Goal: Task Accomplishment & Management: Manage account settings

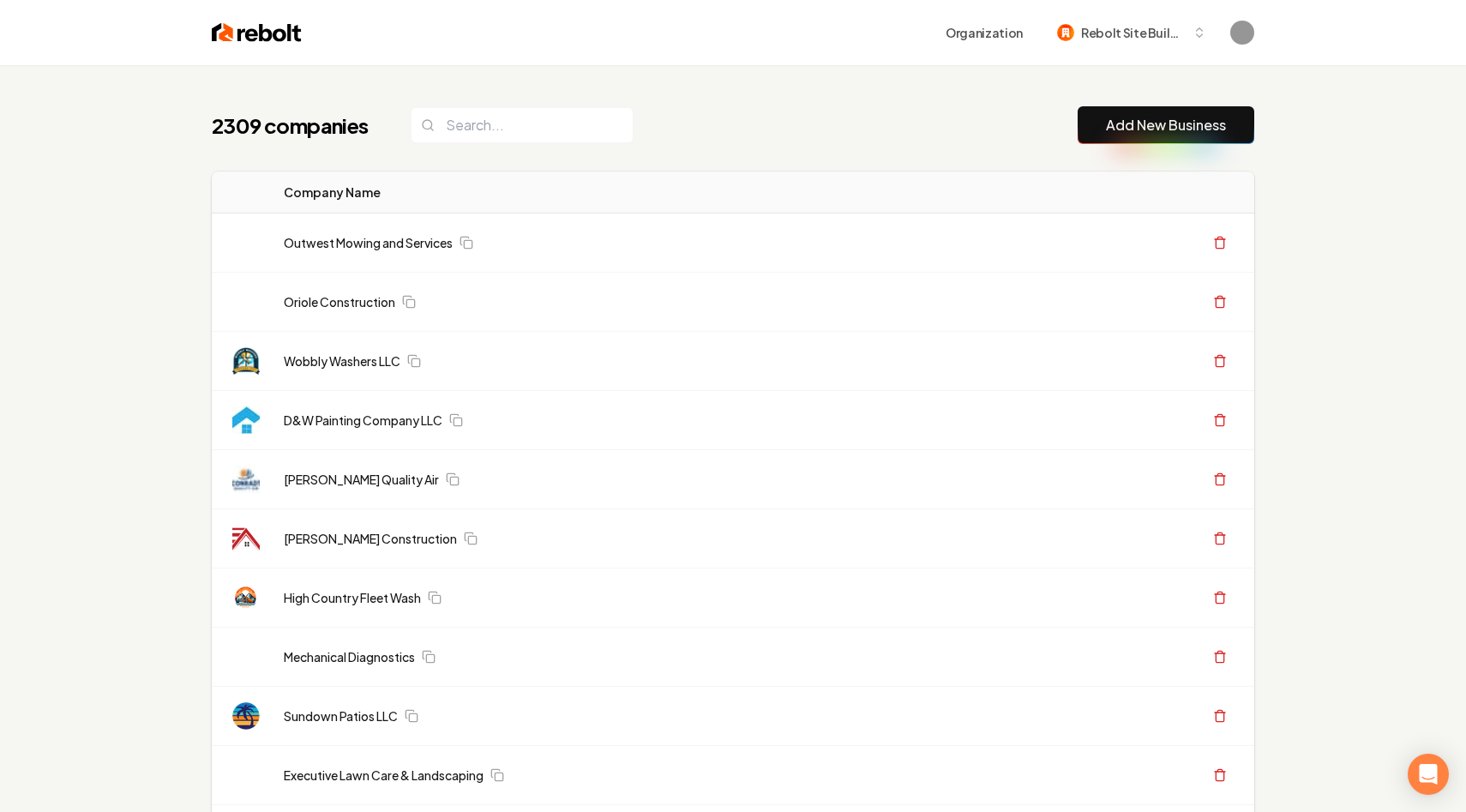
click at [478, 108] on input "search" at bounding box center [522, 126] width 223 height 36
click at [695, 23] on div "Organization Rebolt Site Builder" at bounding box center [778, 33] width 952 height 31
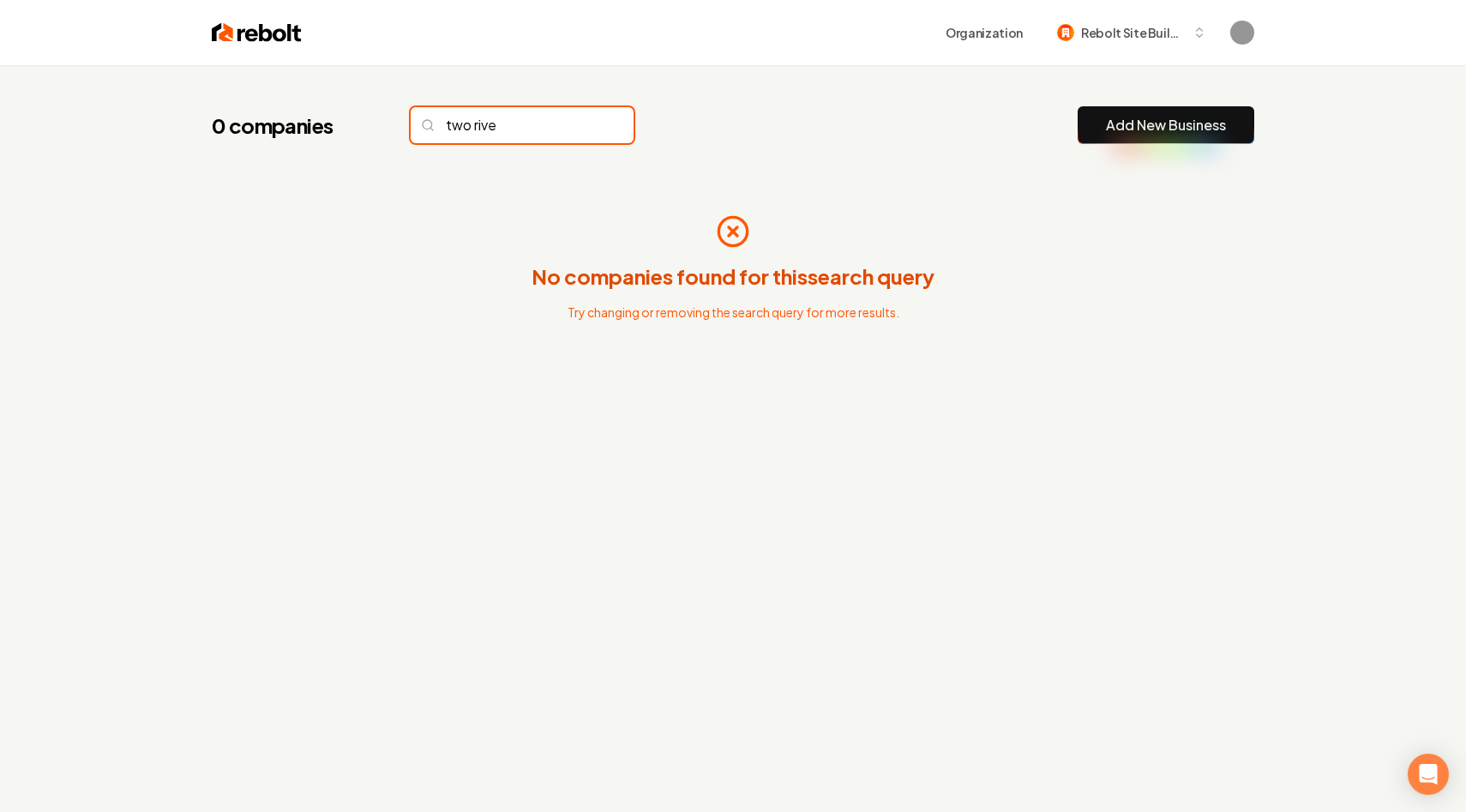
type input "two river"
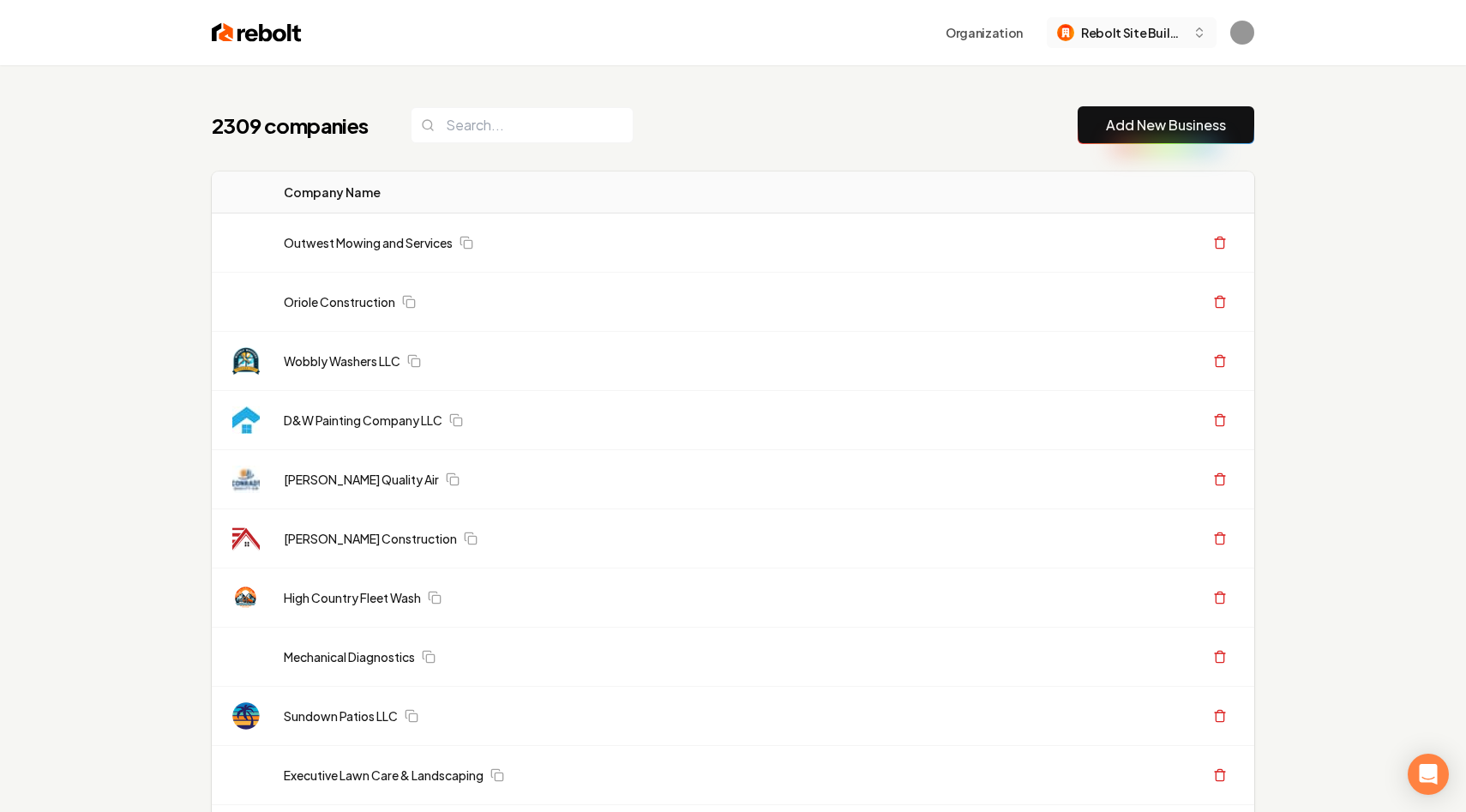
click at [1146, 29] on span "Rebolt Site Builder" at bounding box center [1133, 33] width 105 height 18
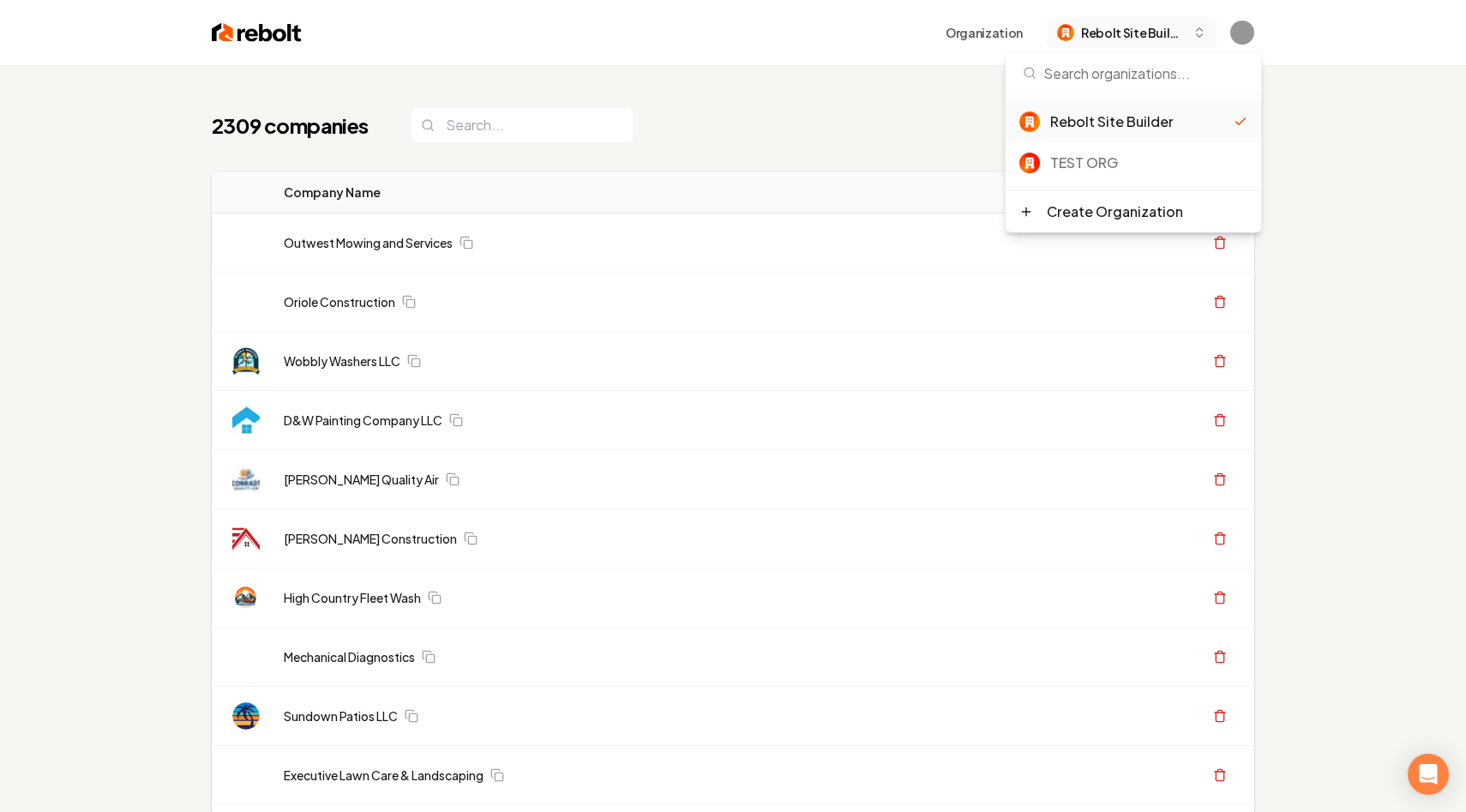
click at [1137, 28] on span "Rebolt Site Builder" at bounding box center [1133, 33] width 105 height 18
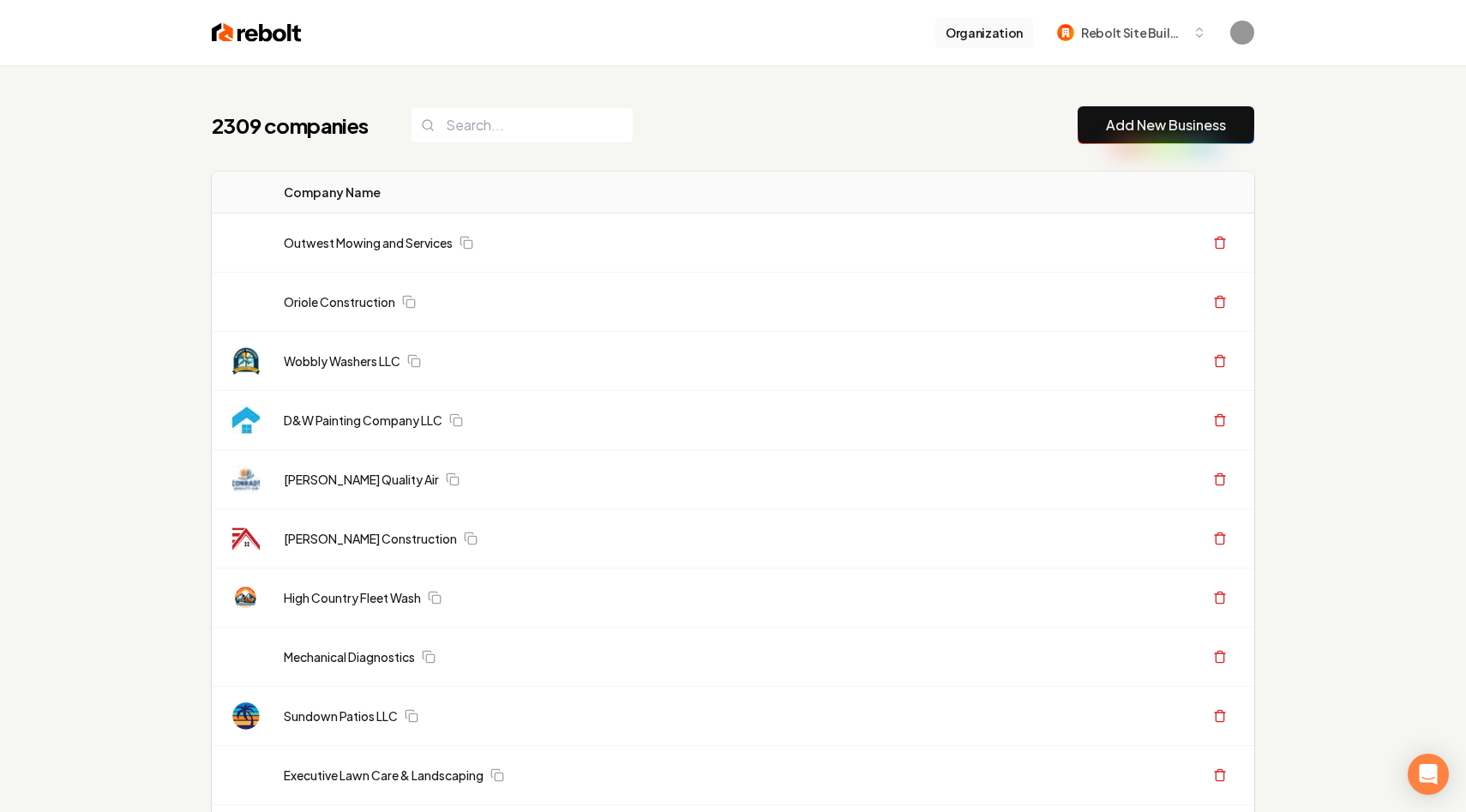
click at [979, 34] on button "Organization" at bounding box center [985, 33] width 98 height 31
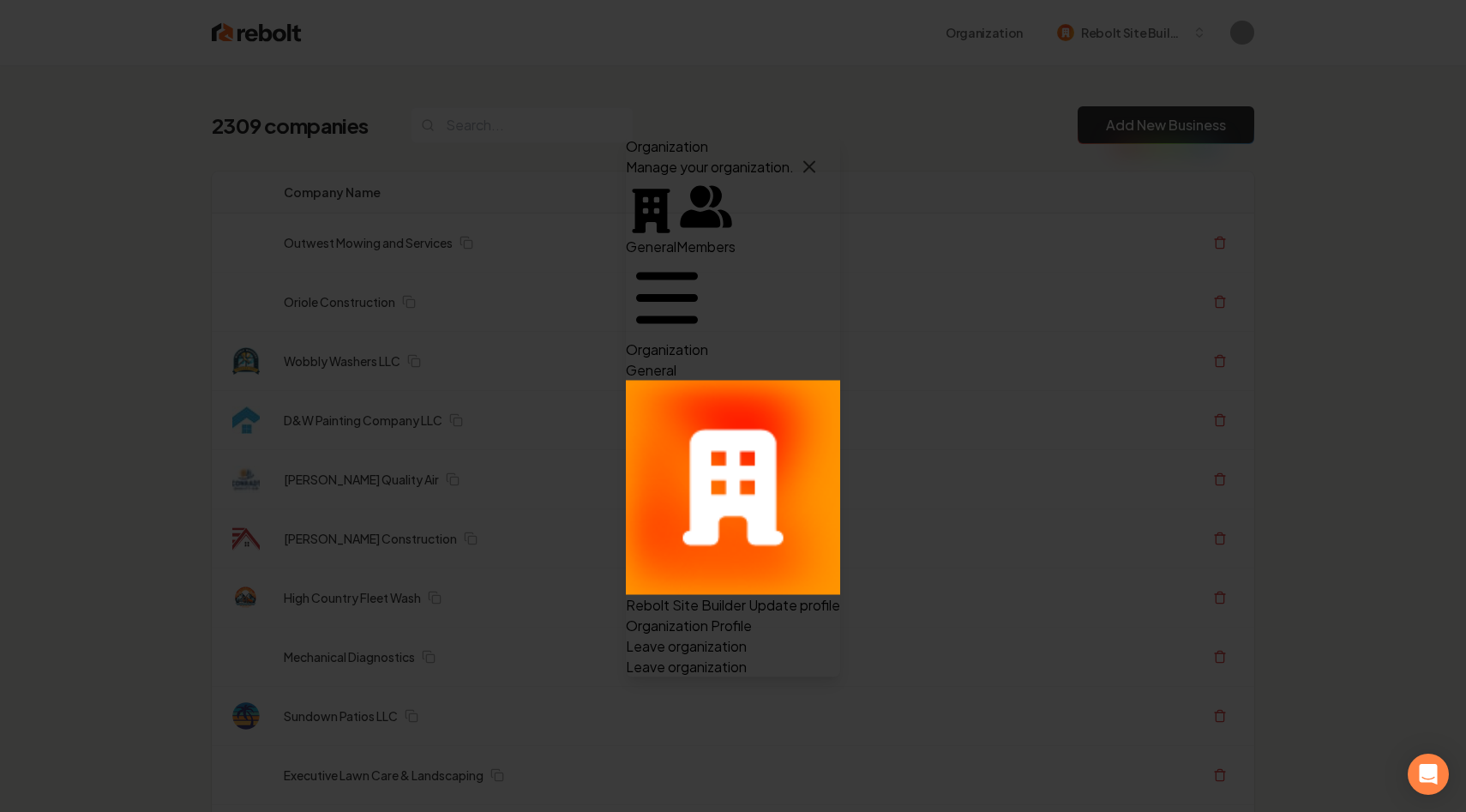
click at [820, 156] on icon "button" at bounding box center [809, 166] width 20 height 20
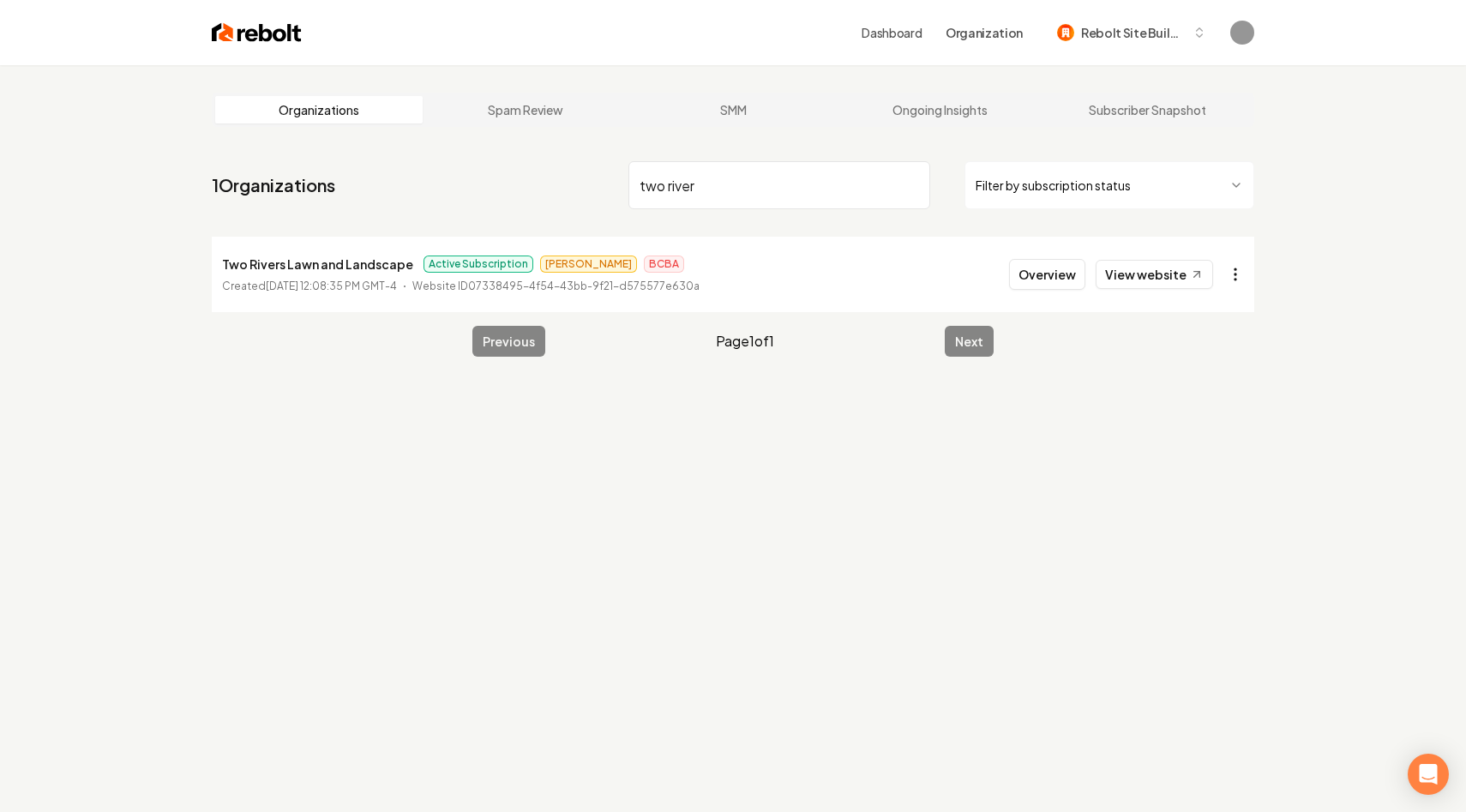
type input "two river"
click at [1239, 270] on html "Dashboard Organization Rebolt Site Builder Organizations Spam Review SMM Ongoin…" at bounding box center [733, 406] width 1466 height 812
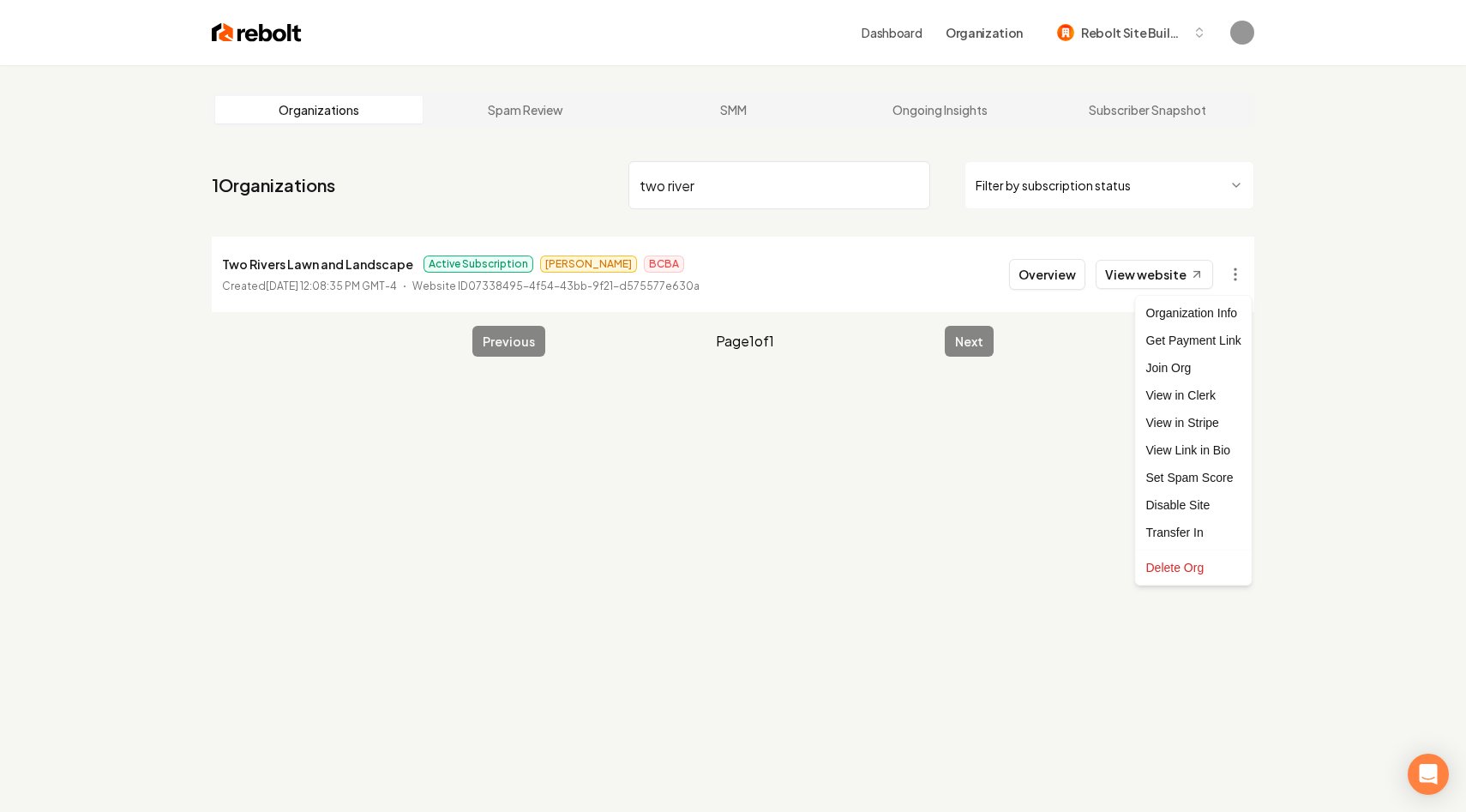
click at [1239, 268] on html "Dashboard Organization Rebolt Site Builder Organizations Spam Review SMM Ongoin…" at bounding box center [733, 406] width 1466 height 812
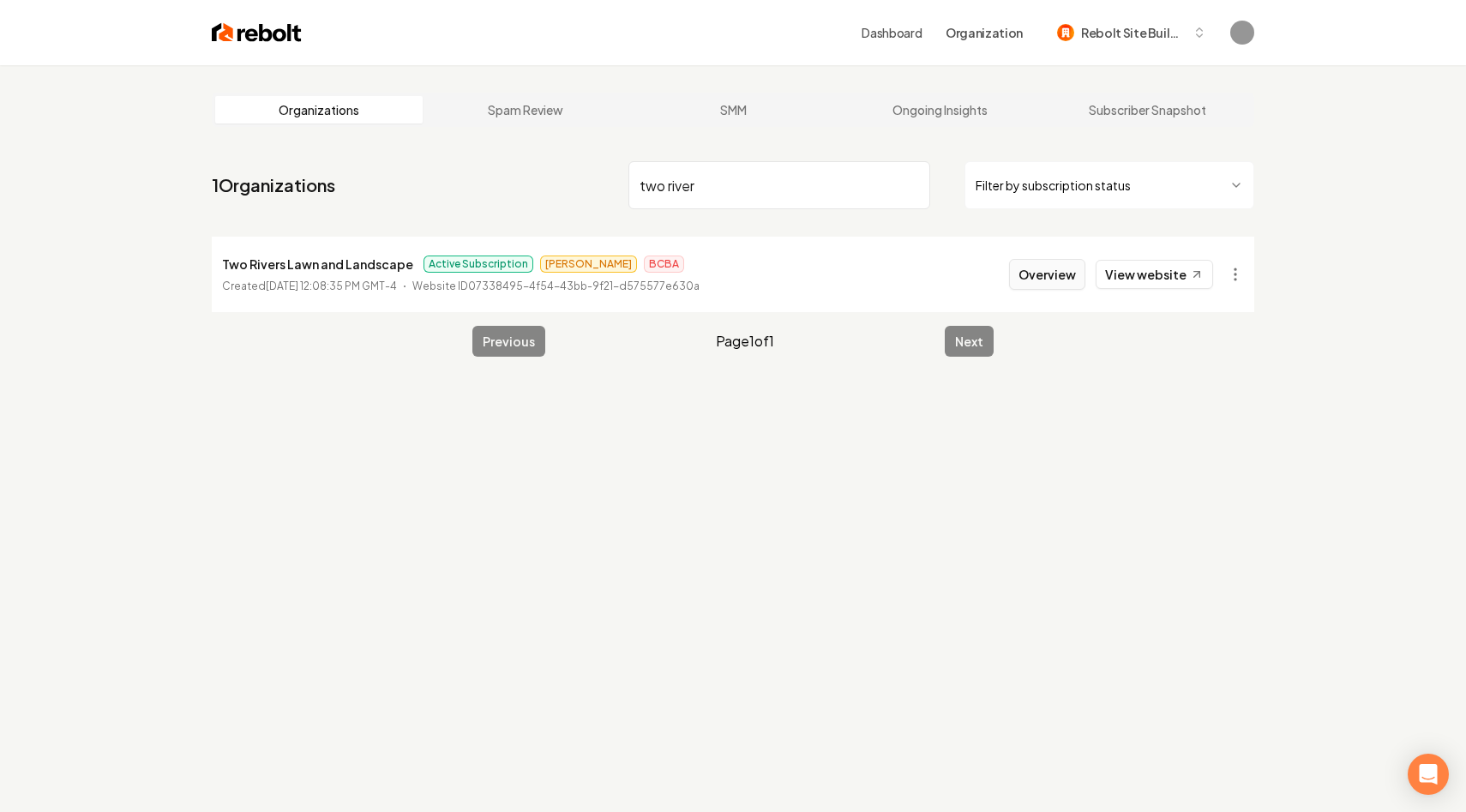
click at [1024, 277] on button "Overview" at bounding box center [1047, 275] width 77 height 31
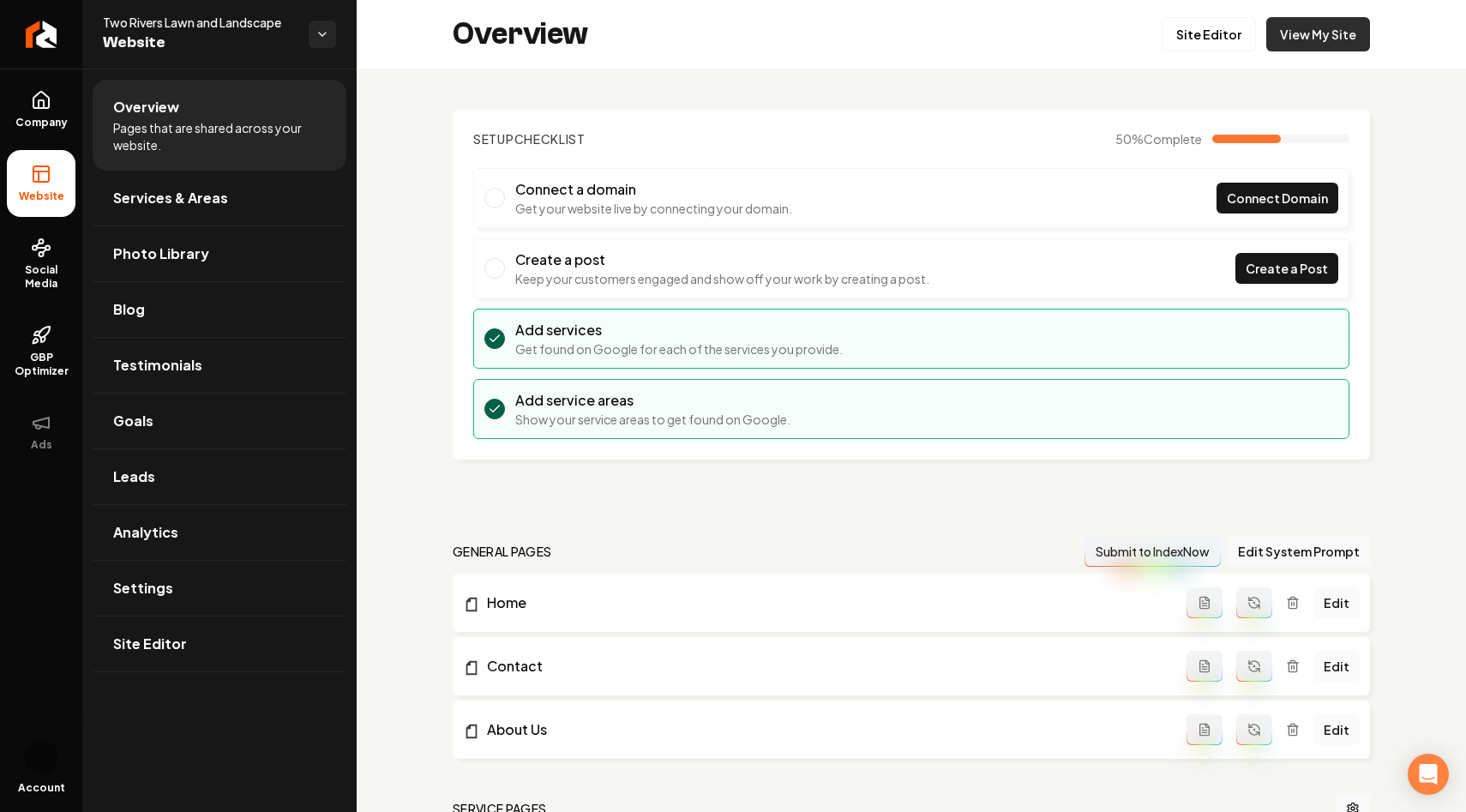
click at [1321, 39] on link "View My Site" at bounding box center [1318, 35] width 104 height 35
click at [200, 193] on span "Services & Areas" at bounding box center [171, 198] width 115 height 20
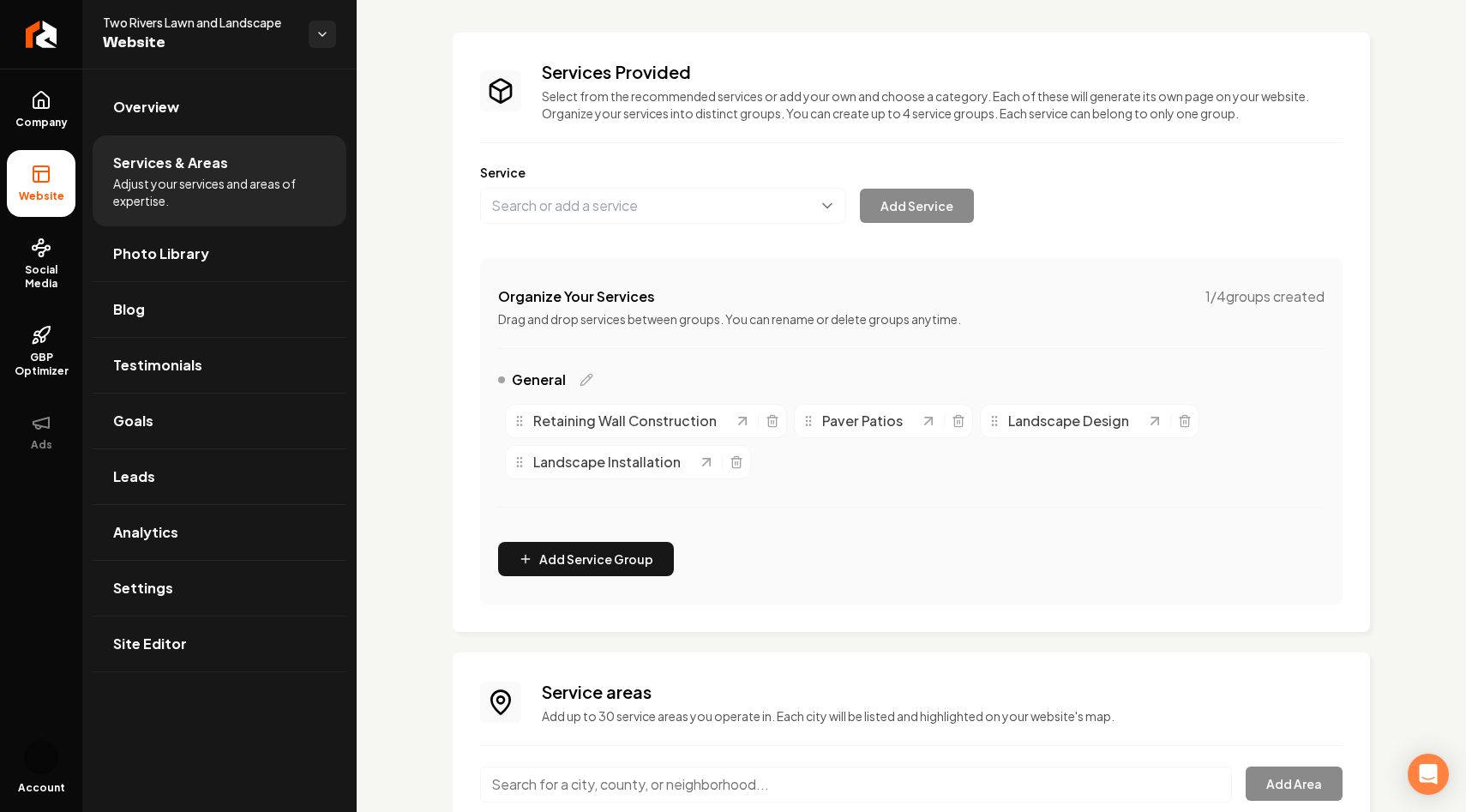
scroll to position [80, 0]
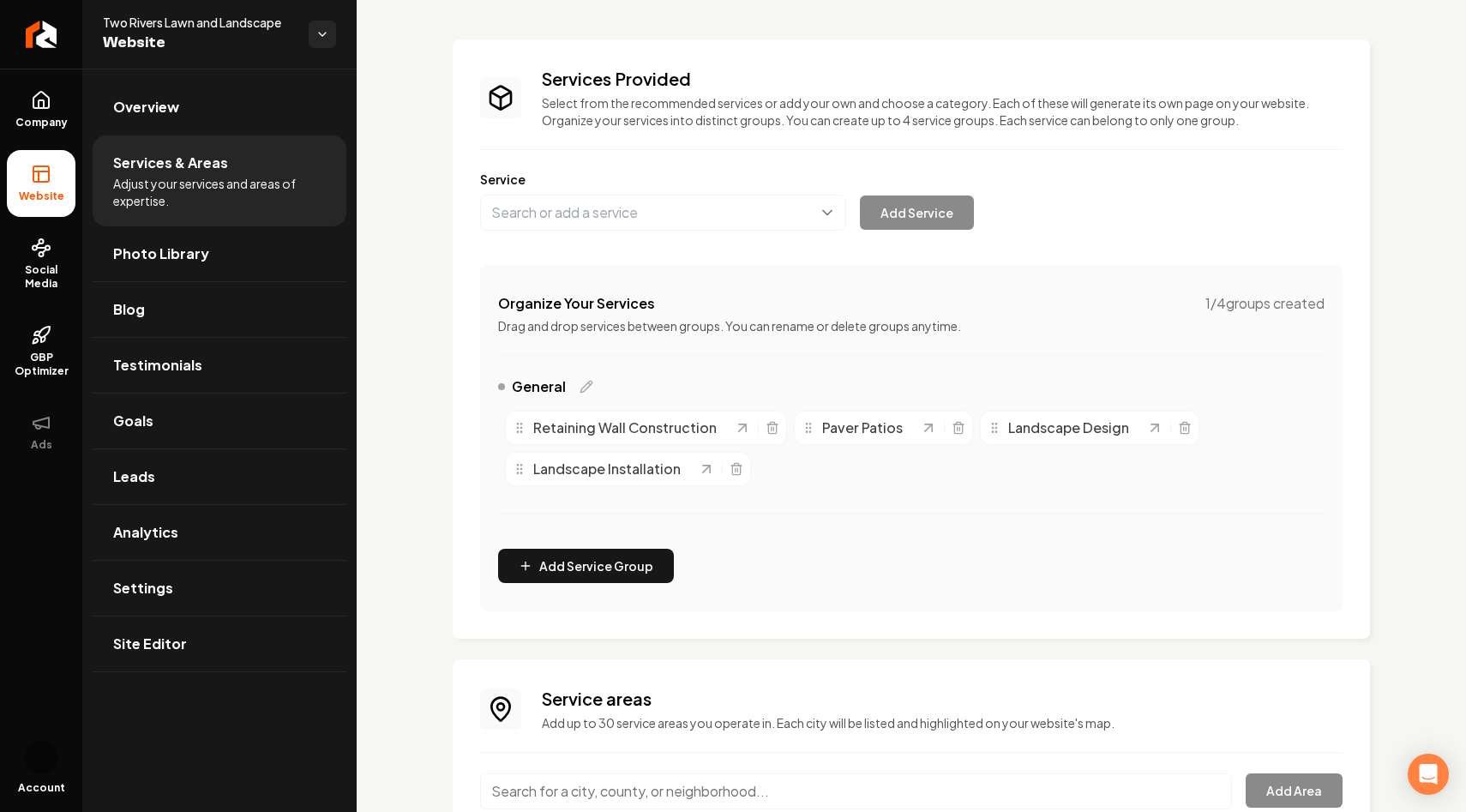
scroll to position [76, 0]
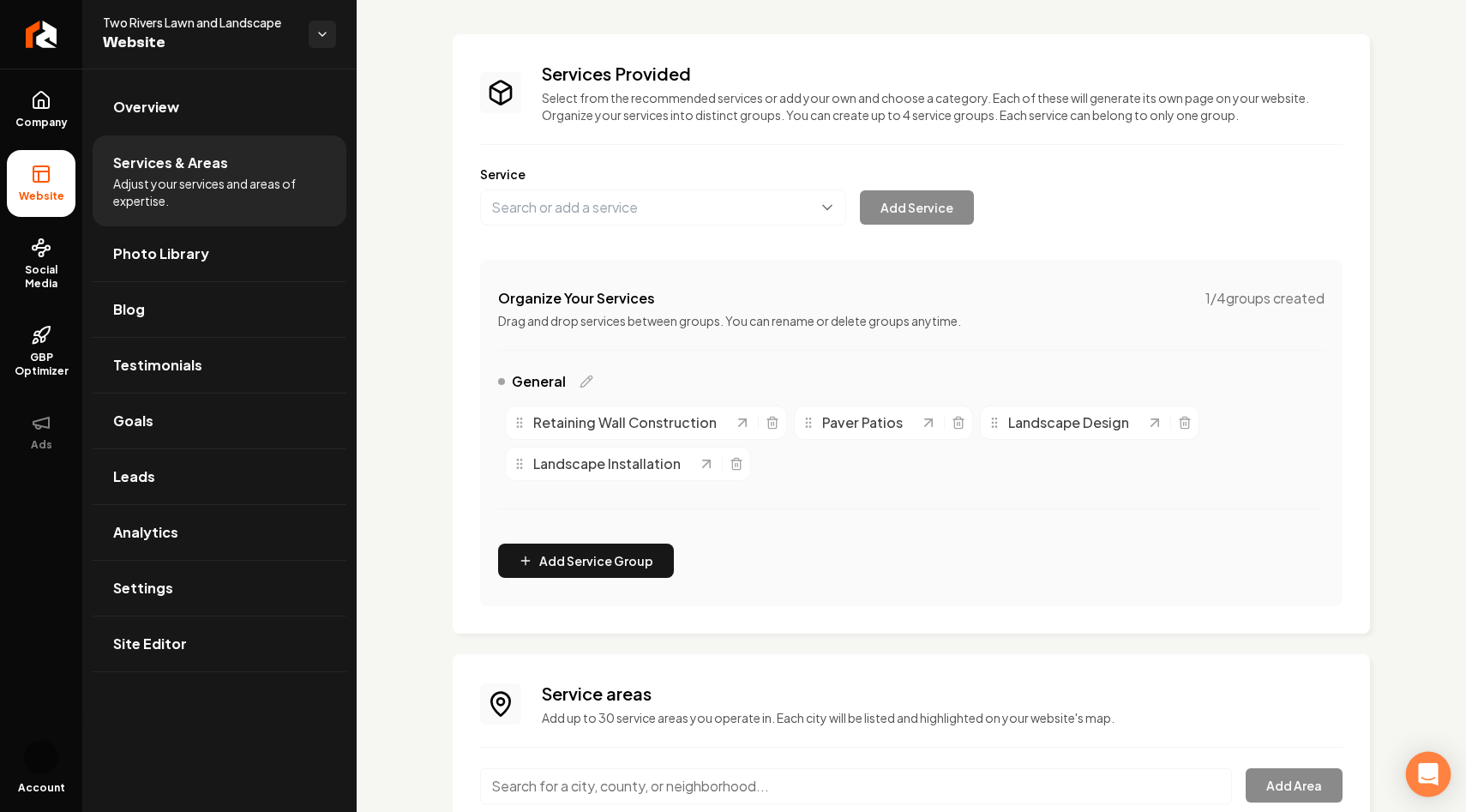
click at [1427, 770] on icon "Open Intercom Messenger" at bounding box center [1428, 774] width 20 height 22
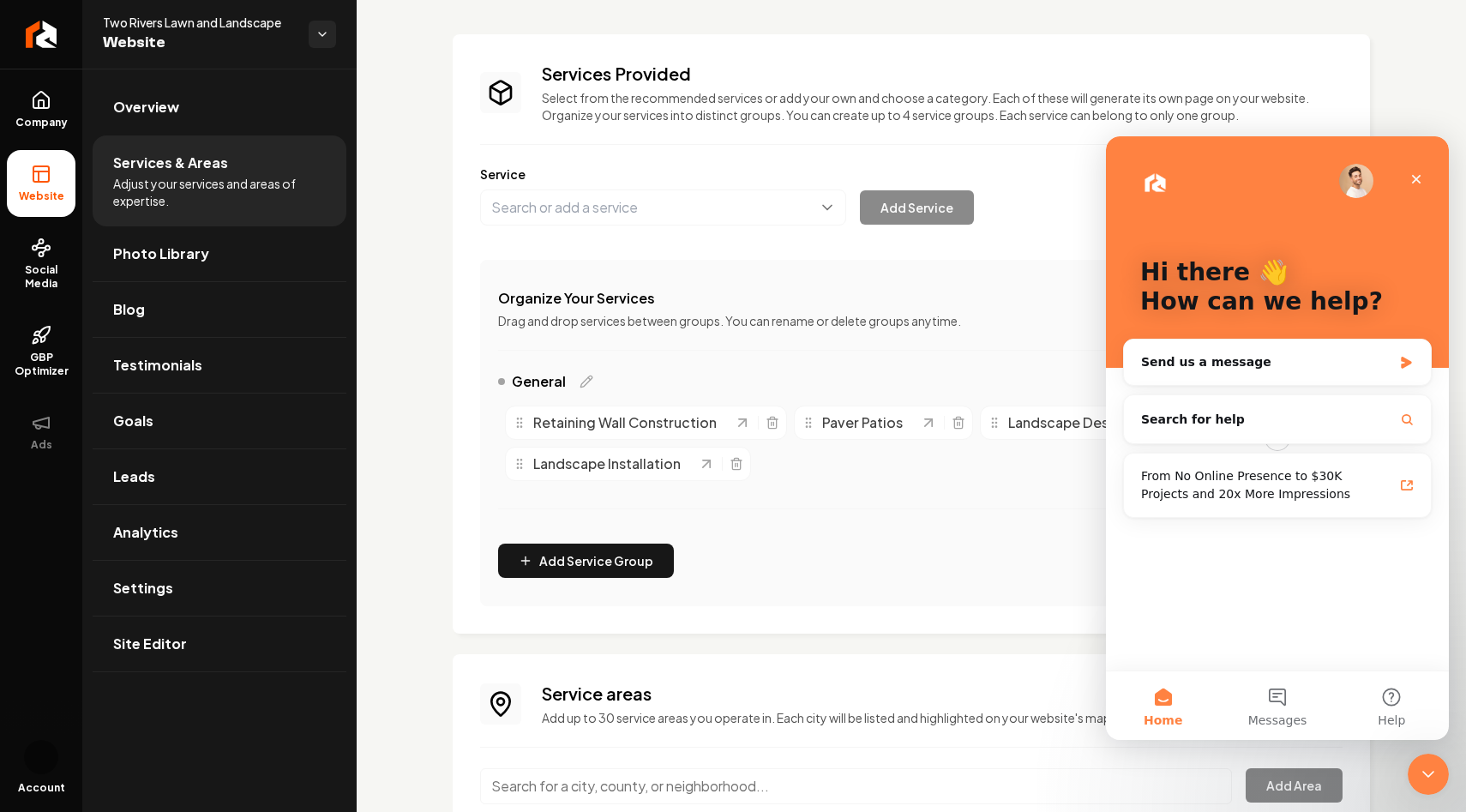
scroll to position [0, 0]
click at [1383, 64] on div "Services Provided Select from the recommended services or add your own and choo…" at bounding box center [912, 473] width 1110 height 960
click at [1421, 181] on icon "Close" at bounding box center [1417, 179] width 13 height 13
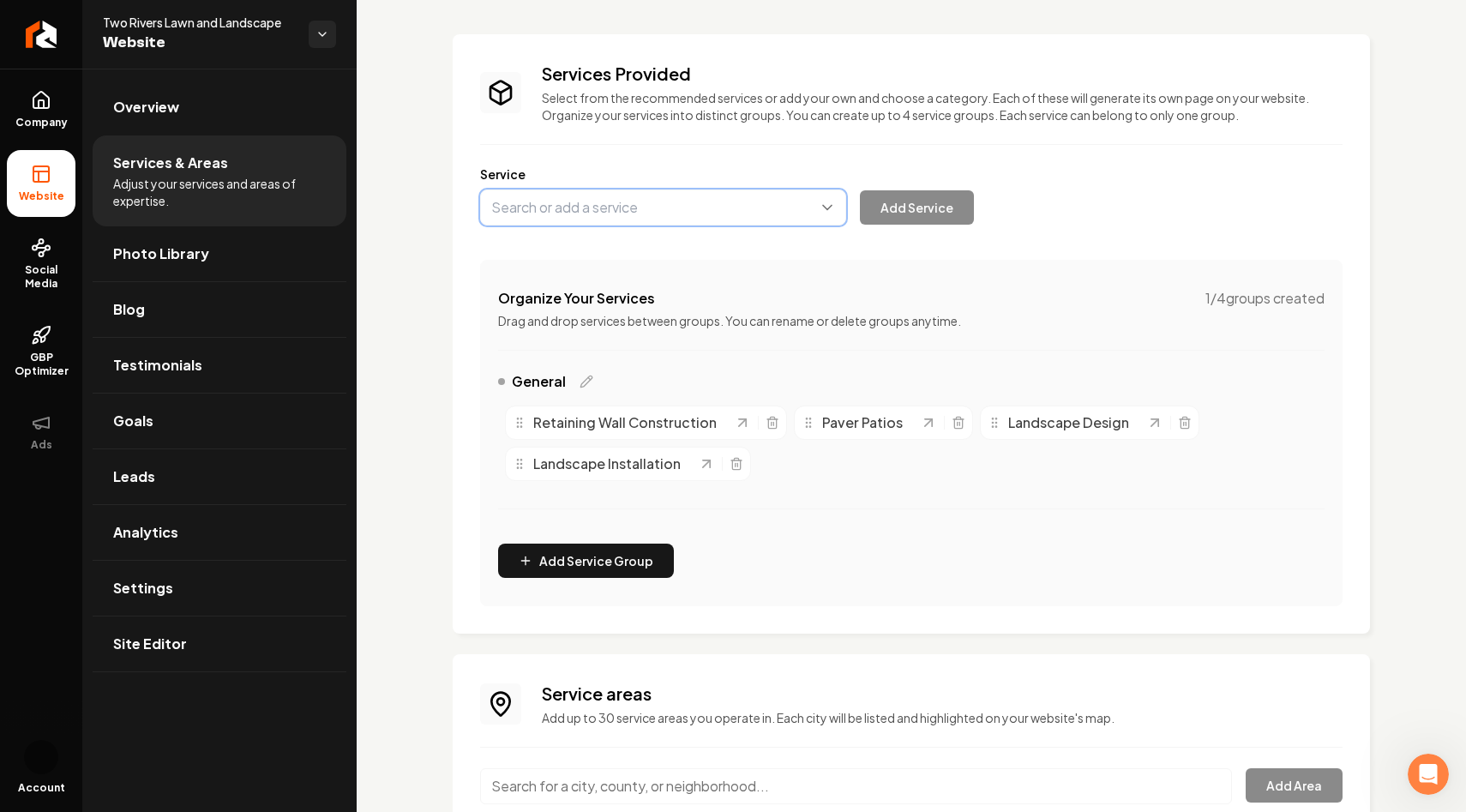
click at [784, 212] on button "Main content area" at bounding box center [662, 207] width 366 height 36
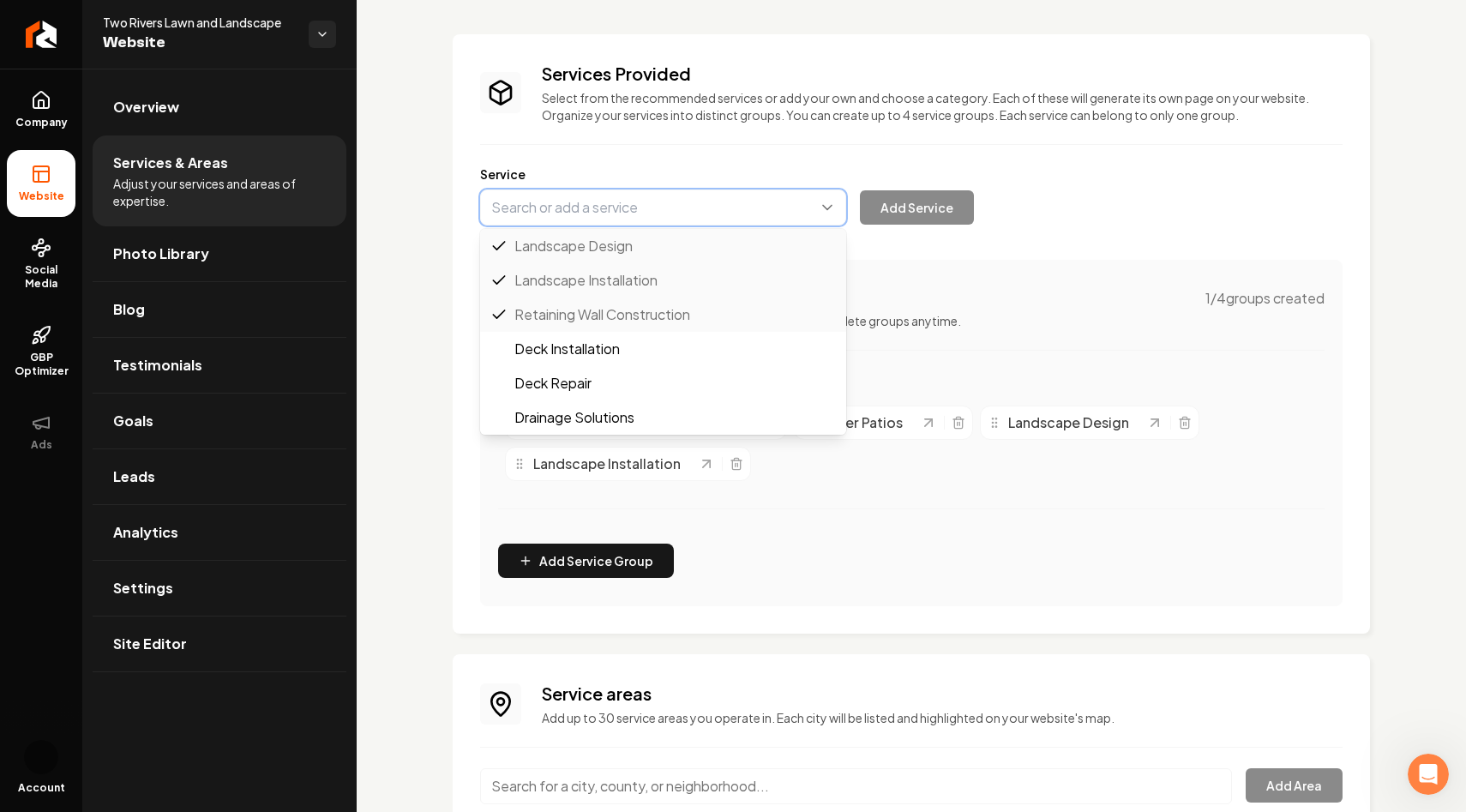
click at [784, 211] on button "Main content area" at bounding box center [662, 207] width 366 height 36
click at [784, 210] on button "Main content area" at bounding box center [662, 207] width 366 height 36
click at [606, 213] on button "Main content area" at bounding box center [662, 207] width 366 height 36
type input "landscaping"
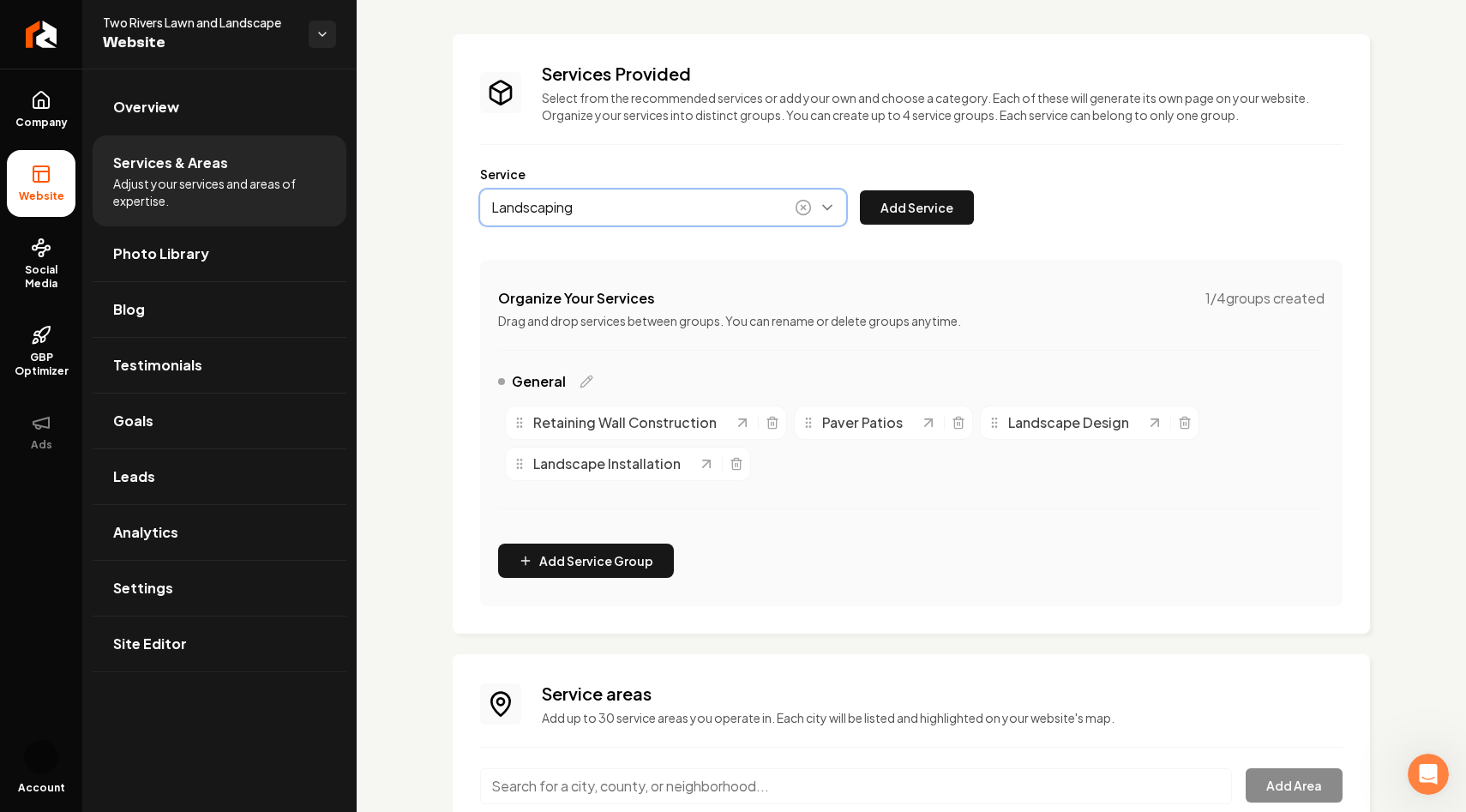
click at [835, 204] on button "Main content area" at bounding box center [662, 207] width 366 height 36
type input "Landscaping"
click at [907, 213] on button "Add Service" at bounding box center [917, 207] width 114 height 35
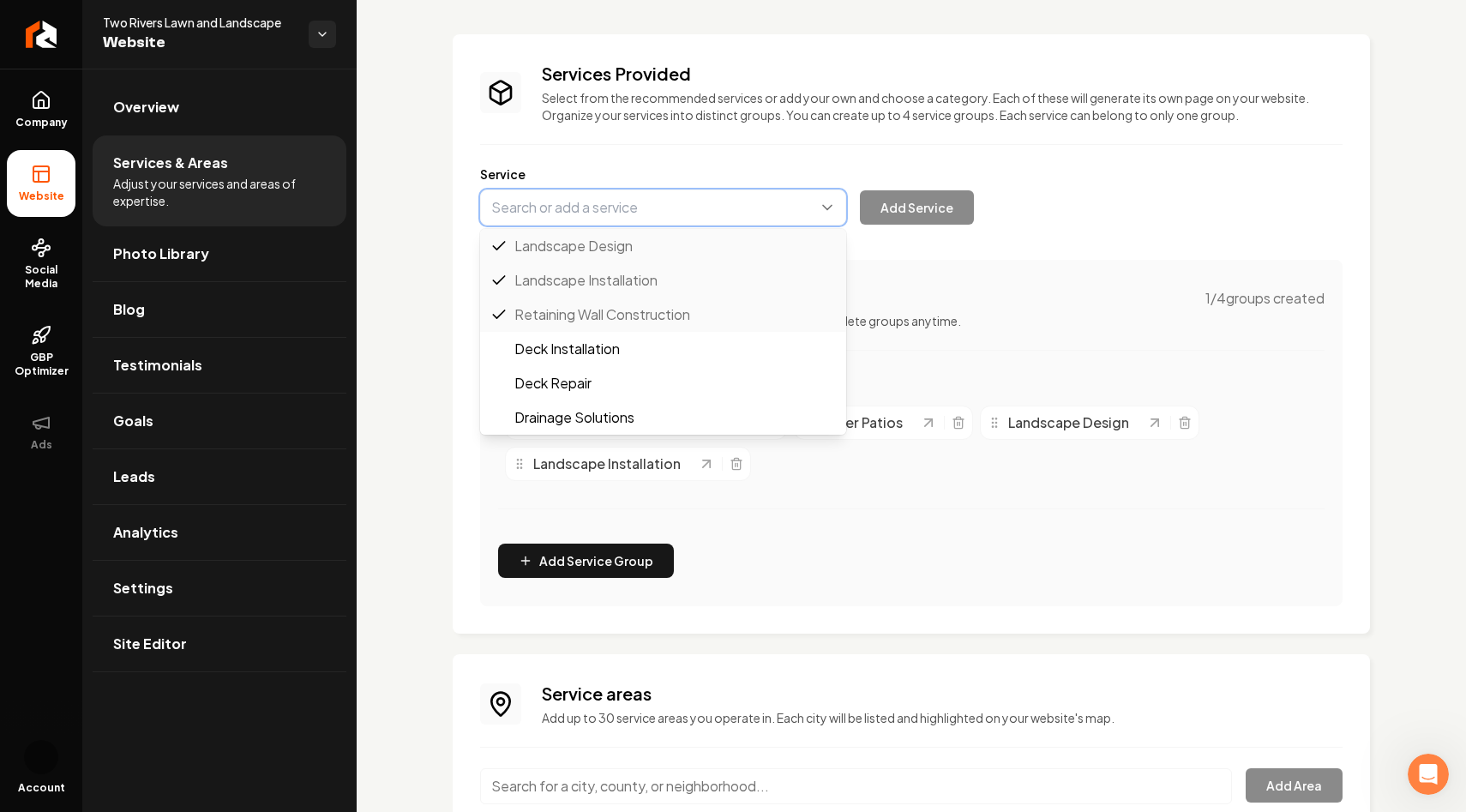
click at [673, 203] on button "Main content area" at bounding box center [662, 207] width 366 height 36
click at [423, 203] on div "Services Provided Select from the recommended services or add your own and choo…" at bounding box center [912, 473] width 1110 height 960
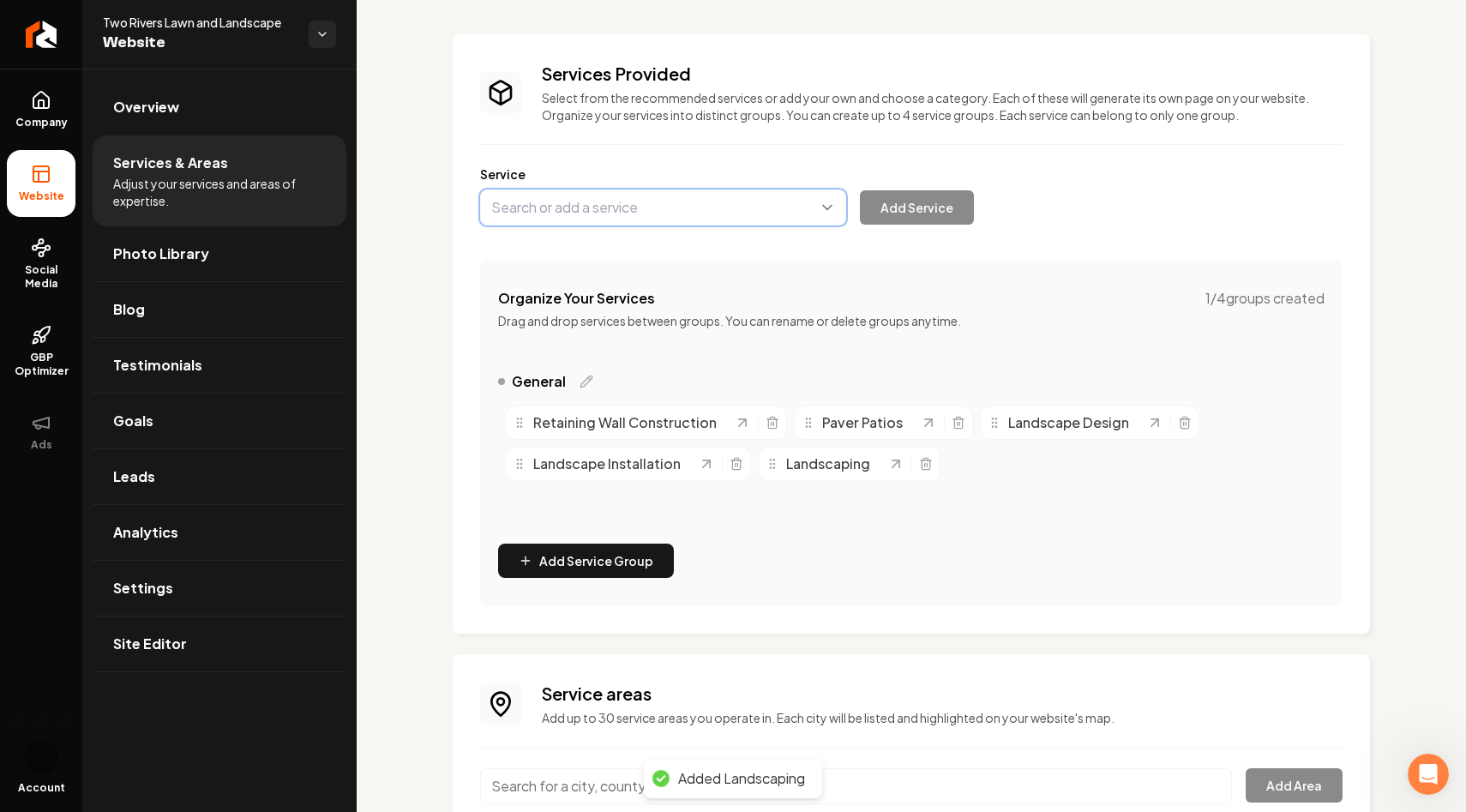
click at [577, 217] on button "Main content area" at bounding box center [662, 207] width 366 height 36
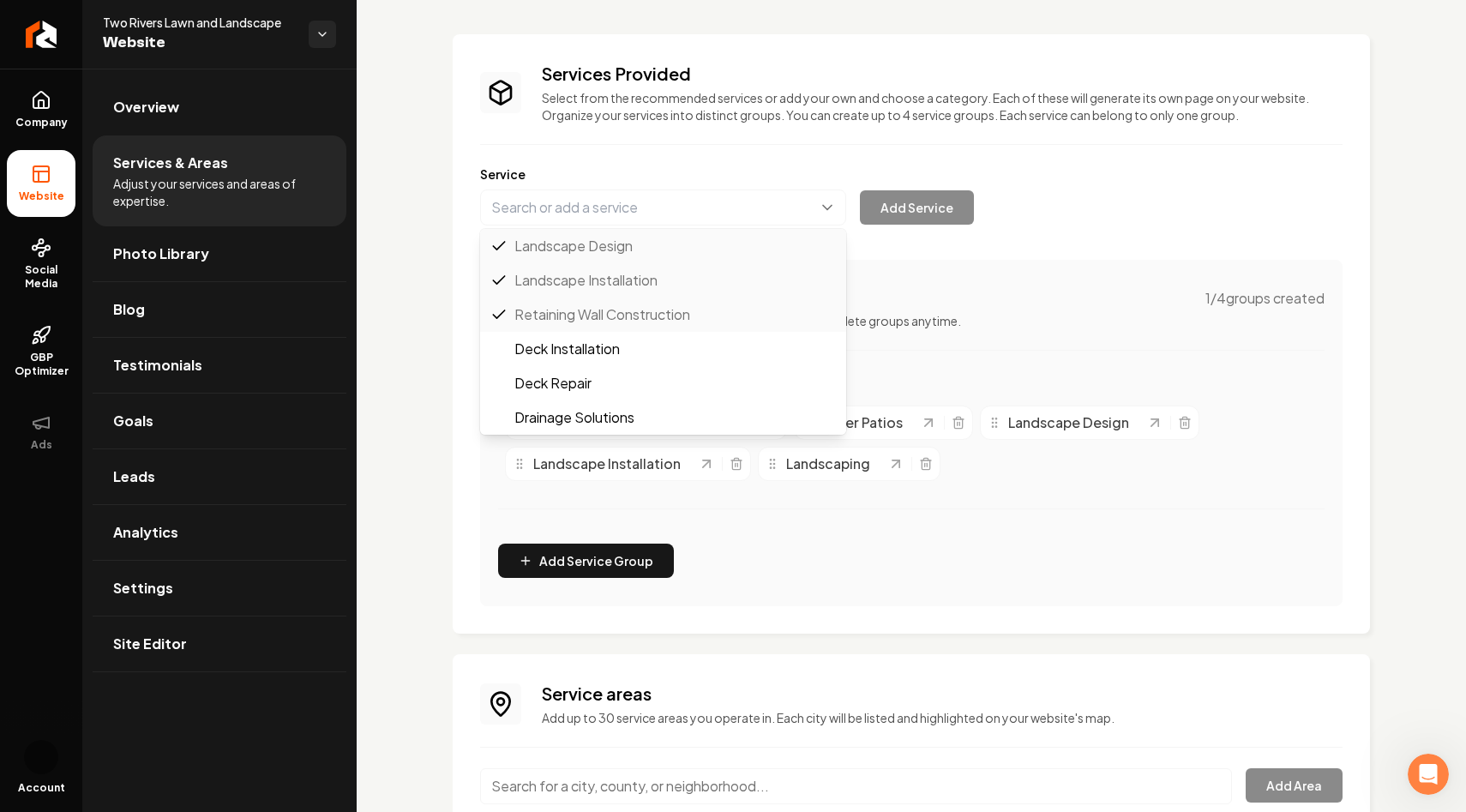
click at [408, 398] on div "Services Provided Select from the recommended services or add your own and choo…" at bounding box center [912, 473] width 1110 height 960
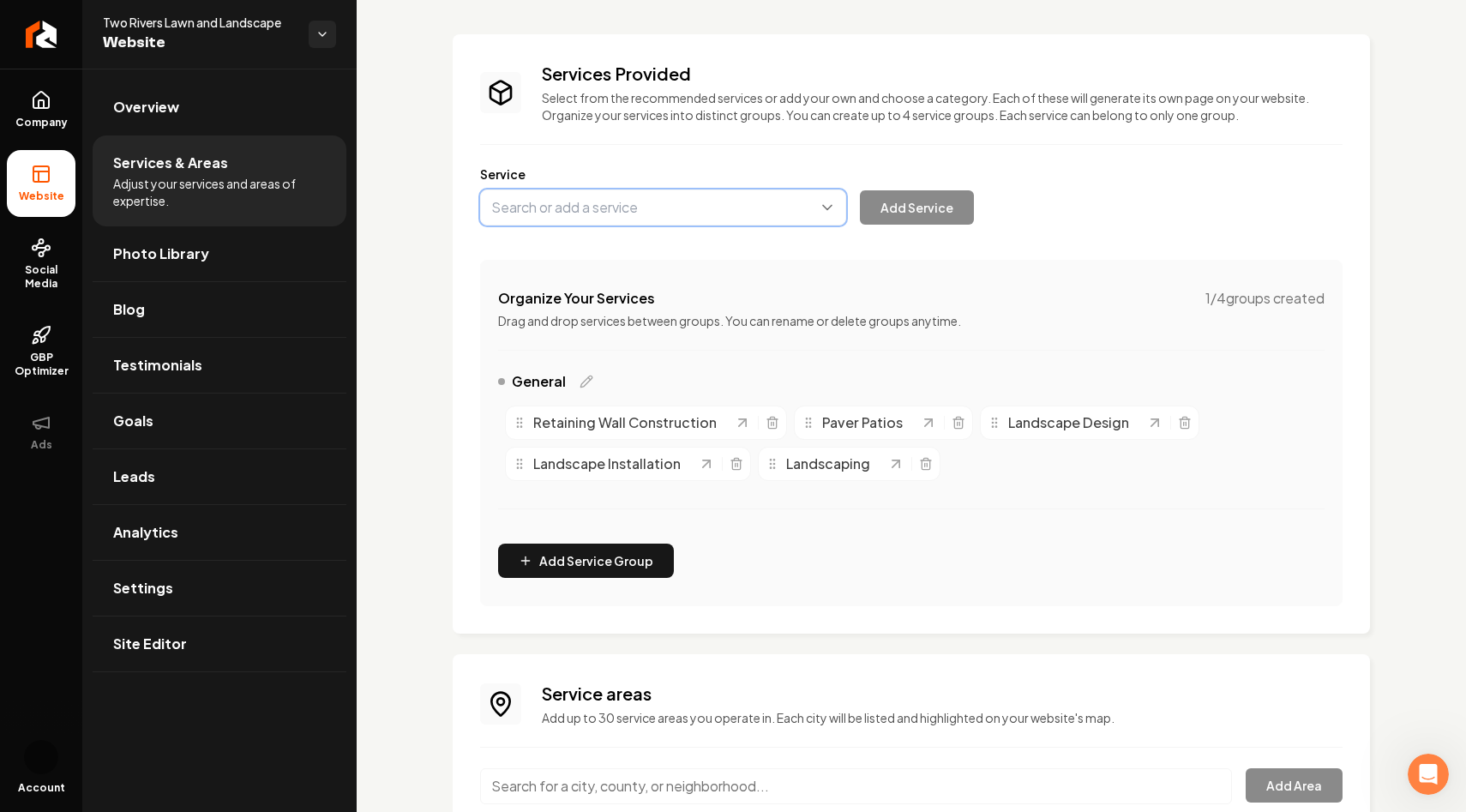
click at [662, 224] on button "Main content area" at bounding box center [662, 207] width 366 height 36
type input "Lawn Mowing"
click at [951, 211] on button "Add Service" at bounding box center [917, 207] width 114 height 35
click at [655, 210] on button "Main content area" at bounding box center [662, 207] width 366 height 36
type input "A"
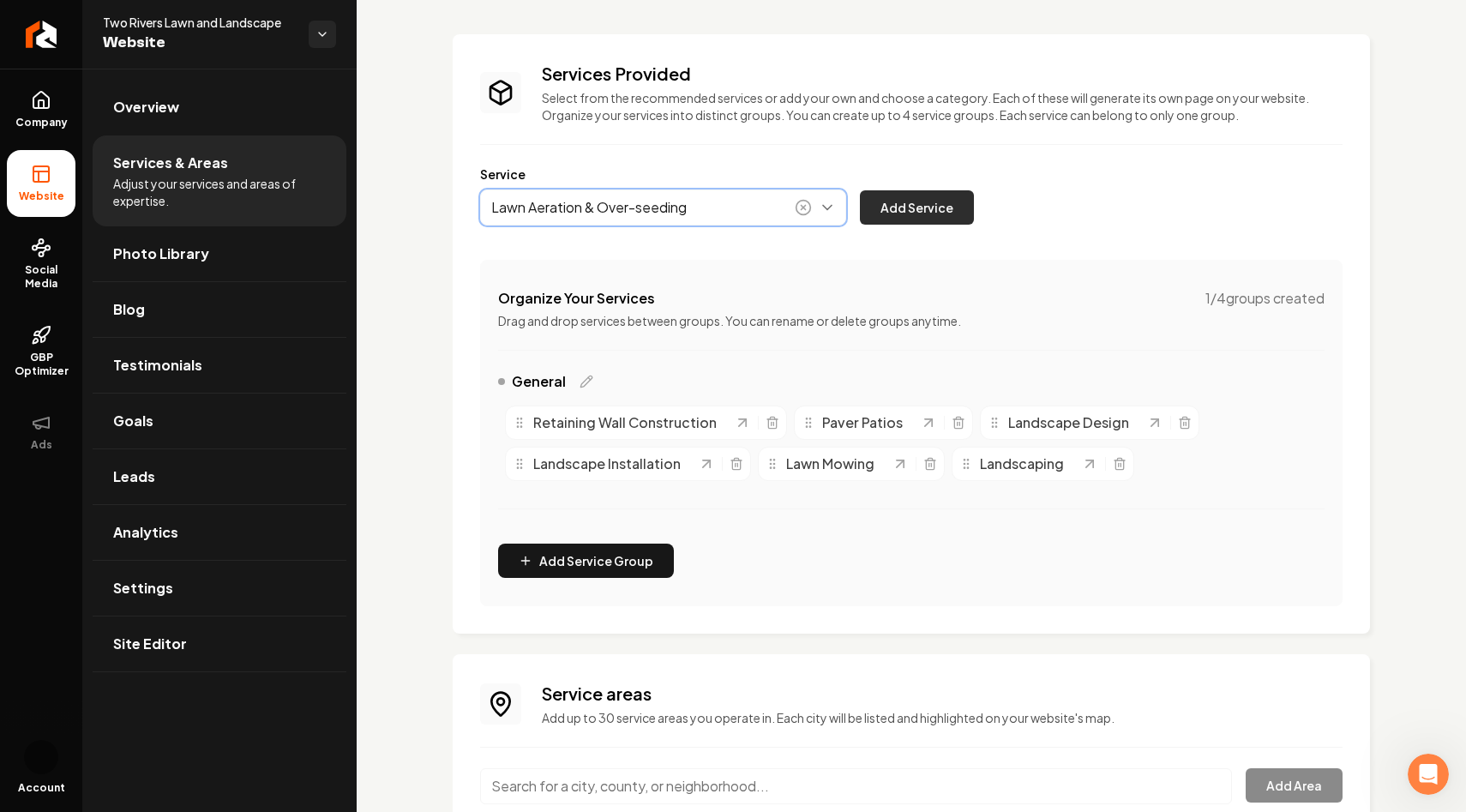
type input "Lawn Aeration & Over-seeding"
click at [928, 213] on button "Add Service" at bounding box center [917, 207] width 114 height 35
click at [656, 210] on button "Main content area" at bounding box center [662, 207] width 366 height 36
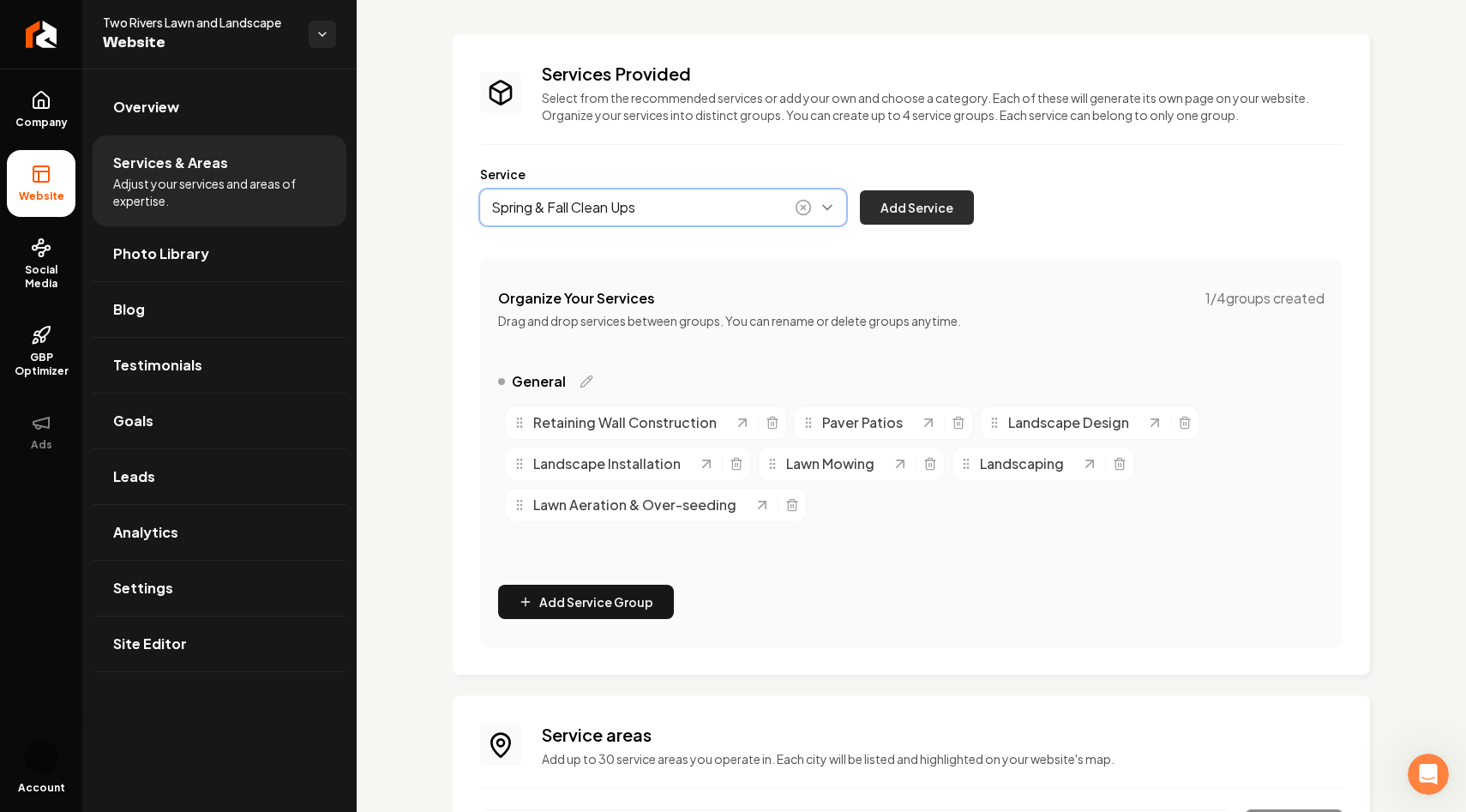
type input "Spring & Fall Clean Ups"
click at [887, 202] on button "Add Service" at bounding box center [917, 207] width 114 height 35
click at [645, 209] on button "Main content area" at bounding box center [662, 207] width 366 height 36
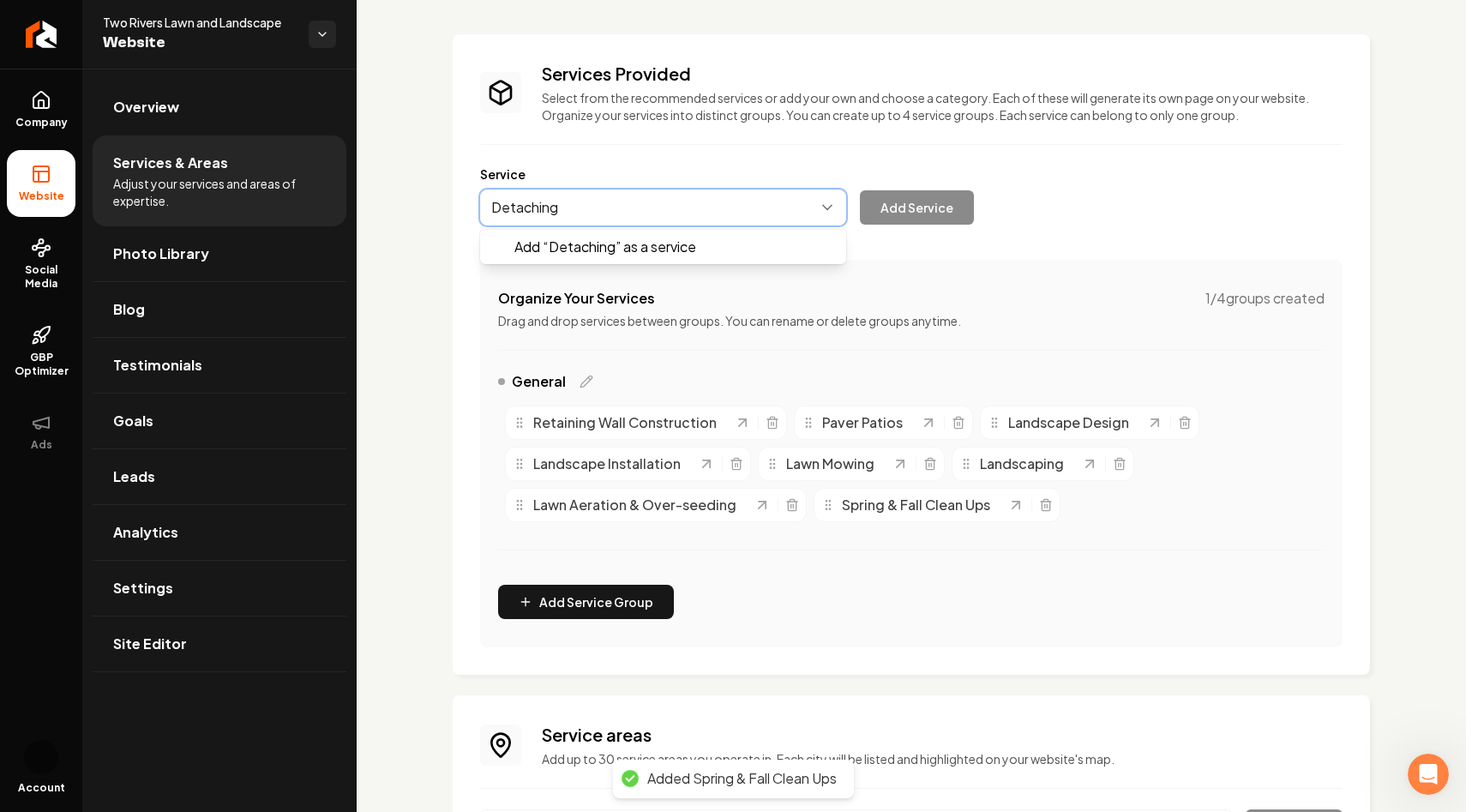
type input "Detaching"
click at [421, 294] on div "Services Provided Select from the recommended services or add your own and choo…" at bounding box center [912, 493] width 1110 height 1001
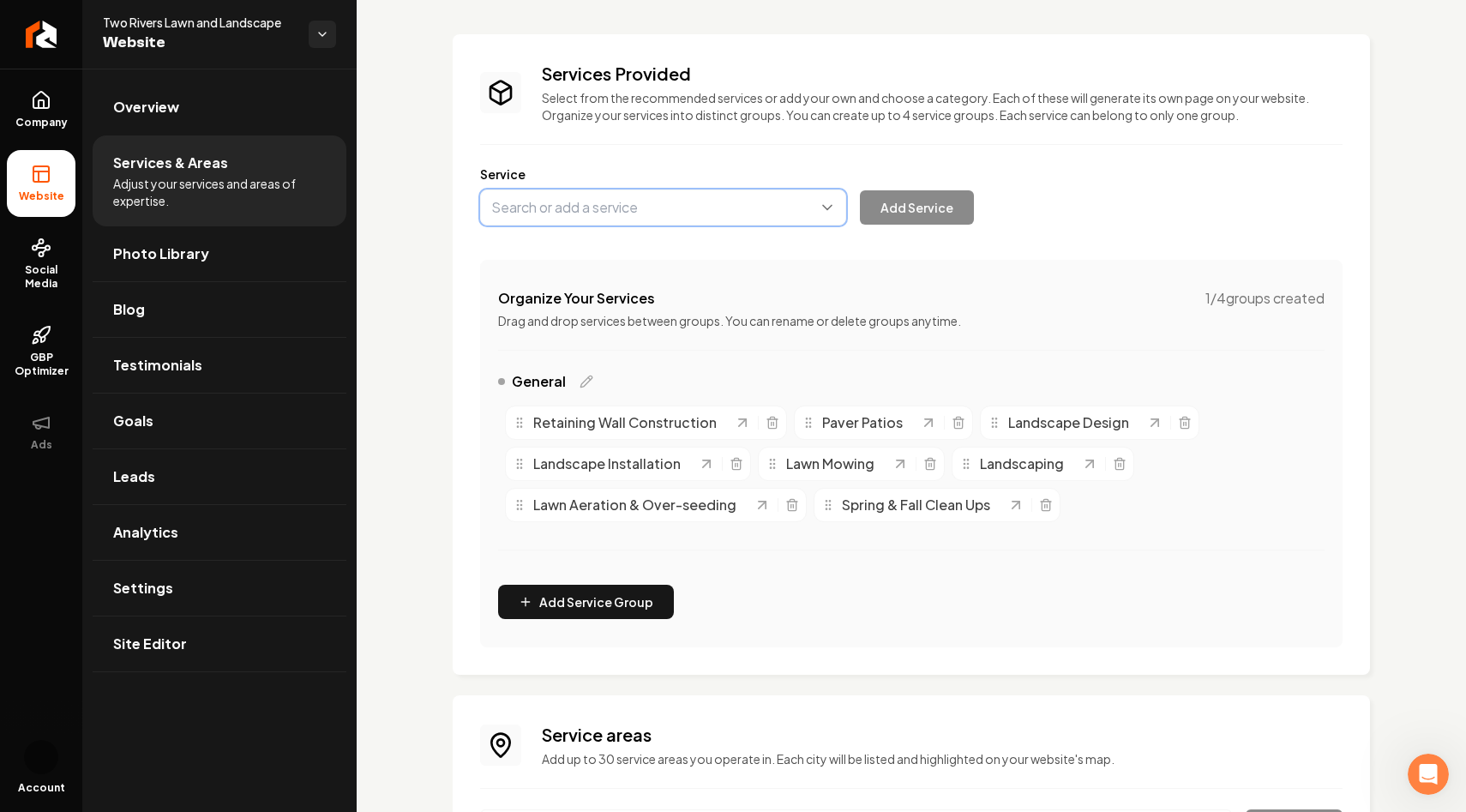
click at [537, 207] on button "Main content area" at bounding box center [662, 207] width 366 height 36
type input "Dethatching"
click at [922, 211] on button "Add Service" at bounding box center [917, 207] width 114 height 35
click at [641, 207] on button "Main content area" at bounding box center [662, 207] width 366 height 36
type input "Snow Removal"
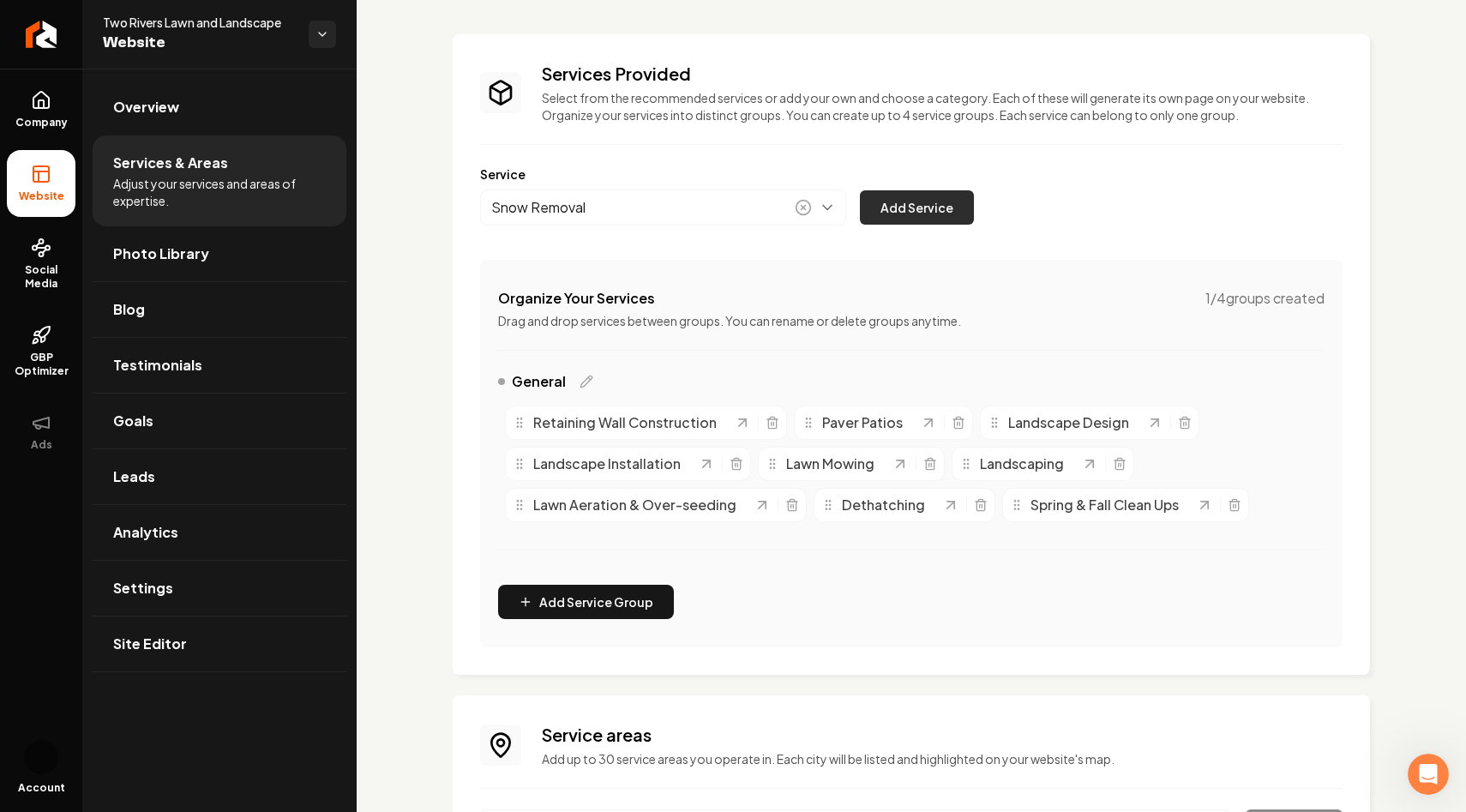
click at [877, 219] on button "Add Service" at bounding box center [917, 207] width 114 height 35
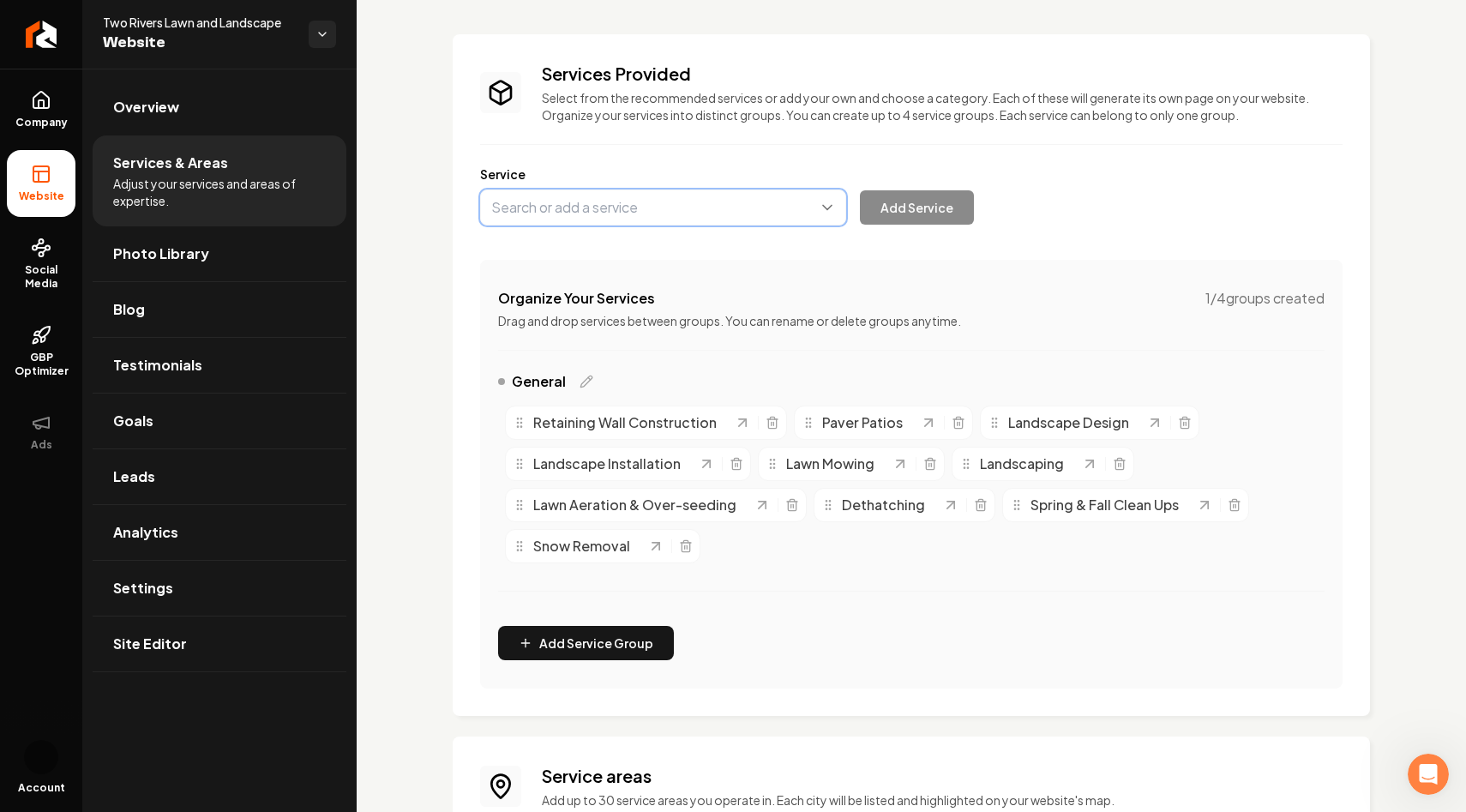
click at [637, 197] on button "Main content area" at bounding box center [662, 207] width 366 height 36
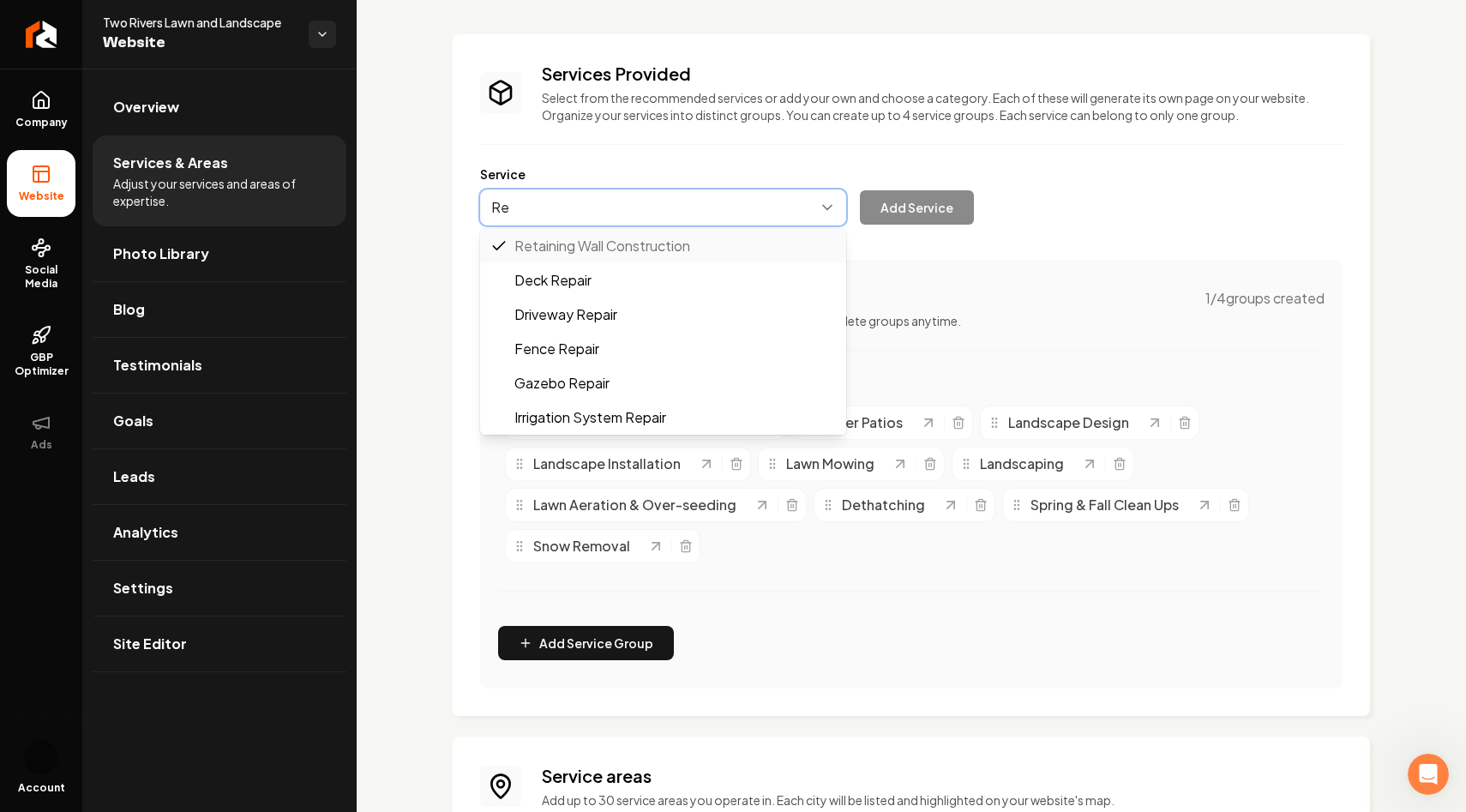
type input "R"
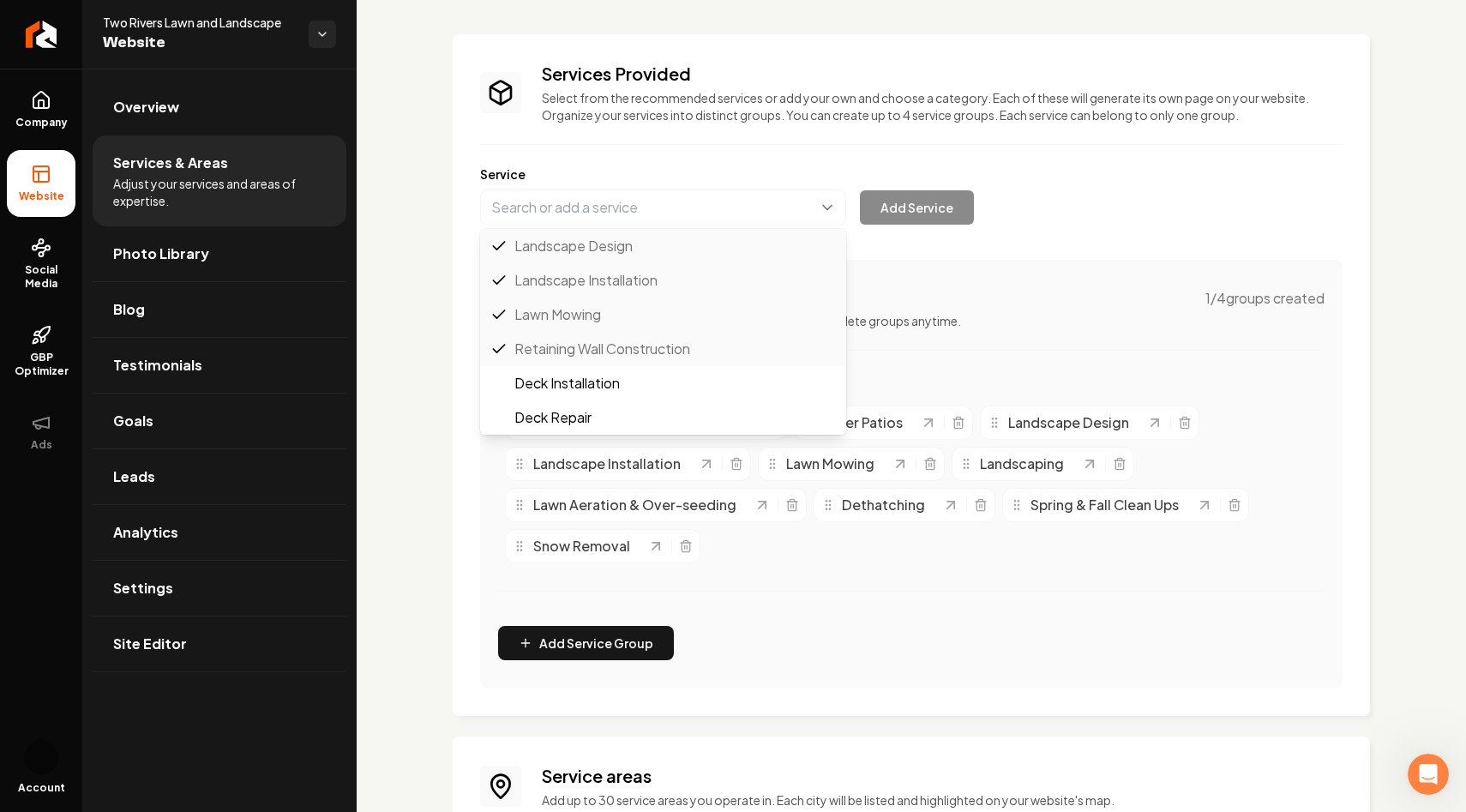
click at [387, 494] on div "Services Provided Select from the recommended services or add your own and choo…" at bounding box center [912, 514] width 1110 height 1042
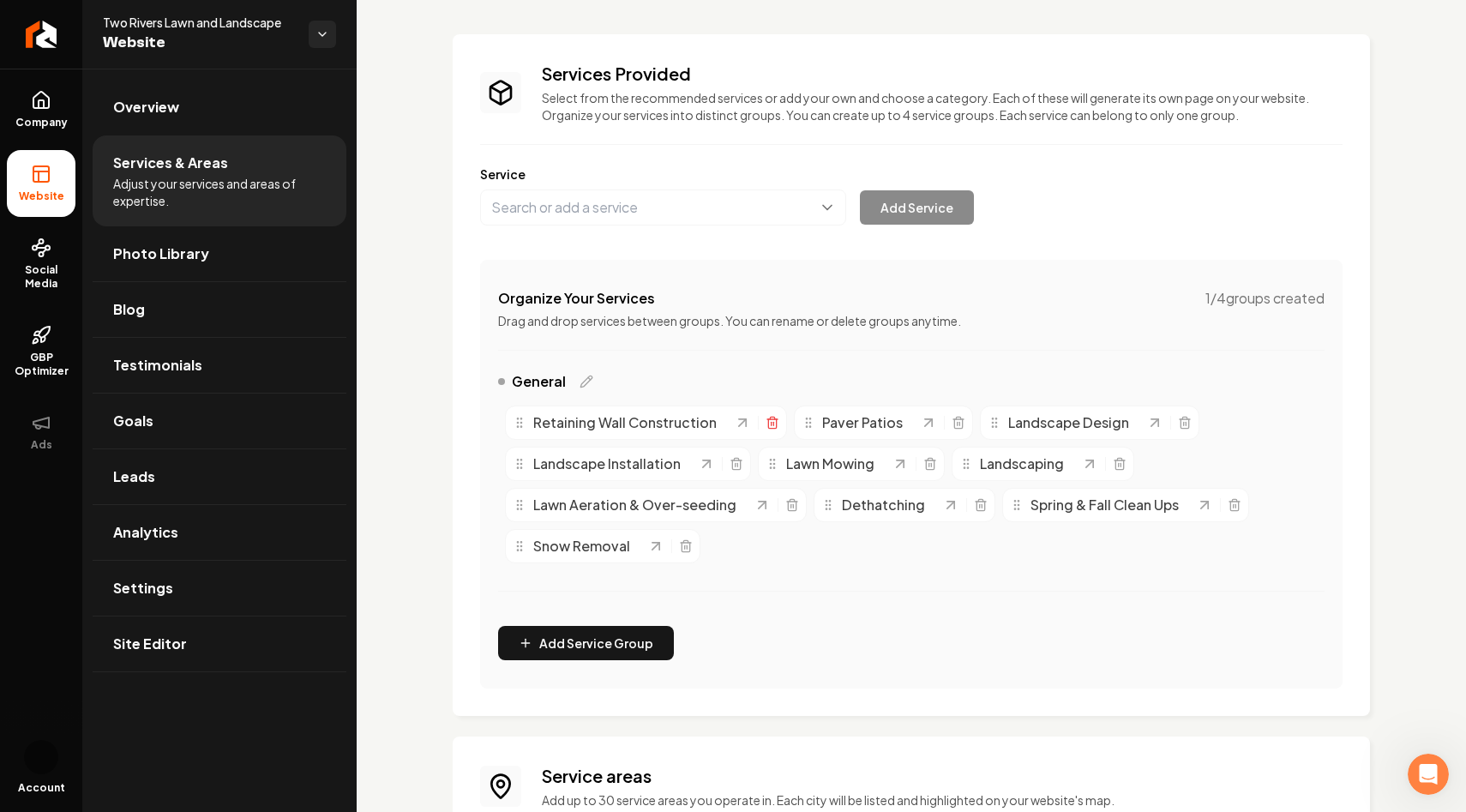
click at [772, 418] on icon "Main content area" at bounding box center [772, 418] width 4 height 3
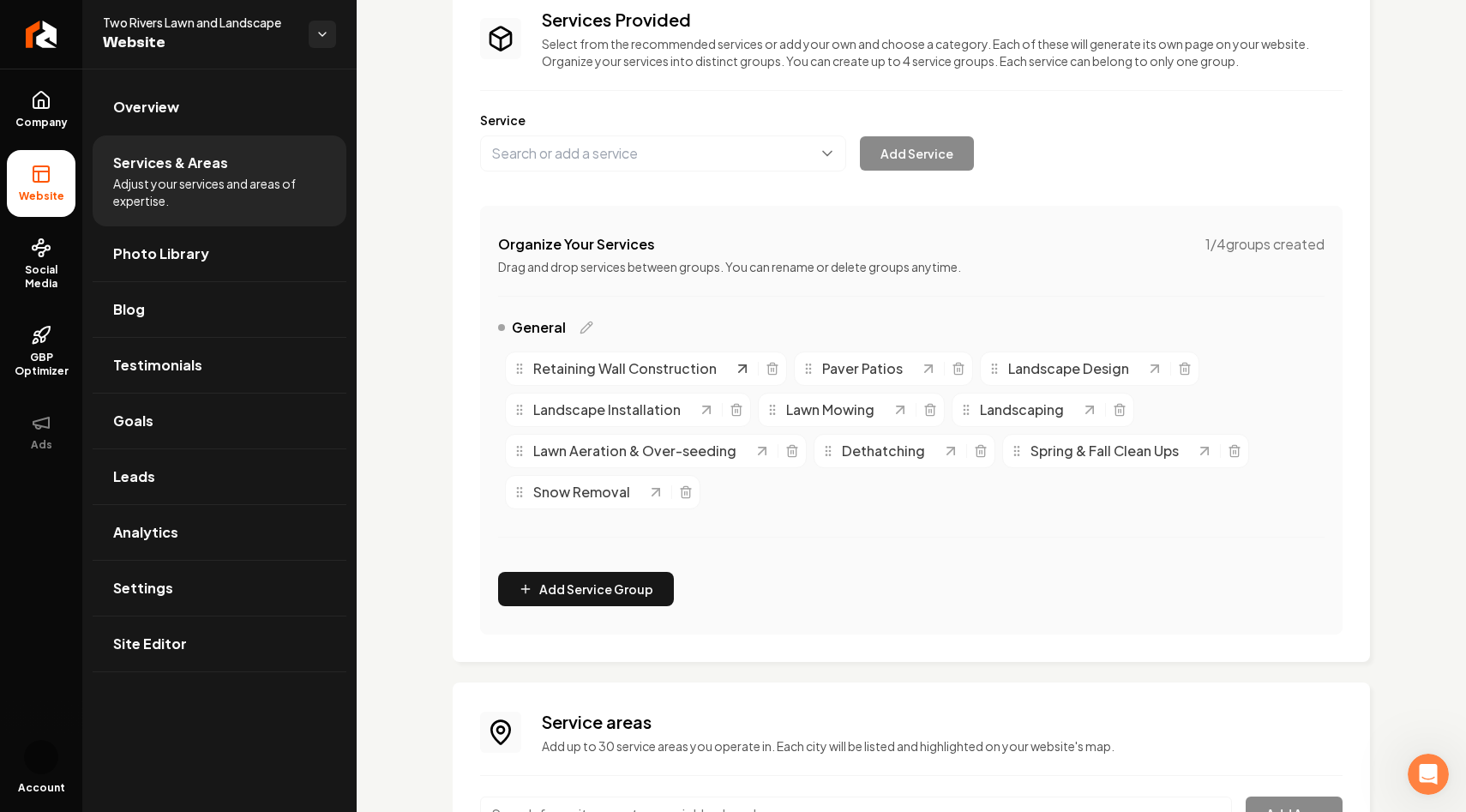
scroll to position [133, 0]
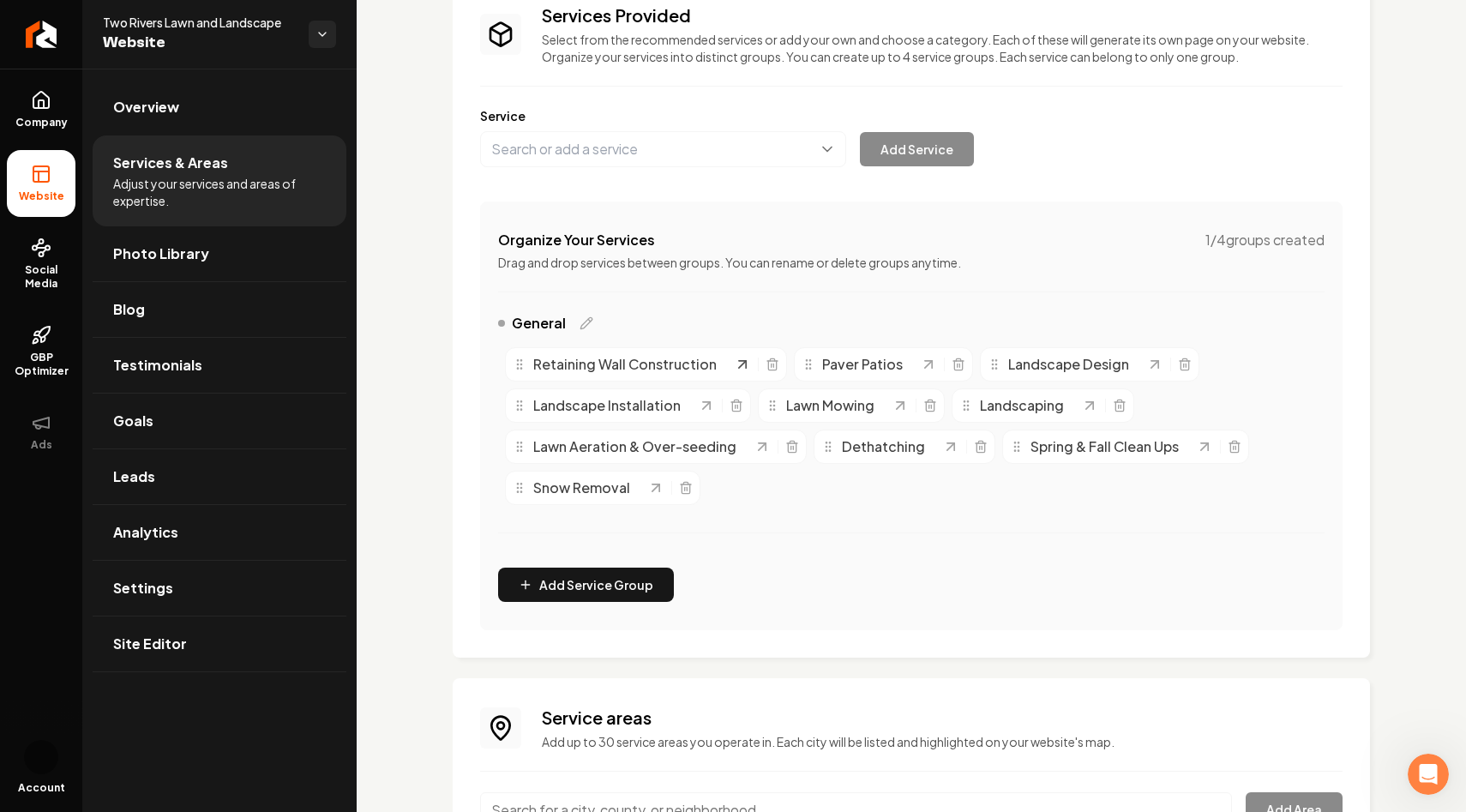
click at [743, 366] on icon "Main content area" at bounding box center [742, 364] width 7 height 7
click at [460, 376] on div "Services Provided Select from the recommended services or add your own and choo…" at bounding box center [912, 317] width 918 height 681
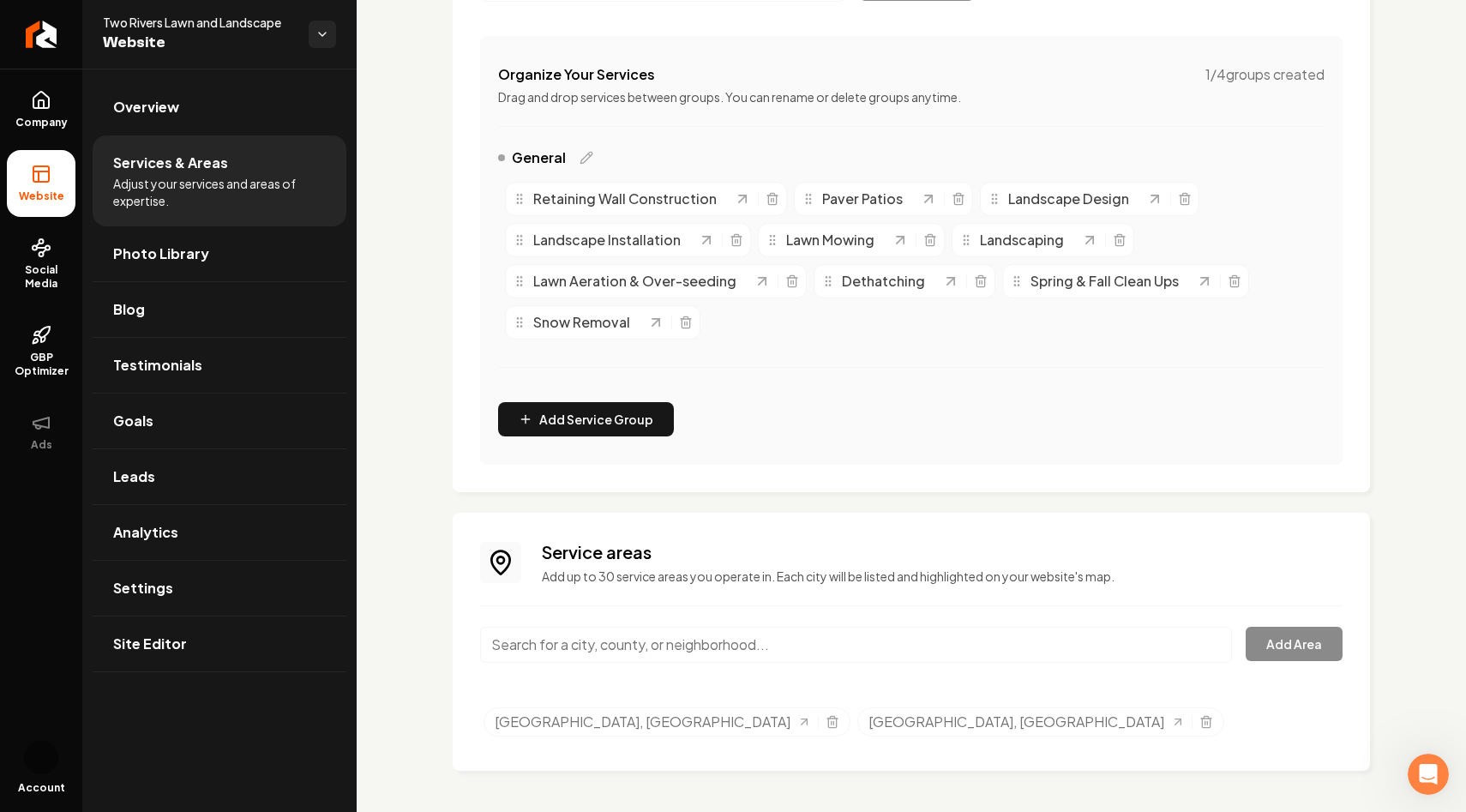
click at [584, 648] on input "Main content area" at bounding box center [855, 645] width 752 height 36
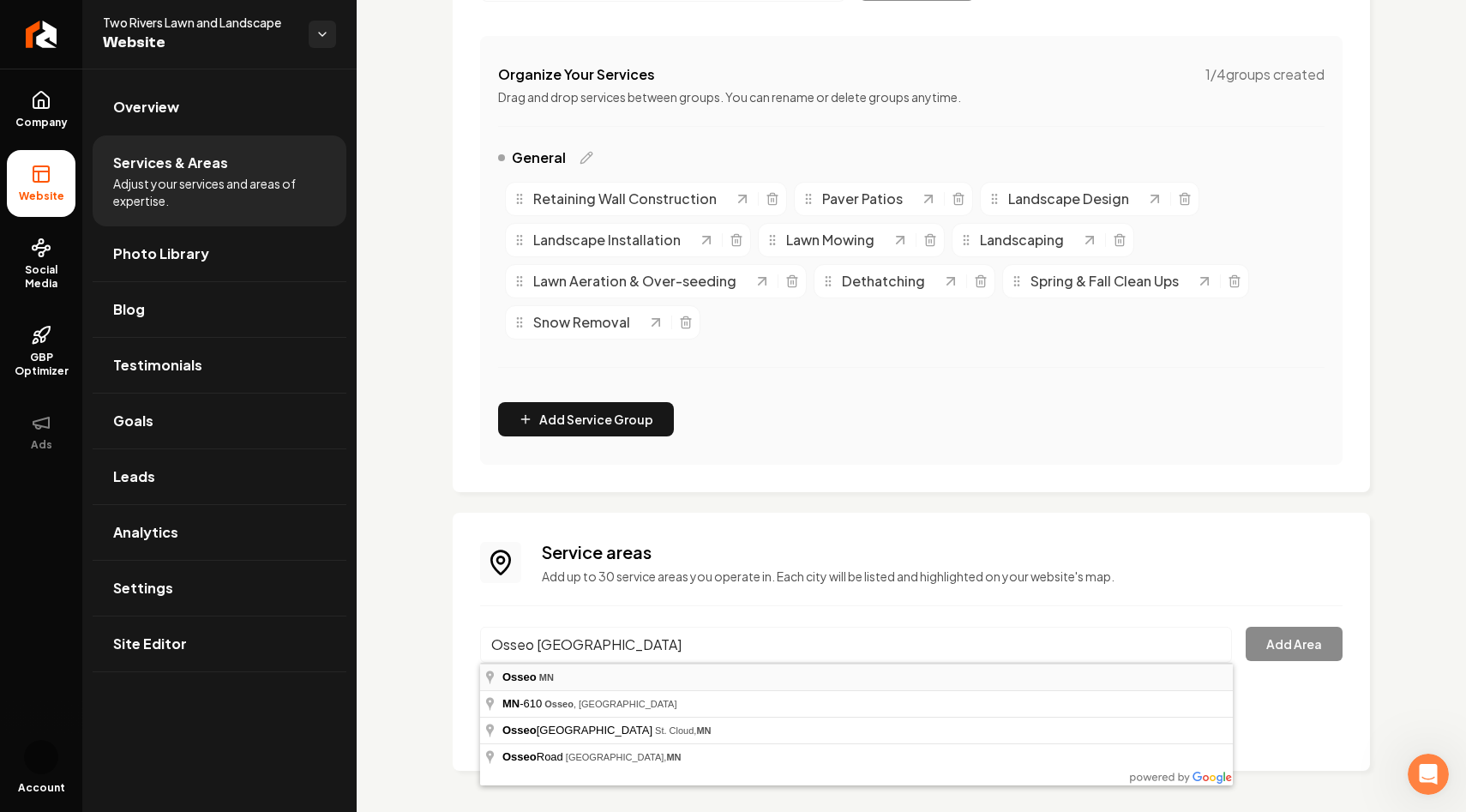
type input "[GEOGRAPHIC_DATA], [GEOGRAPHIC_DATA]"
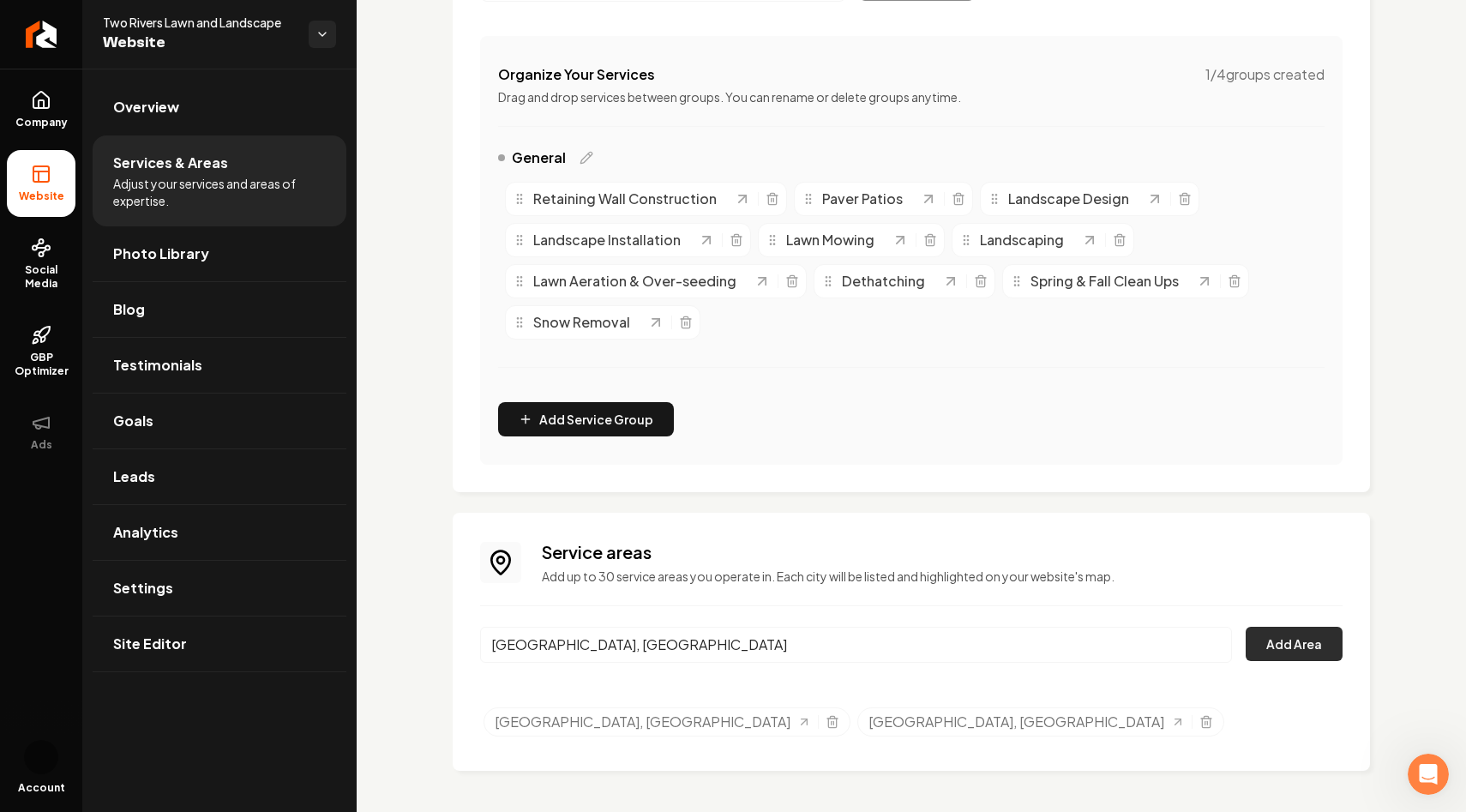
click at [1277, 644] on button "Add Area" at bounding box center [1294, 644] width 97 height 35
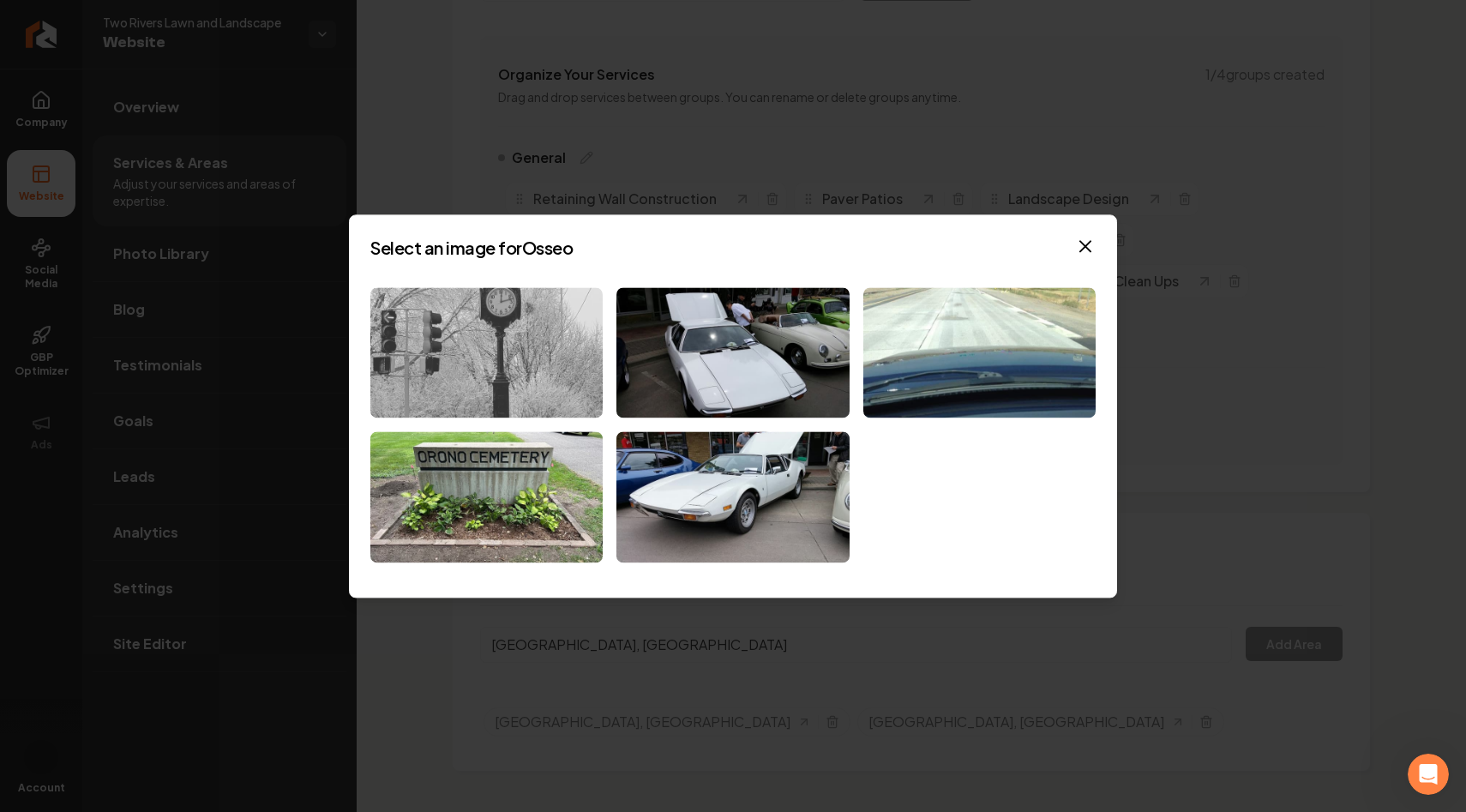
click at [528, 339] on img at bounding box center [487, 352] width 232 height 131
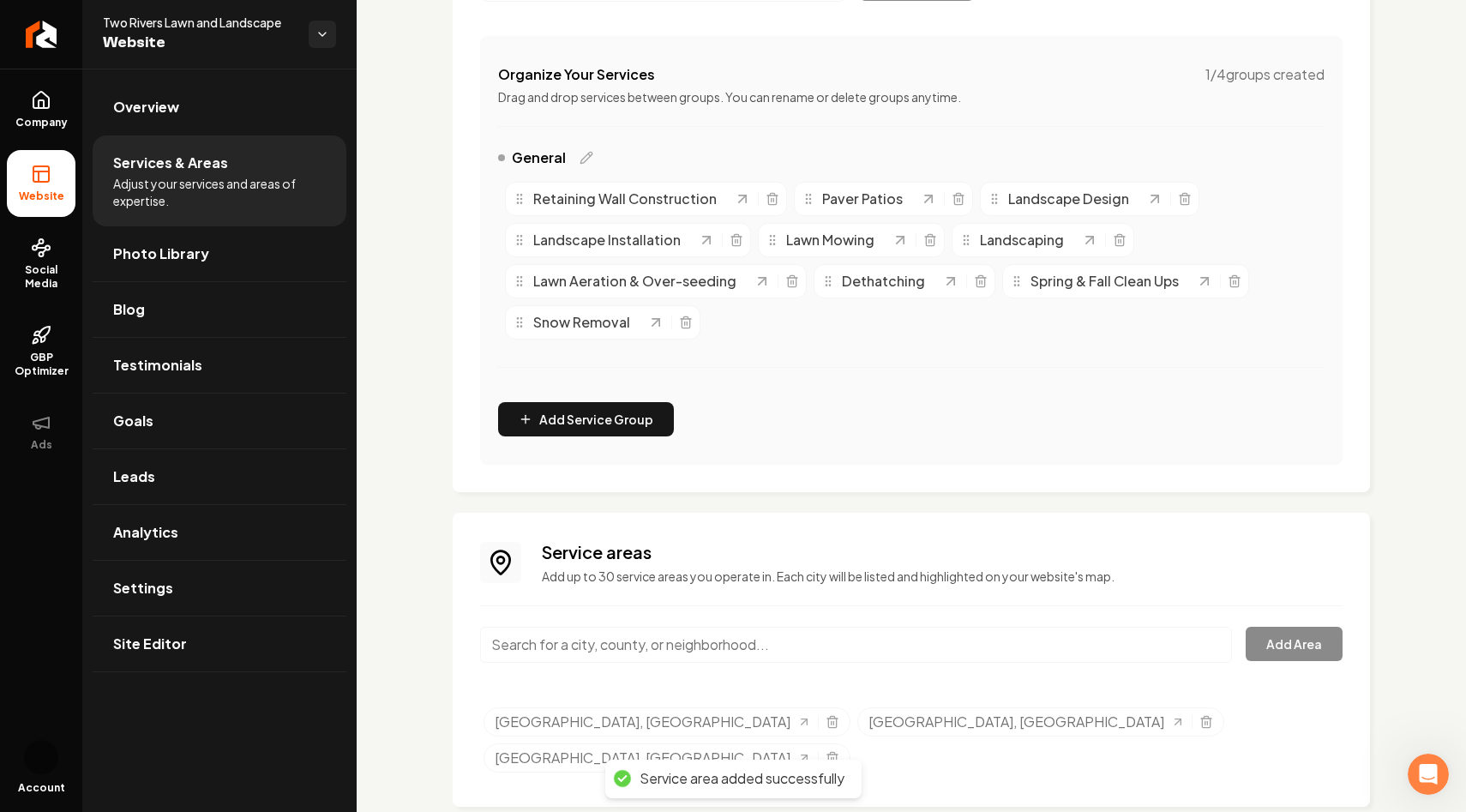
click at [535, 631] on input "Main content area" at bounding box center [855, 645] width 752 height 36
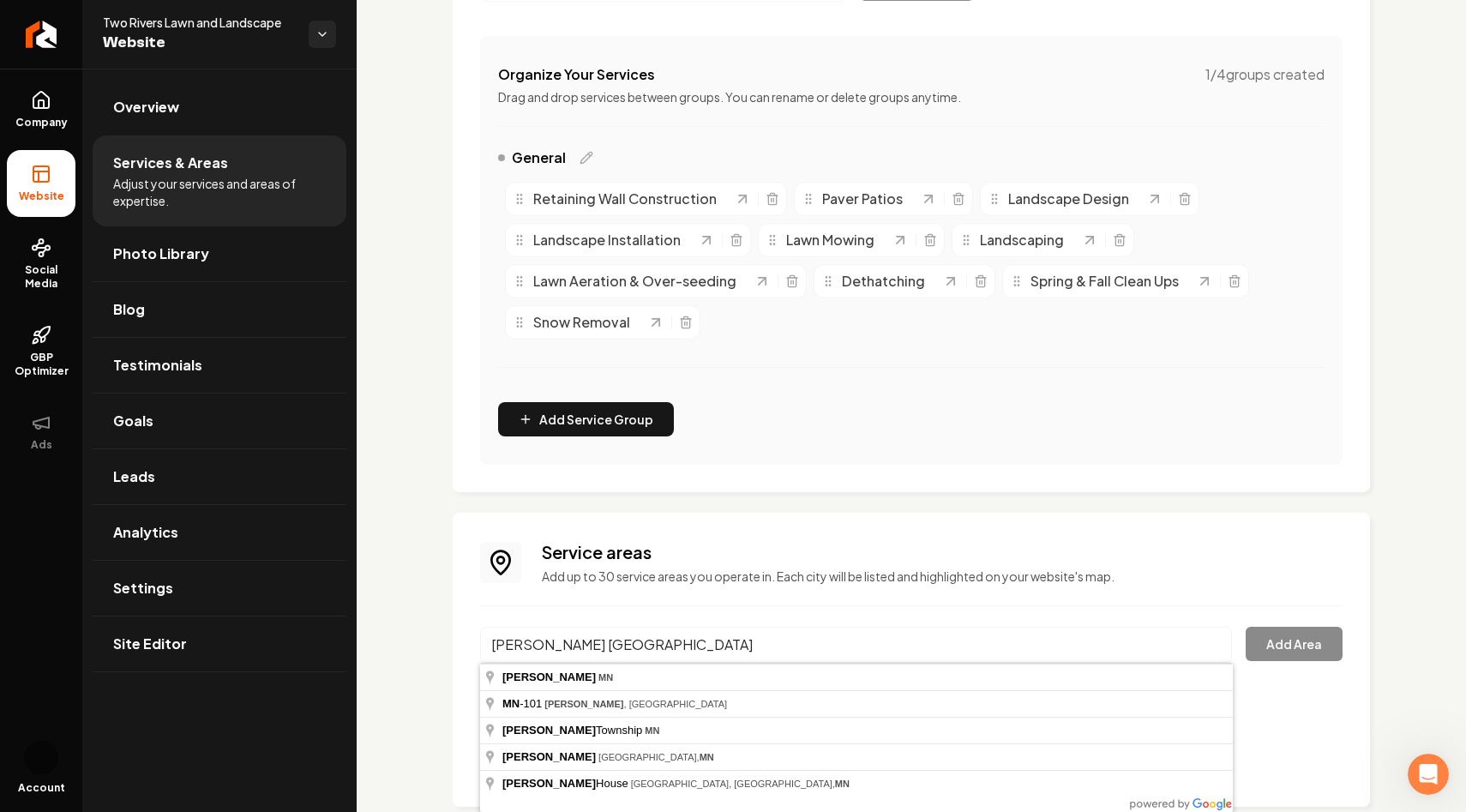
type input "[GEOGRAPHIC_DATA], [GEOGRAPHIC_DATA]"
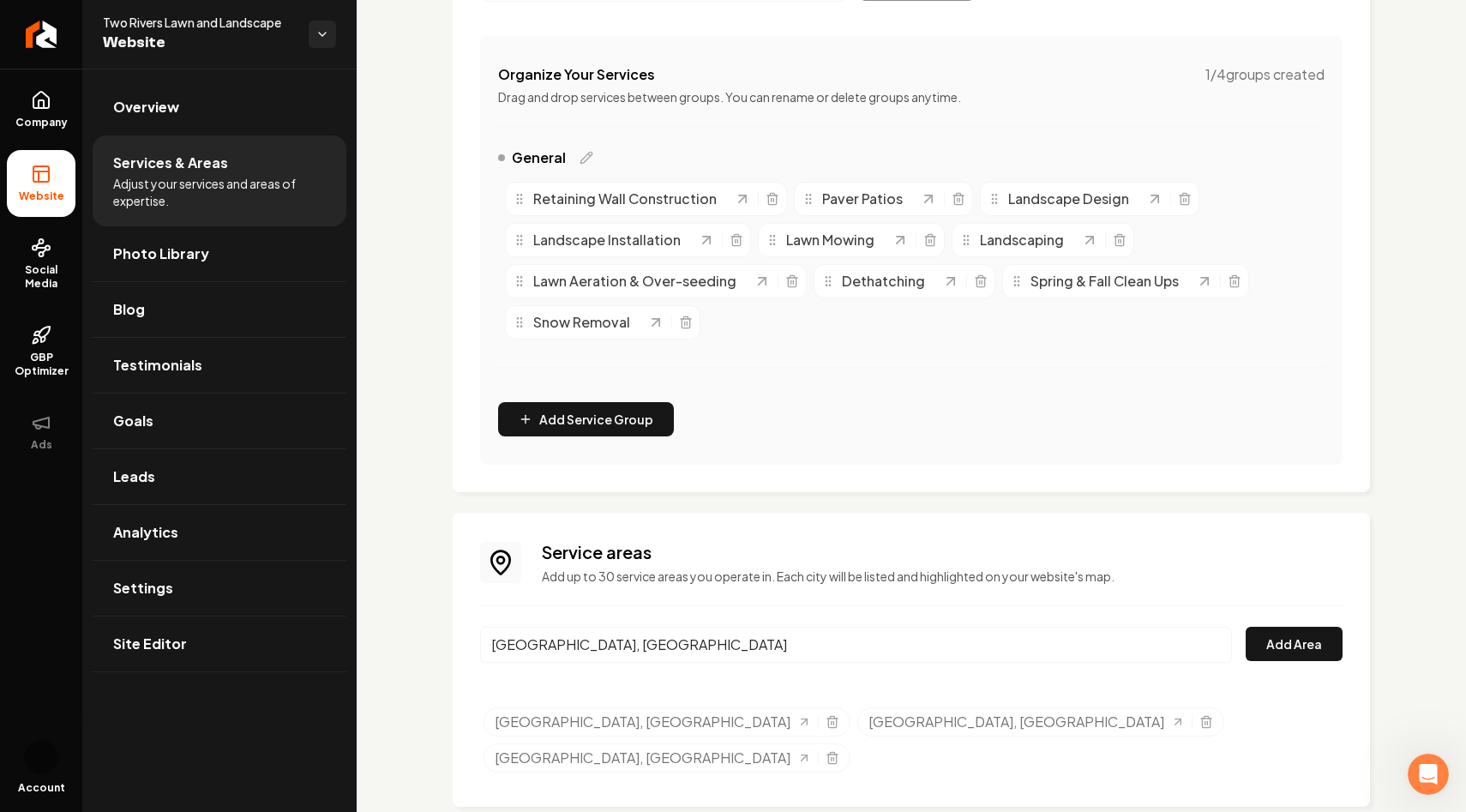
click at [1348, 646] on div "Service areas Add up to 30 service areas you operate in. Each city will be list…" at bounding box center [912, 659] width 918 height 294
click at [1330, 646] on button "Add Area" at bounding box center [1294, 644] width 97 height 35
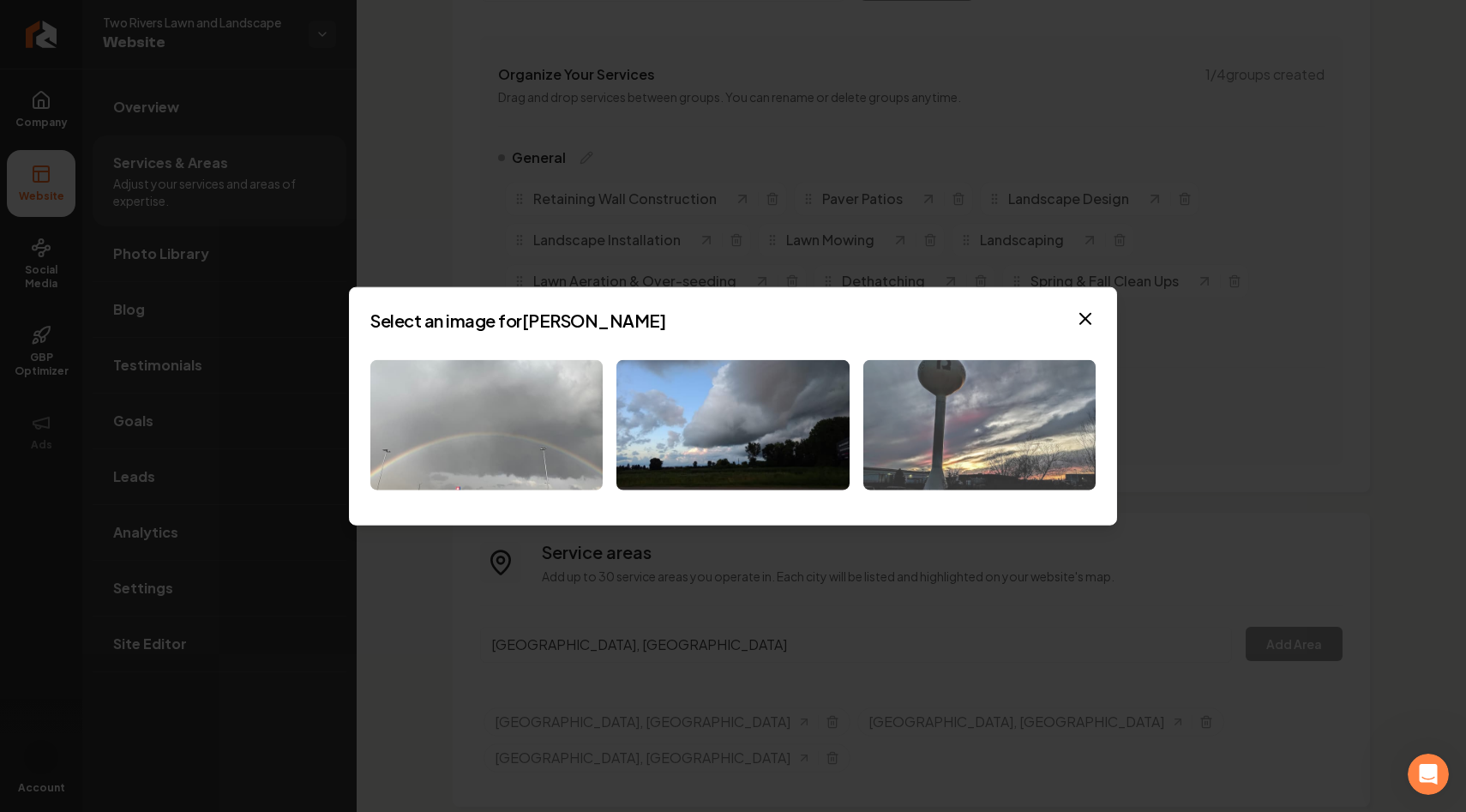
click at [936, 392] on img at bounding box center [980, 424] width 232 height 131
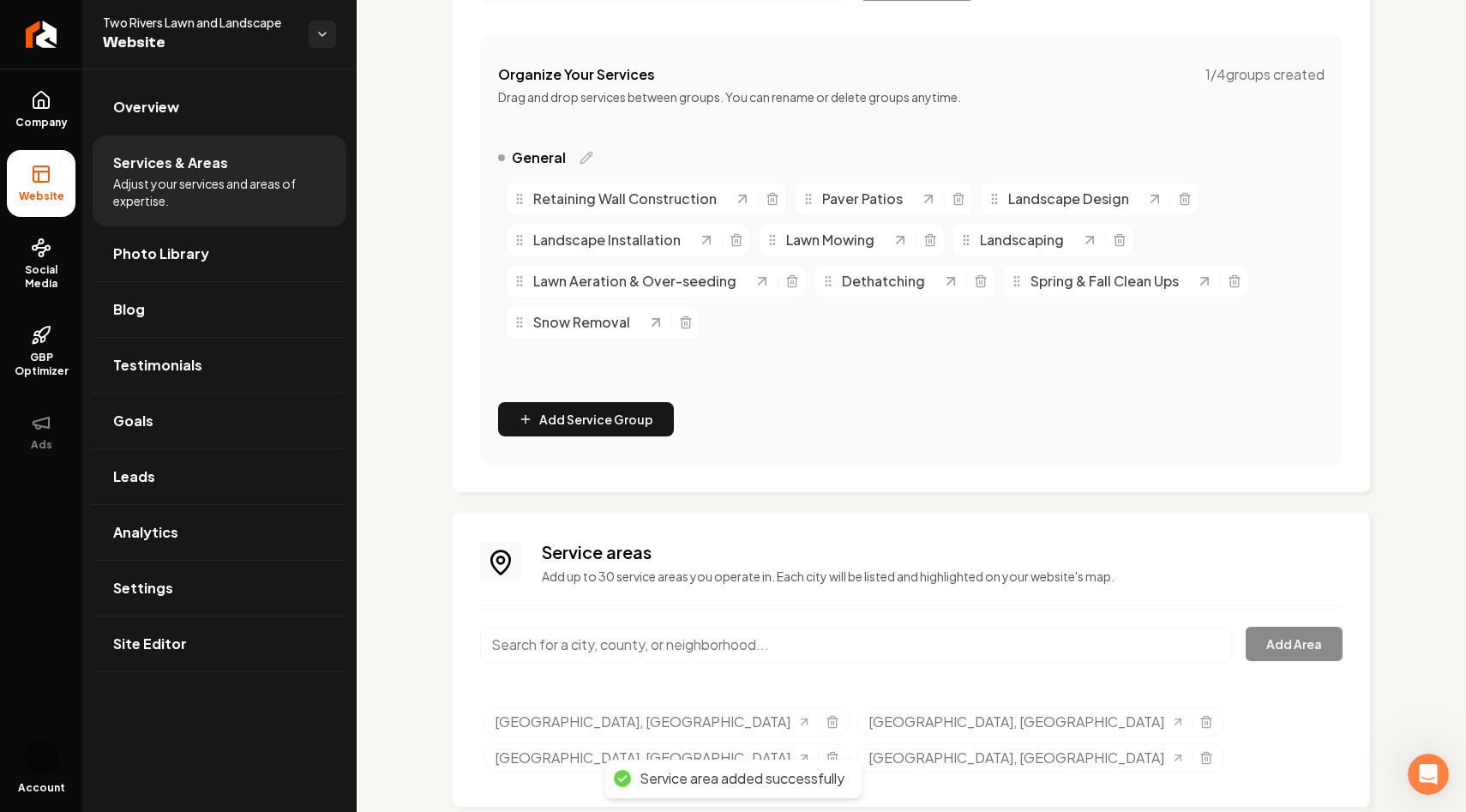
click at [609, 650] on input "Main content area" at bounding box center [855, 645] width 752 height 36
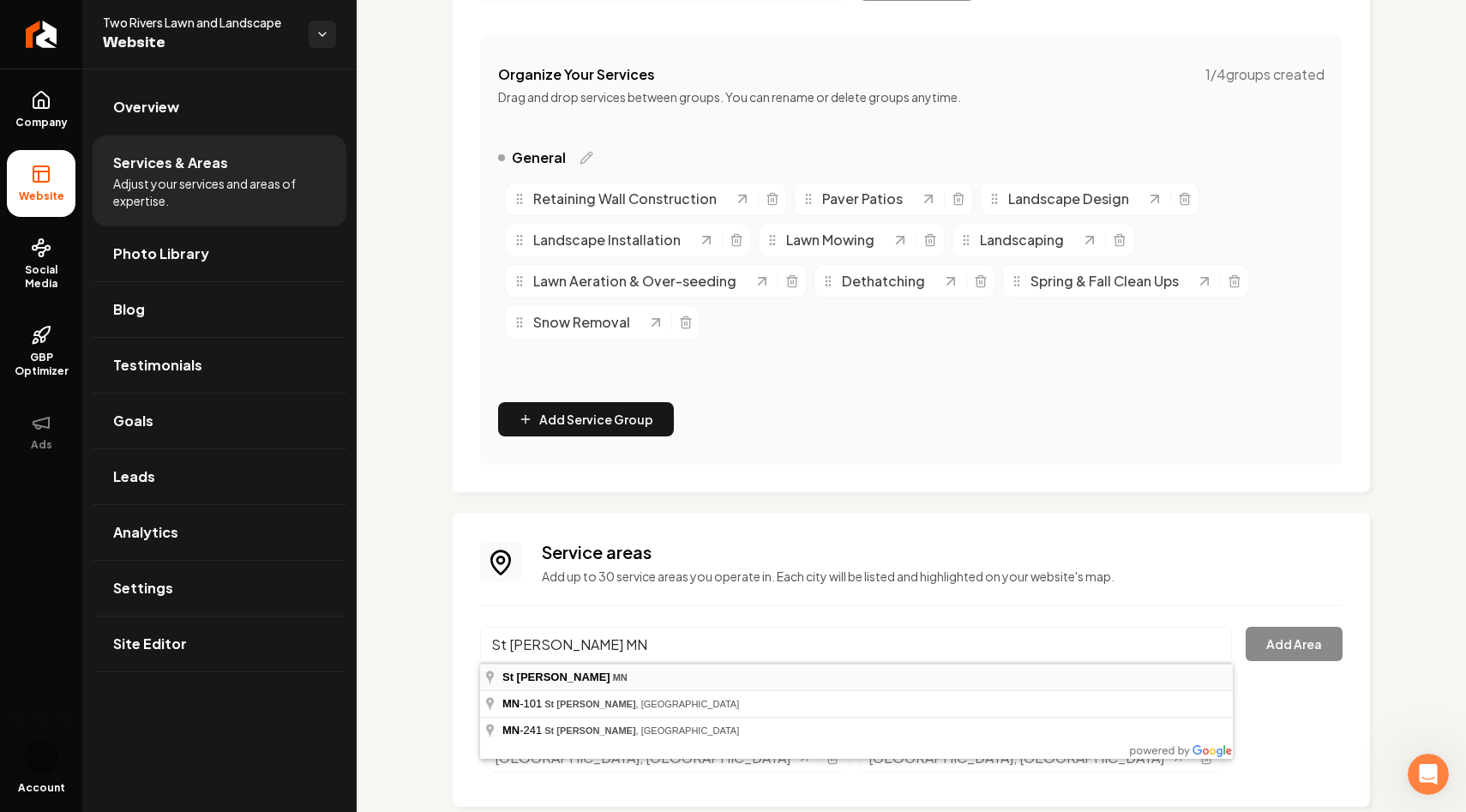
type input "St Michael, MN"
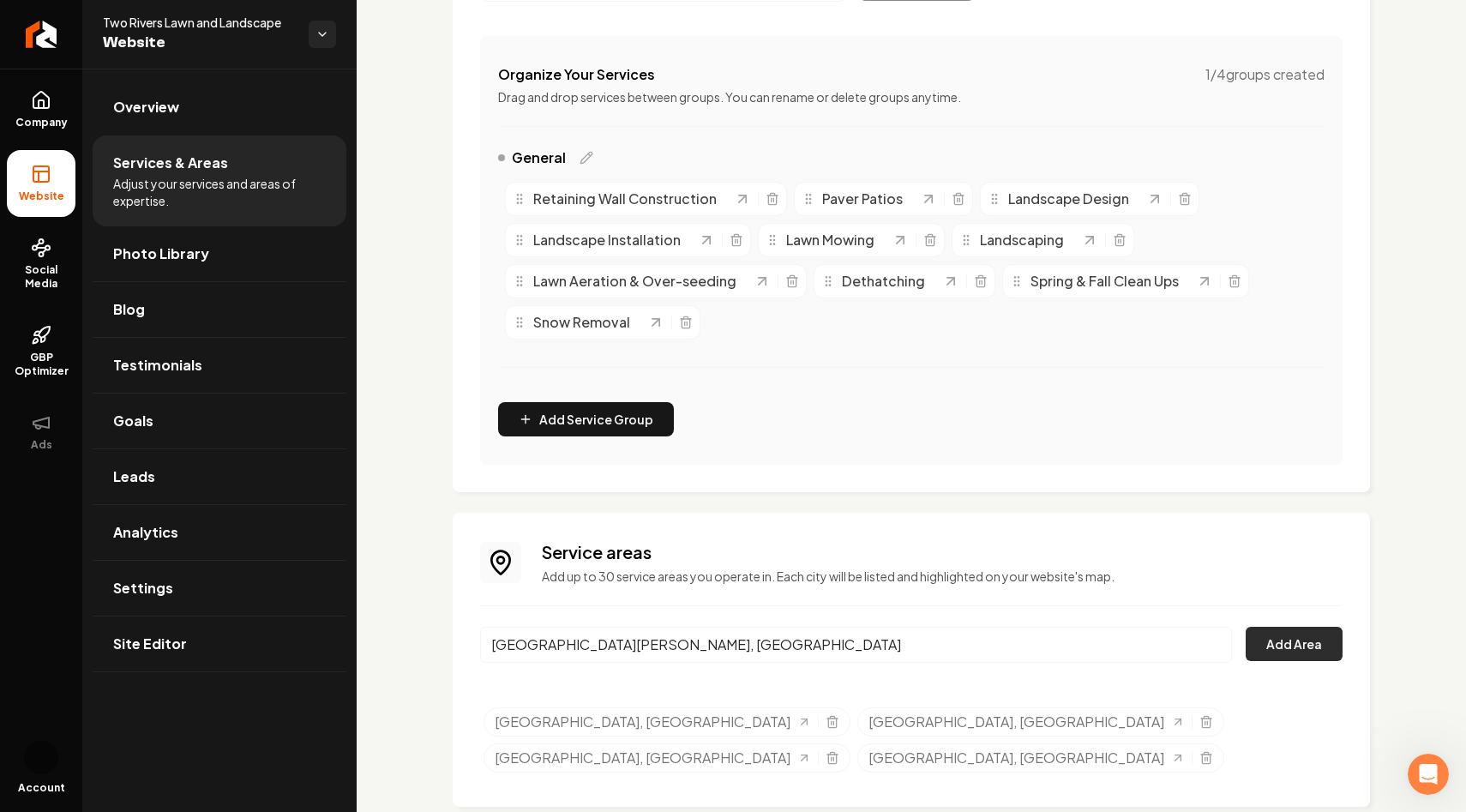
click at [1283, 643] on button "Add Area" at bounding box center [1294, 644] width 97 height 35
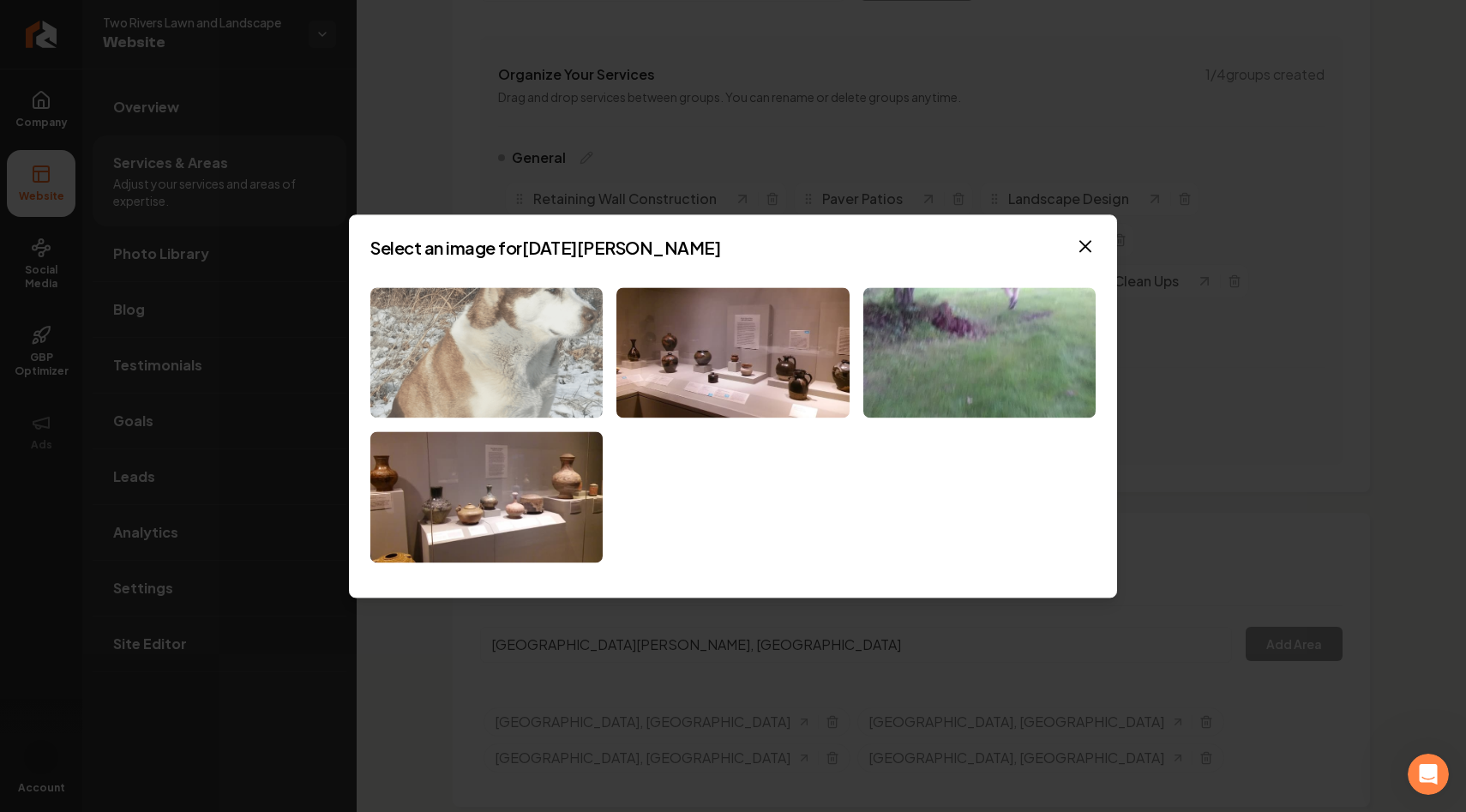
click at [580, 382] on img at bounding box center [487, 352] width 232 height 131
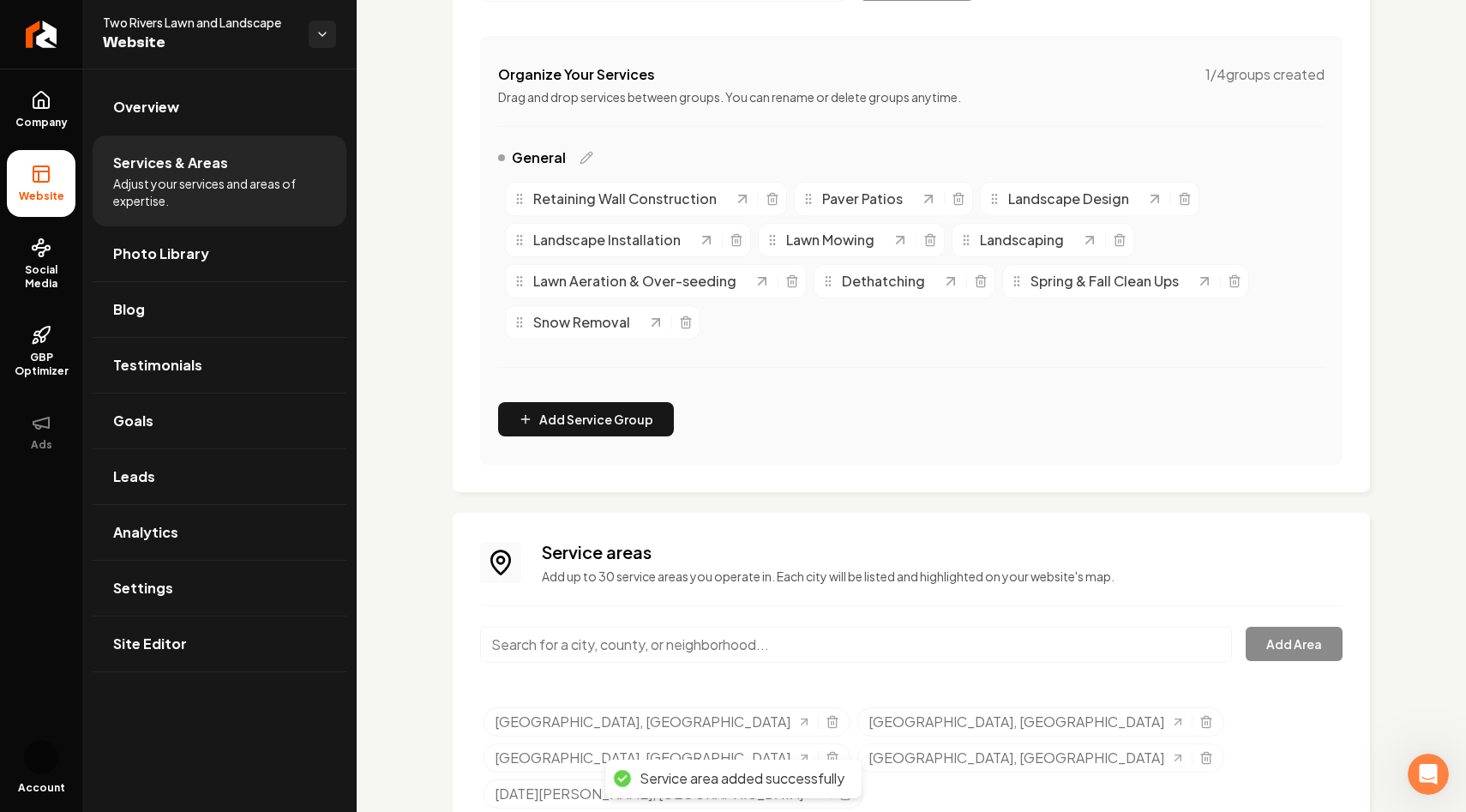
click at [706, 637] on input "Main content area" at bounding box center [855, 645] width 752 height 36
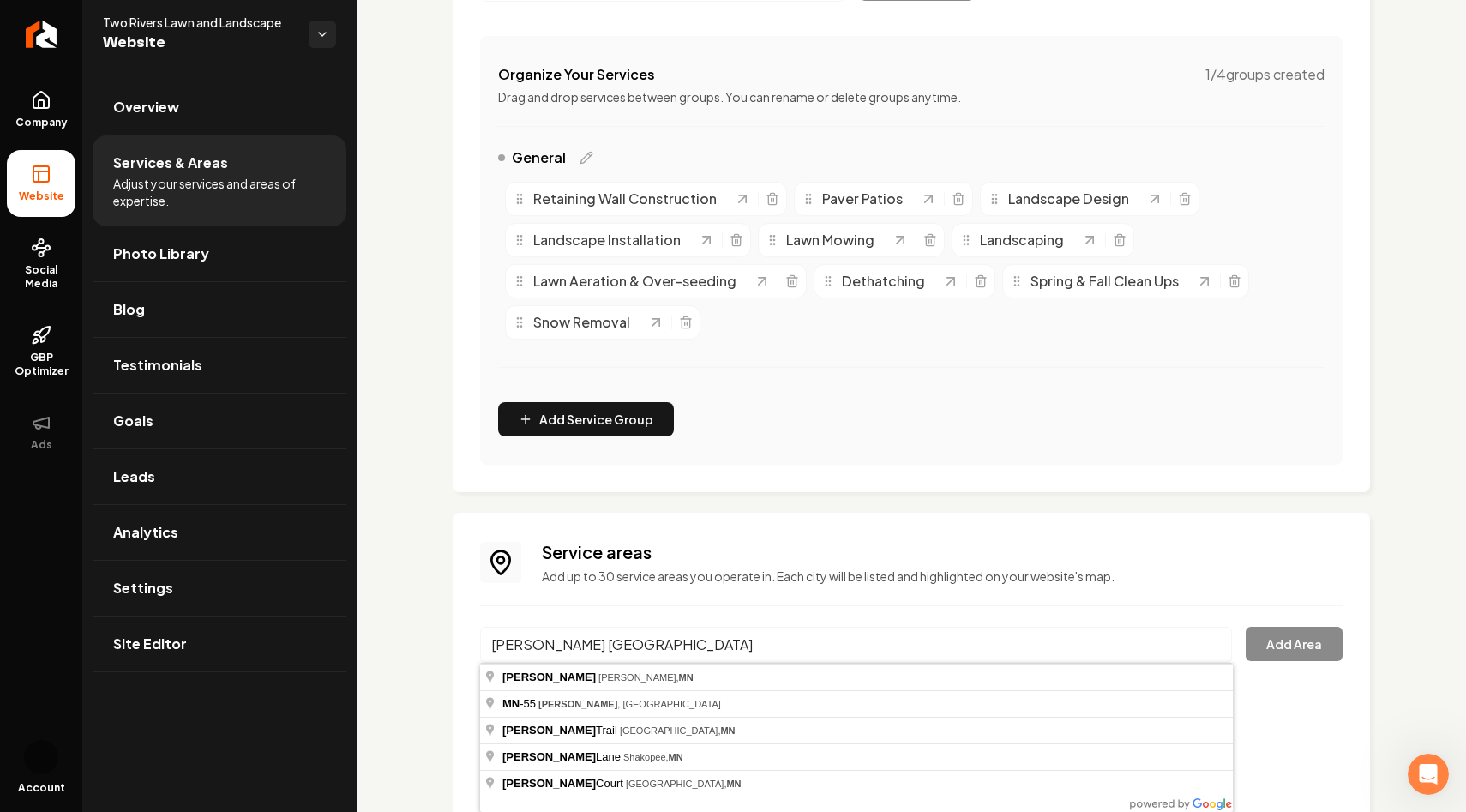
scroll to position [4, 0]
type input "Hamel MN"
click at [420, 630] on div "Services Provided Select from the recommended services or add your own and choo…" at bounding box center [912, 326] width 1110 height 1114
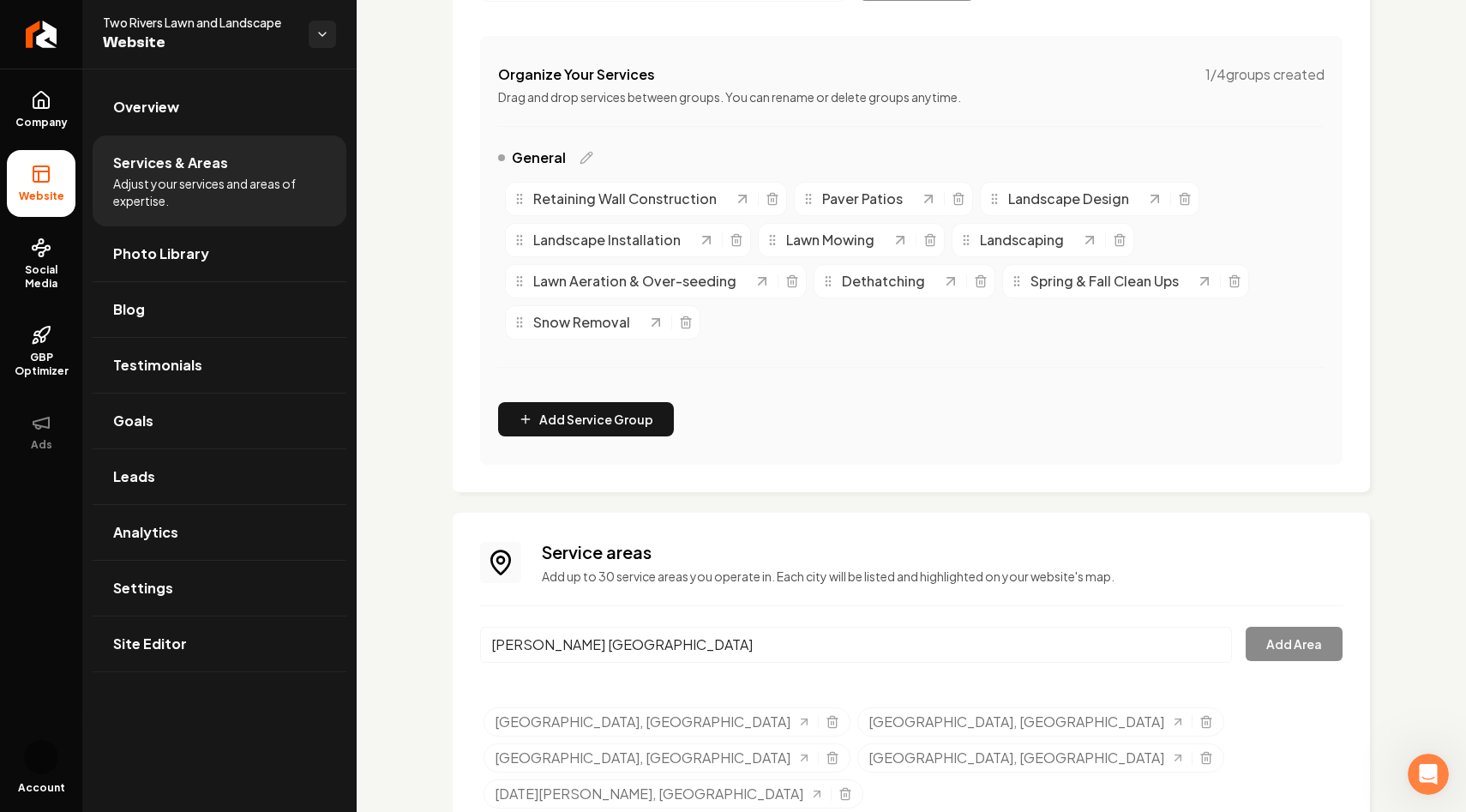
click at [579, 636] on input "Hamel MN" at bounding box center [855, 645] width 752 height 36
type input "M"
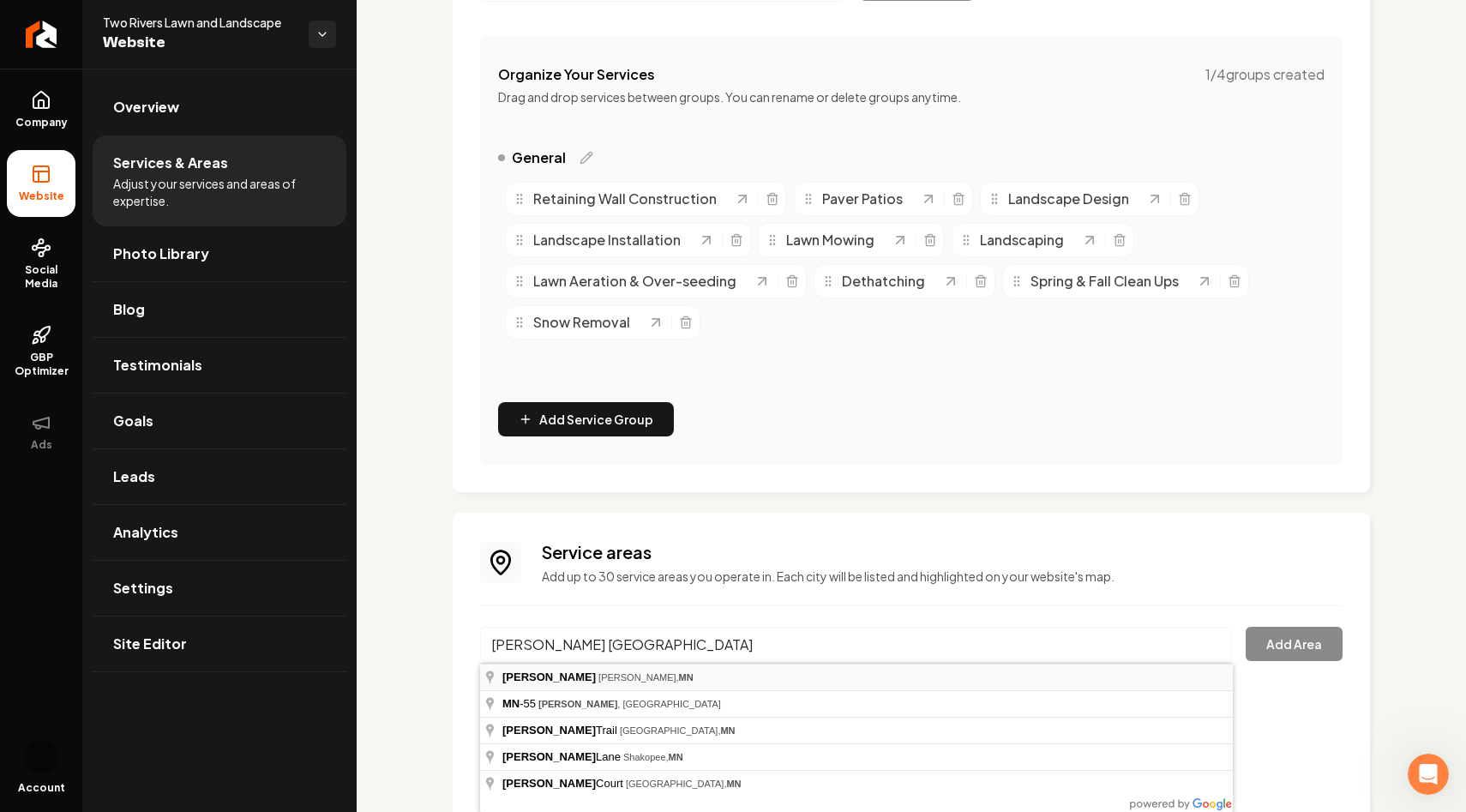
type input "Hamel, Medina, MN"
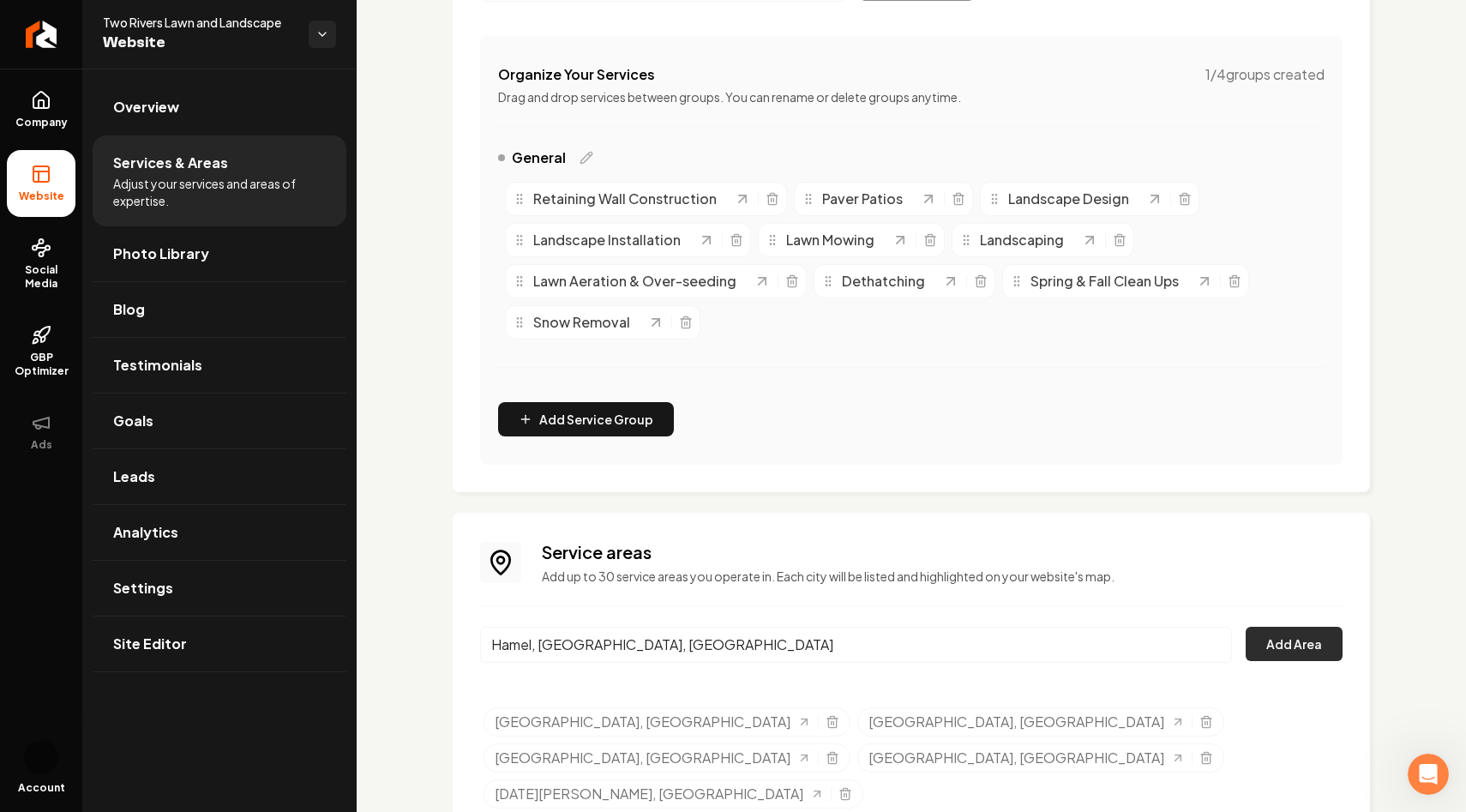
click at [1293, 641] on button "Add Area" at bounding box center [1294, 644] width 97 height 35
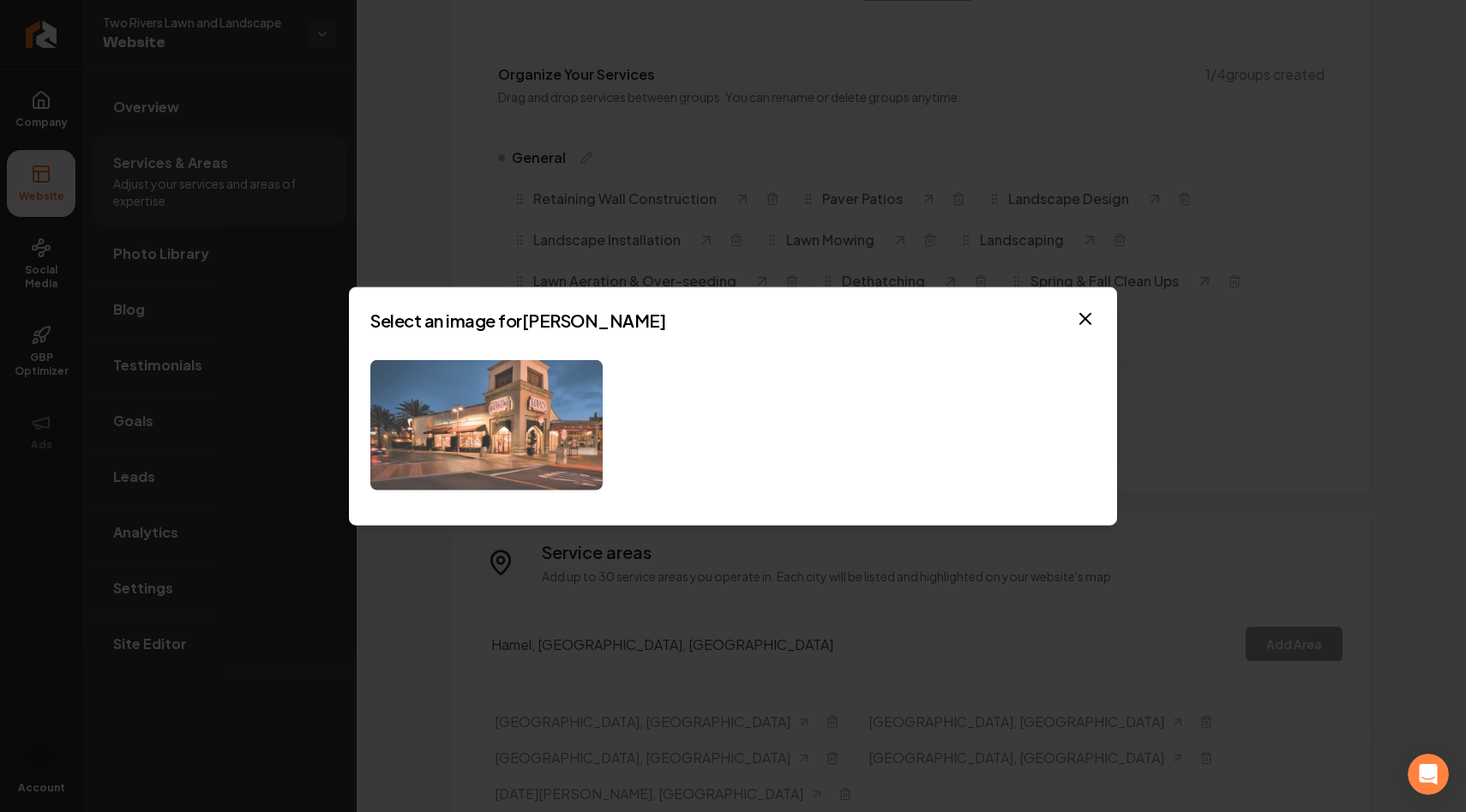
click at [565, 443] on img at bounding box center [487, 424] width 232 height 131
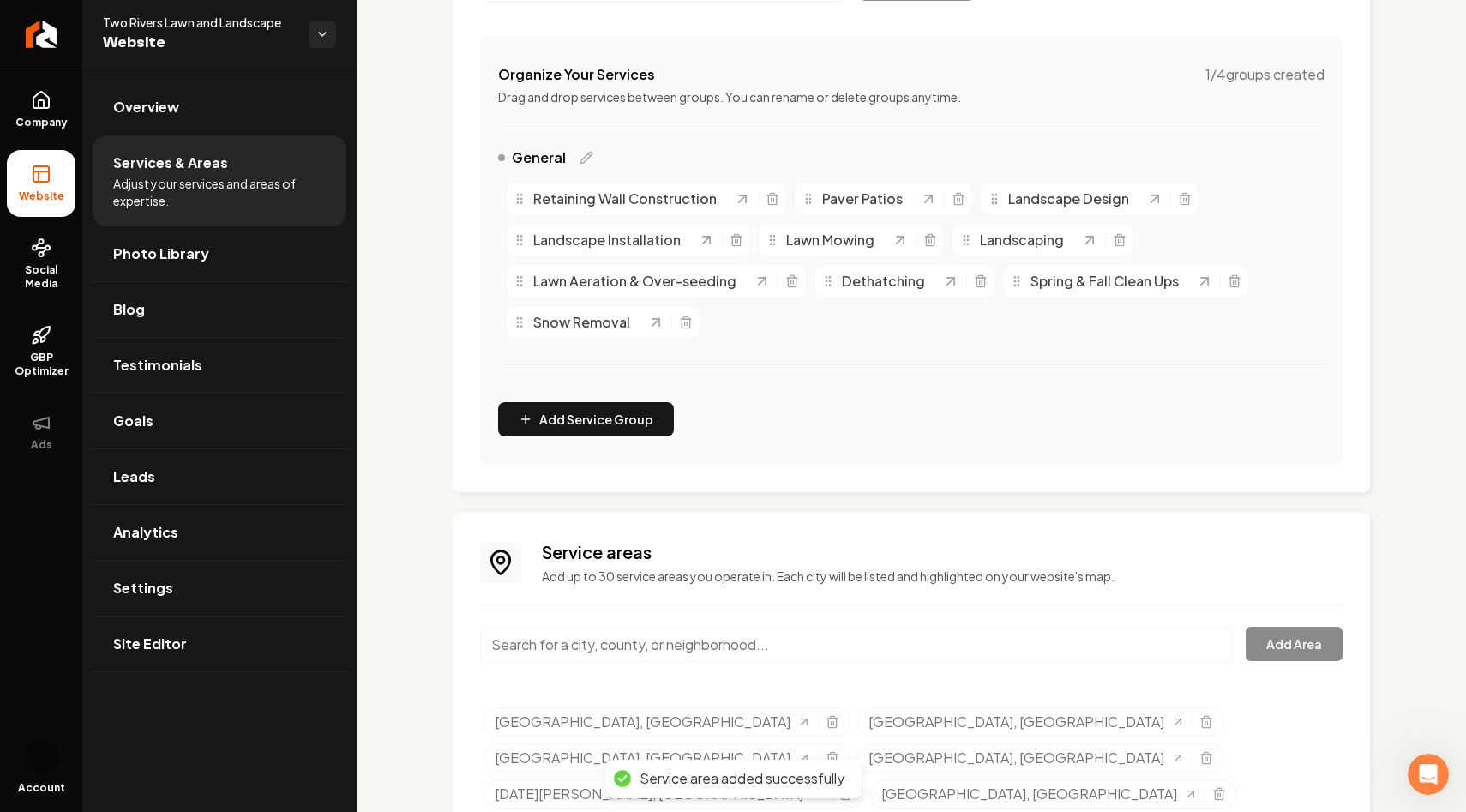
click at [644, 659] on input "Main content area" at bounding box center [855, 645] width 752 height 36
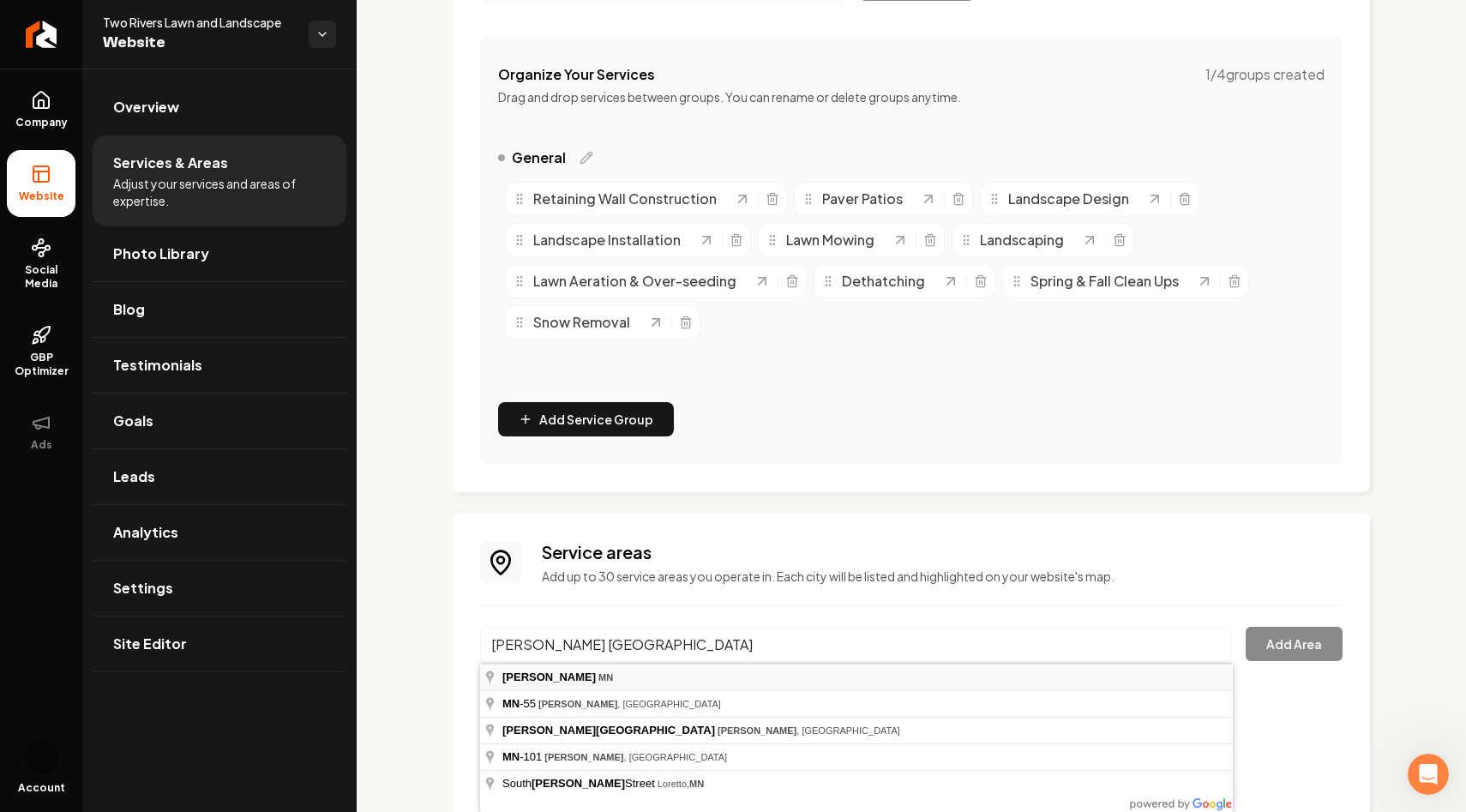
type input "[GEOGRAPHIC_DATA], [GEOGRAPHIC_DATA]"
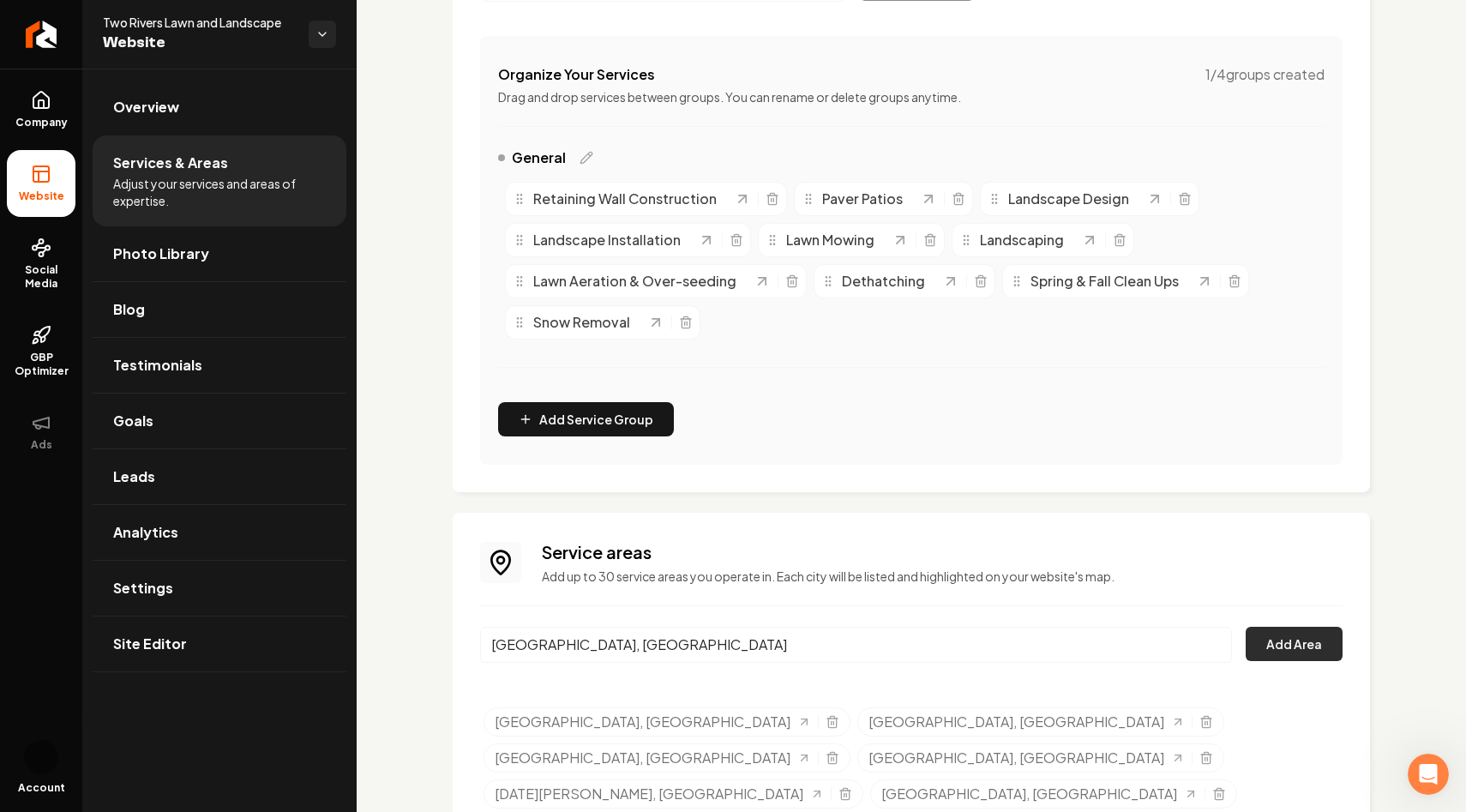
click at [1278, 646] on button "Add Area" at bounding box center [1294, 644] width 97 height 35
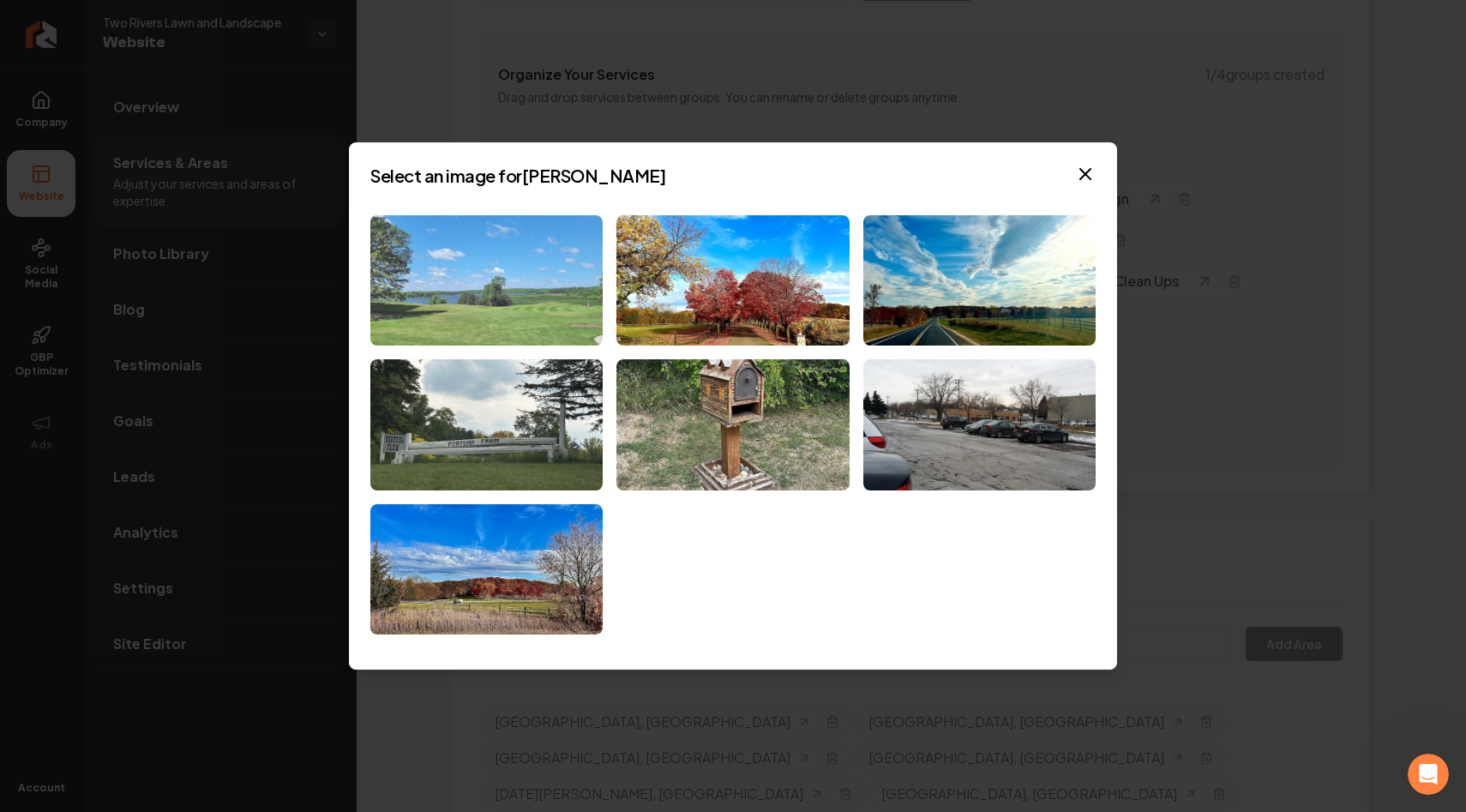
click at [503, 271] on img at bounding box center [487, 280] width 232 height 131
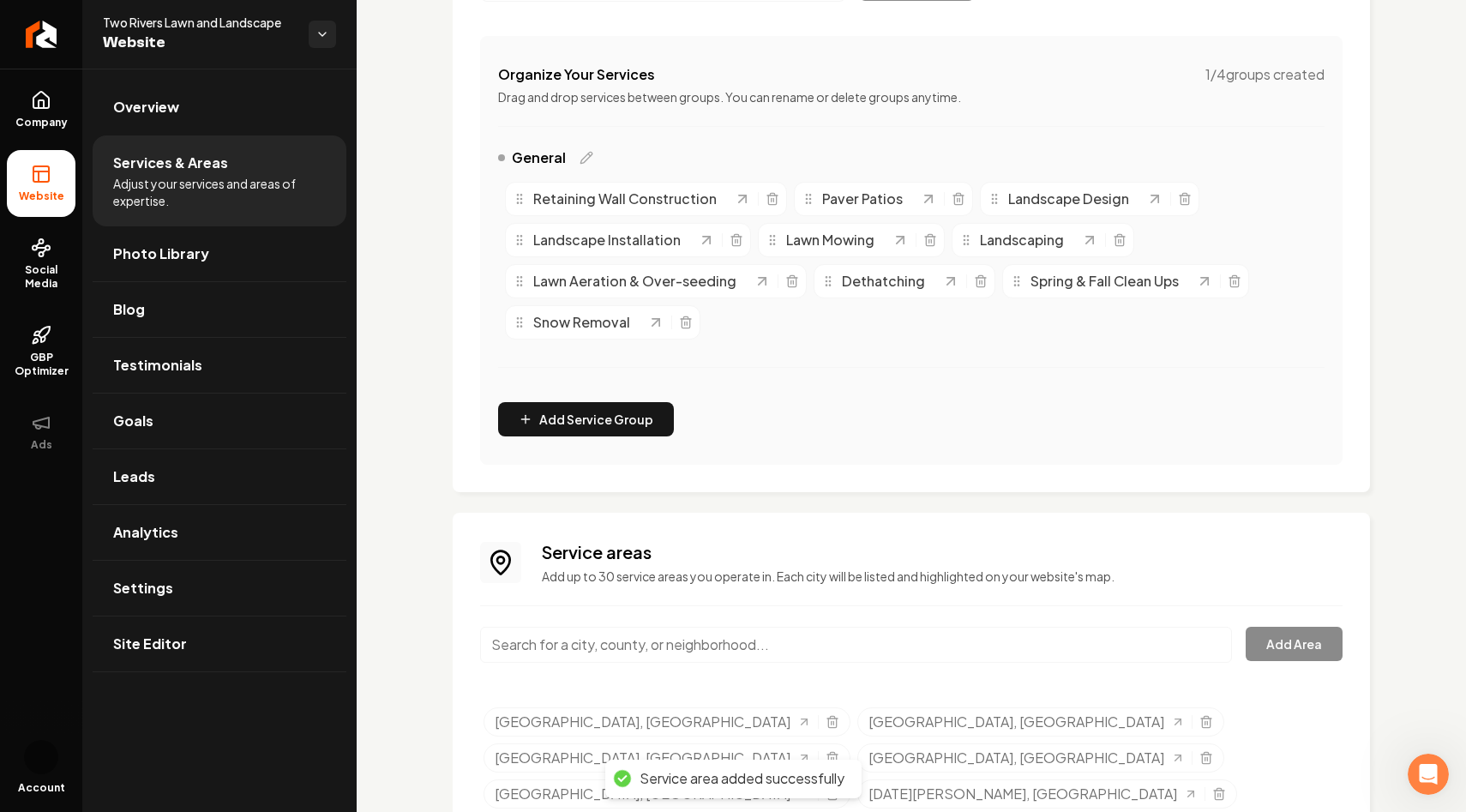
click at [631, 644] on input "Main content area" at bounding box center [855, 645] width 752 height 36
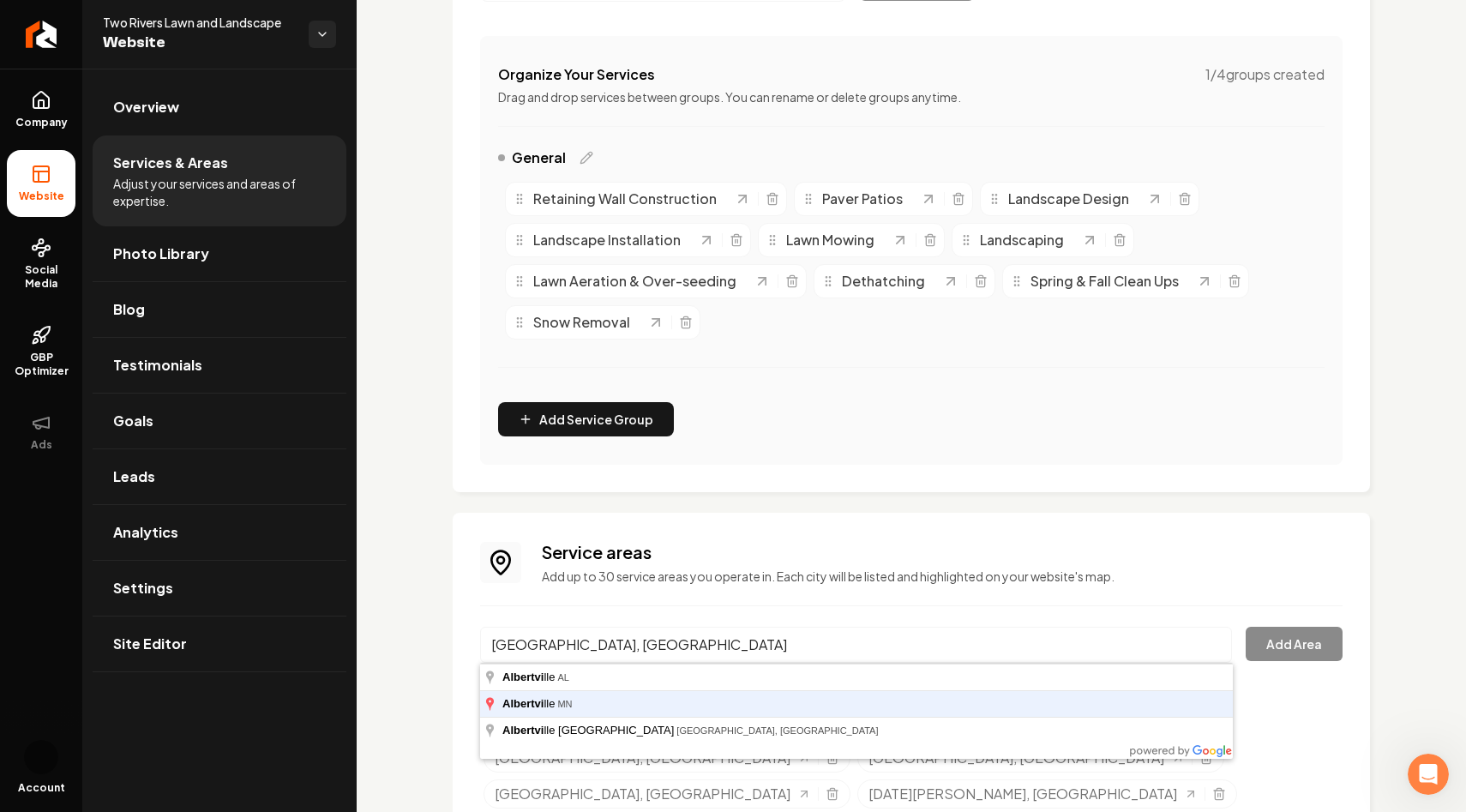
type input "[GEOGRAPHIC_DATA], [GEOGRAPHIC_DATA]"
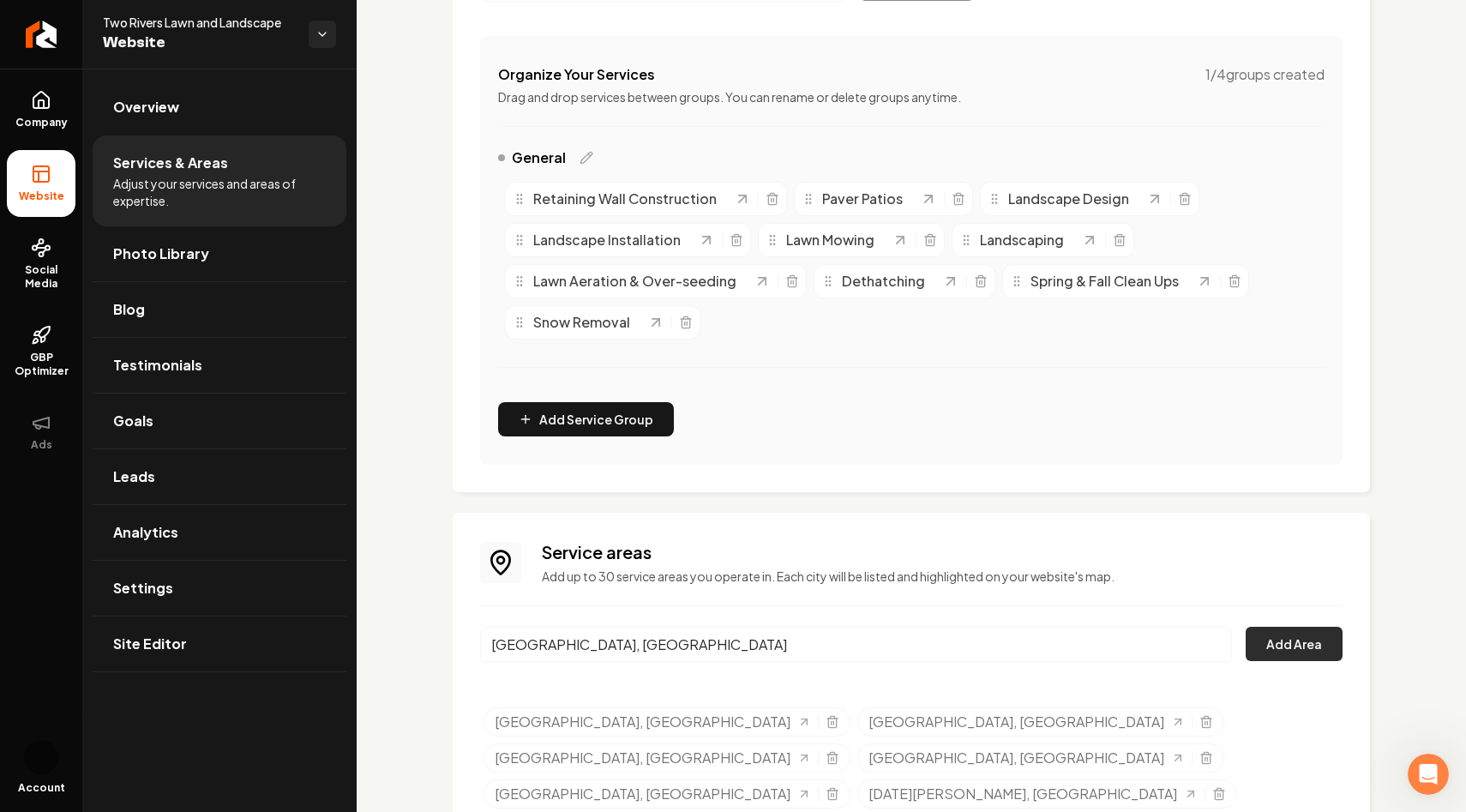
click at [1284, 637] on button "Add Area" at bounding box center [1294, 644] width 97 height 35
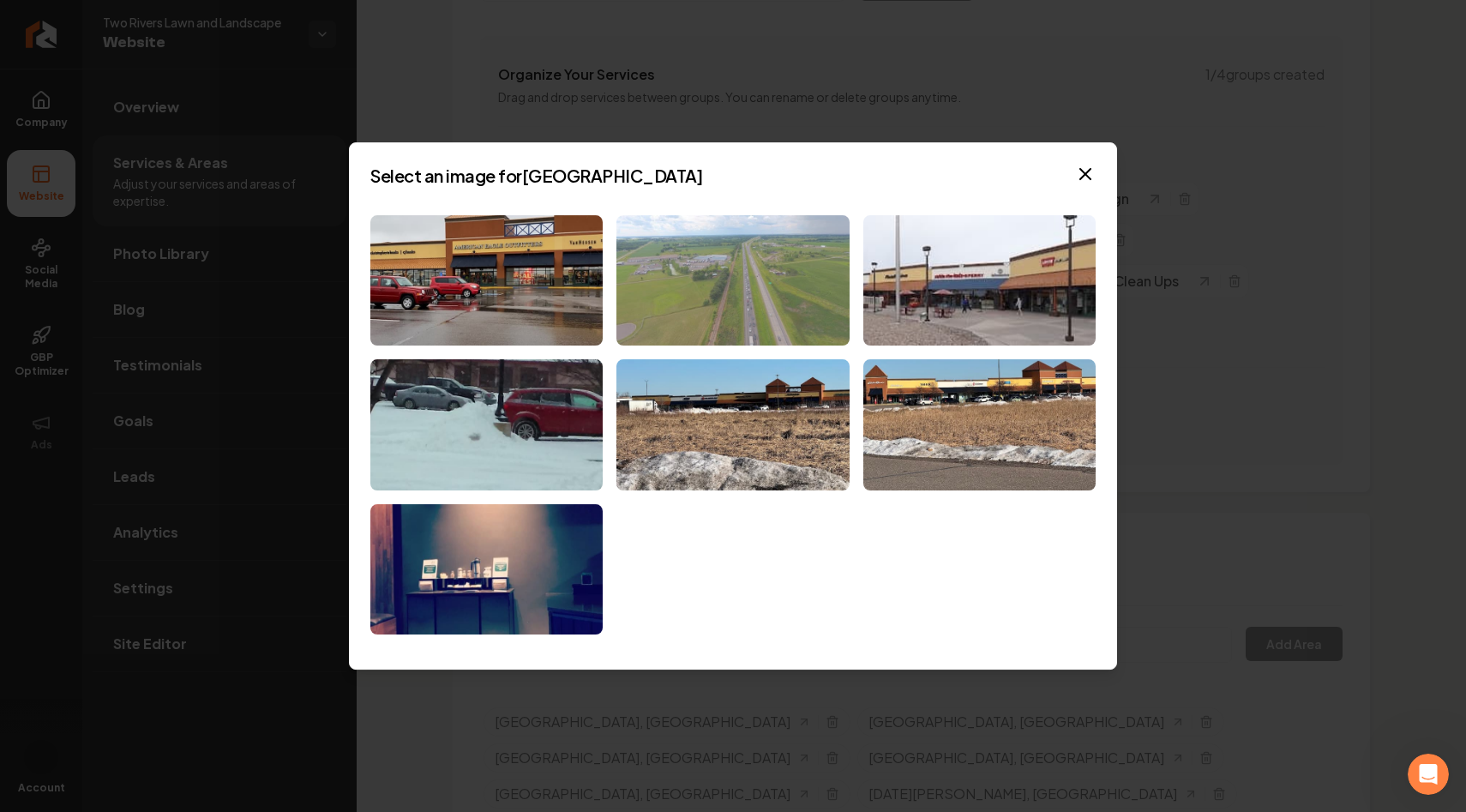
click at [797, 309] on img at bounding box center [733, 280] width 232 height 131
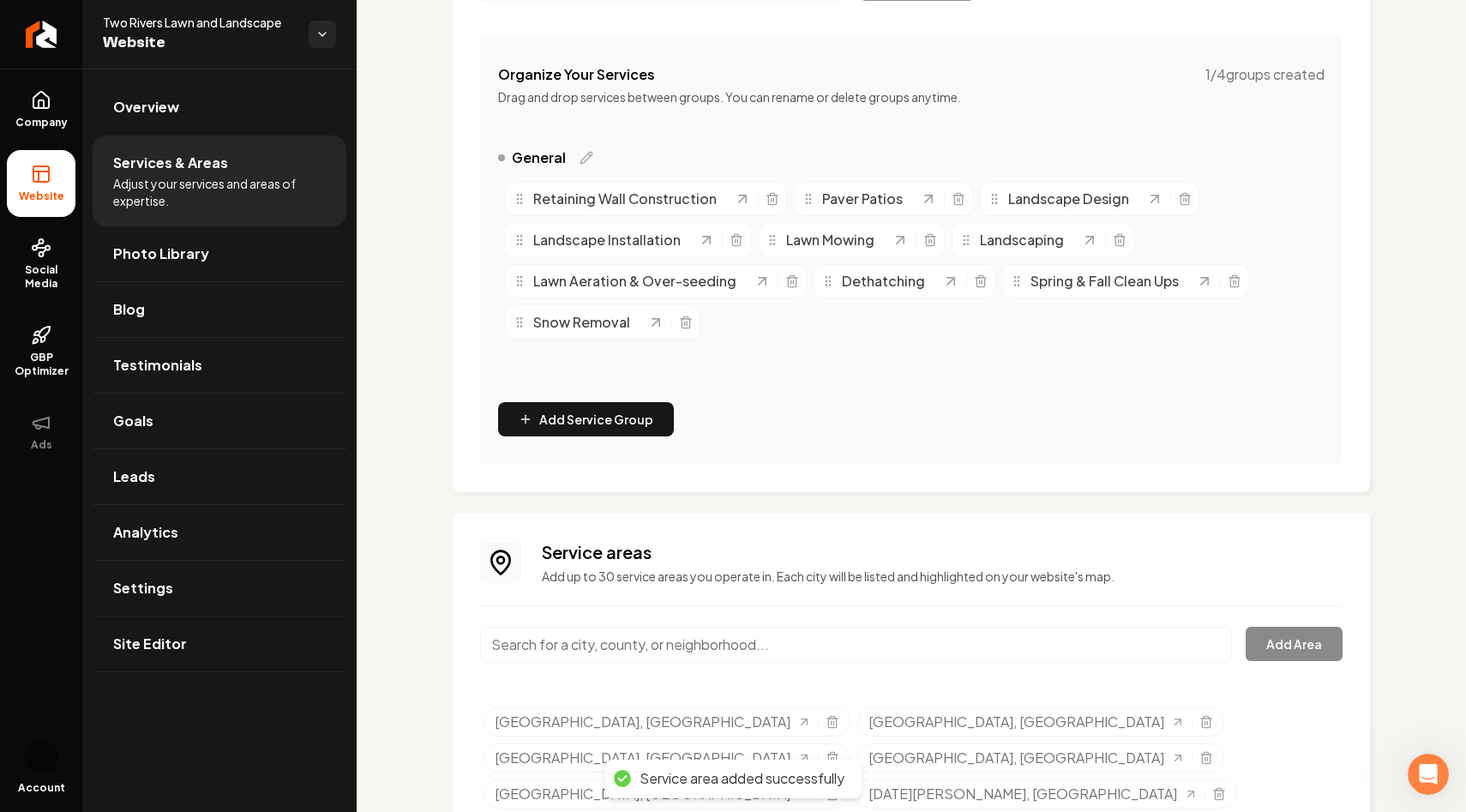
click at [559, 649] on input "Main content area" at bounding box center [855, 645] width 752 height 36
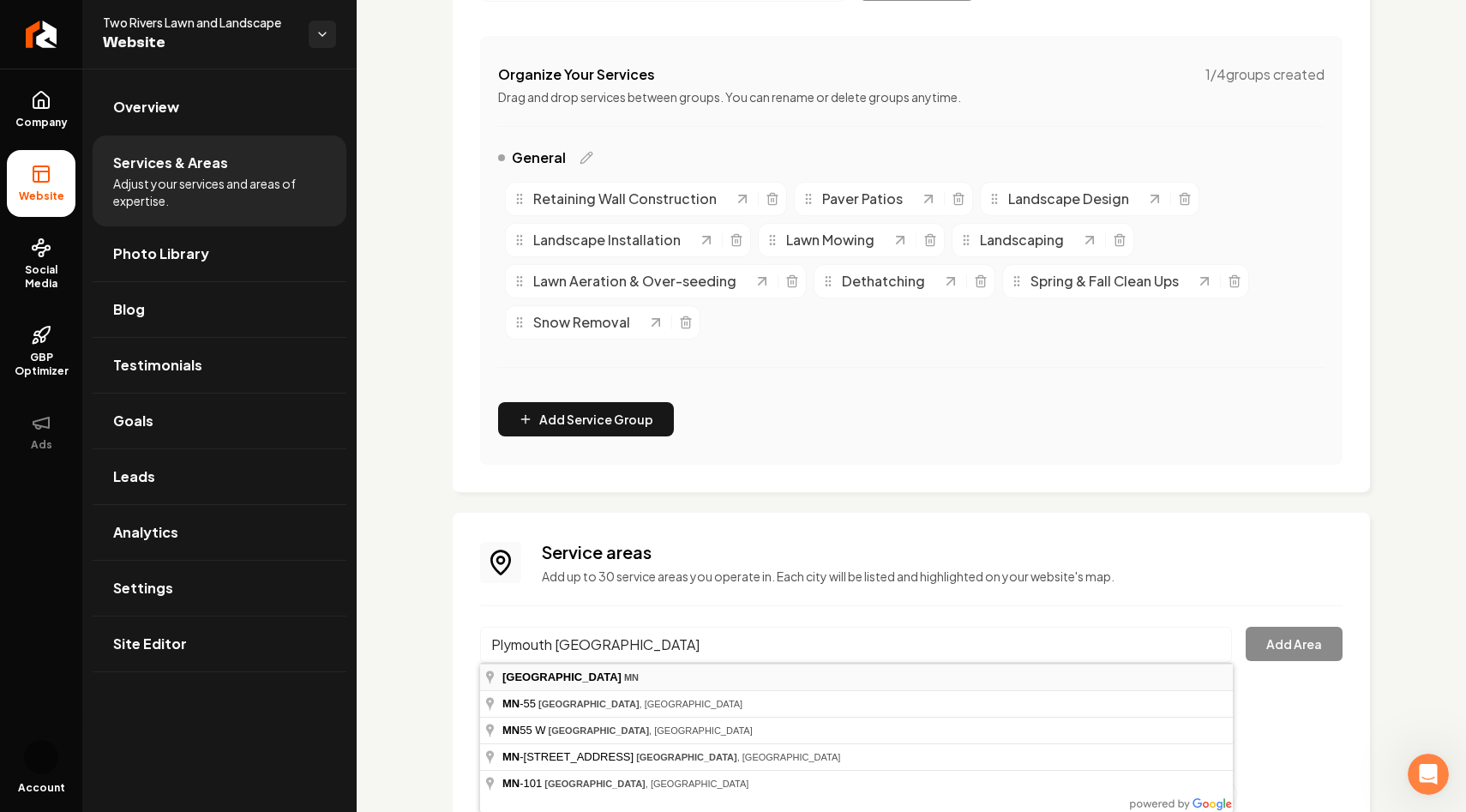
type input "[GEOGRAPHIC_DATA], [GEOGRAPHIC_DATA]"
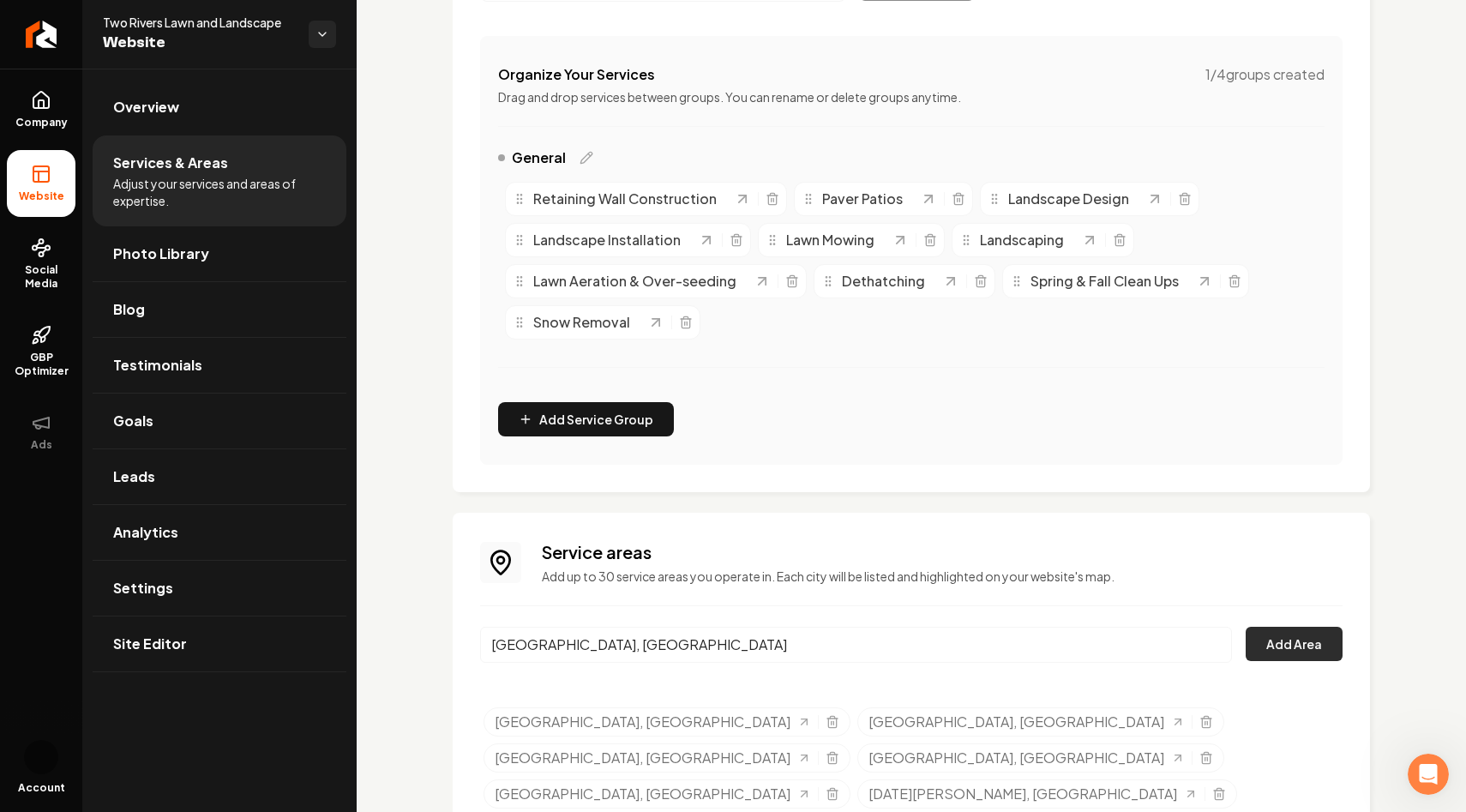
click at [1294, 633] on button "Add Area" at bounding box center [1294, 644] width 97 height 35
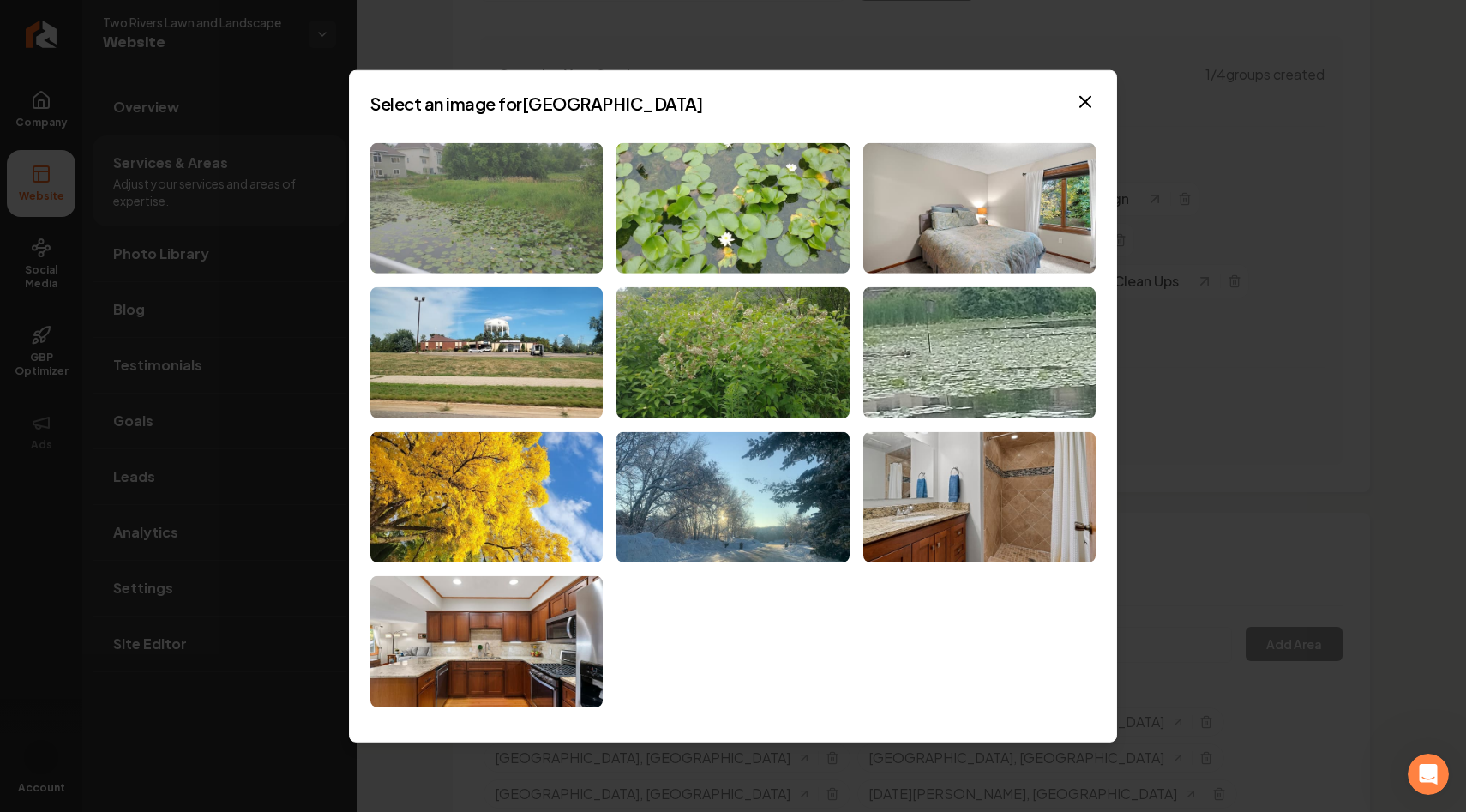
click at [508, 203] on img at bounding box center [487, 207] width 232 height 131
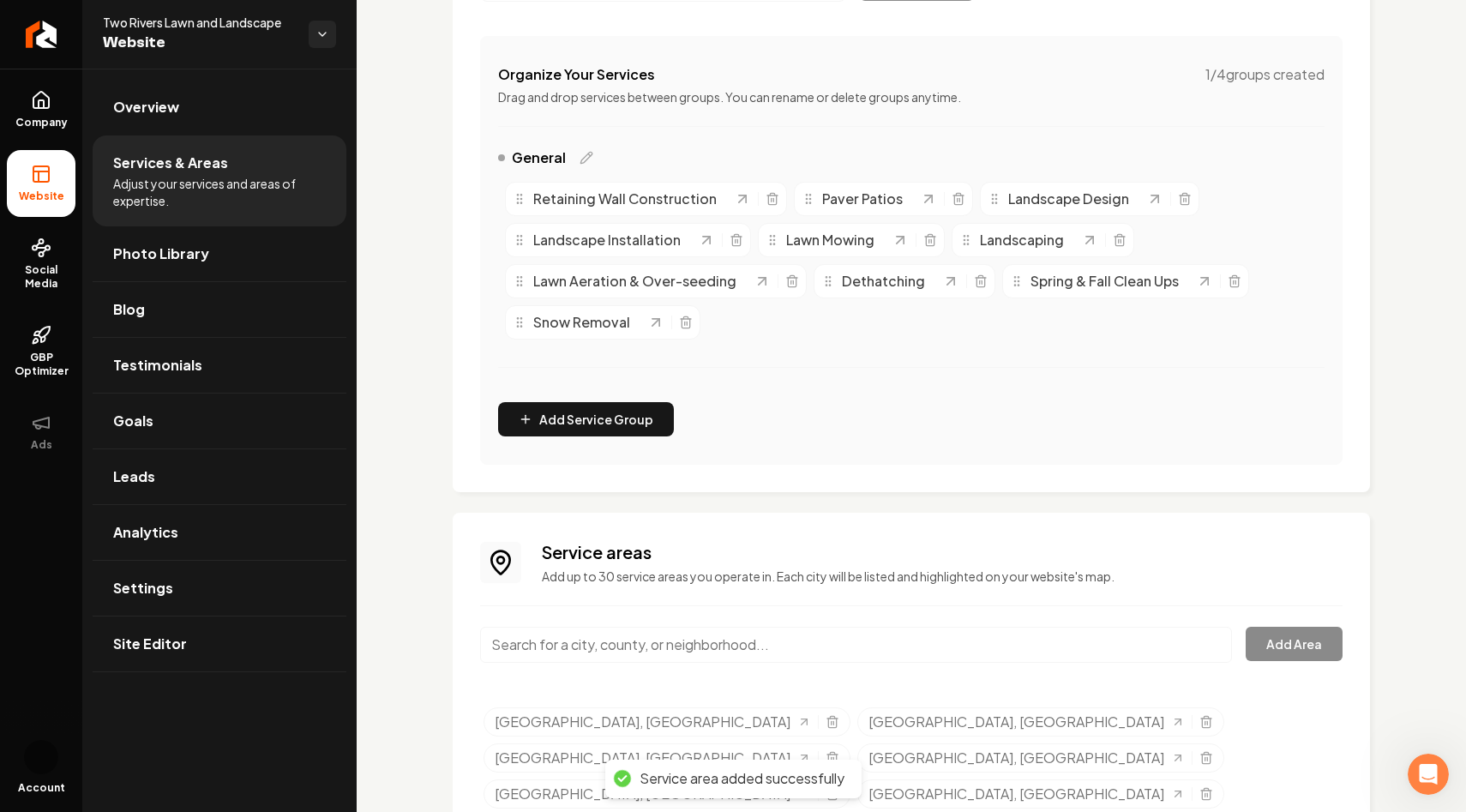
click at [594, 653] on input "Main content area" at bounding box center [855, 645] width 752 height 36
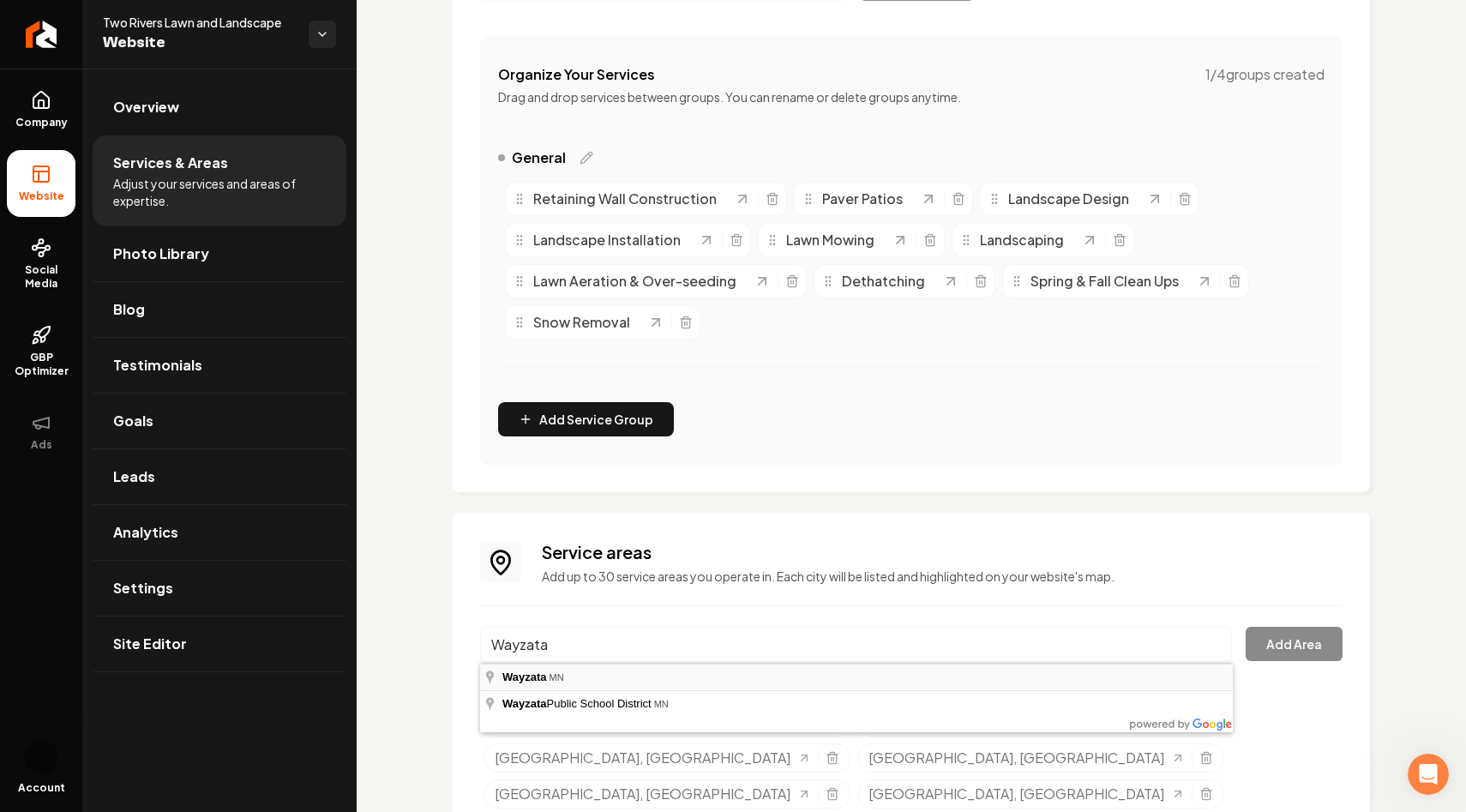
type input "Wayzata, [GEOGRAPHIC_DATA]"
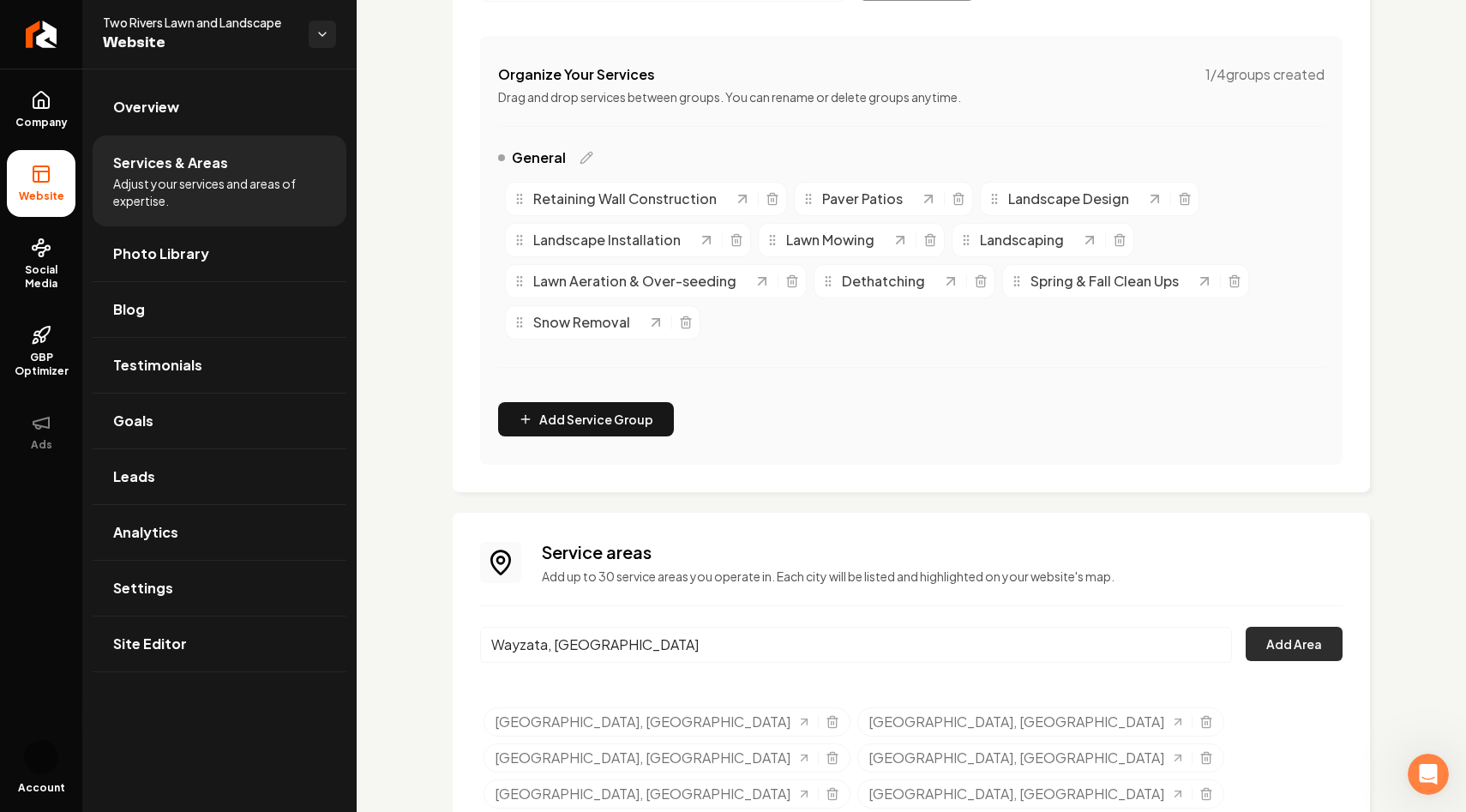
click at [1276, 645] on button "Add Area" at bounding box center [1294, 644] width 97 height 35
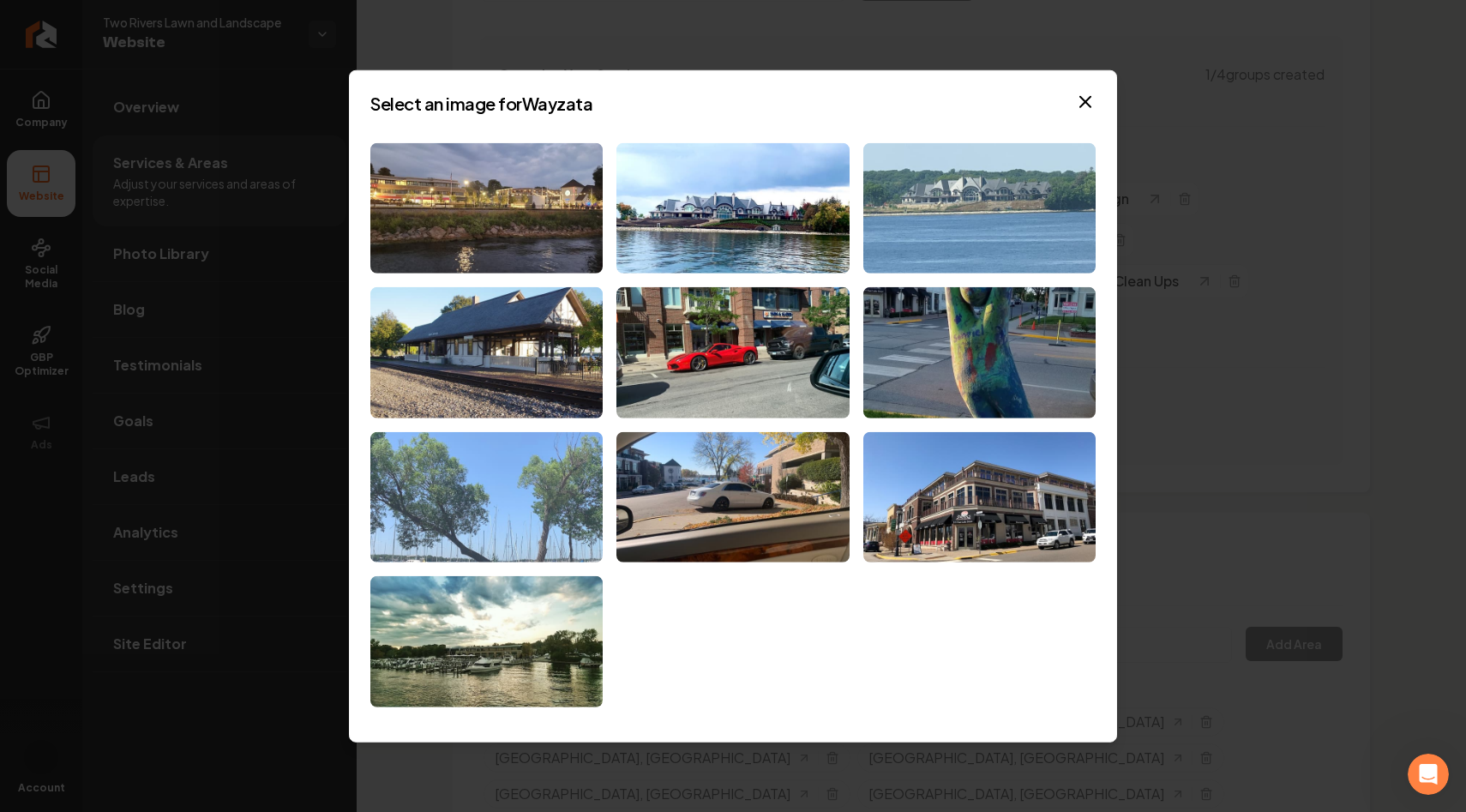
click at [535, 503] on img at bounding box center [487, 497] width 232 height 131
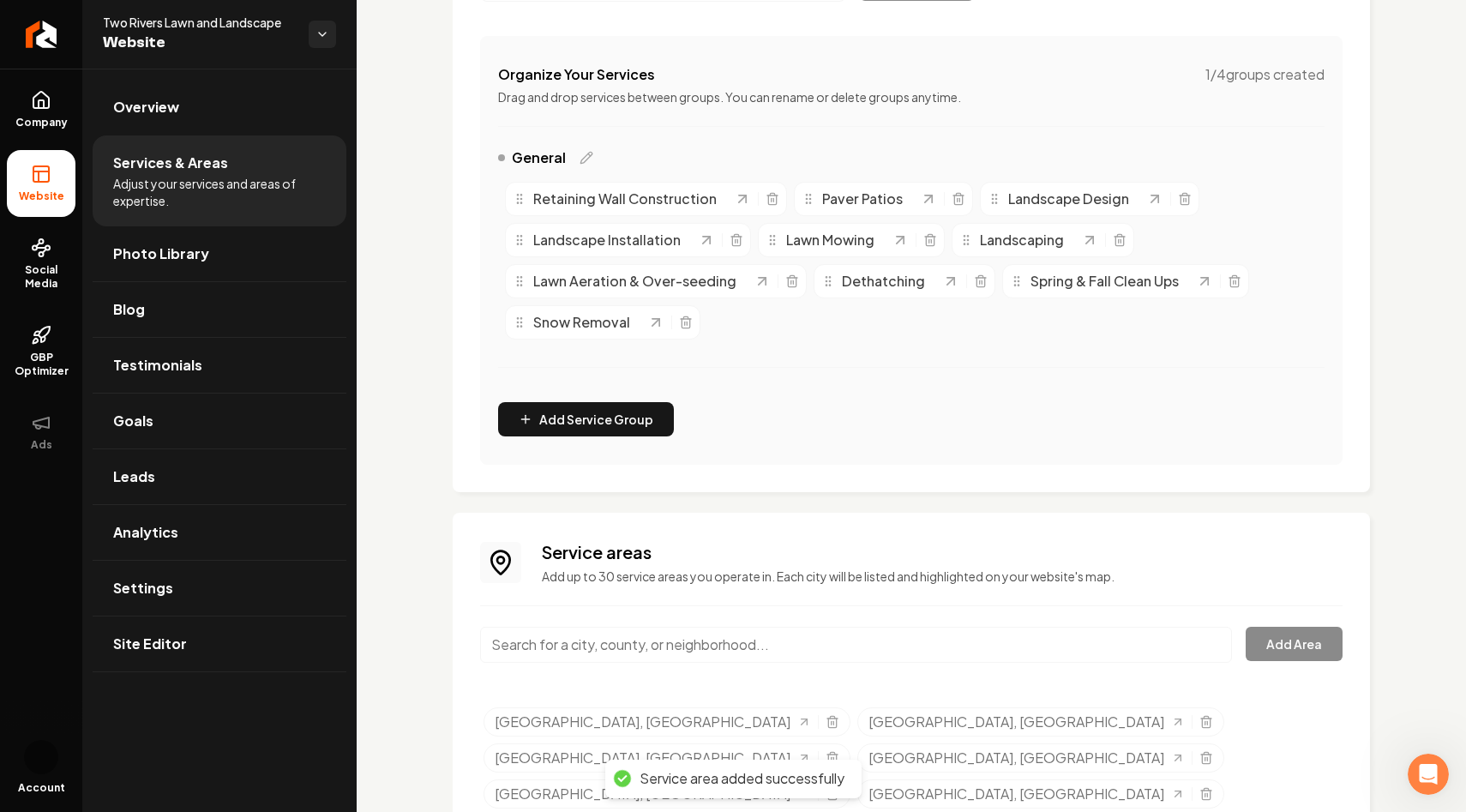
click at [608, 644] on input "Main content area" at bounding box center [855, 645] width 752 height 36
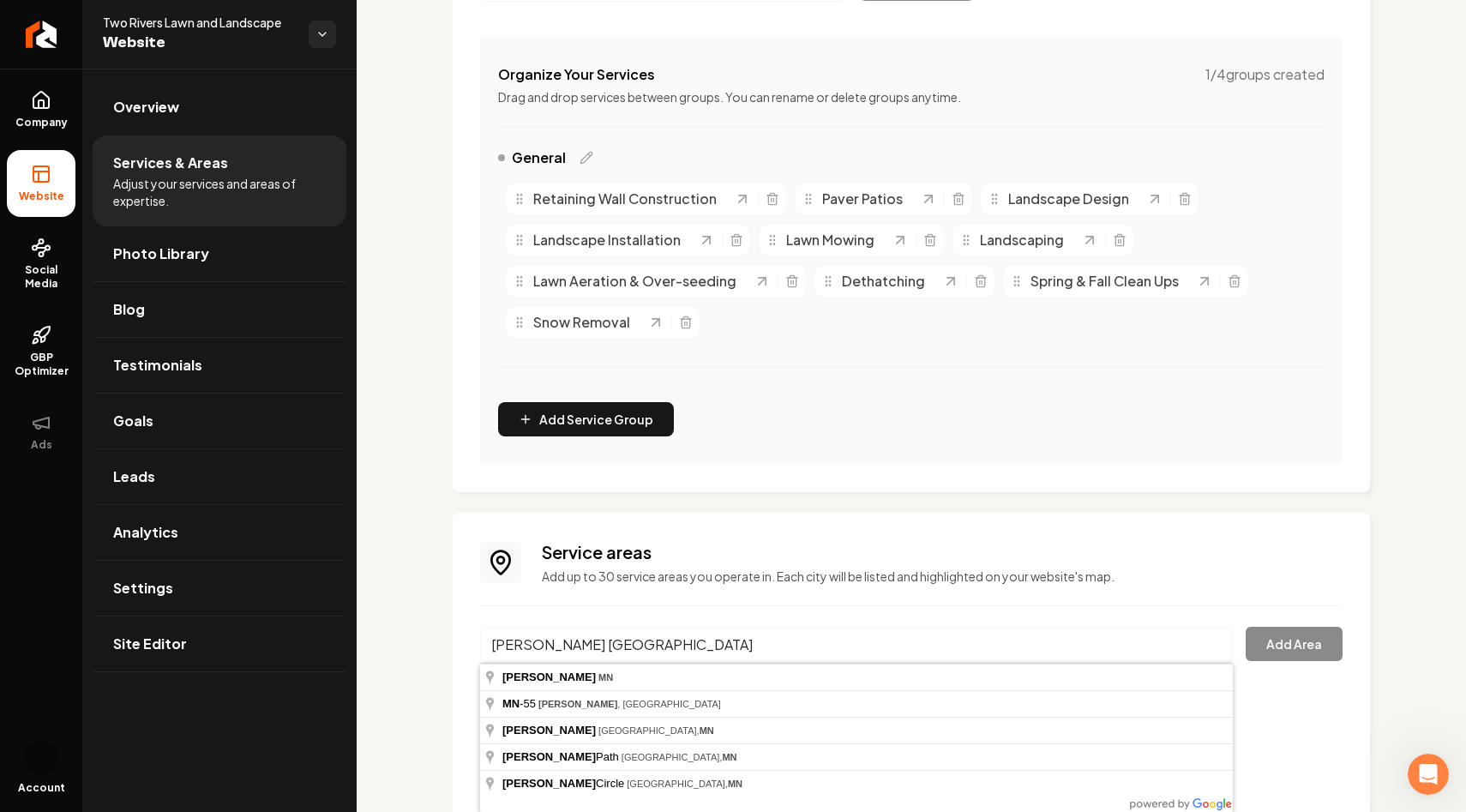
type input "[GEOGRAPHIC_DATA], [GEOGRAPHIC_DATA]"
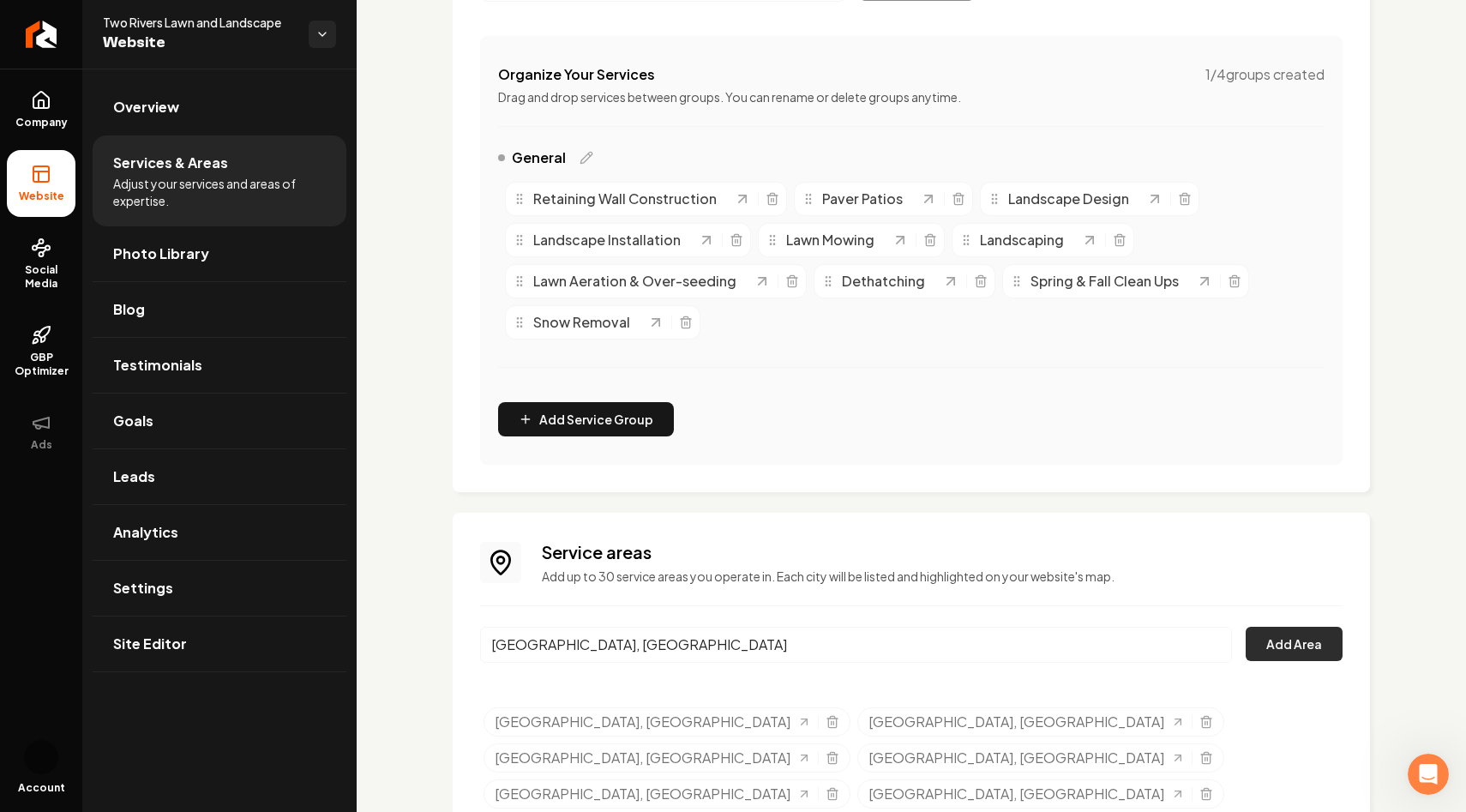
click at [1299, 645] on button "Add Area" at bounding box center [1294, 644] width 97 height 35
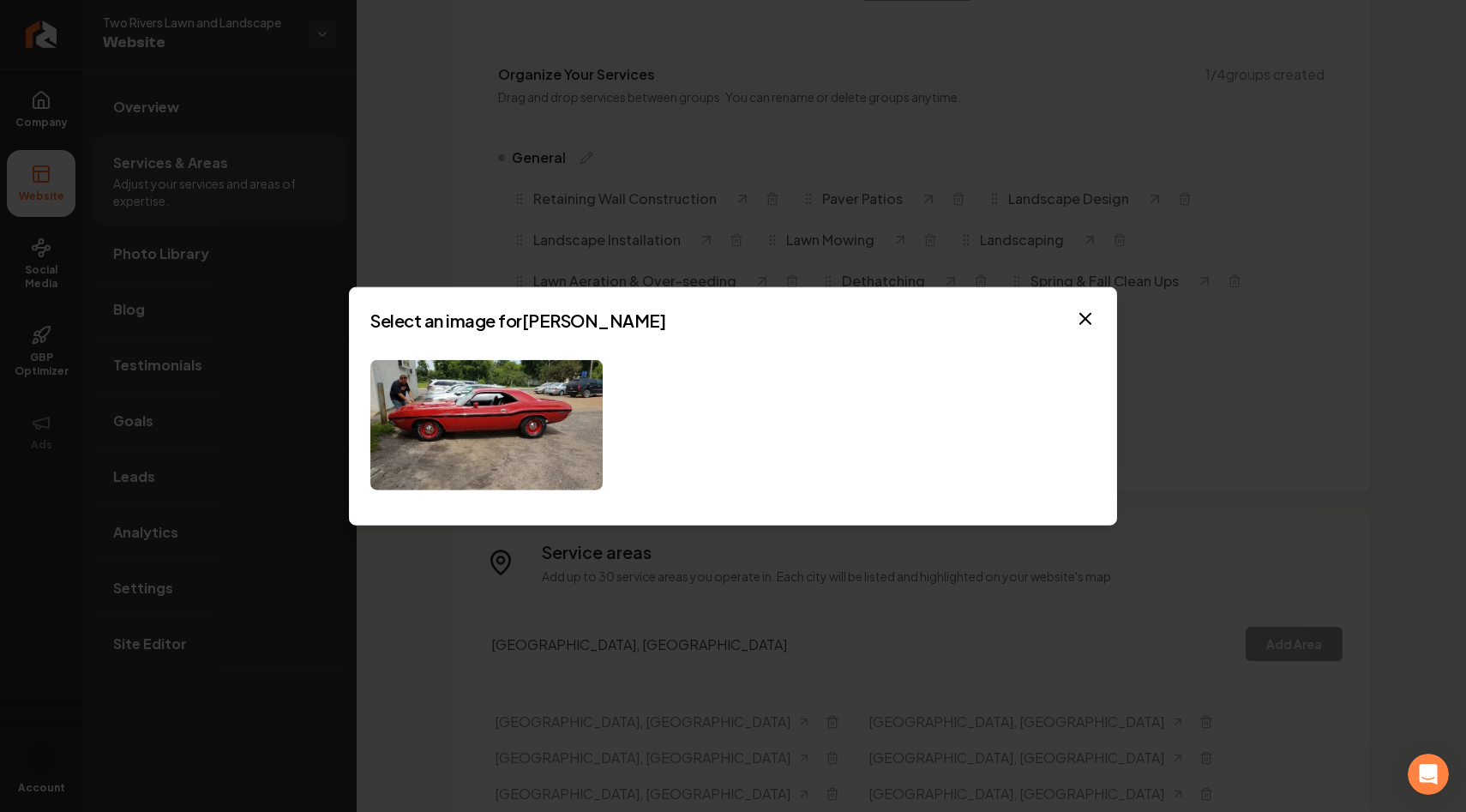
click at [723, 454] on div at bounding box center [733, 424] width 726 height 131
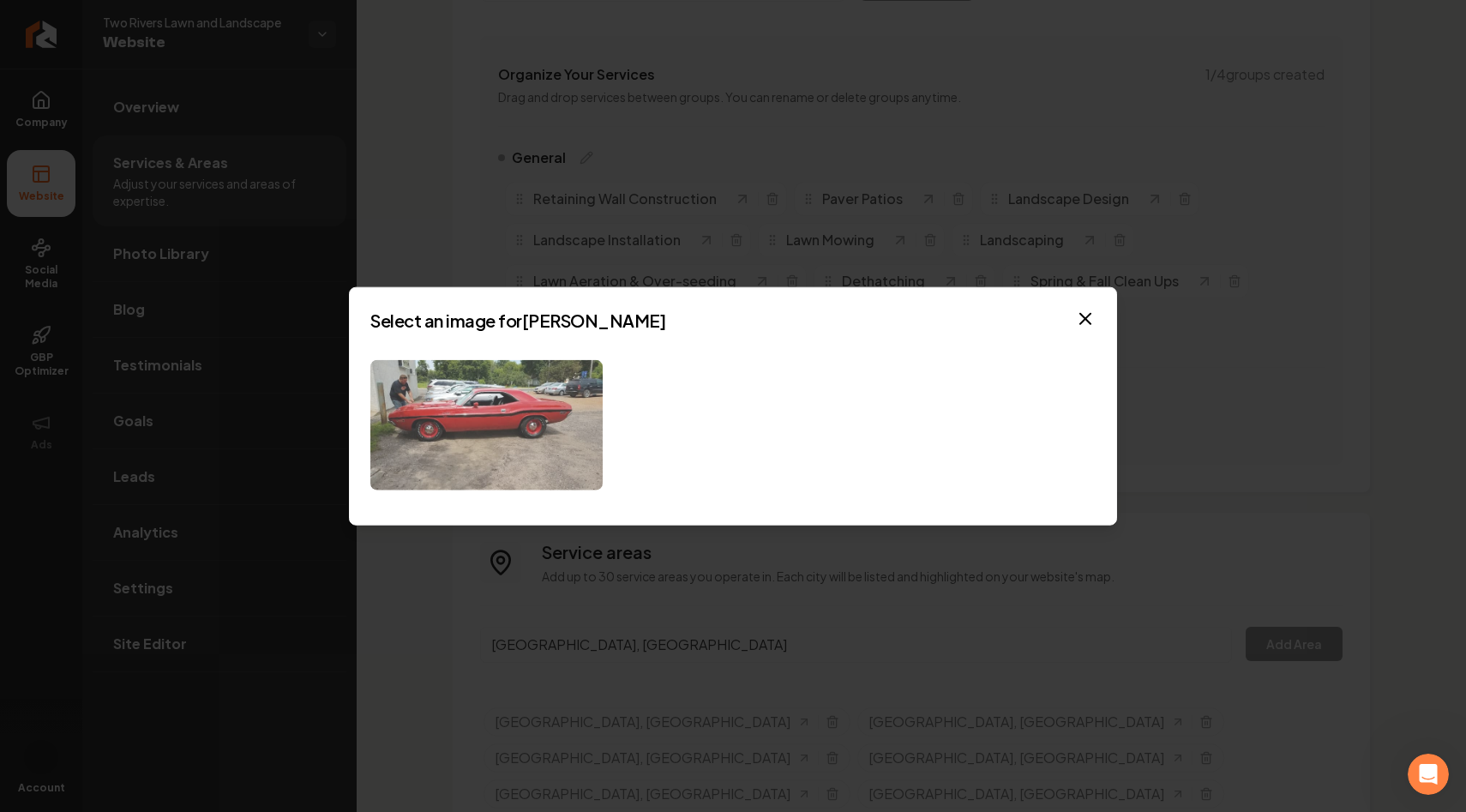
click at [536, 434] on img at bounding box center [487, 424] width 232 height 131
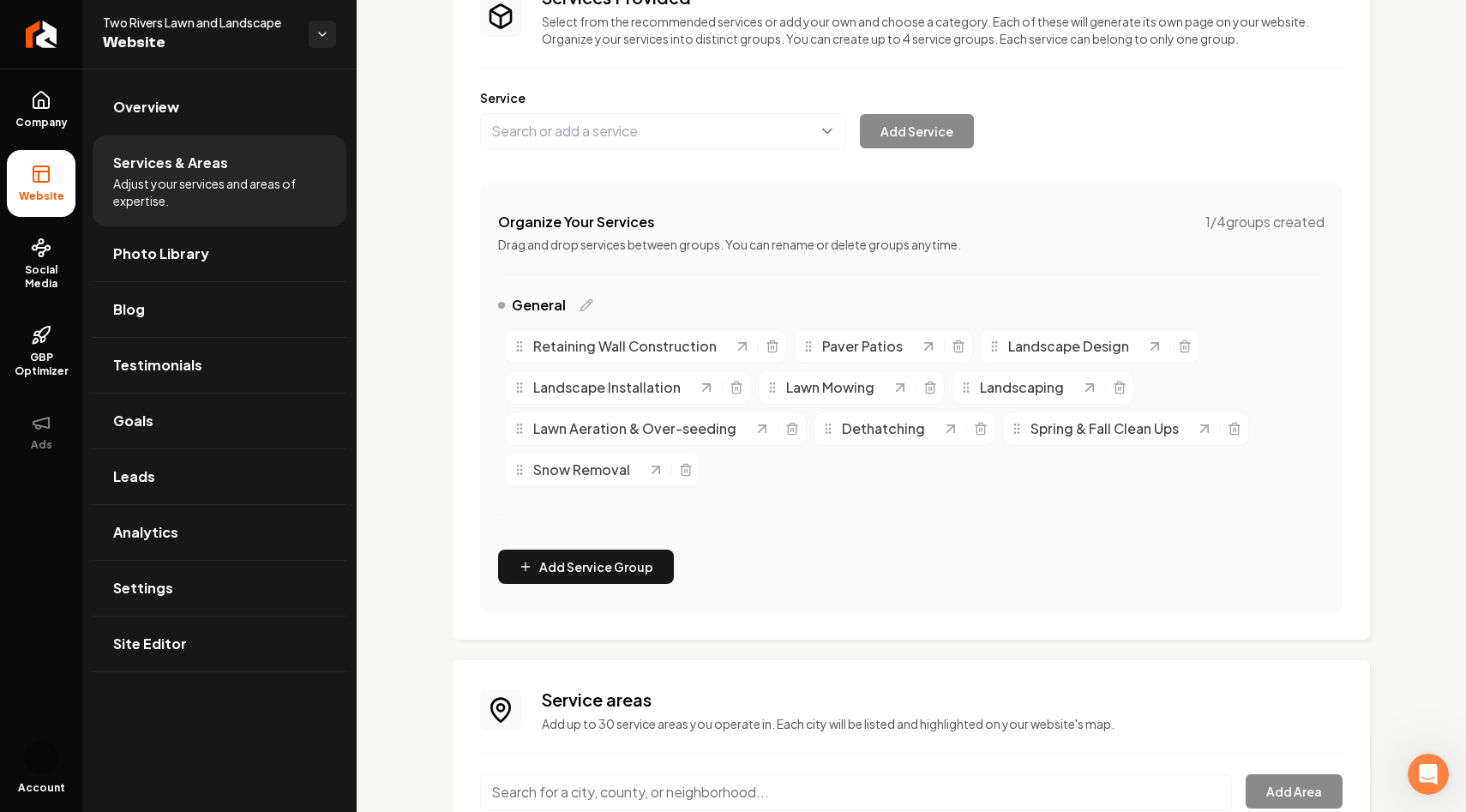
scroll to position [150, 0]
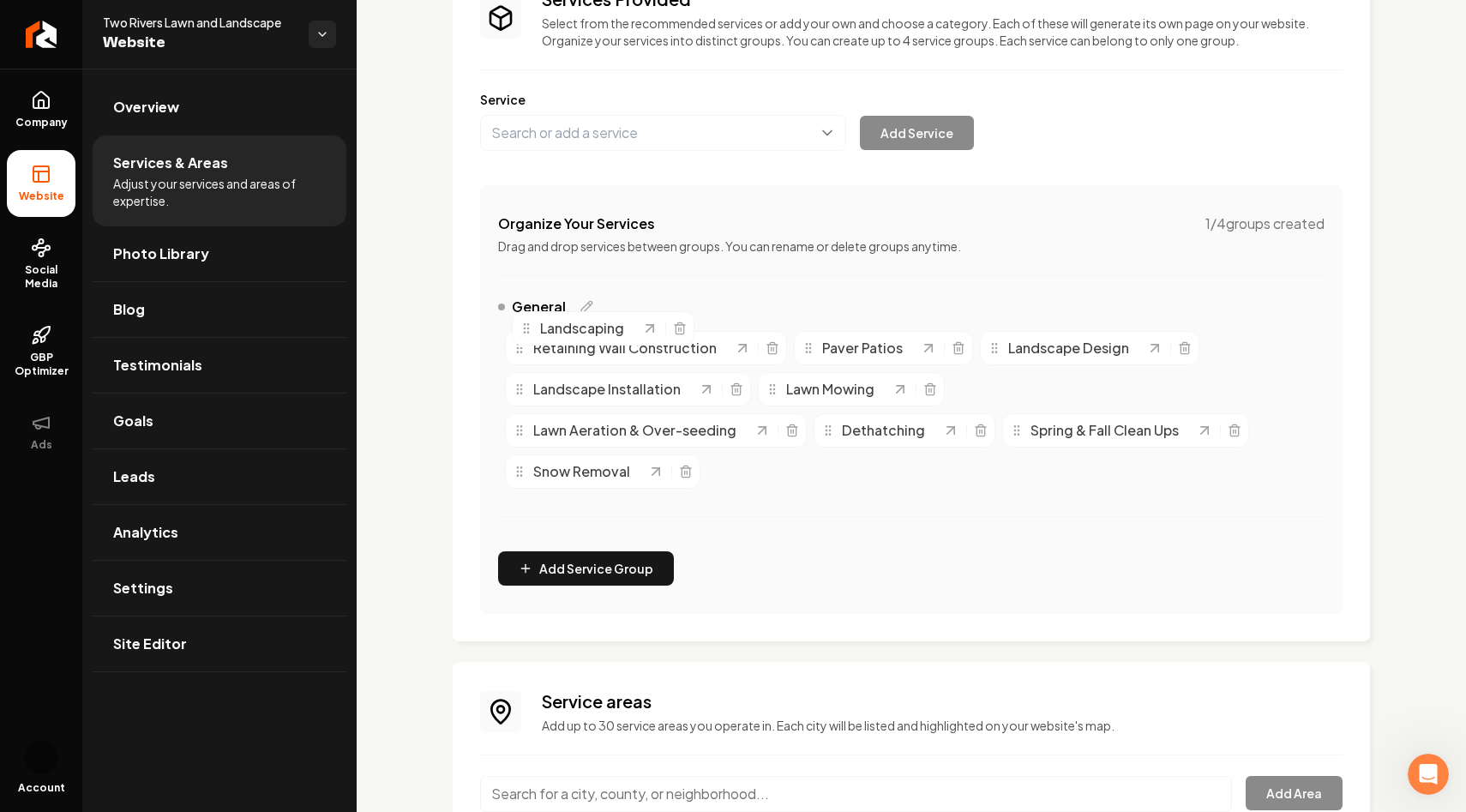
drag, startPoint x: 968, startPoint y: 393, endPoint x: 532, endPoint y: 333, distance: 440.1
click at [532, 335] on icon "Main content area" at bounding box center [526, 328] width 13 height 13
drag, startPoint x: 966, startPoint y: 387, endPoint x: 977, endPoint y: 336, distance: 52.2
click at [977, 336] on icon "Main content area" at bounding box center [976, 338] width 13 height 13
drag, startPoint x: 990, startPoint y: 340, endPoint x: 792, endPoint y: 425, distance: 215.5
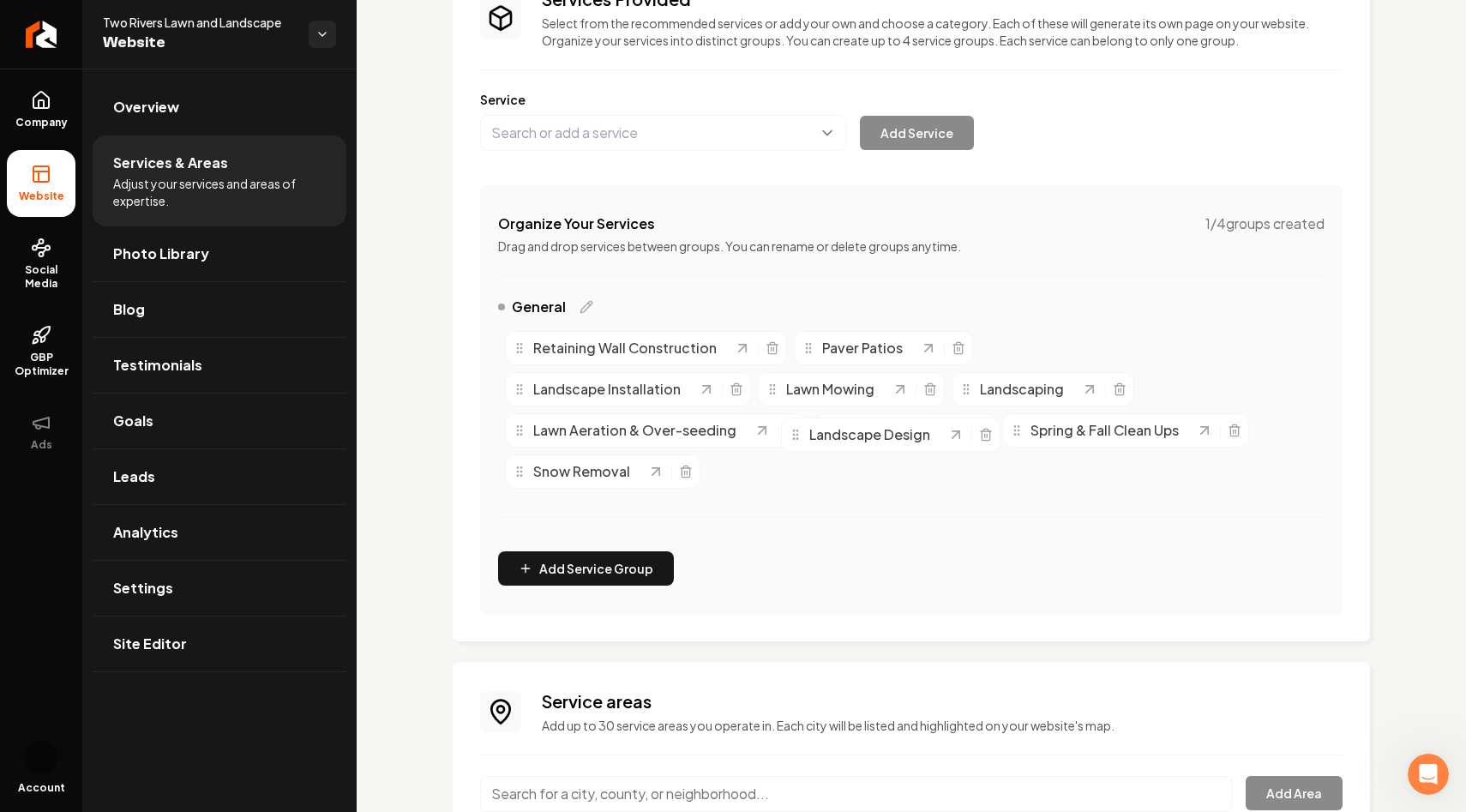
click at [792, 425] on div "Landscape Design" at bounding box center [868, 434] width 158 height 20
drag, startPoint x: 976, startPoint y: 387, endPoint x: 985, endPoint y: 352, distance: 36.1
click at [1000, 346] on div "Landscaping" at bounding box center [1061, 335] width 122 height 20
click at [968, 391] on icon "Main content area" at bounding box center [967, 389] width 13 height 13
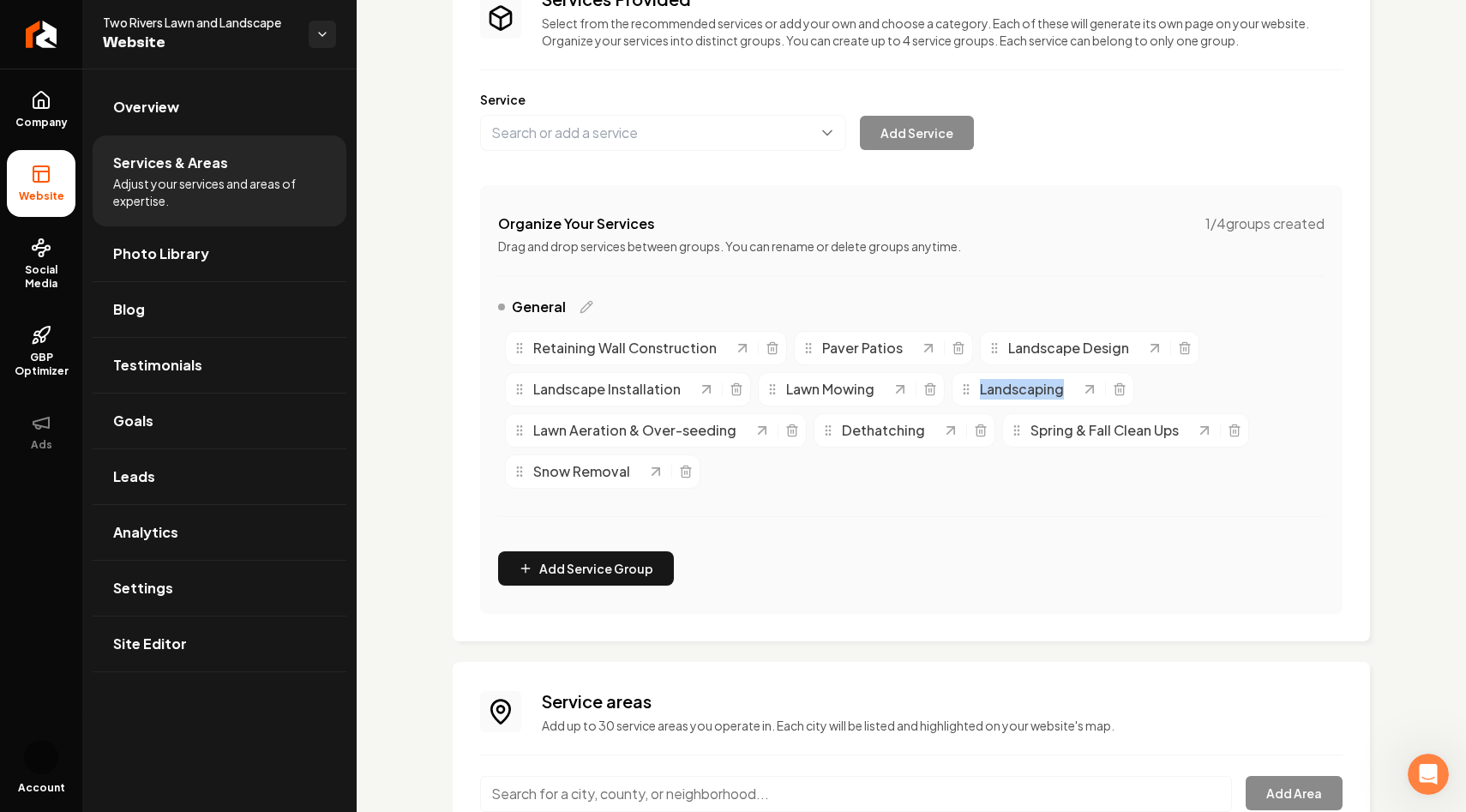
click at [968, 391] on icon "Main content area" at bounding box center [967, 389] width 13 height 13
drag, startPoint x: 969, startPoint y: 394, endPoint x: 760, endPoint y: 438, distance: 213.6
click at [849, 409] on icon "Main content area" at bounding box center [855, 402] width 13 height 13
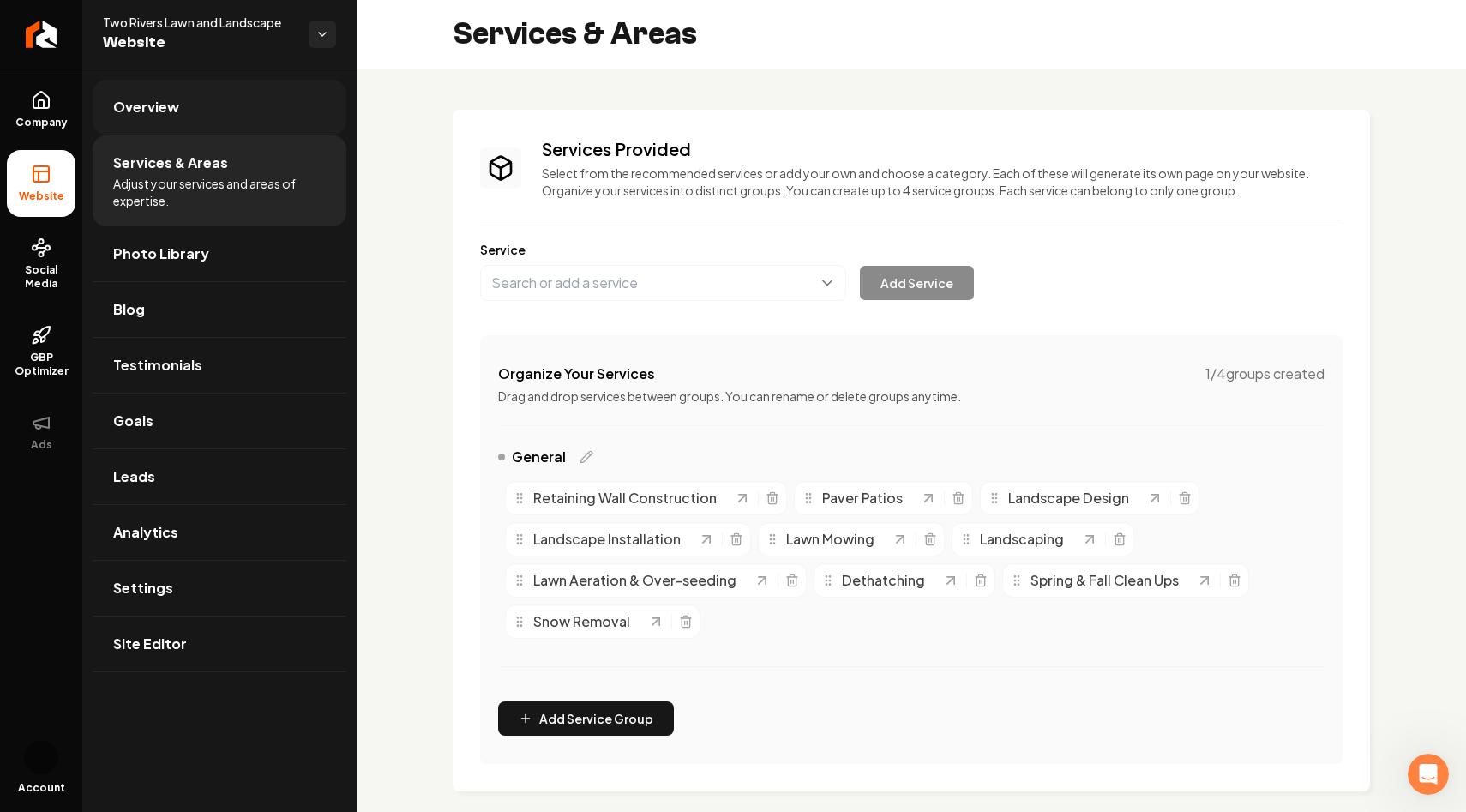
click at [180, 99] on link "Overview" at bounding box center [219, 107] width 253 height 55
click at [737, 539] on icon "Main content area" at bounding box center [736, 539] width 13 height 13
drag, startPoint x: 997, startPoint y: 498, endPoint x: 527, endPoint y: 500, distance: 470.0
click at [526, 500] on div "Landscape Design" at bounding box center [578, 490] width 158 height 20
click at [1127, 538] on icon "Main content area" at bounding box center [1119, 539] width 13 height 13
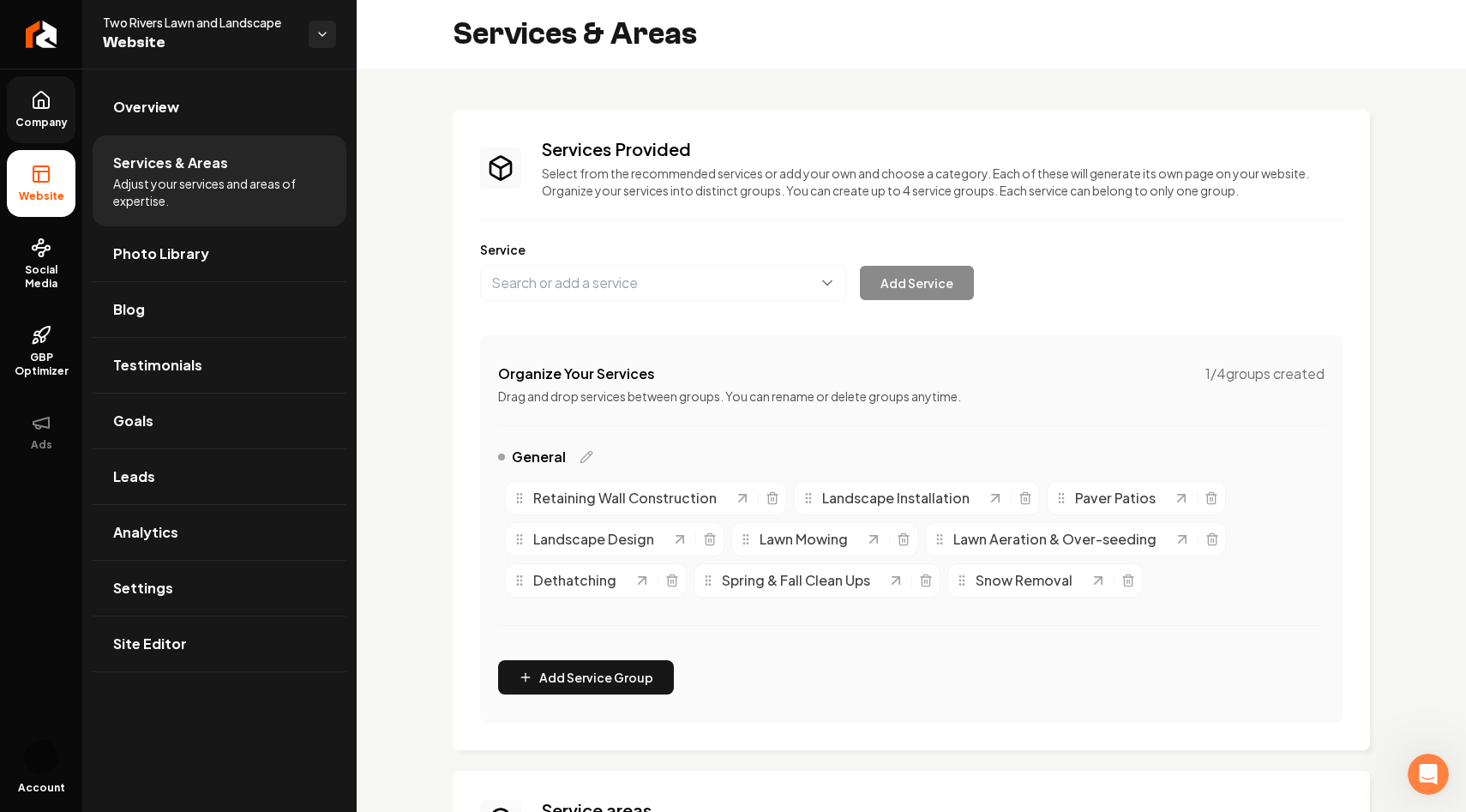
click at [49, 114] on link "Company" at bounding box center [40, 110] width 68 height 67
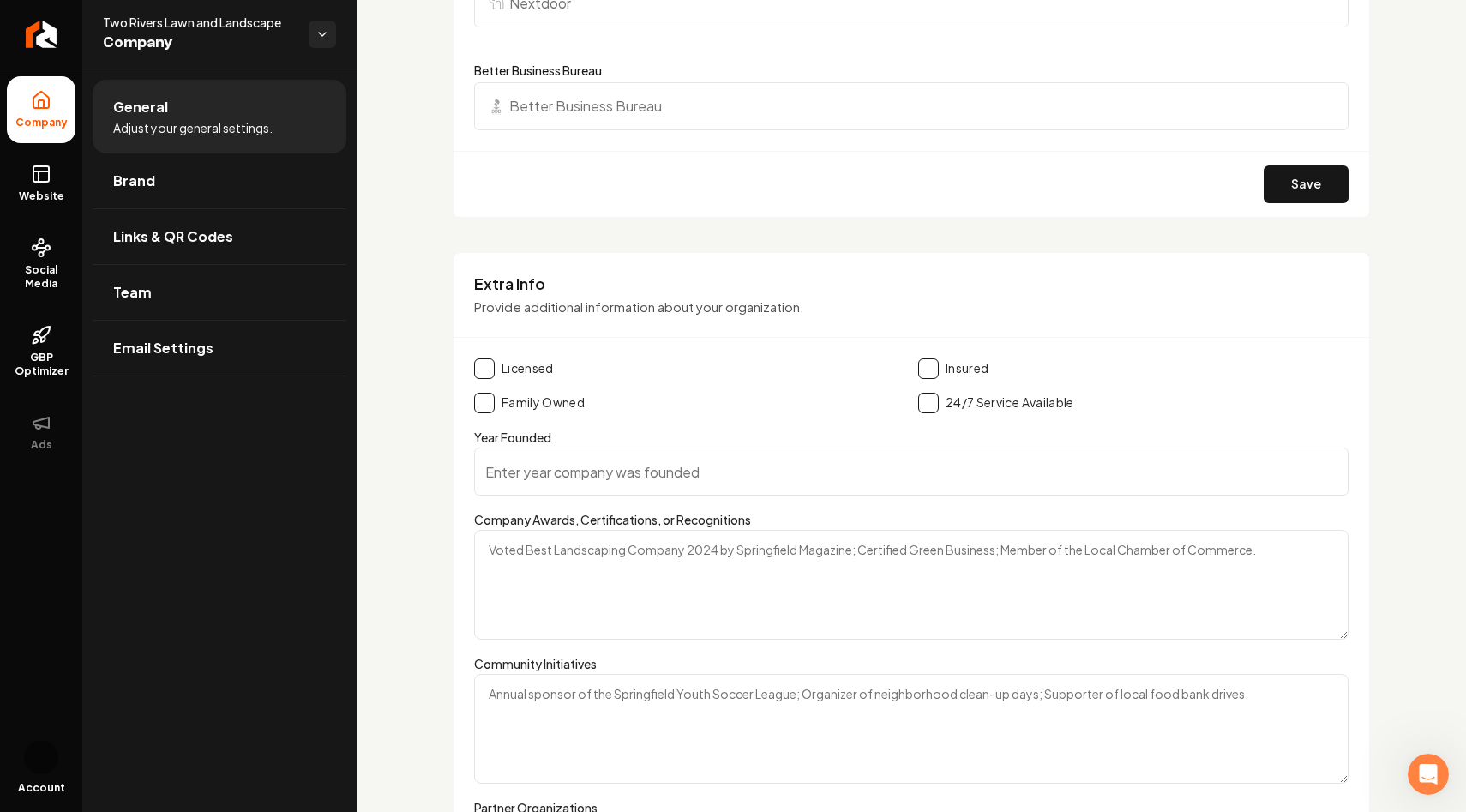
scroll to position [2222, 0]
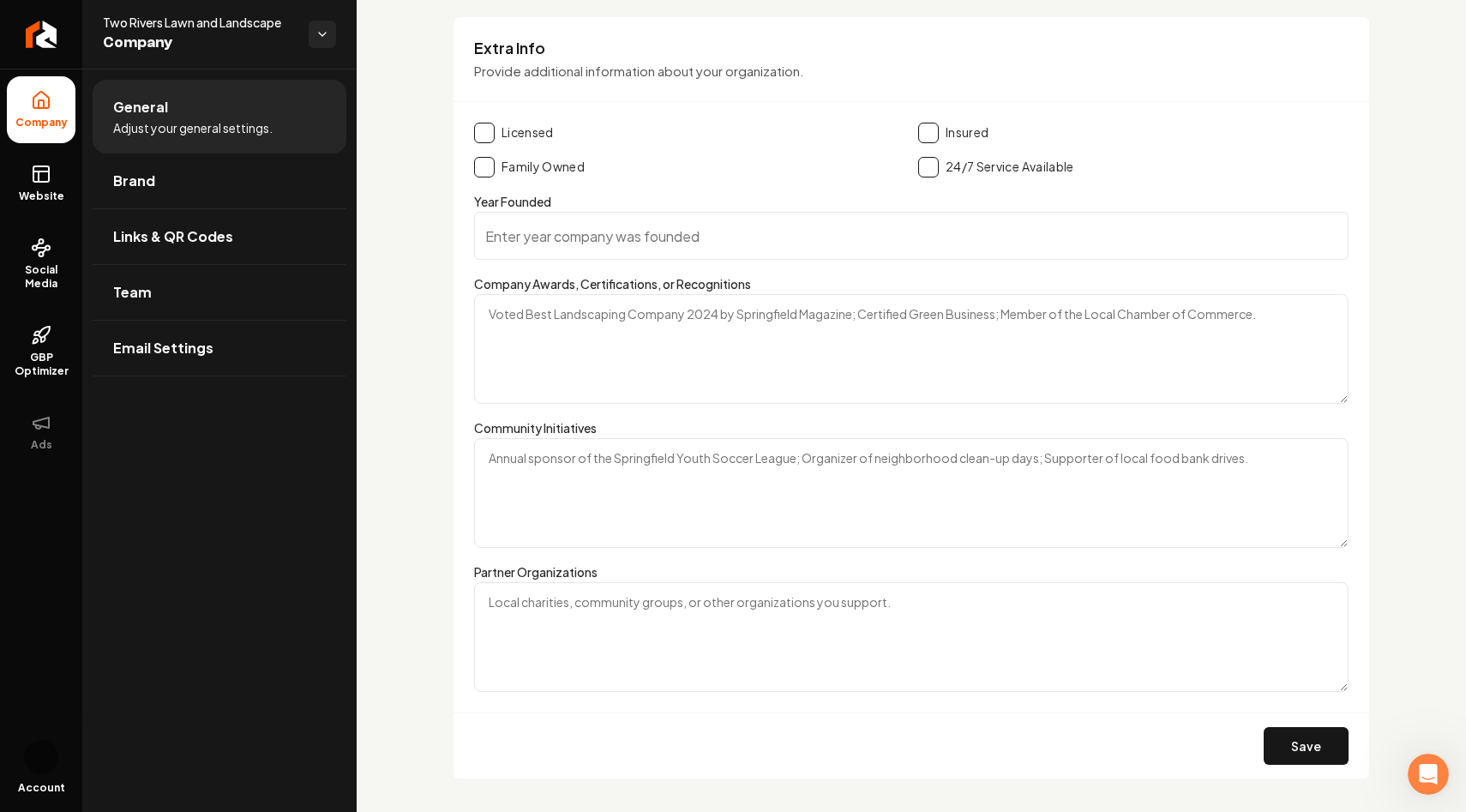
scroll to position [2376, 0]
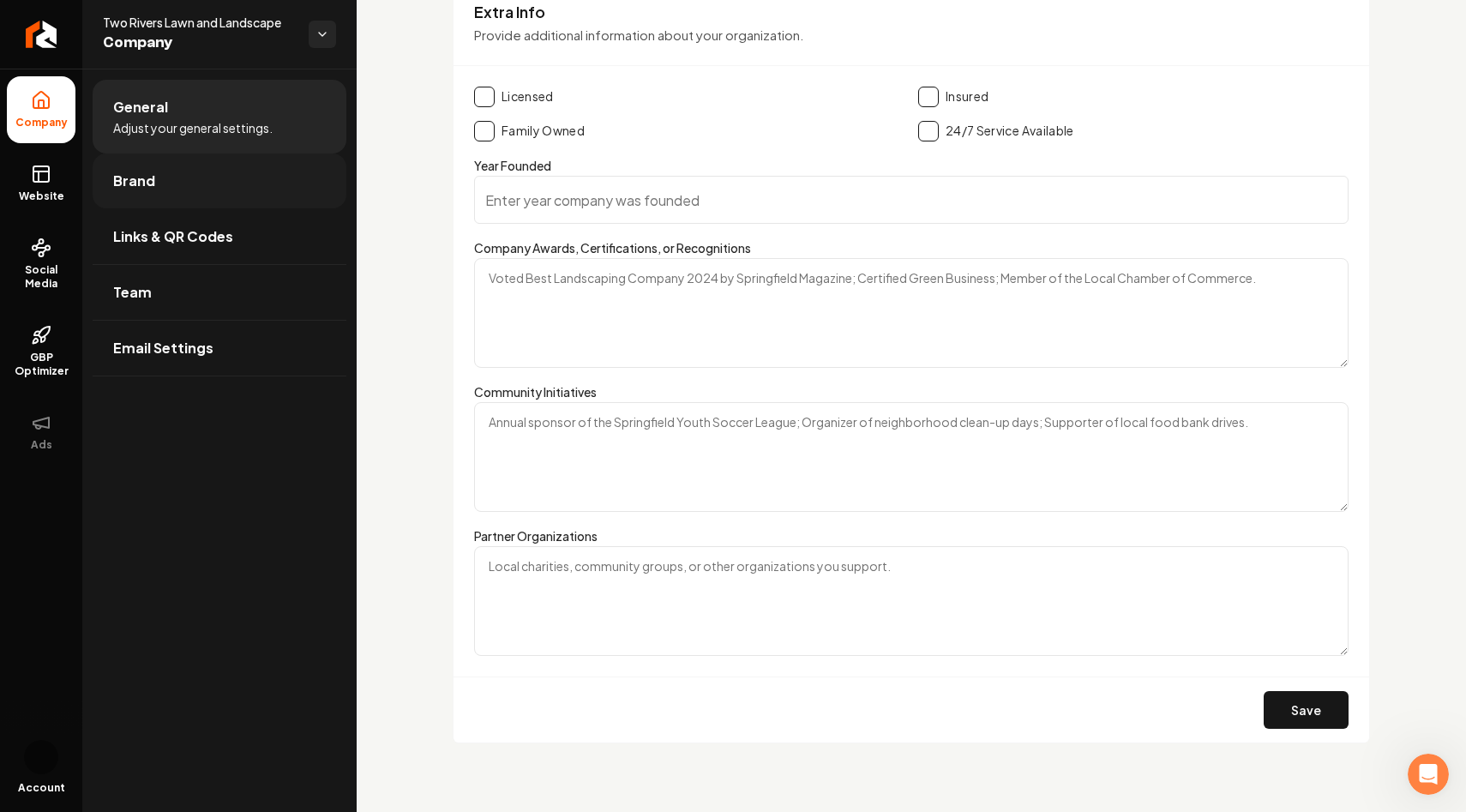
click at [250, 169] on link "Brand" at bounding box center [219, 180] width 253 height 55
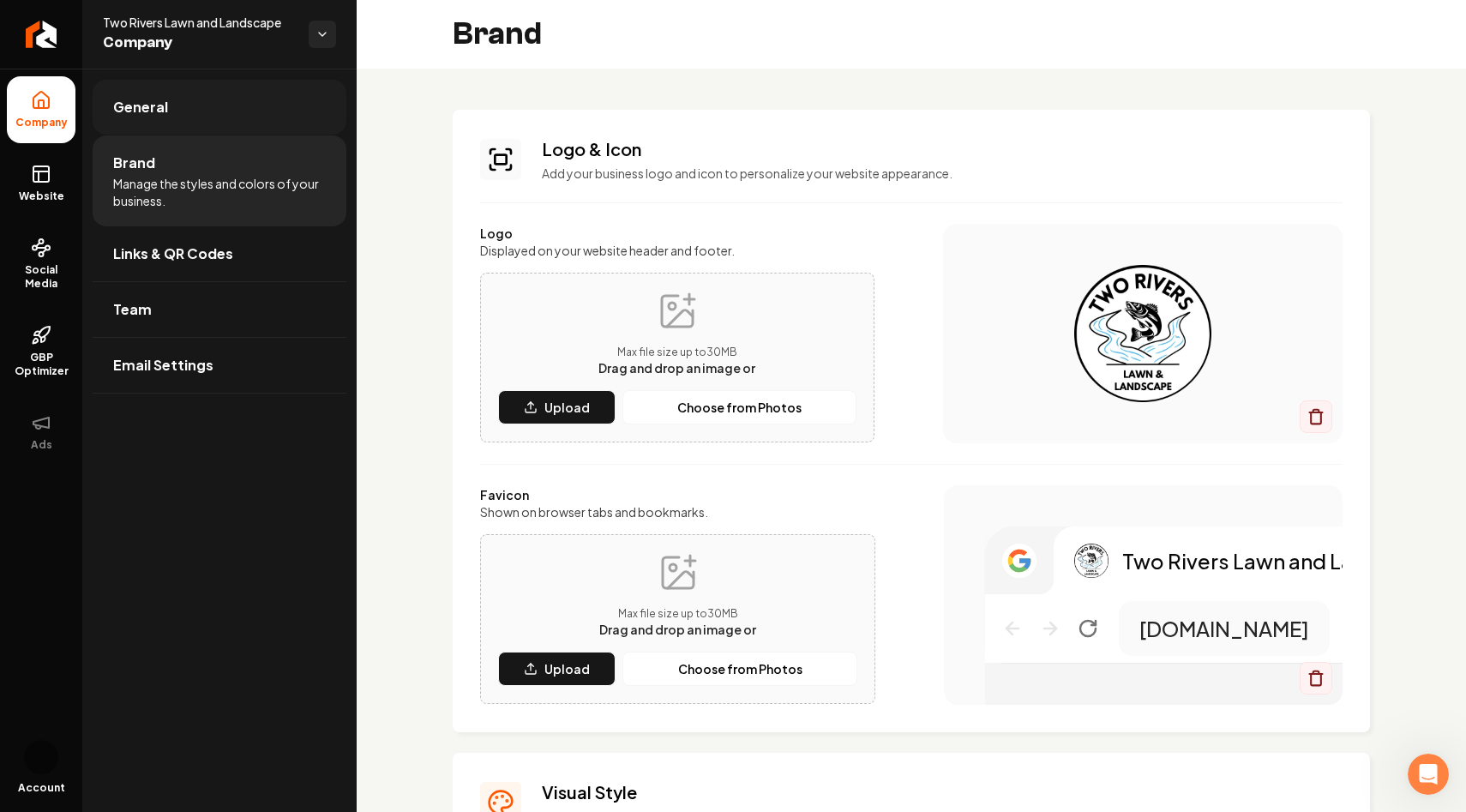
click at [229, 99] on link "General" at bounding box center [219, 107] width 253 height 55
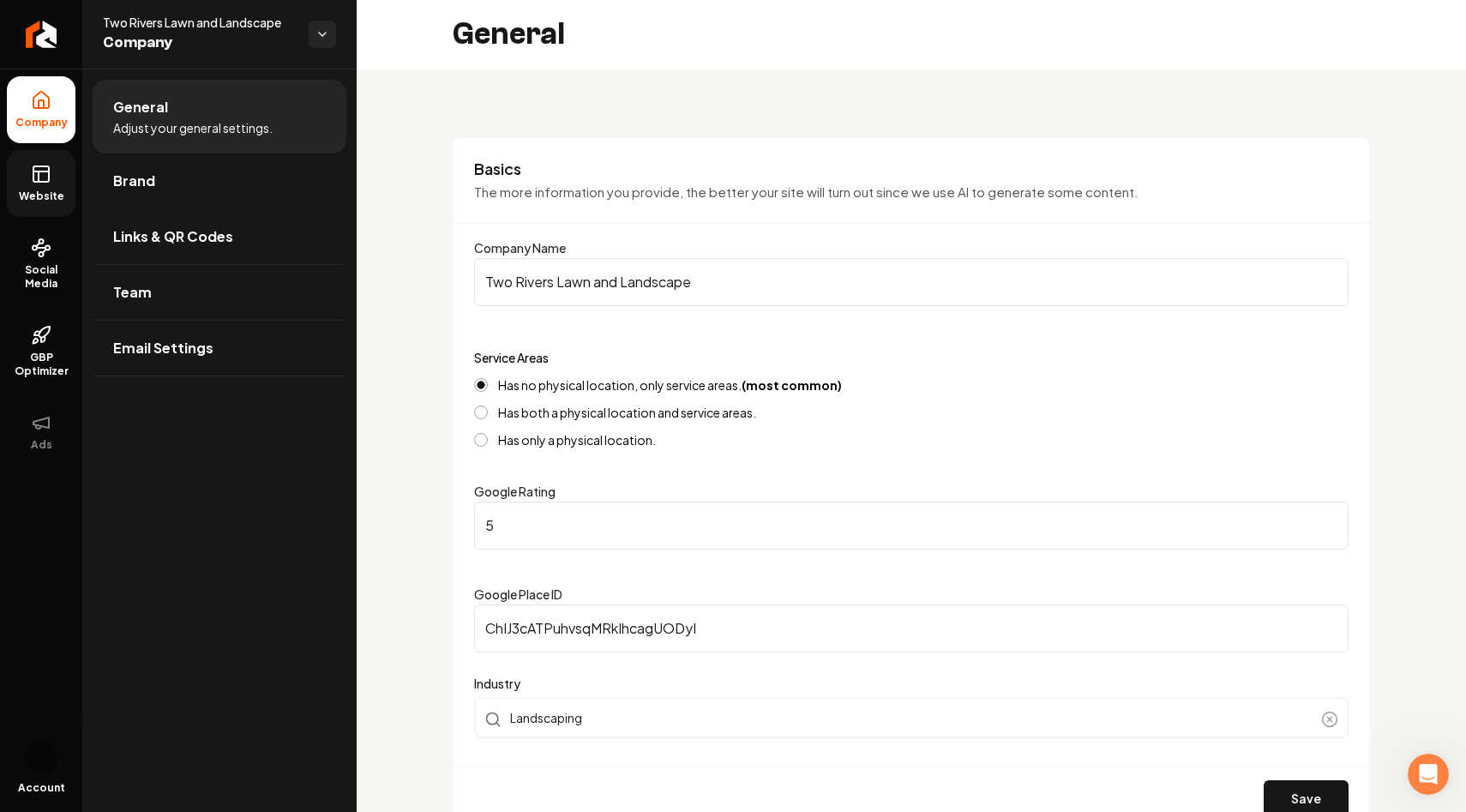
click at [32, 197] on span "Website" at bounding box center [42, 196] width 60 height 13
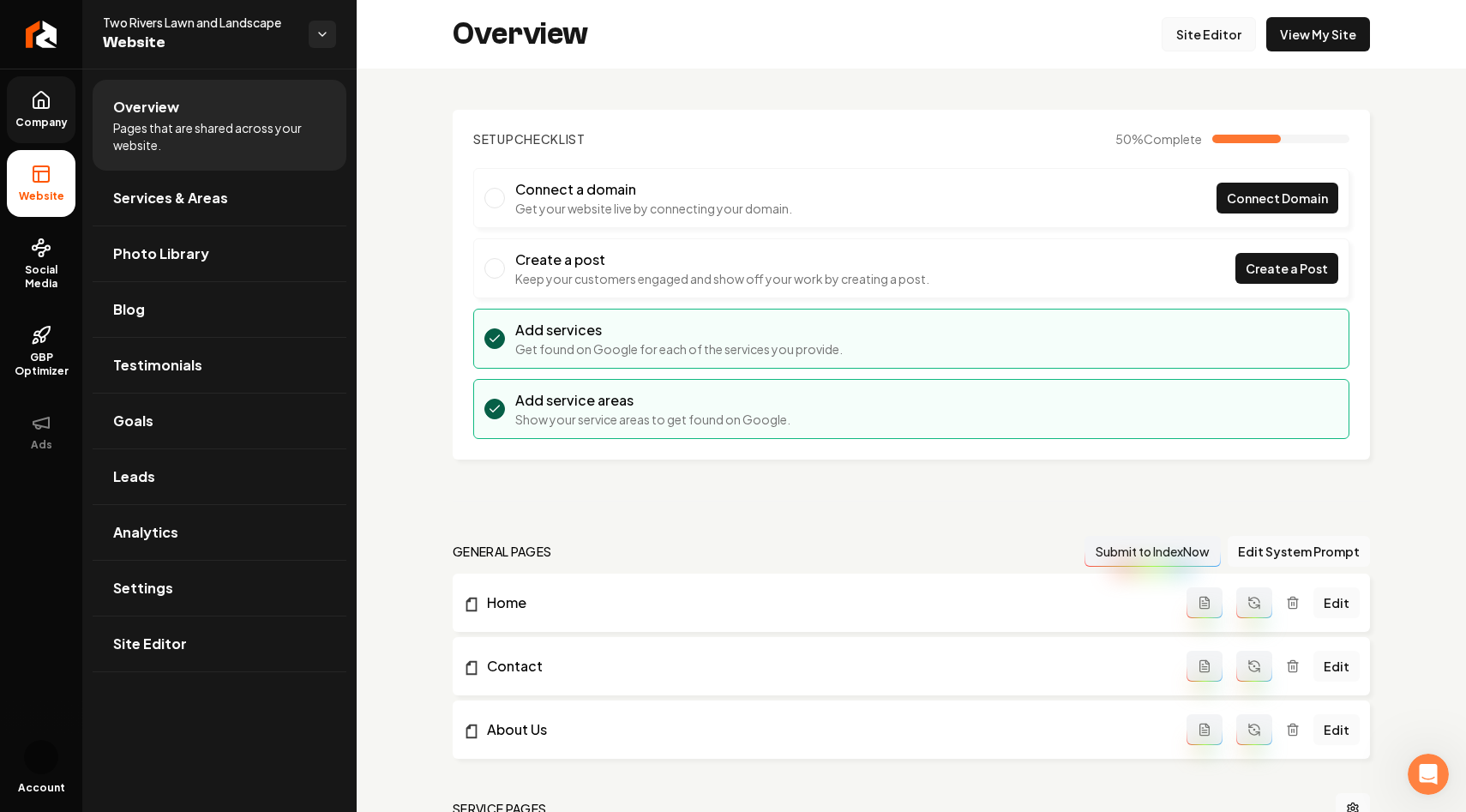
click at [1225, 42] on link "Site Editor" at bounding box center [1209, 35] width 94 height 35
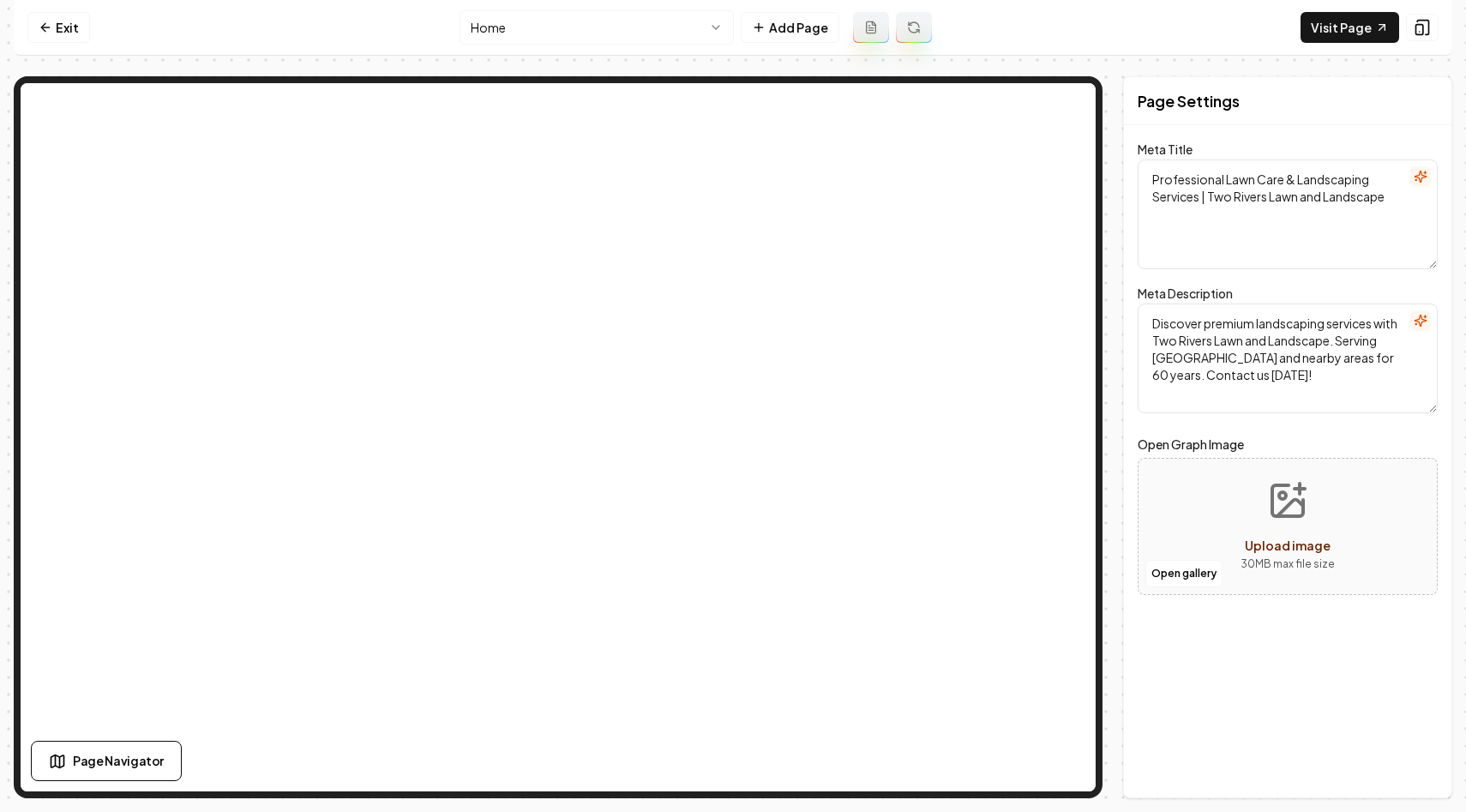
click at [562, 24] on html "Computer Required This feature is only available on a computer. Please switch t…" at bounding box center [733, 406] width 1466 height 812
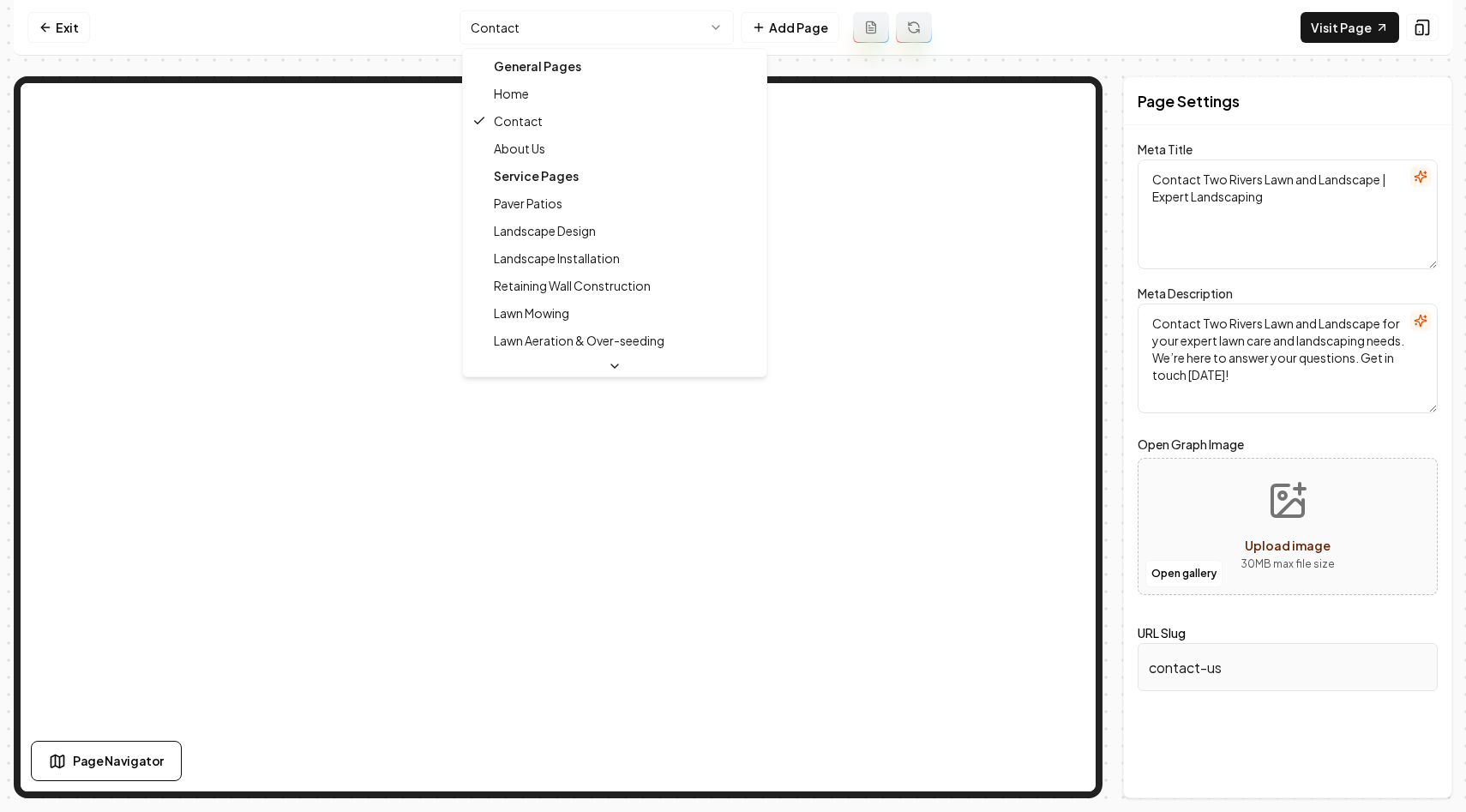
click at [694, 15] on html "Computer Required This feature is only available on a computer. Please switch t…" at bounding box center [733, 406] width 1466 height 812
click at [576, 32] on html "Computer Required This feature is only available on a computer. Please switch t…" at bounding box center [733, 406] width 1466 height 812
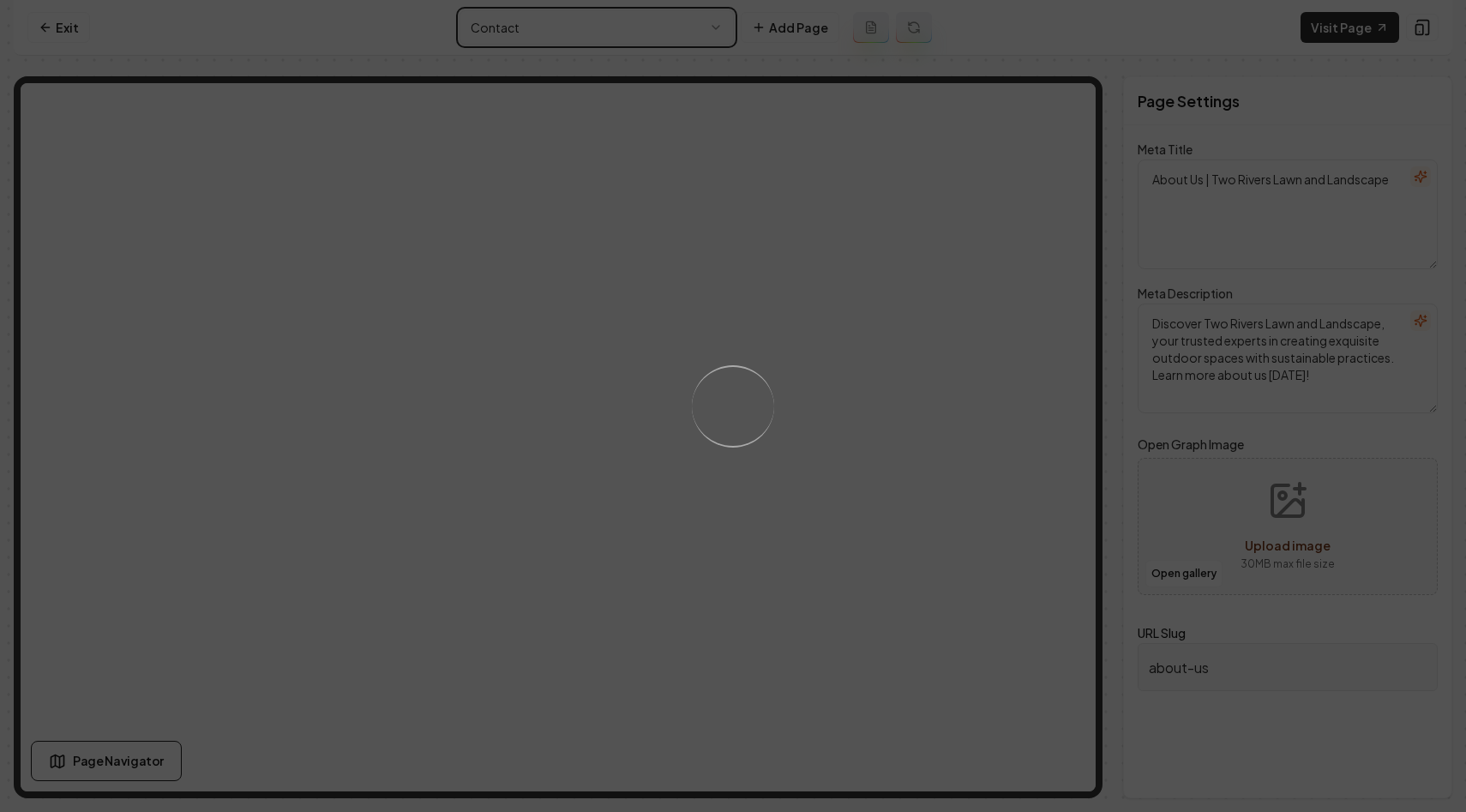
type textarea "Contact Two Rivers Lawn and Landscape | Expert Landscaping"
type textarea "Contact Two Rivers Lawn and Landscape for your expert lawn care and landscaping…"
type input "contact-us"
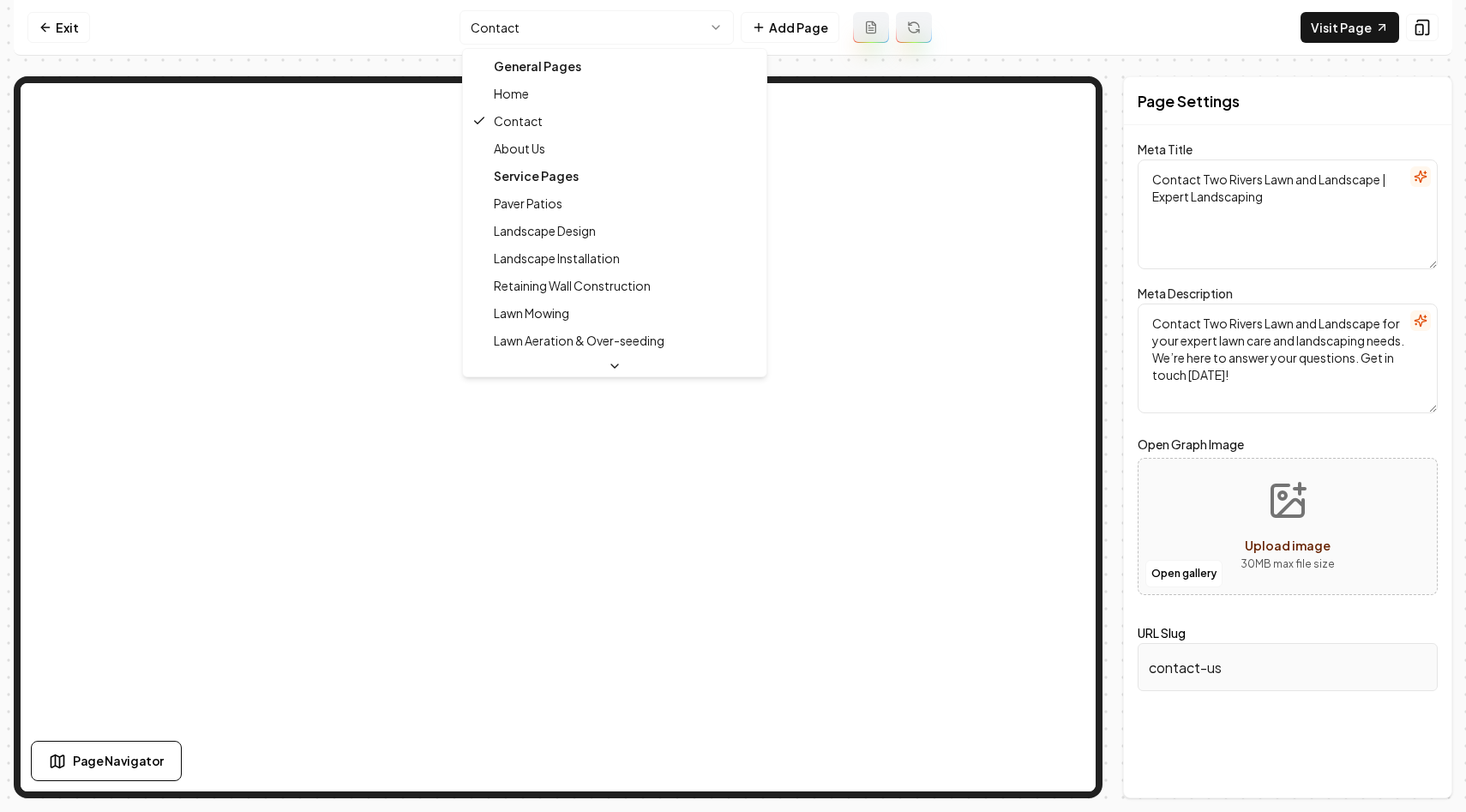
click at [581, 34] on html "Computer Required This feature is only available on a computer. Please switch t…" at bounding box center [733, 406] width 1466 height 812
type textarea "Professional Lawn Care & Landscaping Services | Two Rivers Lawn and Landscape"
type textarea "Discover premium landscaping services with Two Rivers Lawn and Landscape. Servi…"
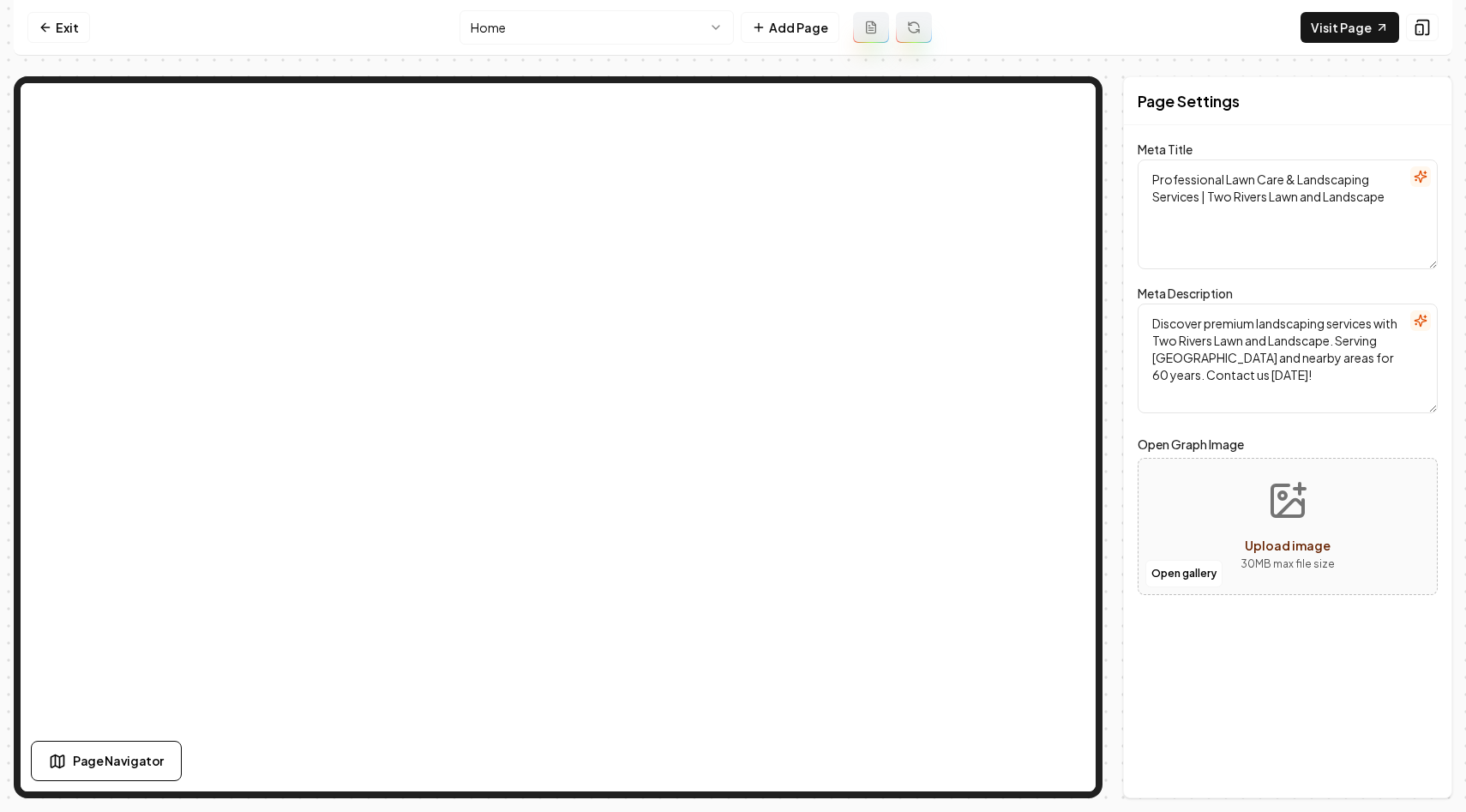
click at [602, 44] on nav "Exit Home Add Page Visit Page" at bounding box center [733, 28] width 1439 height 56
click at [596, 32] on html "Computer Required This feature is only available on a computer. Please switch t…" at bounding box center [733, 406] width 1466 height 812
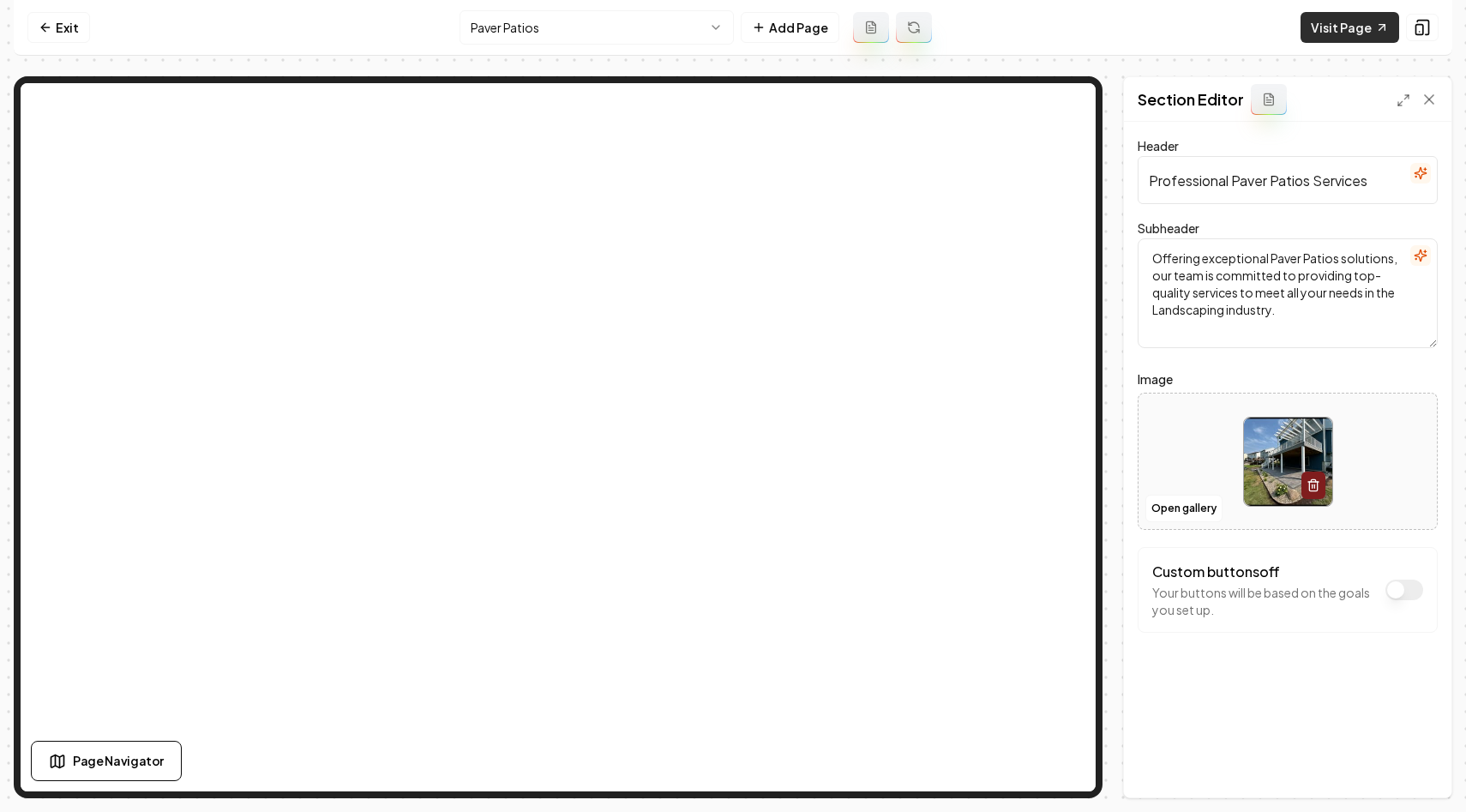
click at [1330, 13] on link "Visit Page" at bounding box center [1350, 28] width 99 height 31
click at [668, 31] on html "Computer Required This feature is only available on a computer. Please switch t…" at bounding box center [733, 406] width 1466 height 812
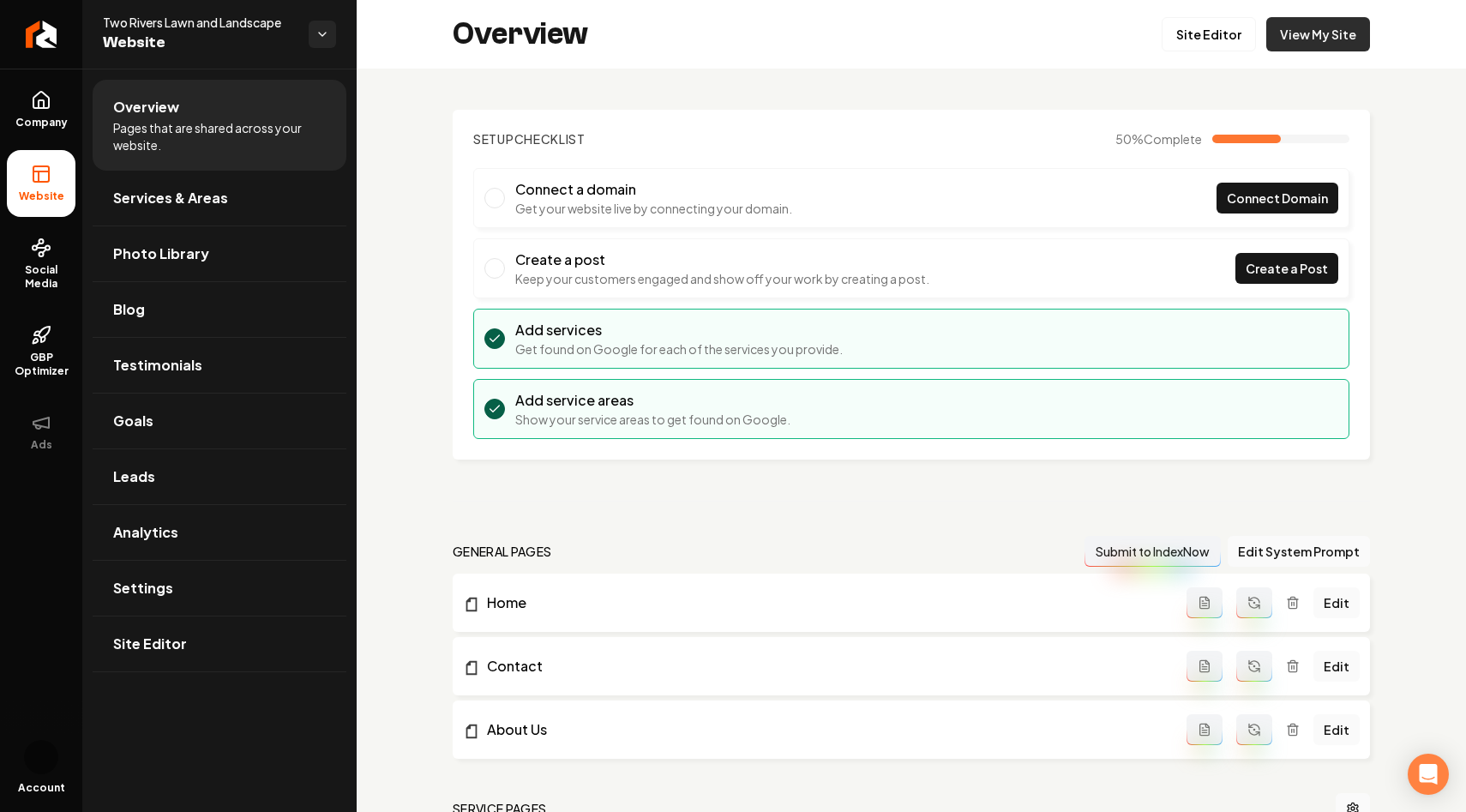
click at [1300, 36] on link "View My Site" at bounding box center [1318, 35] width 104 height 35
click at [1225, 28] on link "Site Editor" at bounding box center [1209, 35] width 94 height 35
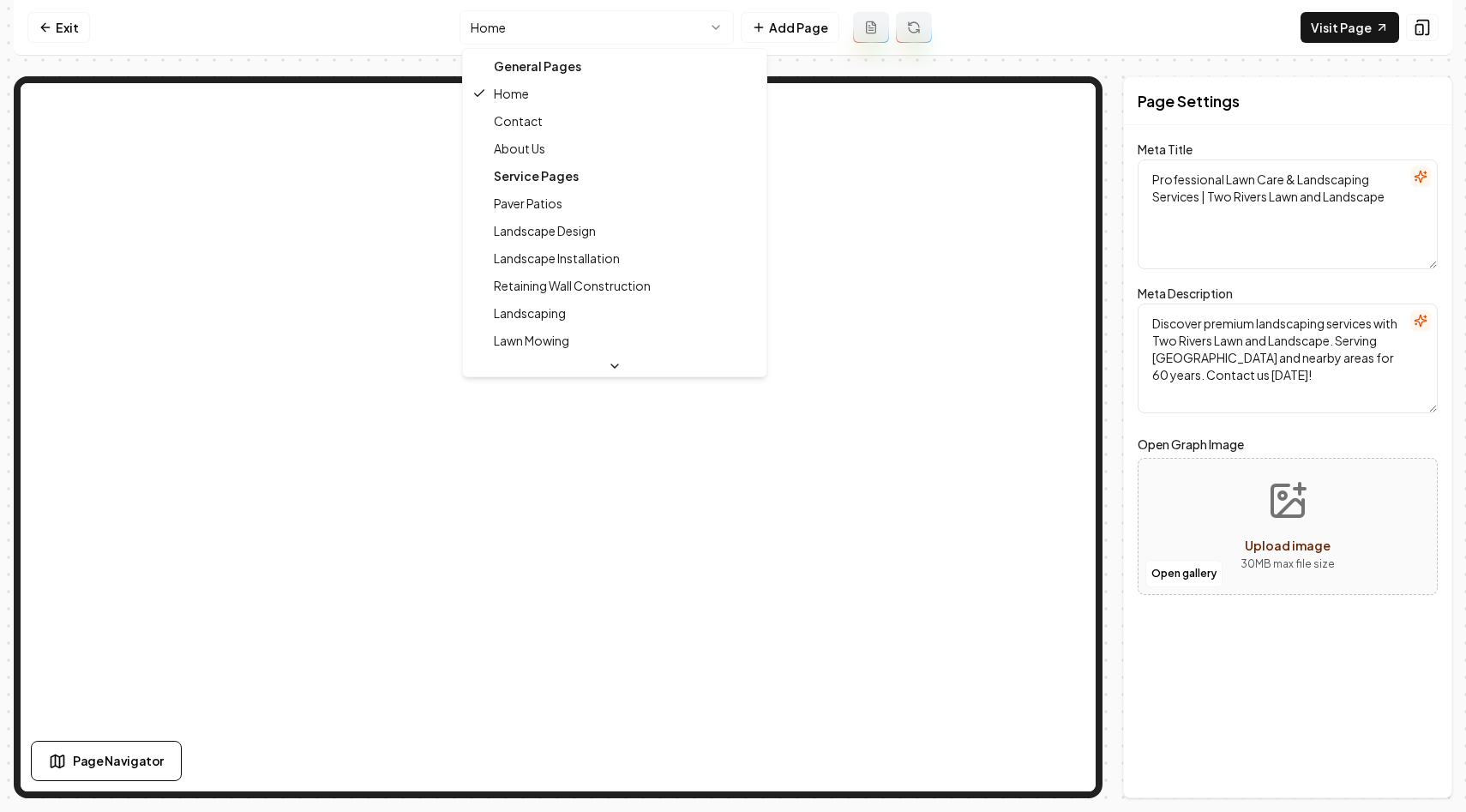
click at [637, 12] on html "Computer Required This feature is only available on a computer. Please switch t…" at bounding box center [733, 406] width 1466 height 812
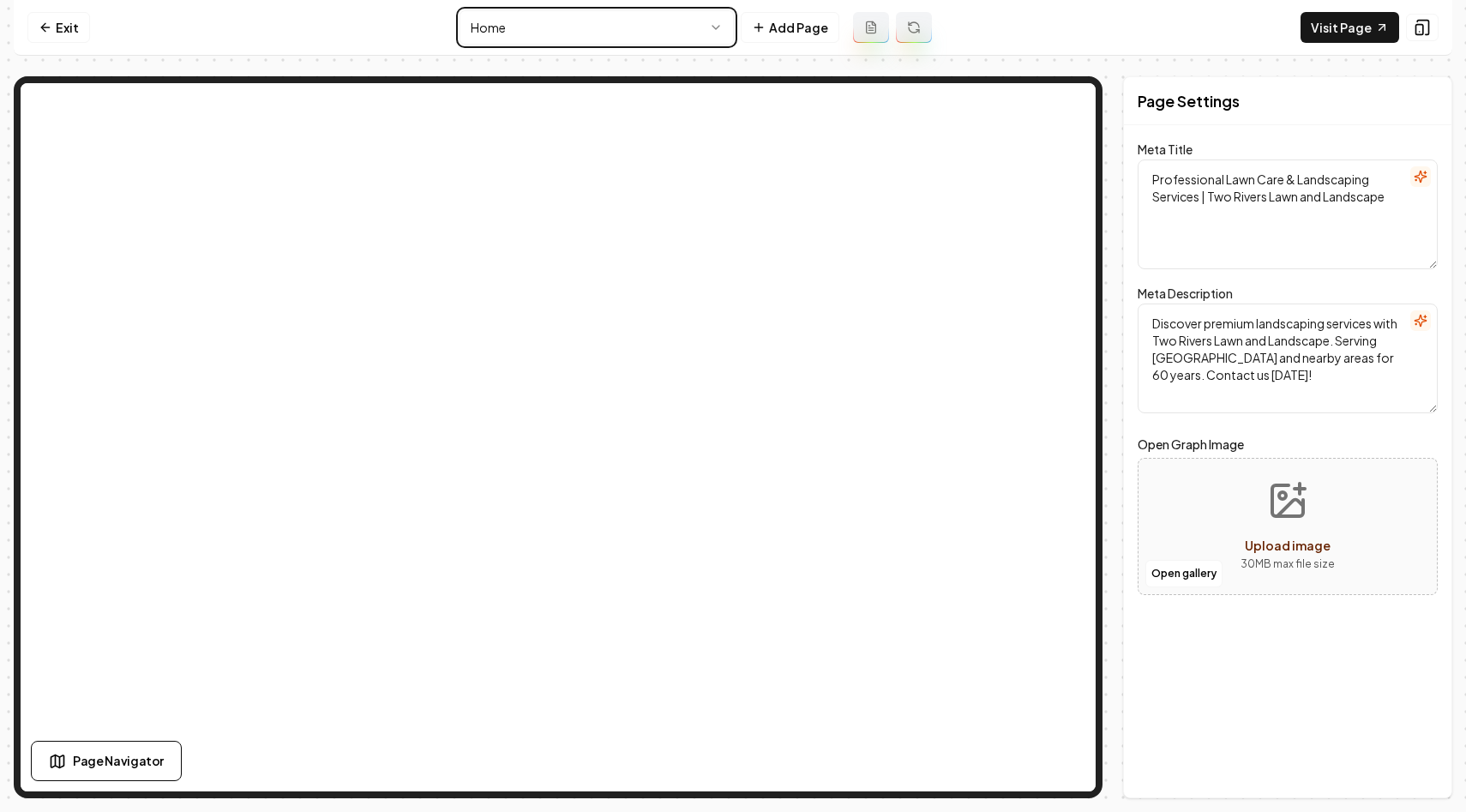
click at [637, 12] on html "Computer Required This feature is only available on a computer. Please switch t…" at bounding box center [733, 406] width 1466 height 812
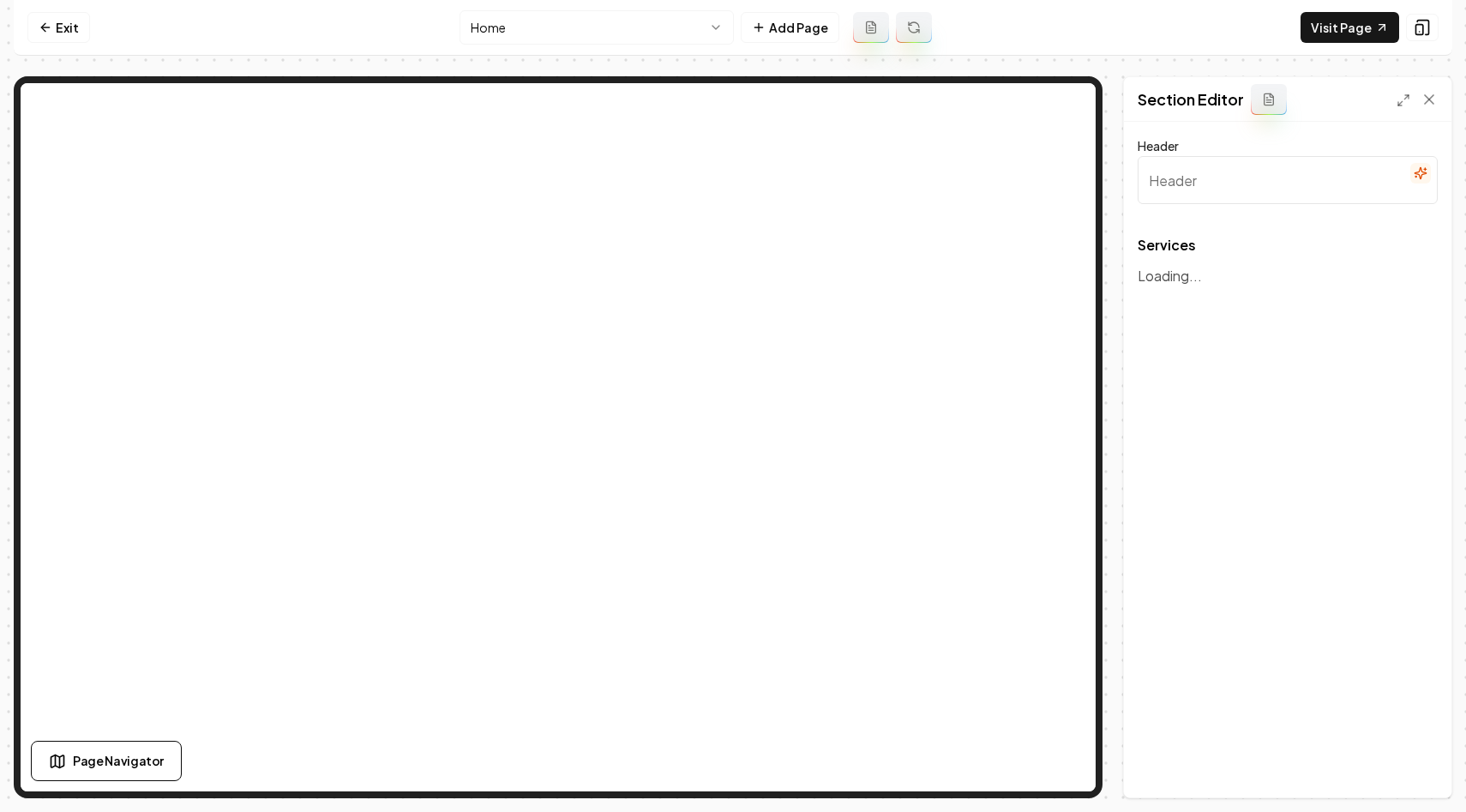
type input "Our Expert Landscaping Services"
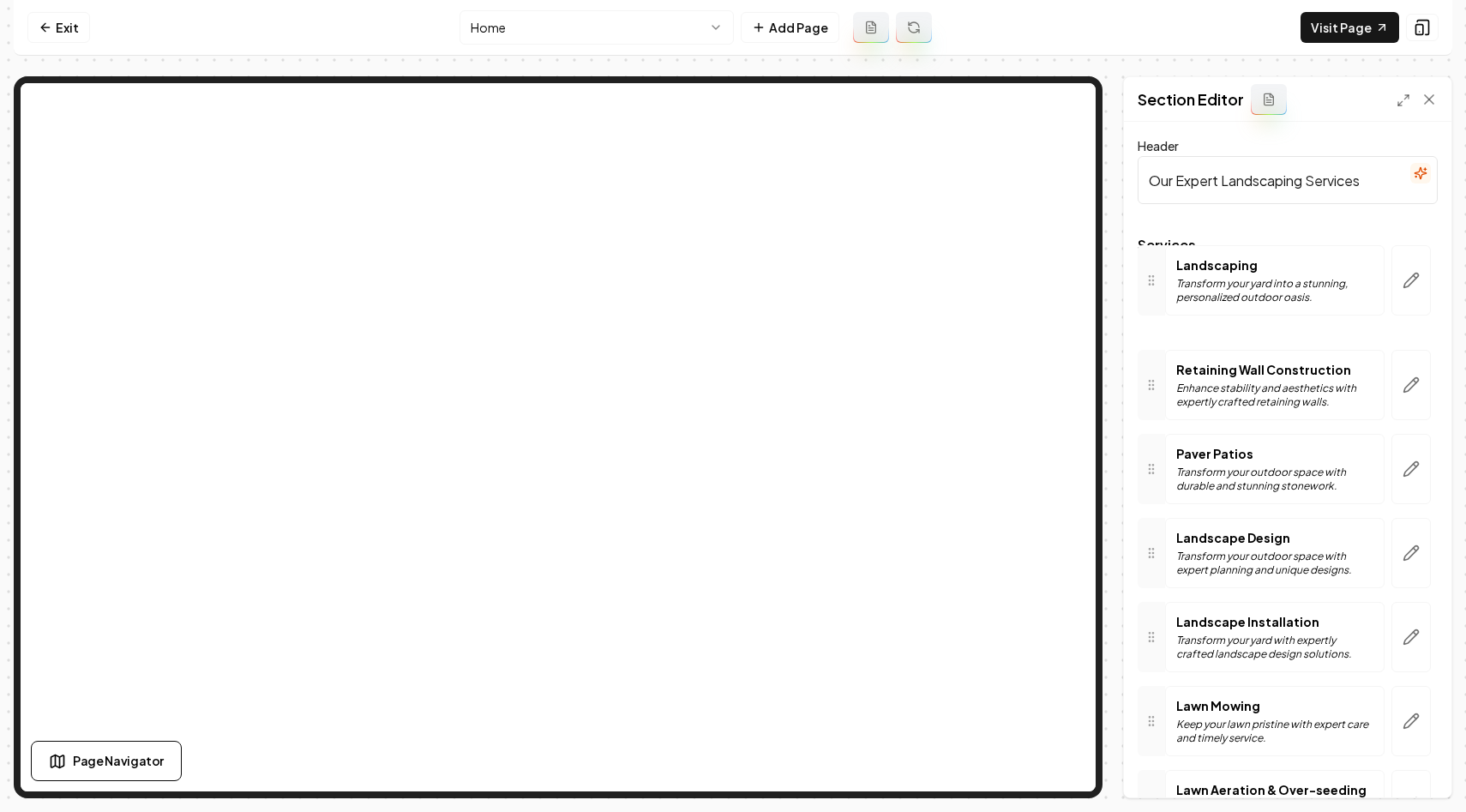
drag, startPoint x: 1160, startPoint y: 632, endPoint x: 1150, endPoint y: 275, distance: 357.1
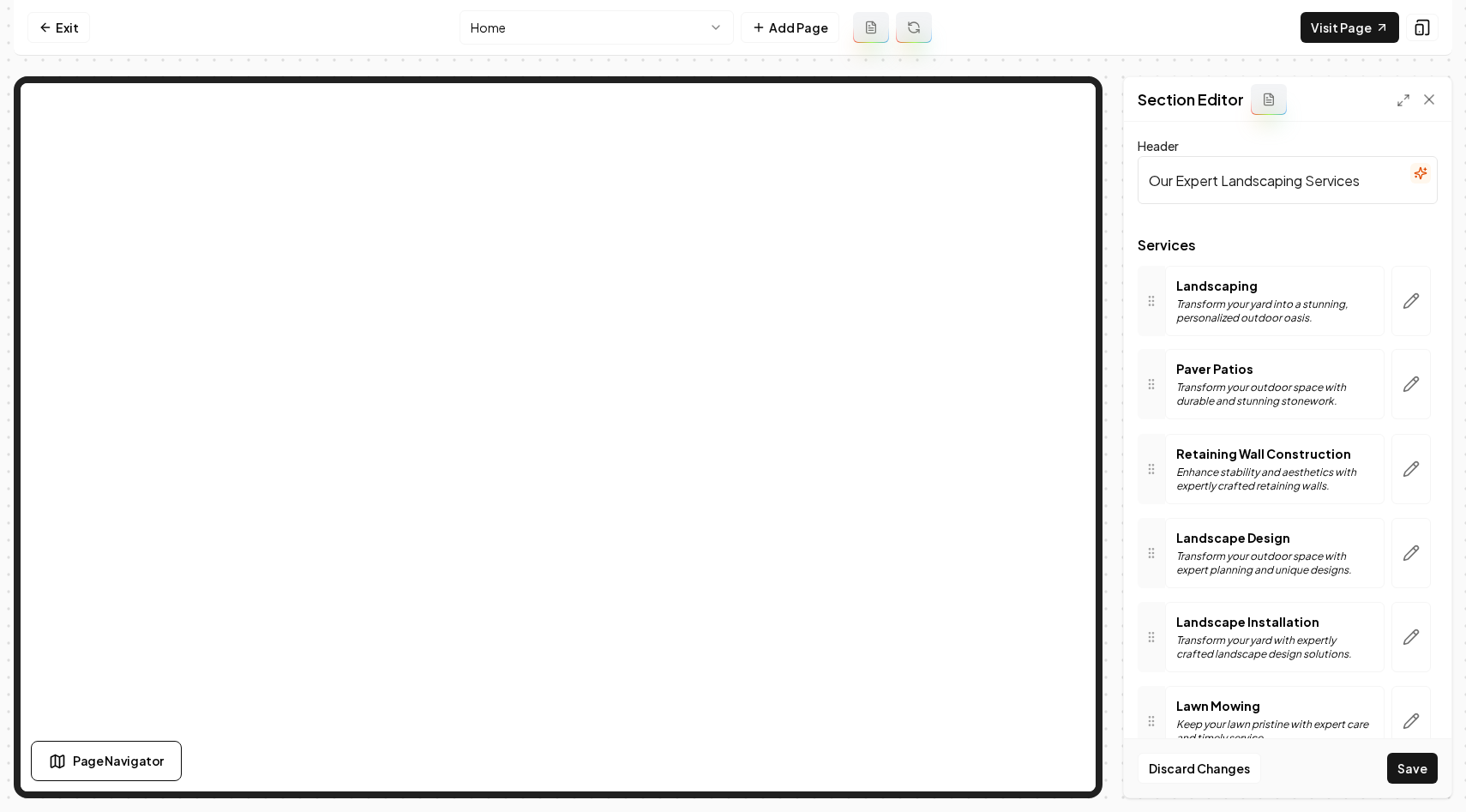
drag, startPoint x: 1154, startPoint y: 471, endPoint x: 1151, endPoint y: 379, distance: 92.0
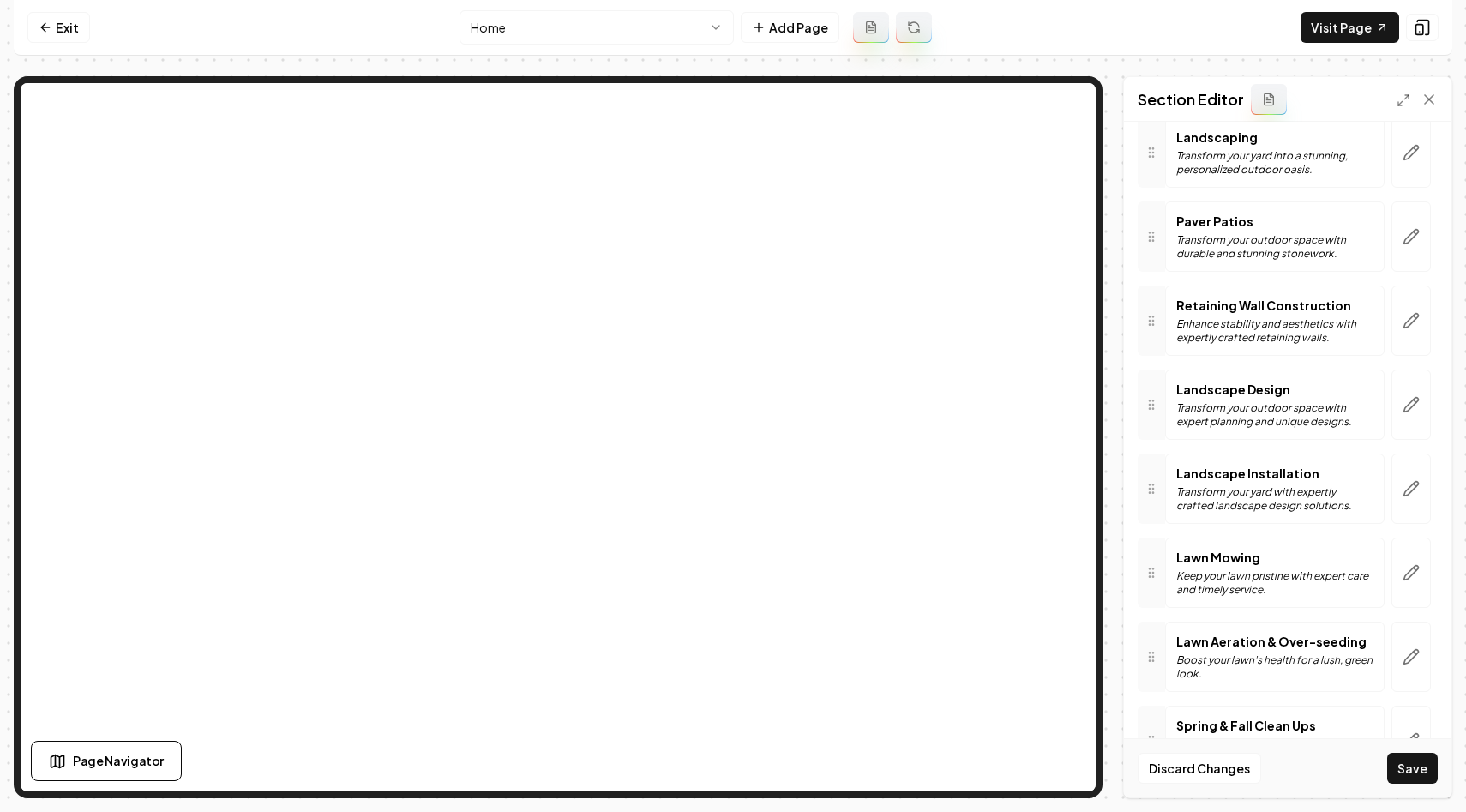
scroll to position [152, 0]
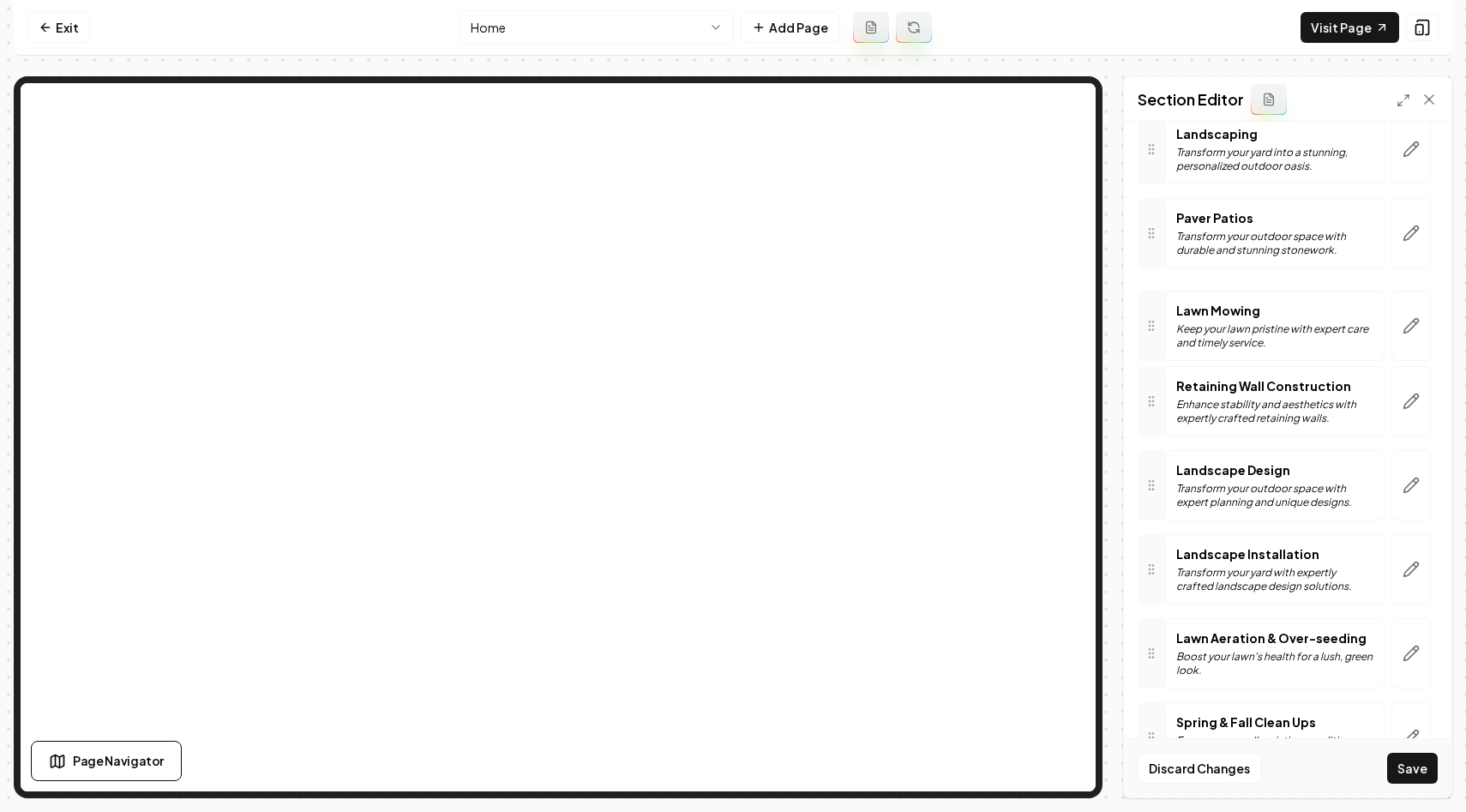
drag, startPoint x: 1160, startPoint y: 559, endPoint x: 1148, endPoint y: 316, distance: 243.3
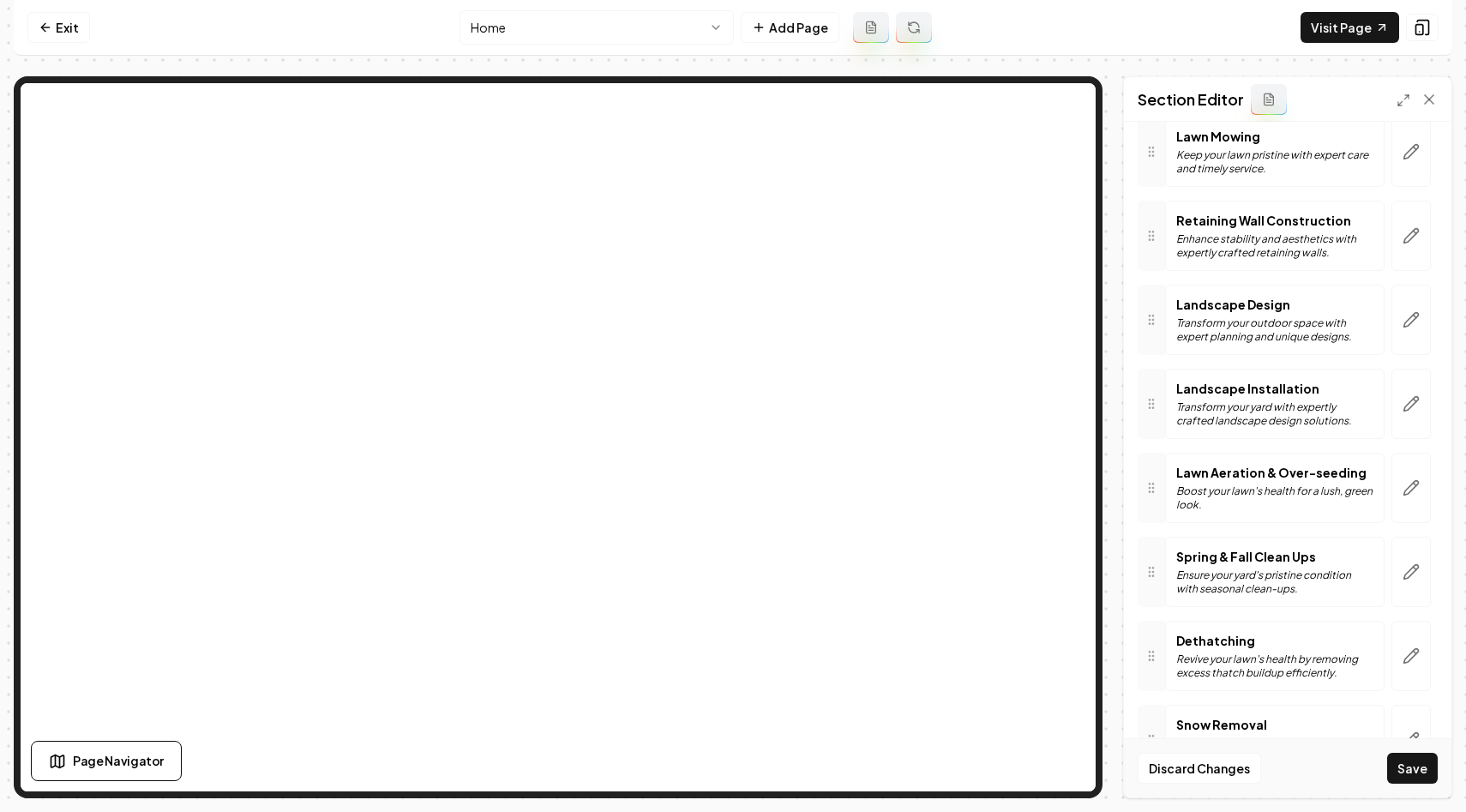
scroll to position [301, 0]
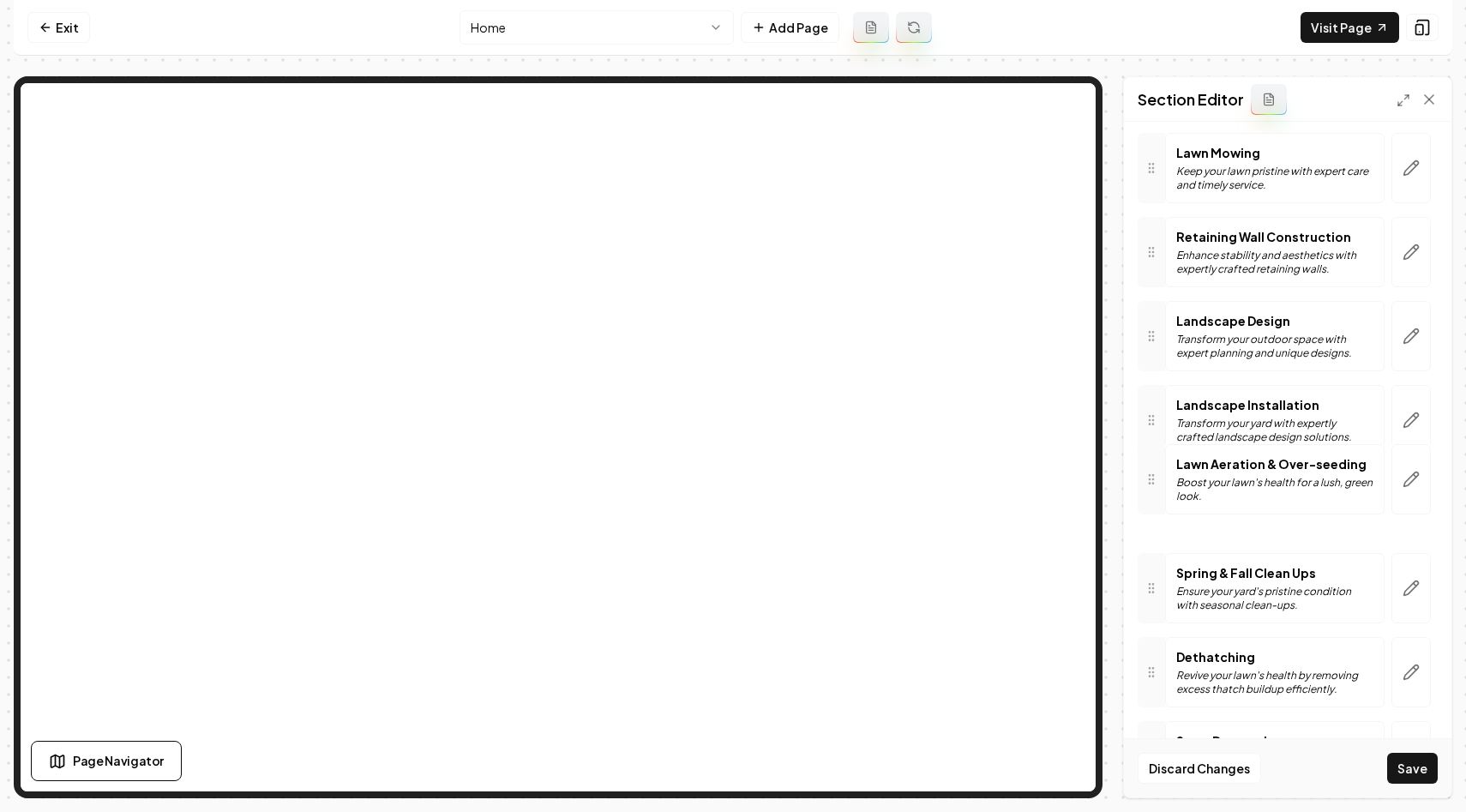
drag, startPoint x: 1159, startPoint y: 519, endPoint x: 1157, endPoint y: 502, distance: 17.1
click at [1157, 502] on div at bounding box center [1151, 479] width 28 height 70
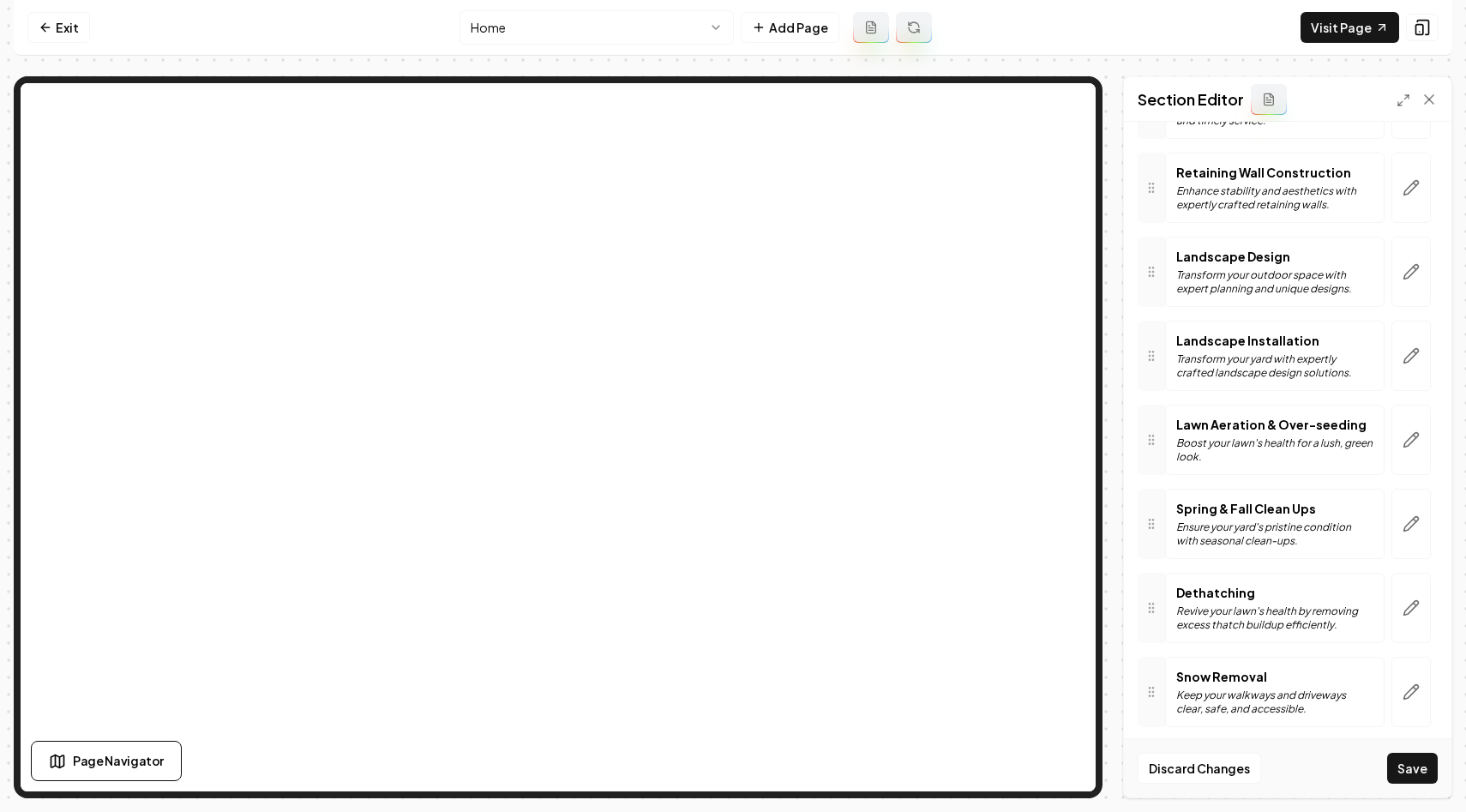
scroll to position [373, 0]
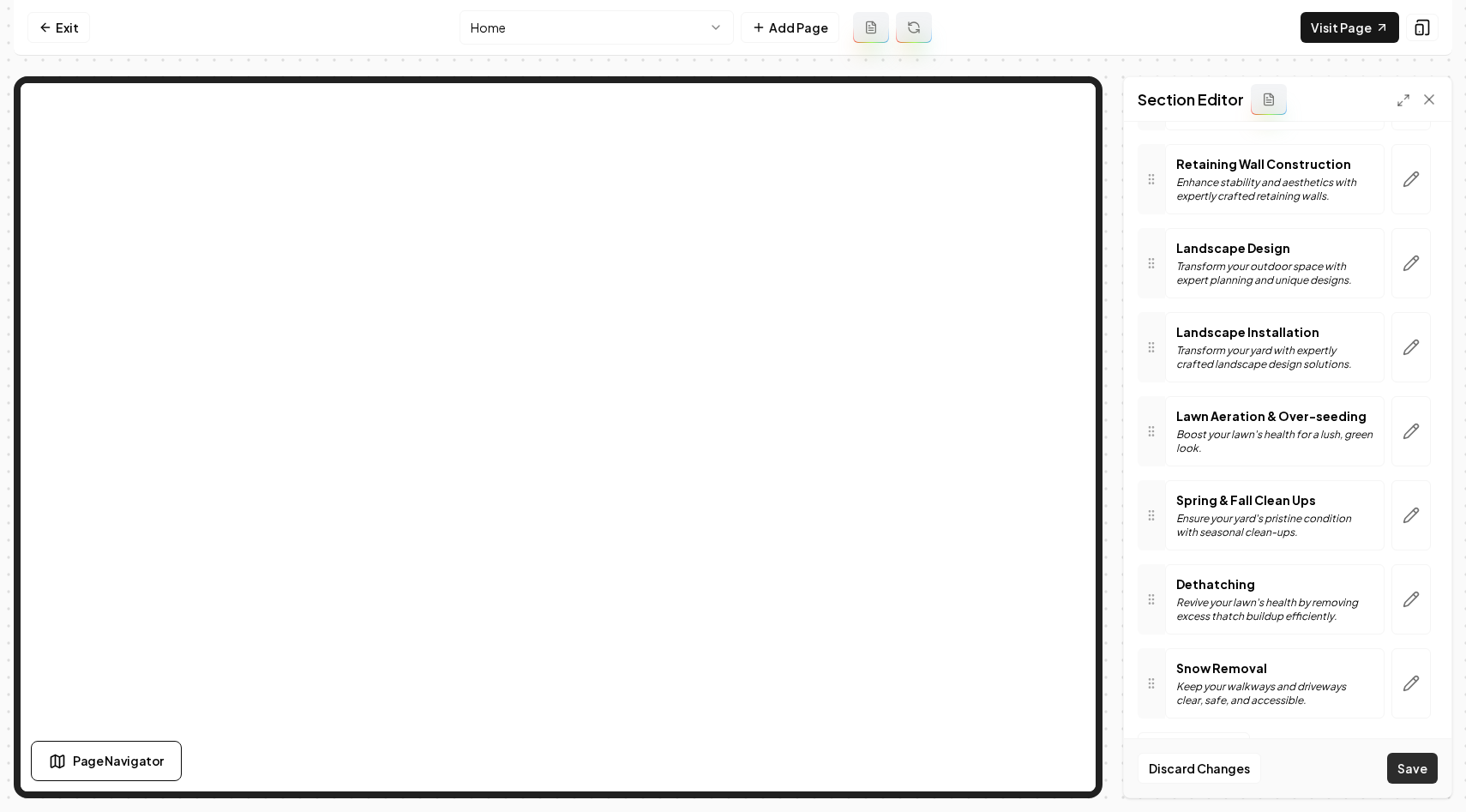
click at [1420, 766] on button "Save" at bounding box center [1412, 768] width 51 height 31
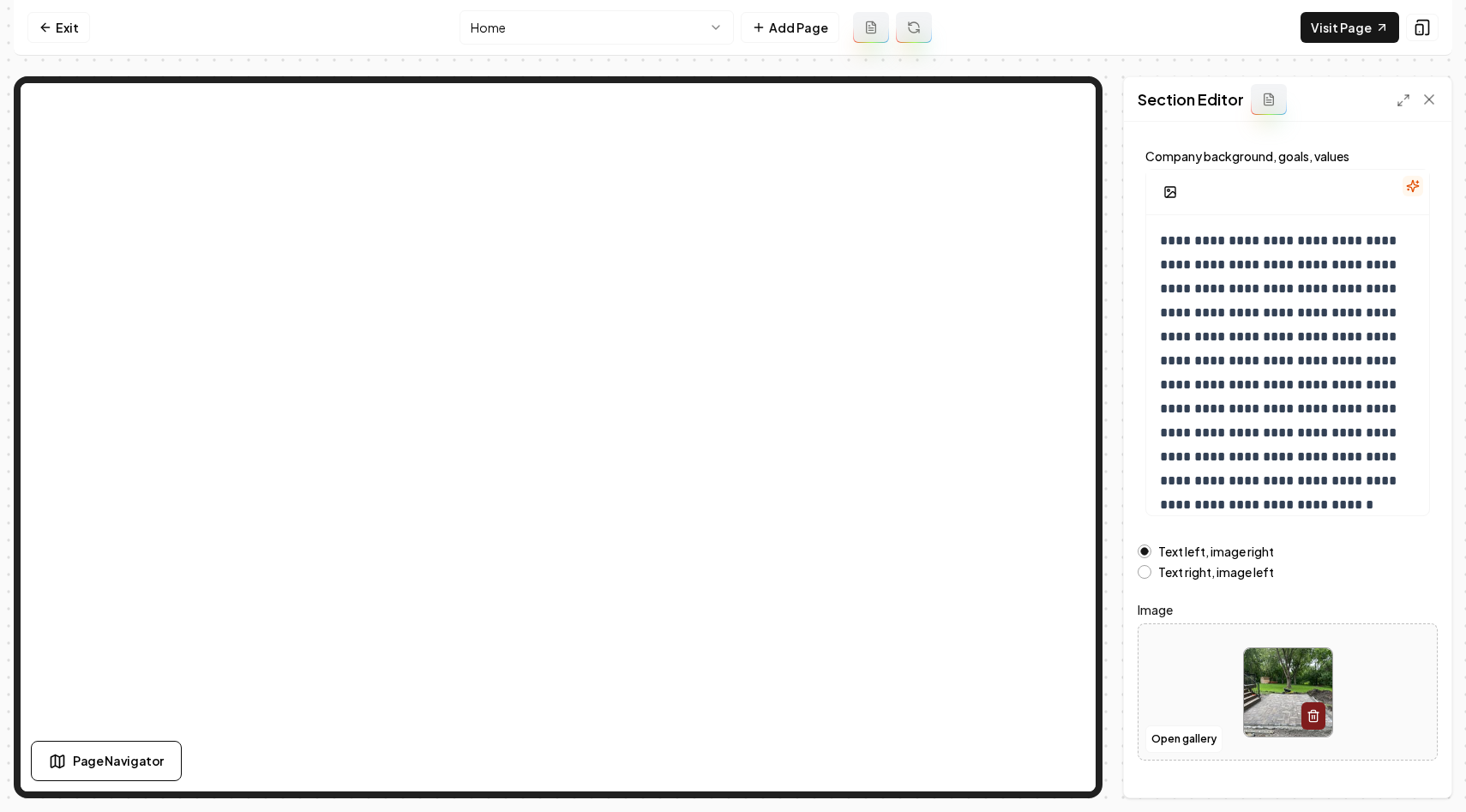
scroll to position [114, 0]
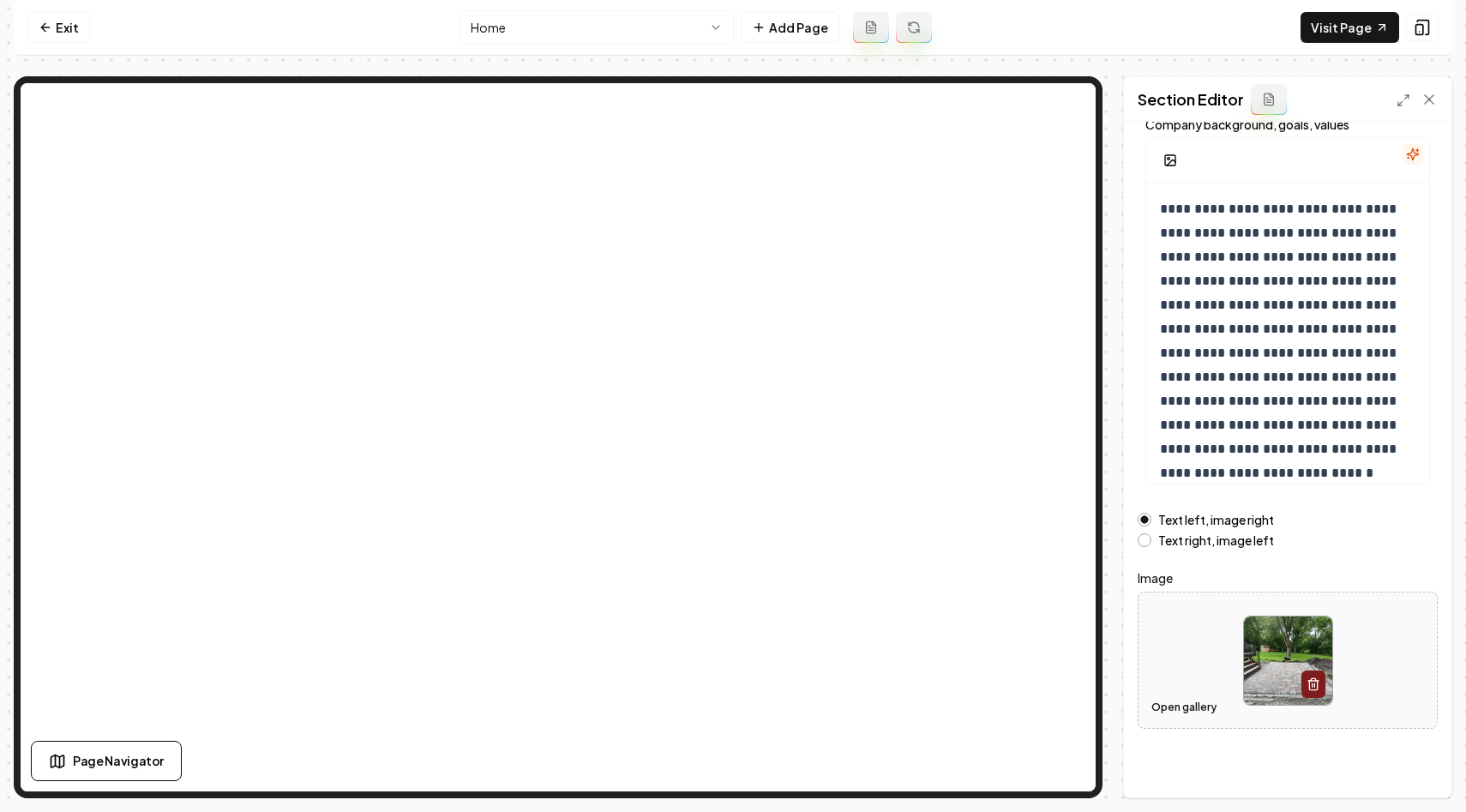
click at [1177, 705] on button "Open gallery" at bounding box center [1184, 707] width 77 height 28
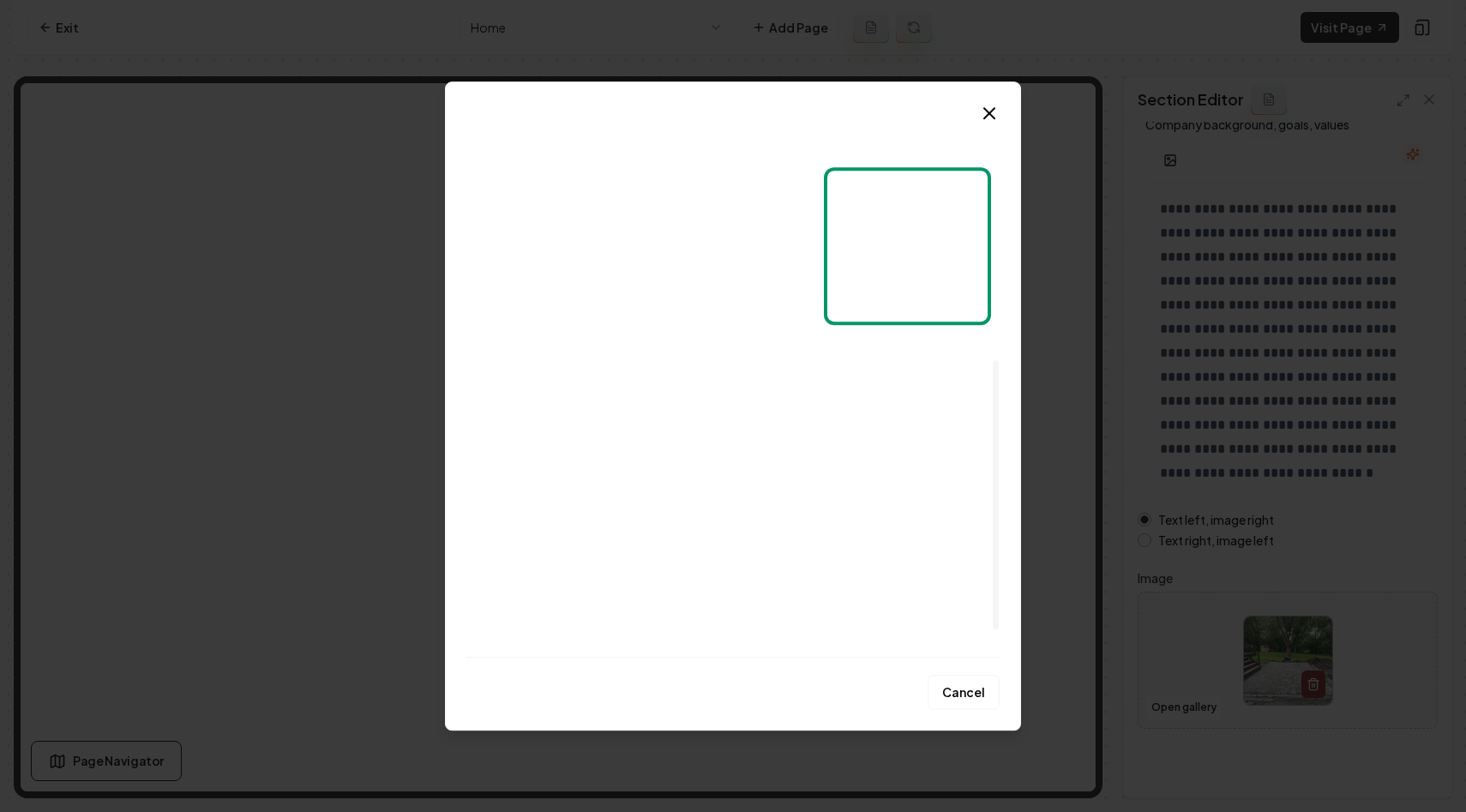
scroll to position [0, 0]
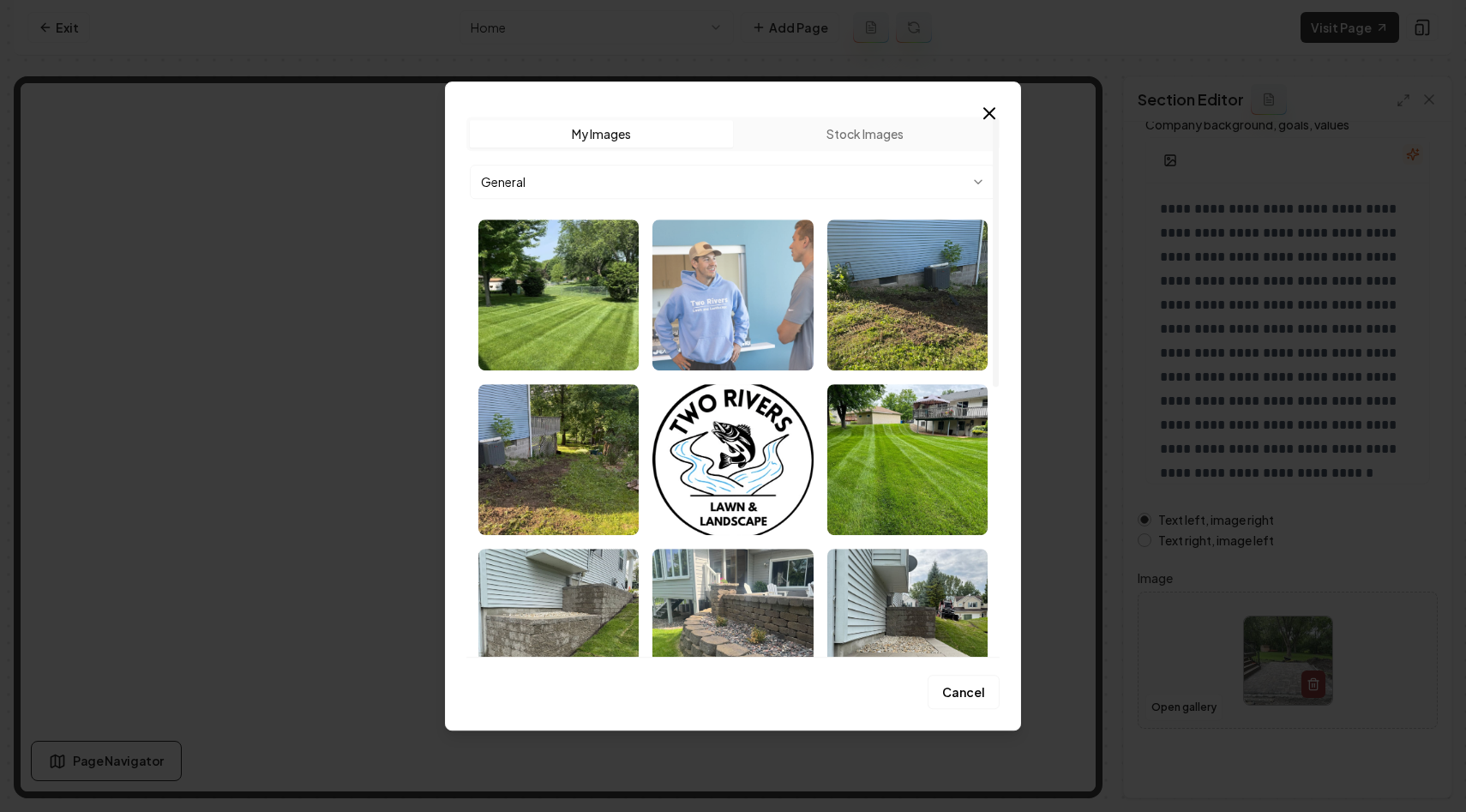
click at [738, 295] on img "Select image image_68c0e32b5c7cd75eb8ef568b.webp" at bounding box center [733, 295] width 160 height 151
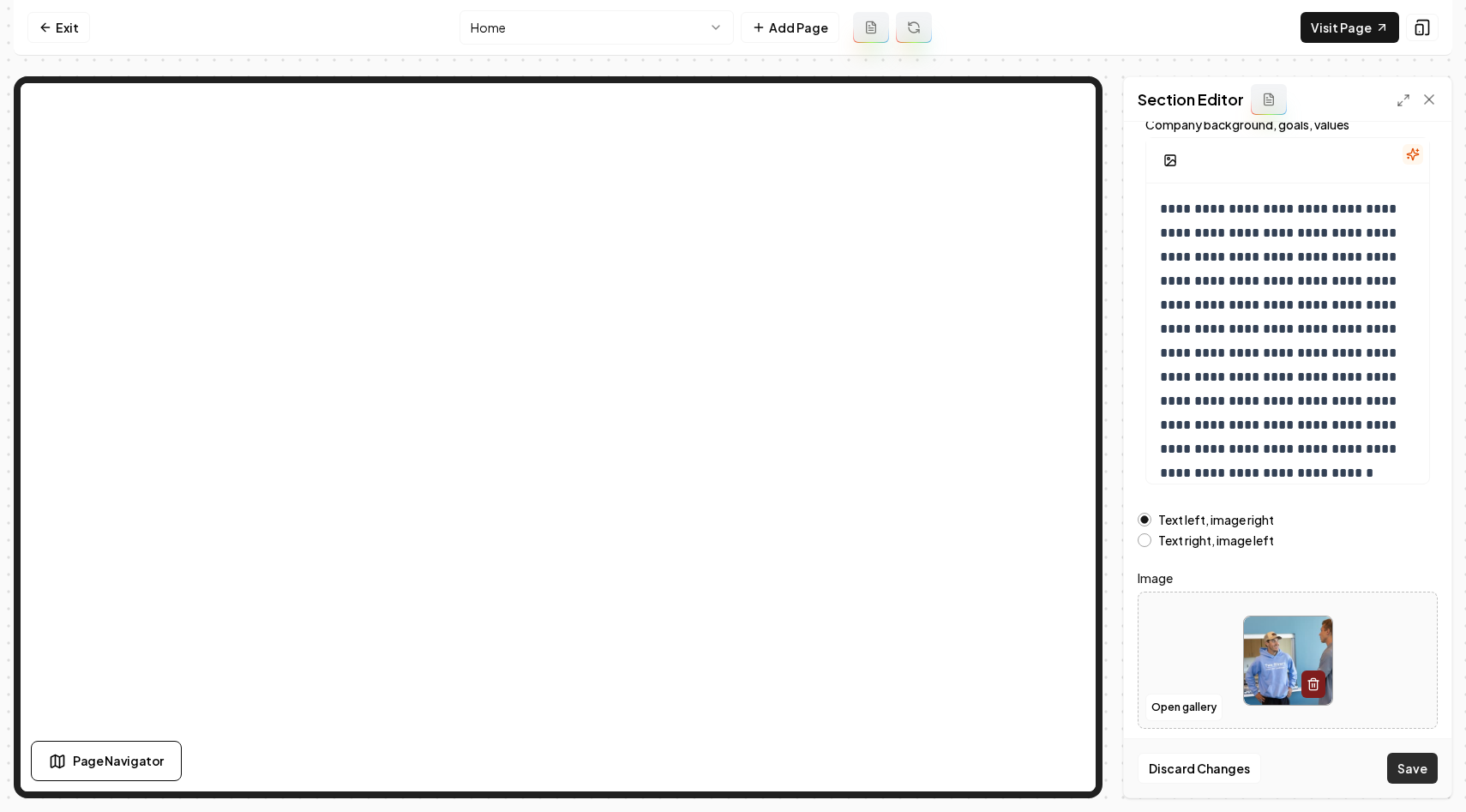
click at [1412, 769] on button "Save" at bounding box center [1412, 768] width 51 height 31
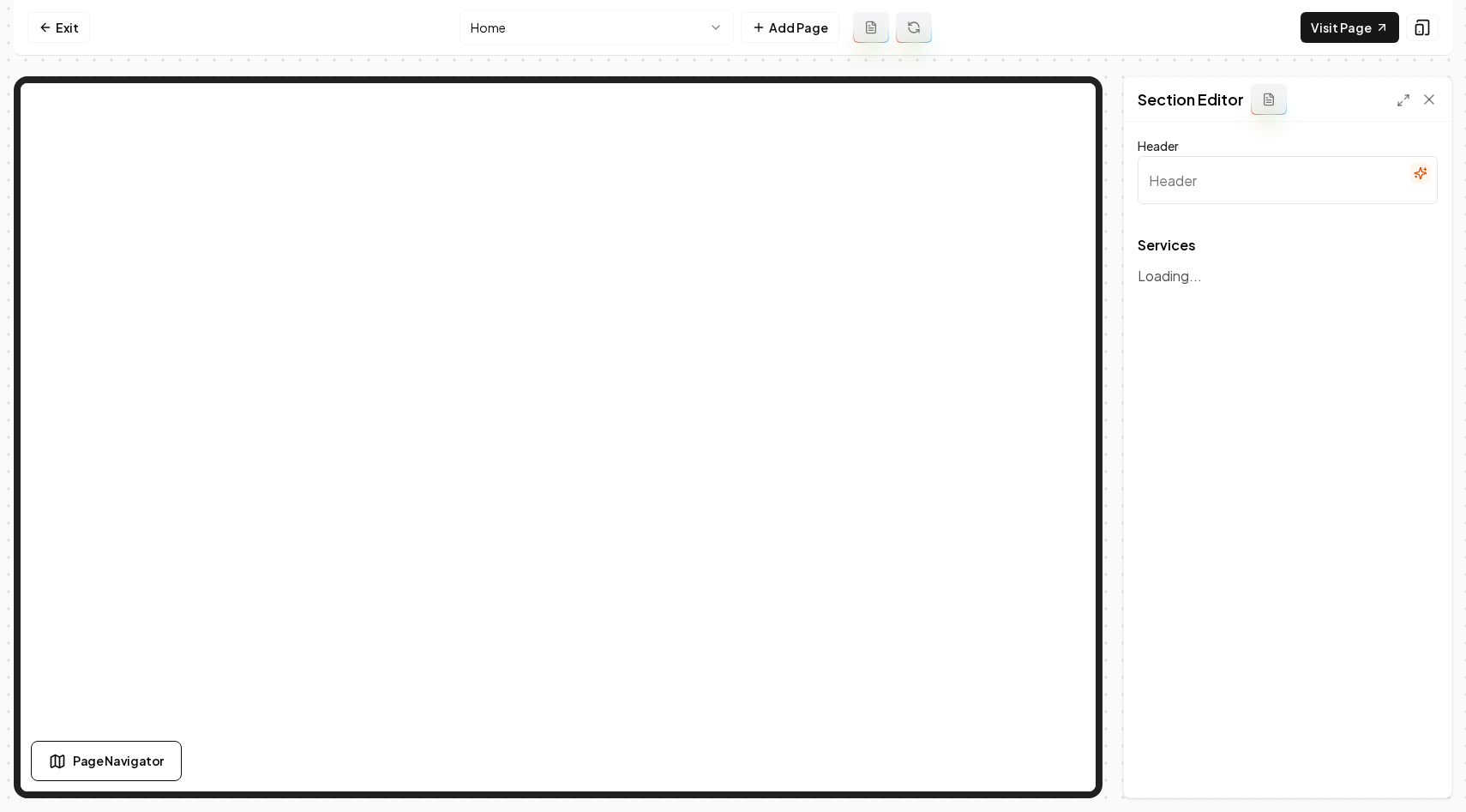
type input "Our Expert Landscaping Services"
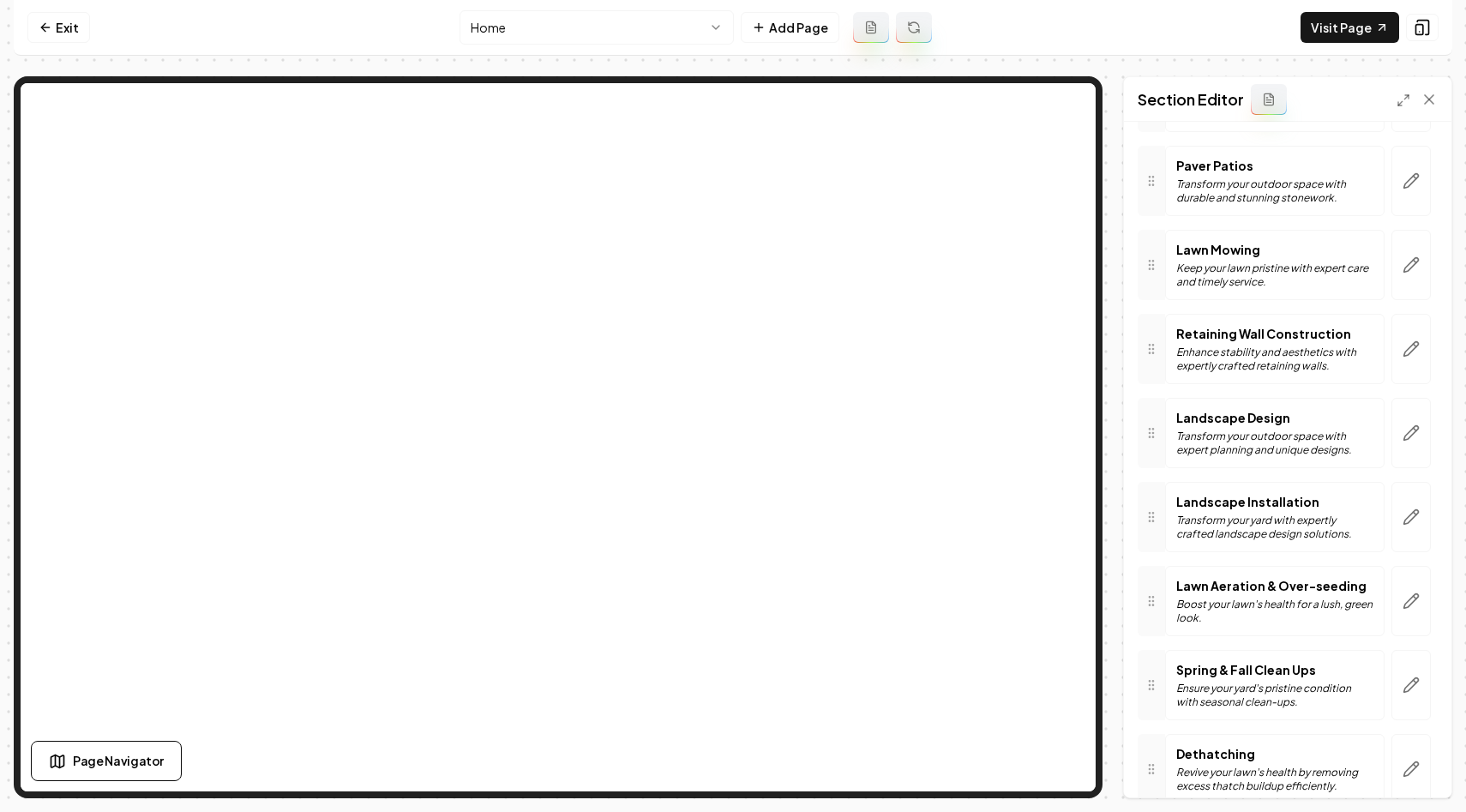
scroll to position [10, 0]
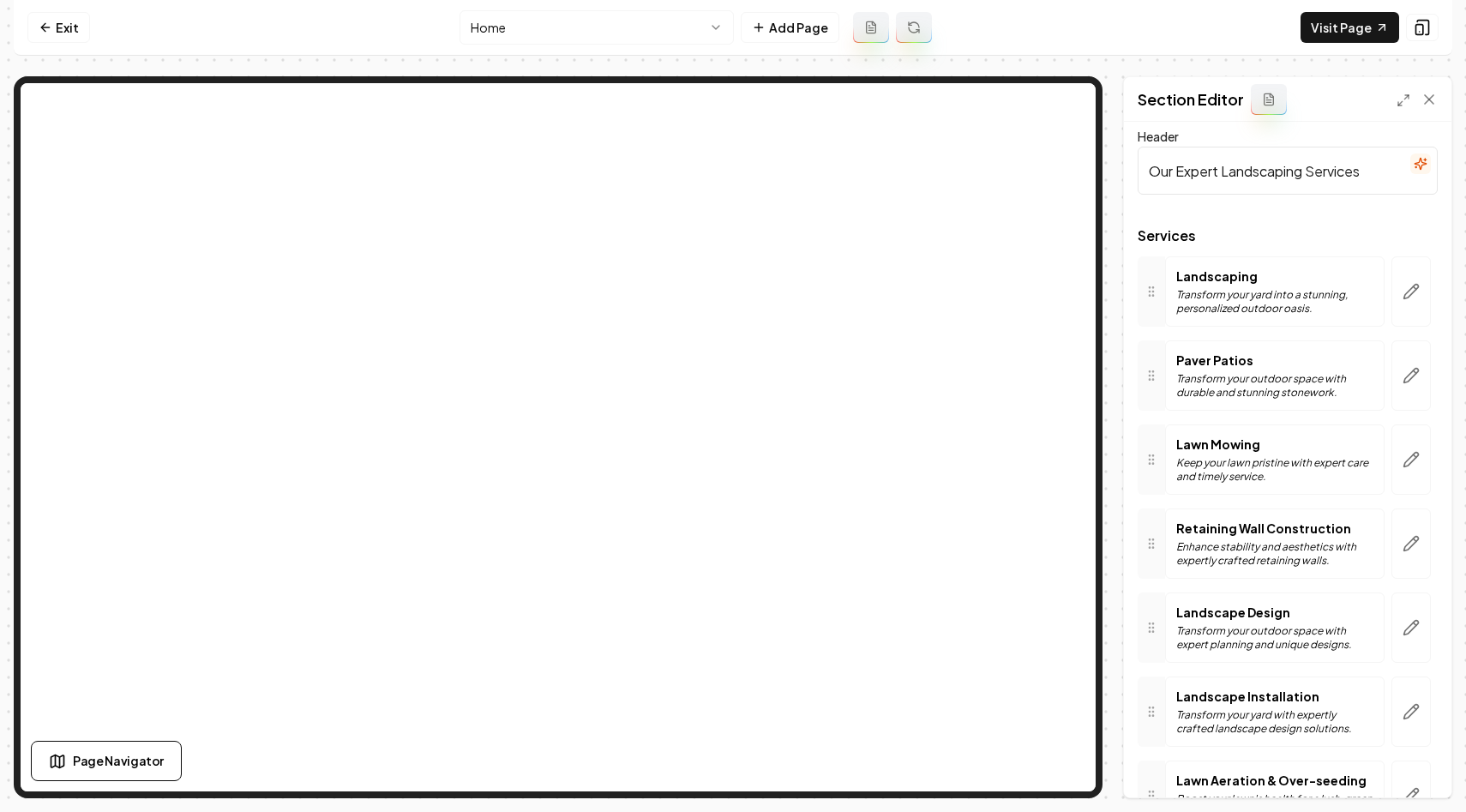
click at [1218, 301] on p "Transform your yard into a stunning, personalized outdoor oasis." at bounding box center [1275, 301] width 197 height 28
click at [1155, 288] on icon at bounding box center [1152, 292] width 13 height 13
click at [1225, 275] on p "Landscaping" at bounding box center [1275, 276] width 197 height 17
click at [1407, 289] on icon "button" at bounding box center [1411, 292] width 17 height 17
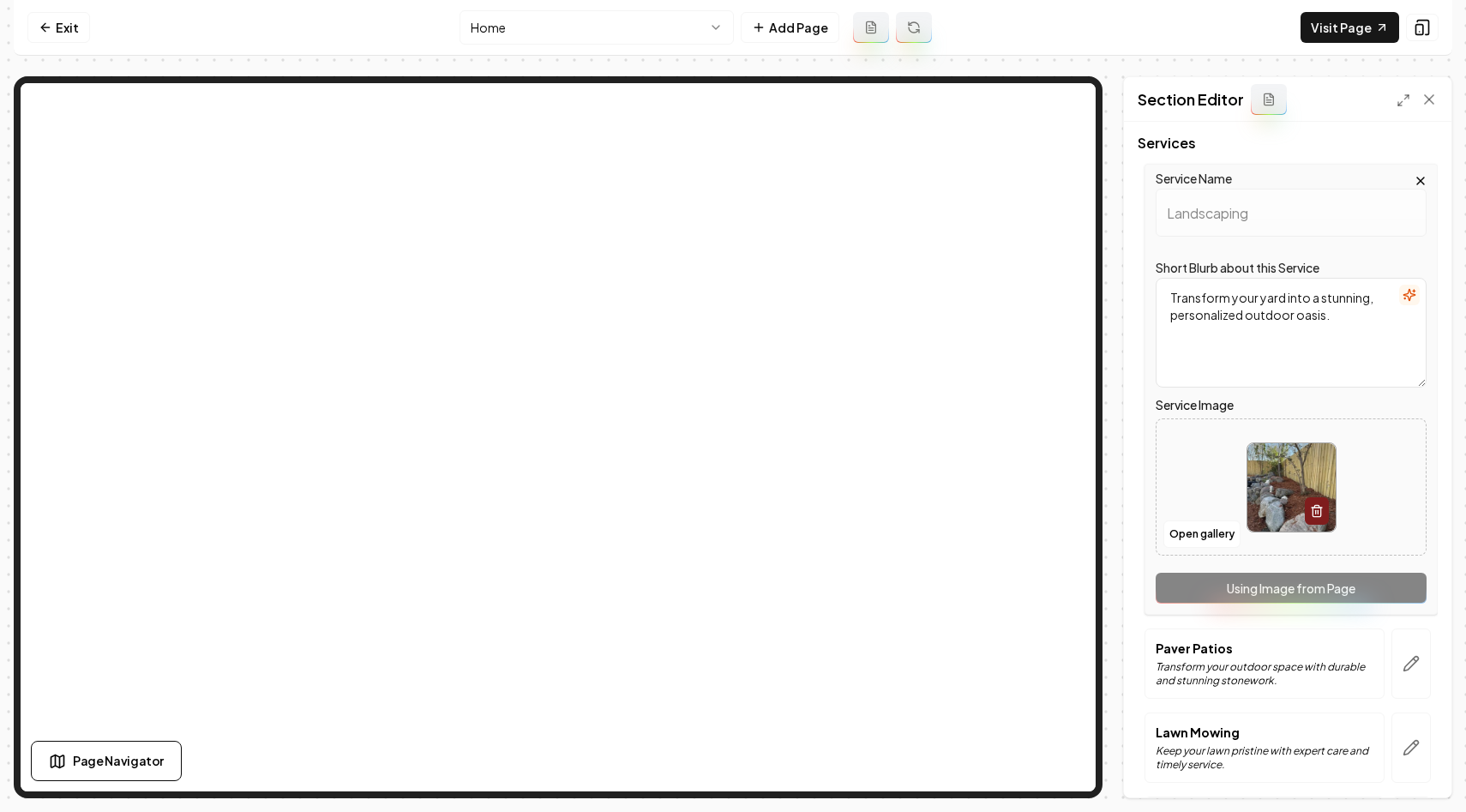
scroll to position [116, 0]
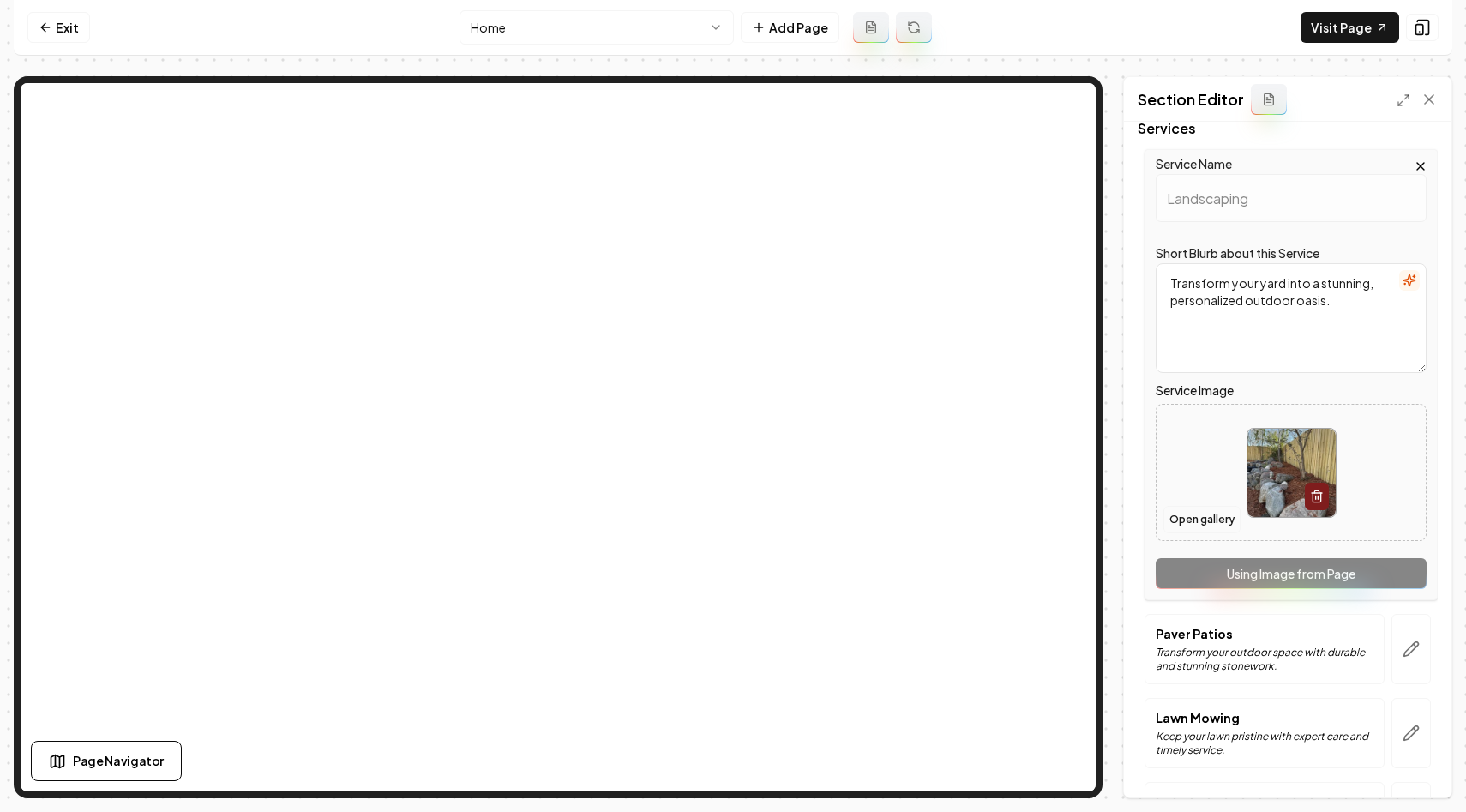
click at [1209, 521] on button "Open gallery" at bounding box center [1202, 519] width 77 height 28
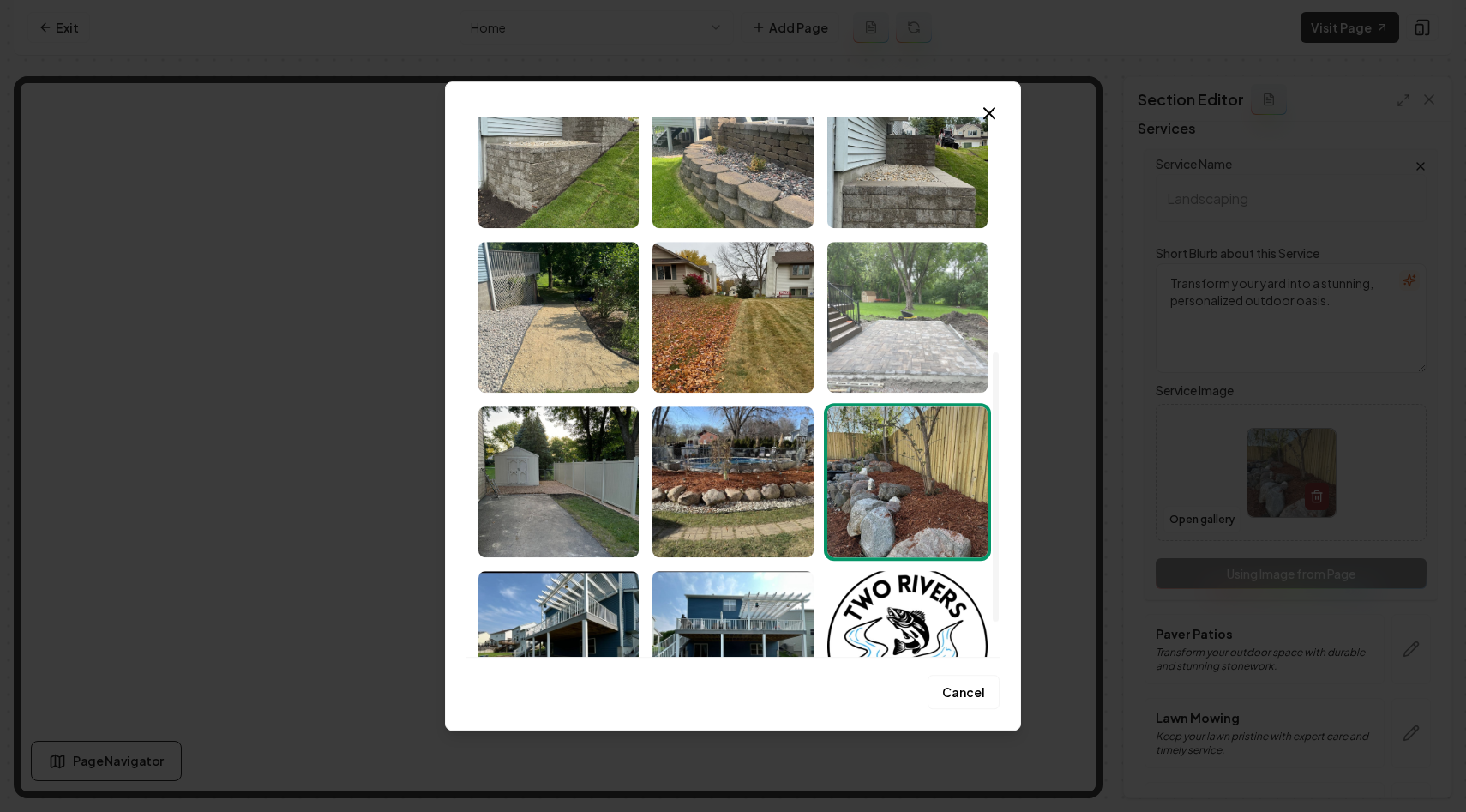
scroll to position [542, 0]
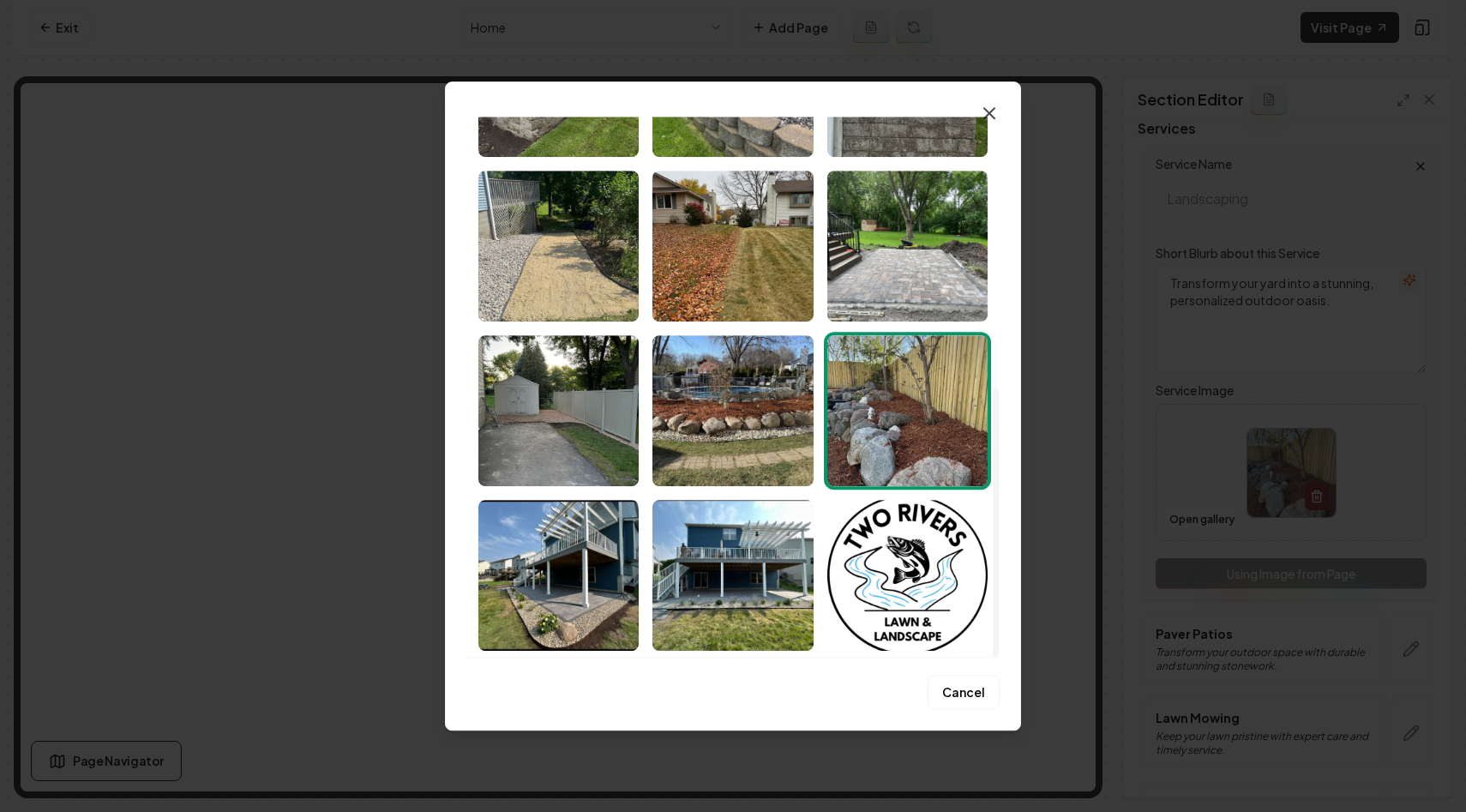
click at [994, 108] on icon "button" at bounding box center [989, 113] width 11 height 11
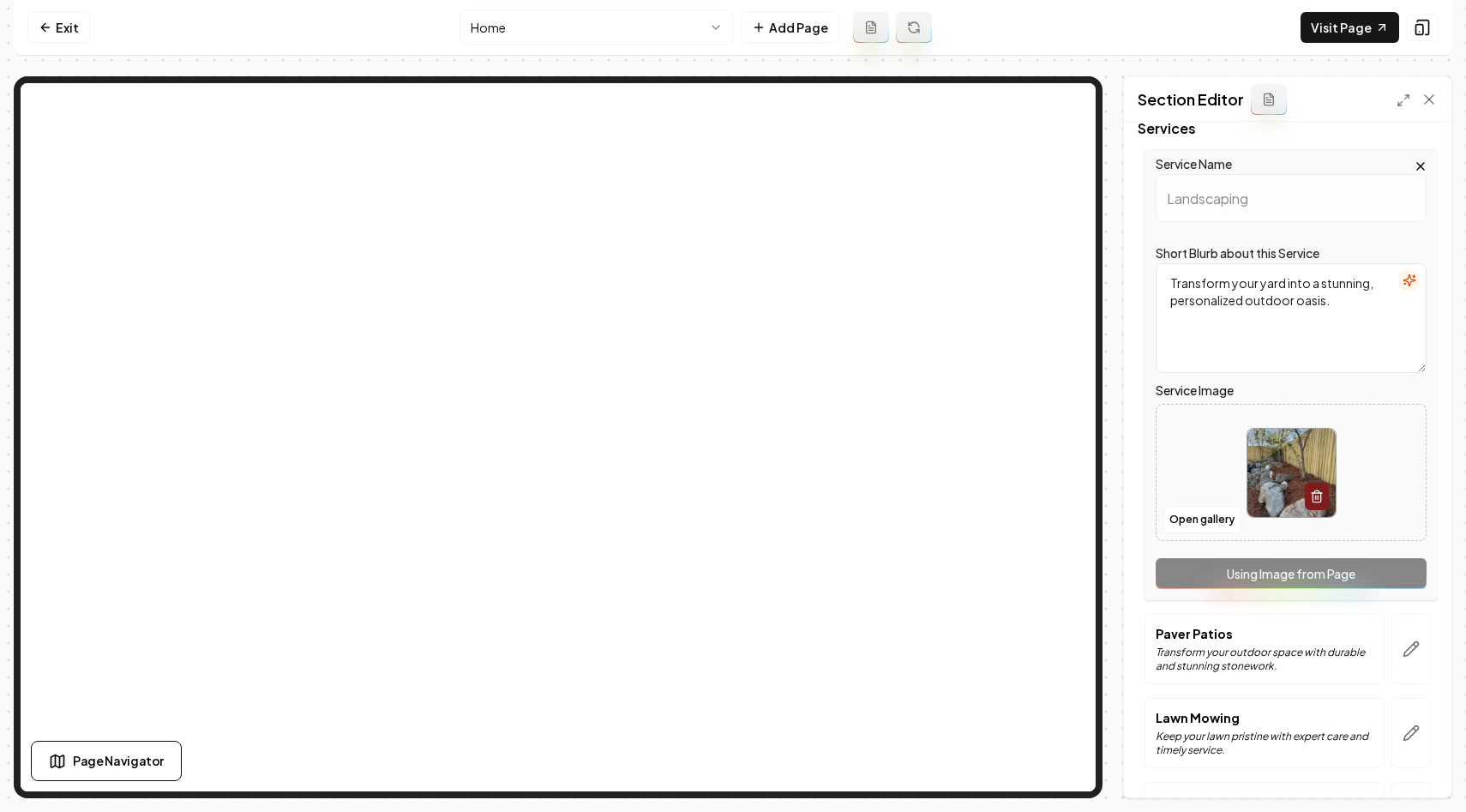
click at [1423, 163] on icon "button" at bounding box center [1421, 166] width 13 height 13
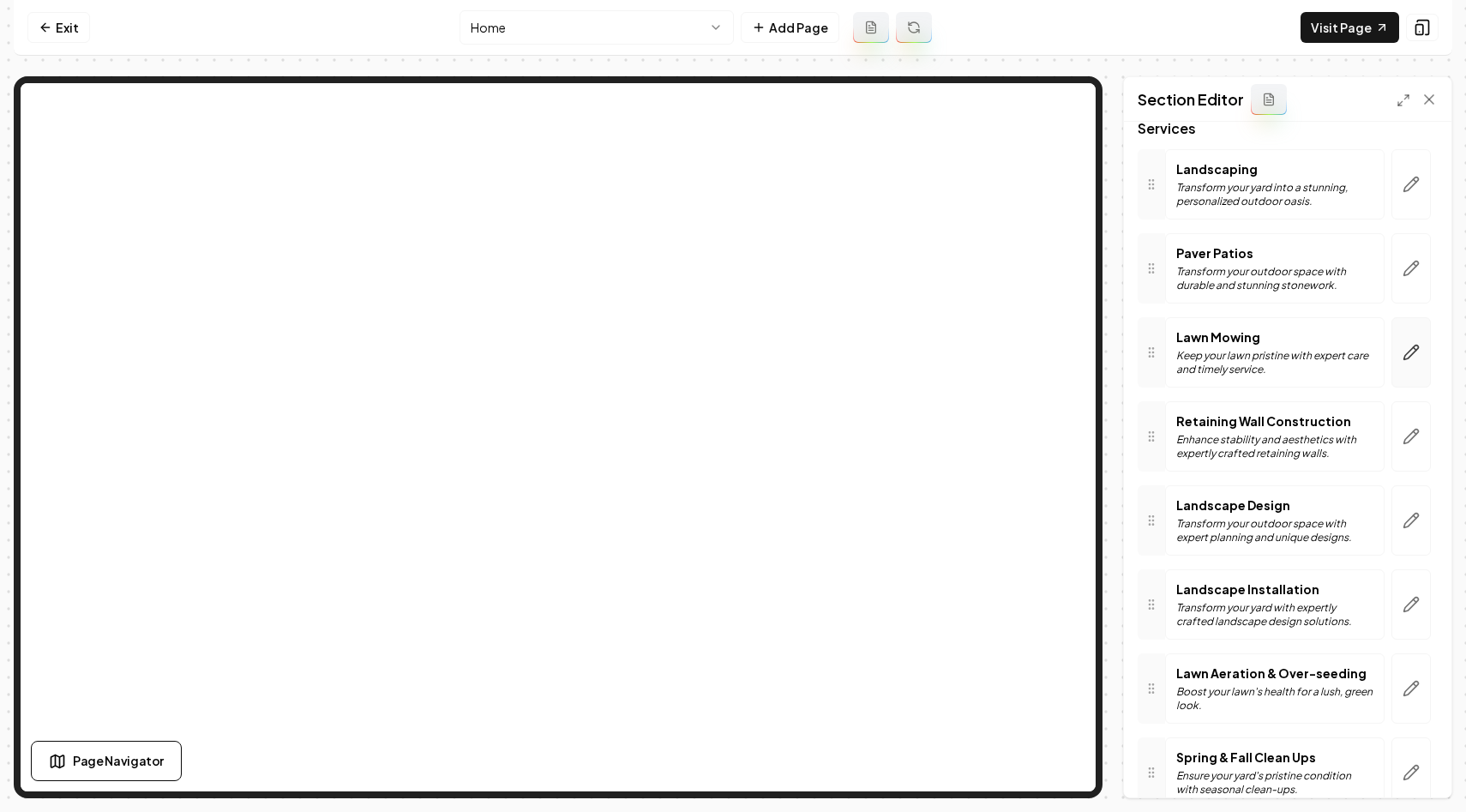
click at [1407, 346] on icon "button" at bounding box center [1411, 352] width 17 height 17
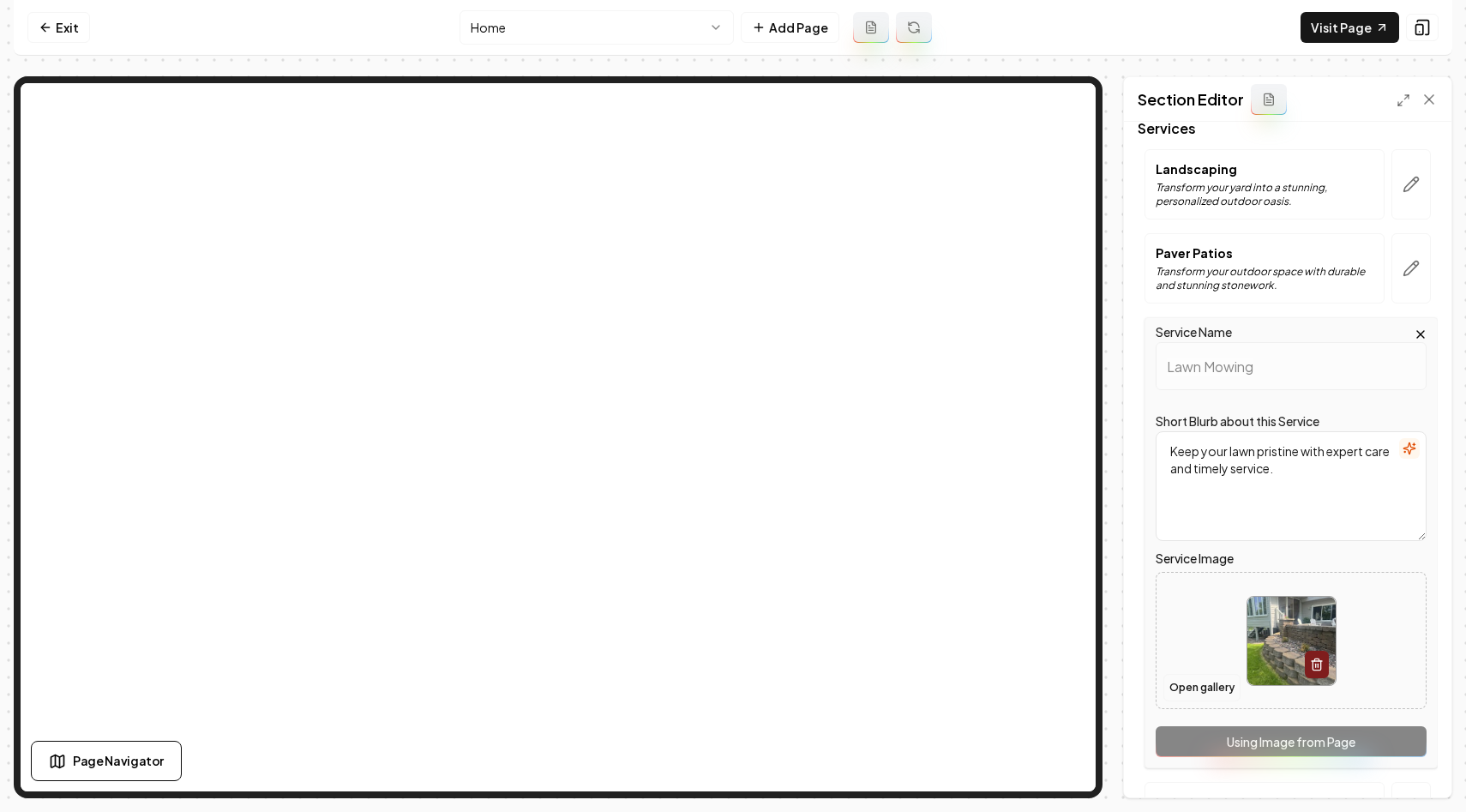
click at [1203, 686] on button "Open gallery" at bounding box center [1202, 687] width 77 height 28
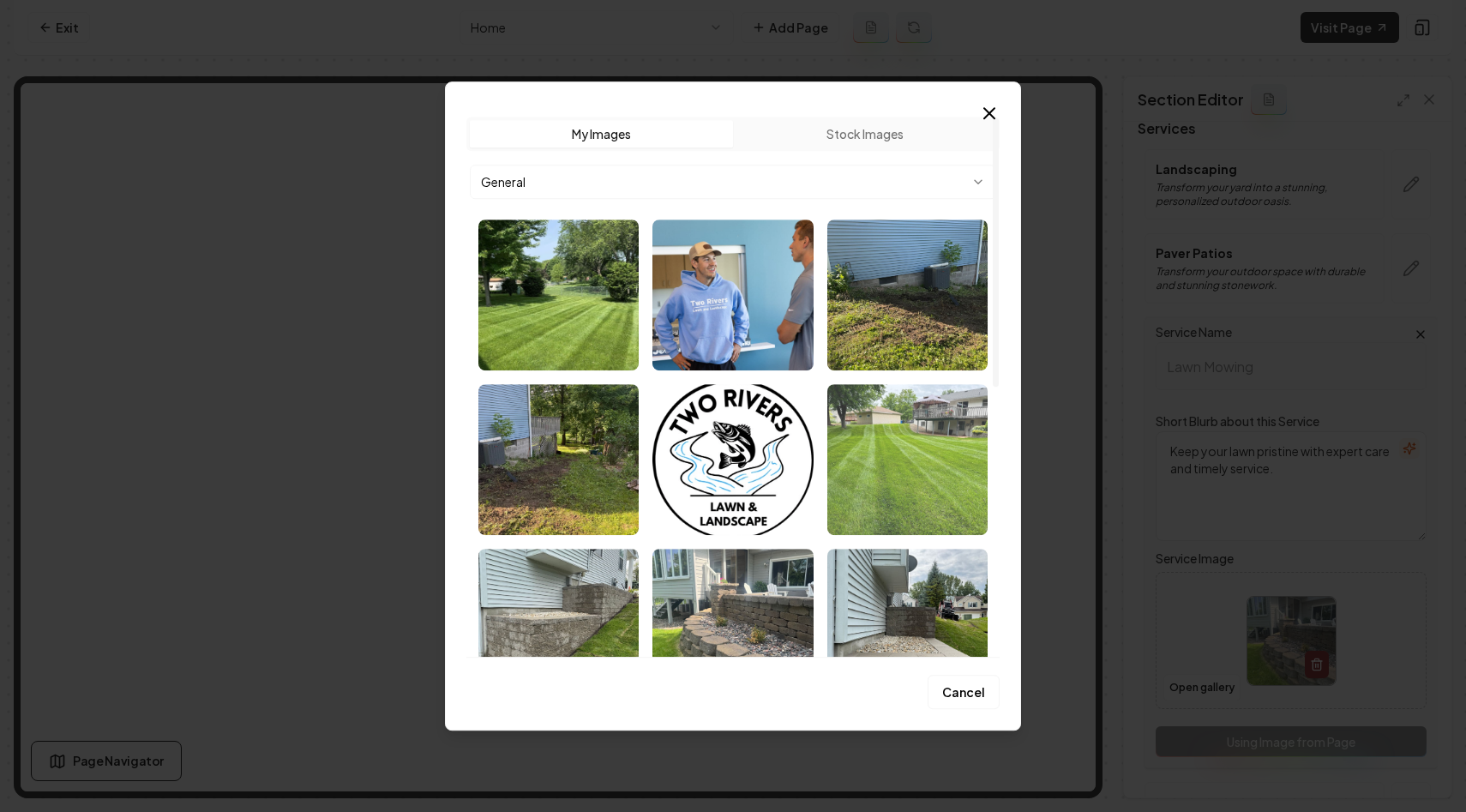
click at [901, 454] on img "Select image image_68c054975c7cd75eb86a60db.jpeg" at bounding box center [907, 459] width 160 height 151
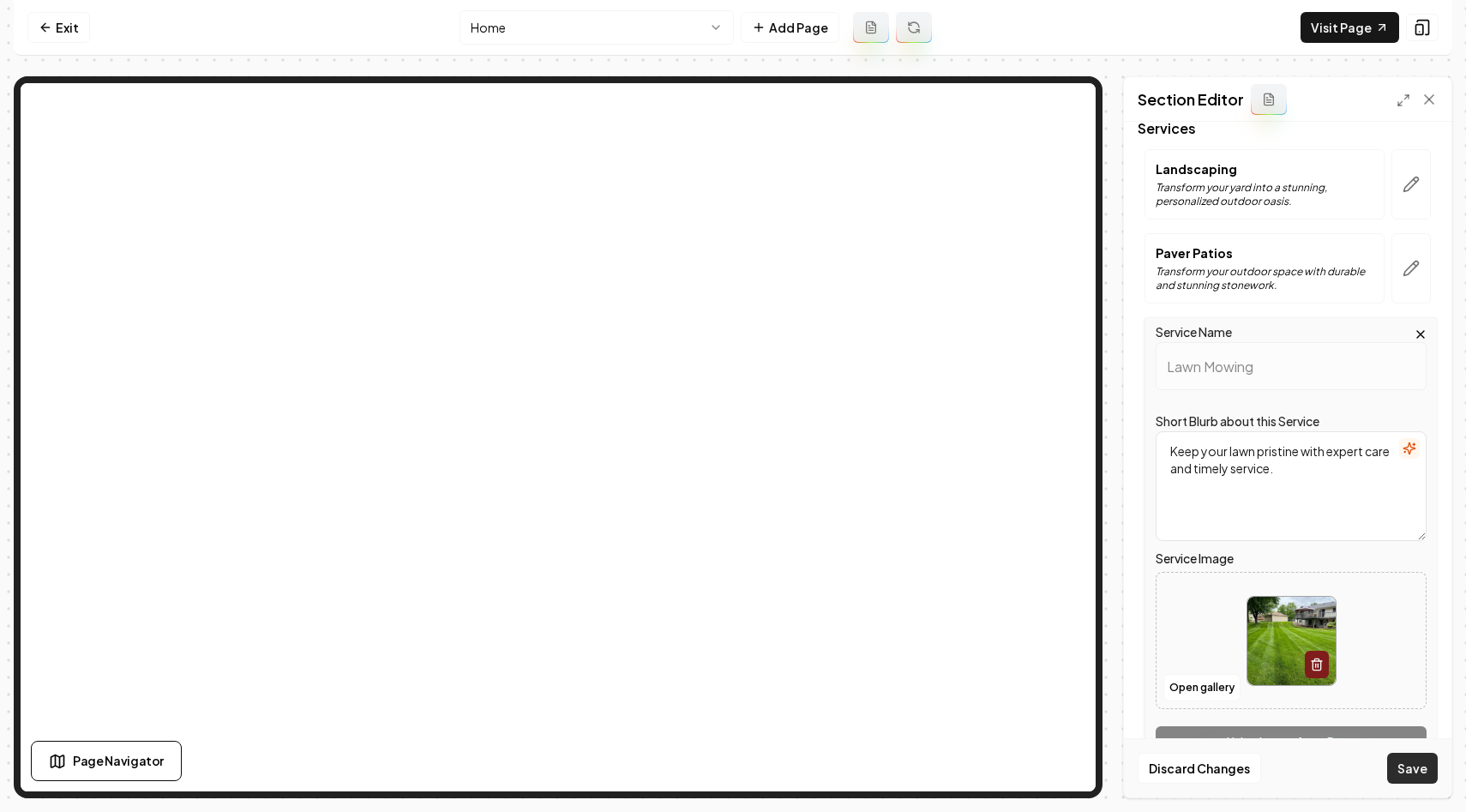
click at [1406, 767] on button "Save" at bounding box center [1412, 768] width 51 height 31
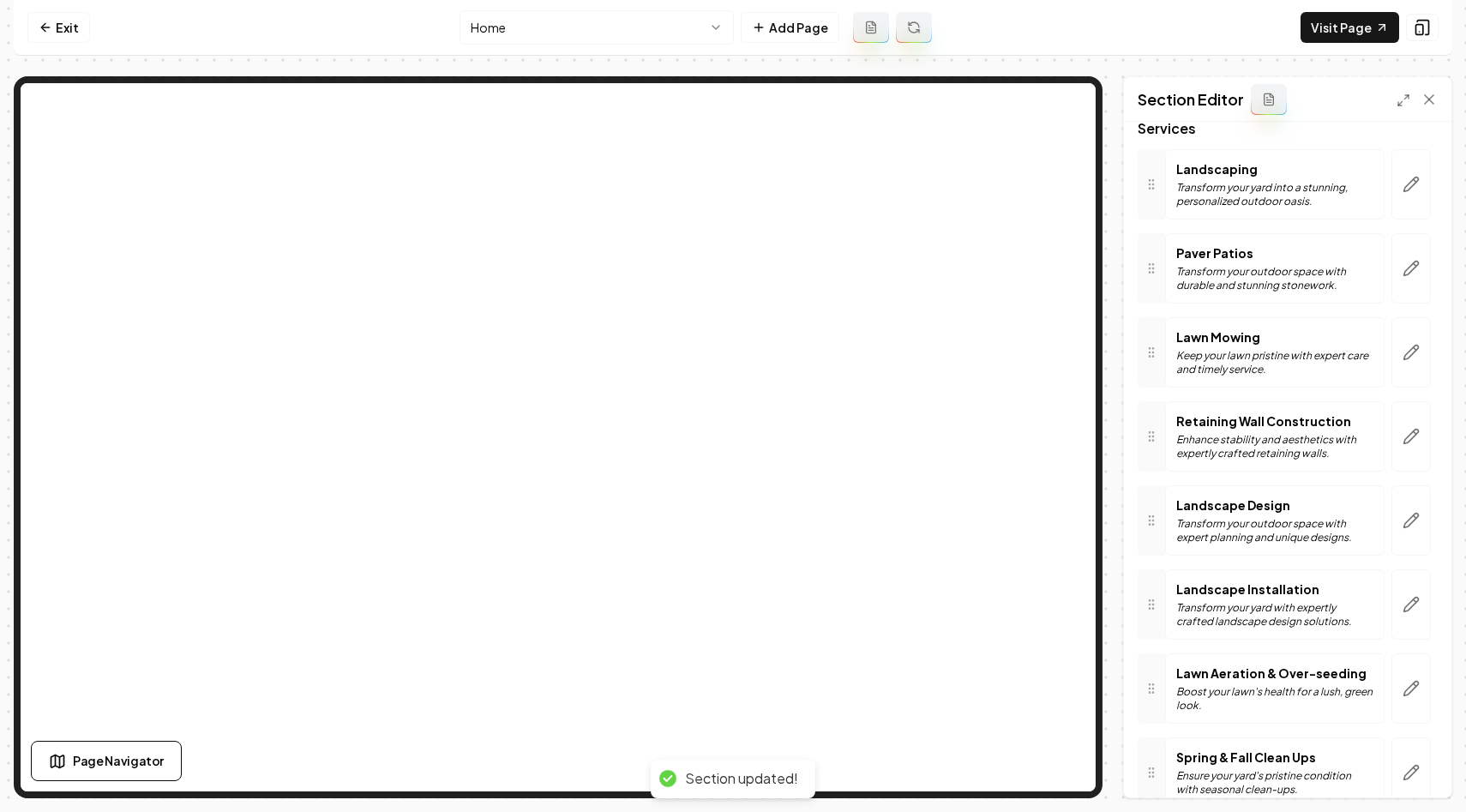
scroll to position [160, 0]
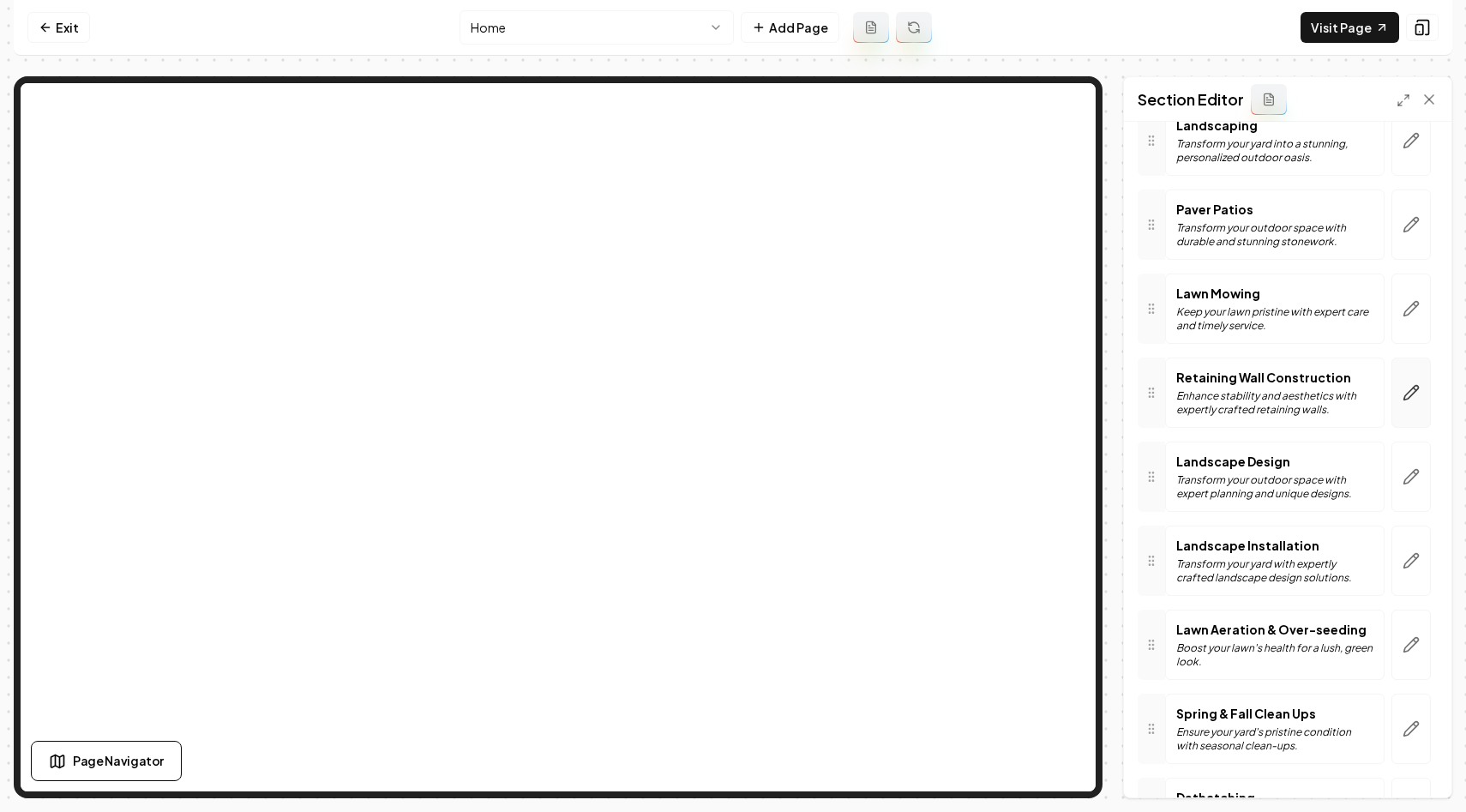
click at [1407, 392] on icon "button" at bounding box center [1411, 393] width 17 height 17
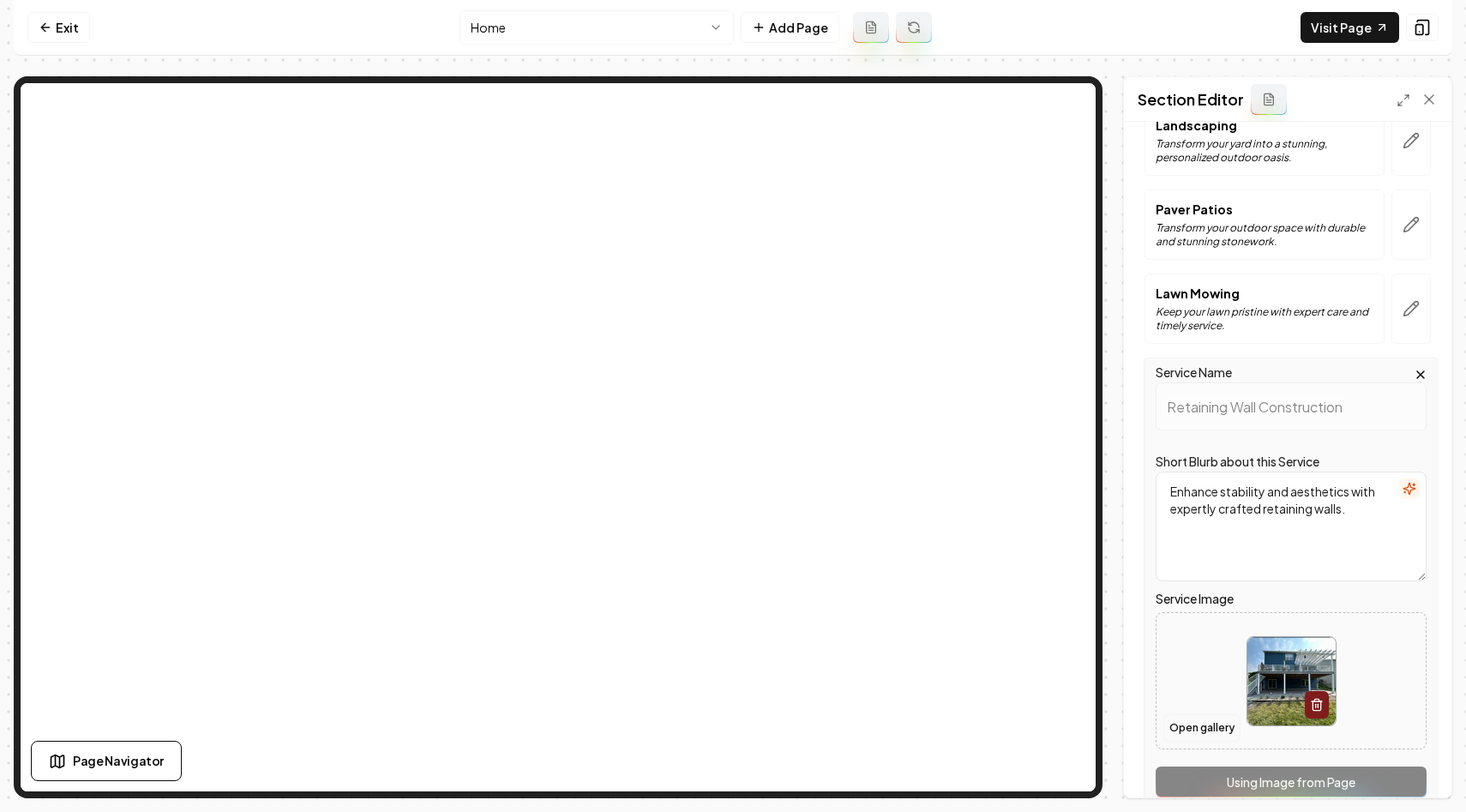
click at [1195, 731] on button "Open gallery" at bounding box center [1202, 728] width 77 height 28
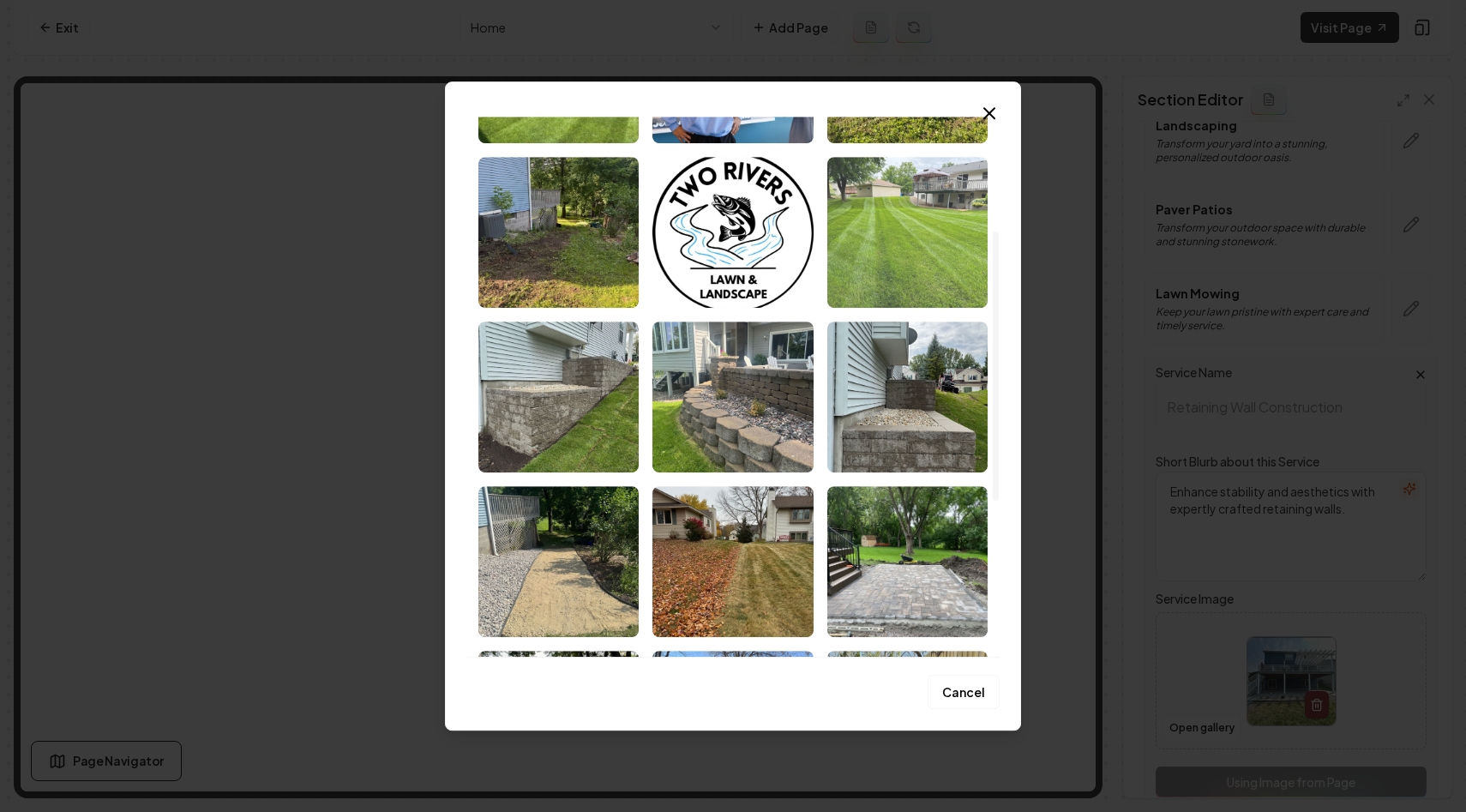
scroll to position [229, 0]
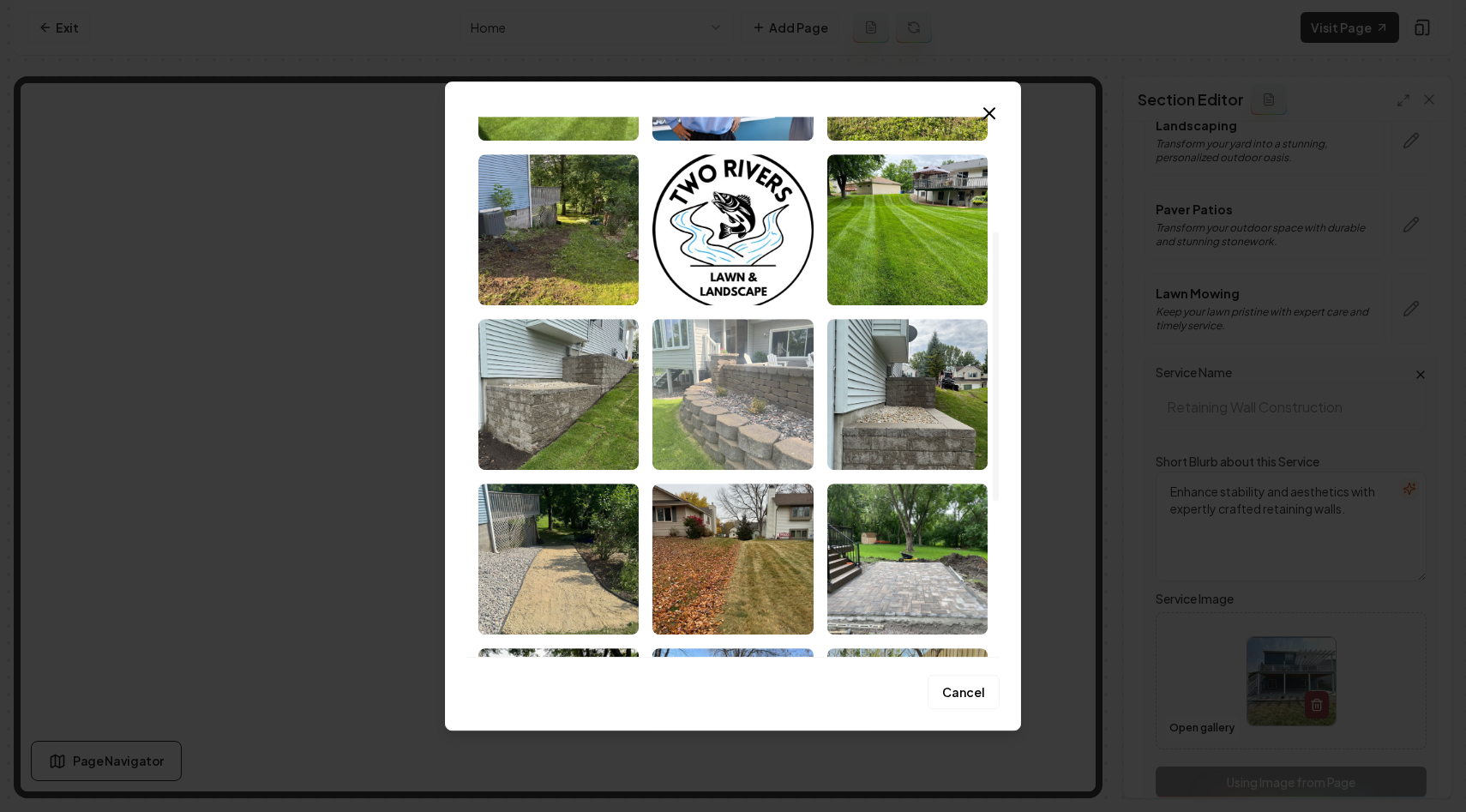
click at [738, 394] on img "Select image image_68c054975c7cd75eb86a5dc3.jpeg" at bounding box center [733, 394] width 160 height 151
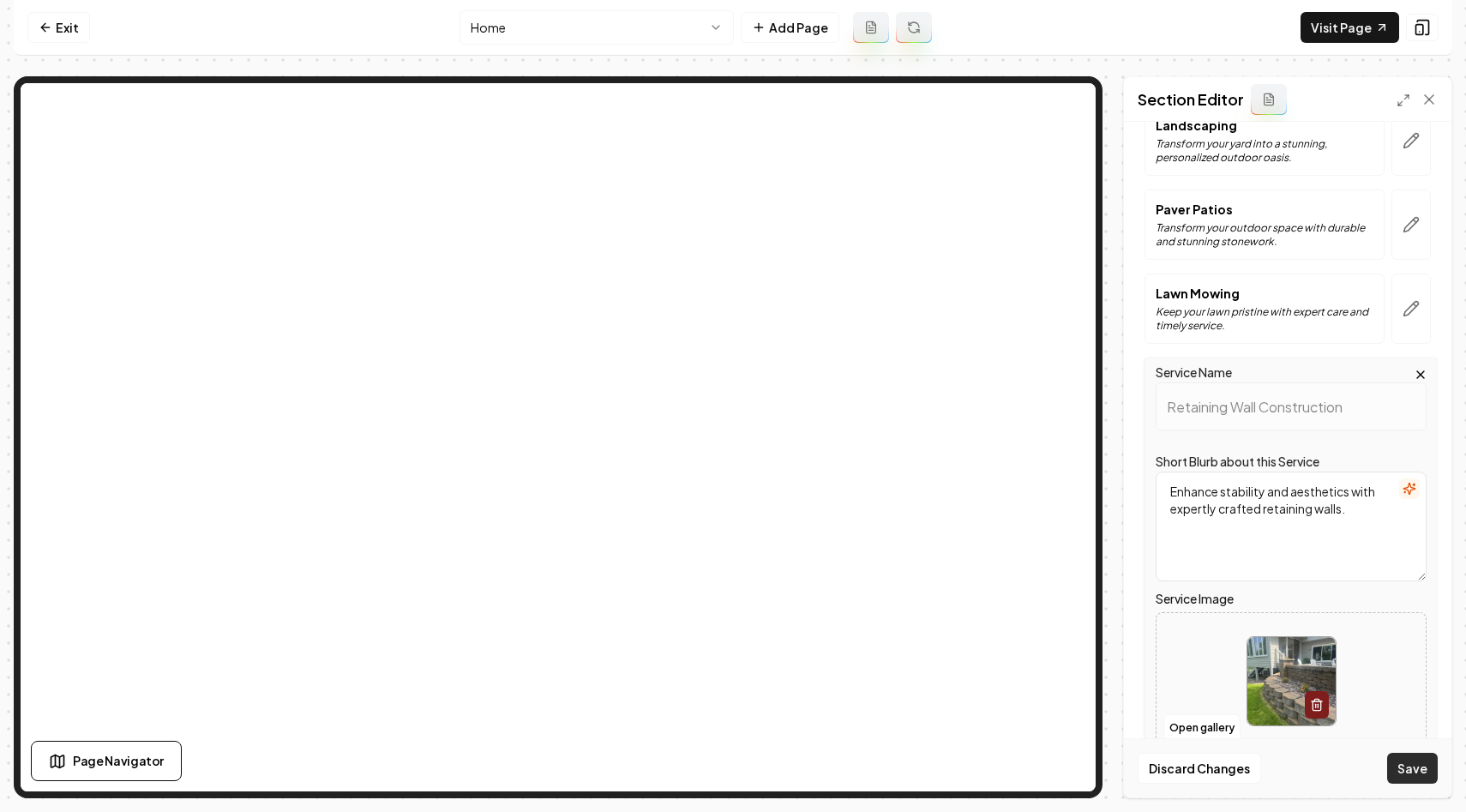
click at [1420, 773] on button "Save" at bounding box center [1412, 768] width 51 height 31
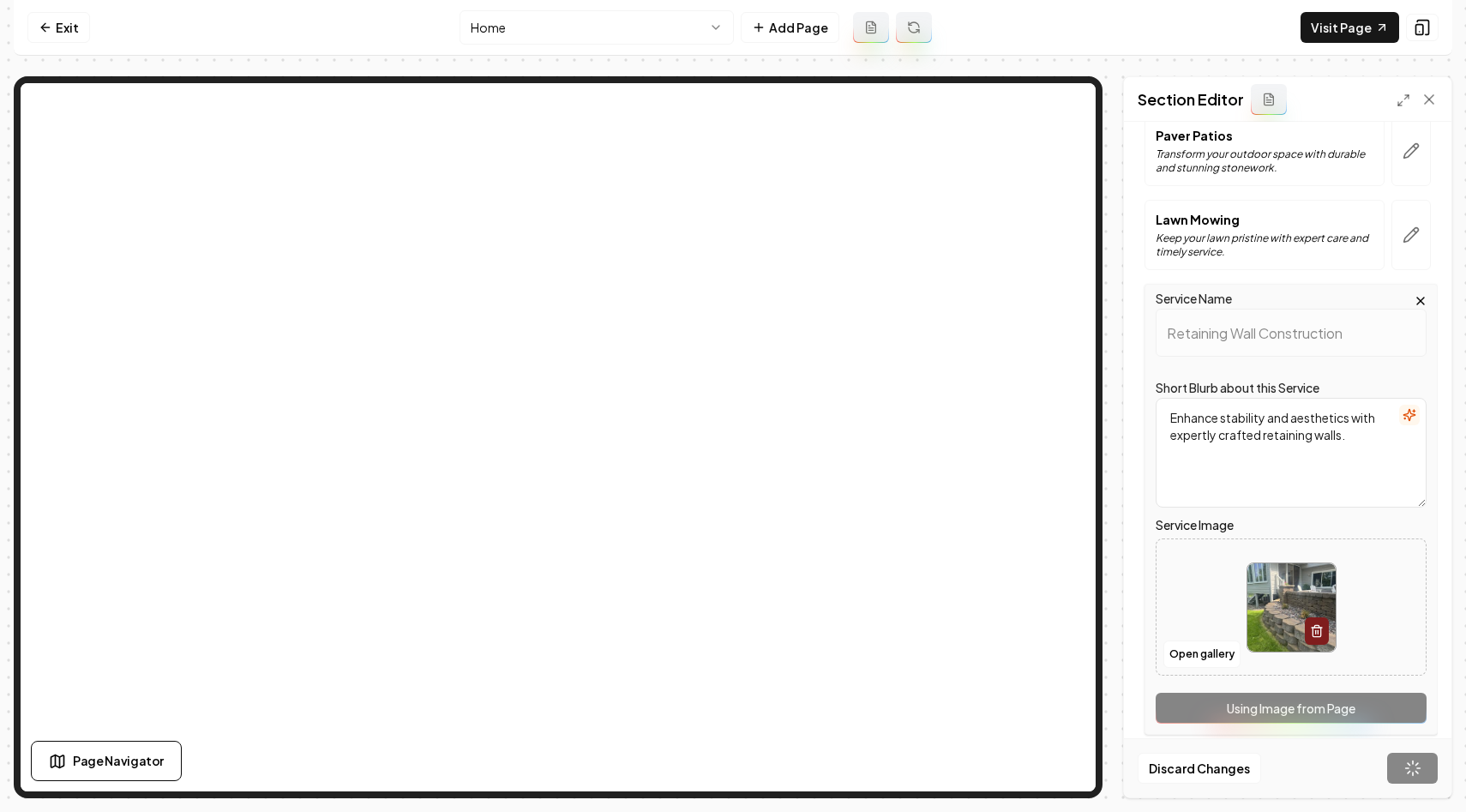
scroll to position [249, 0]
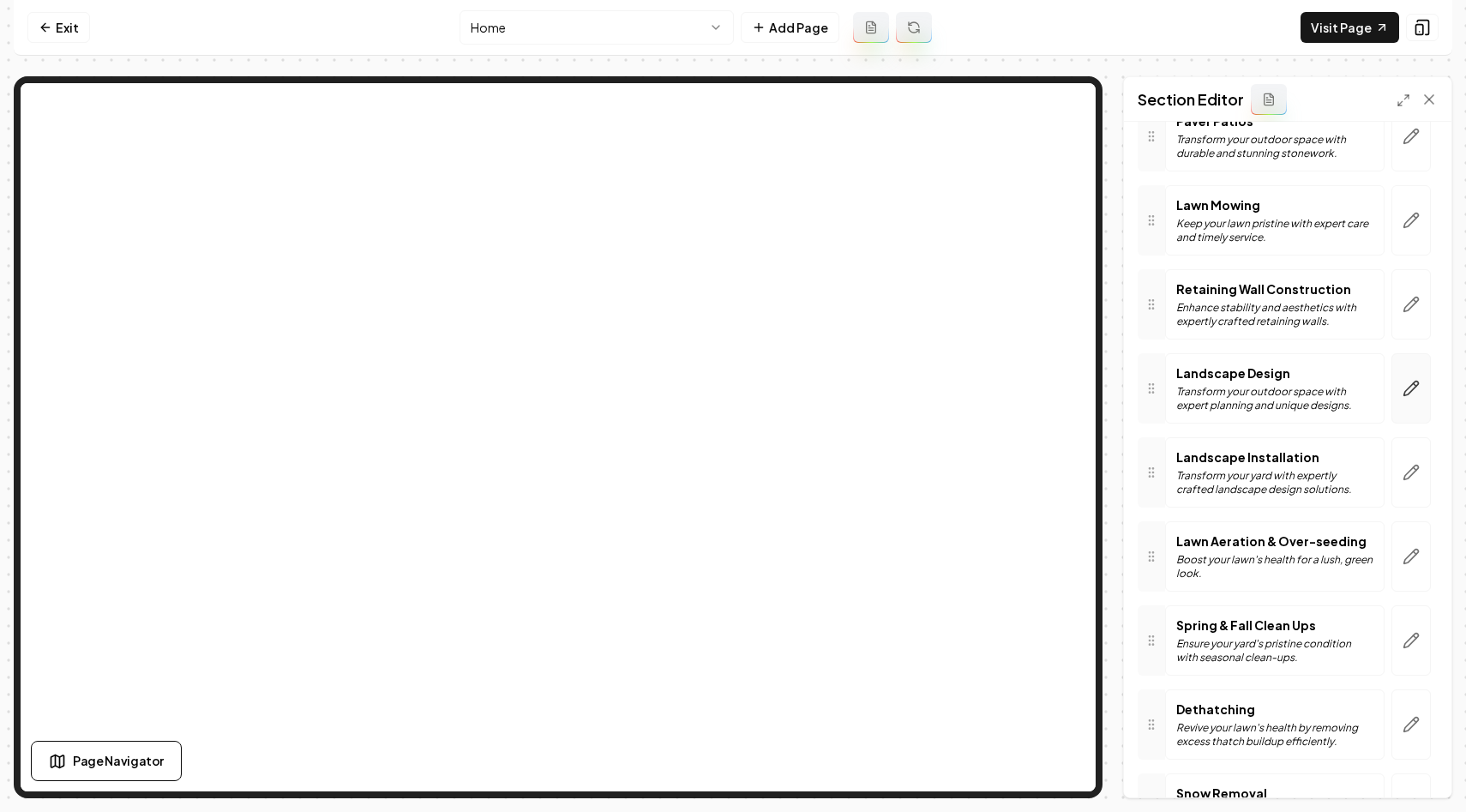
click at [1413, 389] on icon "button" at bounding box center [1411, 389] width 14 height 14
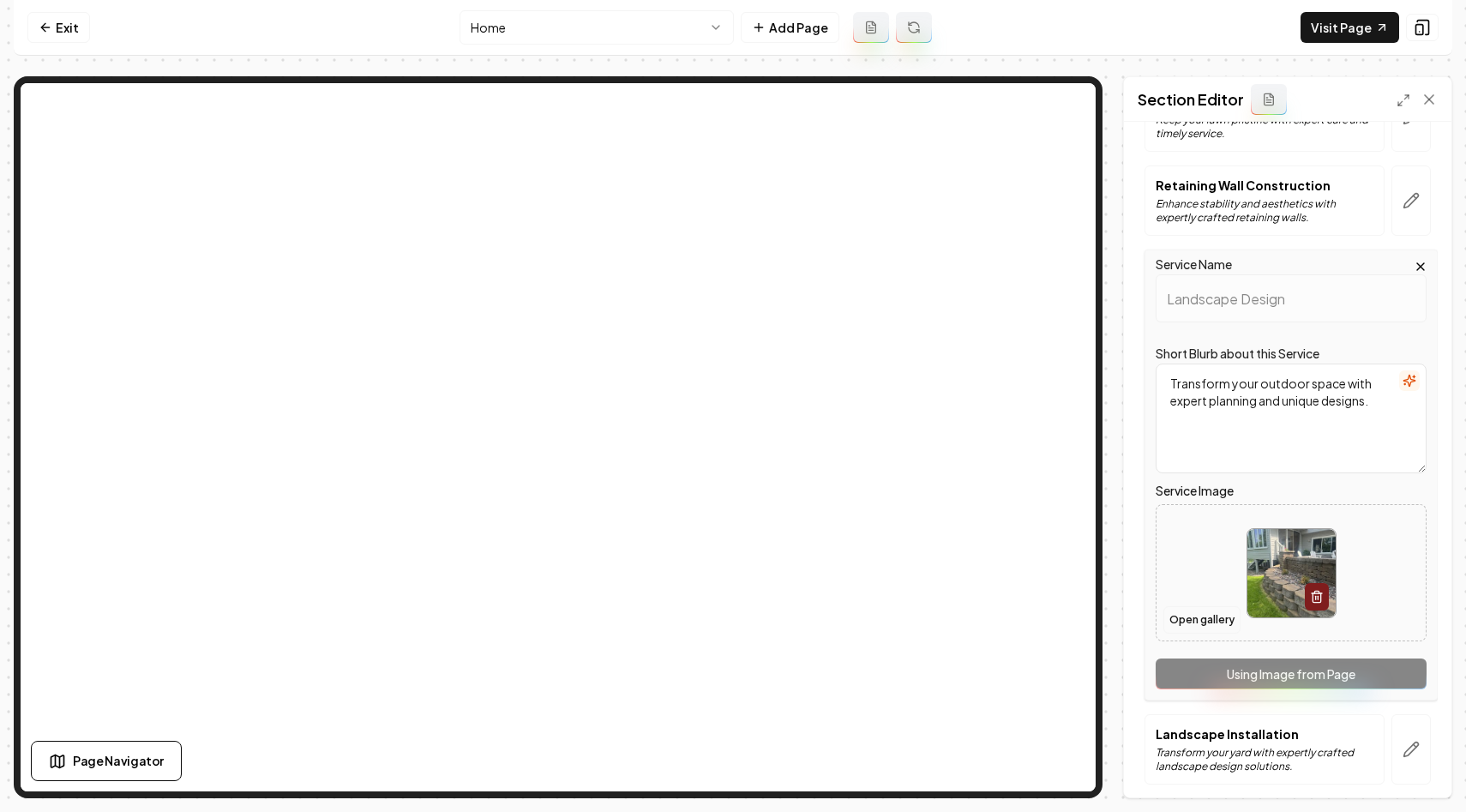
scroll to position [377, 0]
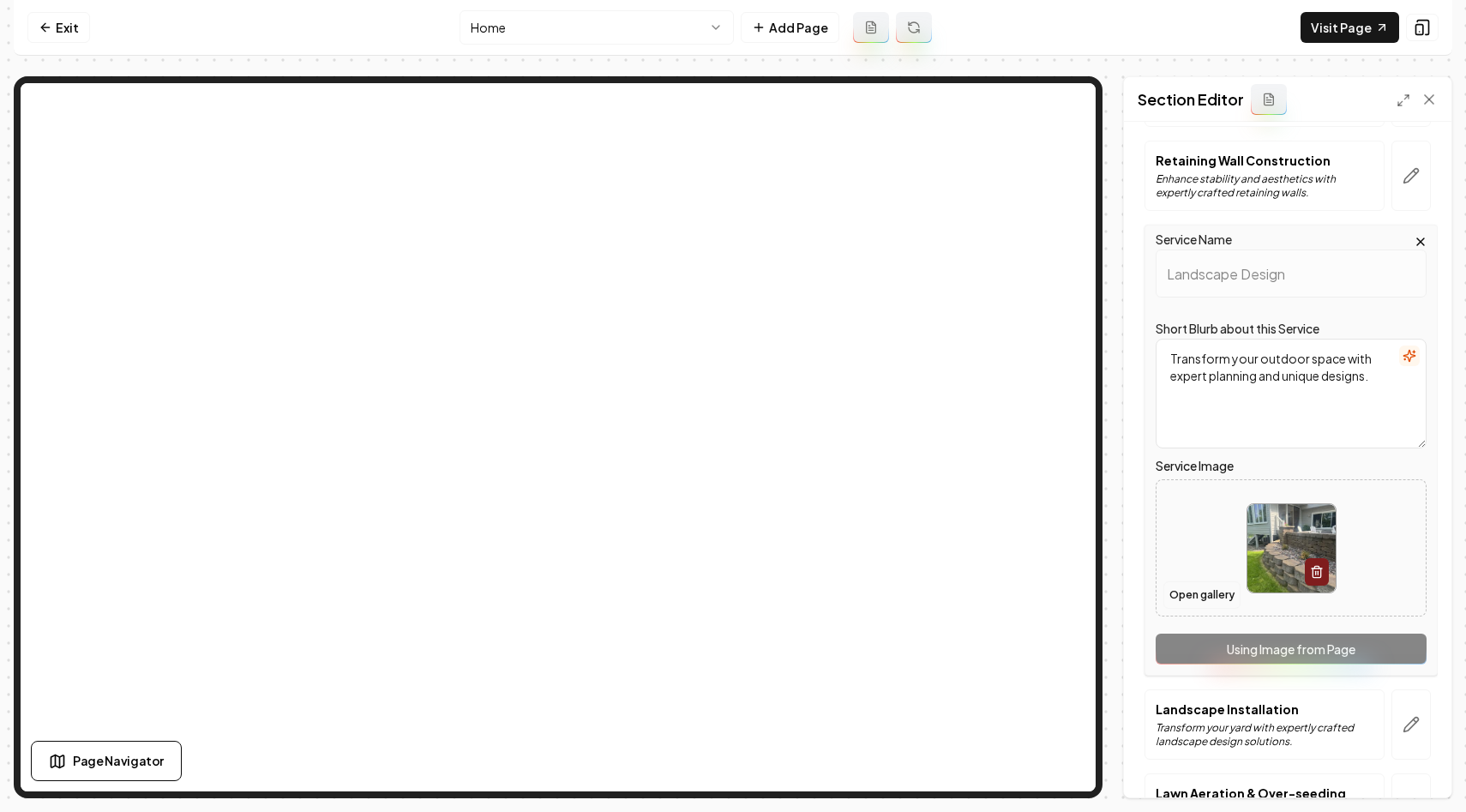
click at [1203, 590] on button "Open gallery" at bounding box center [1202, 595] width 77 height 28
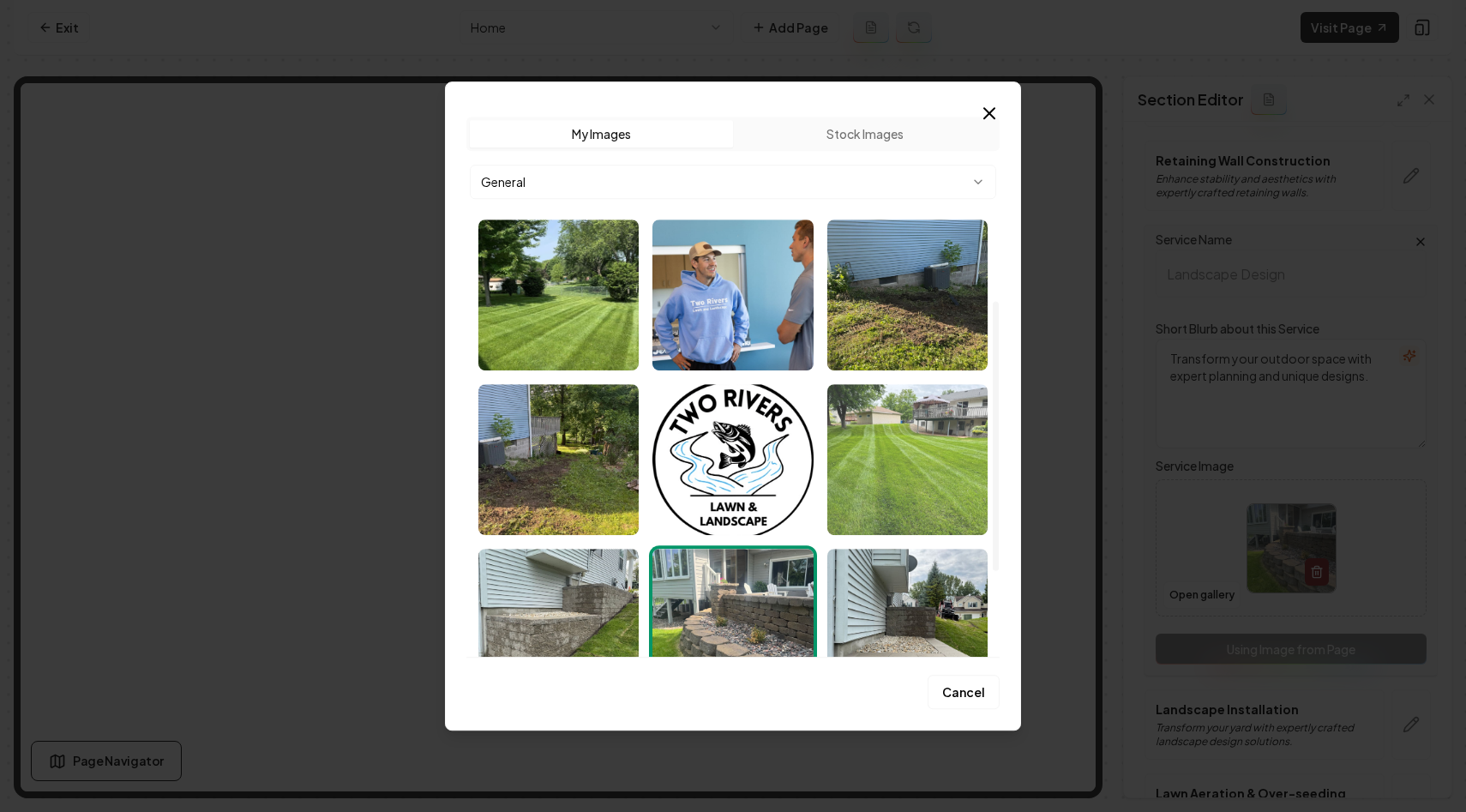
scroll to position [542, 0]
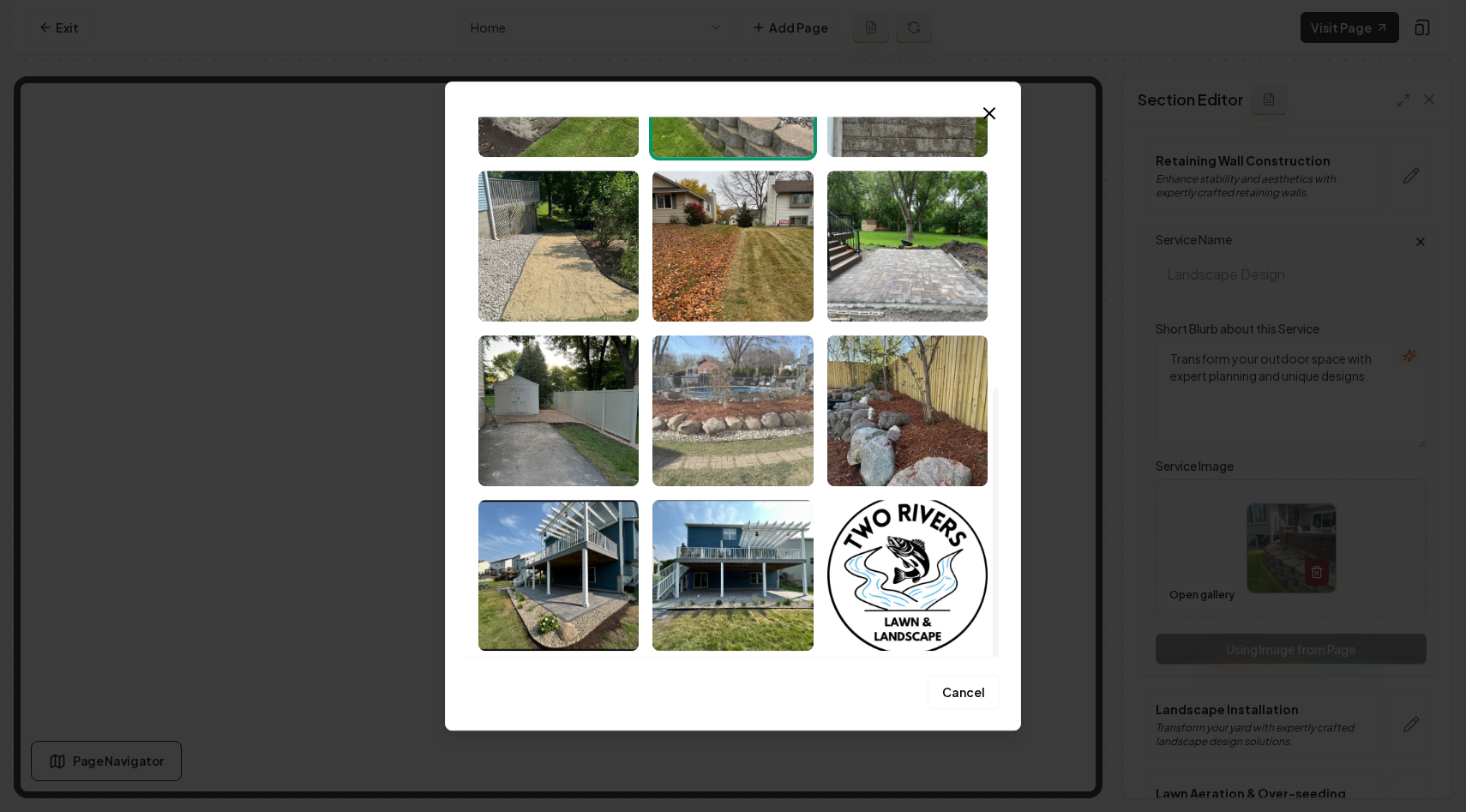
click at [751, 434] on img "Select image image_68c054945c7cd75eb86a51fa.jpeg" at bounding box center [733, 410] width 160 height 151
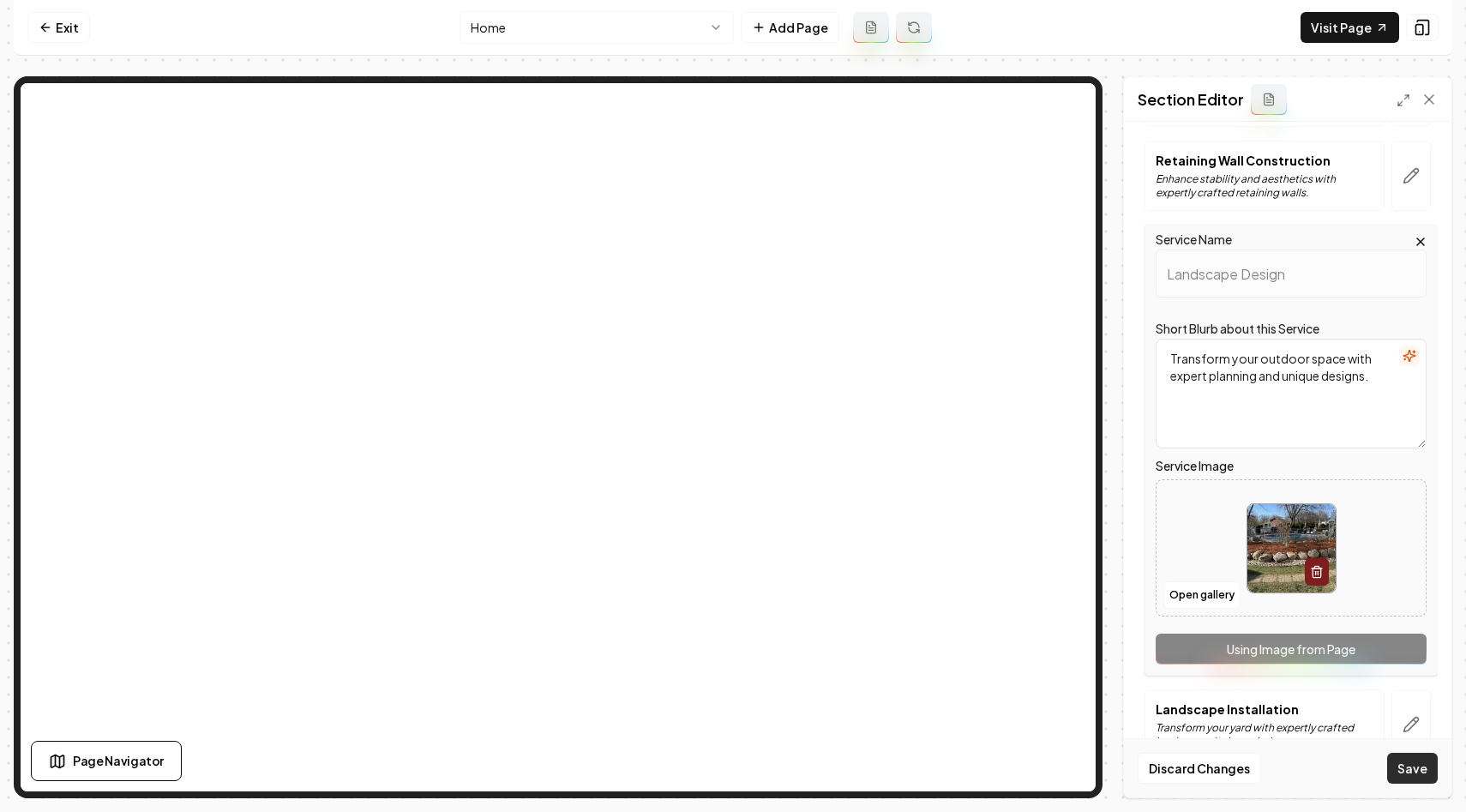
click at [1403, 771] on button "Save" at bounding box center [1412, 768] width 51 height 31
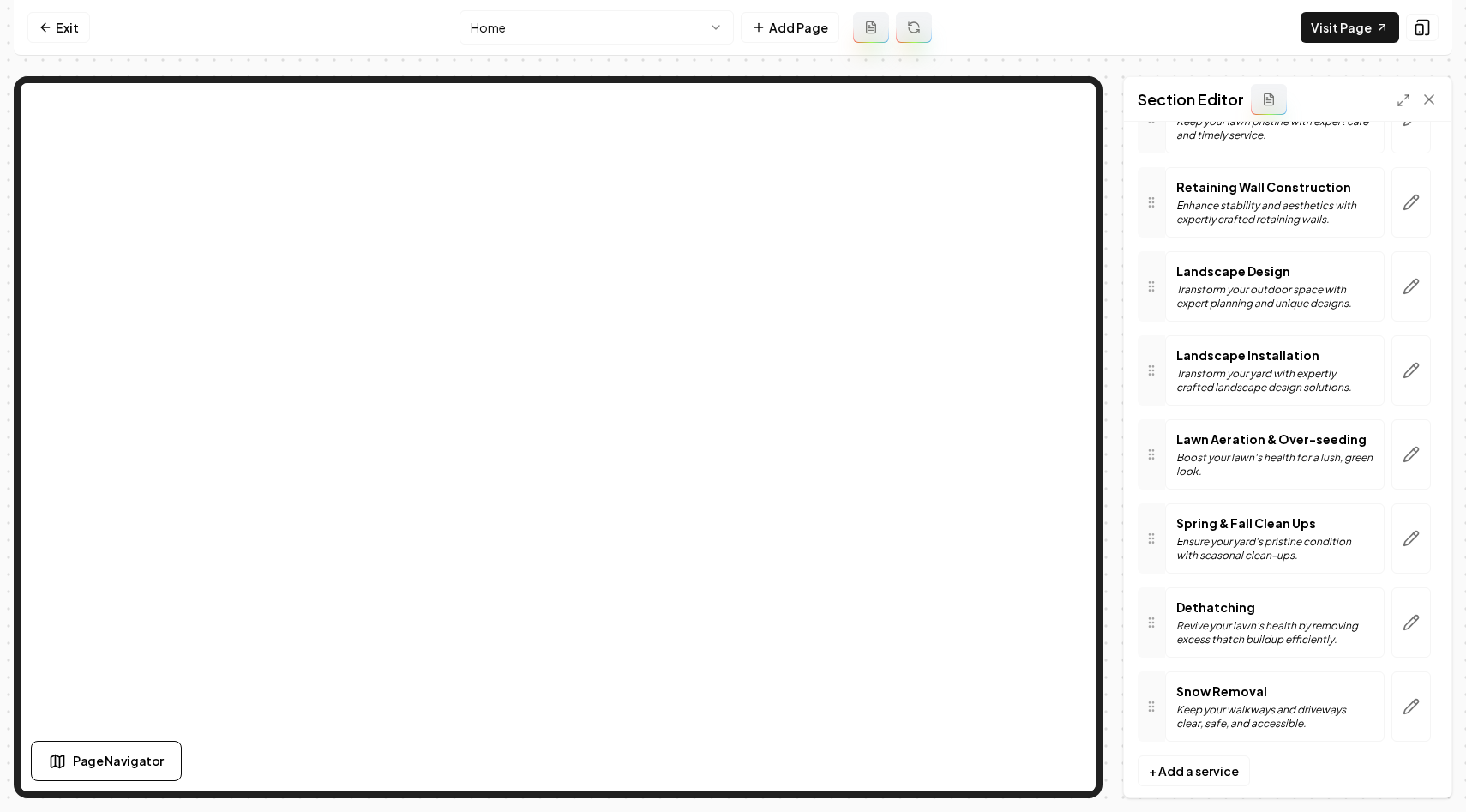
scroll to position [351, 0]
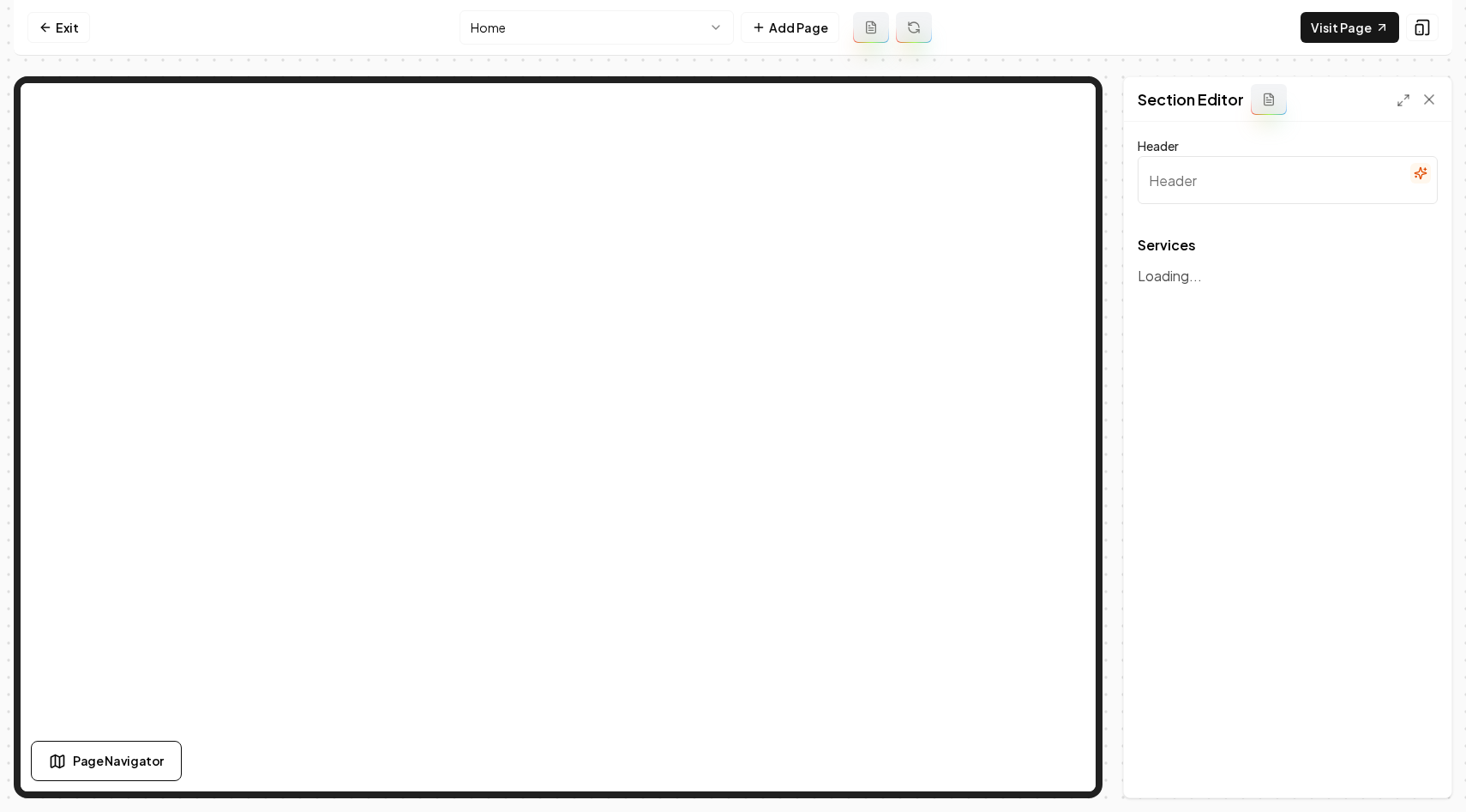
type input "Our Expert Landscaping Services"
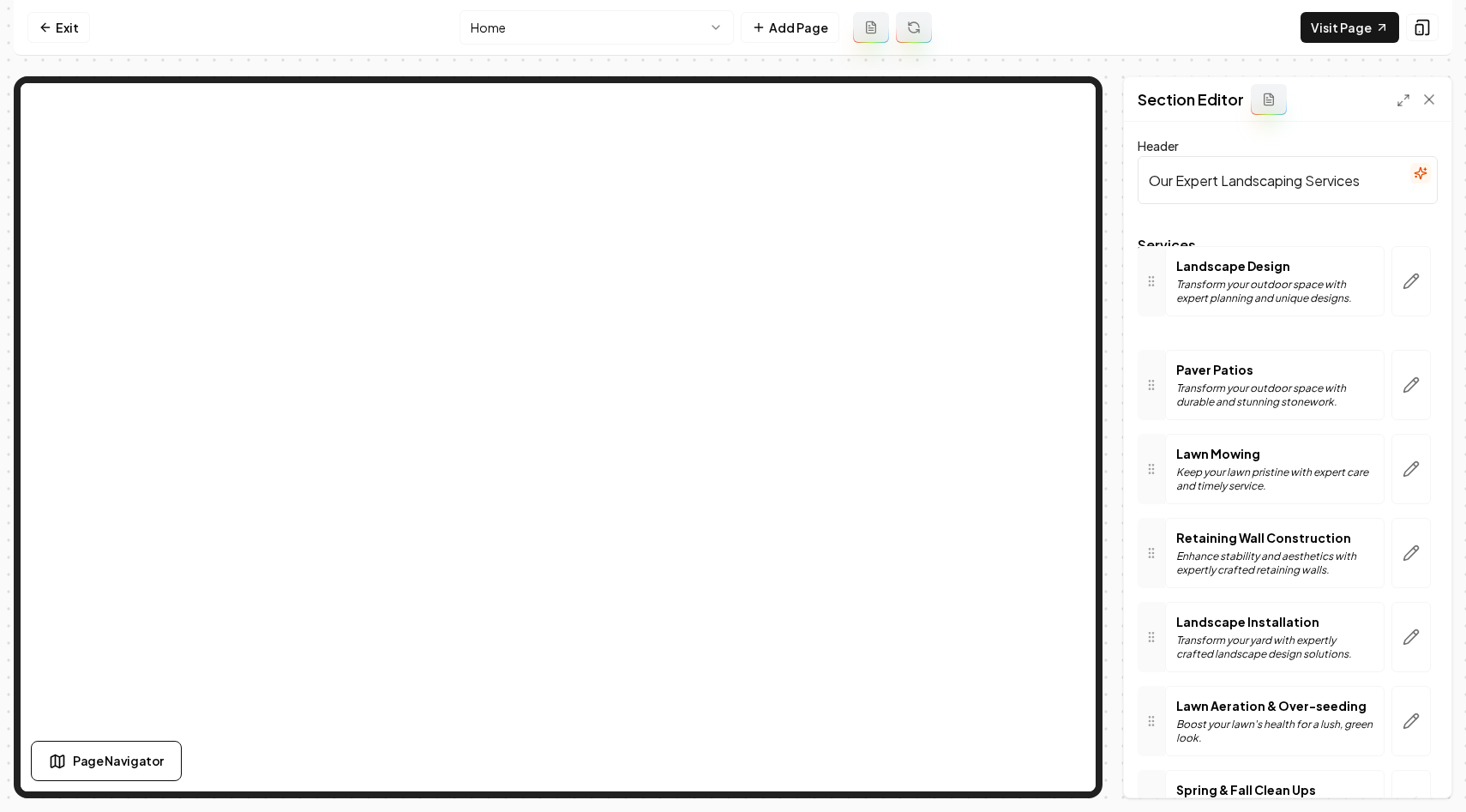
drag, startPoint x: 1153, startPoint y: 561, endPoint x: 1154, endPoint y: 290, distance: 271.0
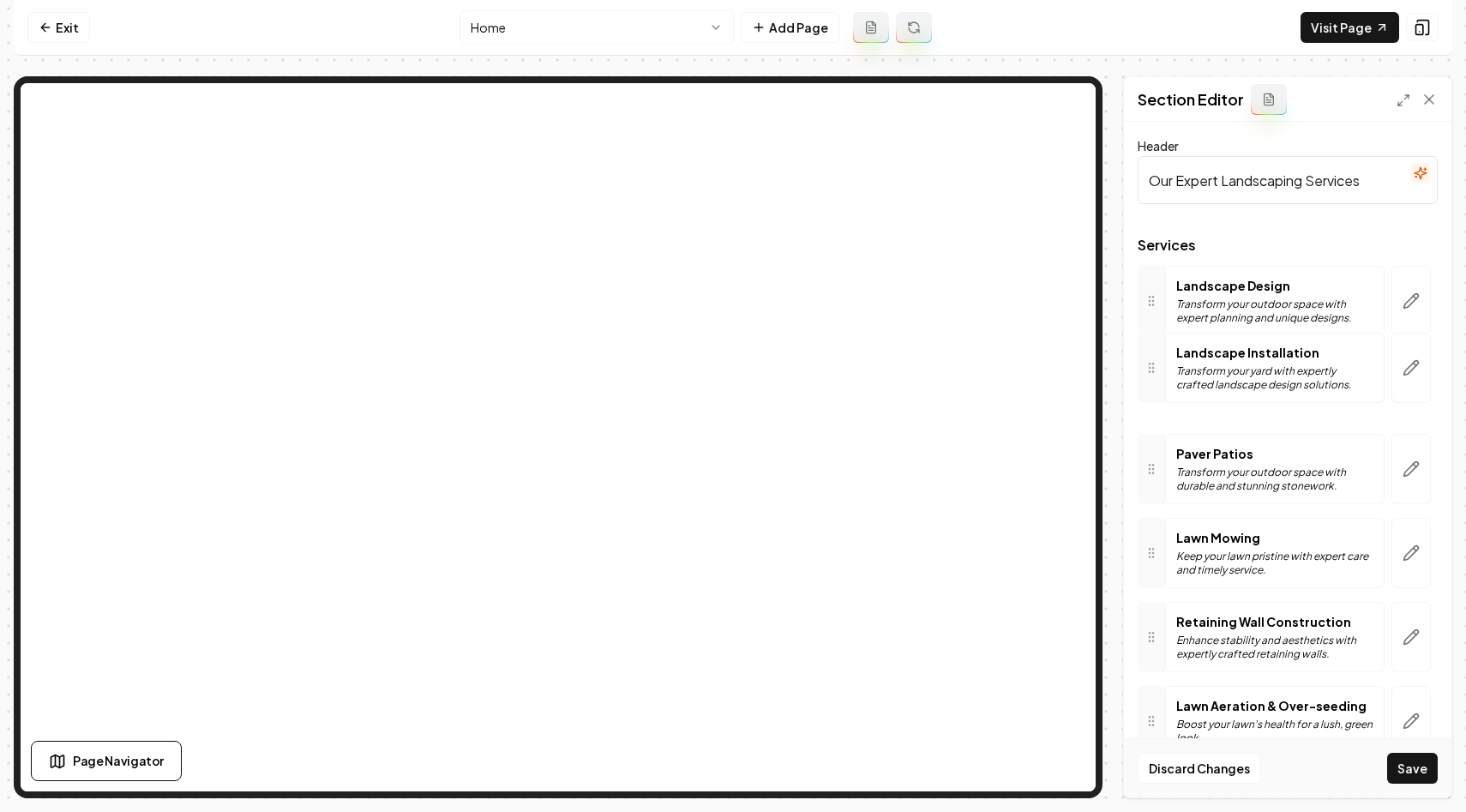
drag, startPoint x: 1161, startPoint y: 647, endPoint x: 1157, endPoint y: 378, distance: 269.0
click at [1407, 772] on button "Save" at bounding box center [1412, 768] width 51 height 31
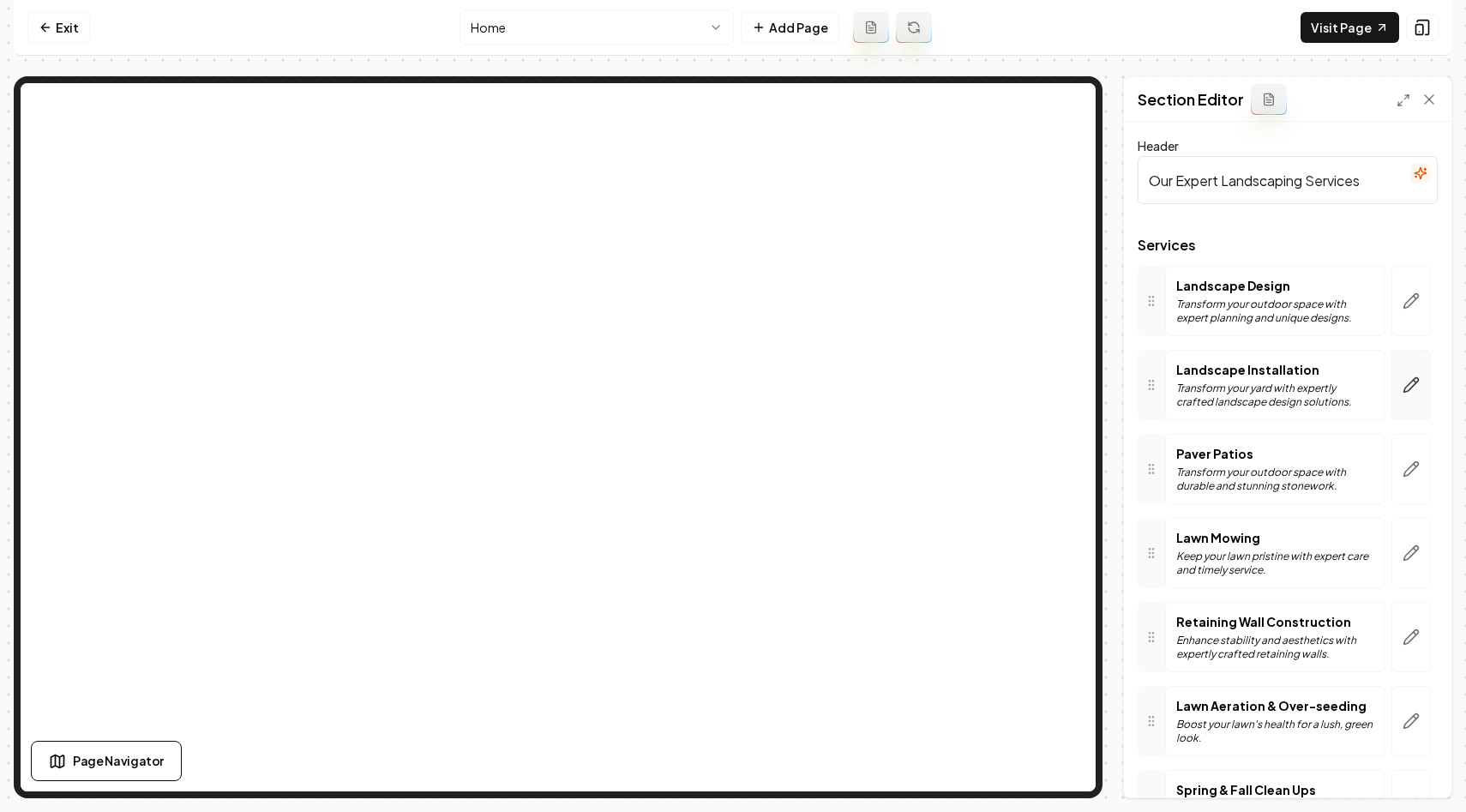
click at [1411, 392] on icon "button" at bounding box center [1411, 385] width 17 height 17
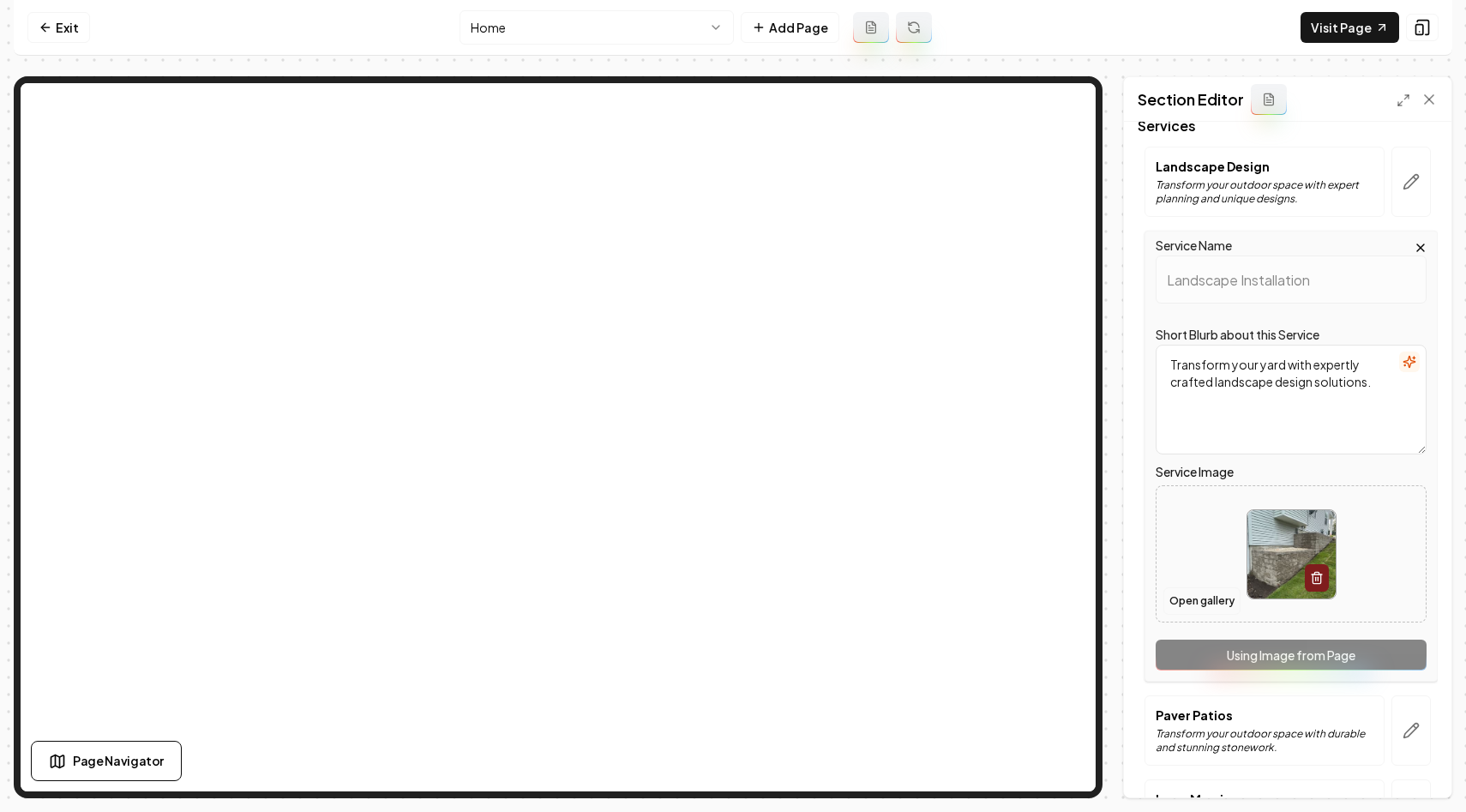
scroll to position [177, 0]
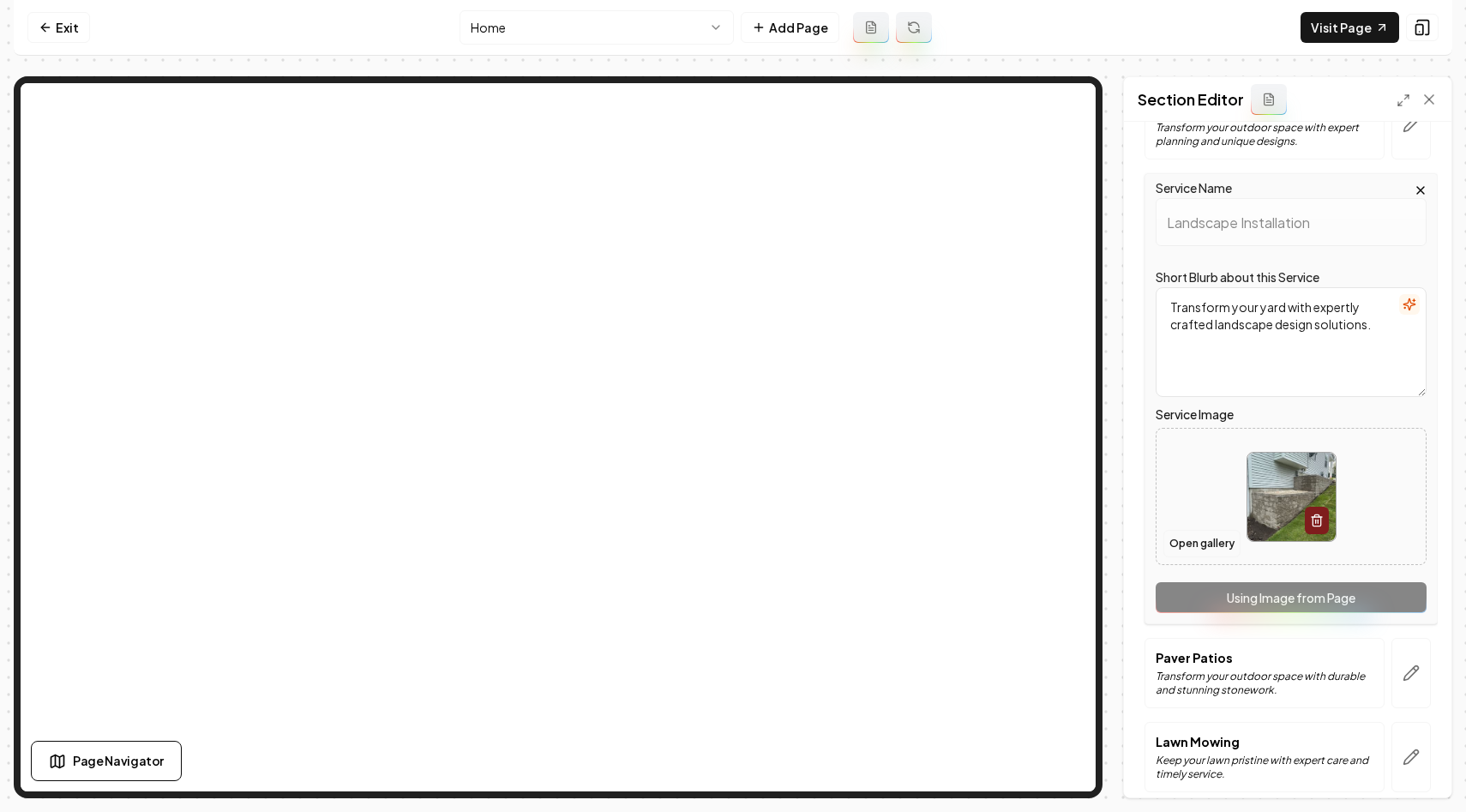
click at [1200, 542] on button "Open gallery" at bounding box center [1202, 543] width 77 height 28
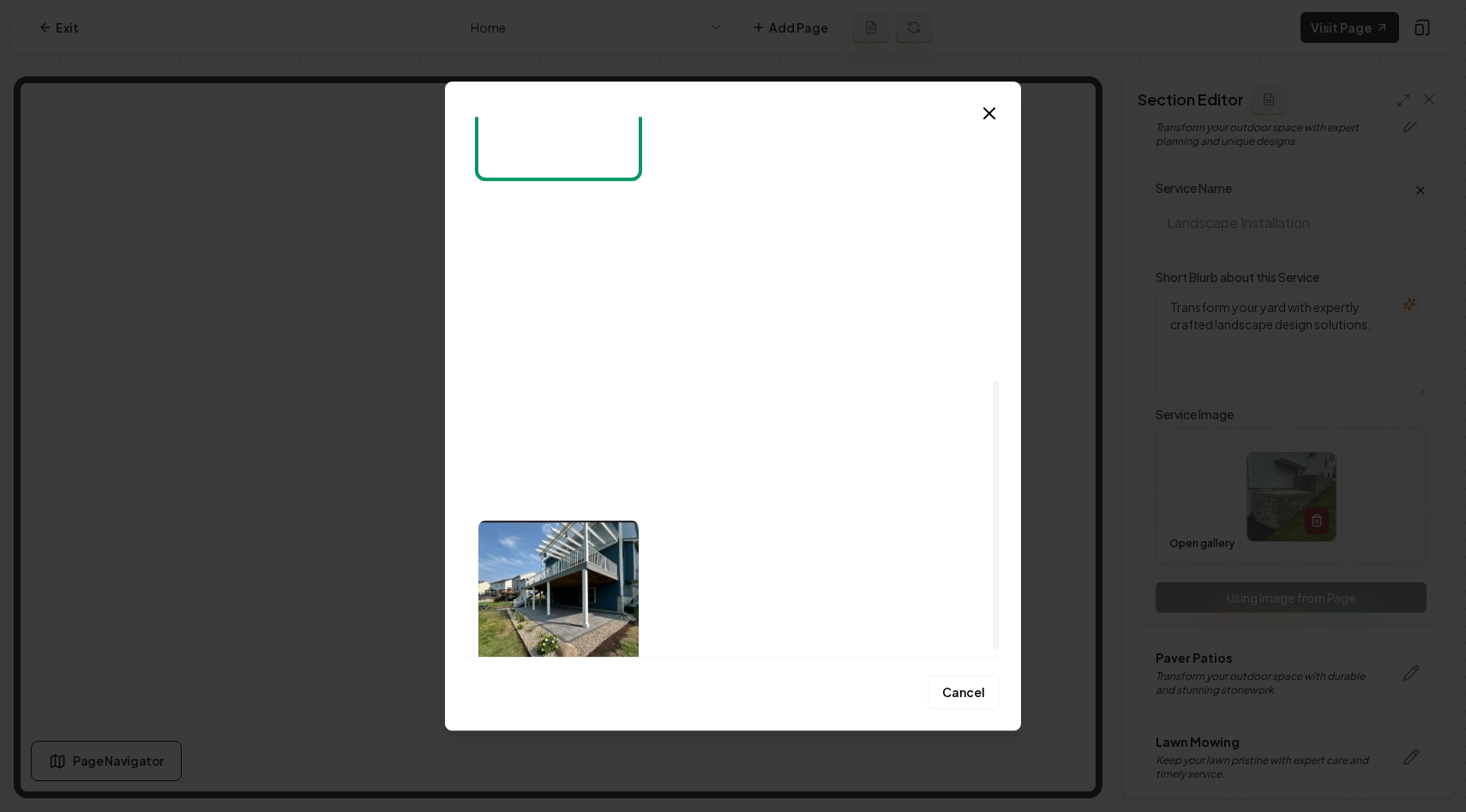
scroll to position [532, 0]
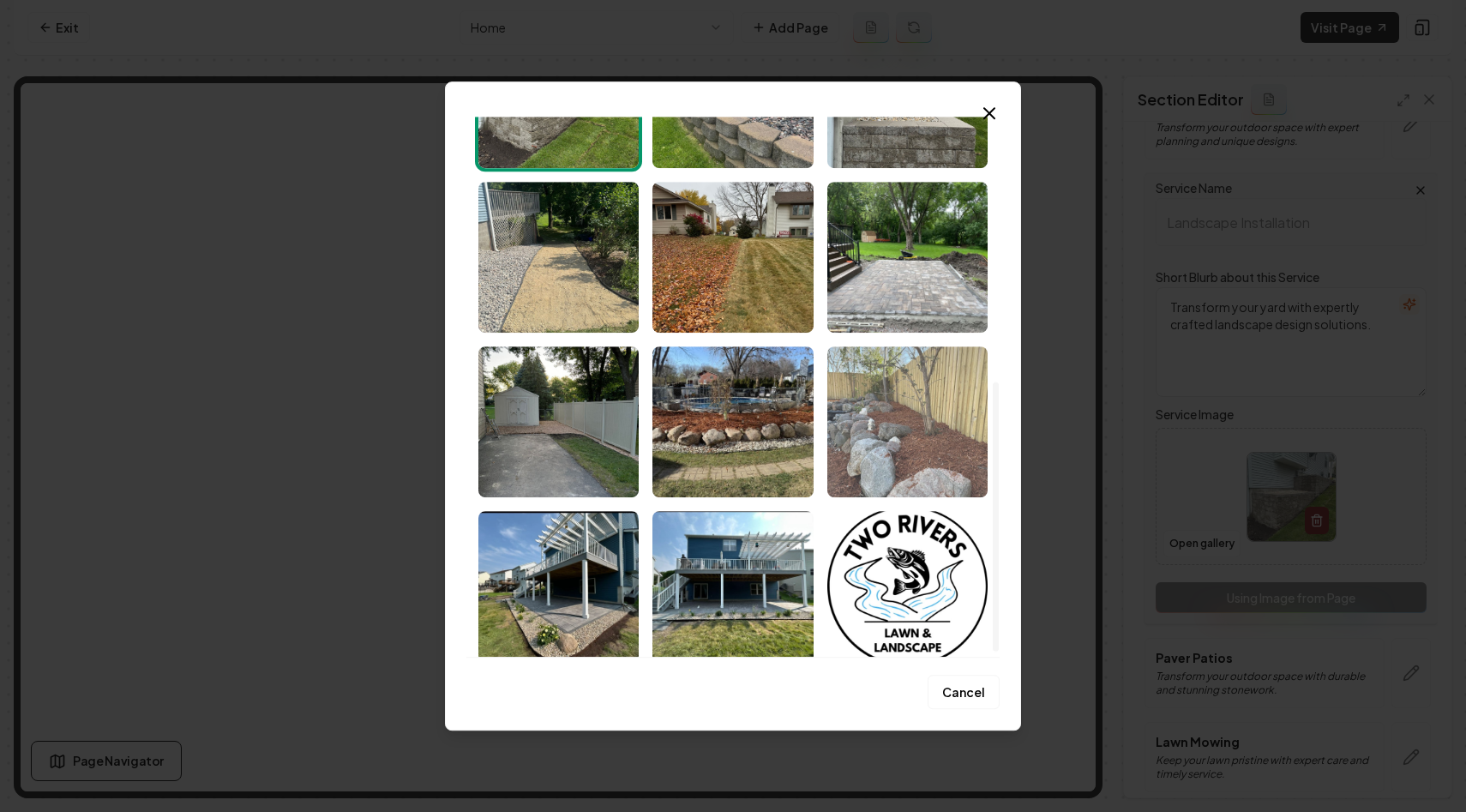
click at [898, 440] on img "Select image image_68c054945c7cd75eb86a5085.jpeg" at bounding box center [907, 421] width 160 height 151
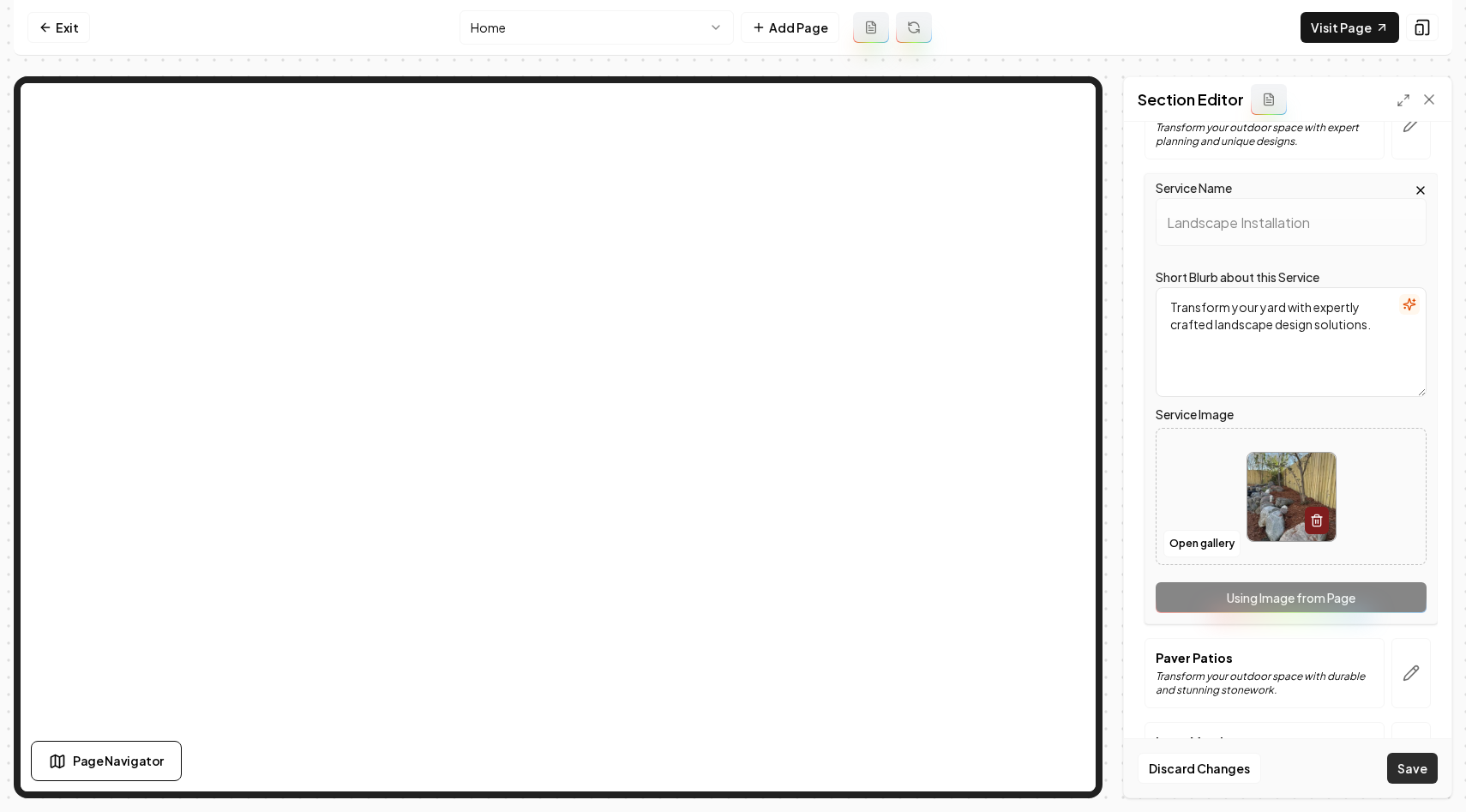
click at [1421, 770] on button "Save" at bounding box center [1412, 768] width 51 height 31
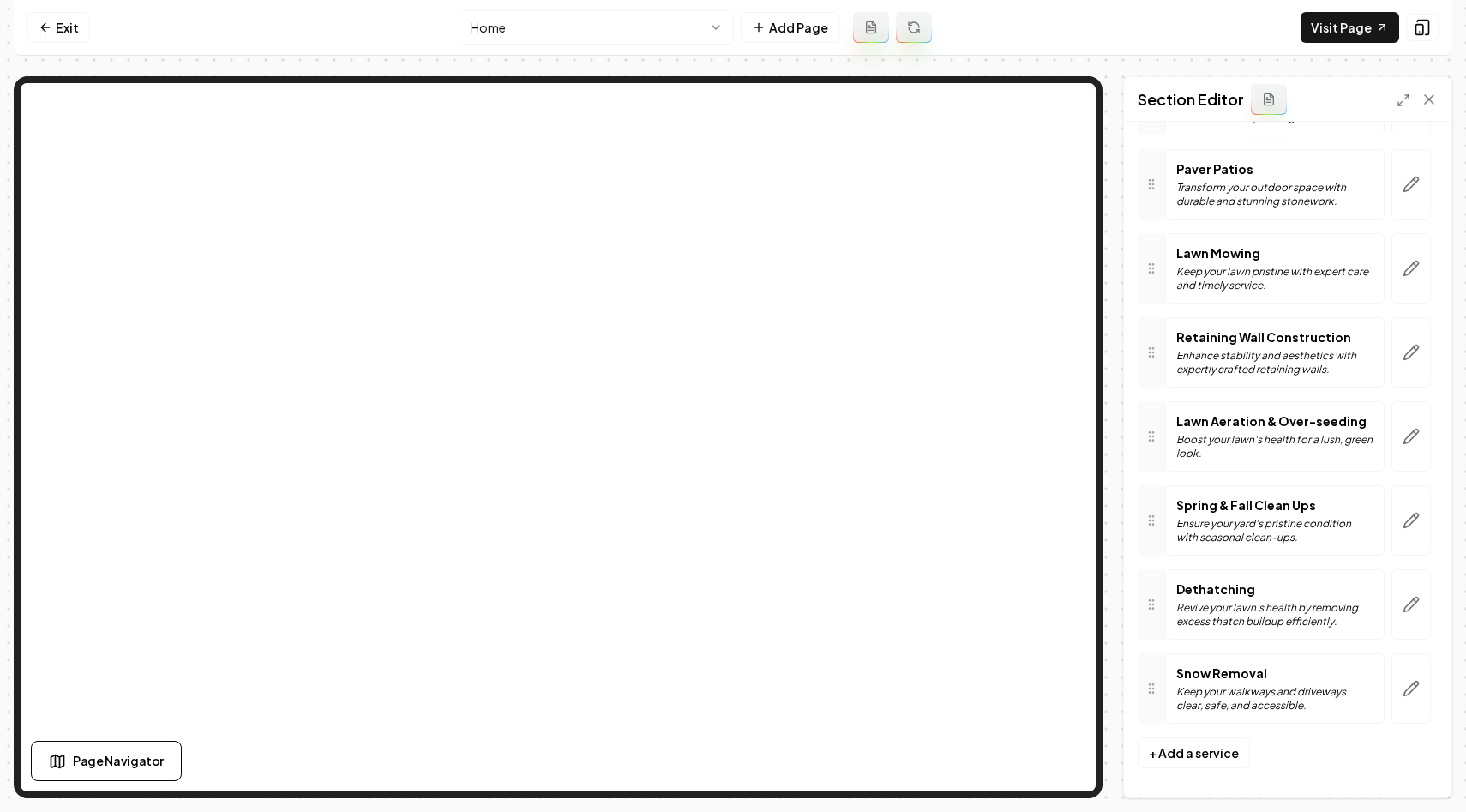
scroll to position [290, 0]
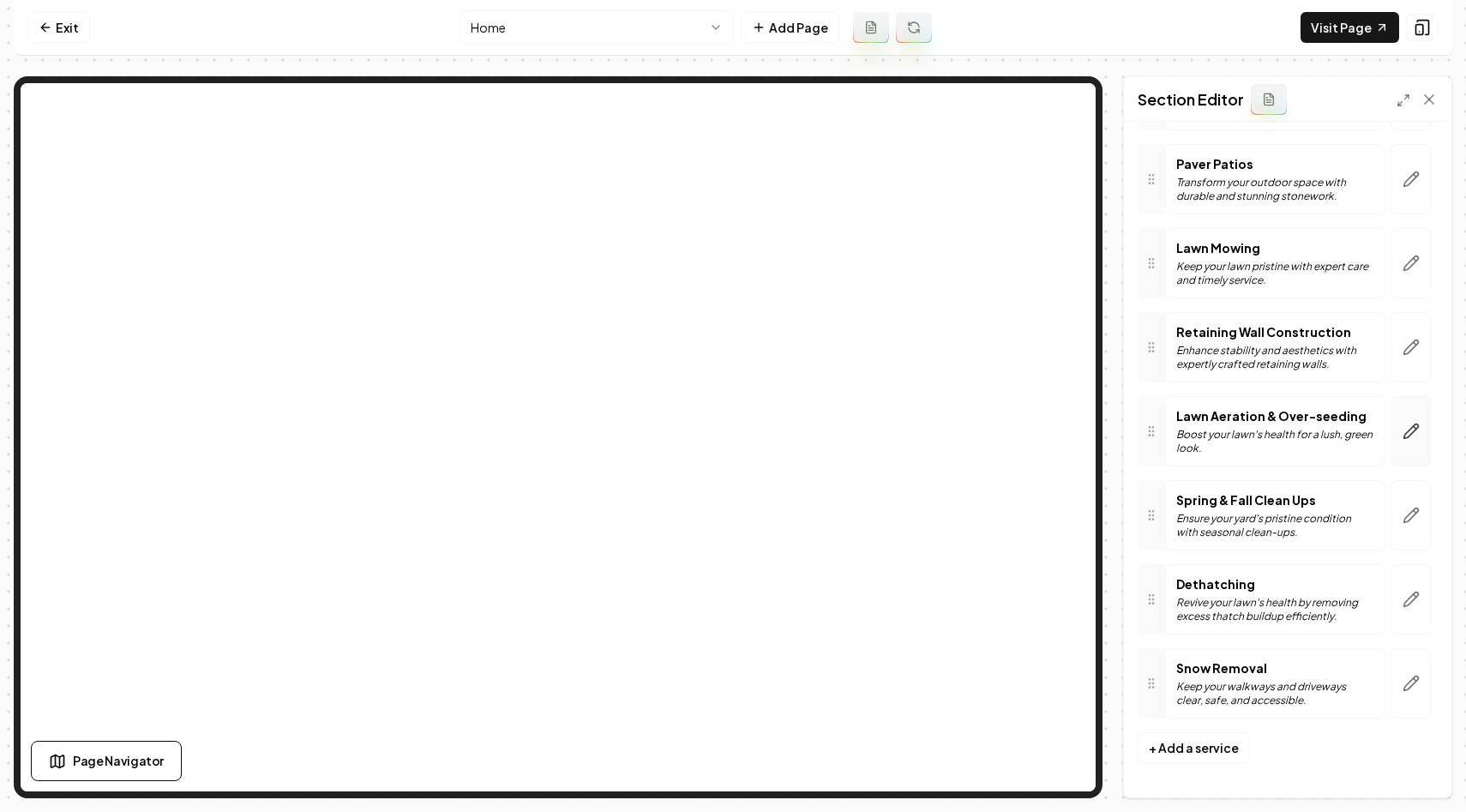
click at [1406, 438] on icon "button" at bounding box center [1411, 431] width 14 height 14
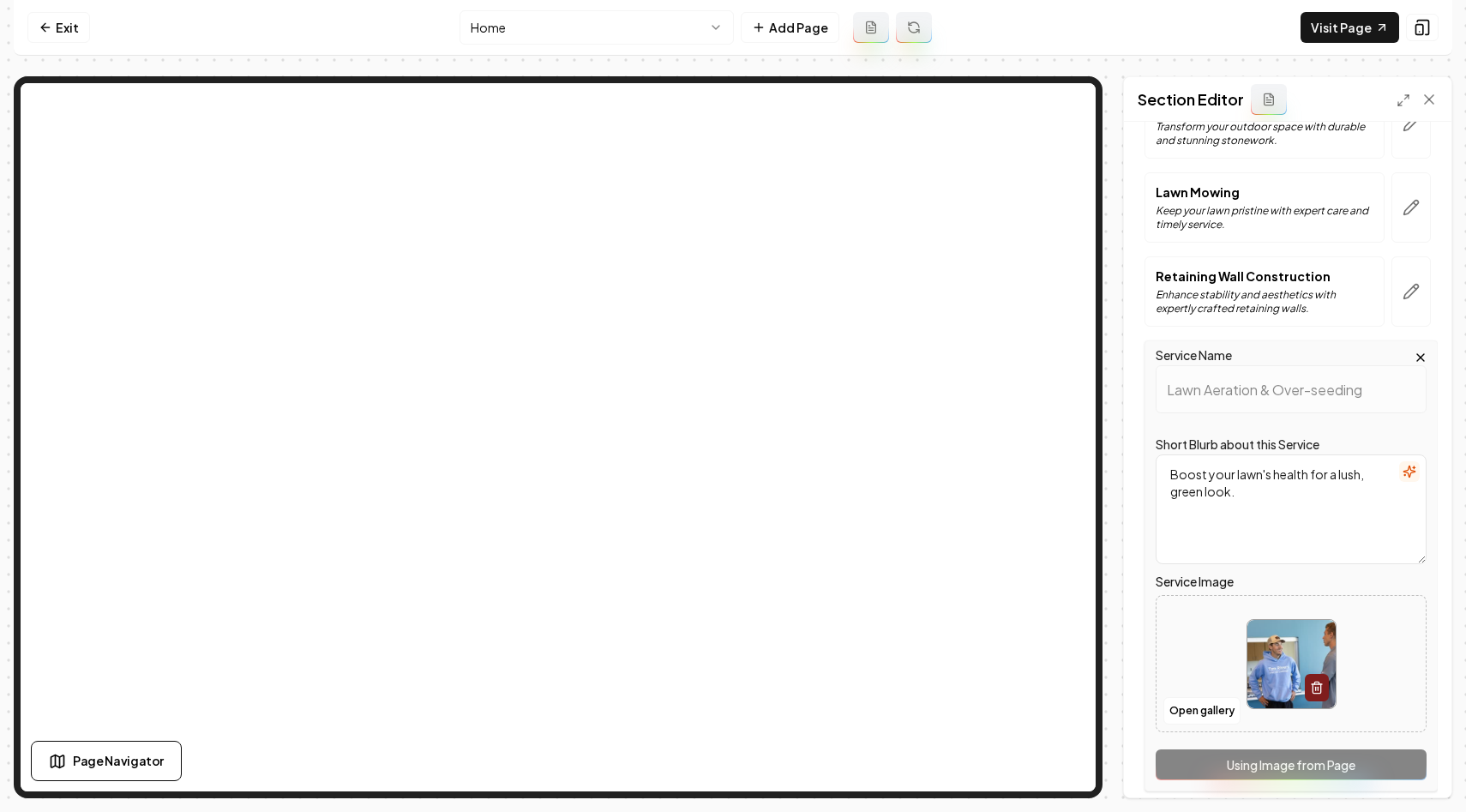
scroll to position [346, 0]
click at [1186, 705] on button "Open gallery" at bounding box center [1202, 709] width 77 height 28
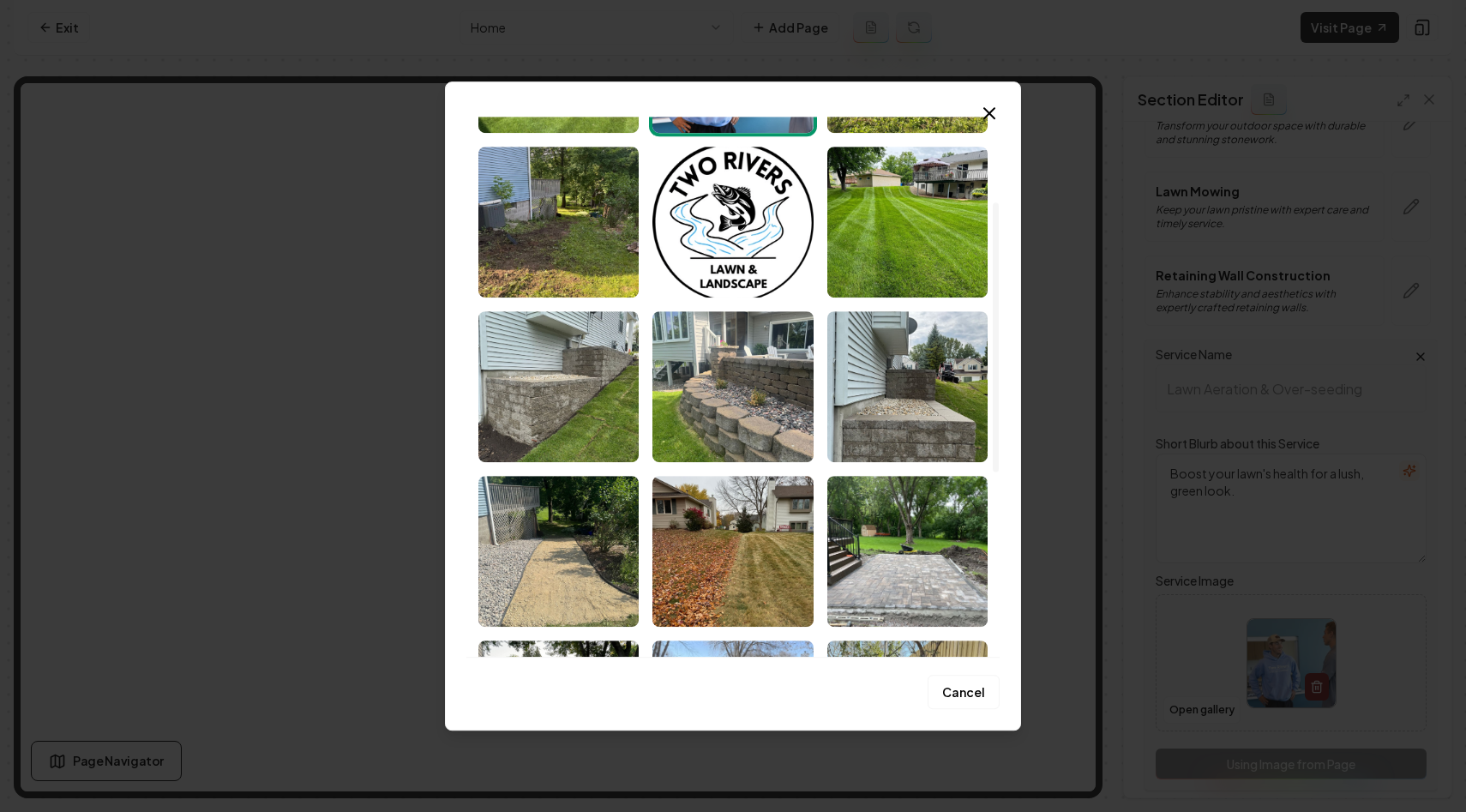
scroll to position [0, 0]
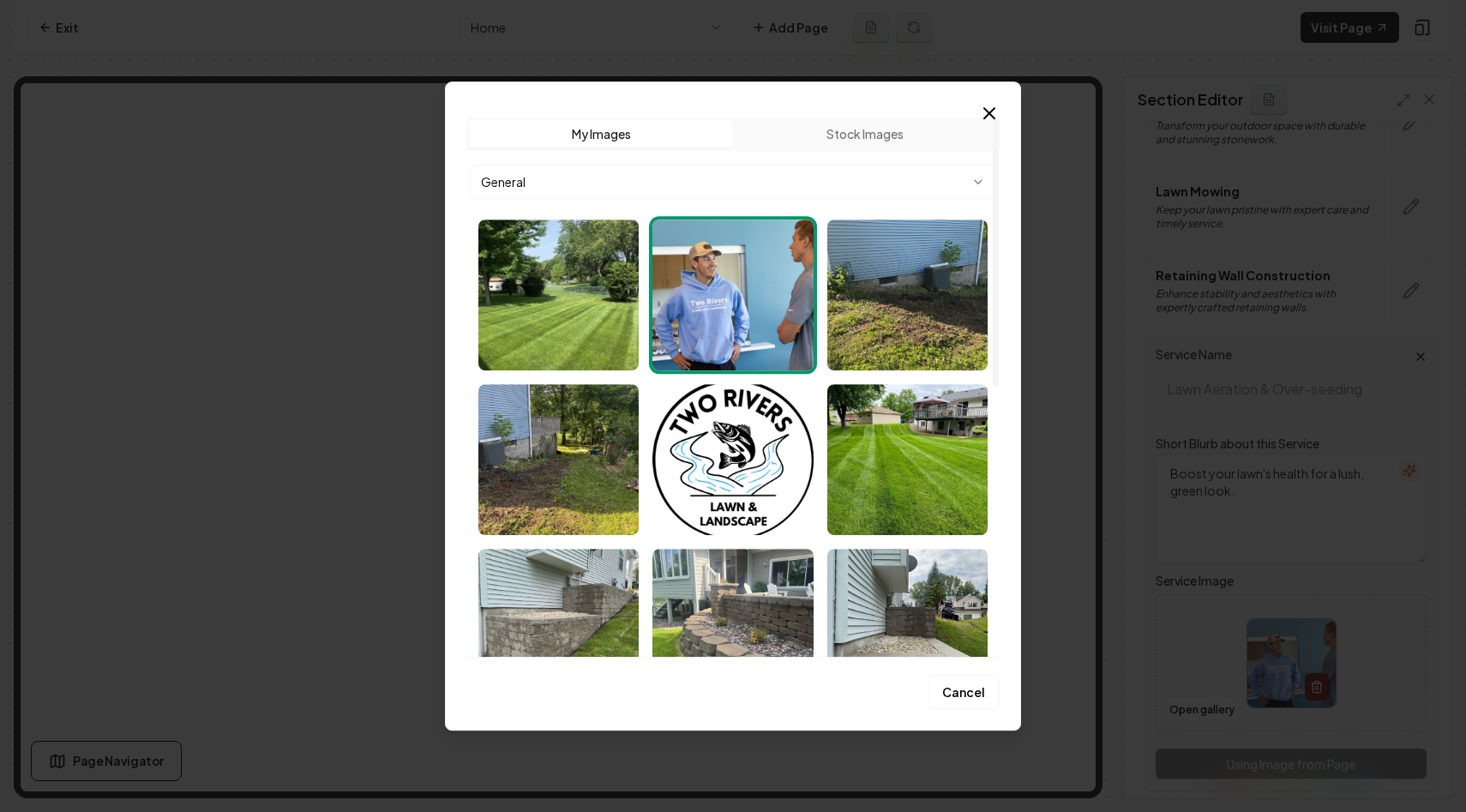
click at [723, 177] on body "Computer Required This feature is only available on a computer. Please switch t…" at bounding box center [733, 406] width 1466 height 812
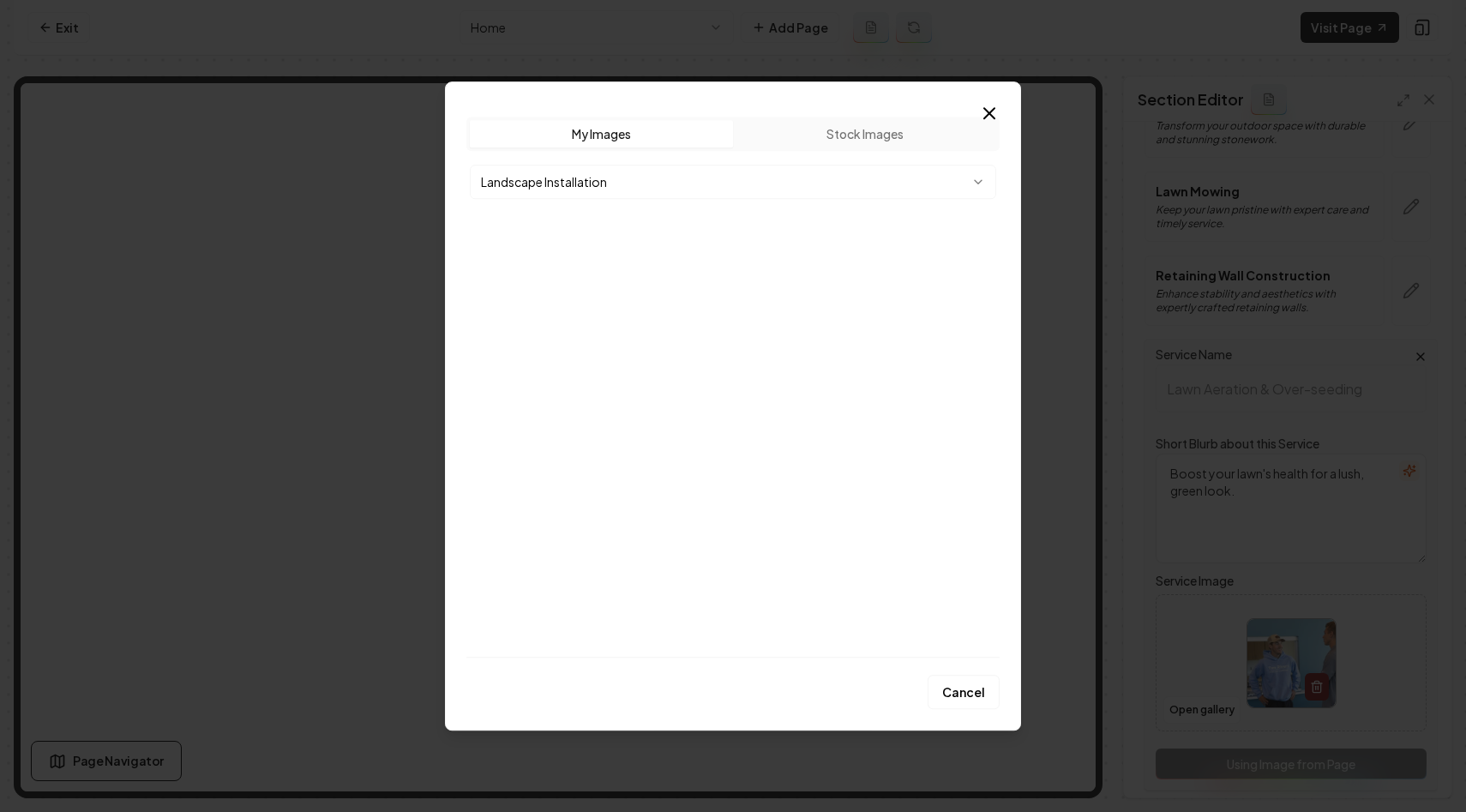
click at [718, 190] on body "Computer Required This feature is only available on a computer. Please switch t…" at bounding box center [733, 406] width 1466 height 812
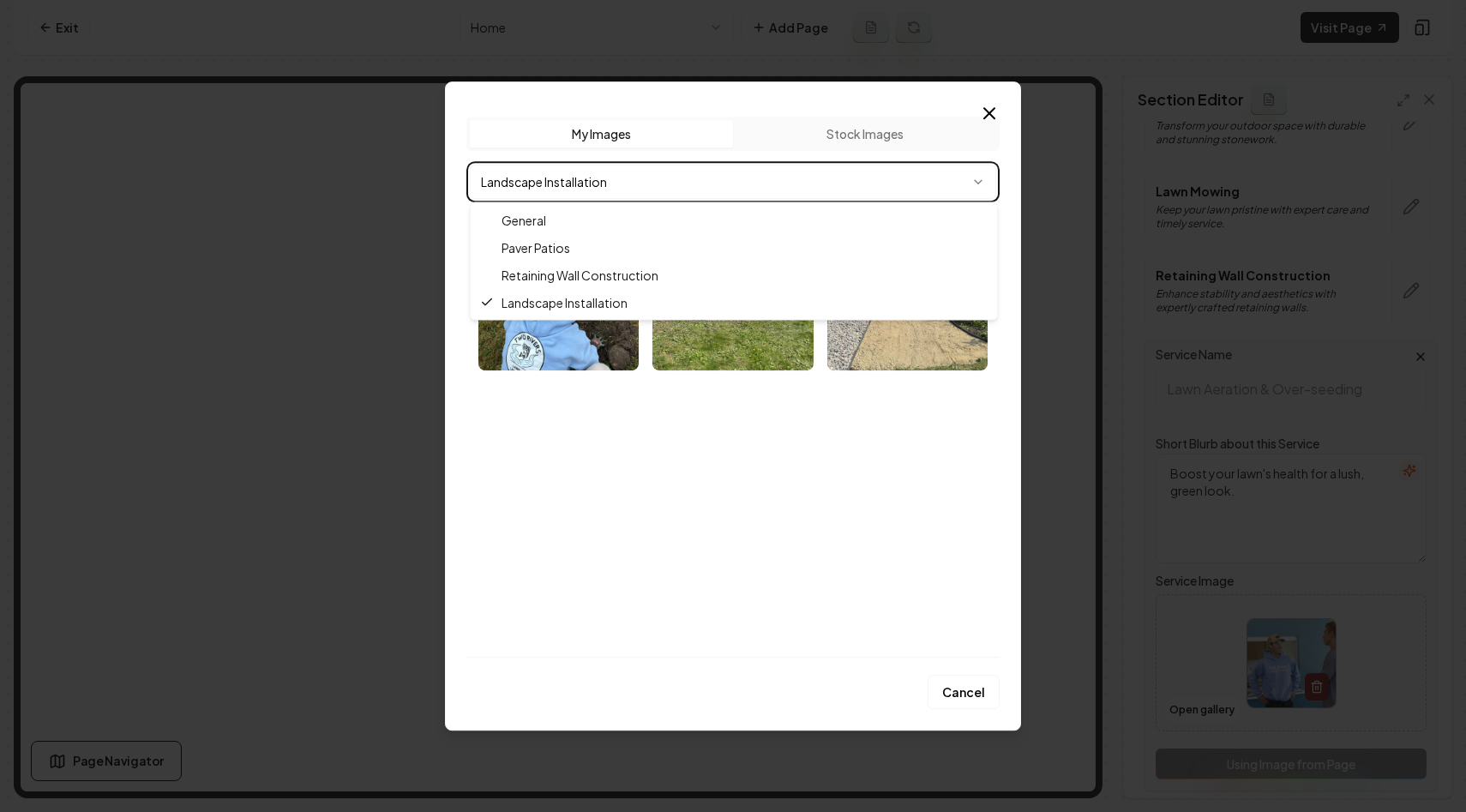
click at [718, 190] on body "Computer Required This feature is only available on a computer. Please switch t…" at bounding box center [733, 406] width 1466 height 812
click at [718, 189] on body "Computer Required This feature is only available on a computer. Please switch t…" at bounding box center [733, 406] width 1466 height 812
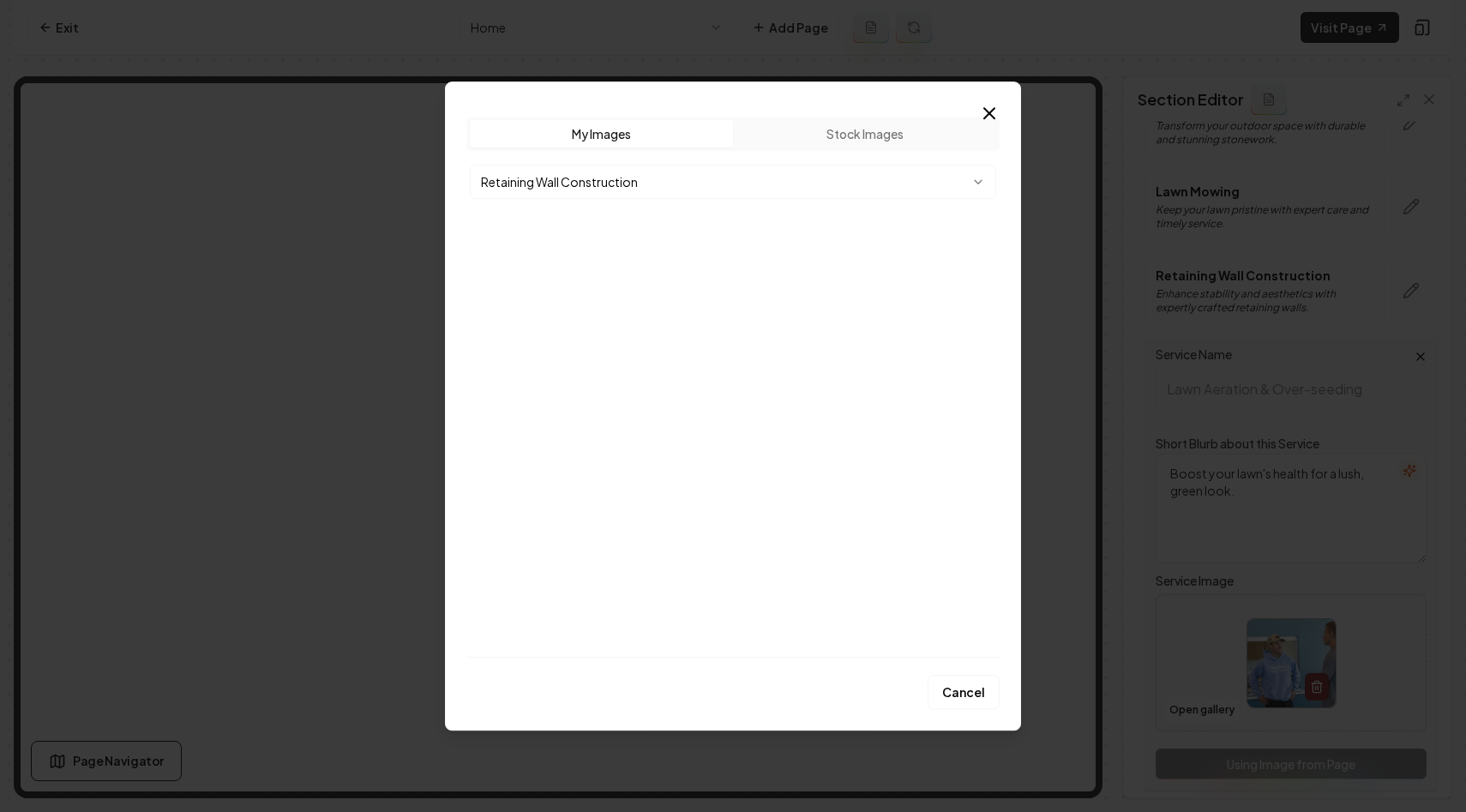
click at [685, 182] on body "Computer Required This feature is only available on a computer. Please switch t…" at bounding box center [733, 406] width 1466 height 812
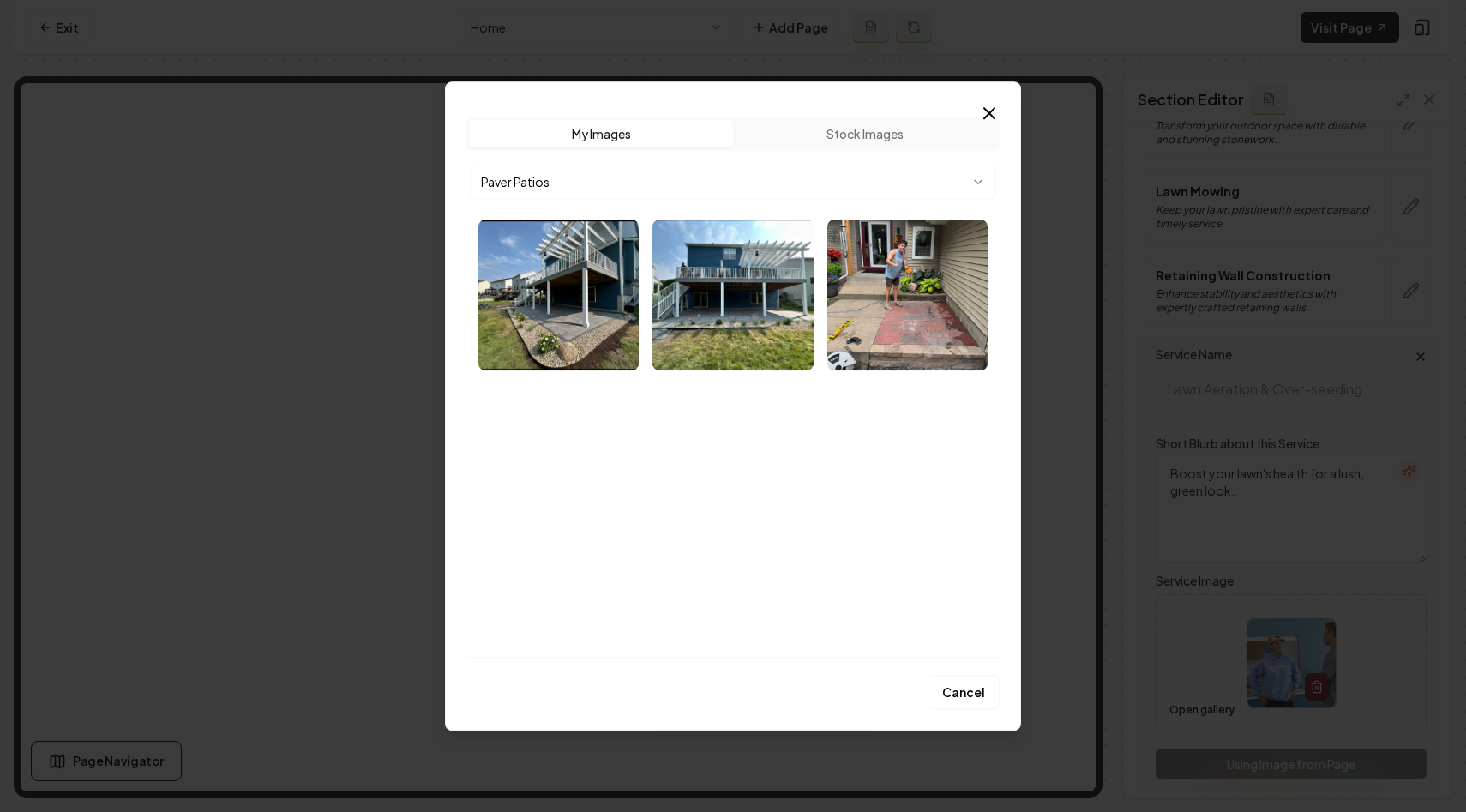
click at [753, 158] on div "Upload My Images Stock Images Paver Patios" at bounding box center [733, 387] width 534 height 541
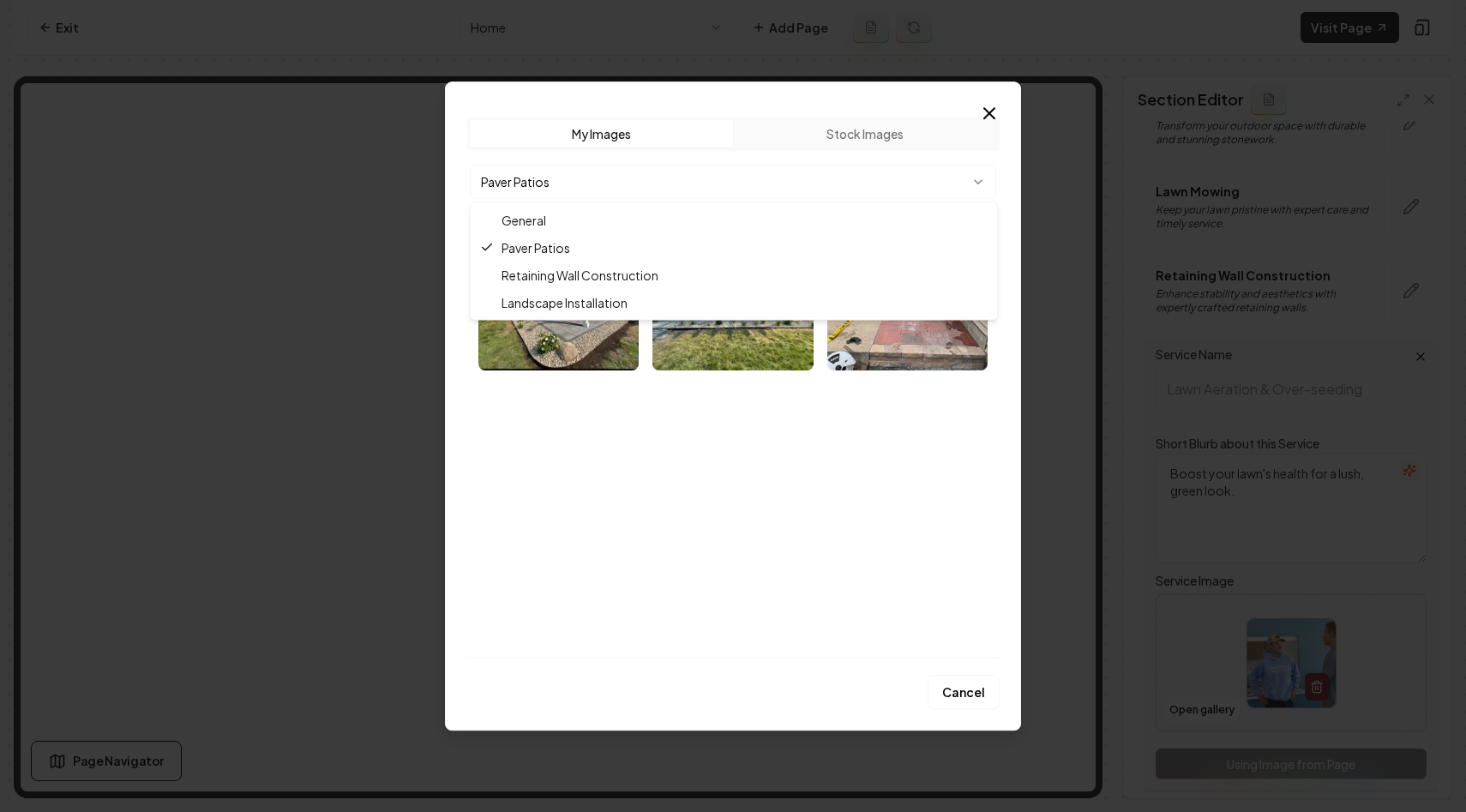
click at [750, 165] on body "Computer Required This feature is only available on a computer. Please switch t…" at bounding box center [733, 406] width 1466 height 812
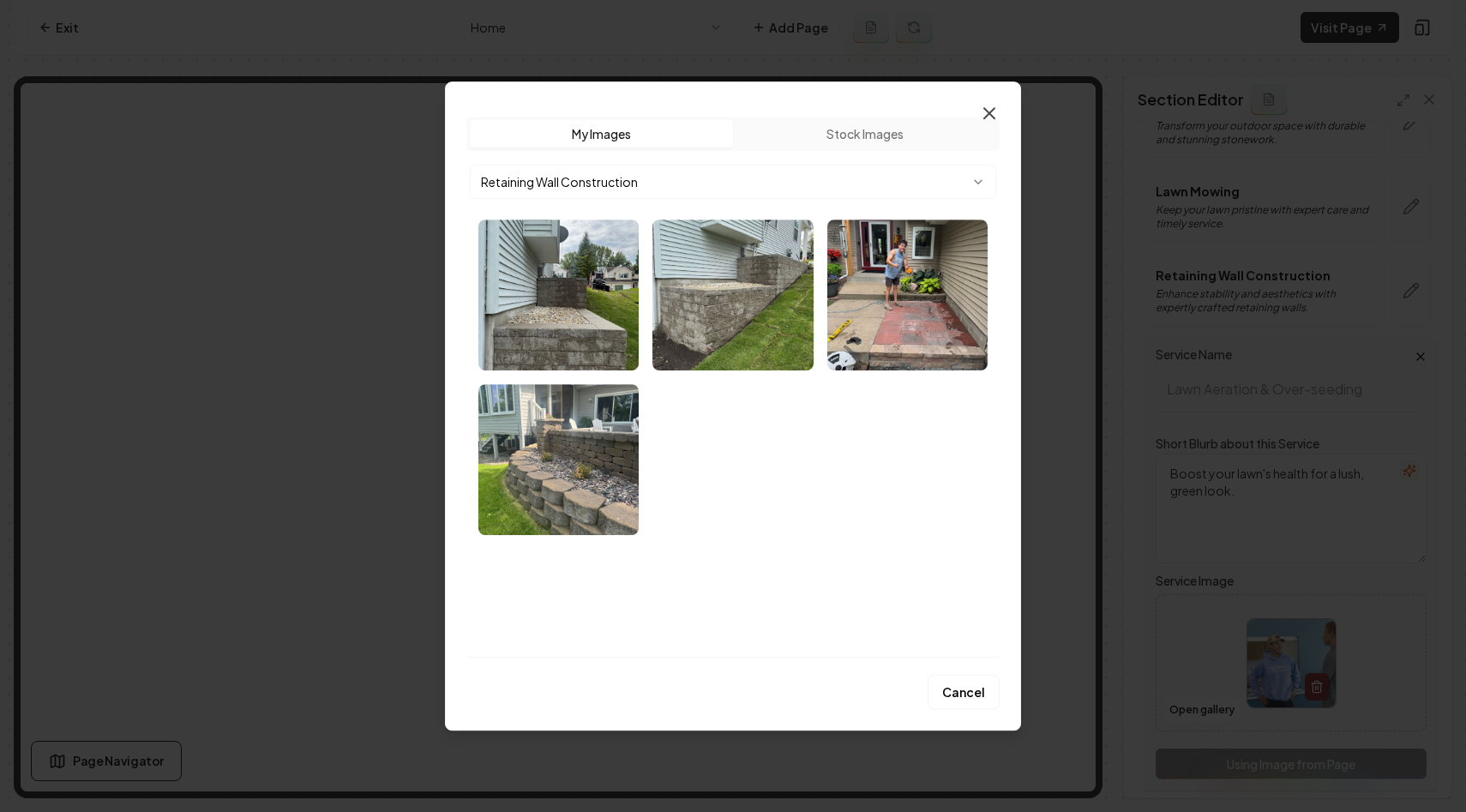
click at [991, 106] on icon "button" at bounding box center [989, 112] width 20 height 20
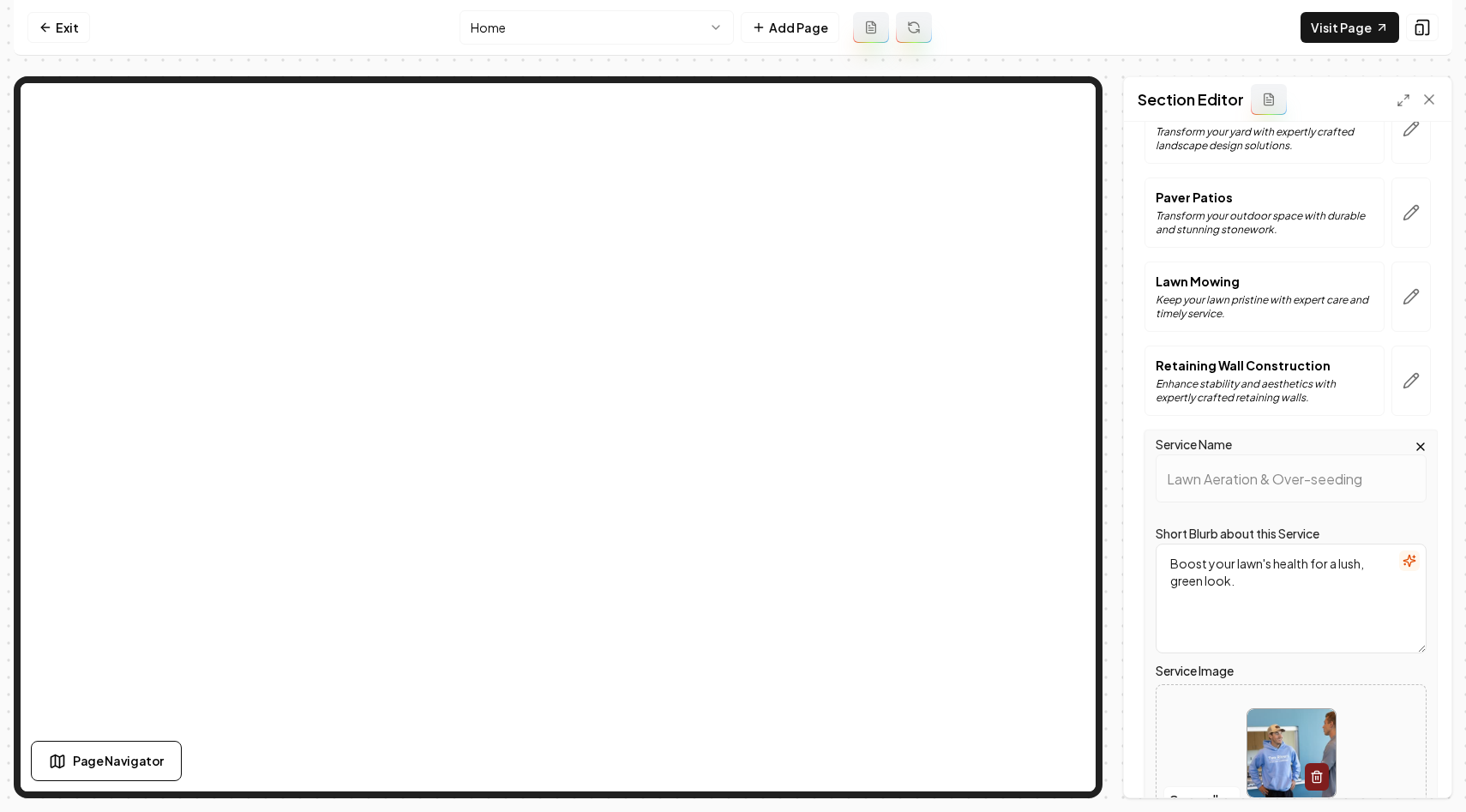
scroll to position [238, 0]
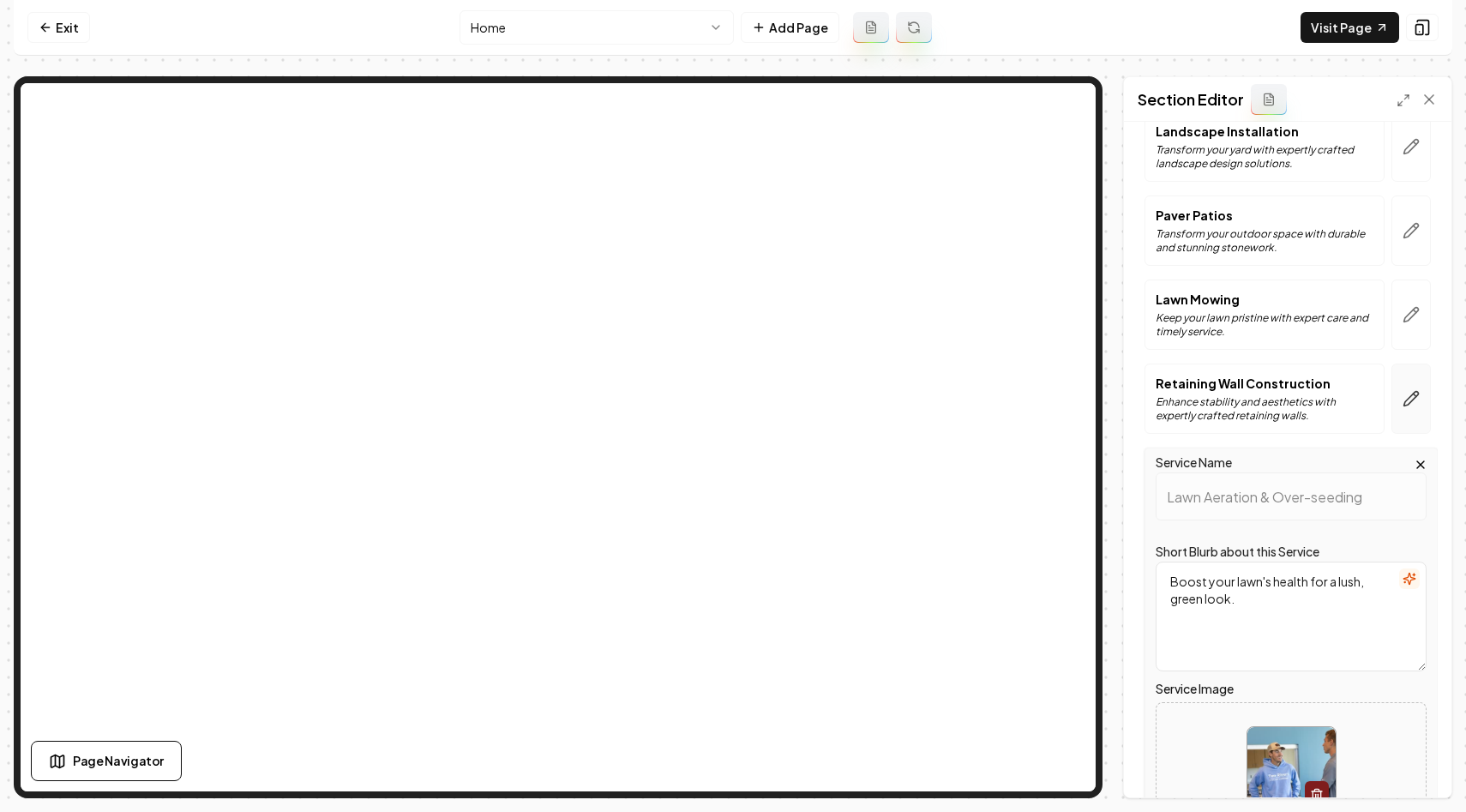
click at [1403, 391] on icon "button" at bounding box center [1411, 398] width 17 height 17
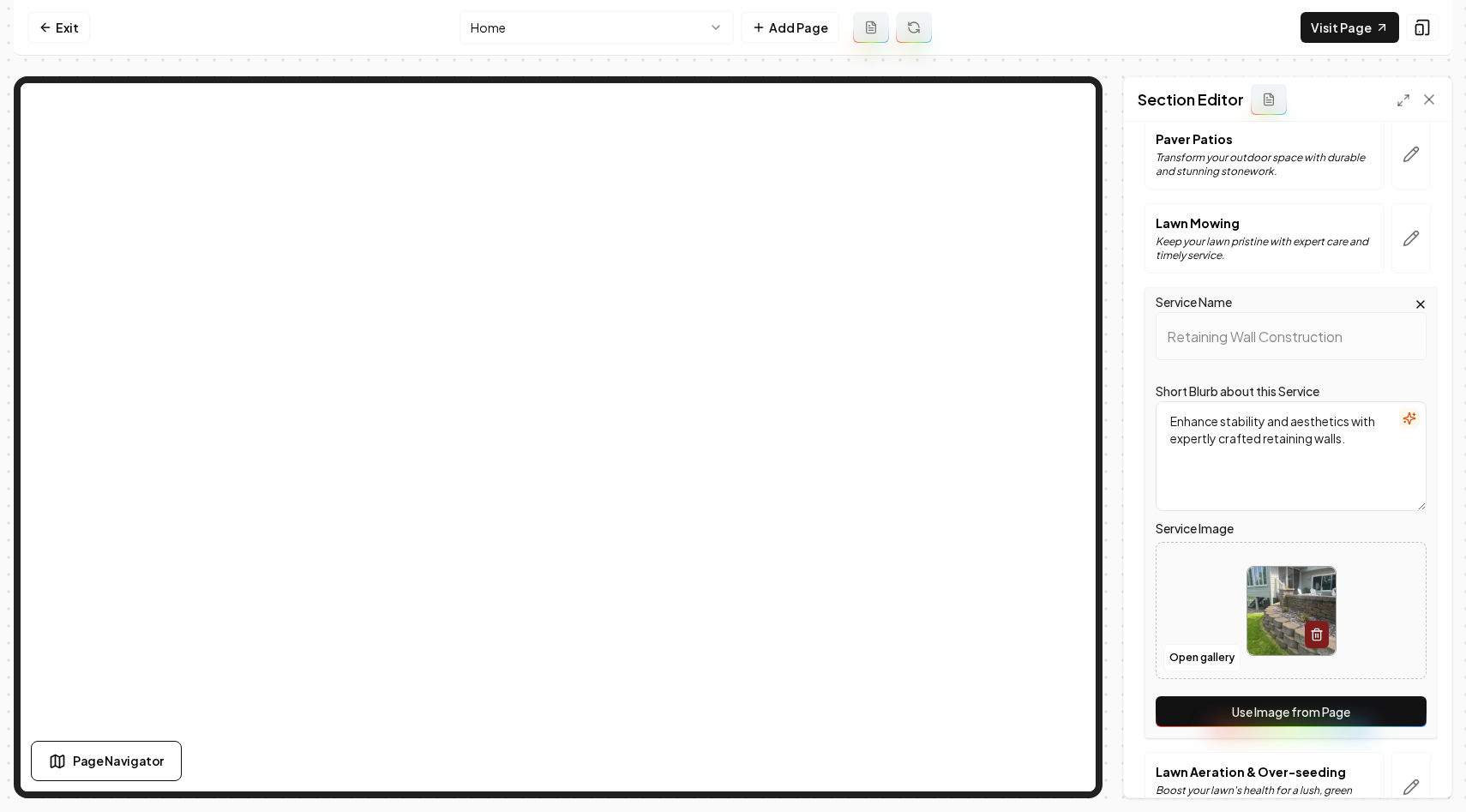
scroll to position [330, 0]
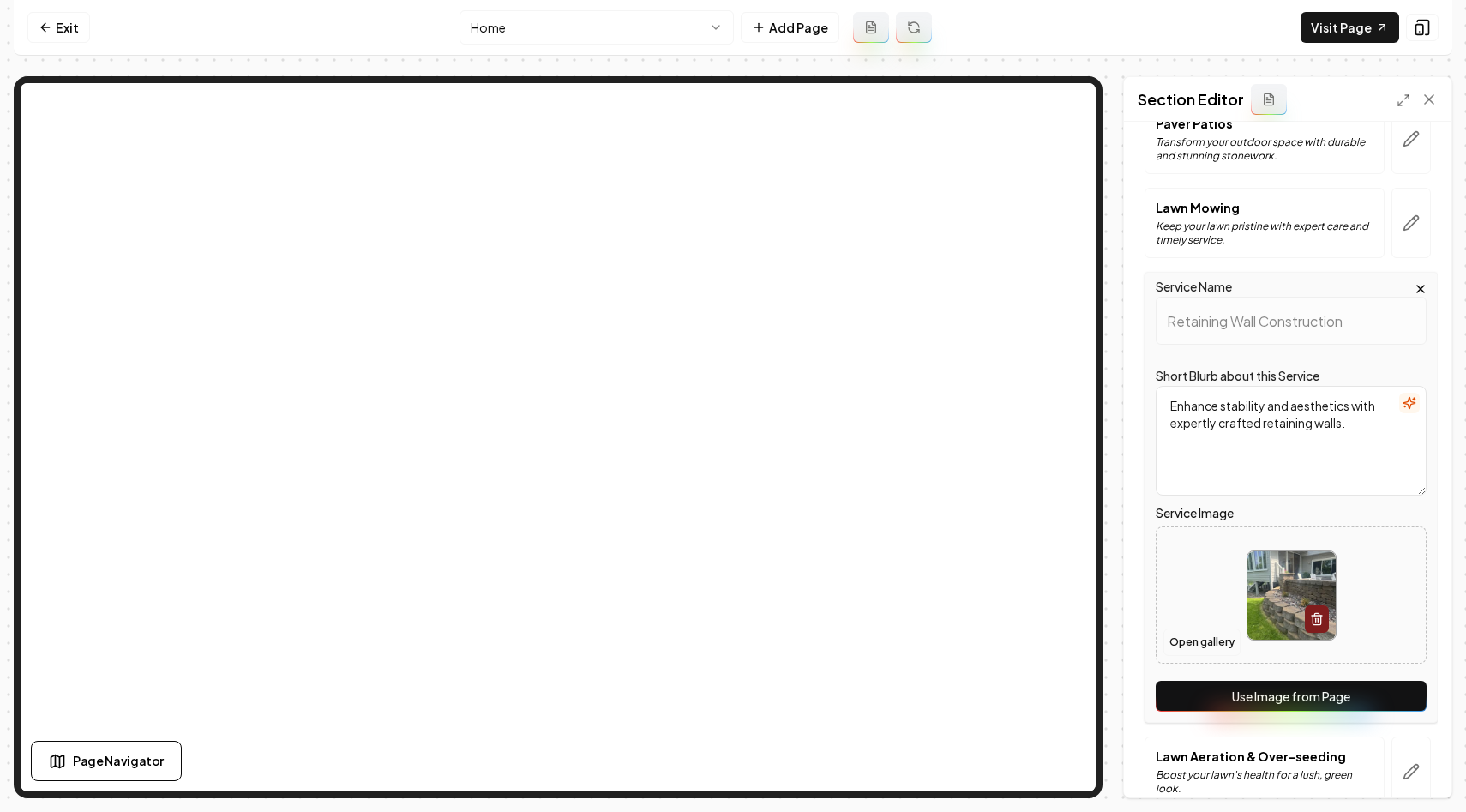
click at [1199, 641] on button "Open gallery" at bounding box center [1202, 642] width 77 height 28
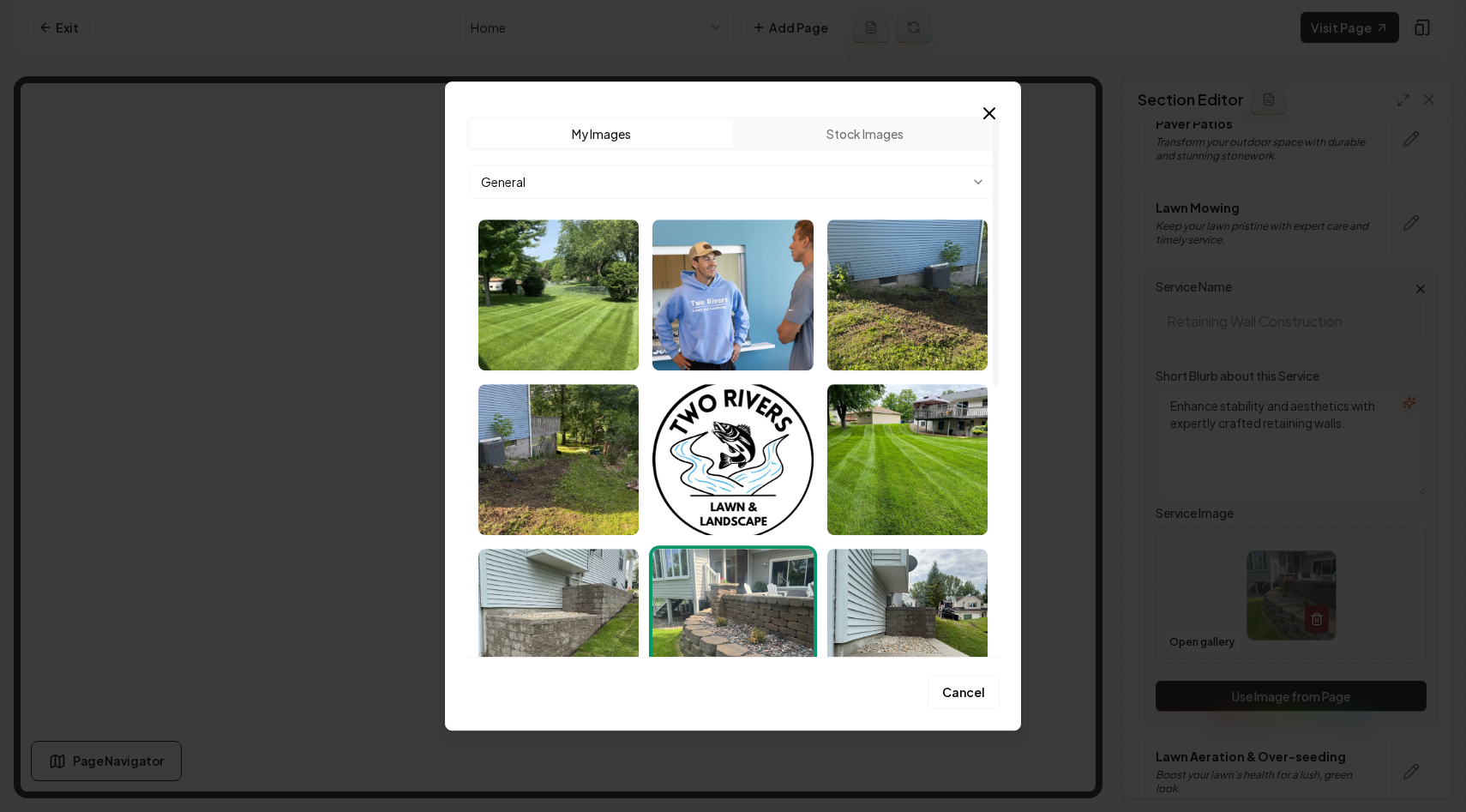
click at [777, 171] on body "Computer Required This feature is only available on a computer. Please switch t…" at bounding box center [733, 406] width 1466 height 812
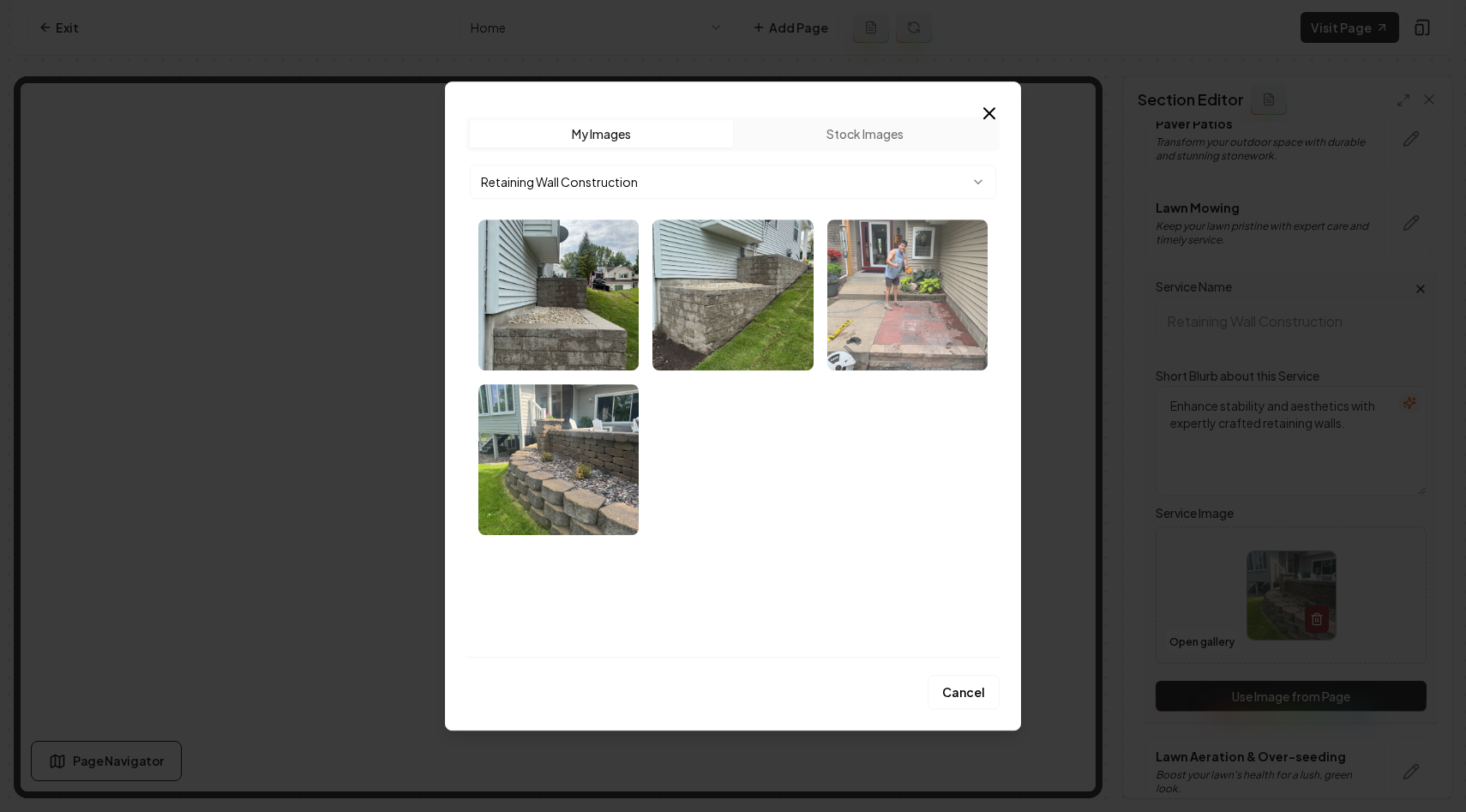
click at [888, 281] on img "Select image image_68c0e34e5c7cd75eb8f00ec4.webp" at bounding box center [907, 295] width 160 height 151
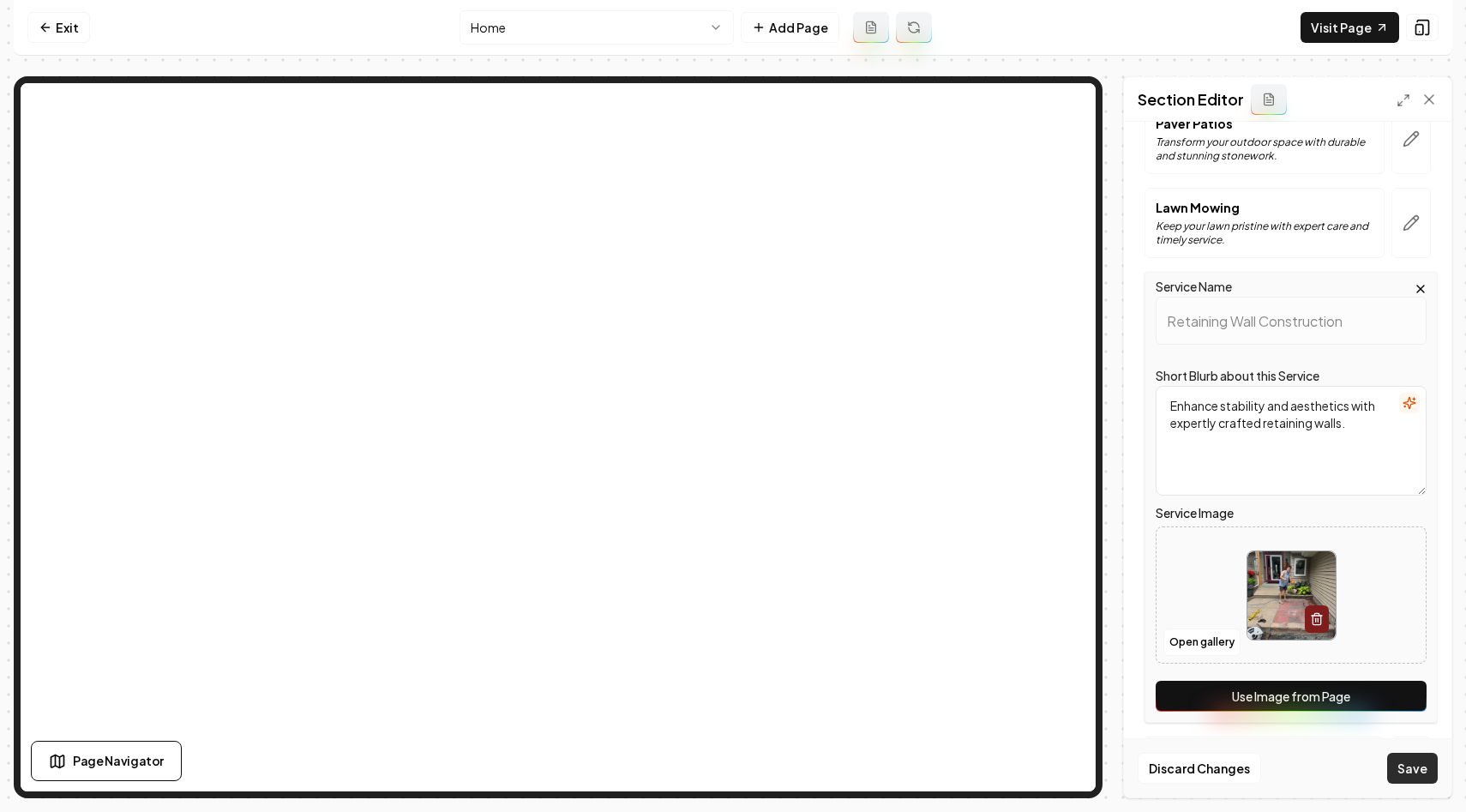
click at [1415, 770] on button "Save" at bounding box center [1412, 768] width 51 height 31
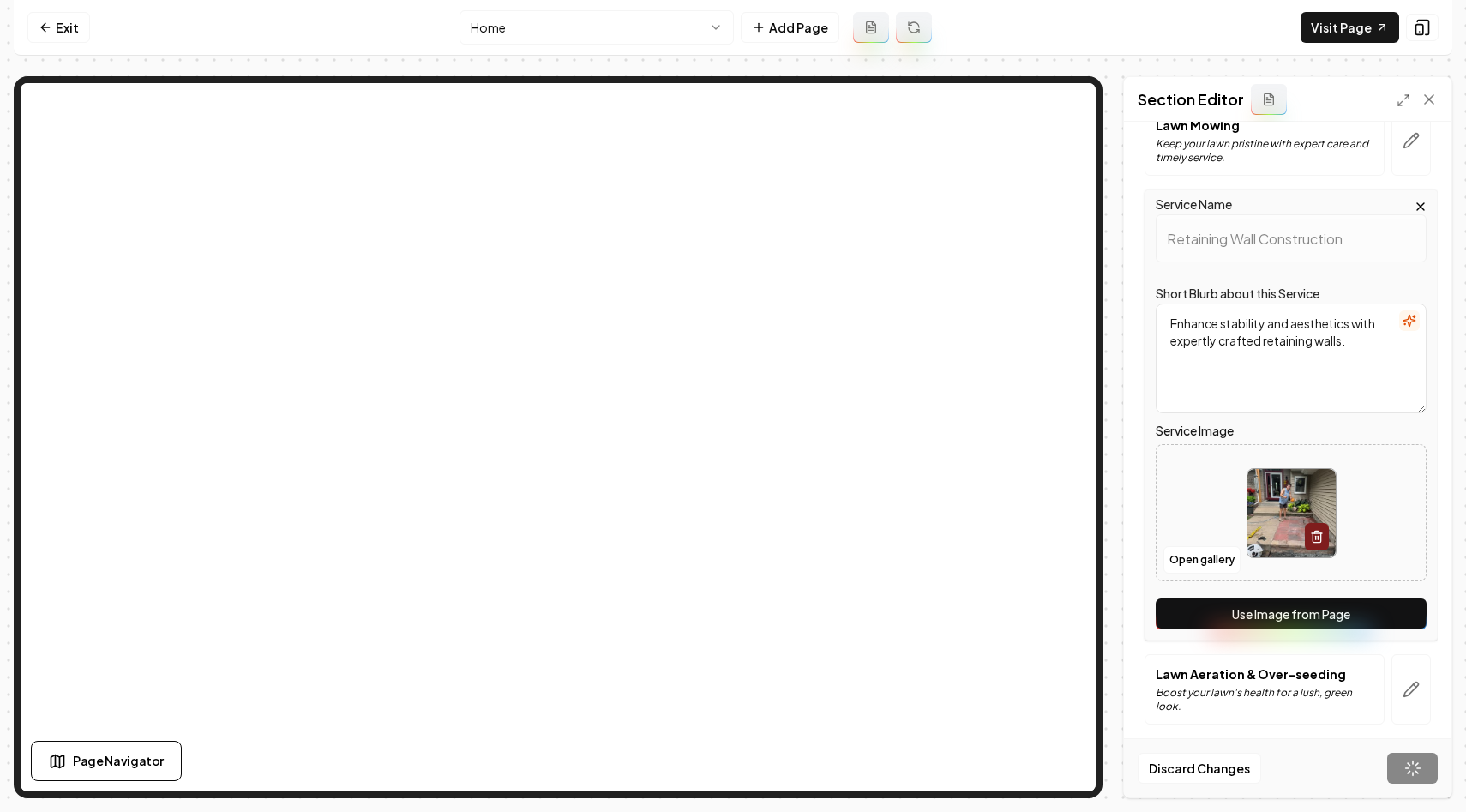
scroll to position [290, 0]
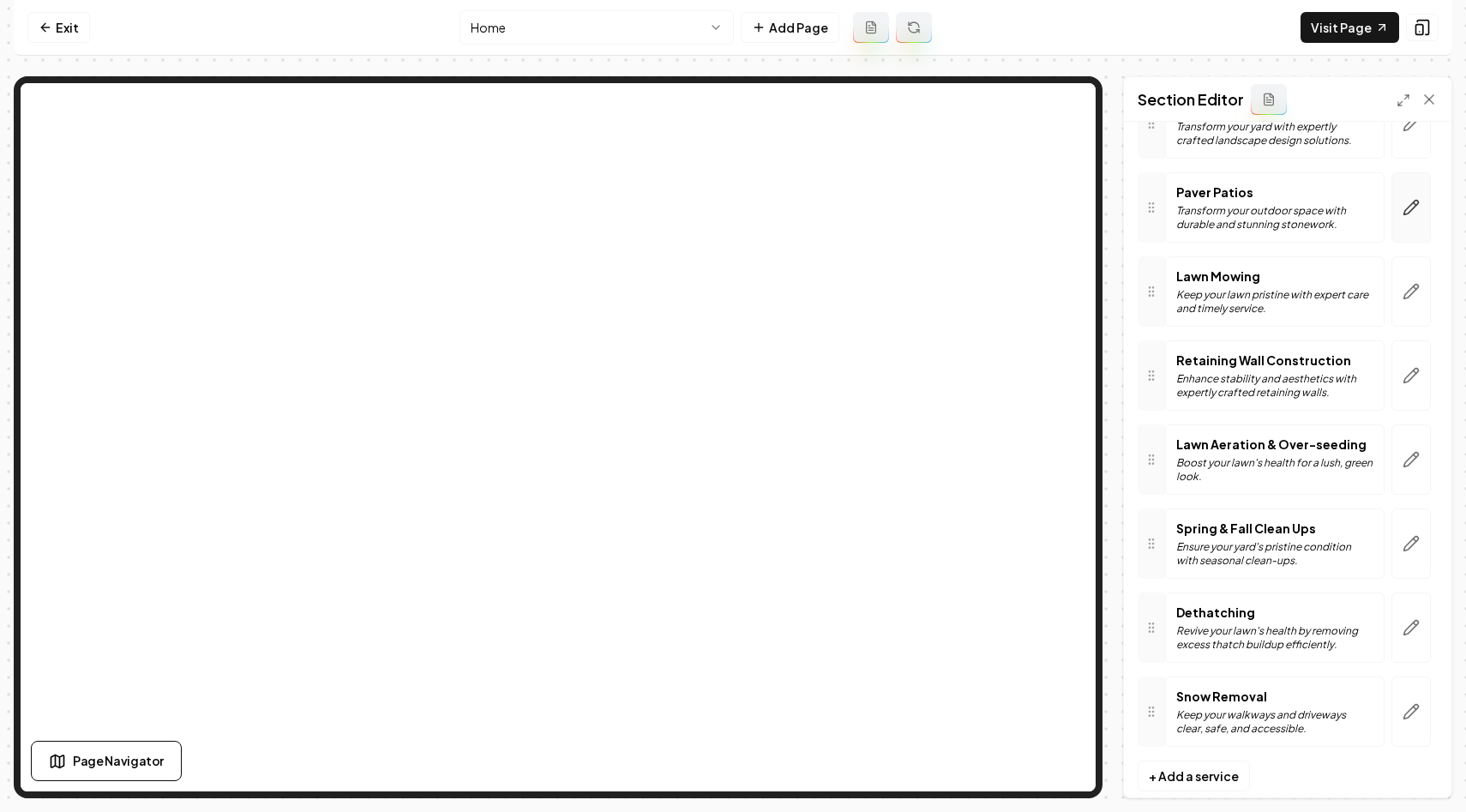
click at [1406, 199] on icon "button" at bounding box center [1411, 207] width 17 height 17
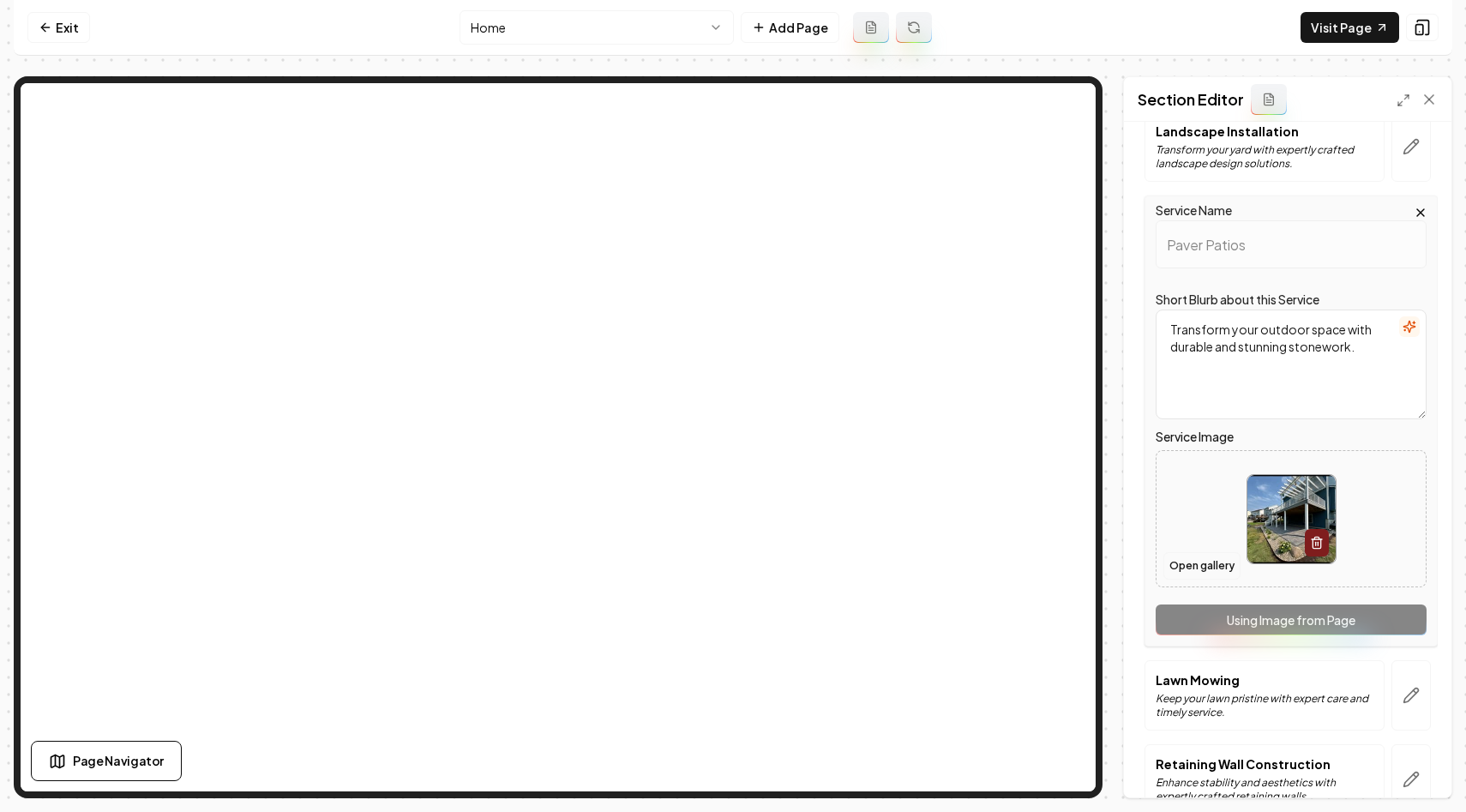
click at [1194, 568] on button "Open gallery" at bounding box center [1202, 565] width 77 height 28
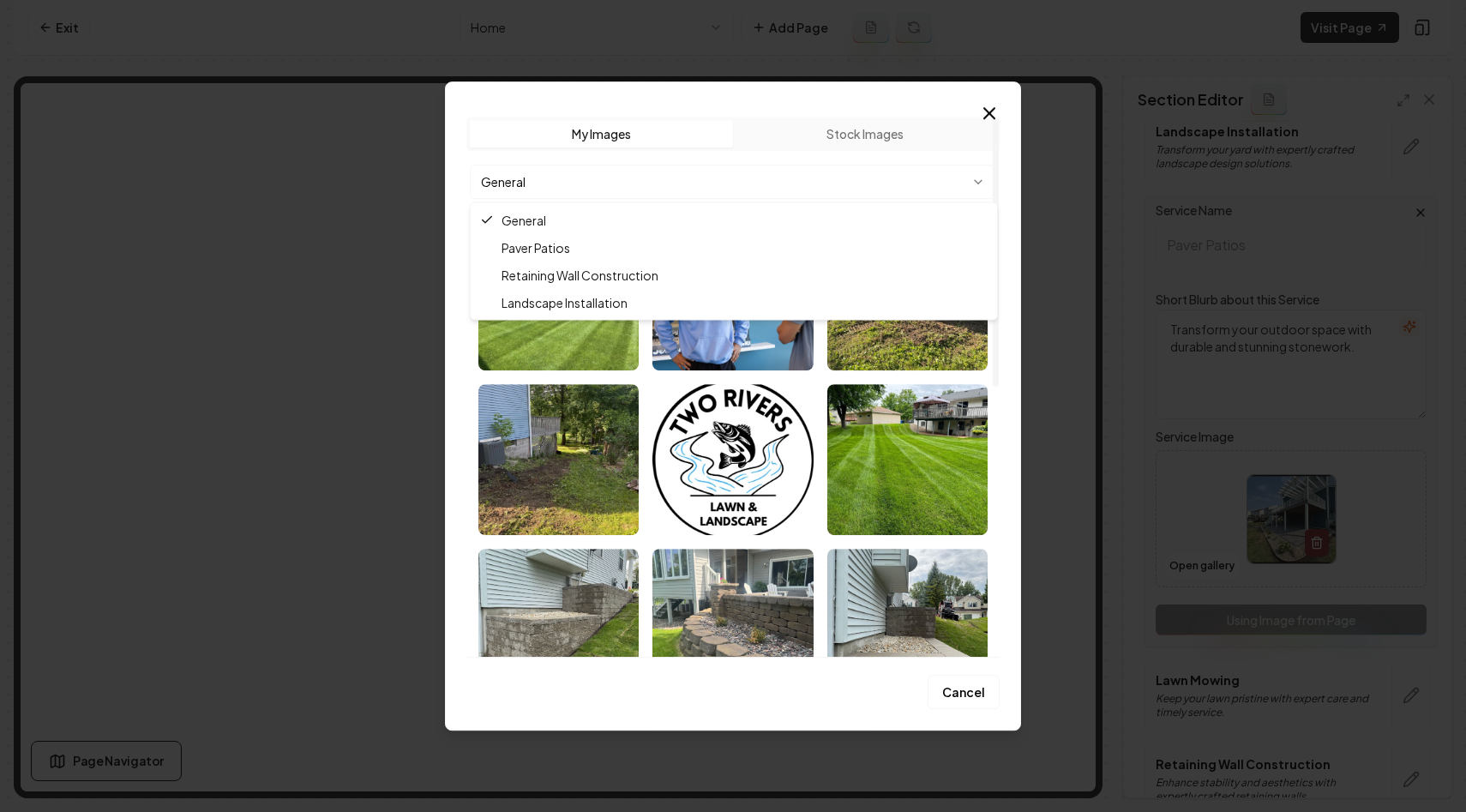
click at [800, 197] on body "Computer Required This feature is only available on a computer. Please switch t…" at bounding box center [733, 406] width 1466 height 812
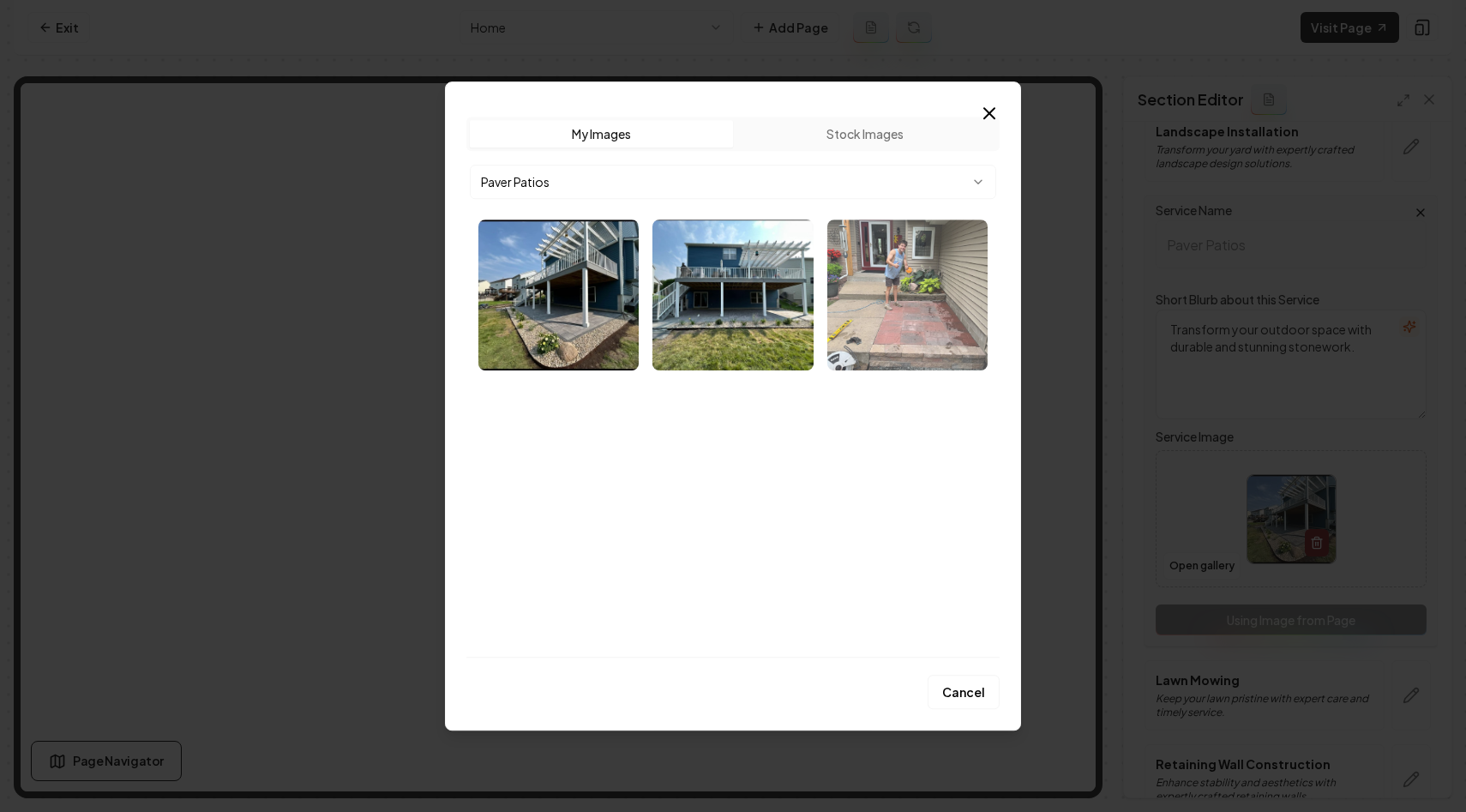
click at [900, 334] on img "Select image image_68c0e34e5c7cd75eb8f00ec4.webp" at bounding box center [907, 295] width 160 height 151
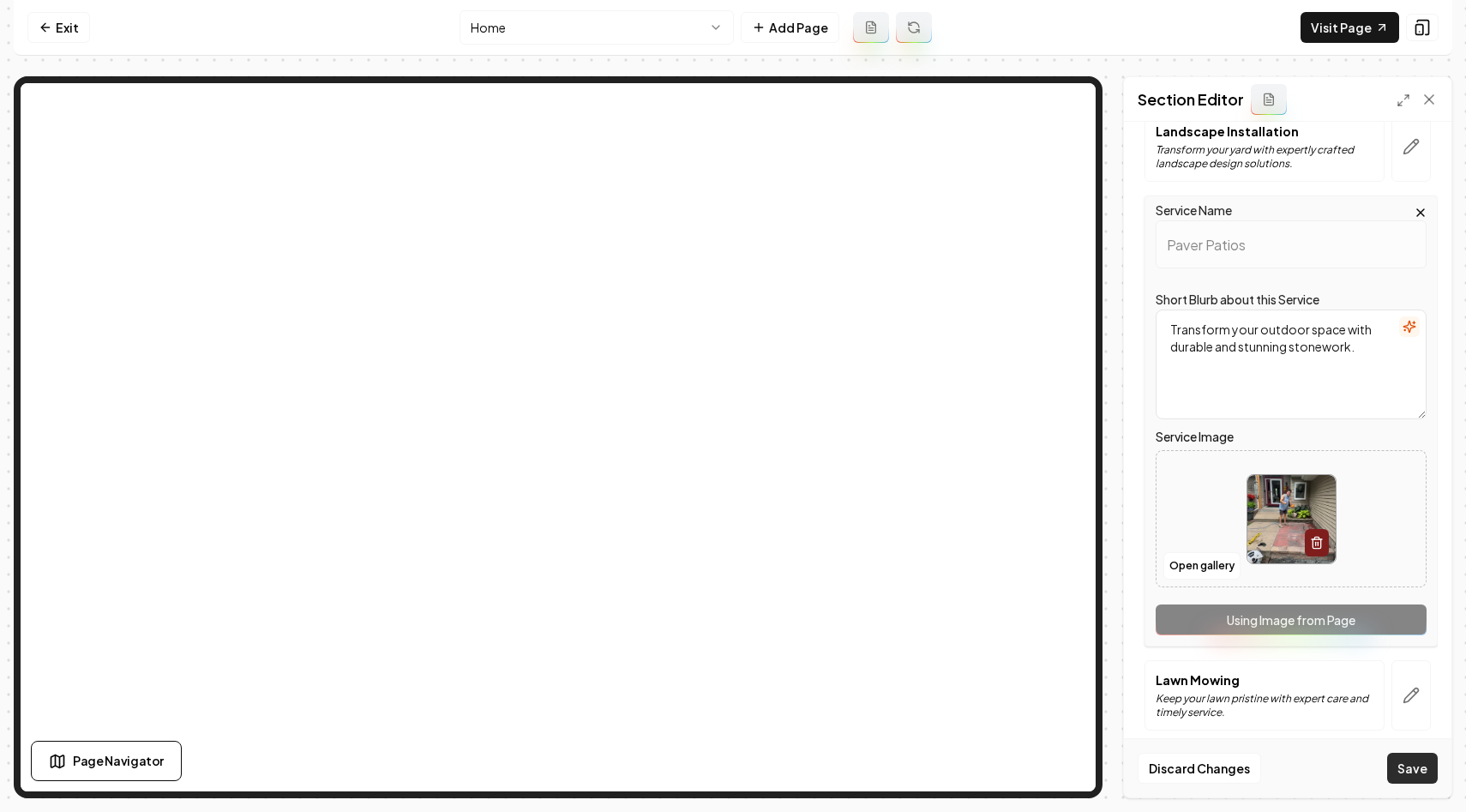
click at [1405, 764] on button "Save" at bounding box center [1412, 768] width 51 height 31
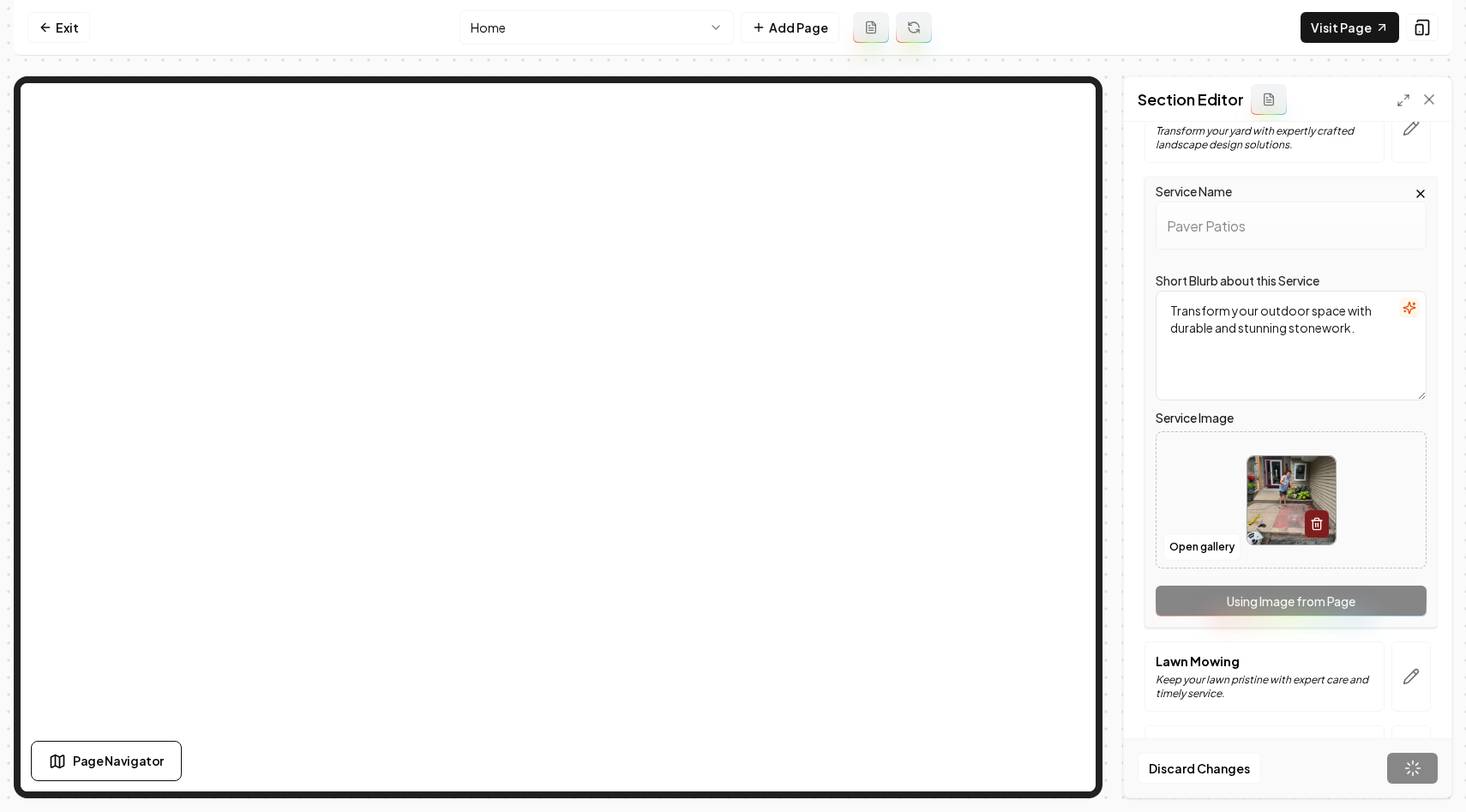
scroll to position [255, 0]
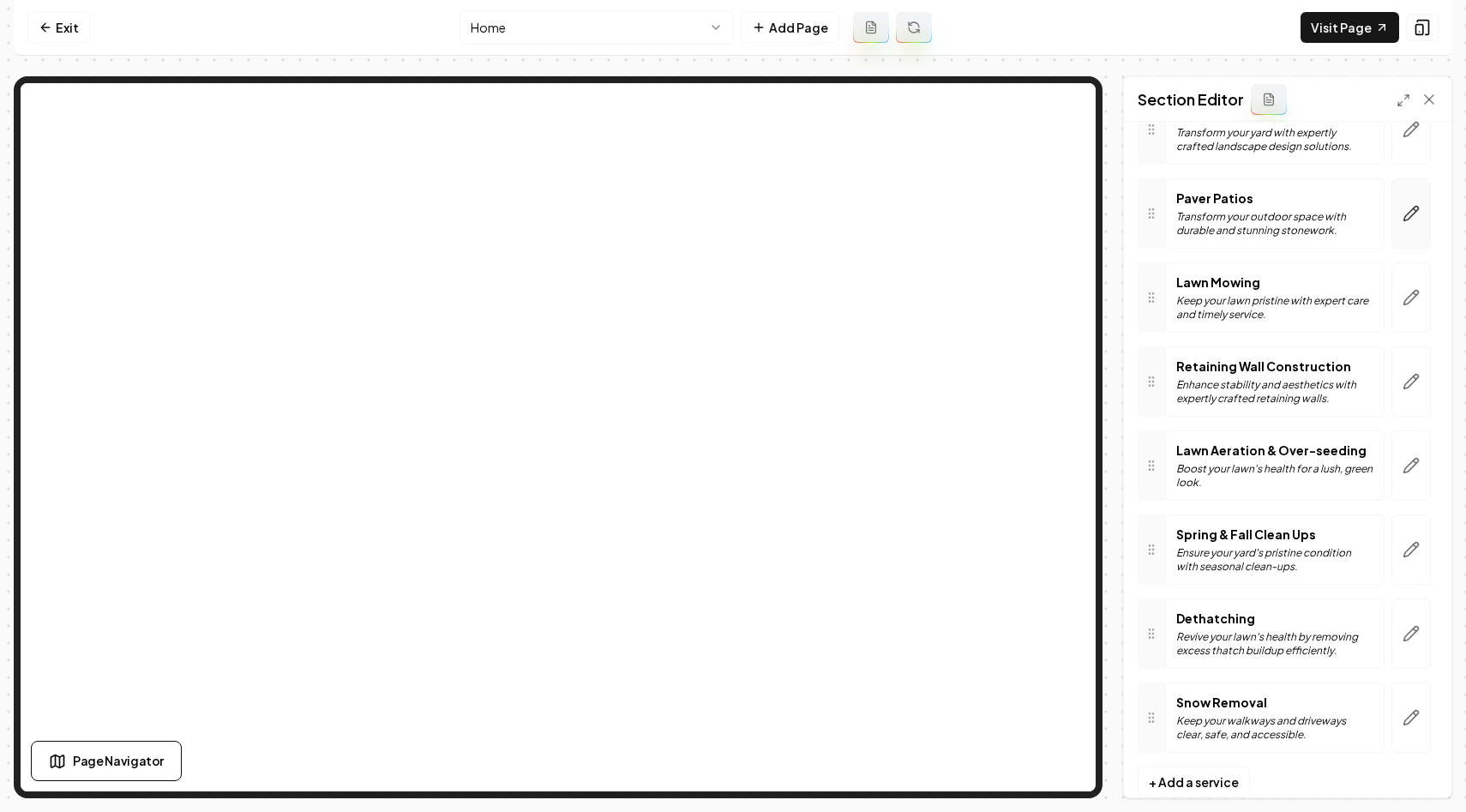
click at [1409, 227] on button "button" at bounding box center [1411, 213] width 39 height 70
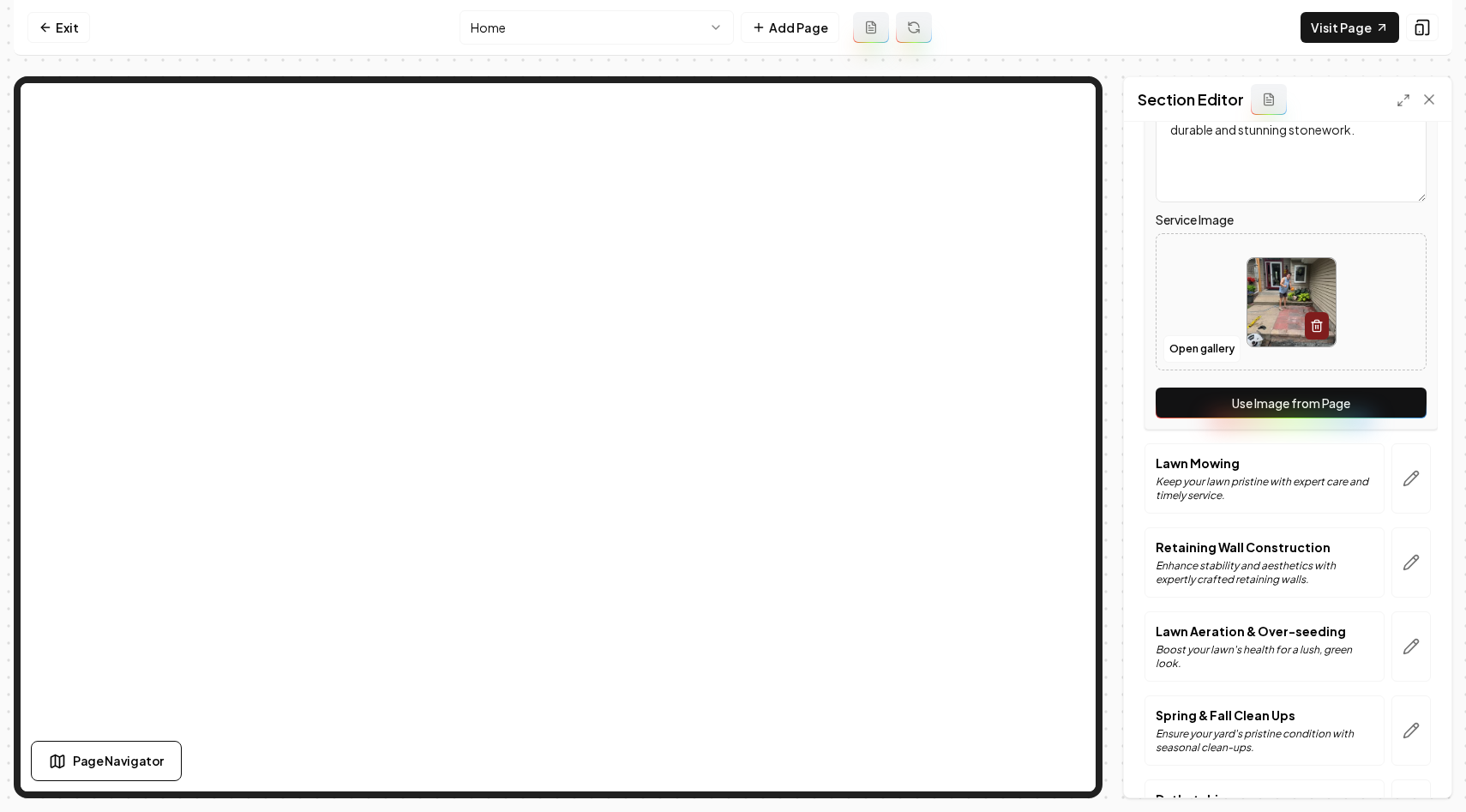
scroll to position [451, 0]
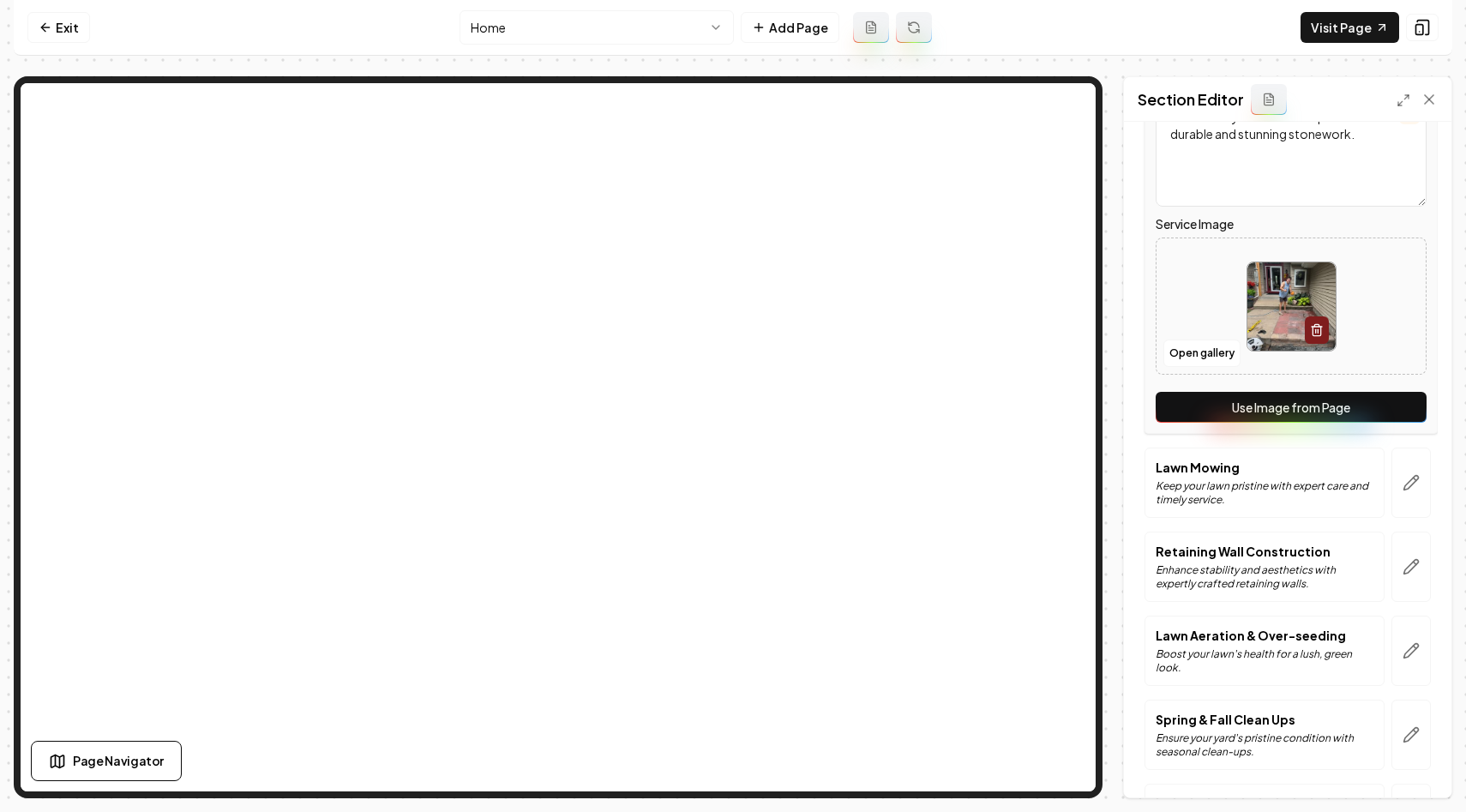
click at [723, 28] on html "Computer Required This feature is only available on a computer. Please switch t…" at bounding box center [733, 406] width 1466 height 812
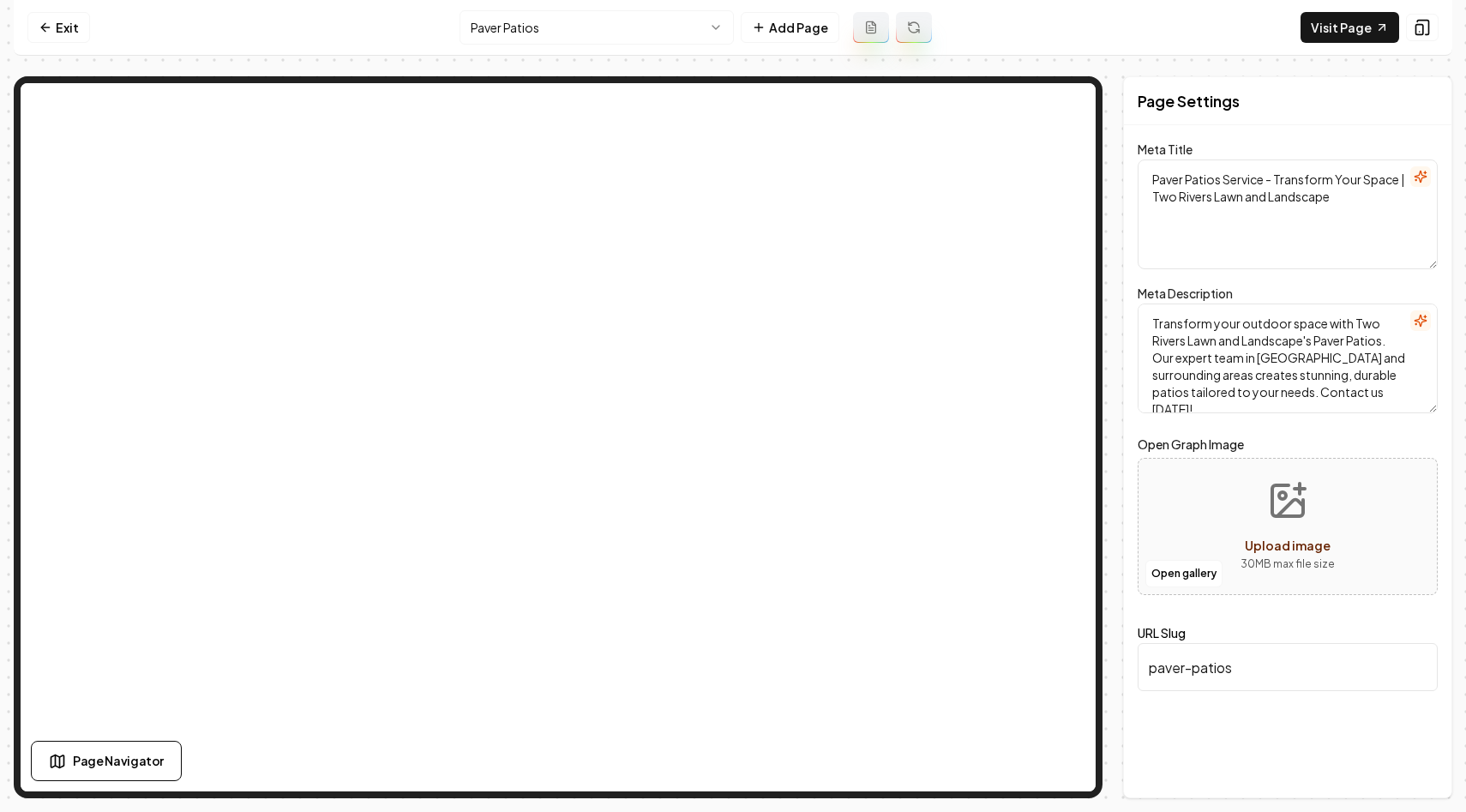
type textarea "Professional Lawn Care & Landscaping Services | Two Rivers Lawn and Landscape"
type textarea "Discover premium landscaping services with Two Rivers Lawn and Landscape. Servi…"
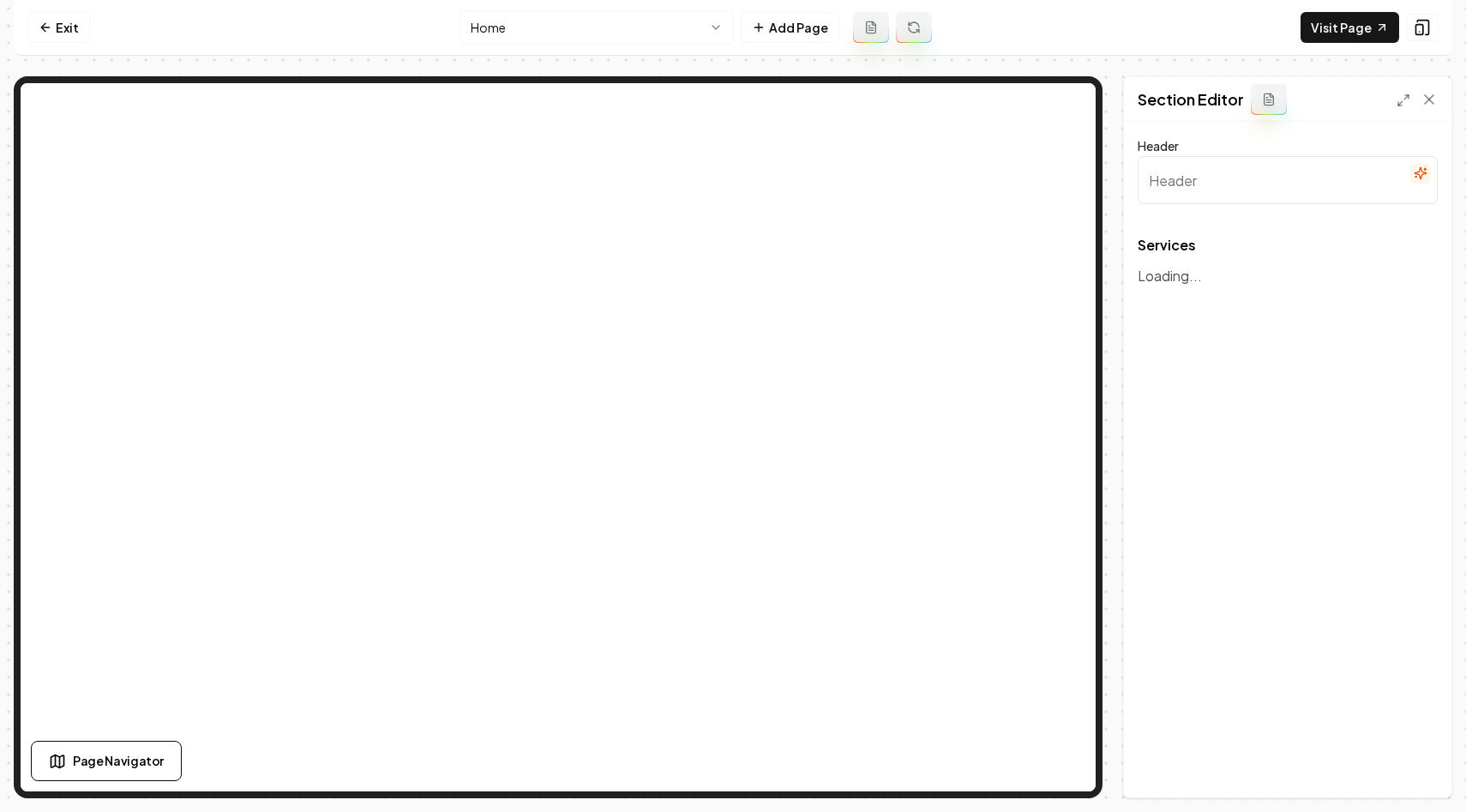
type input "Our Expert Landscaping Services"
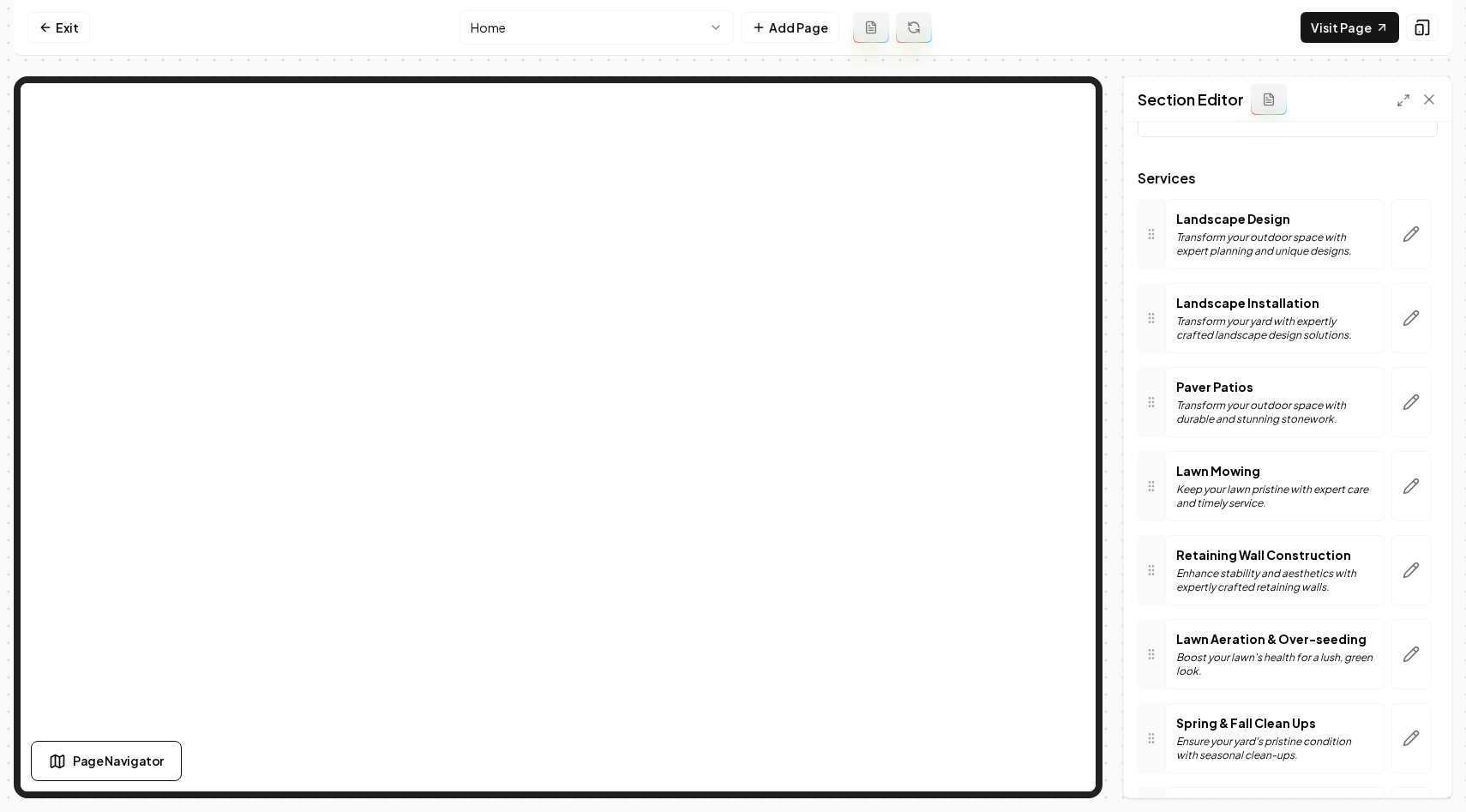
scroll to position [72, 0]
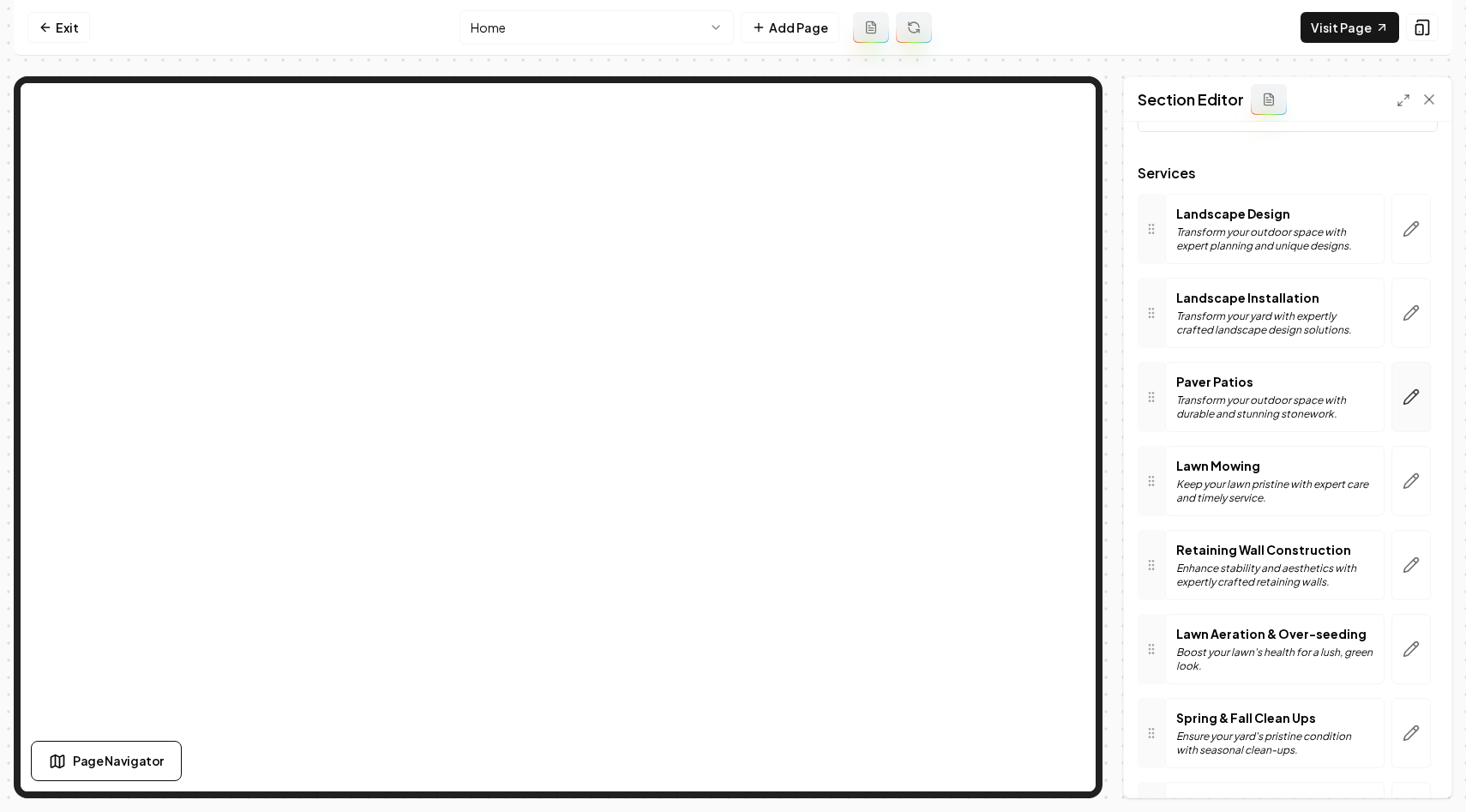
click at [1415, 402] on icon "button" at bounding box center [1411, 397] width 17 height 17
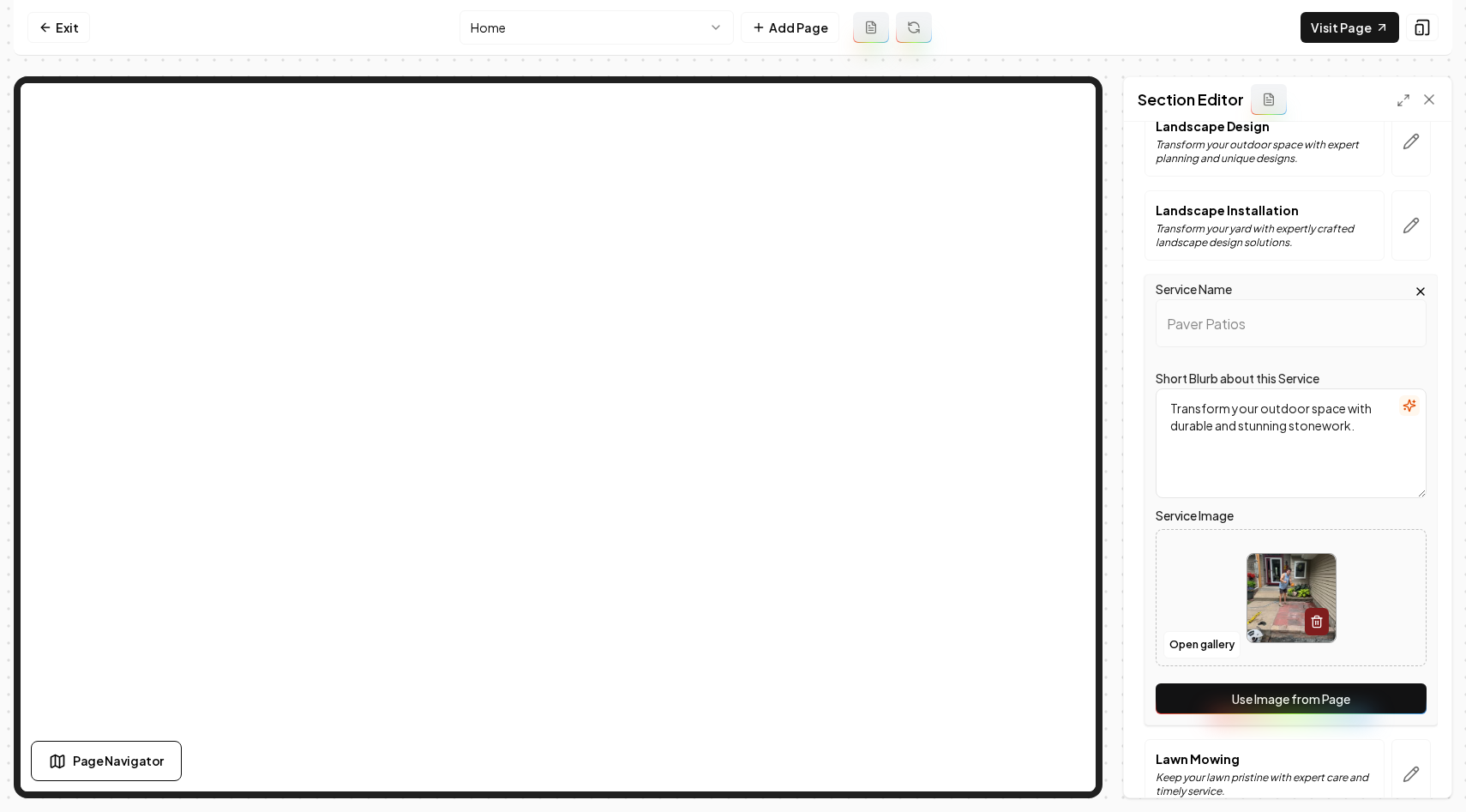
scroll to position [172, 0]
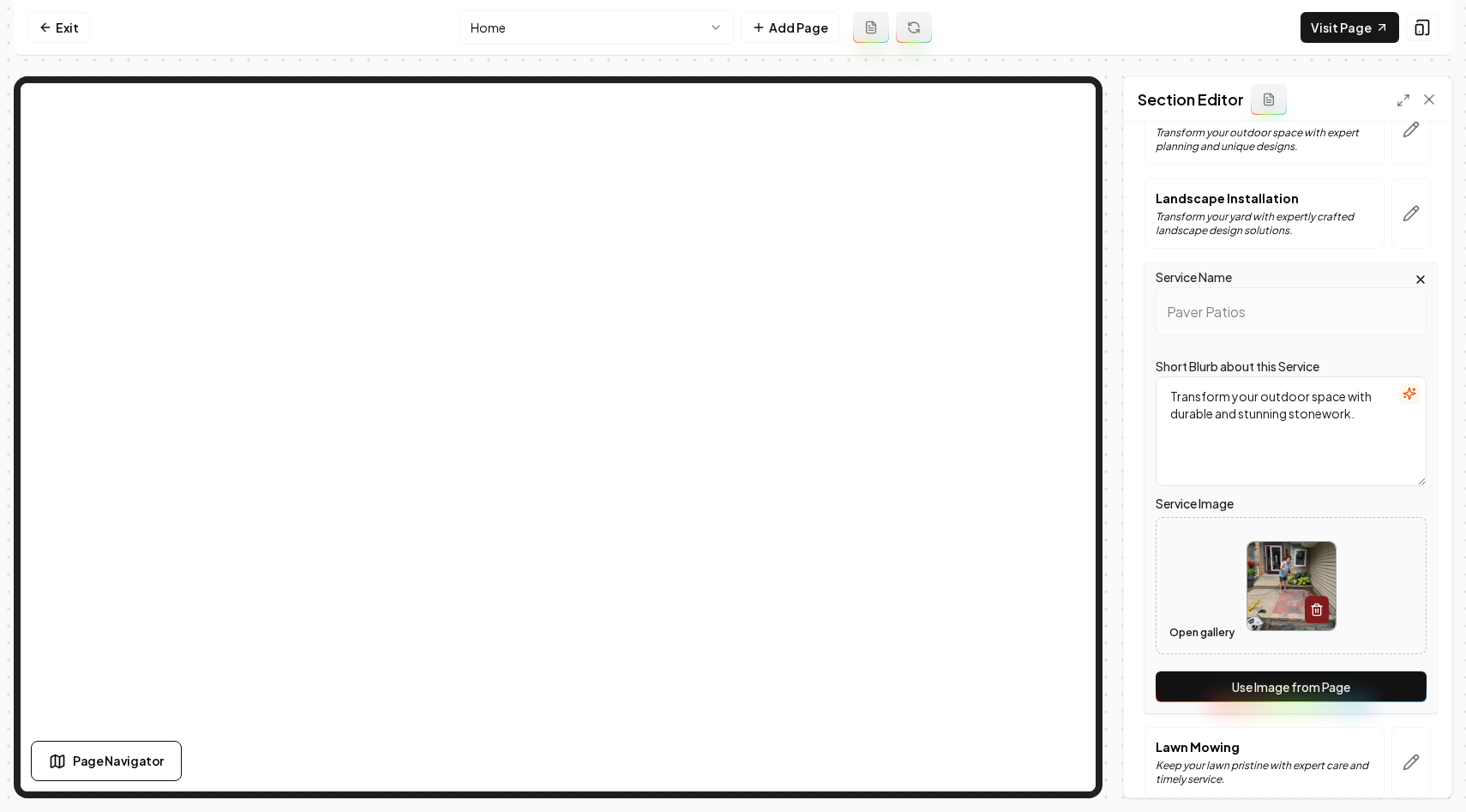
click at [1196, 644] on button "Open gallery" at bounding box center [1202, 633] width 77 height 28
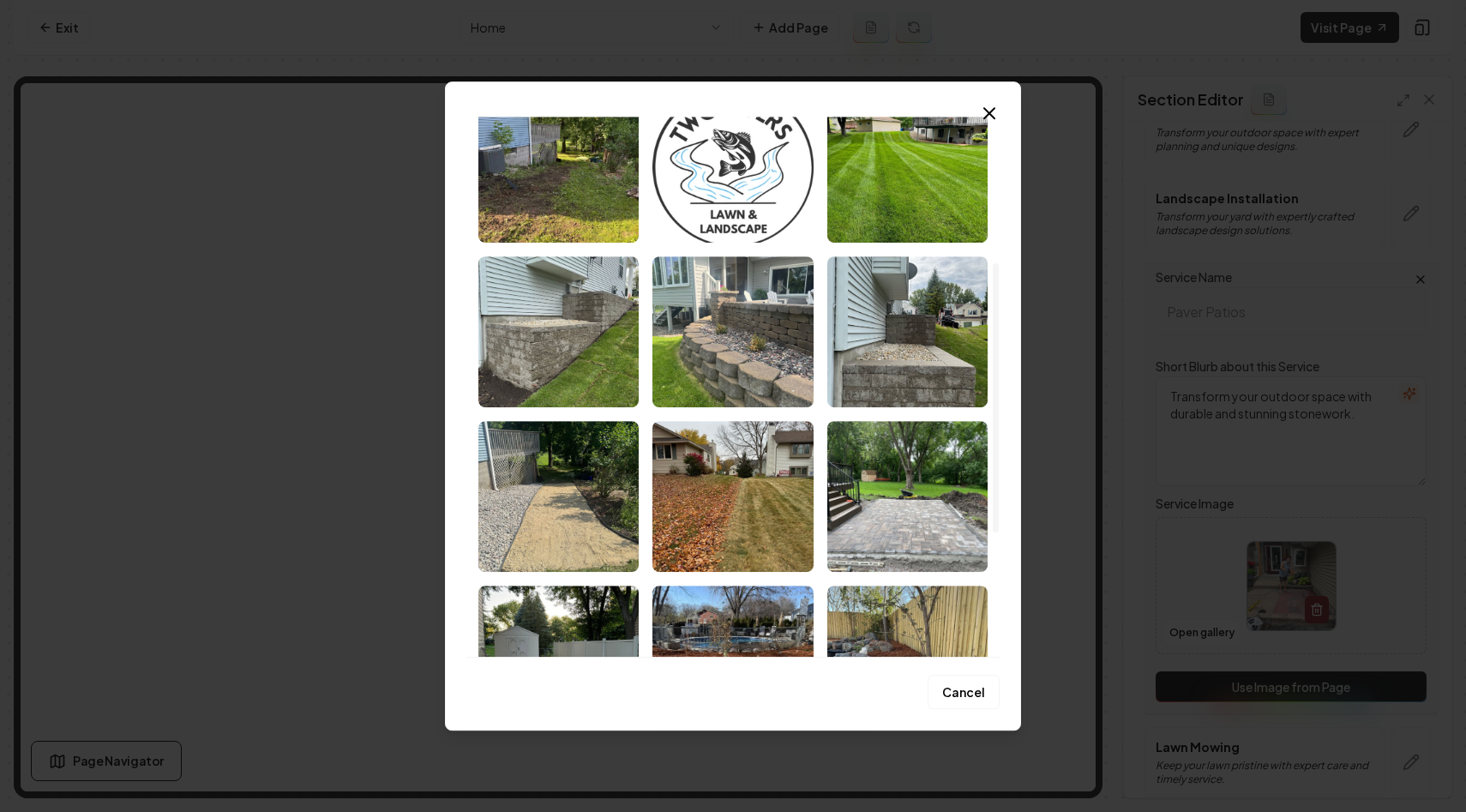
scroll to position [0, 0]
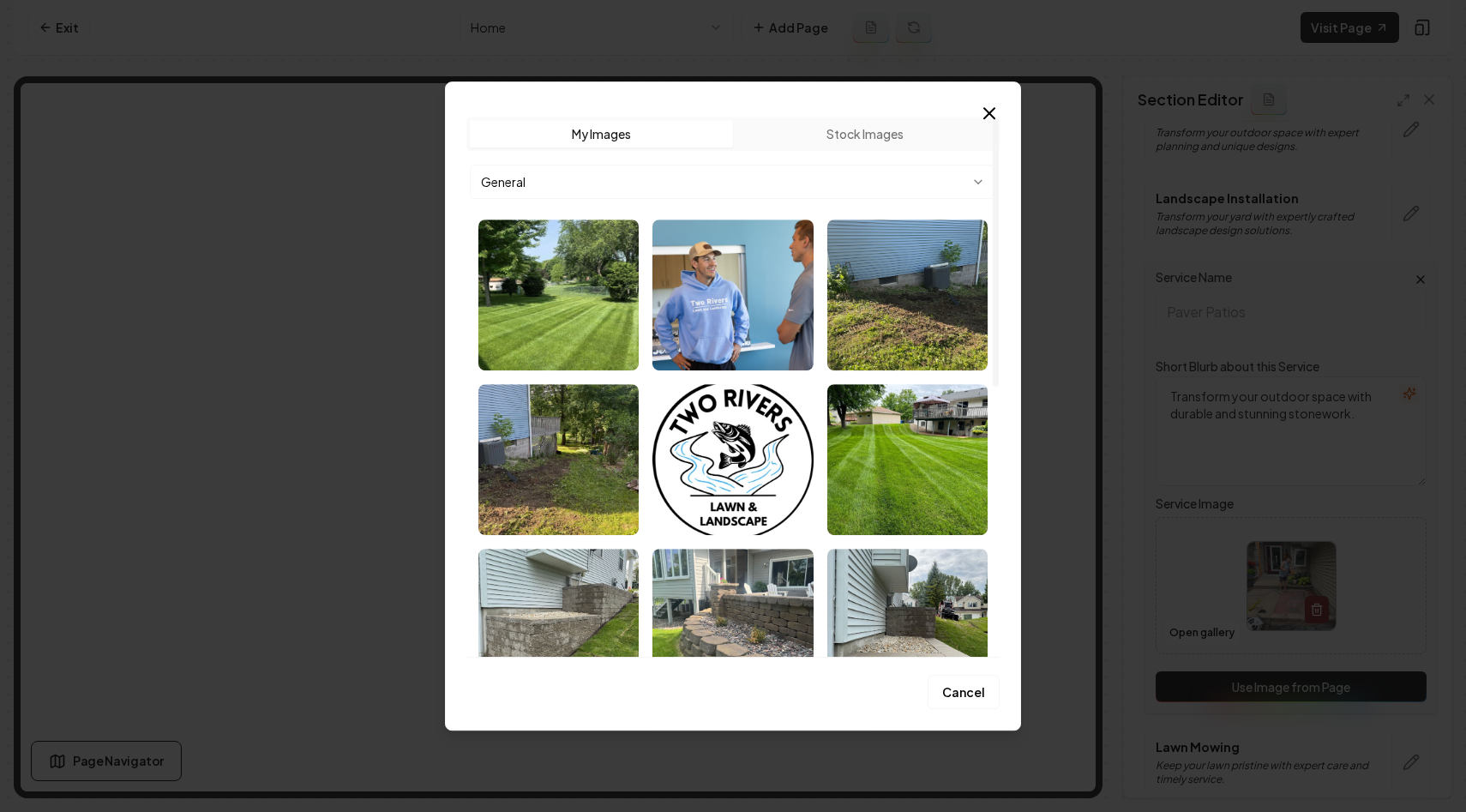
click at [611, 189] on body "Computer Required This feature is only available on a computer. Please switch t…" at bounding box center [733, 406] width 1466 height 812
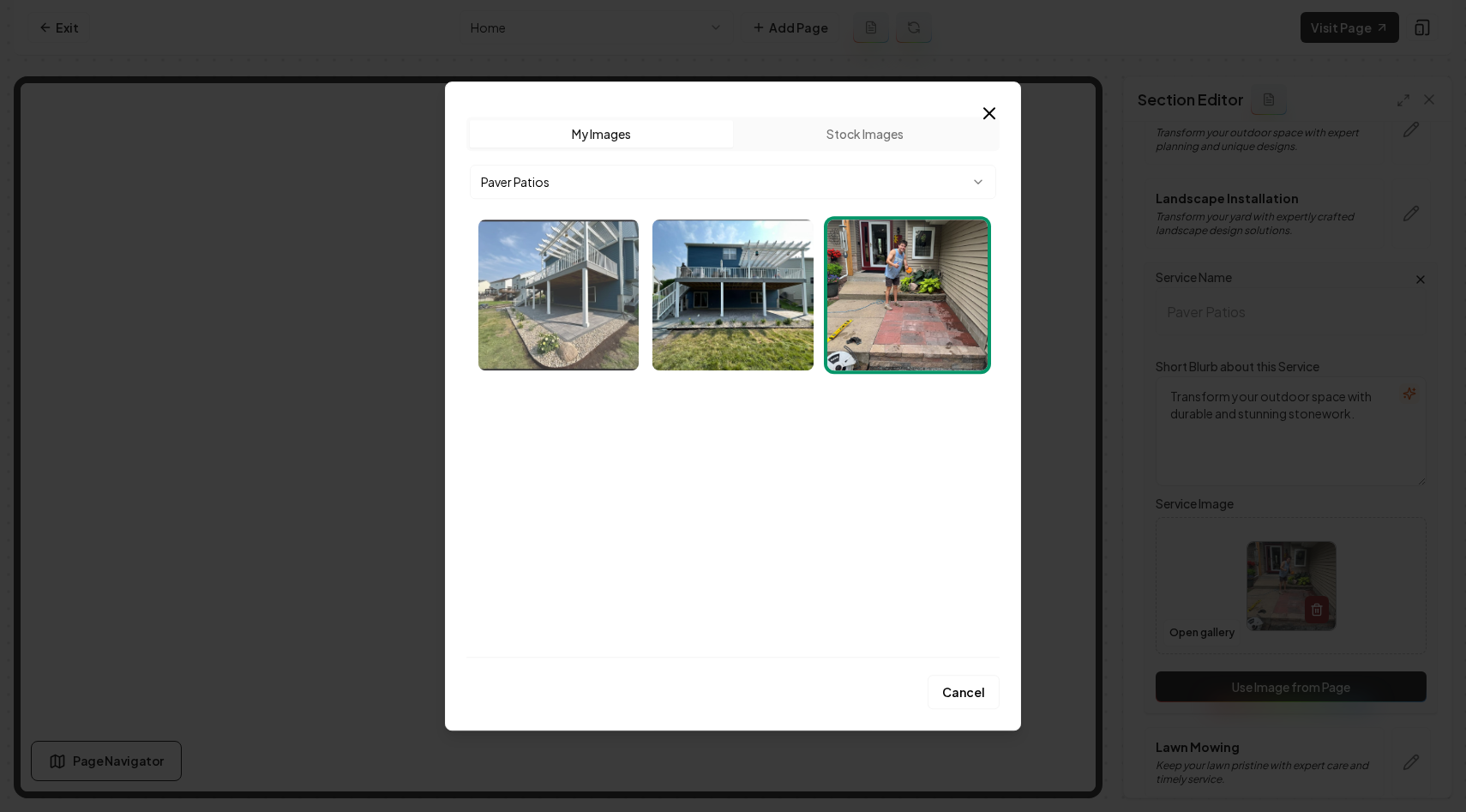
click at [567, 278] on img "Select image image_68c0e3165c7cd75eb8eec701.webp" at bounding box center [558, 295] width 160 height 151
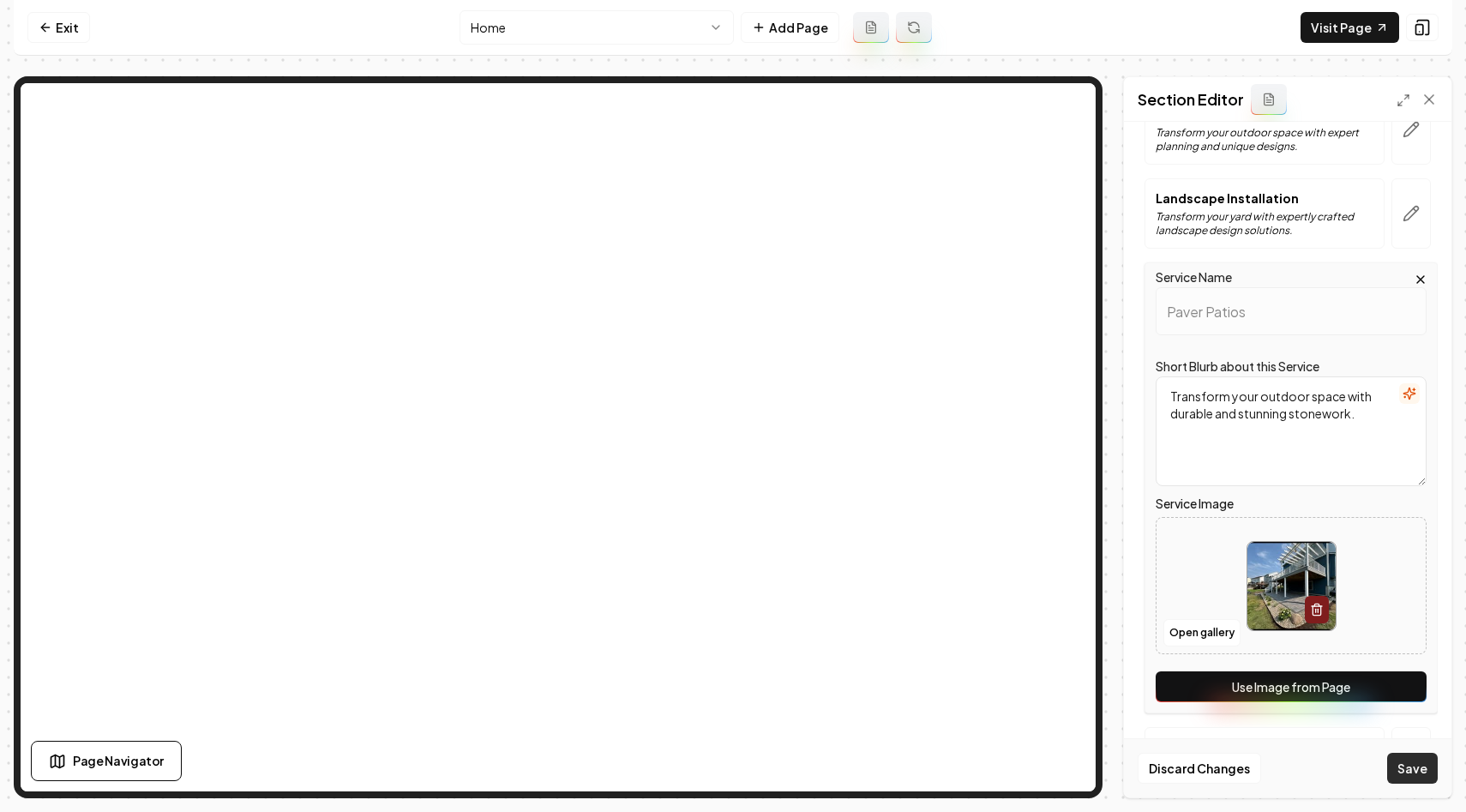
click at [1415, 765] on button "Save" at bounding box center [1412, 768] width 51 height 31
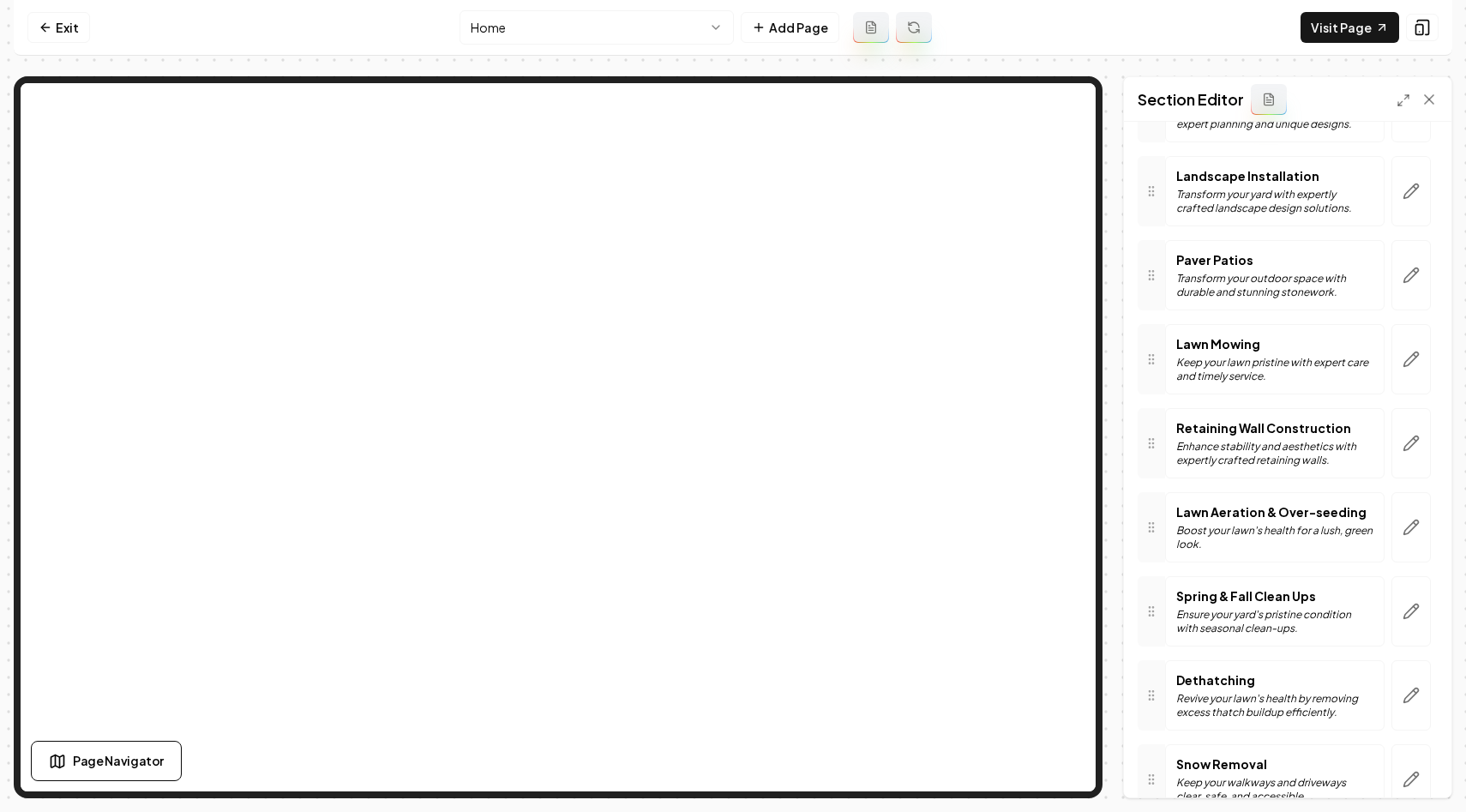
scroll to position [193, 0]
click at [1410, 444] on icon "button" at bounding box center [1411, 444] width 17 height 17
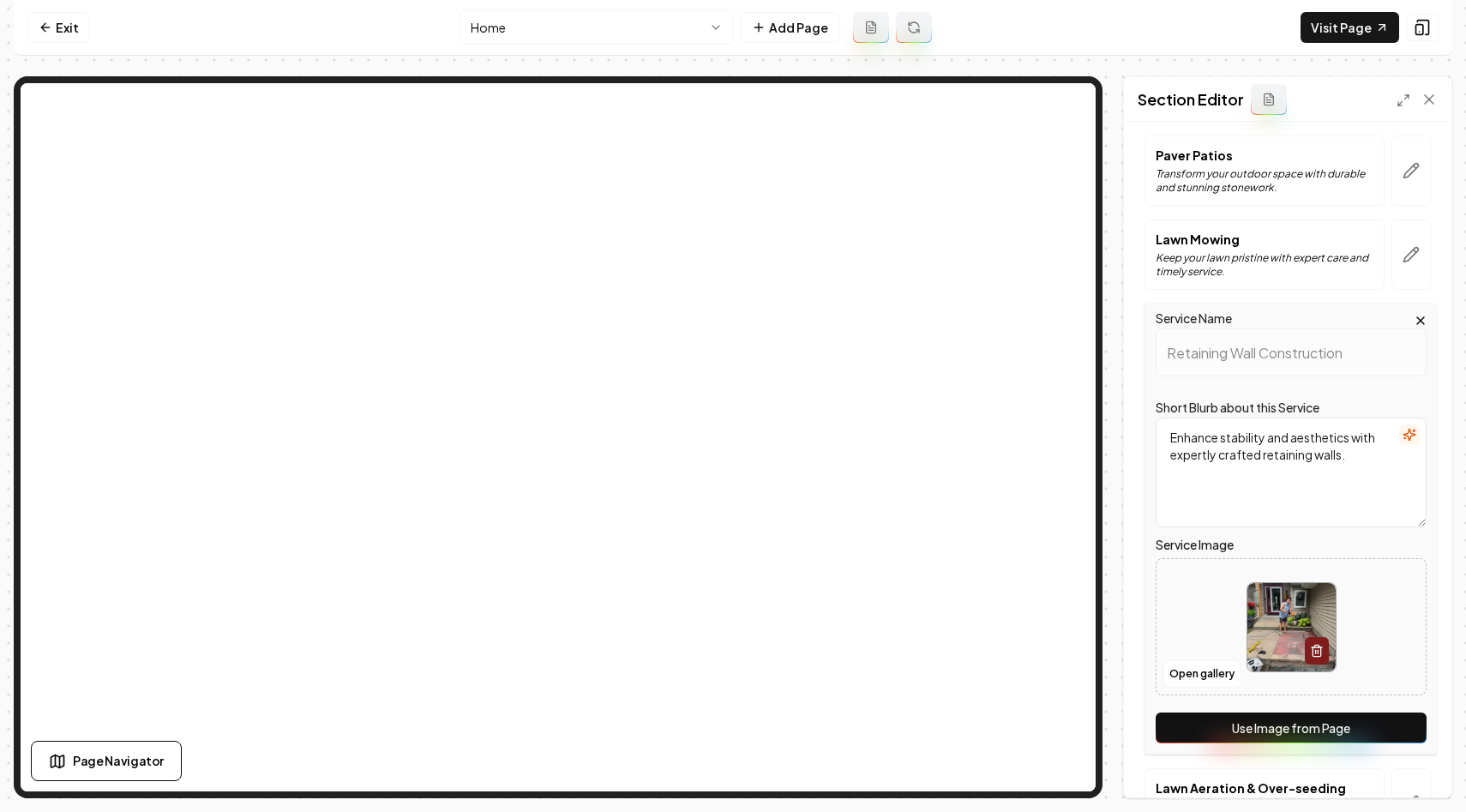
scroll to position [418, 0]
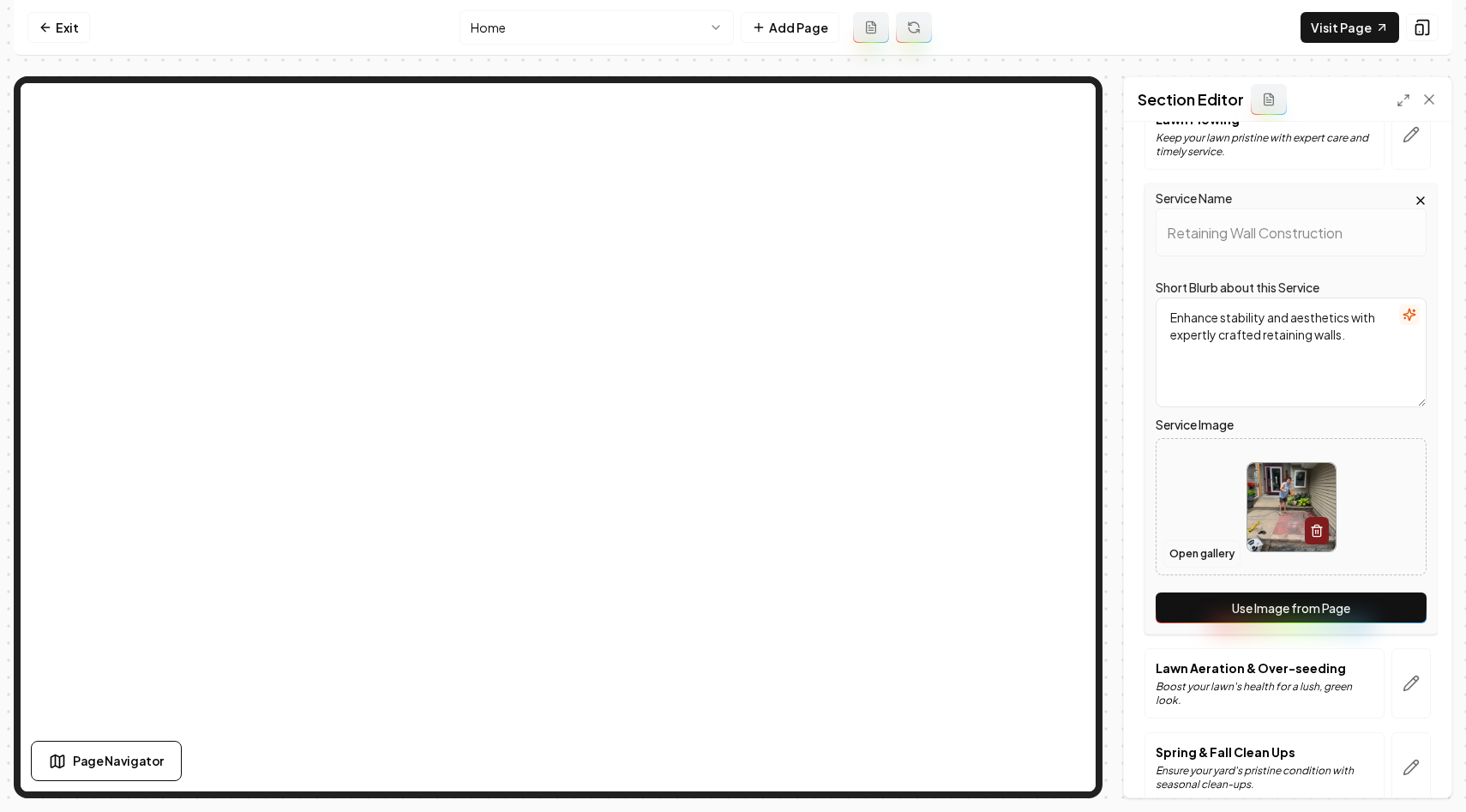
click at [1173, 554] on button "Open gallery" at bounding box center [1202, 554] width 77 height 28
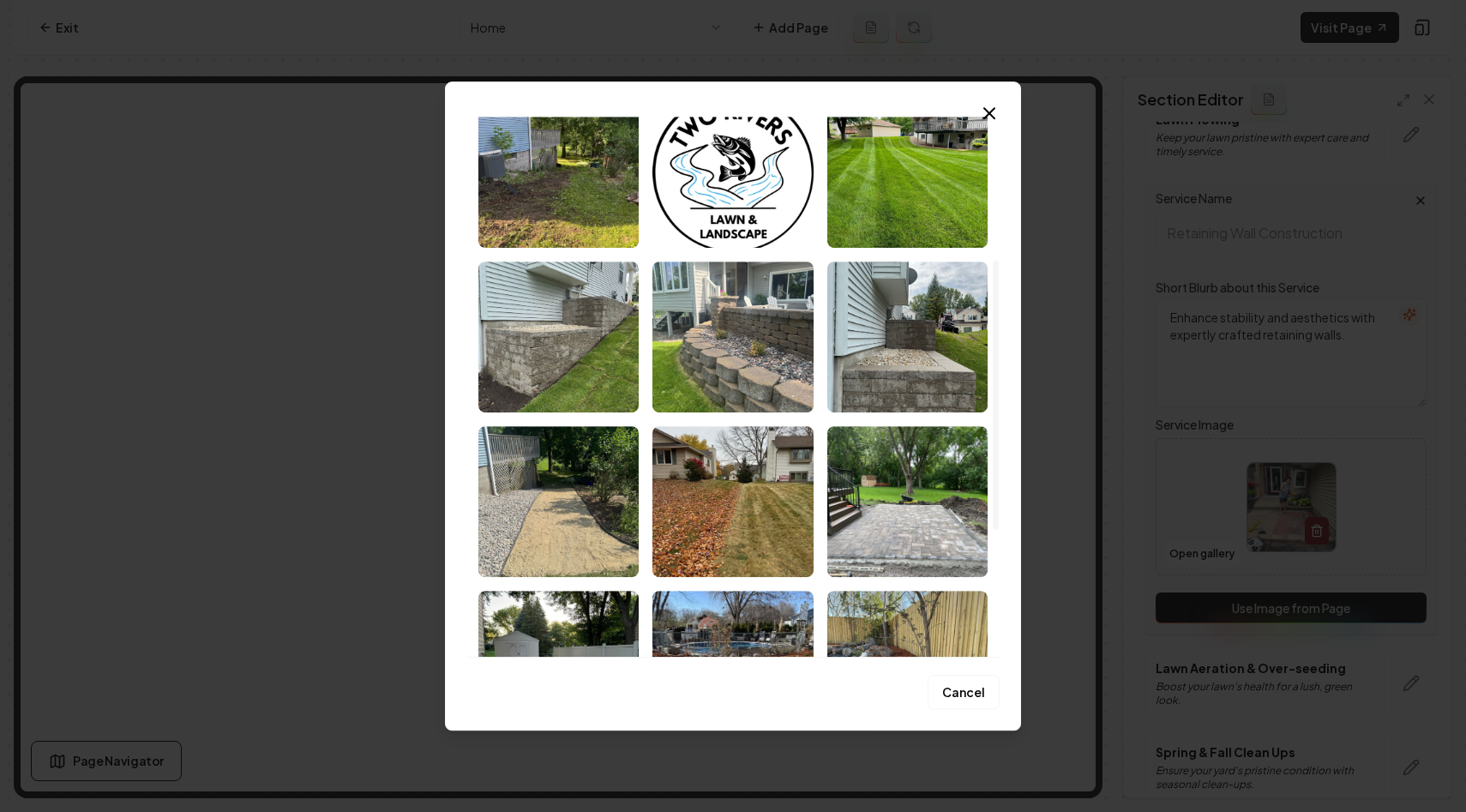
scroll to position [288, 0]
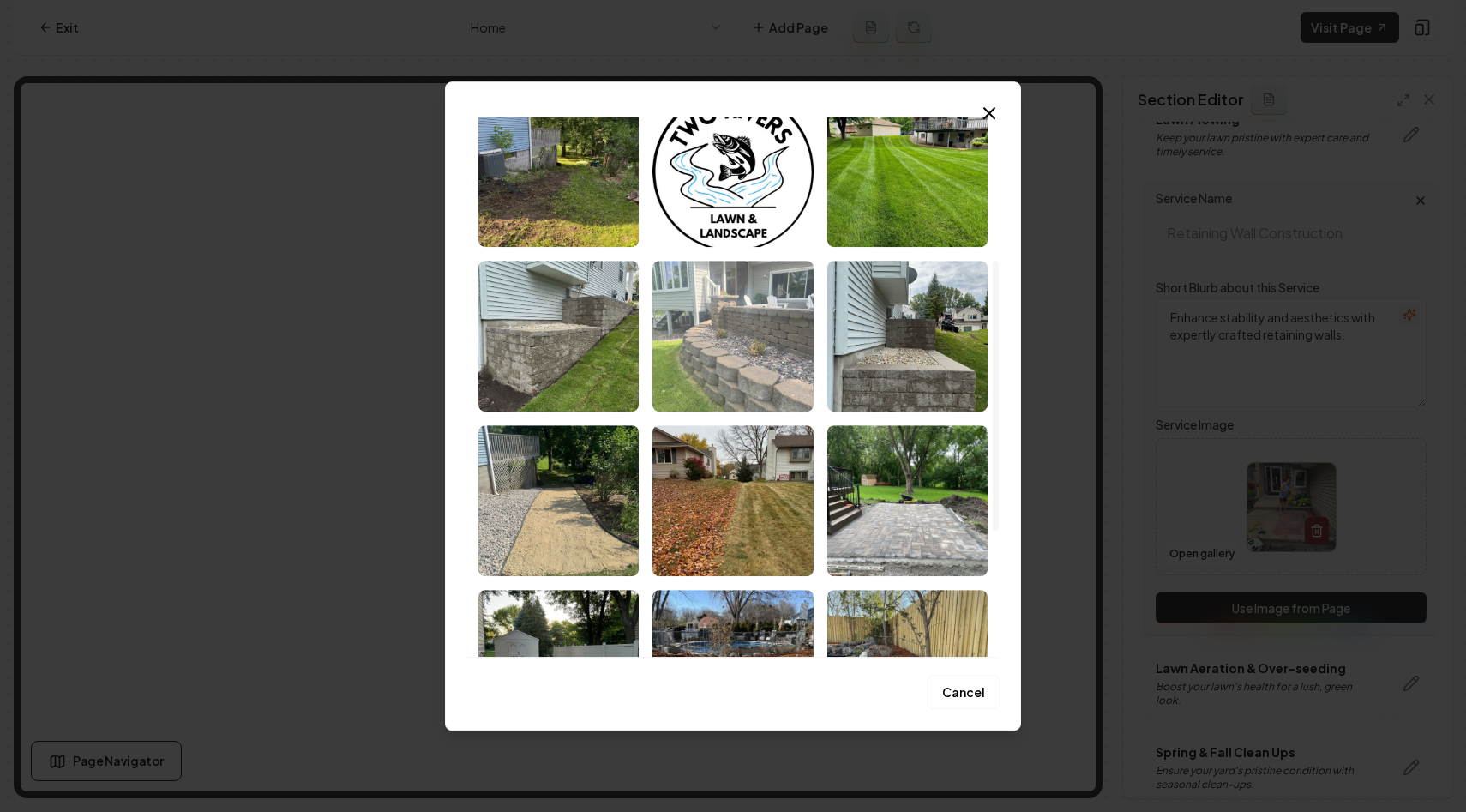
click at [725, 347] on img "Select image image_68c054975c7cd75eb86a5dc3.jpeg" at bounding box center [733, 336] width 160 height 151
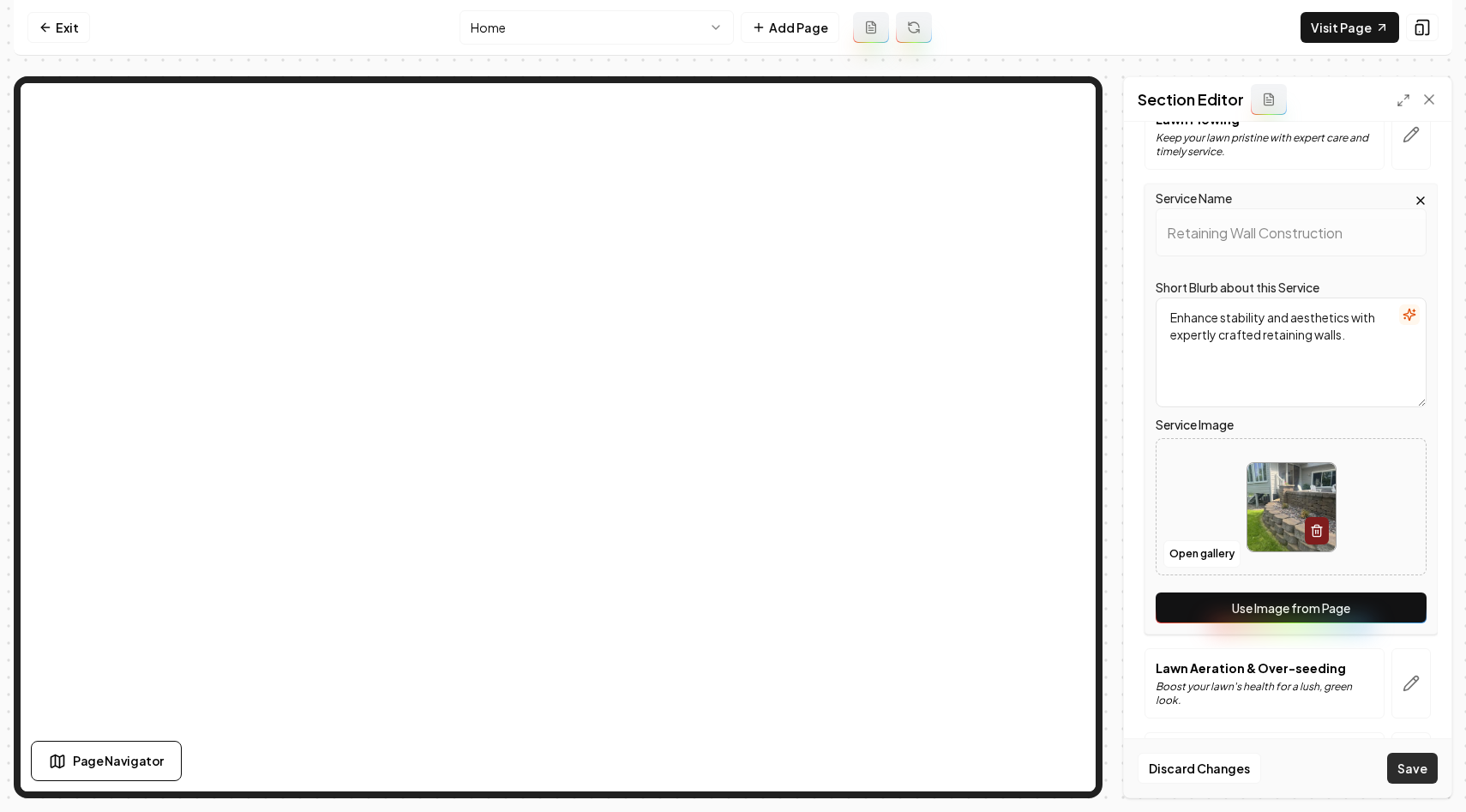
click at [1409, 759] on button "Save" at bounding box center [1412, 768] width 51 height 31
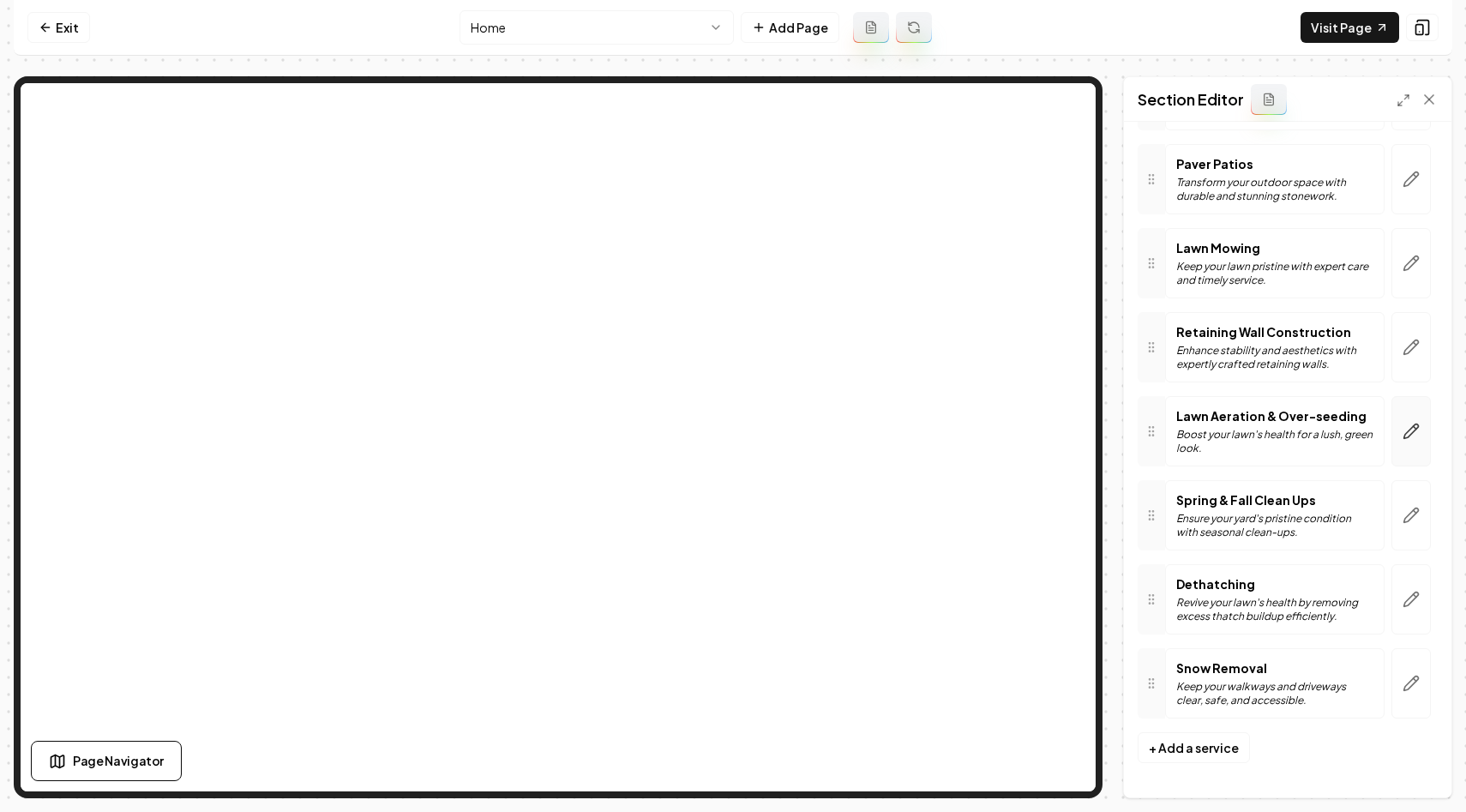
click at [1409, 422] on icon "button" at bounding box center [1411, 431] width 17 height 17
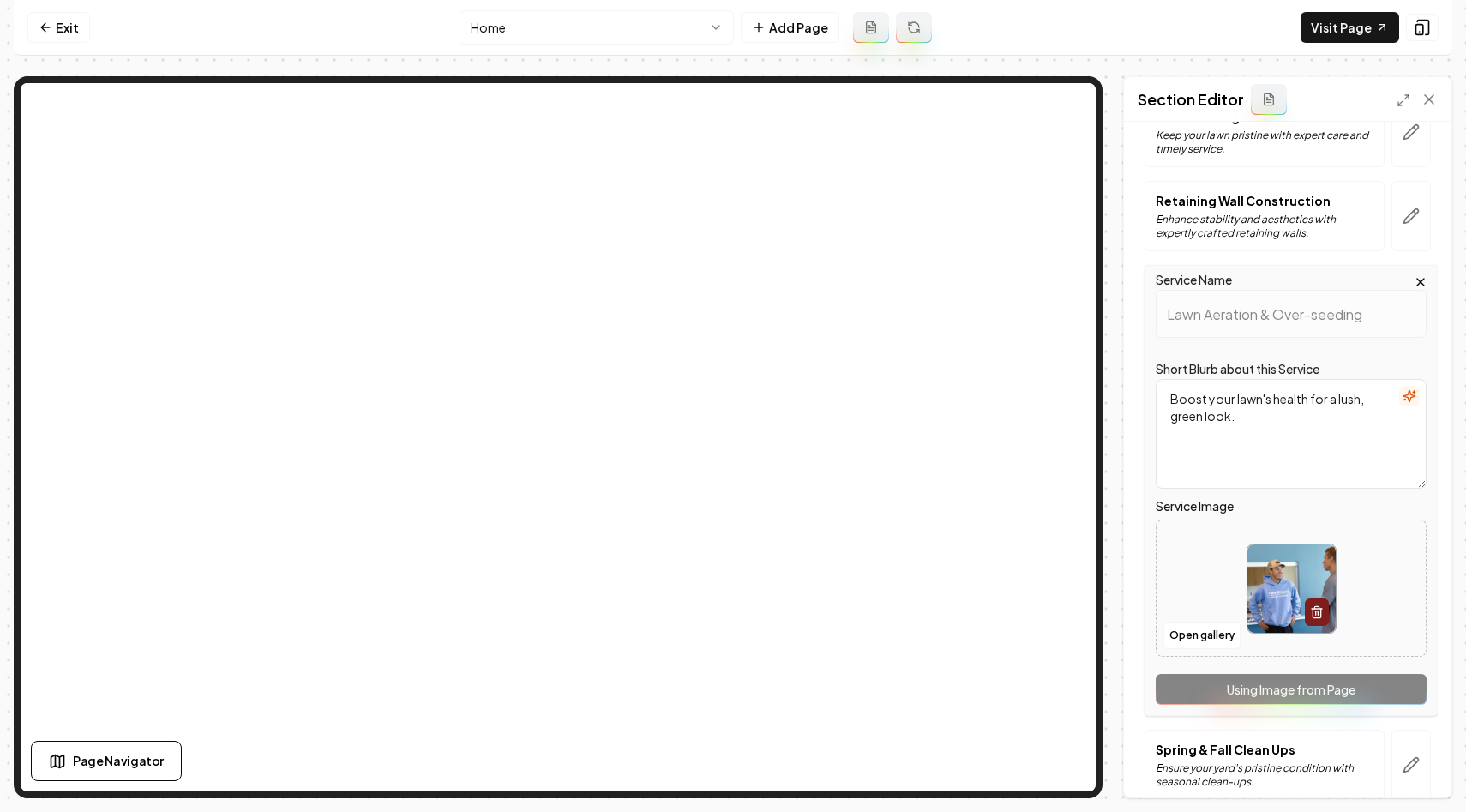
scroll to position [438, 0]
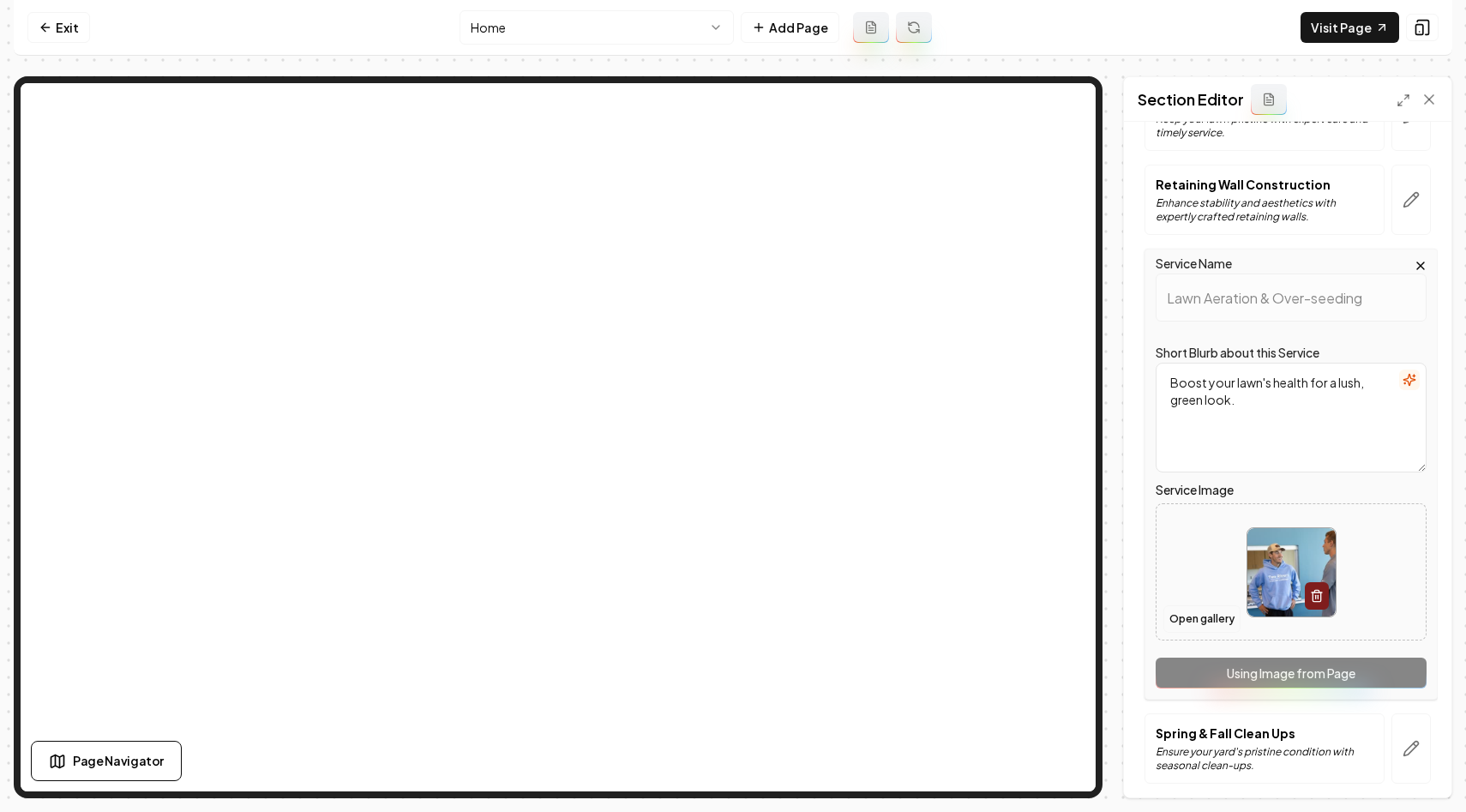
click at [1186, 628] on button "Open gallery" at bounding box center [1202, 619] width 77 height 28
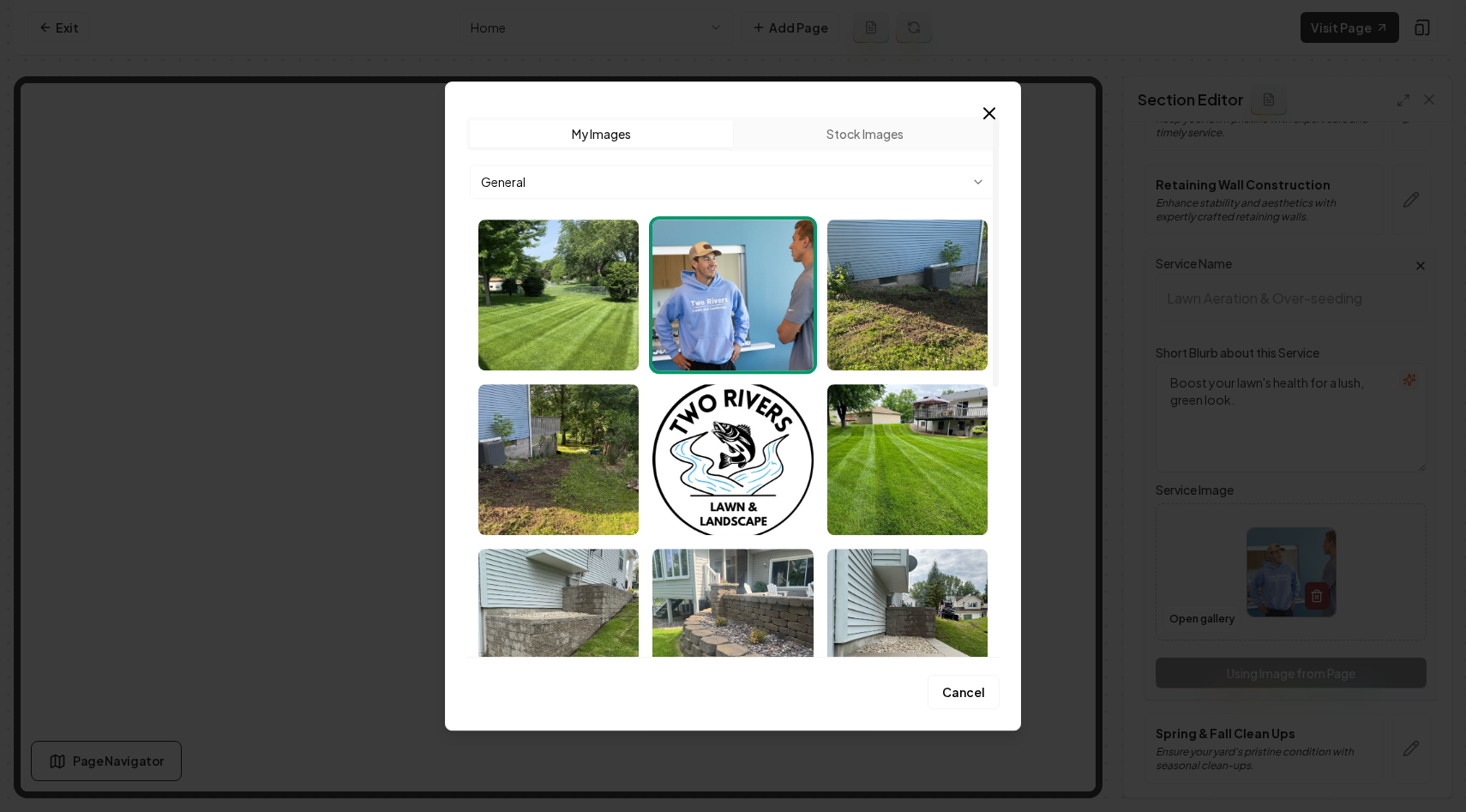
click at [694, 185] on body "Computer Required This feature is only available on a computer. Please switch t…" at bounding box center [733, 406] width 1466 height 812
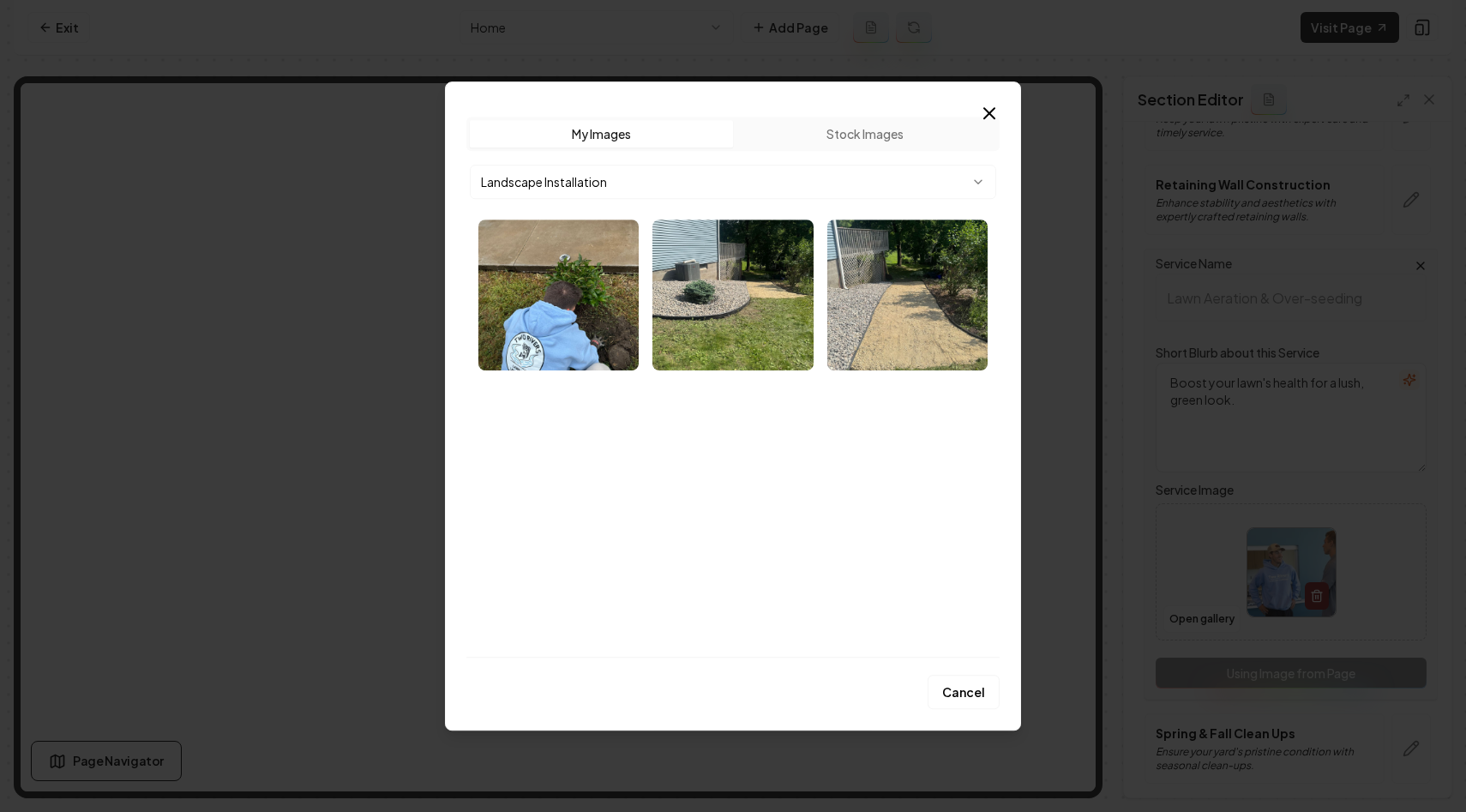
click at [713, 170] on body "Computer Required This feature is only available on a computer. Please switch t…" at bounding box center [733, 406] width 1466 height 812
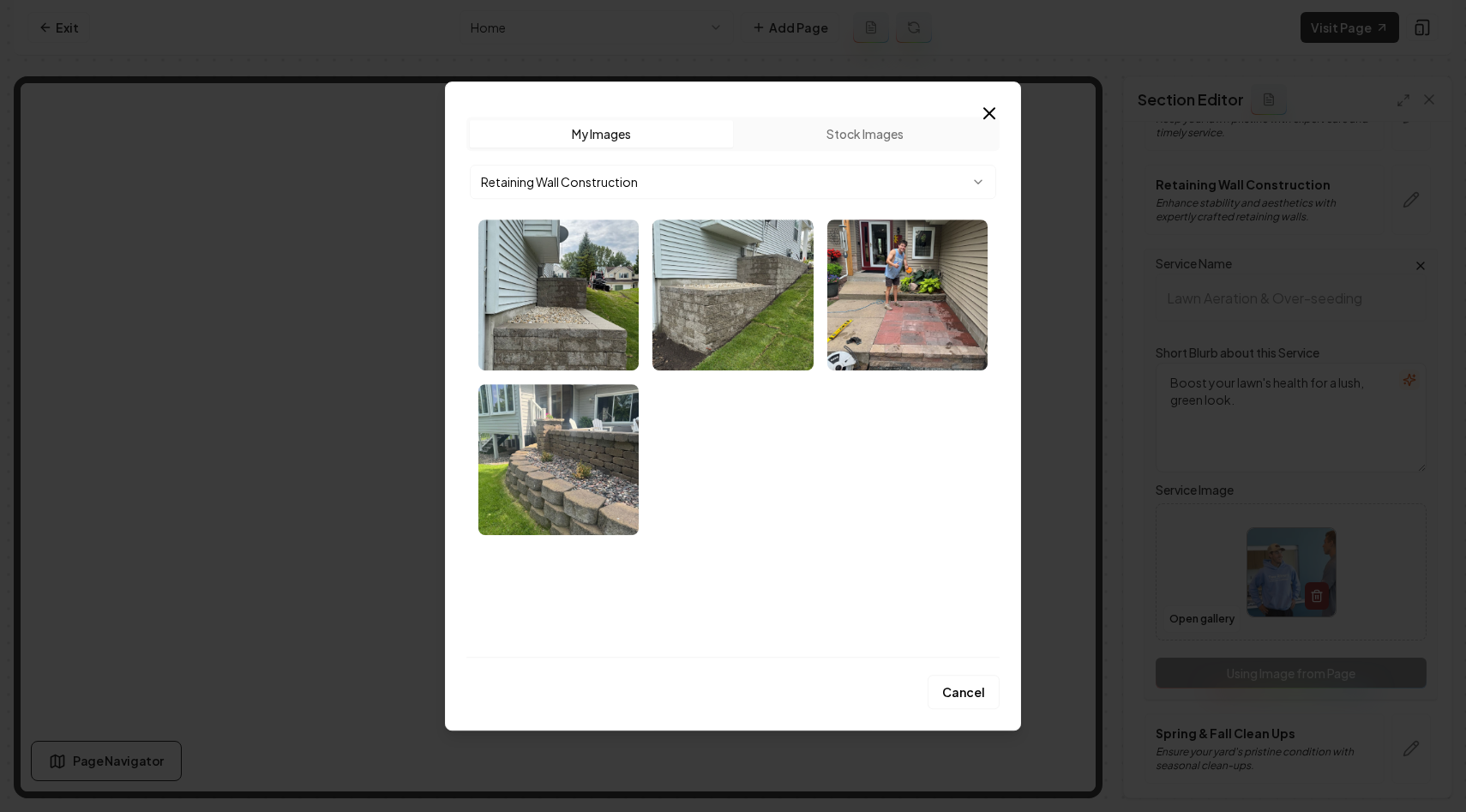
click at [626, 179] on body "Computer Required This feature is only available on a computer. Please switch t…" at bounding box center [733, 406] width 1466 height 812
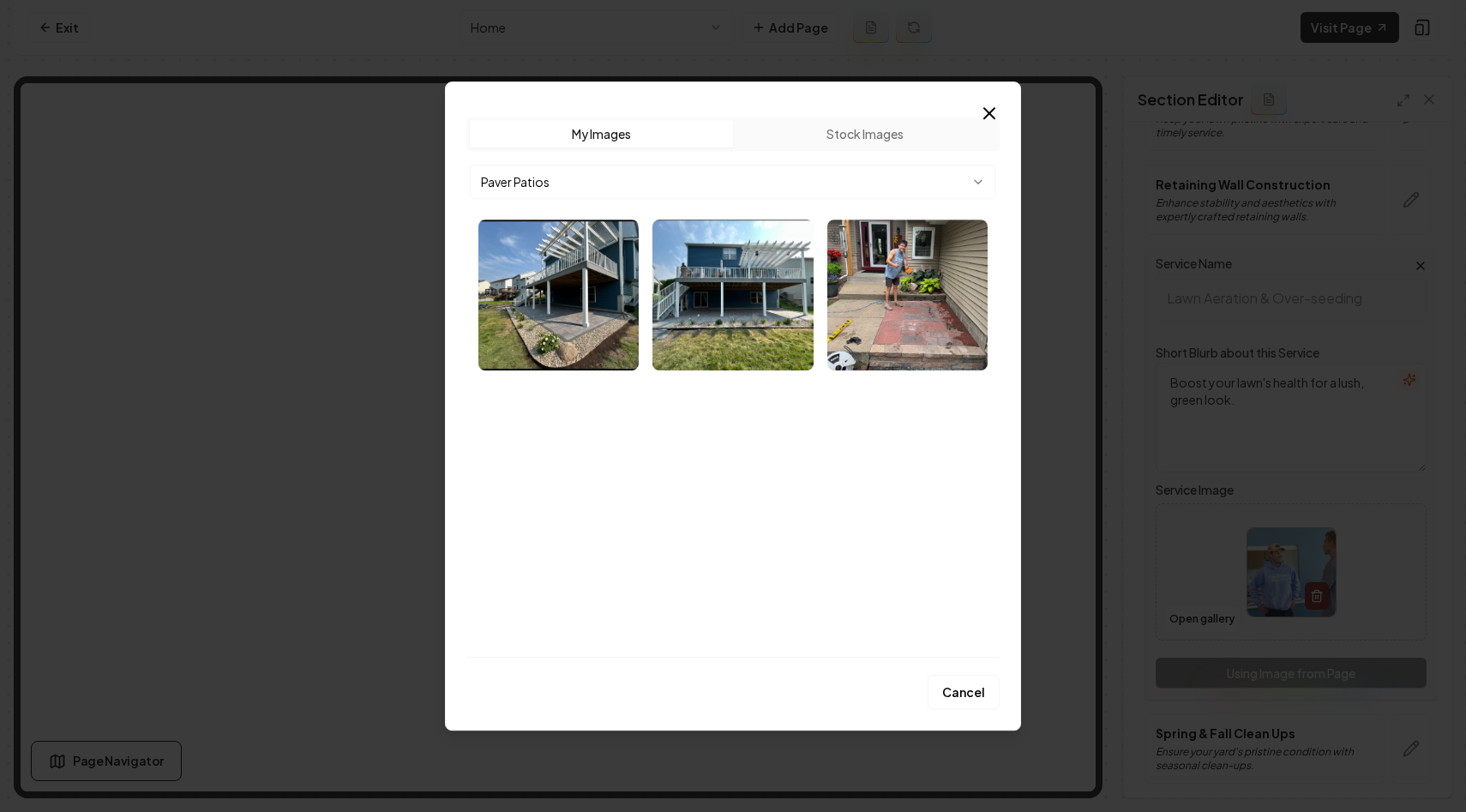
click at [671, 178] on body "Computer Required This feature is only available on a computer. Please switch t…" at bounding box center [733, 406] width 1466 height 812
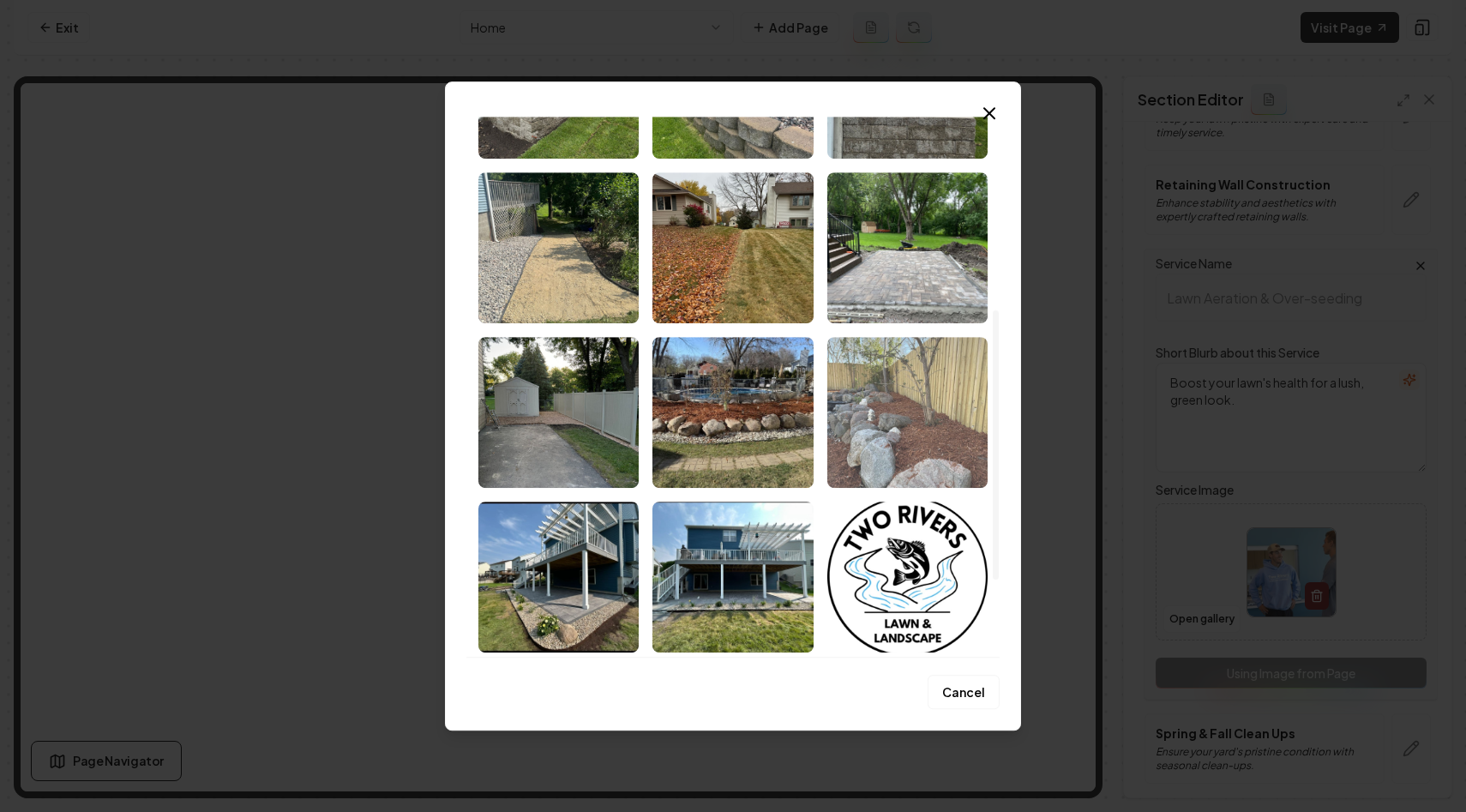
scroll to position [0, 0]
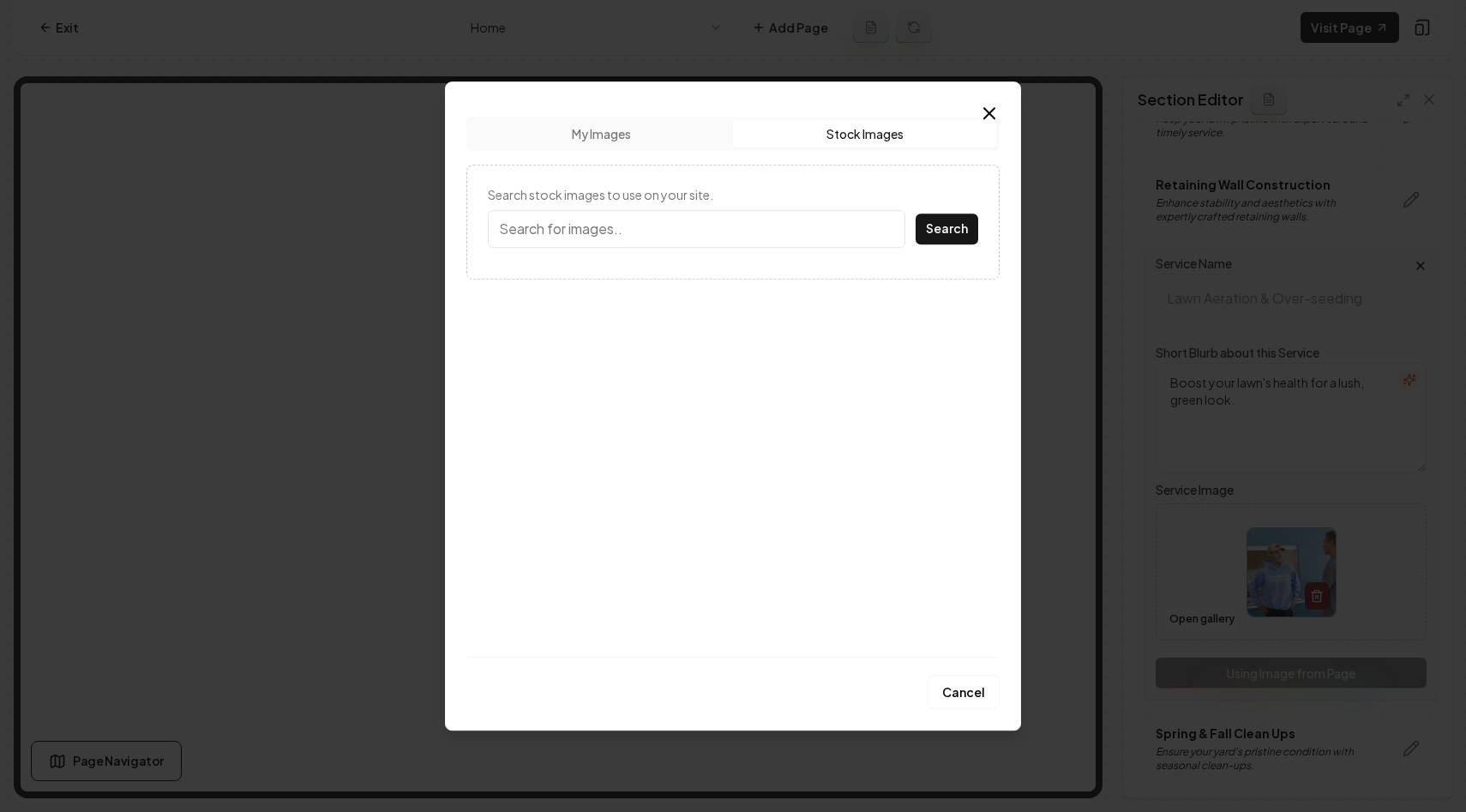
click at [851, 131] on button "Stock Images" at bounding box center [865, 133] width 263 height 28
click at [629, 243] on input "Search stock images to use on your site." at bounding box center [696, 228] width 418 height 37
click at [916, 213] on button "Search" at bounding box center [947, 228] width 62 height 31
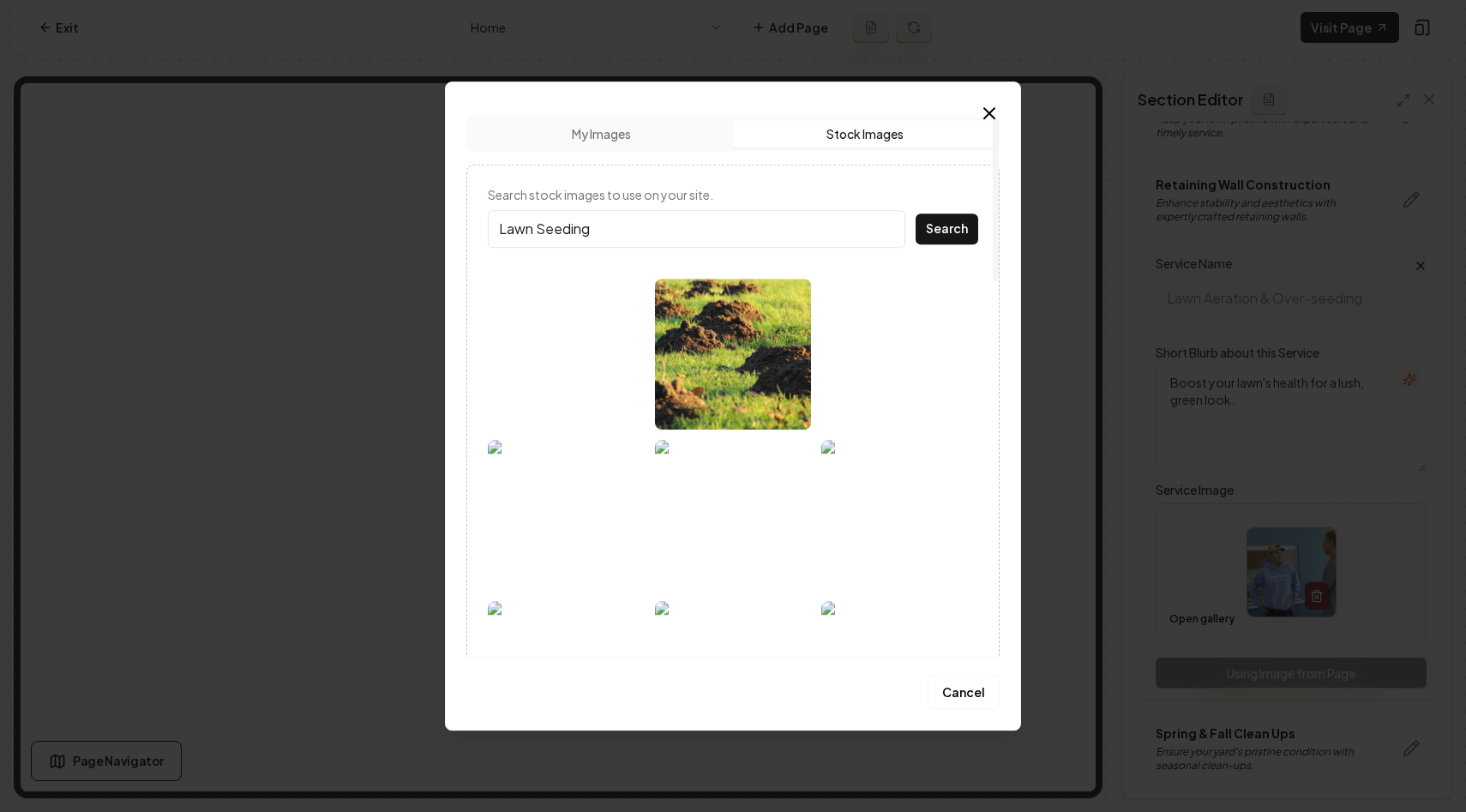
click at [916, 213] on button "Search" at bounding box center [947, 228] width 62 height 31
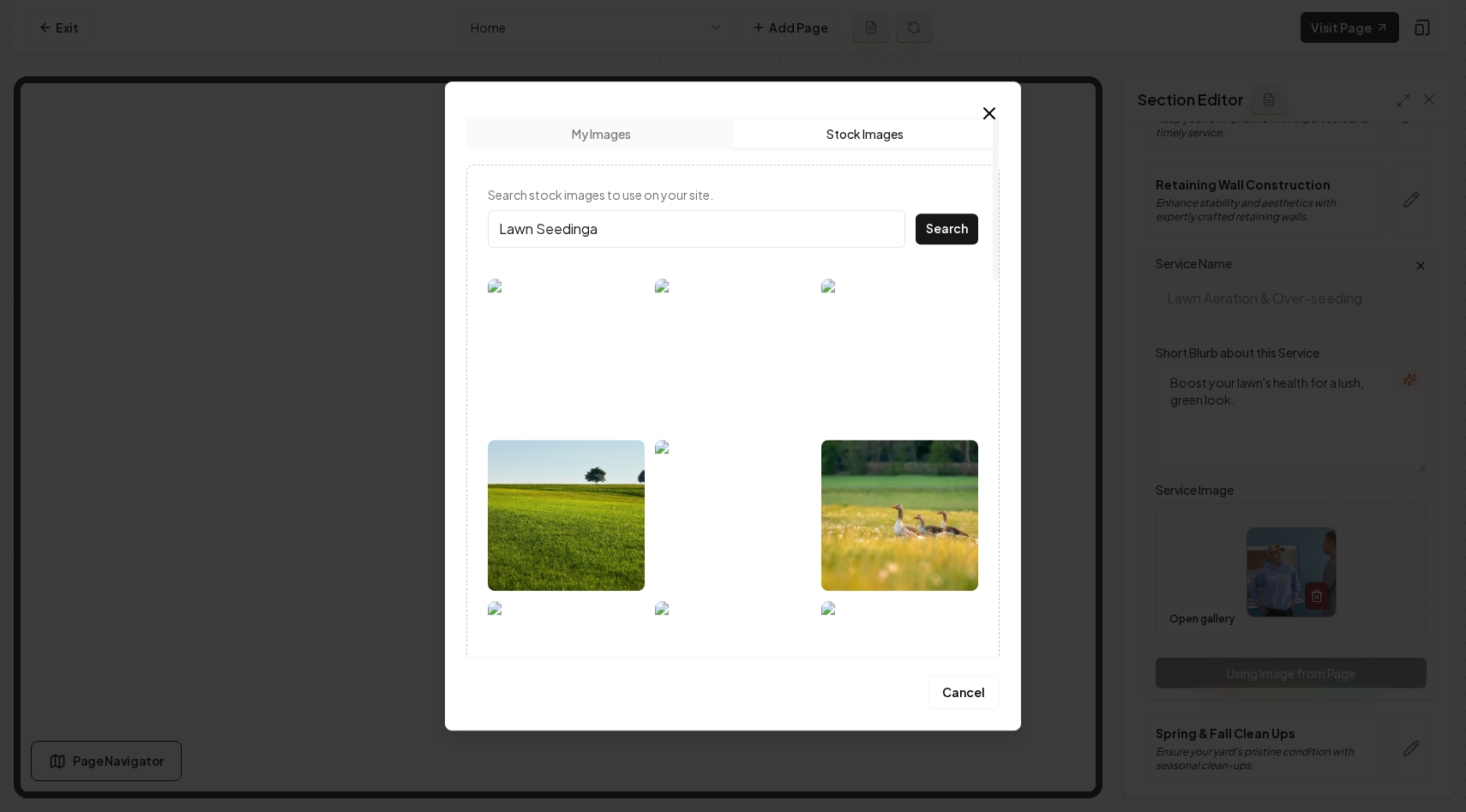
type input "Lawn Seeding"
click at [916, 213] on button "Search" at bounding box center [947, 228] width 62 height 31
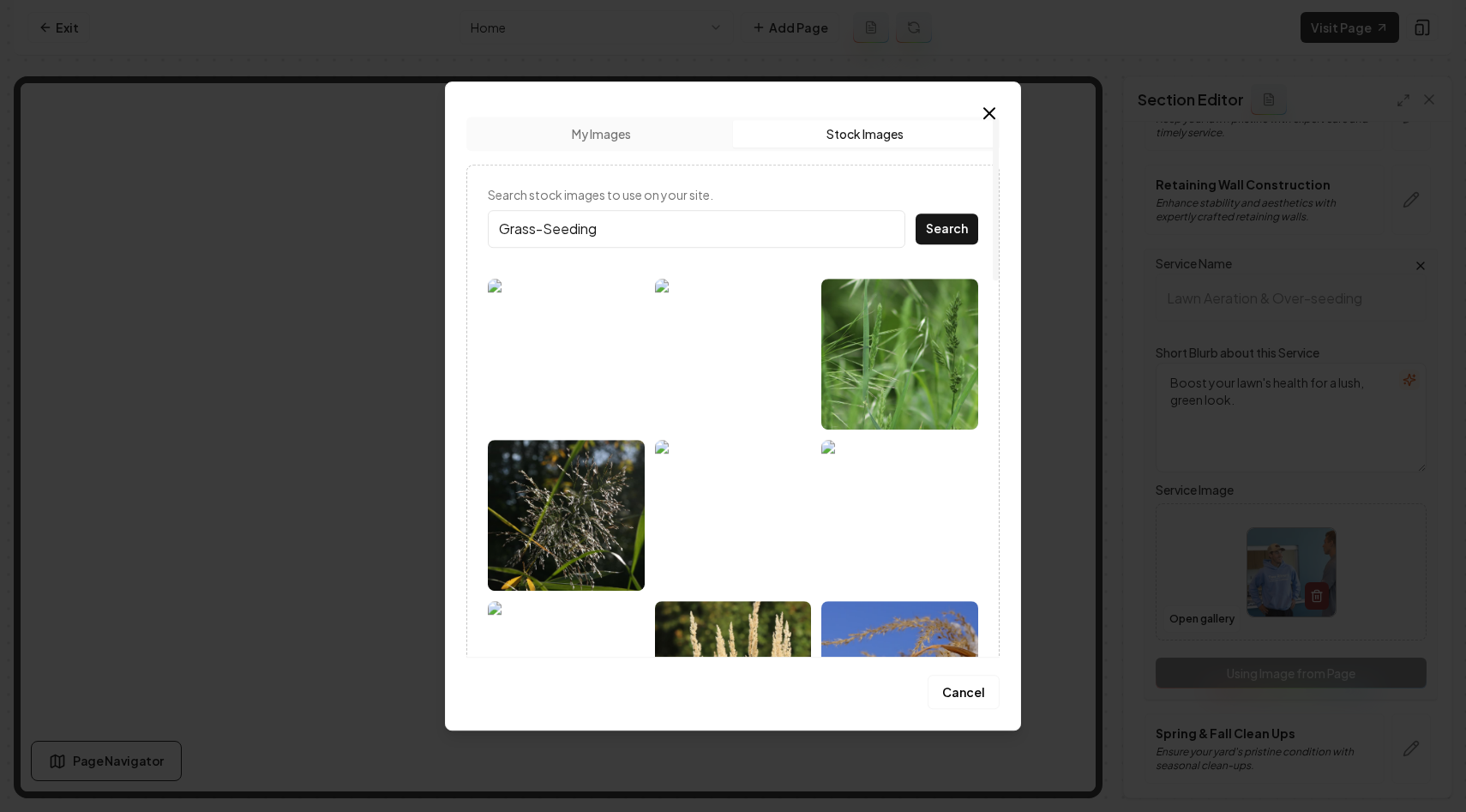
click at [916, 213] on button "Search" at bounding box center [947, 228] width 62 height 31
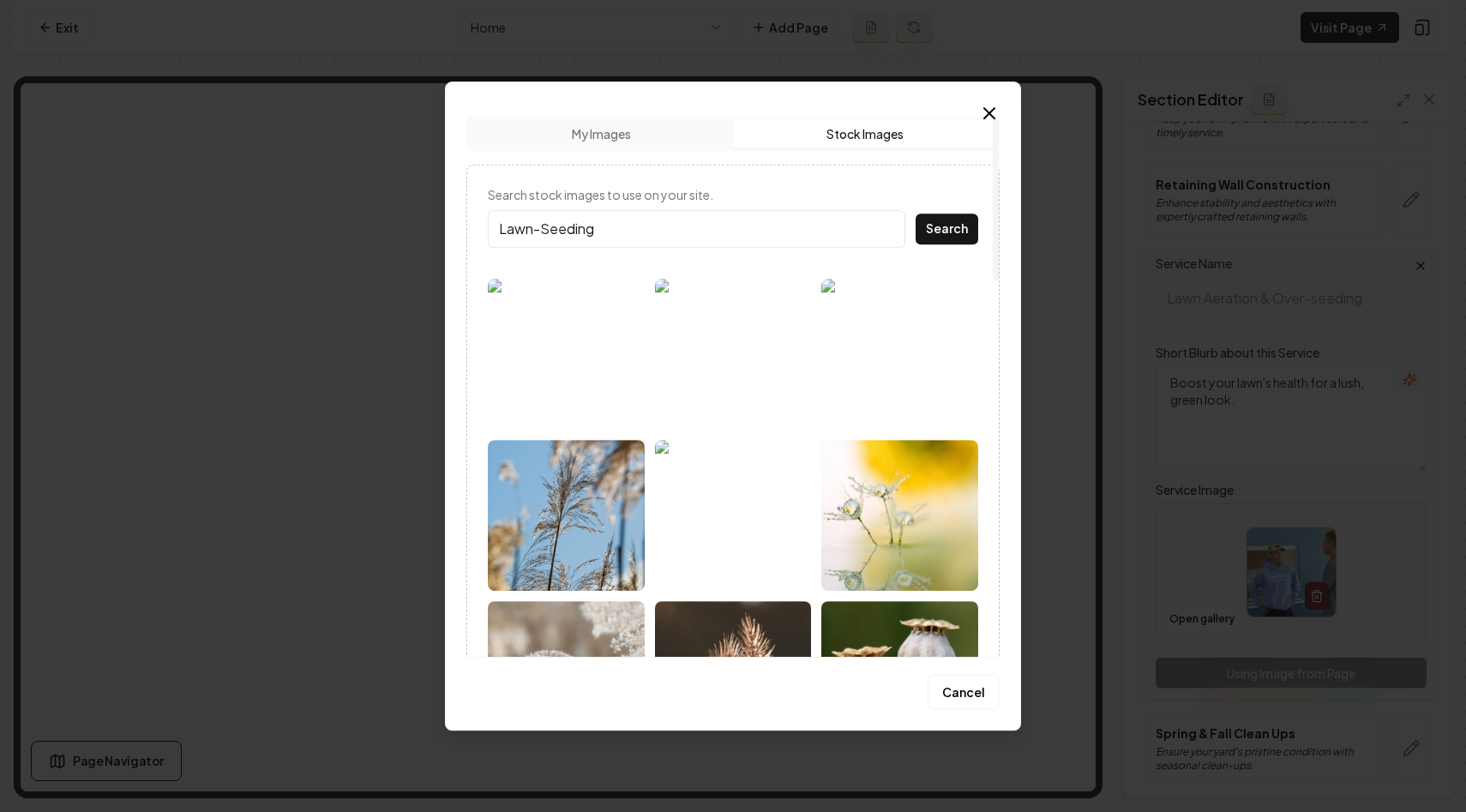
type input "Lawn-Seeding"
click at [916, 213] on button "Search" at bounding box center [947, 228] width 62 height 31
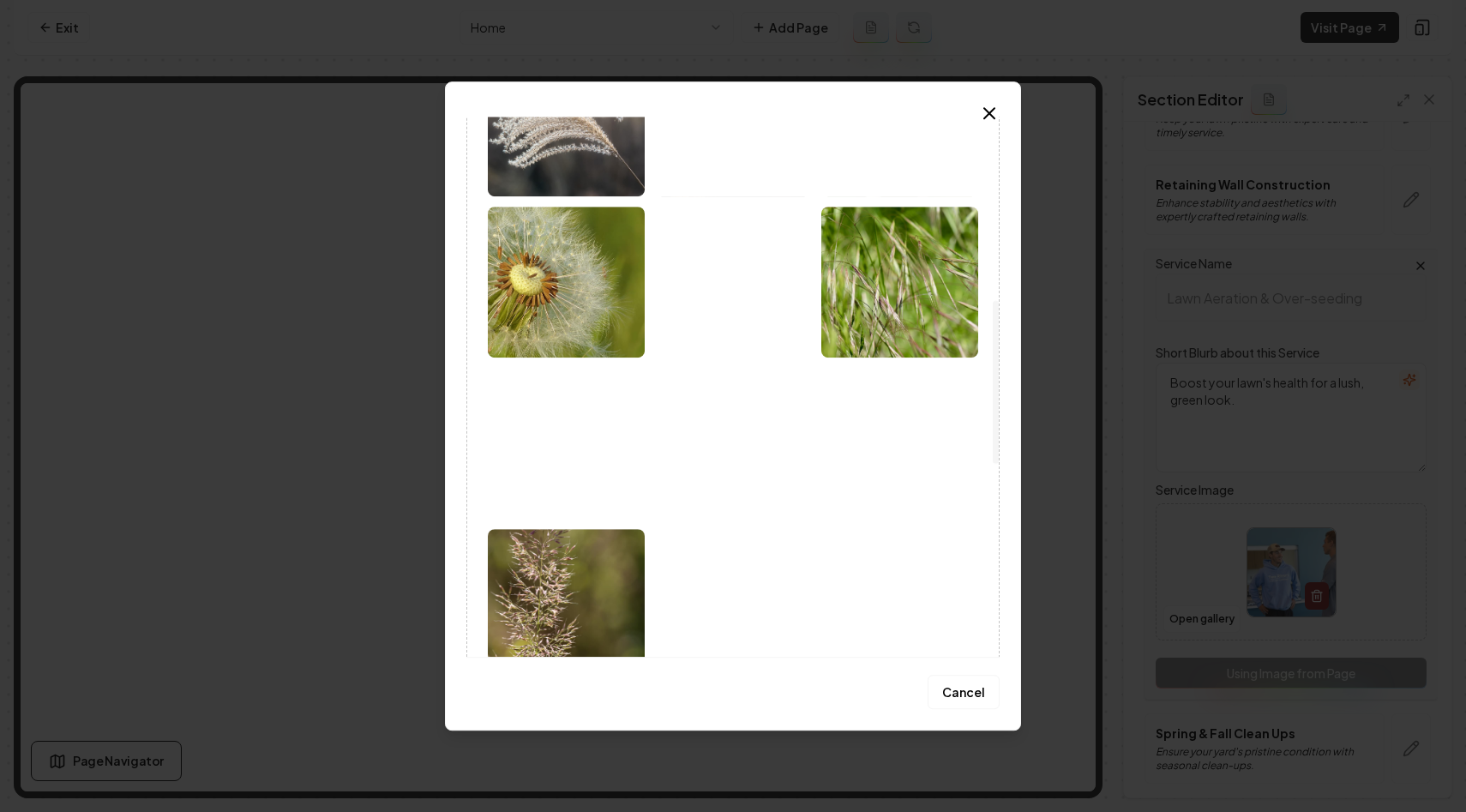
scroll to position [697, 0]
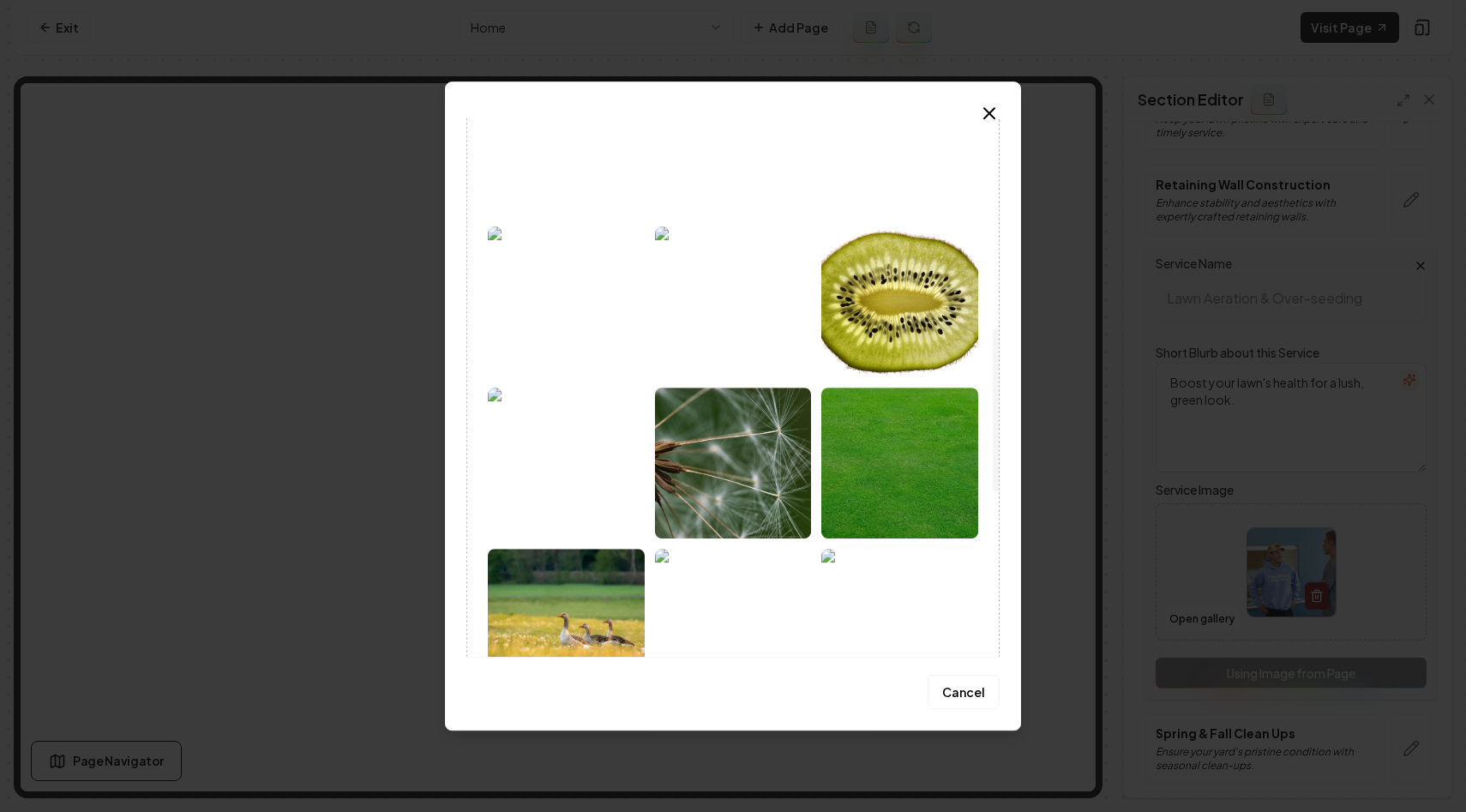
click at [557, 307] on img at bounding box center [565, 301] width 156 height 151
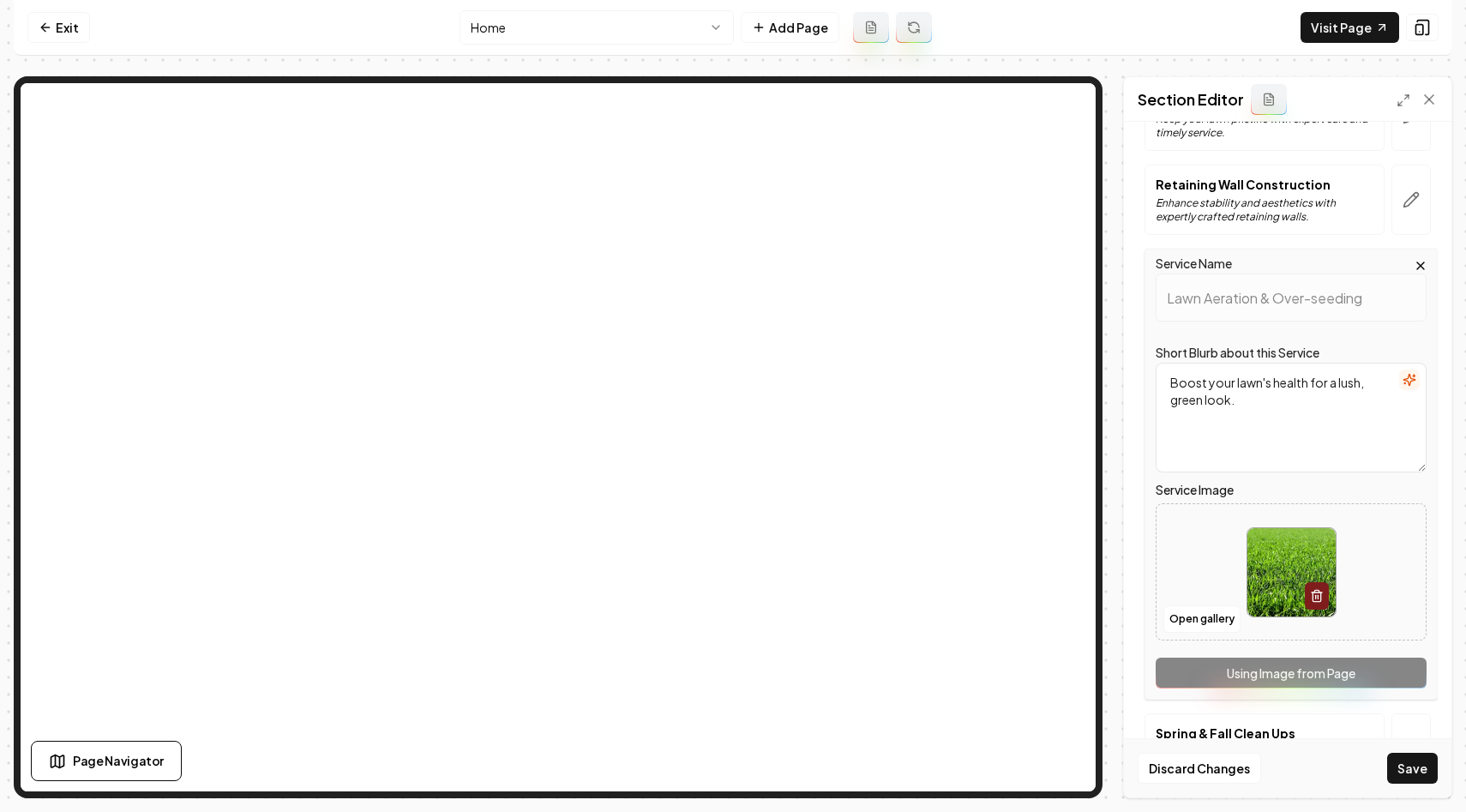
click at [1418, 776] on button "Save" at bounding box center [1412, 768] width 51 height 31
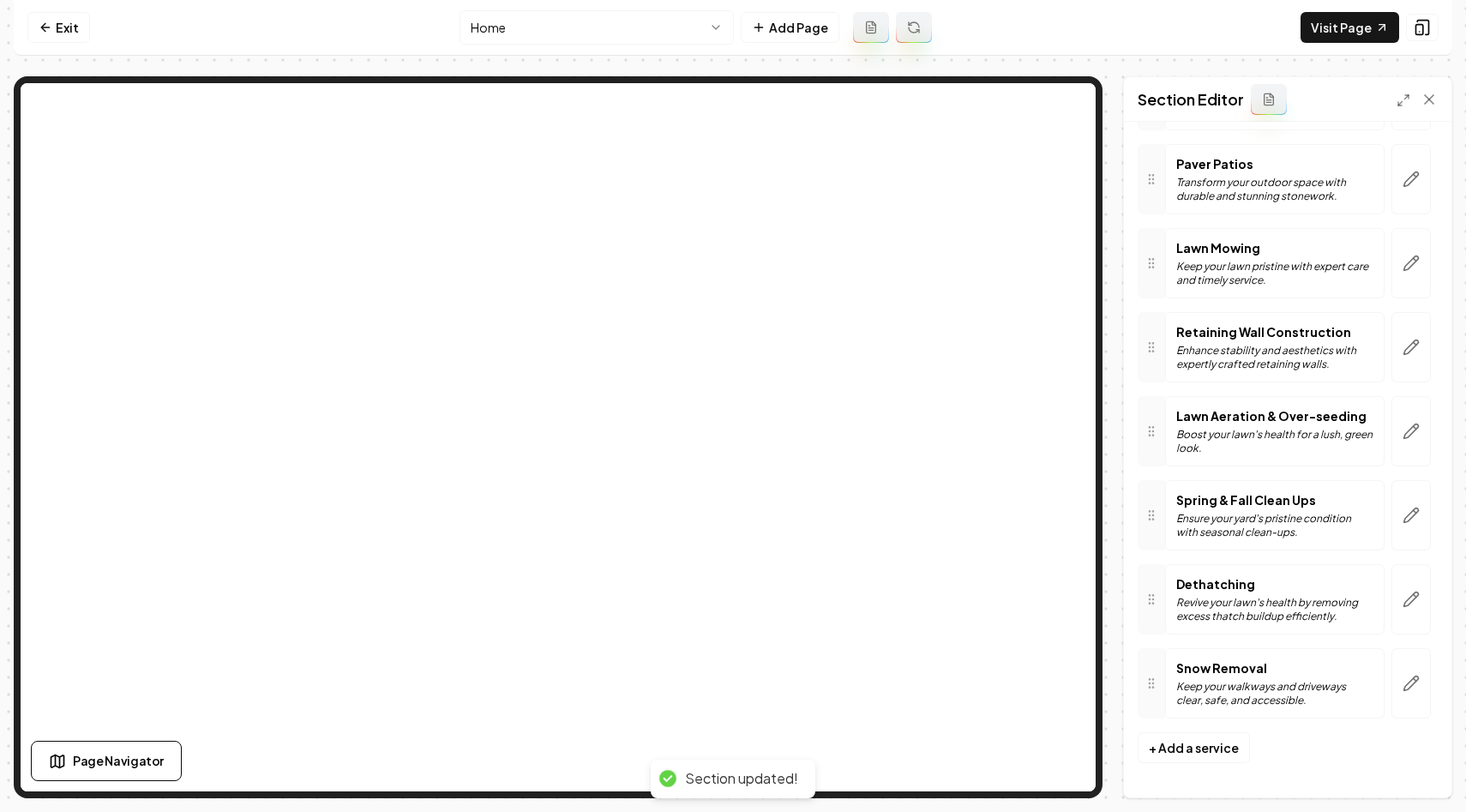
scroll to position [290, 0]
click at [1423, 516] on button "button" at bounding box center [1411, 514] width 39 height 70
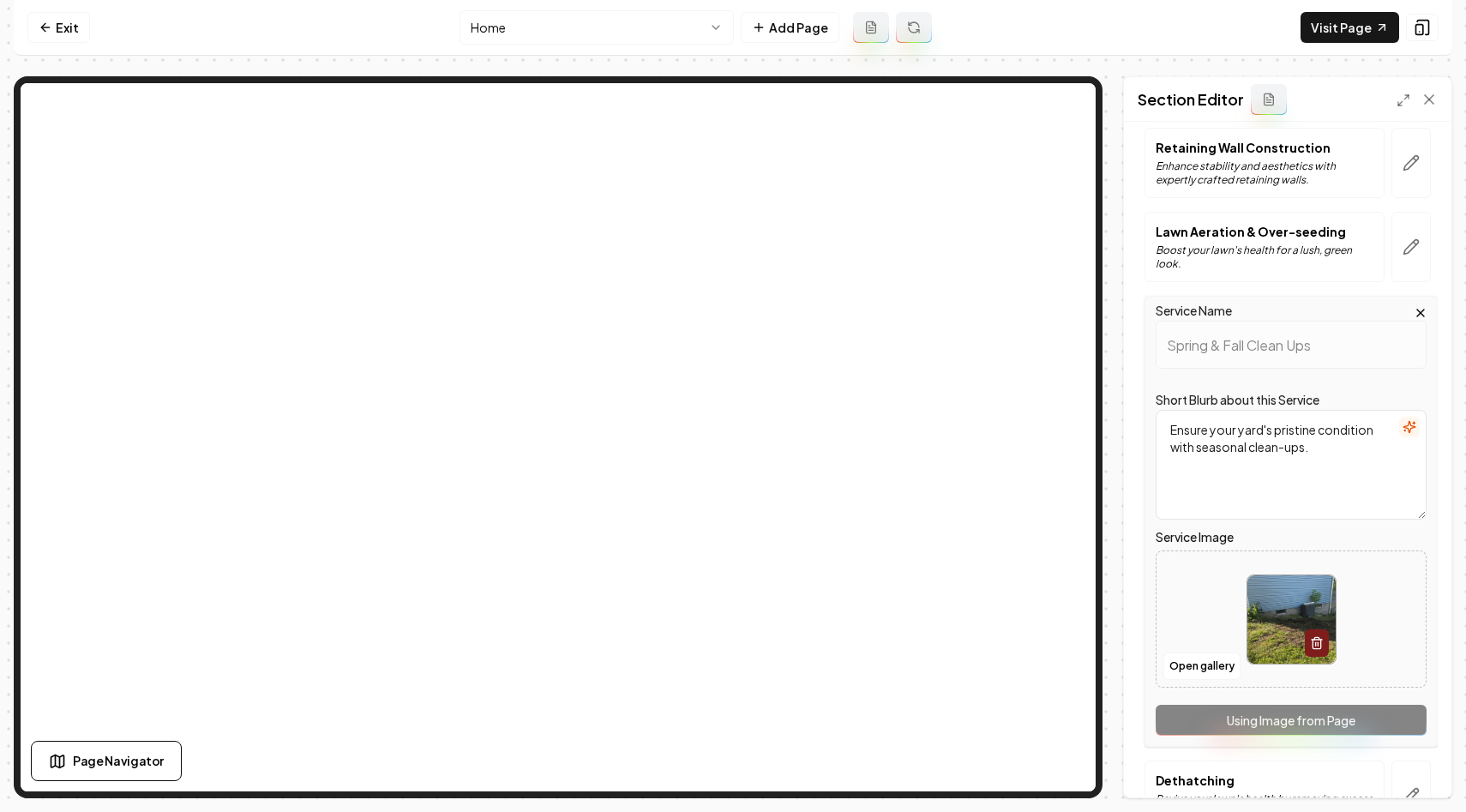
scroll to position [553, 0]
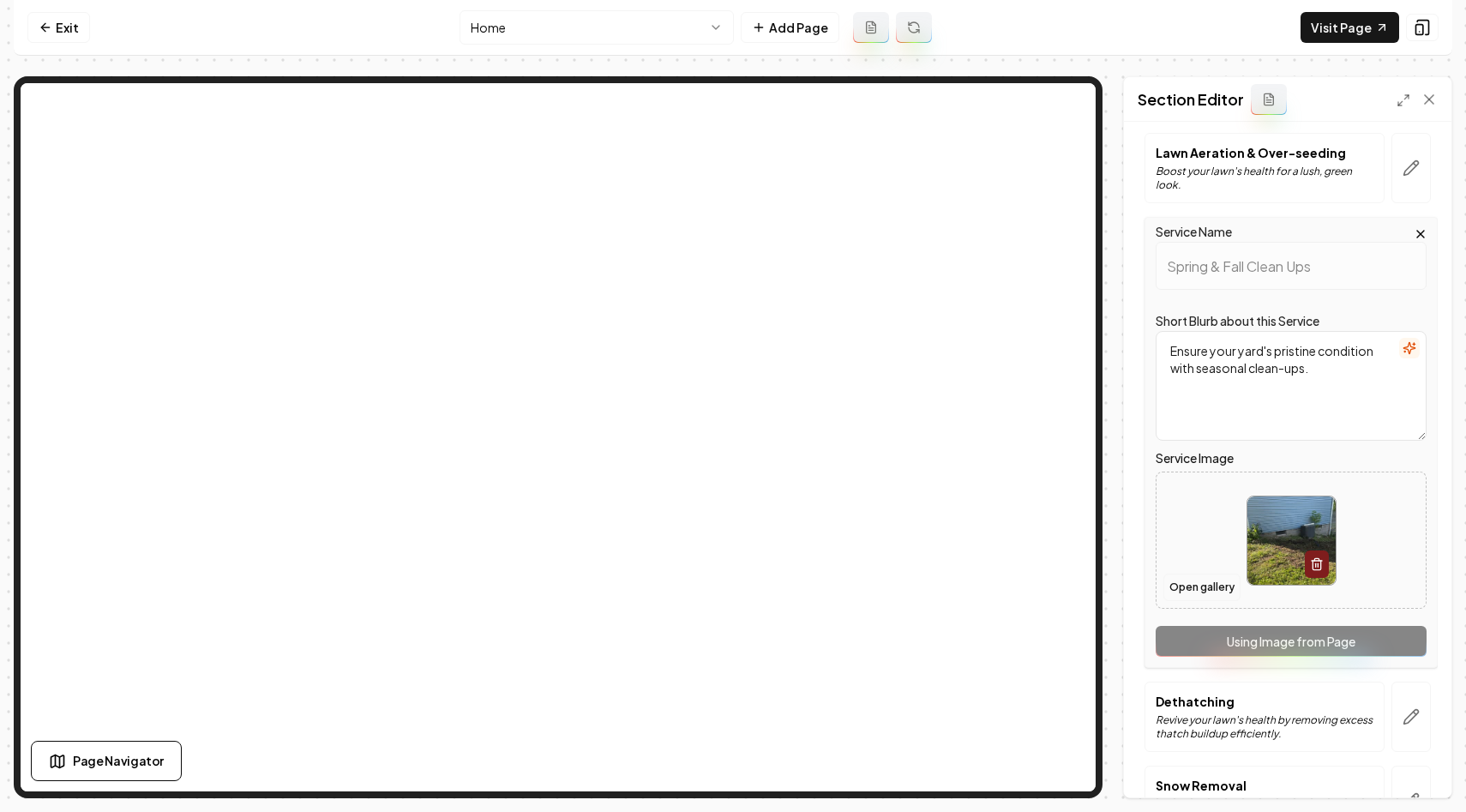
click at [1188, 593] on button "Open gallery" at bounding box center [1202, 587] width 77 height 28
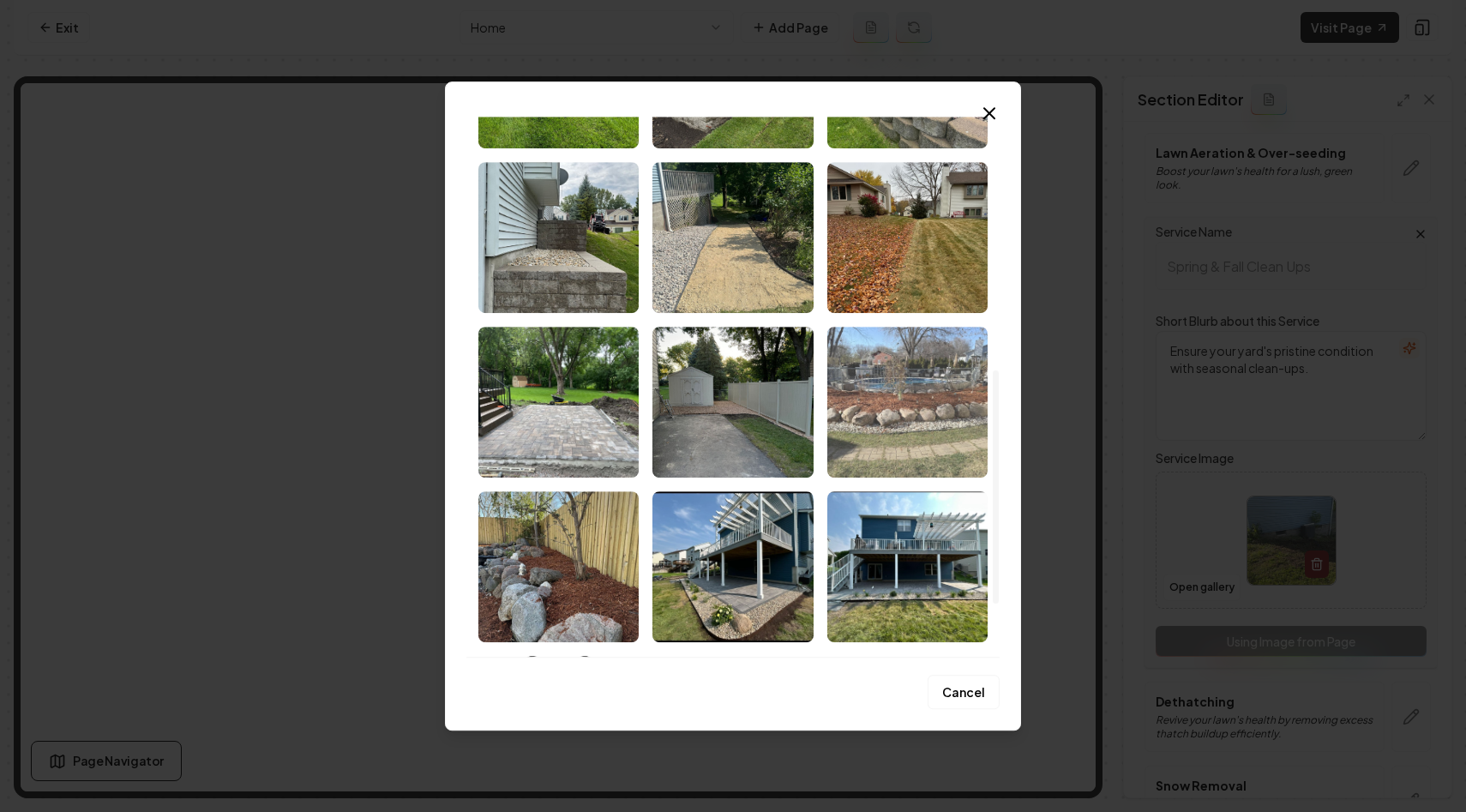
scroll to position [539, 0]
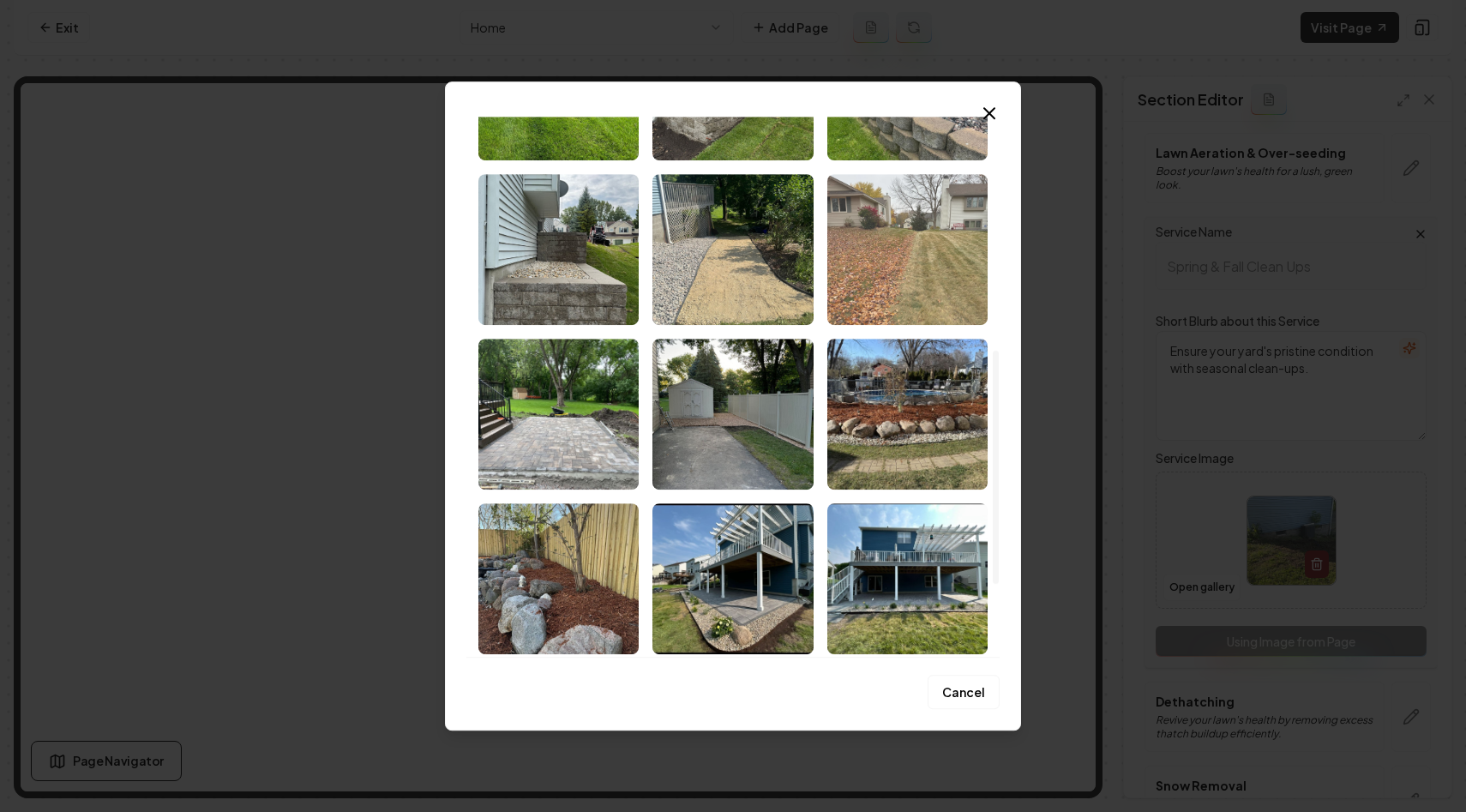
click at [890, 275] on img "Select image image_68c054965c7cd75eb86a5bd5.jpeg" at bounding box center [907, 249] width 160 height 151
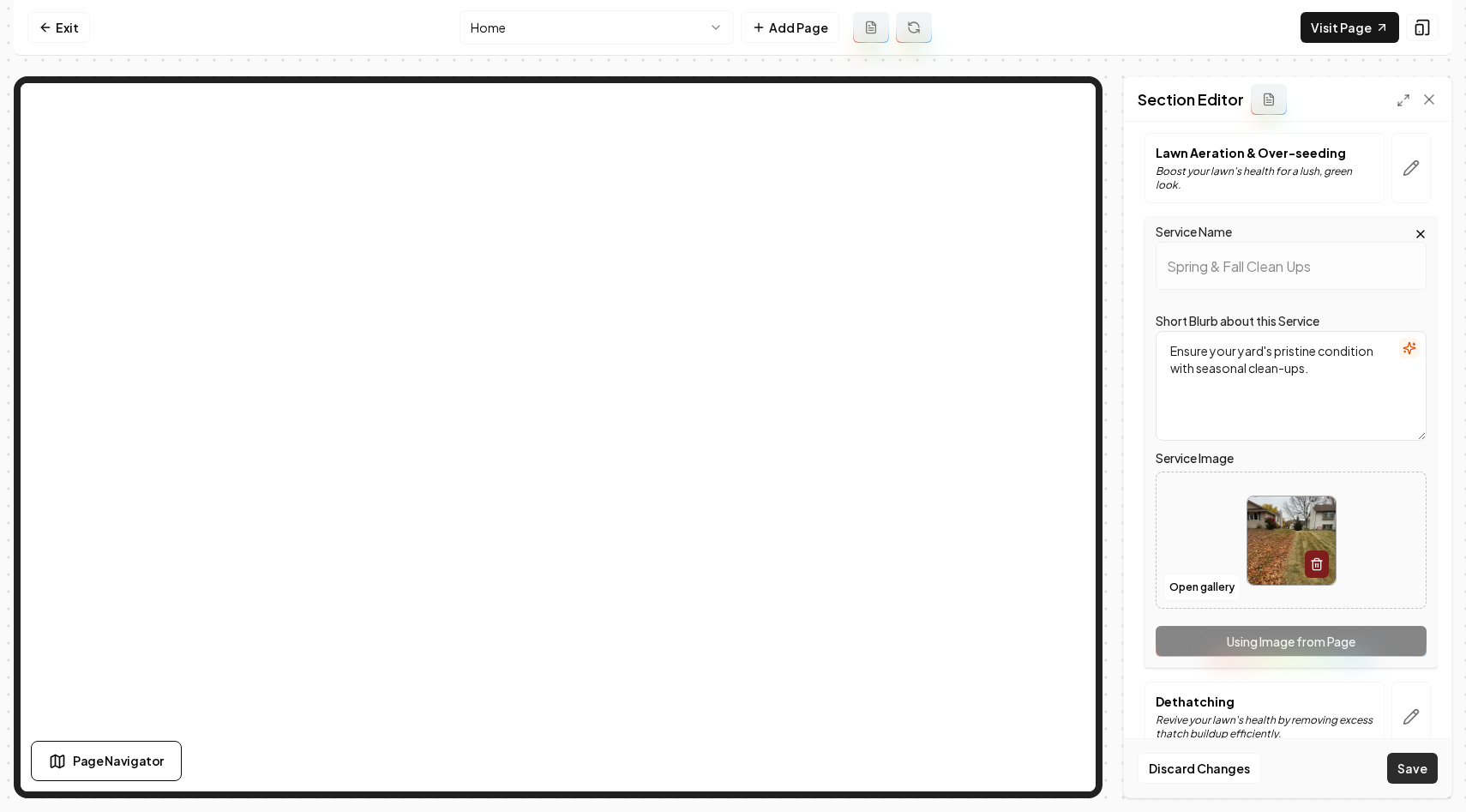
click at [1408, 769] on button "Save" at bounding box center [1412, 768] width 51 height 31
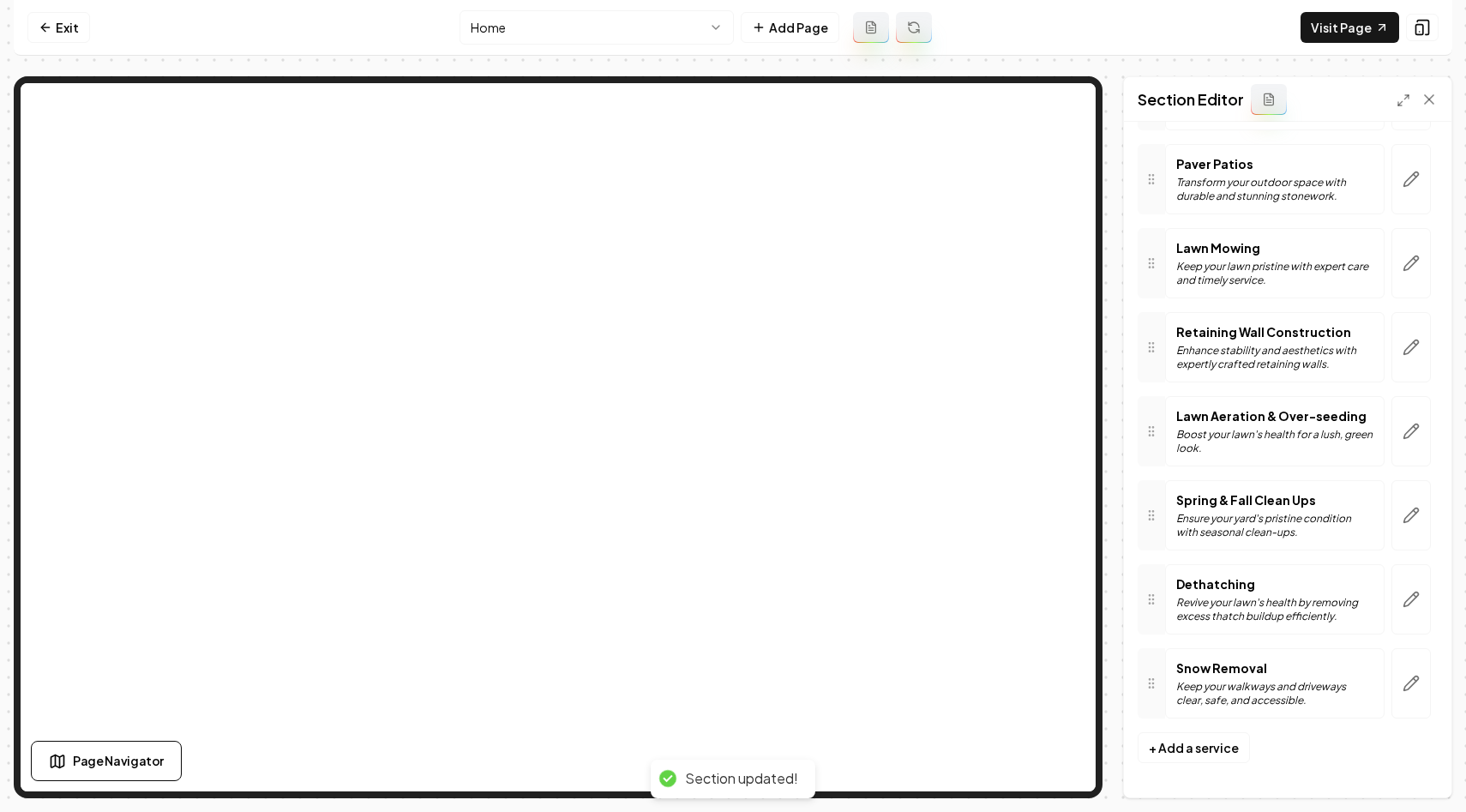
scroll to position [290, 0]
click at [1412, 604] on icon "button" at bounding box center [1411, 599] width 17 height 17
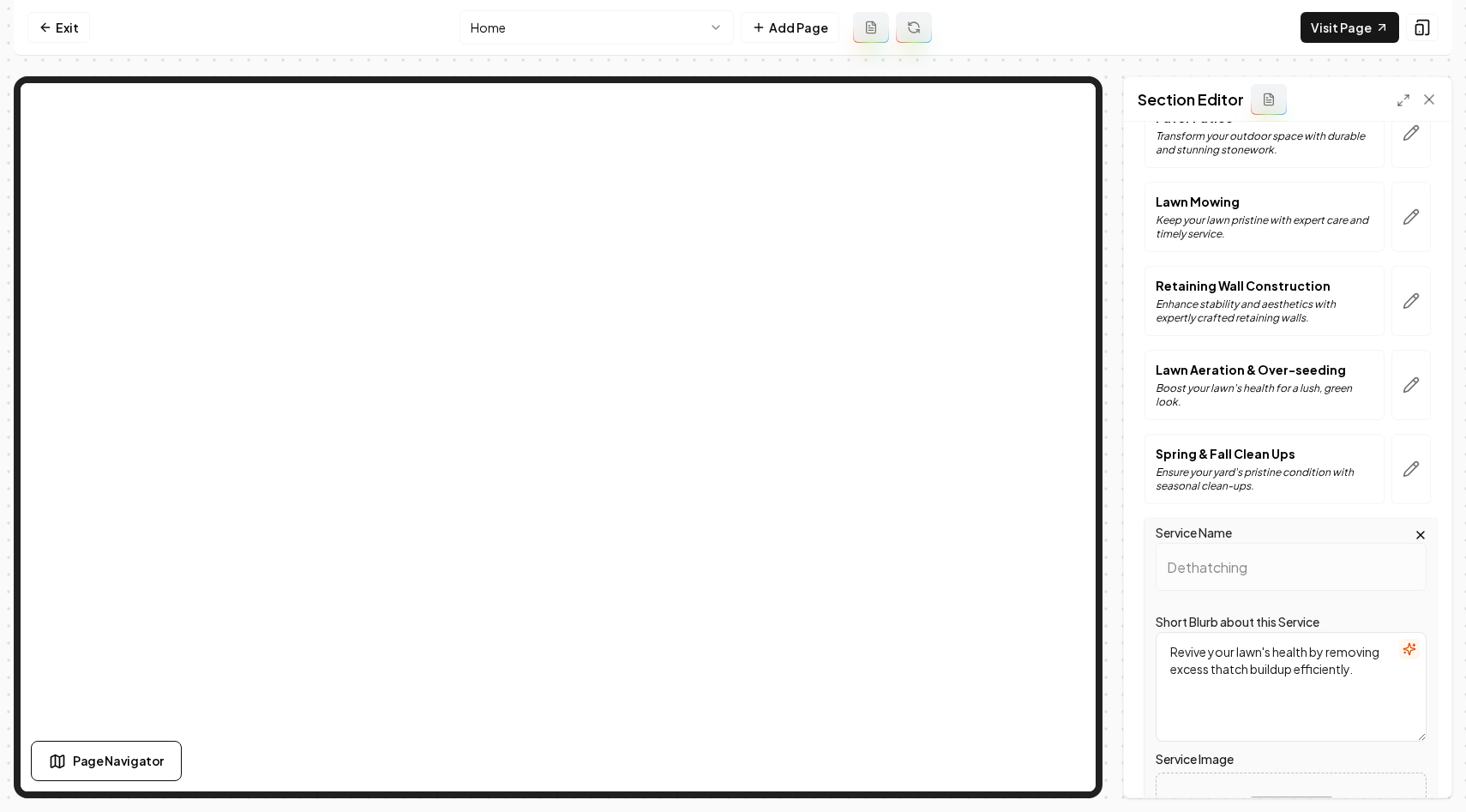
scroll to position [498, 0]
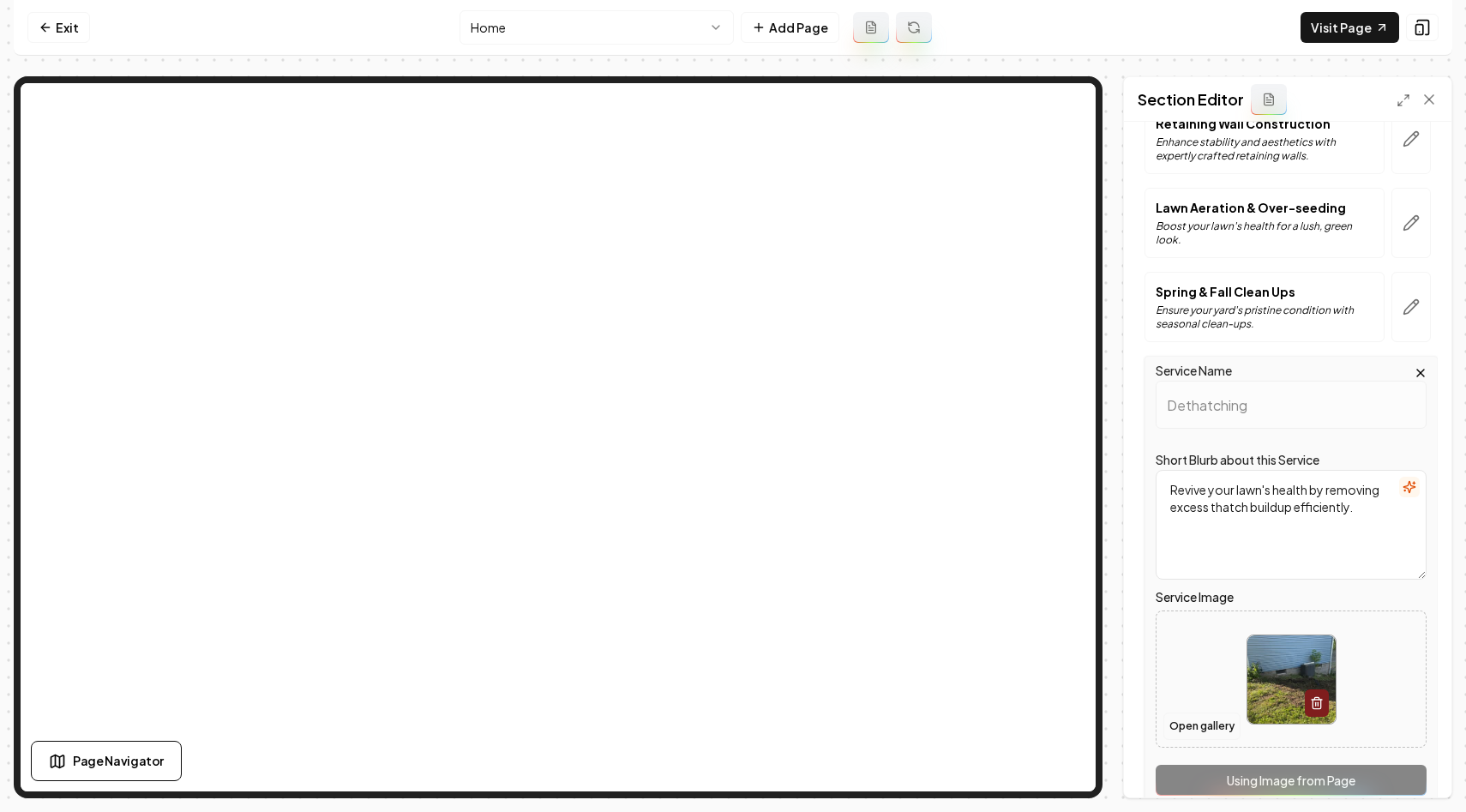
click at [1196, 728] on button "Open gallery" at bounding box center [1202, 726] width 77 height 28
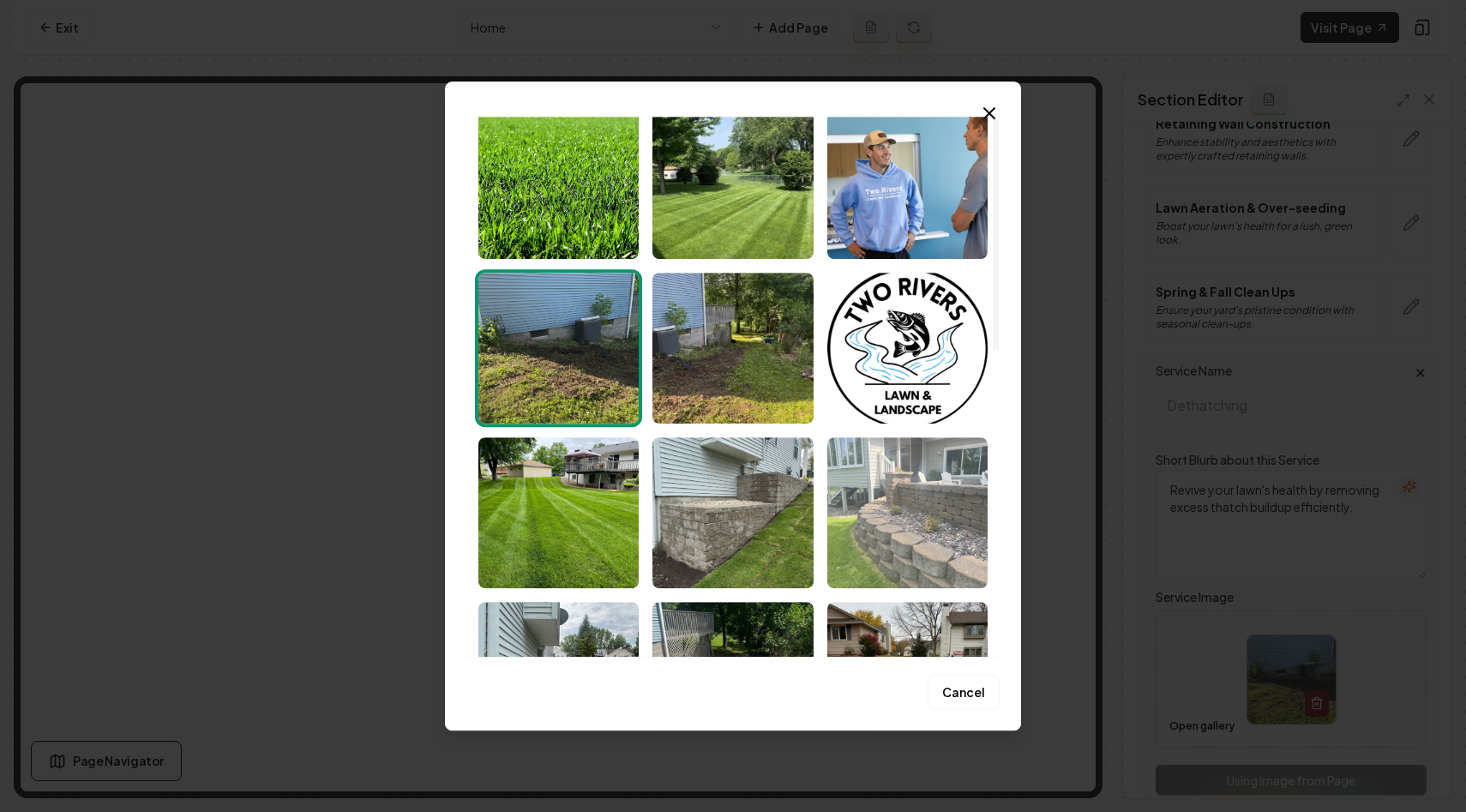
scroll to position [0, 0]
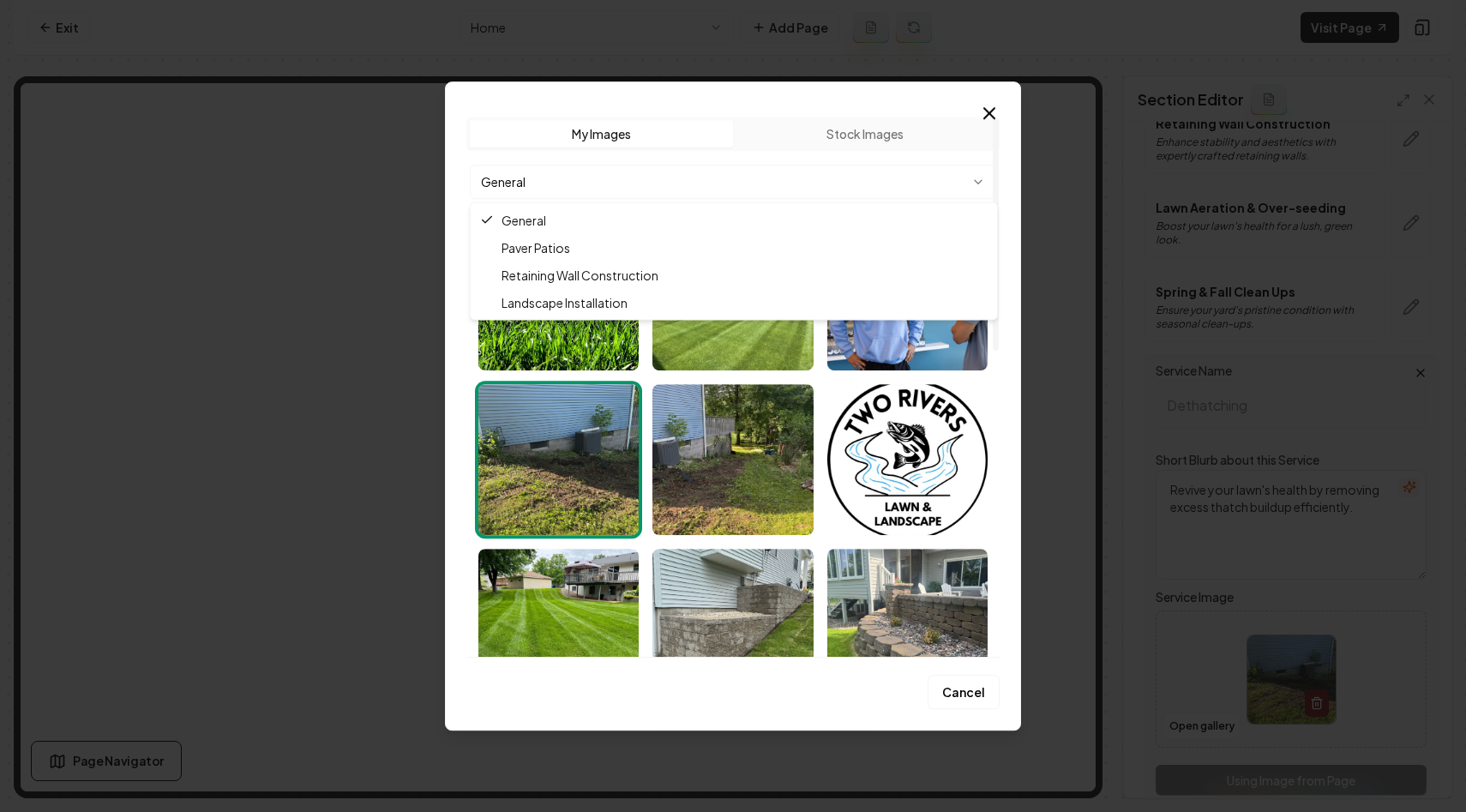
click at [741, 174] on body "Computer Required This feature is only available on a computer. Please switch t…" at bounding box center [733, 406] width 1466 height 812
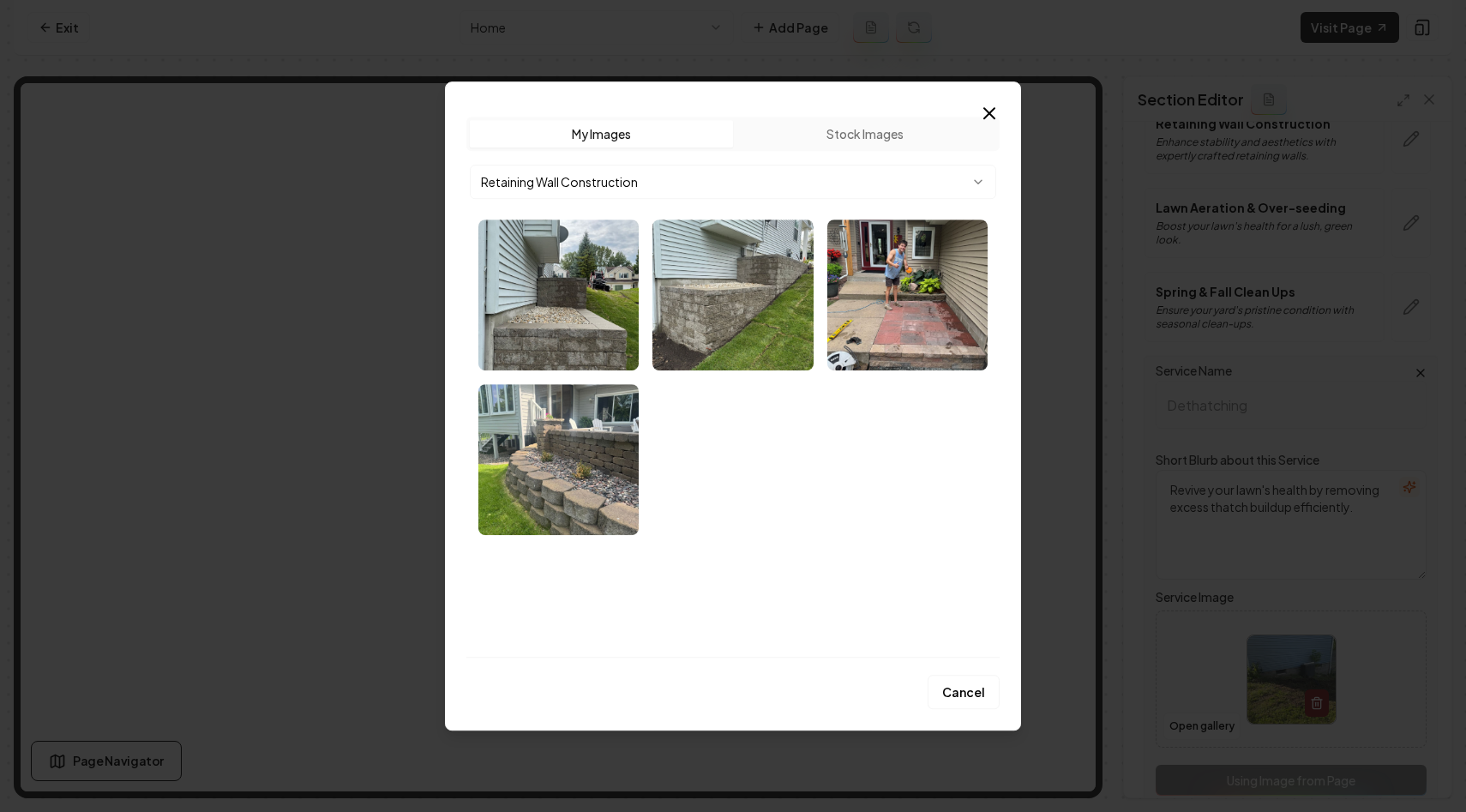
click at [709, 187] on body "Computer Required This feature is only available on a computer. Please switch t…" at bounding box center [733, 406] width 1466 height 812
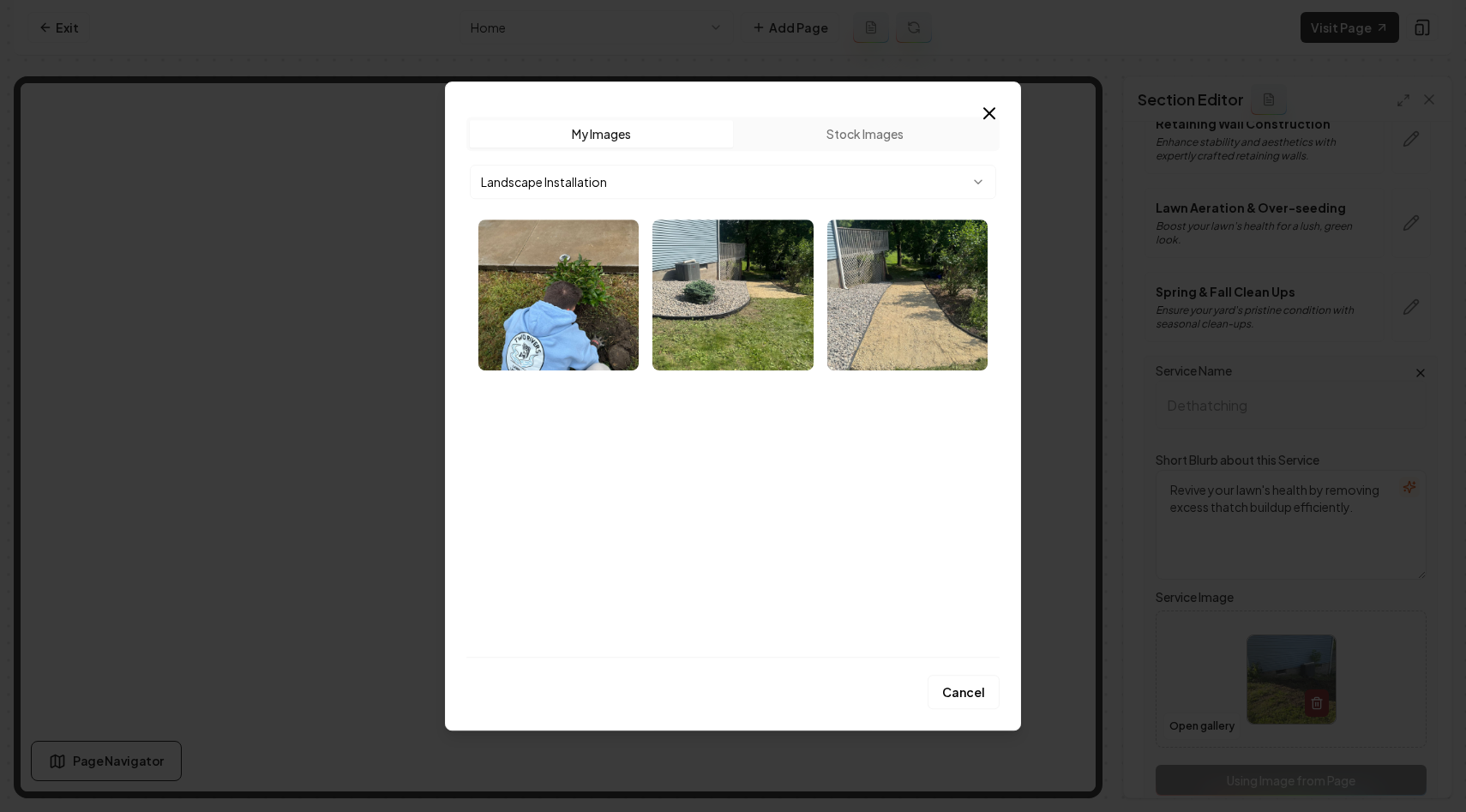
click at [692, 192] on body "Computer Required This feature is only available on a computer. Please switch t…" at bounding box center [733, 406] width 1466 height 812
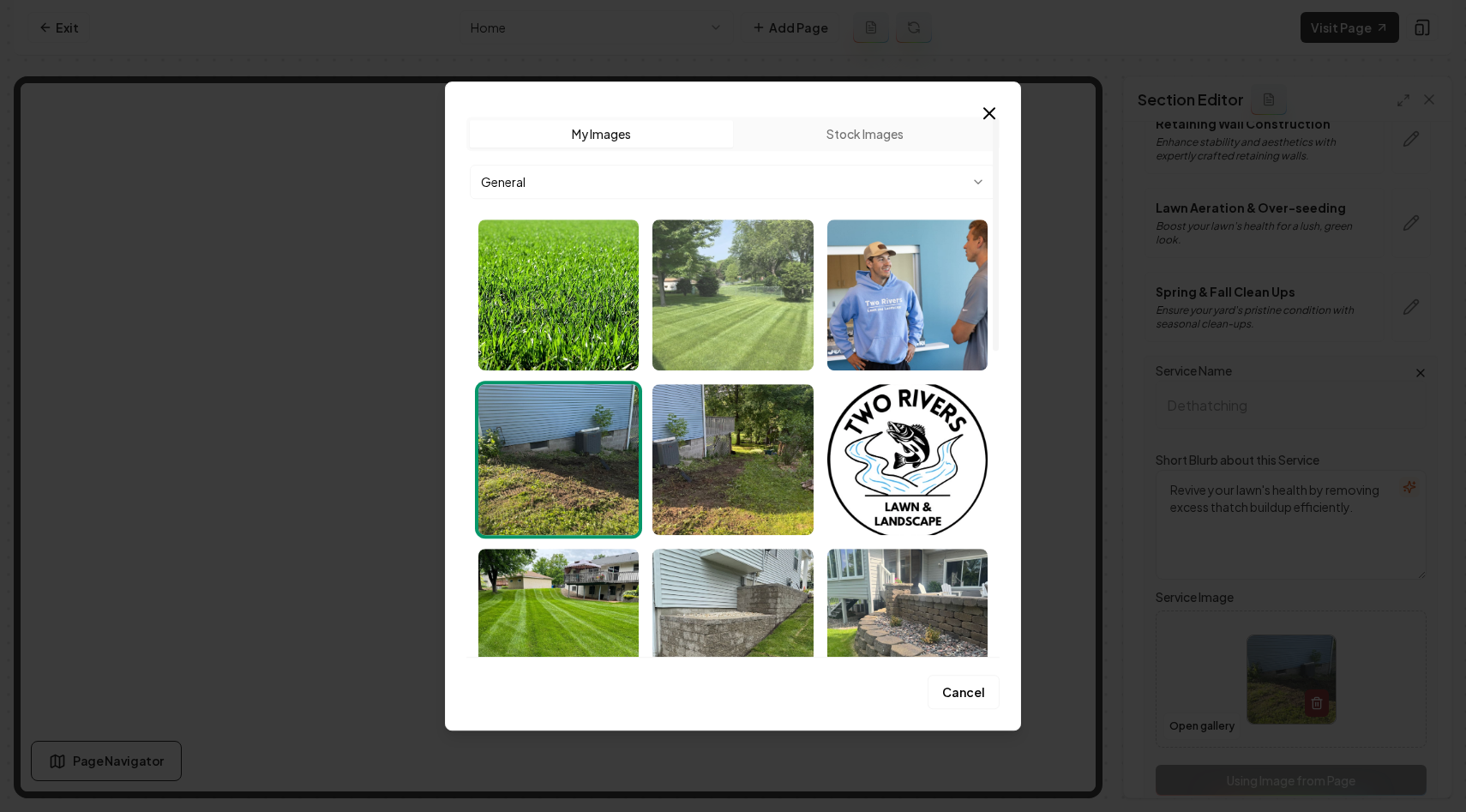
click at [724, 325] on img "Select image image_68c0e3265c7cd75eb8ef3061.webp" at bounding box center [733, 295] width 160 height 151
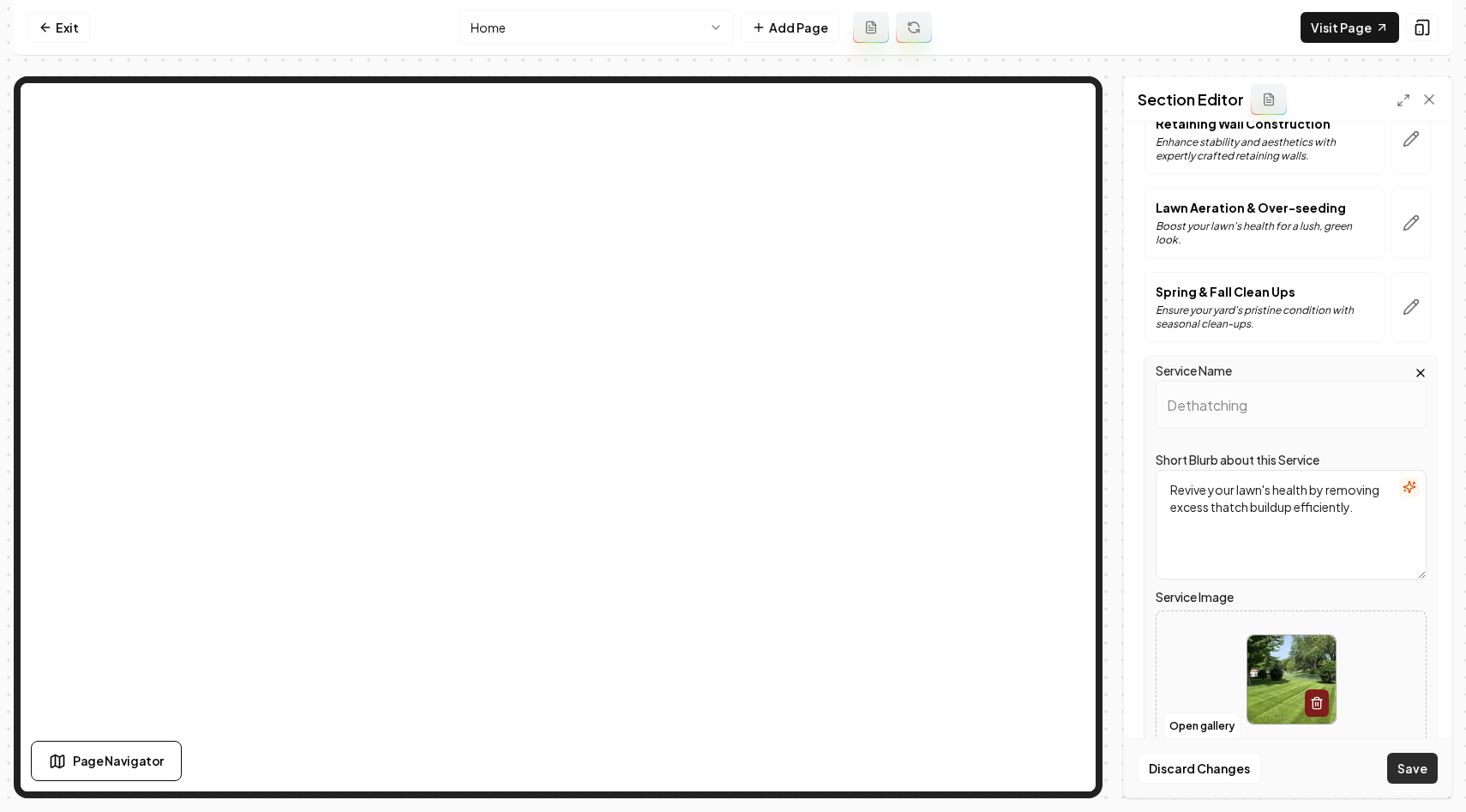
click at [1421, 767] on button "Save" at bounding box center [1412, 768] width 51 height 31
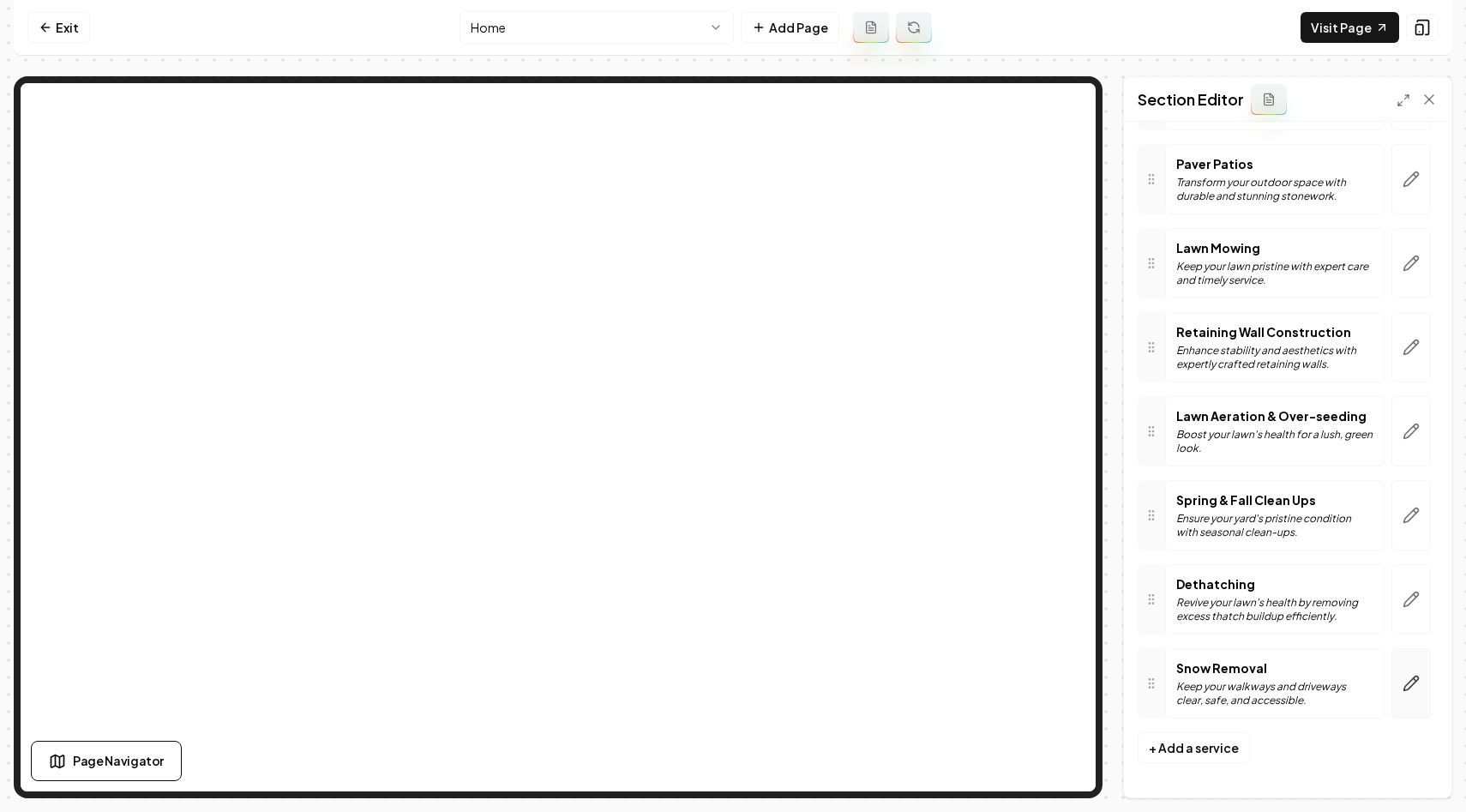
click at [1410, 684] on icon "button" at bounding box center [1411, 683] width 17 height 17
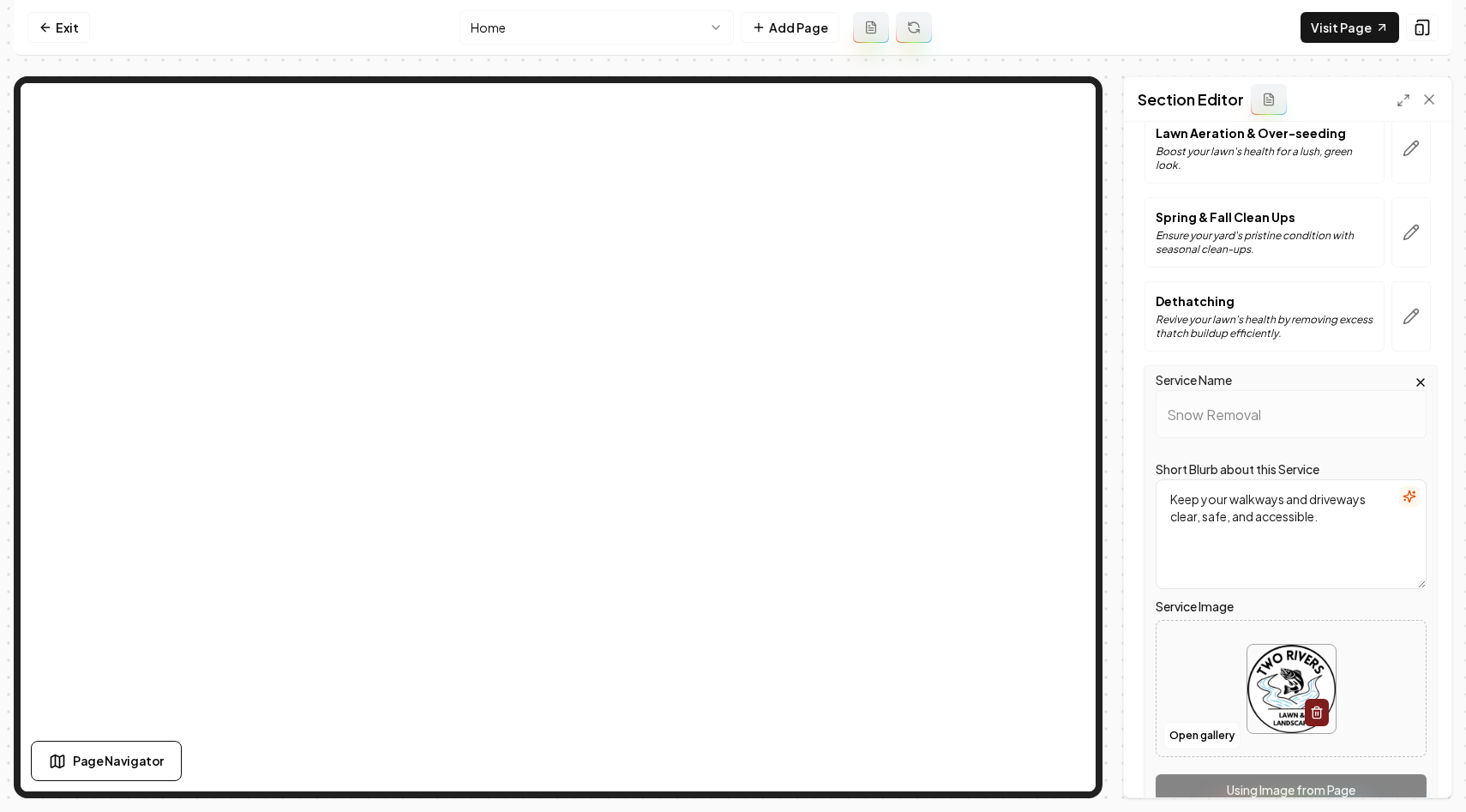
scroll to position [664, 0]
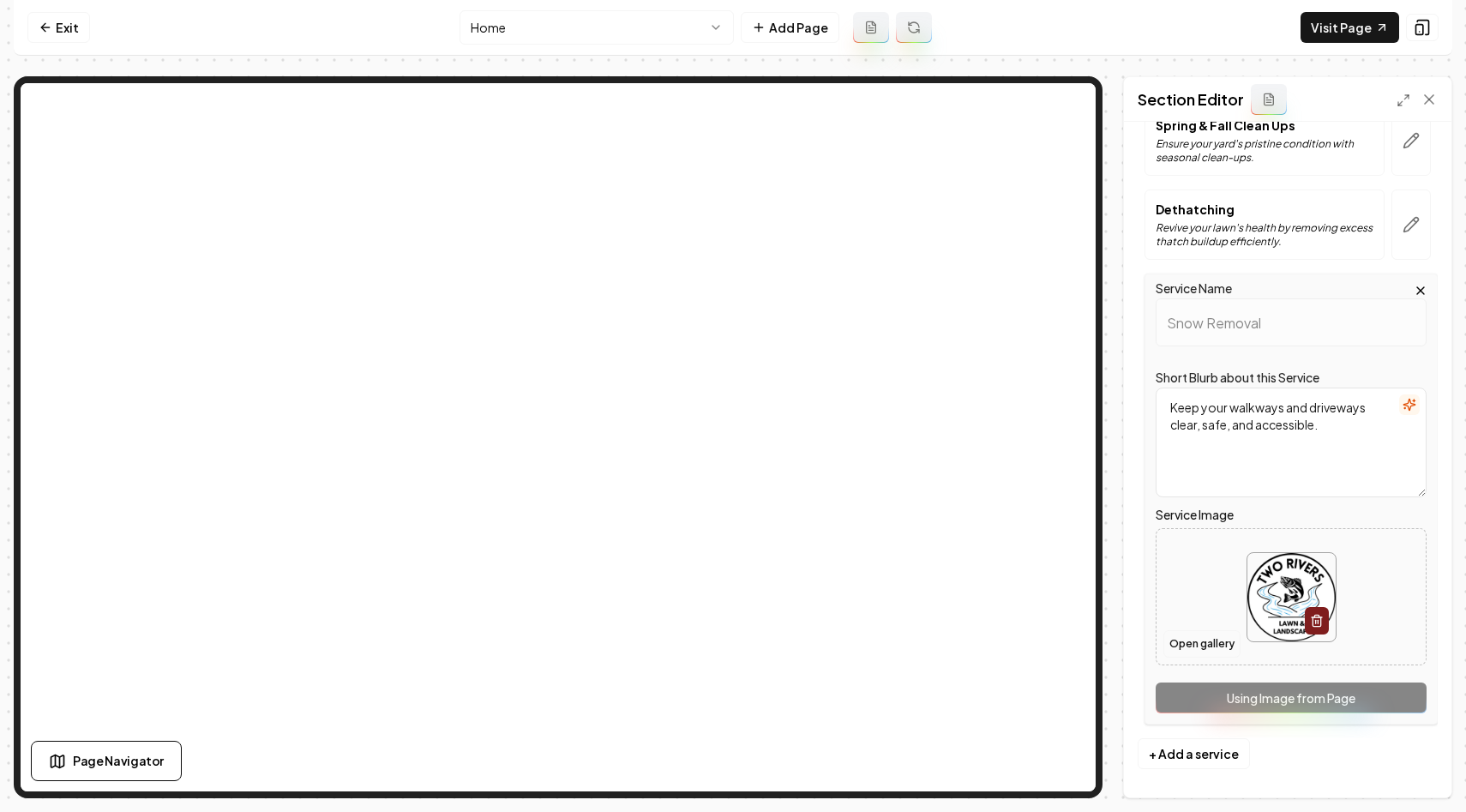
click at [1191, 645] on button "Open gallery" at bounding box center [1202, 644] width 77 height 28
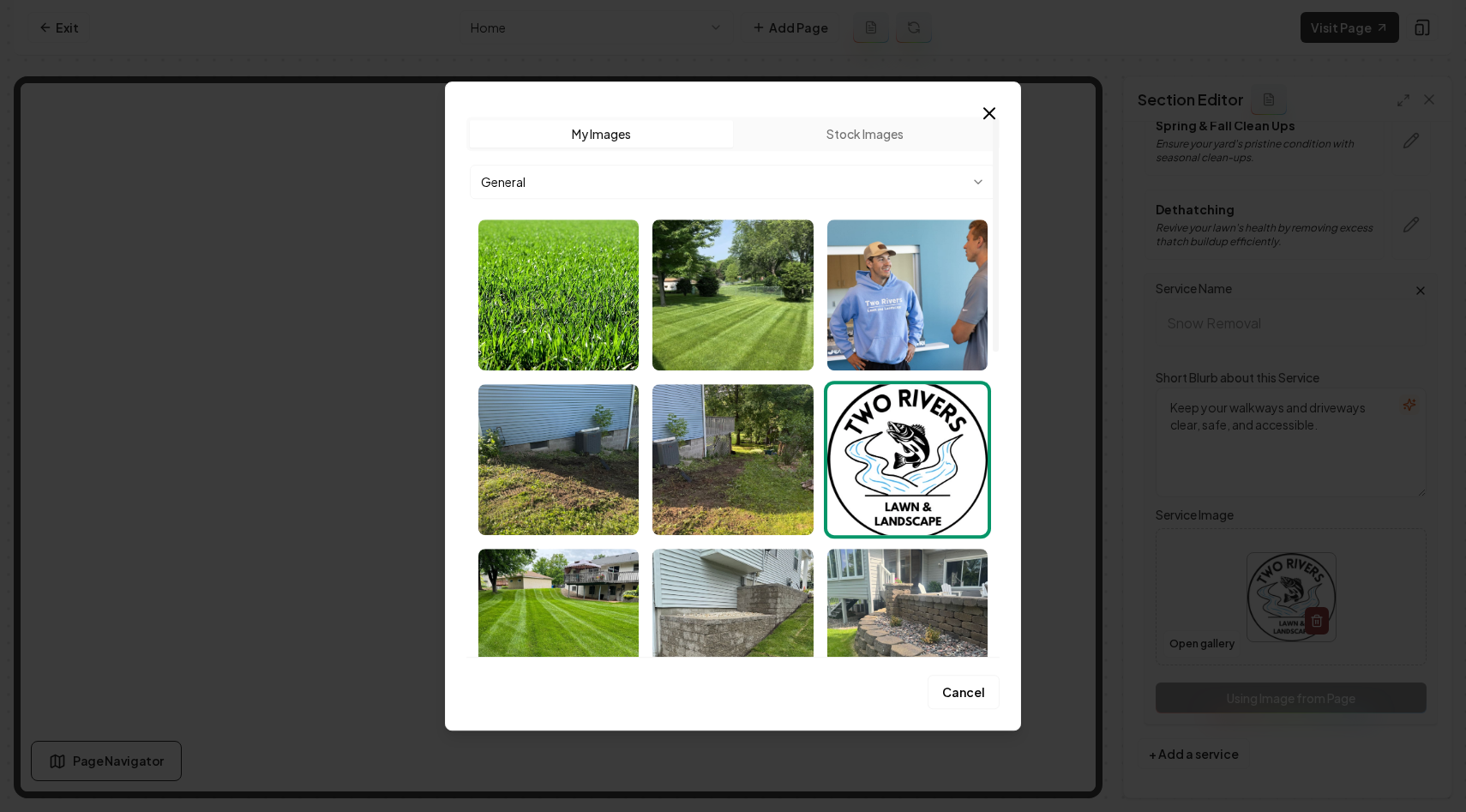
click at [825, 121] on button "Stock Images" at bounding box center [865, 133] width 263 height 28
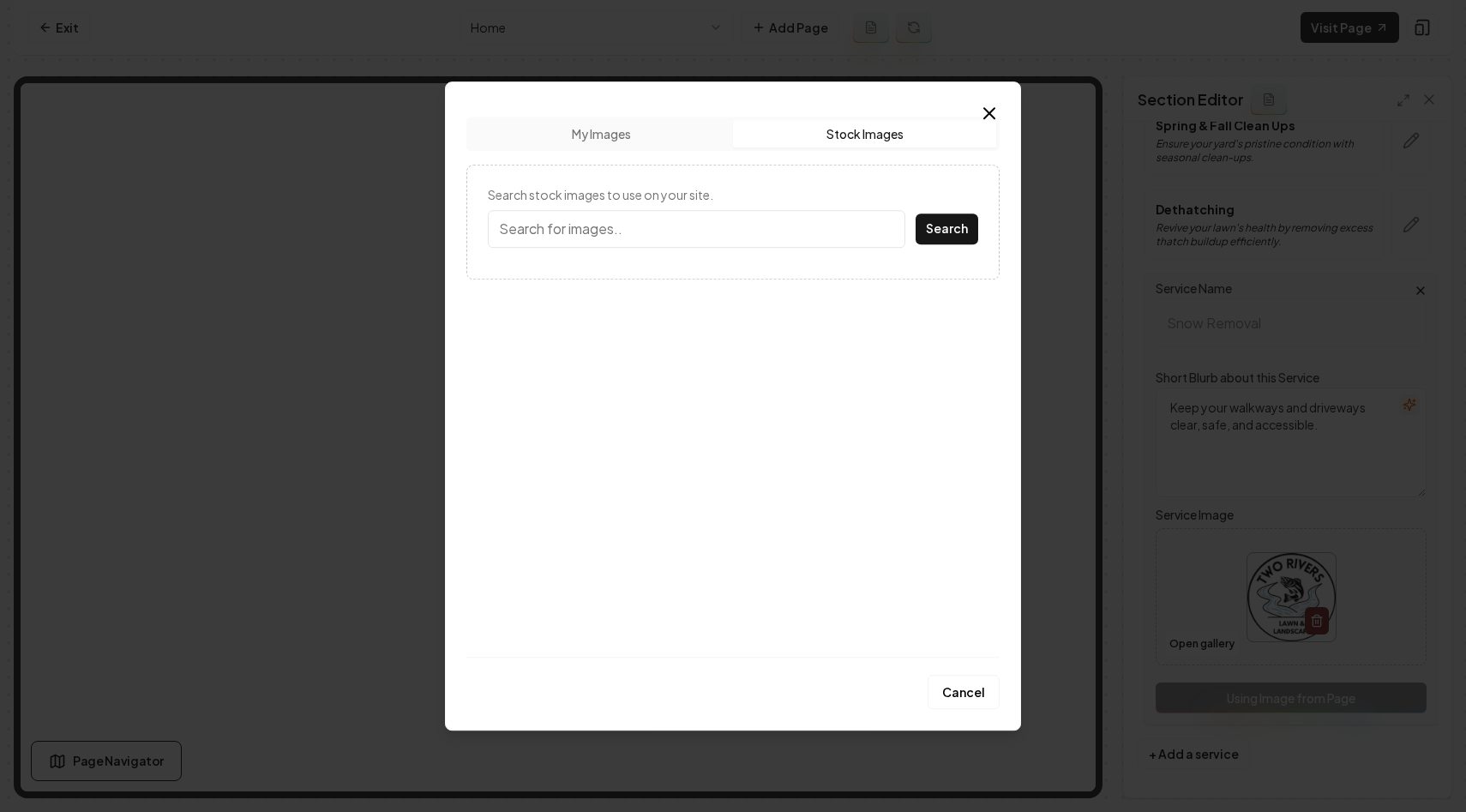
click at [630, 221] on input "Search stock images to use on your site." at bounding box center [696, 228] width 418 height 37
type input "Snow-Shoveling"
click at [916, 213] on button "Search" at bounding box center [947, 228] width 62 height 31
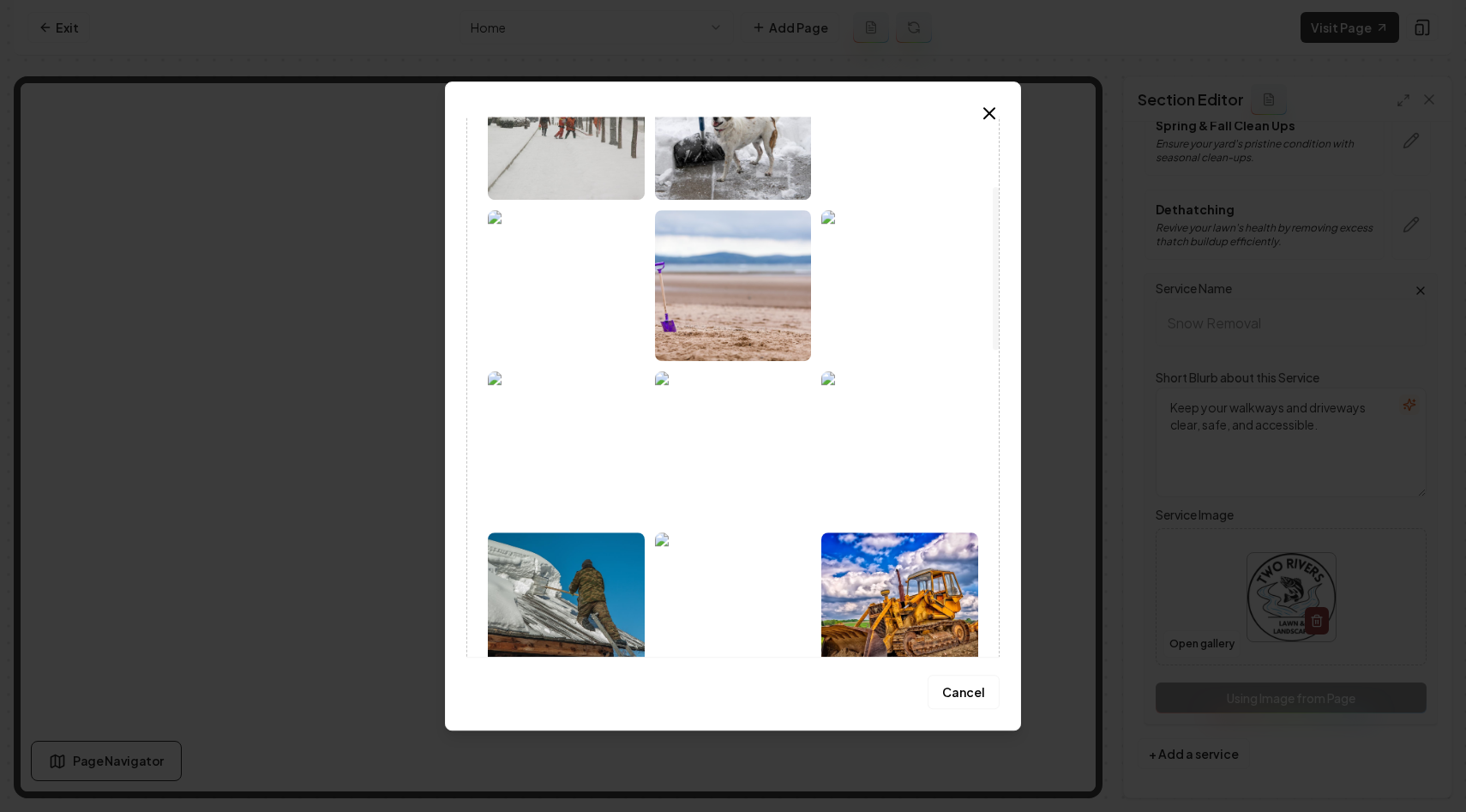
click at [896, 288] on img at bounding box center [900, 285] width 156 height 151
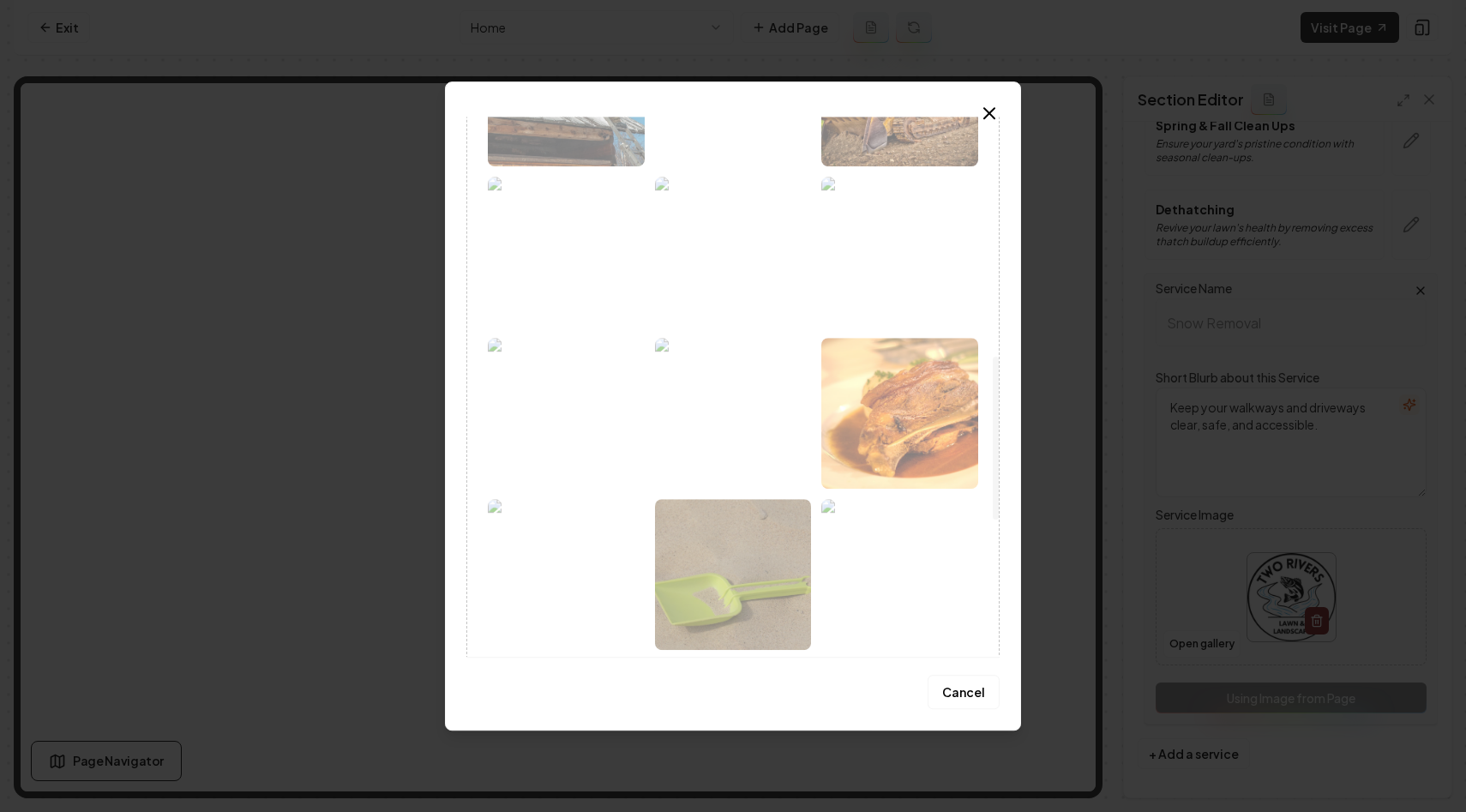
scroll to position [791, 0]
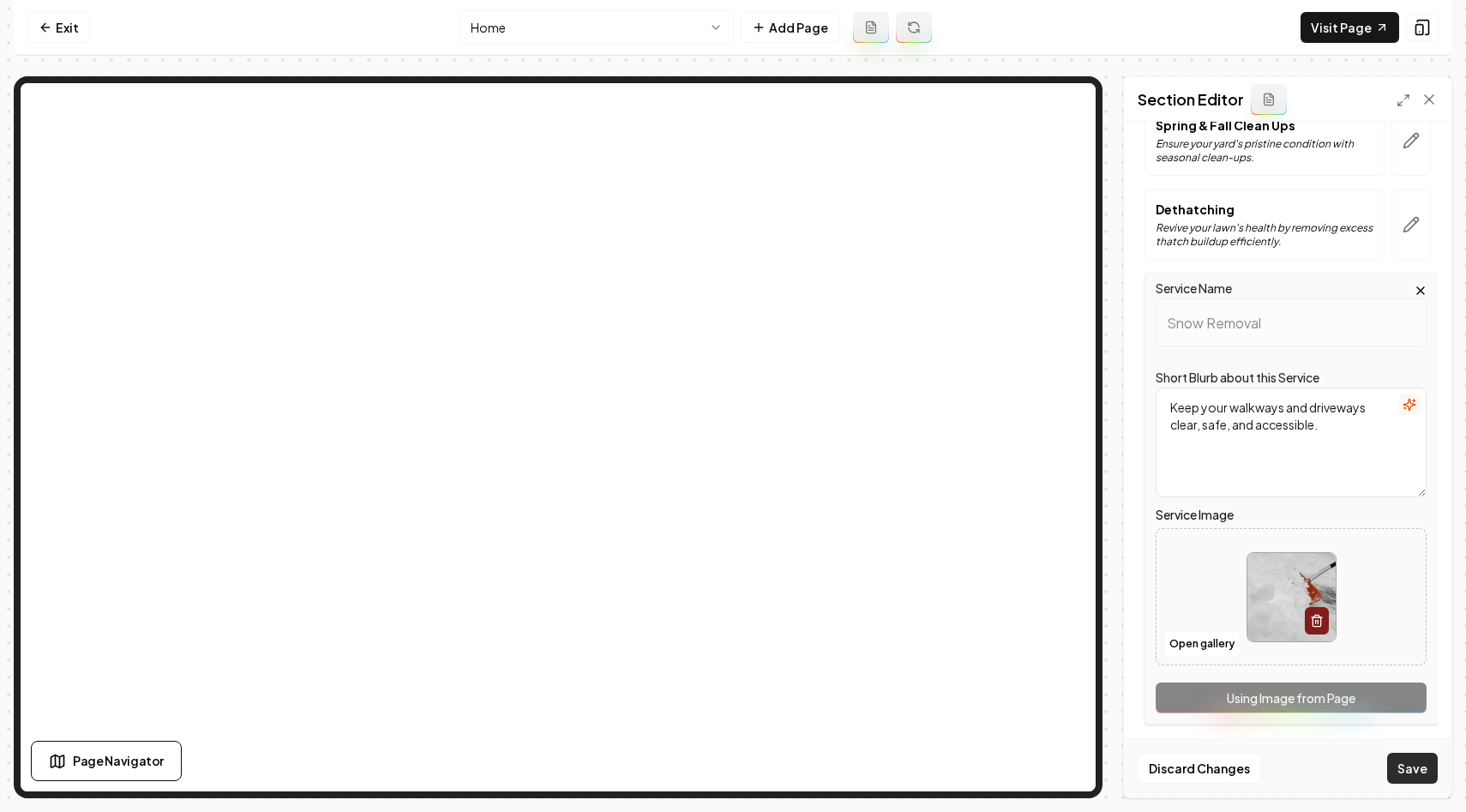
click at [1410, 769] on button "Save" at bounding box center [1412, 768] width 51 height 31
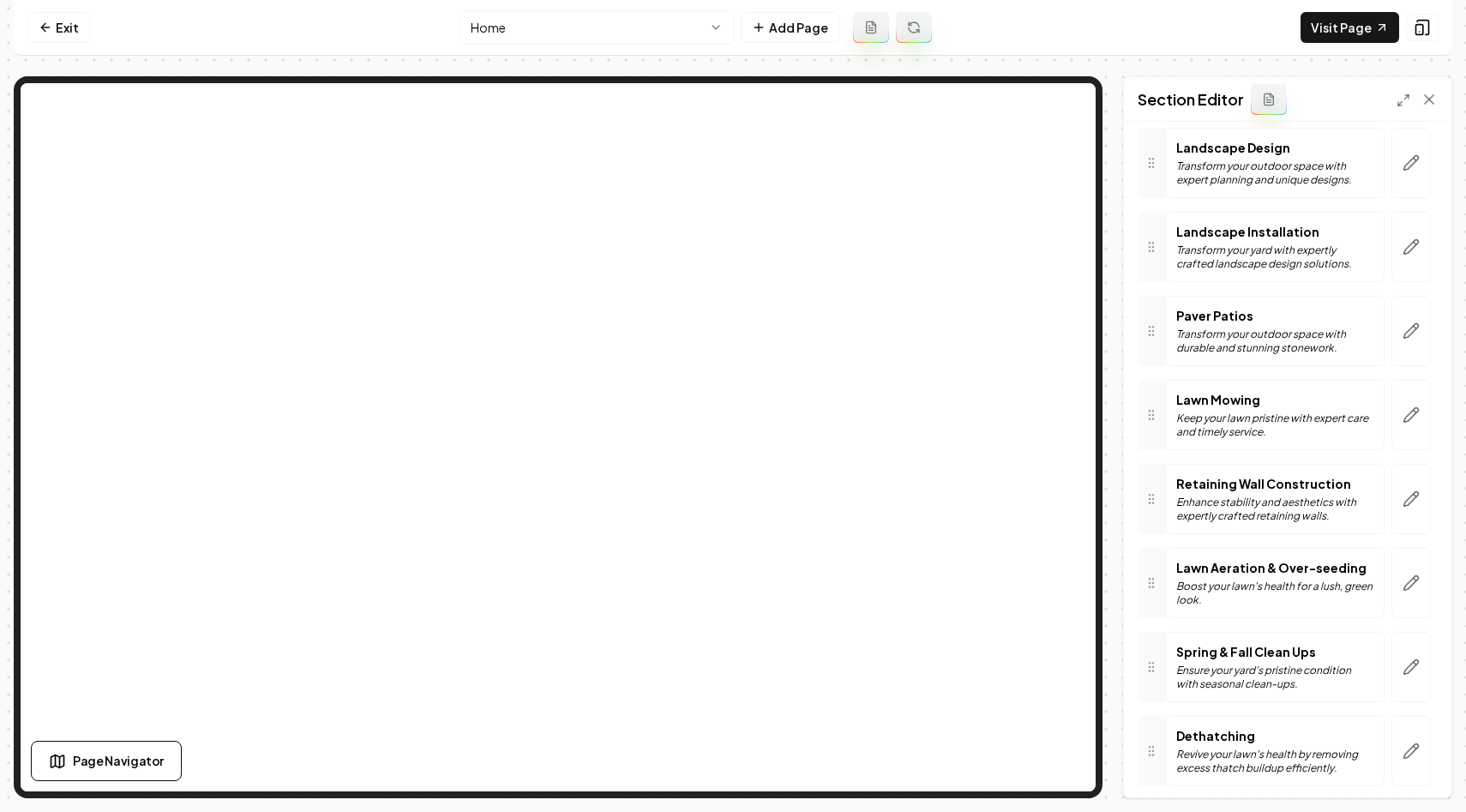
scroll to position [37, 0]
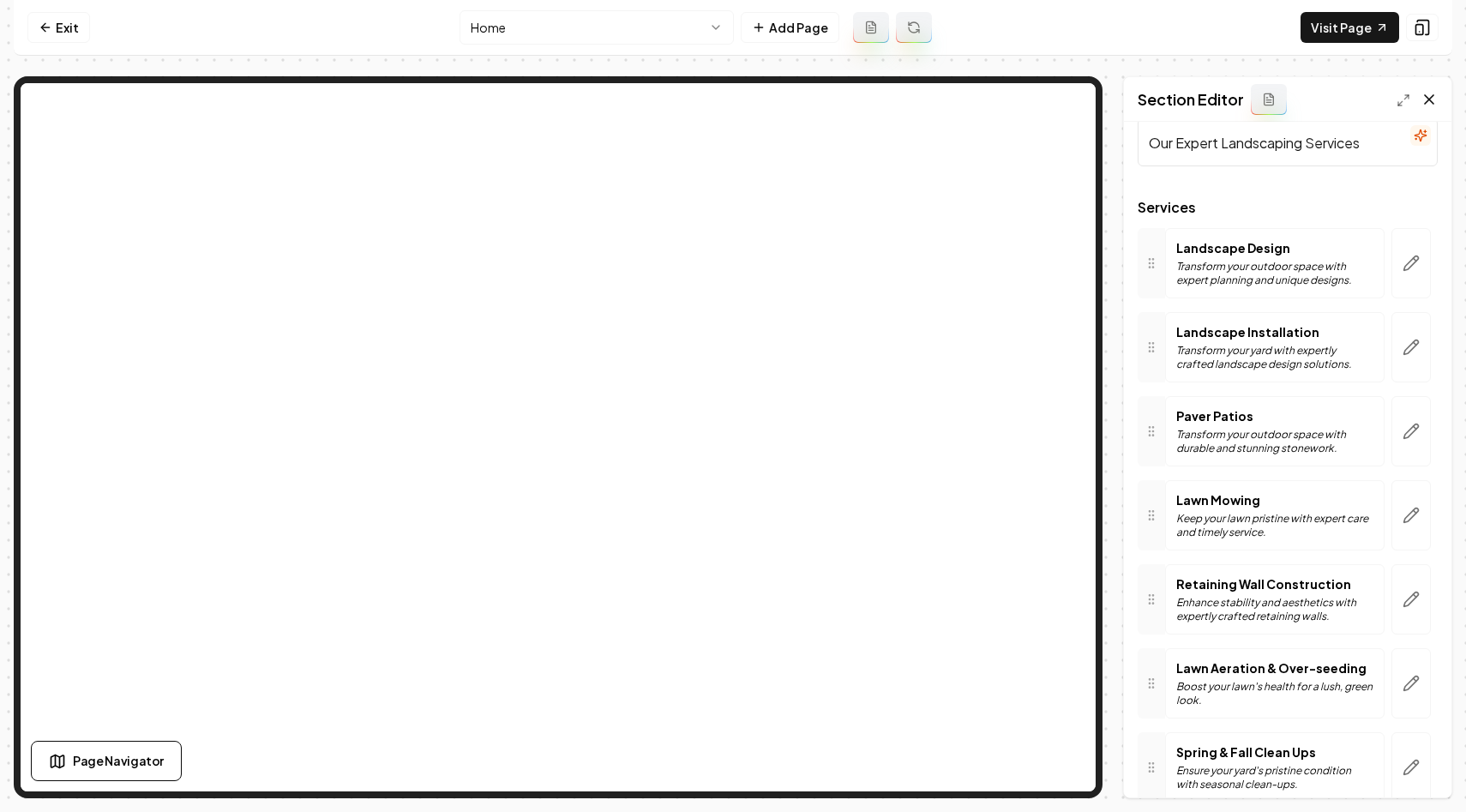
click at [1432, 93] on icon at bounding box center [1430, 100] width 17 height 17
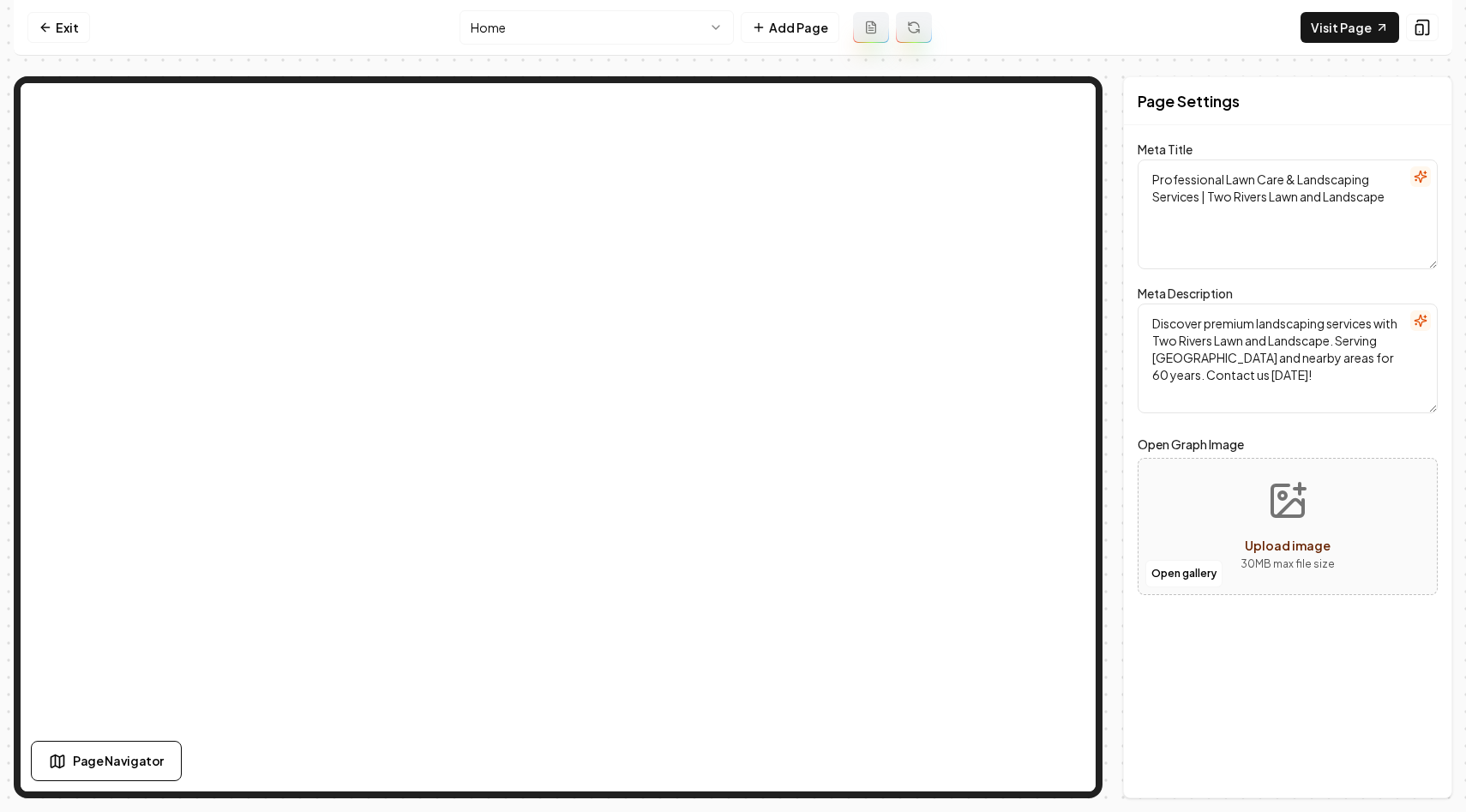
scroll to position [0, 0]
click at [657, 28] on html "Computer Required This feature is only available on a computer. Please switch t…" at bounding box center [733, 406] width 1466 height 812
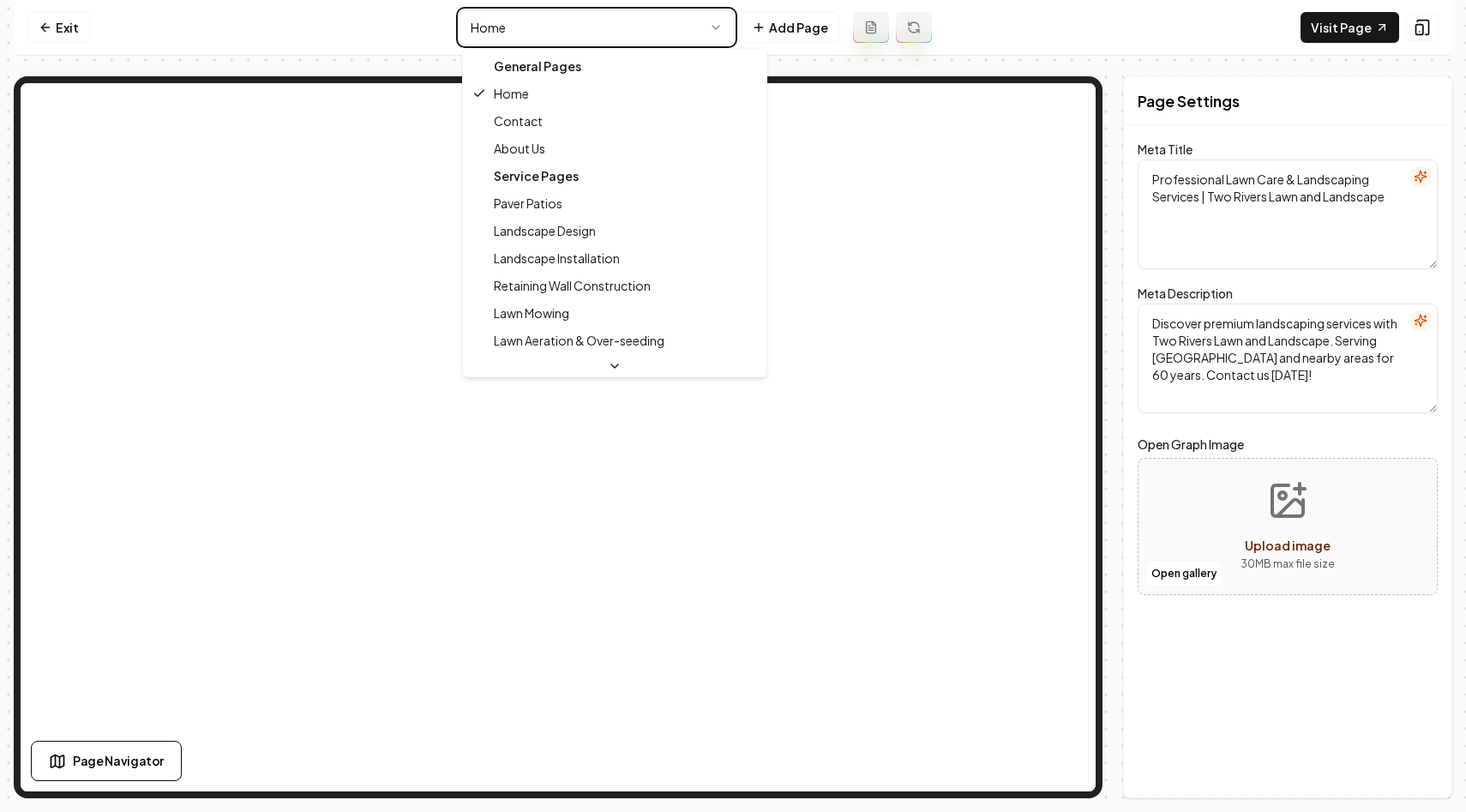
click at [359, 48] on html "Computer Required This feature is only available on a computer. Please switch t…" at bounding box center [733, 406] width 1466 height 812
click at [631, 26] on html "Computer Required This feature is only available on a computer. Please switch t…" at bounding box center [733, 406] width 1466 height 812
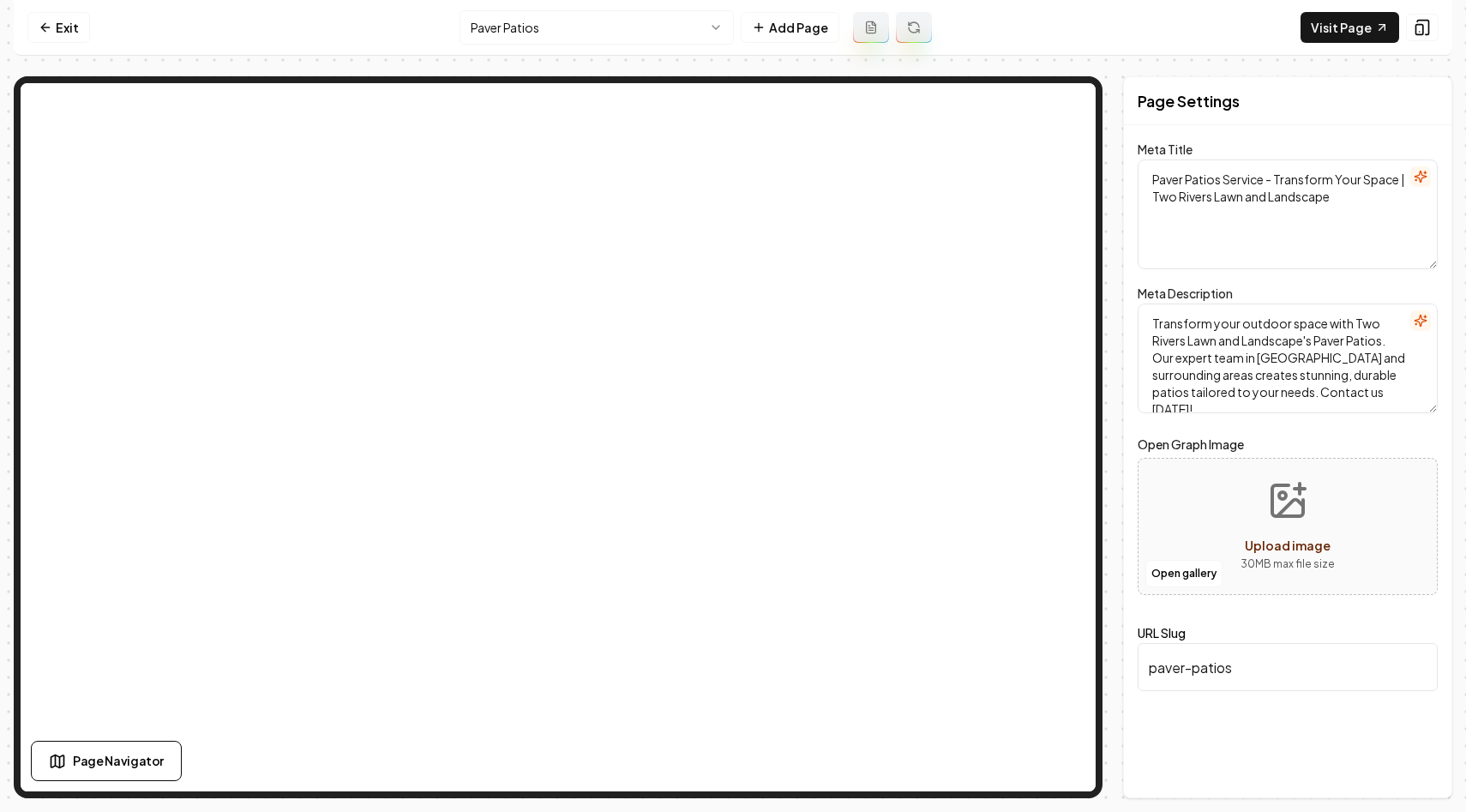
click at [1137, 45] on nav "Exit Paver Patios Add Page Visit Page" at bounding box center [733, 28] width 1439 height 56
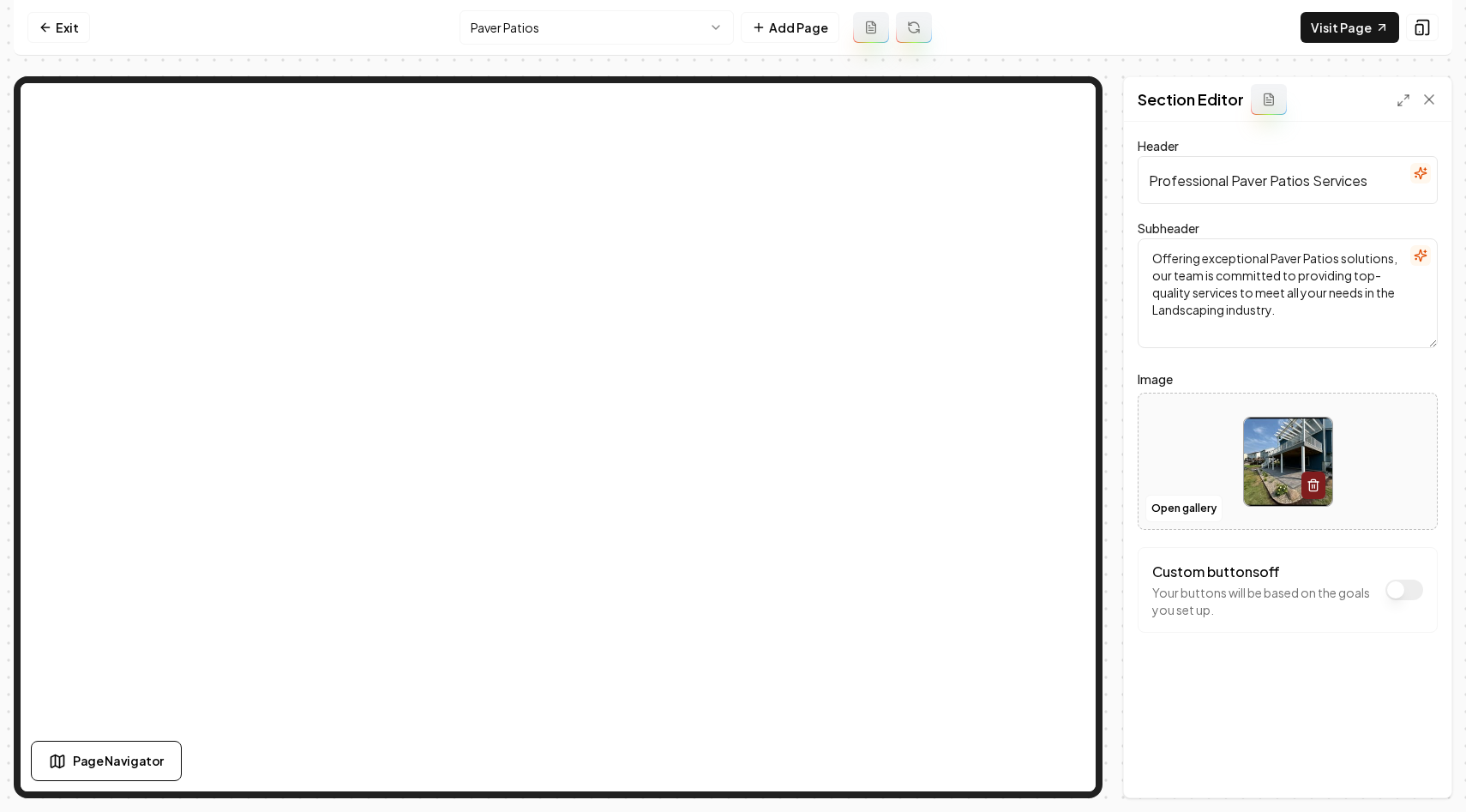
click at [1150, 356] on form "Header Professional Paver Patios Services Subheader Offering exceptional Paver …" at bounding box center [1287, 418] width 300 height 566
click at [72, 33] on link "Exit" at bounding box center [59, 28] width 62 height 31
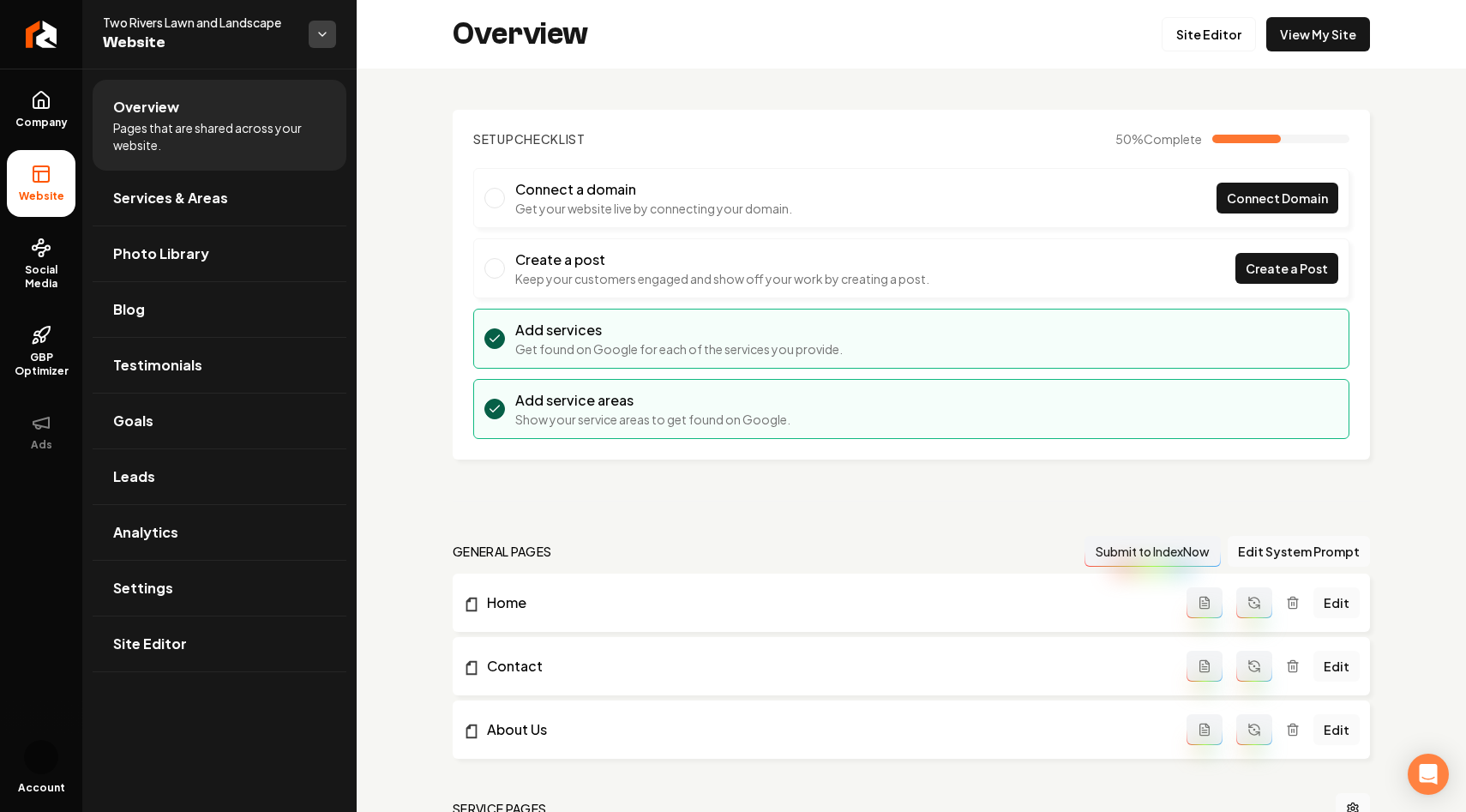
click at [324, 41] on html "Company Website Social Media GBP Optimizer Ads Account Two Rivers Lawn and Land…" at bounding box center [733, 406] width 1466 height 812
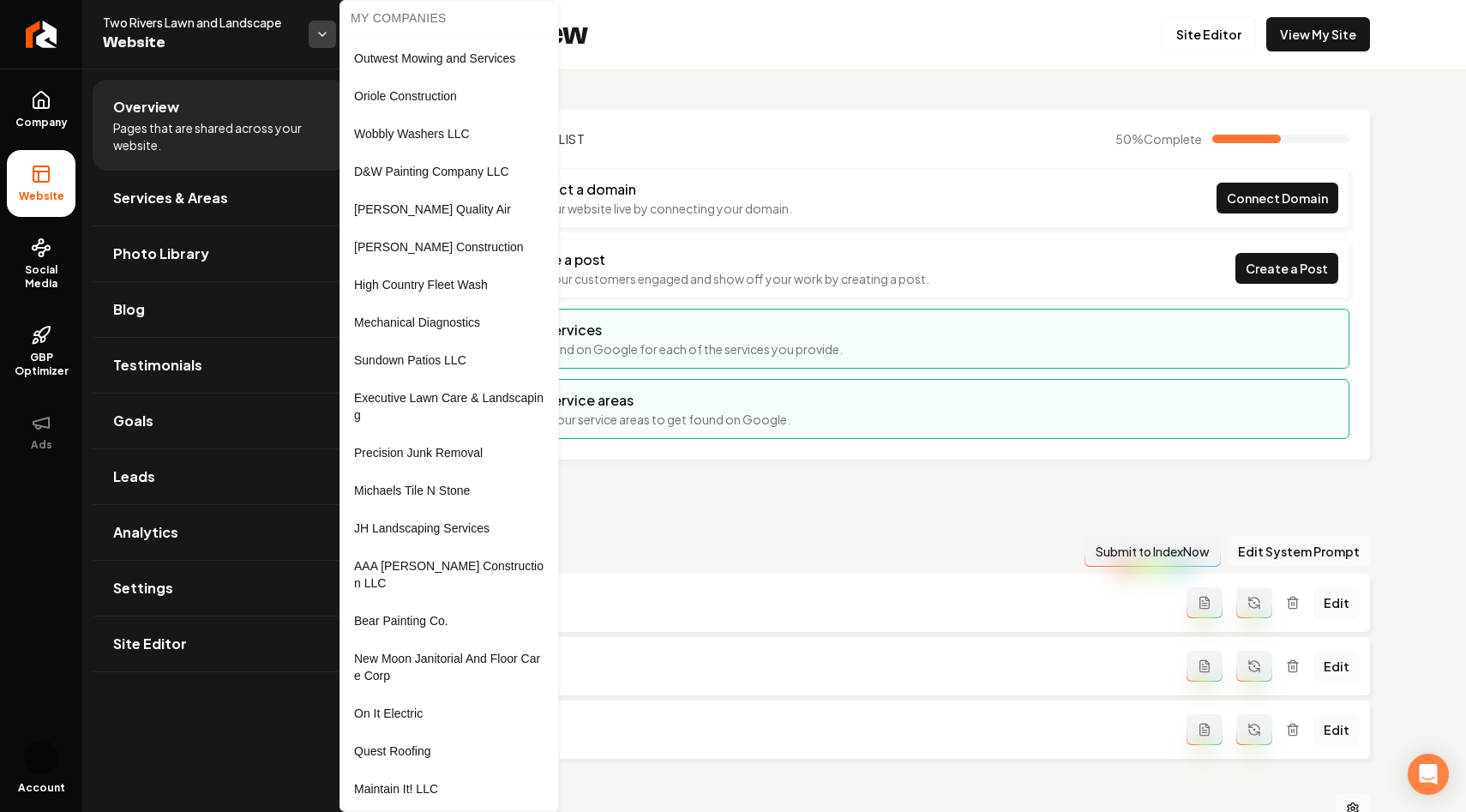
click at [324, 41] on html "Company Website Social Media GBP Optimizer Ads Account Two Rivers Lawn and Land…" at bounding box center [733, 406] width 1466 height 812
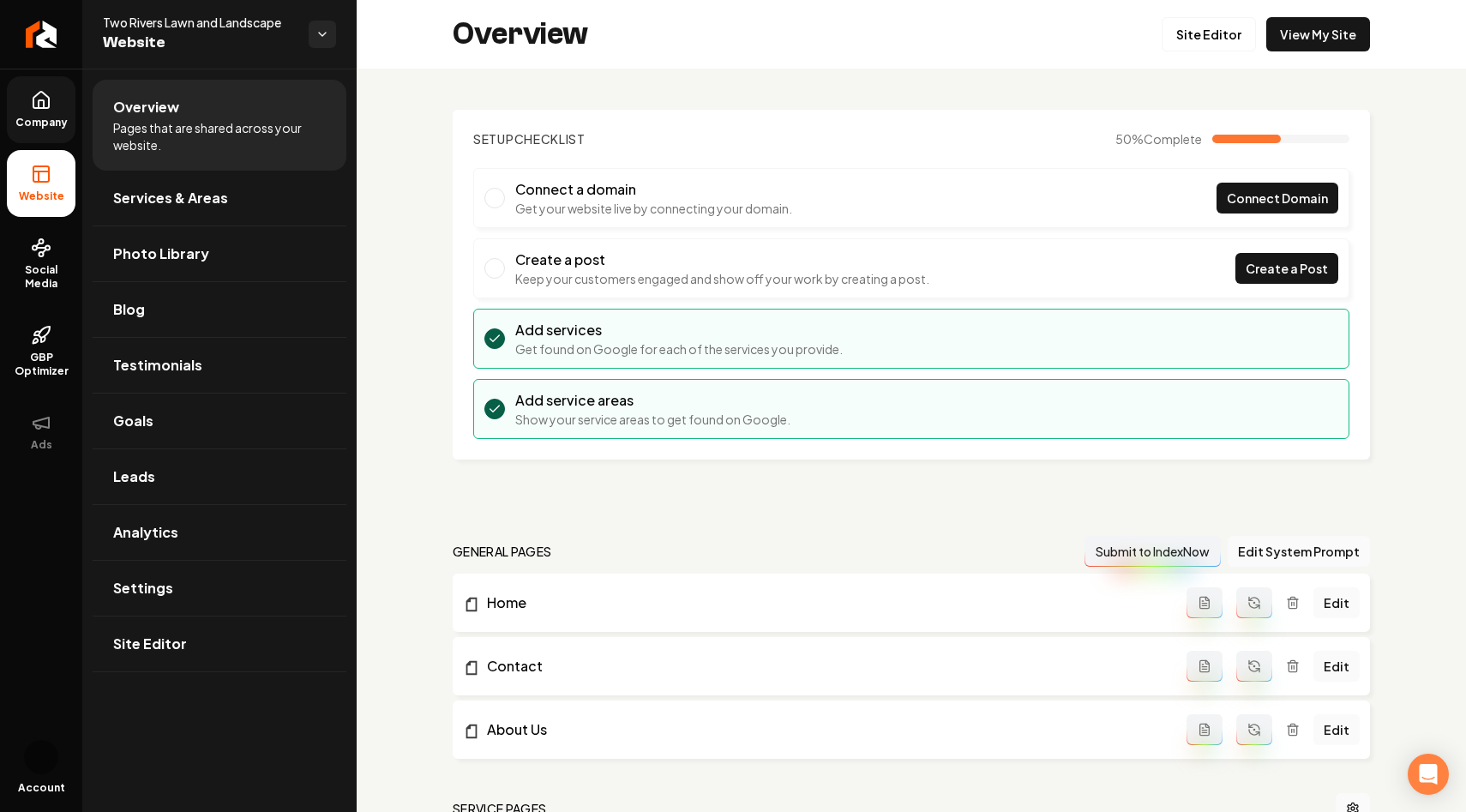
click at [30, 116] on span "Company" at bounding box center [41, 123] width 66 height 13
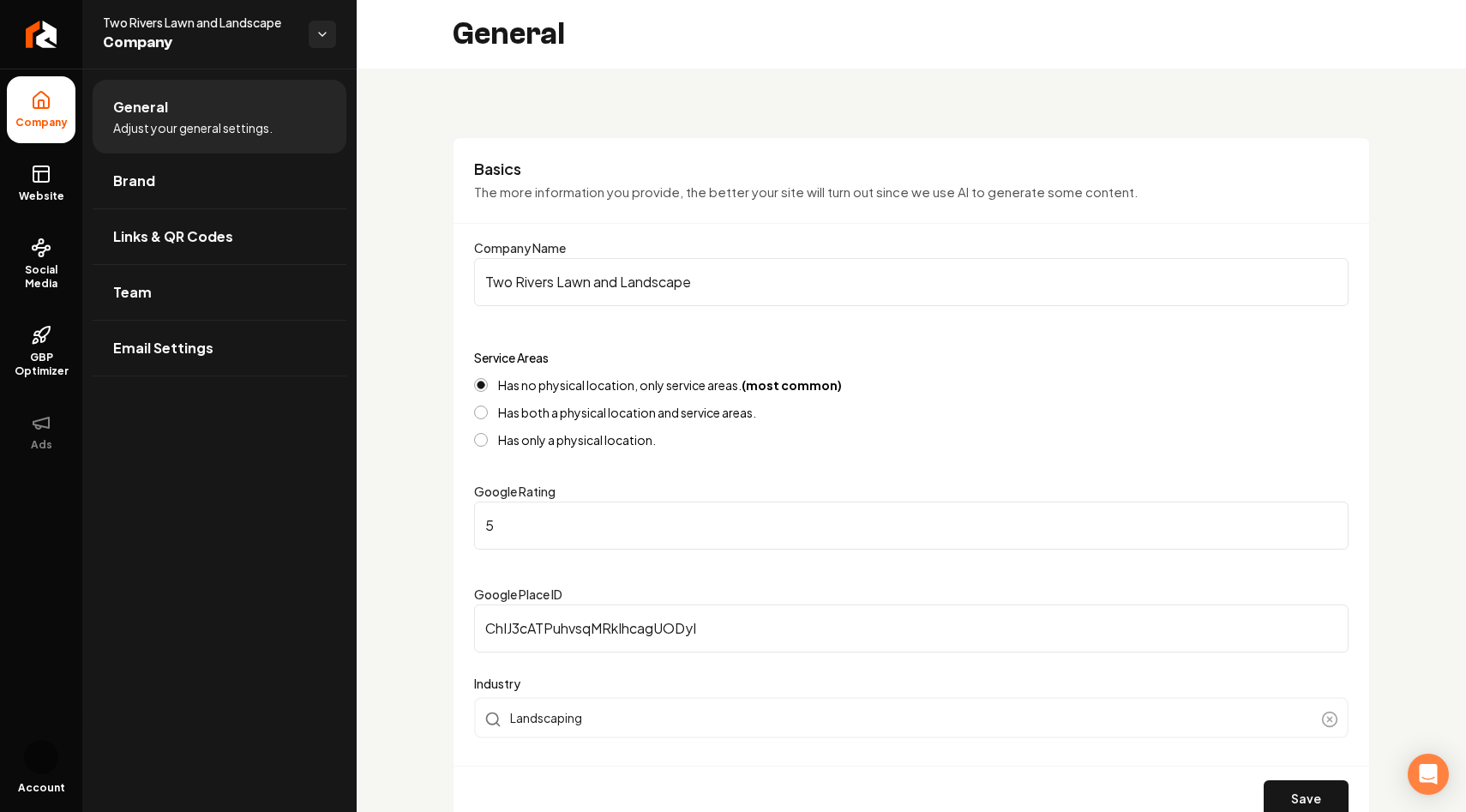
scroll to position [27, 0]
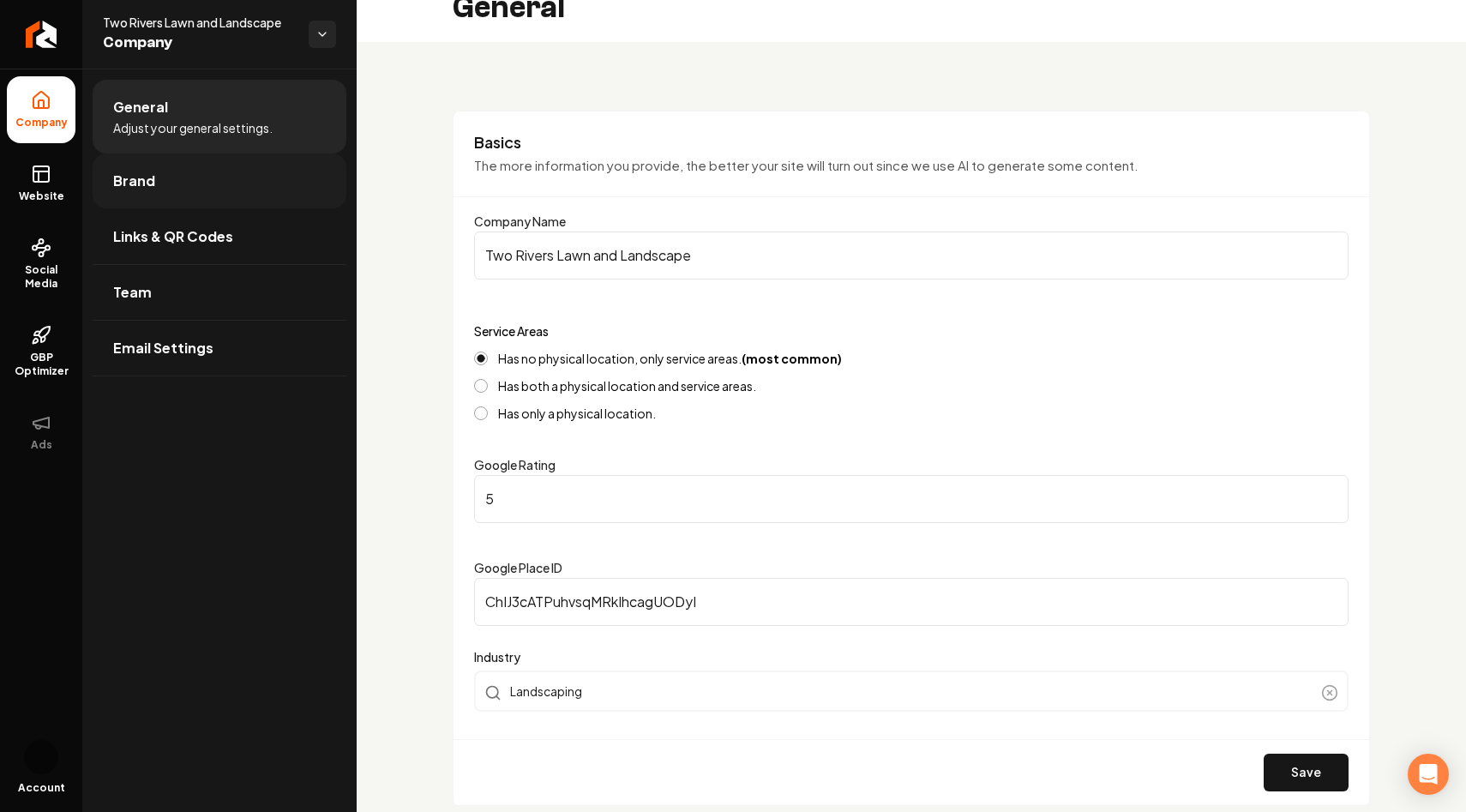
click at [167, 194] on link "Brand" at bounding box center [219, 180] width 253 height 55
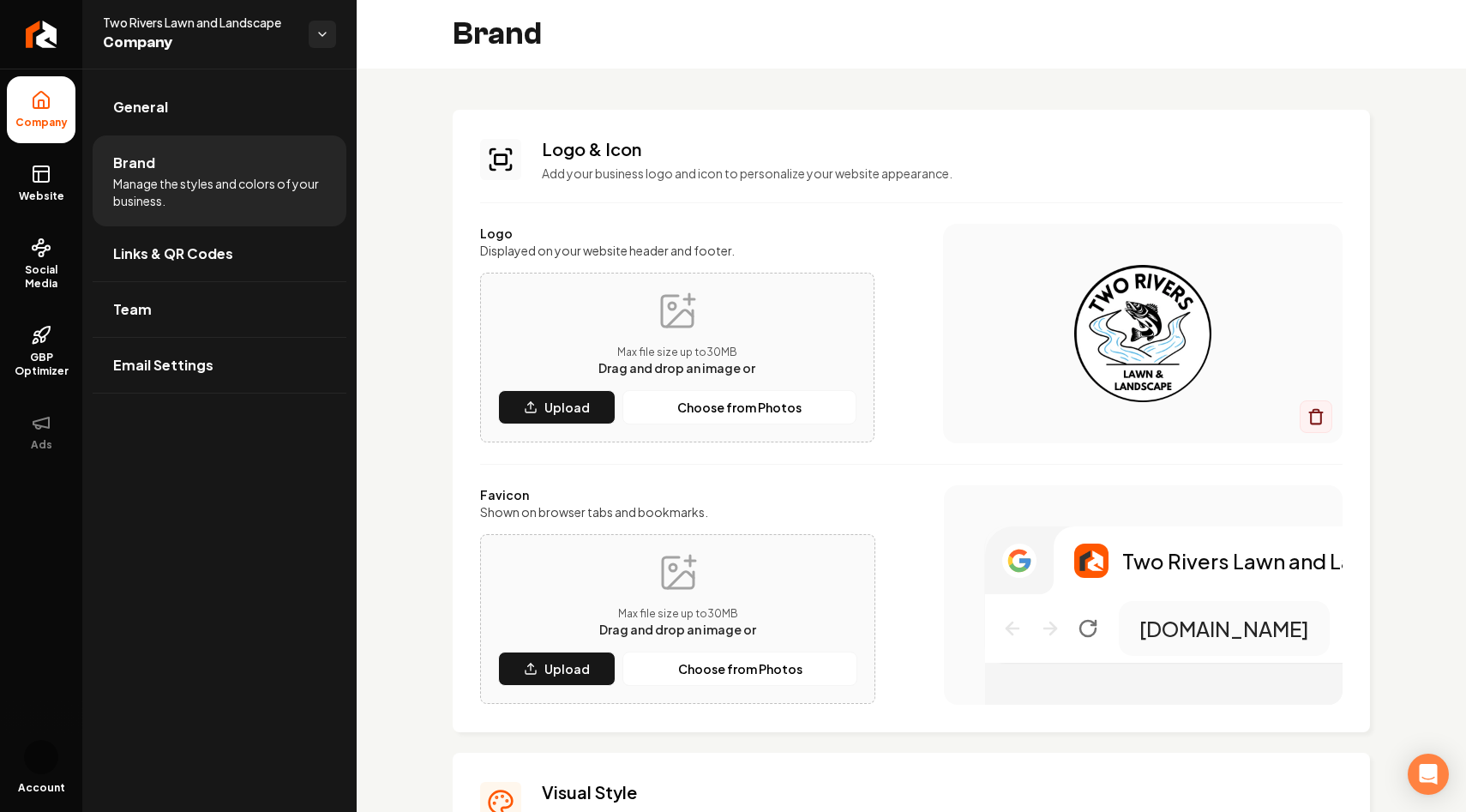
click at [866, 457] on div "Logo Displayed on your website header and footer. Max file size up to 30 MB Dra…" at bounding box center [911, 464] width 863 height 481
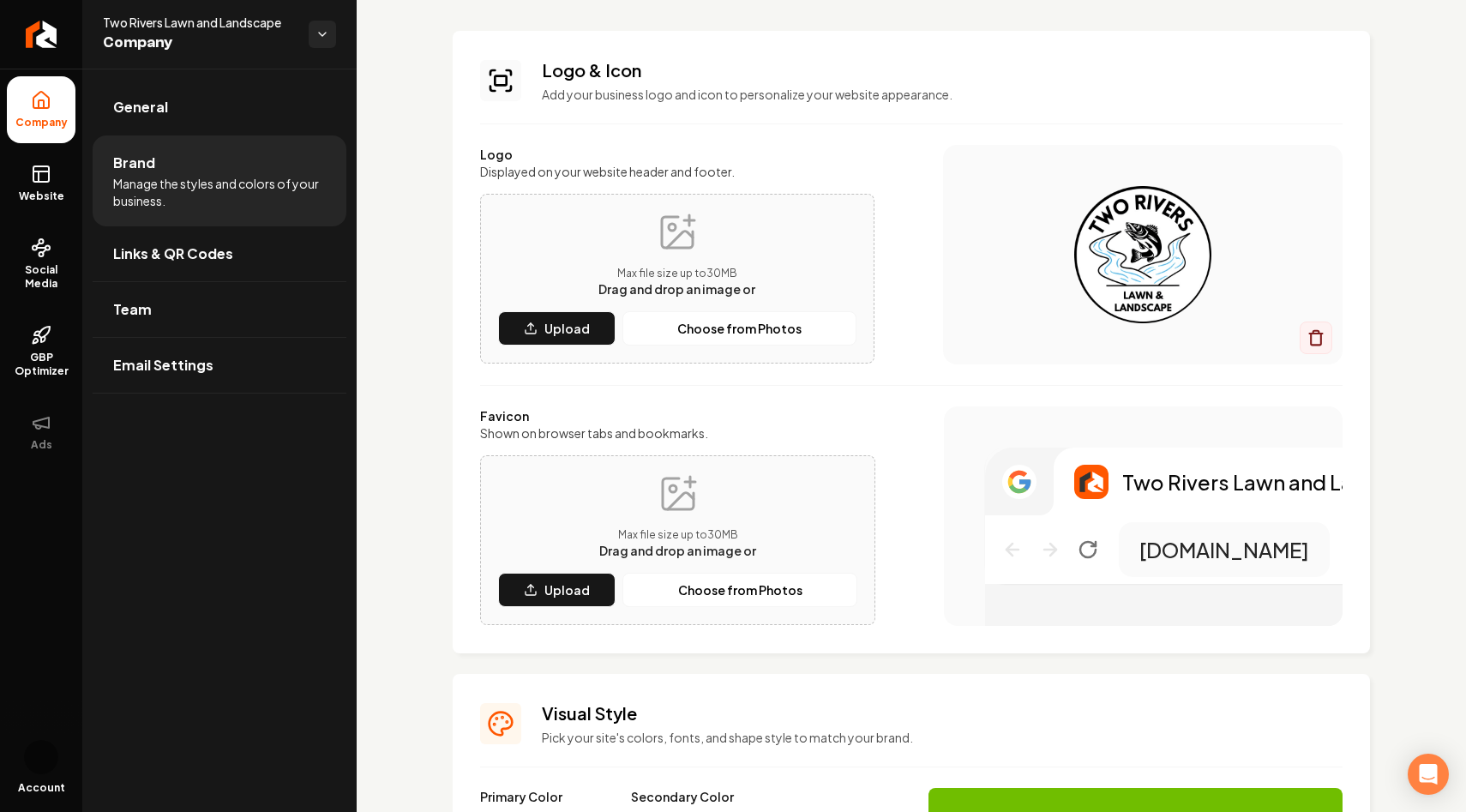
scroll to position [84, 0]
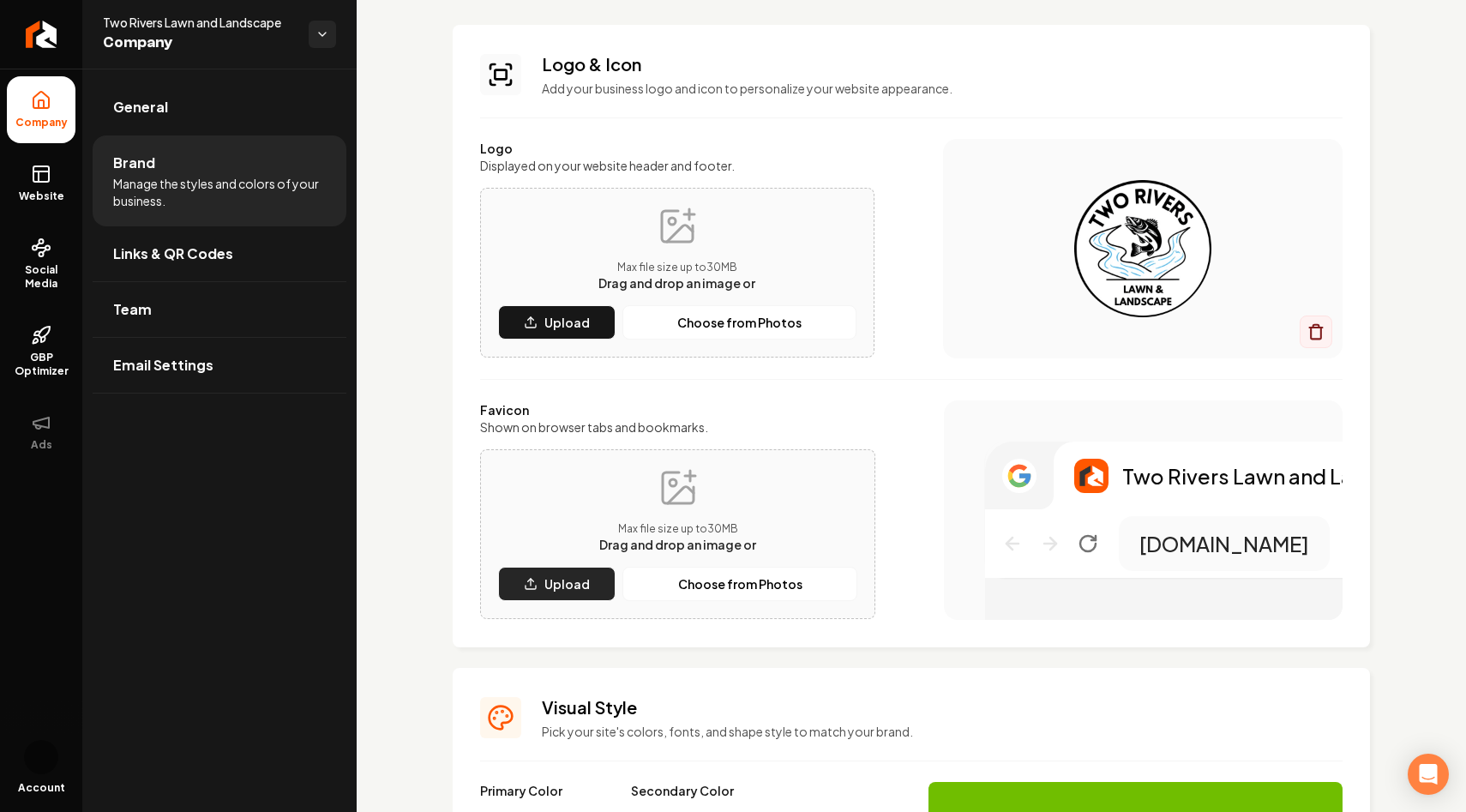
click at [544, 583] on button "Upload" at bounding box center [557, 584] width 117 height 35
click at [719, 581] on p "Choose from Photos" at bounding box center [741, 584] width 125 height 17
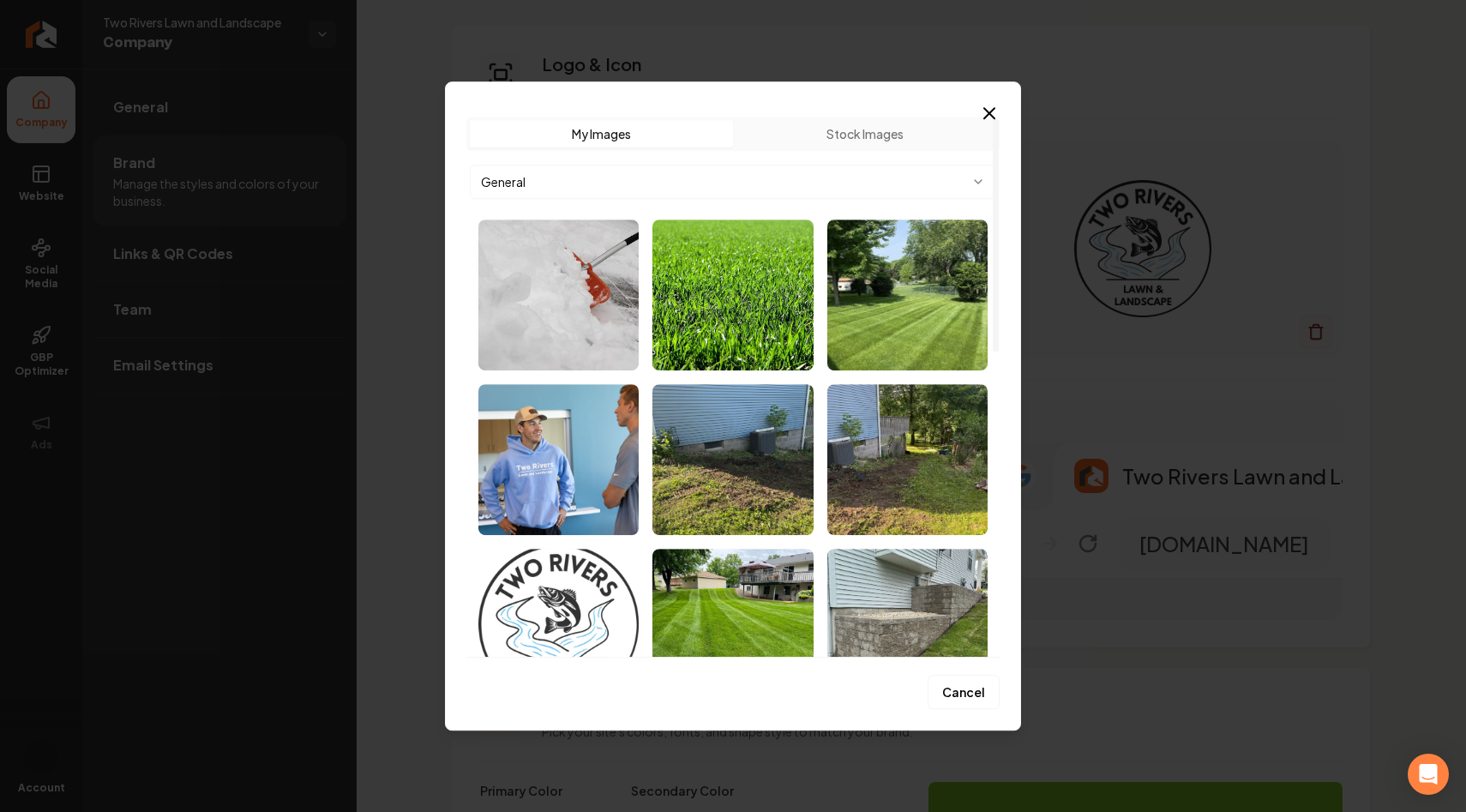
click at [564, 579] on img "Select image image_68c055305c7cd75eb86e1395.webp" at bounding box center [558, 624] width 160 height 151
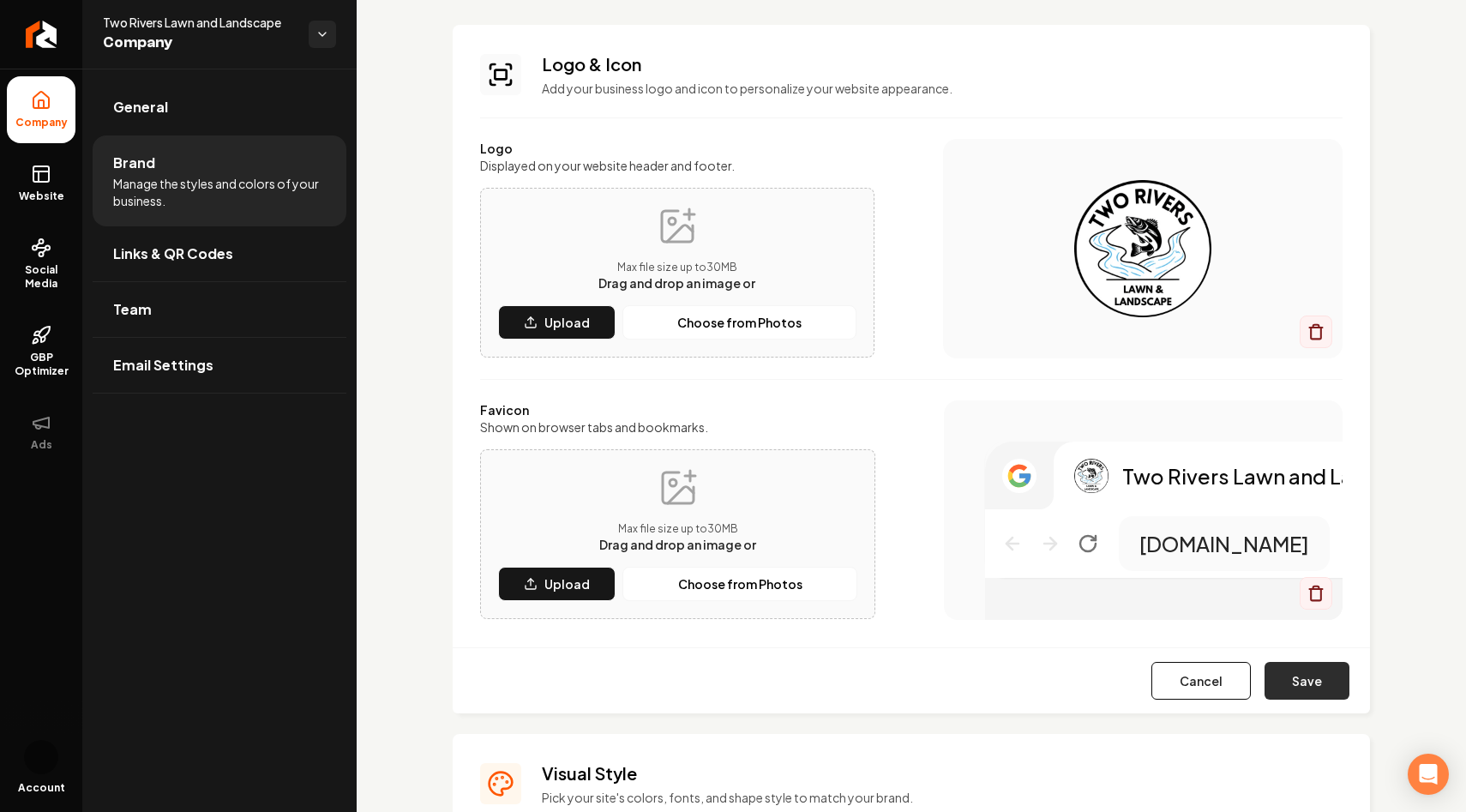
click at [1302, 674] on button "Save" at bounding box center [1308, 681] width 84 height 37
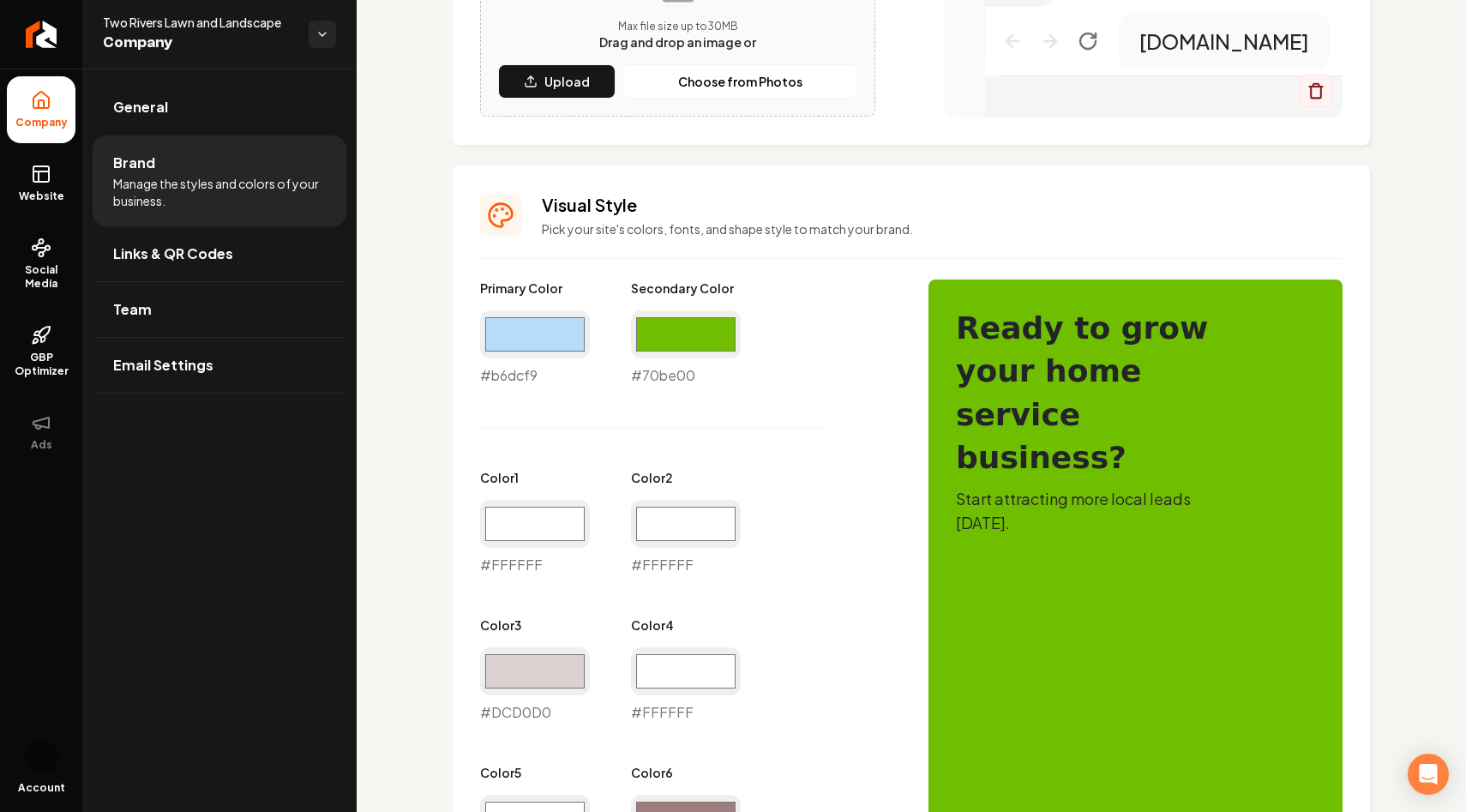
scroll to position [600, 0]
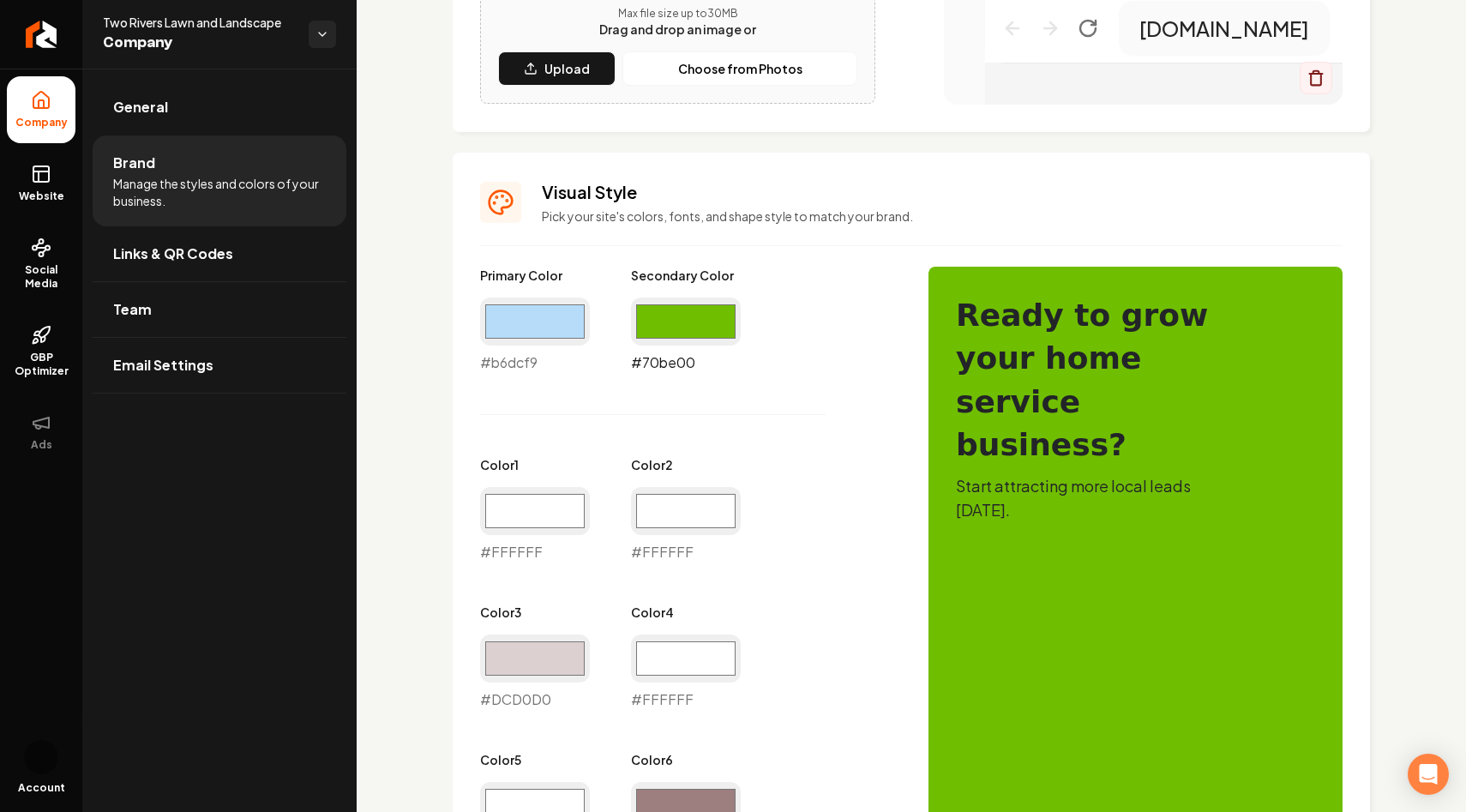
click at [695, 321] on input "#70be00" at bounding box center [685, 322] width 109 height 48
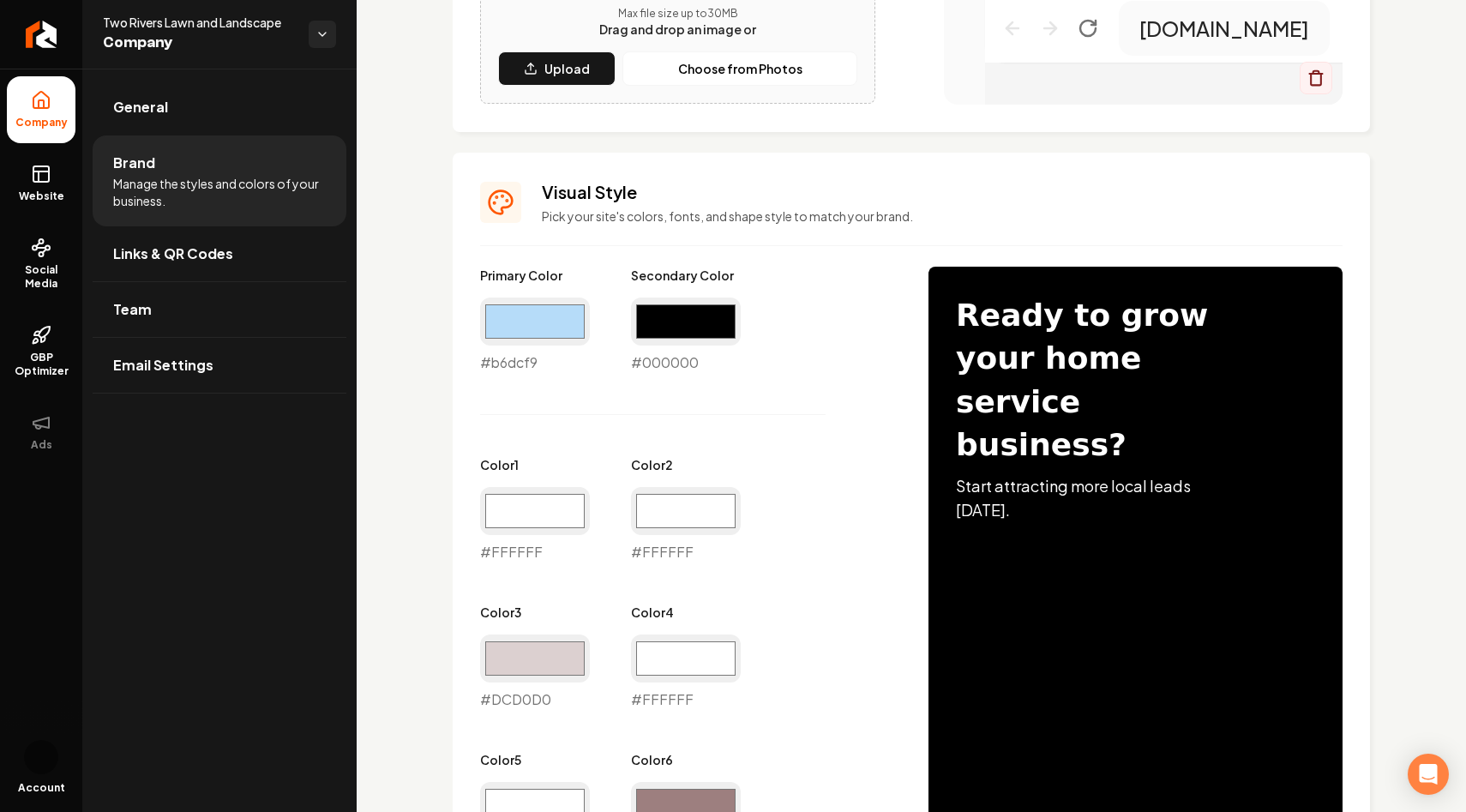
type input "#000000"
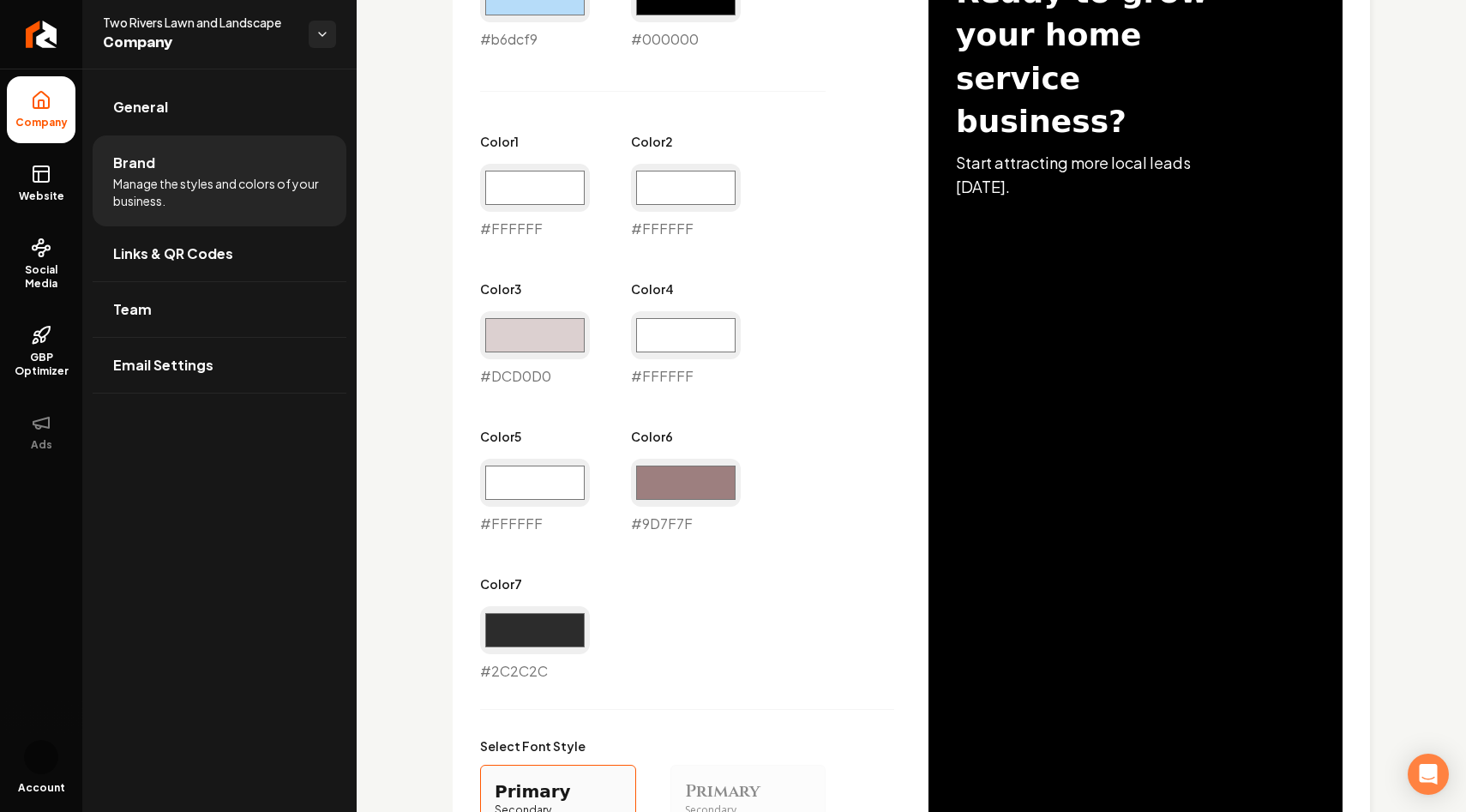
scroll to position [1383, 0]
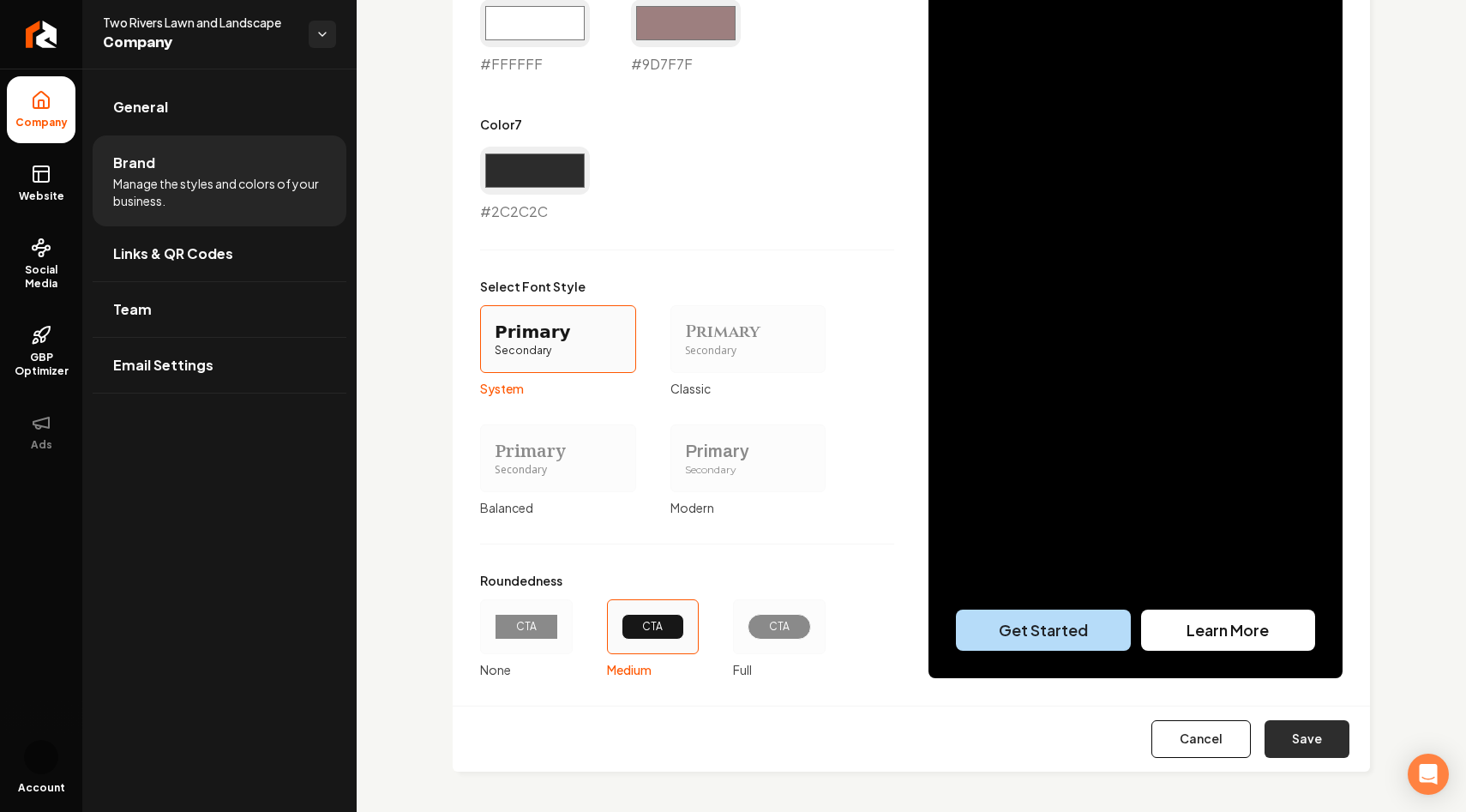
click at [1308, 751] on button "Save" at bounding box center [1308, 738] width 84 height 37
type input "#ffffff"
type input "#dcd0d0"
type input "#ffffff"
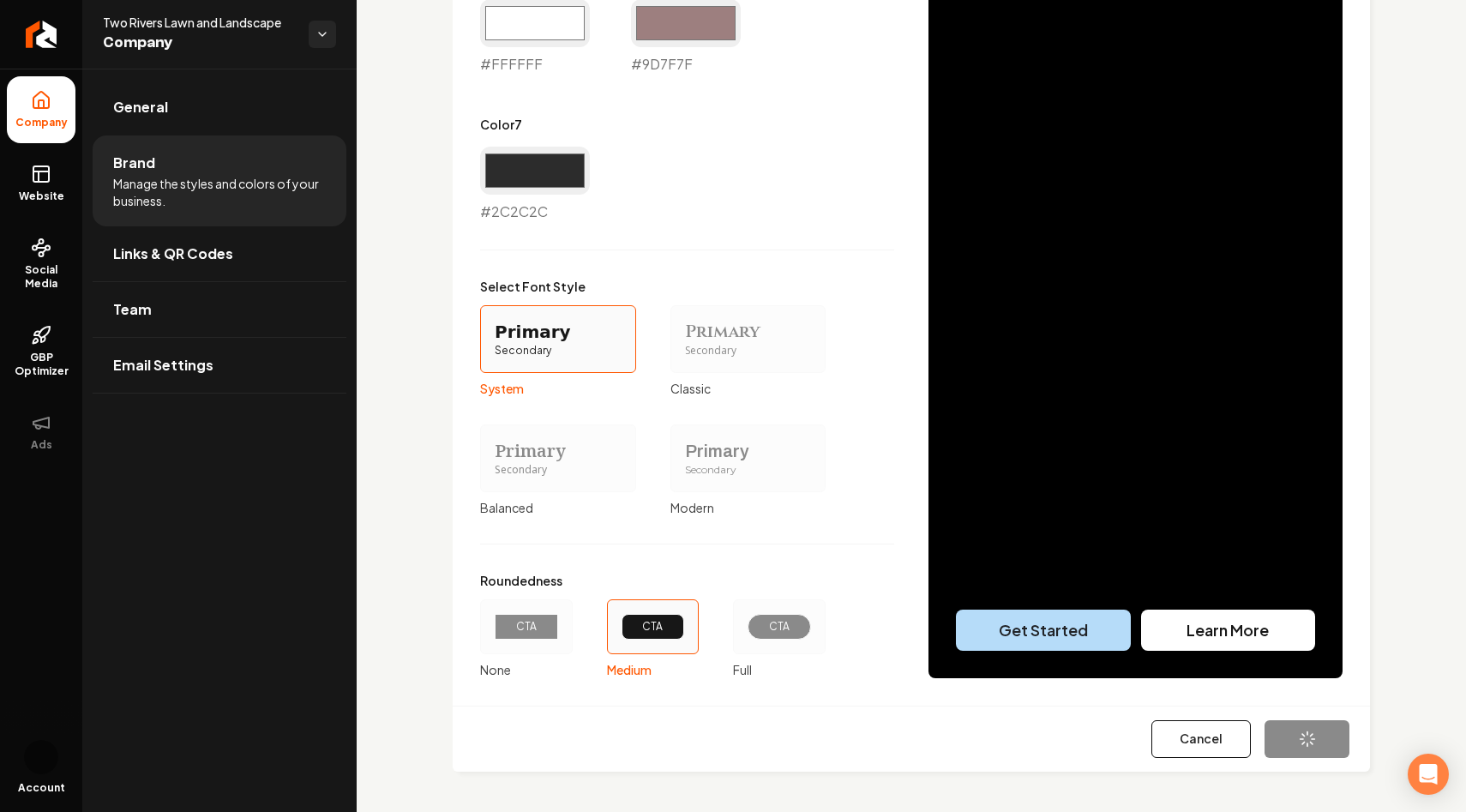
type input "#ffffff"
type input "#9d7f7f"
type input "#2c2c2c"
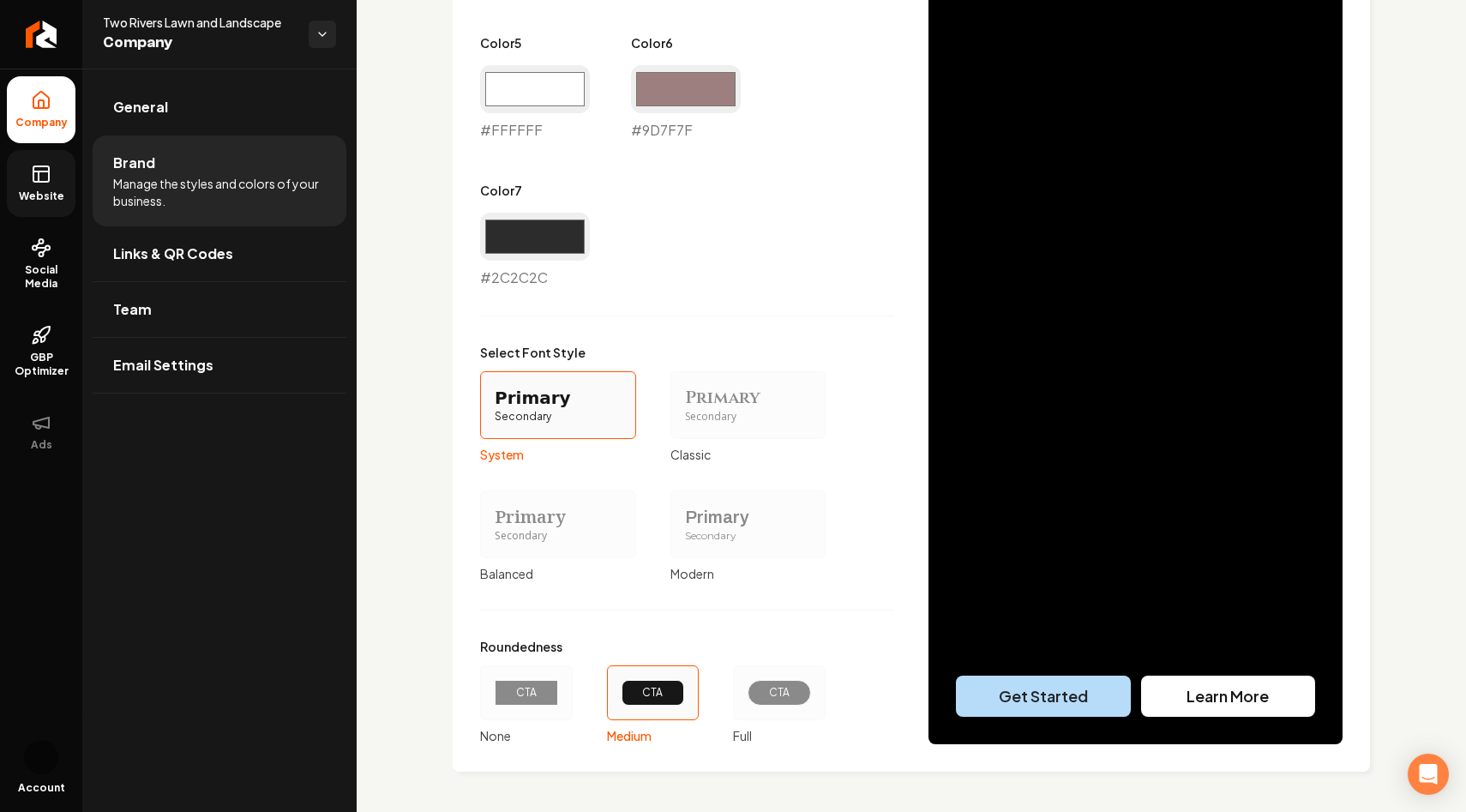
click at [38, 186] on link "Website" at bounding box center [40, 183] width 68 height 67
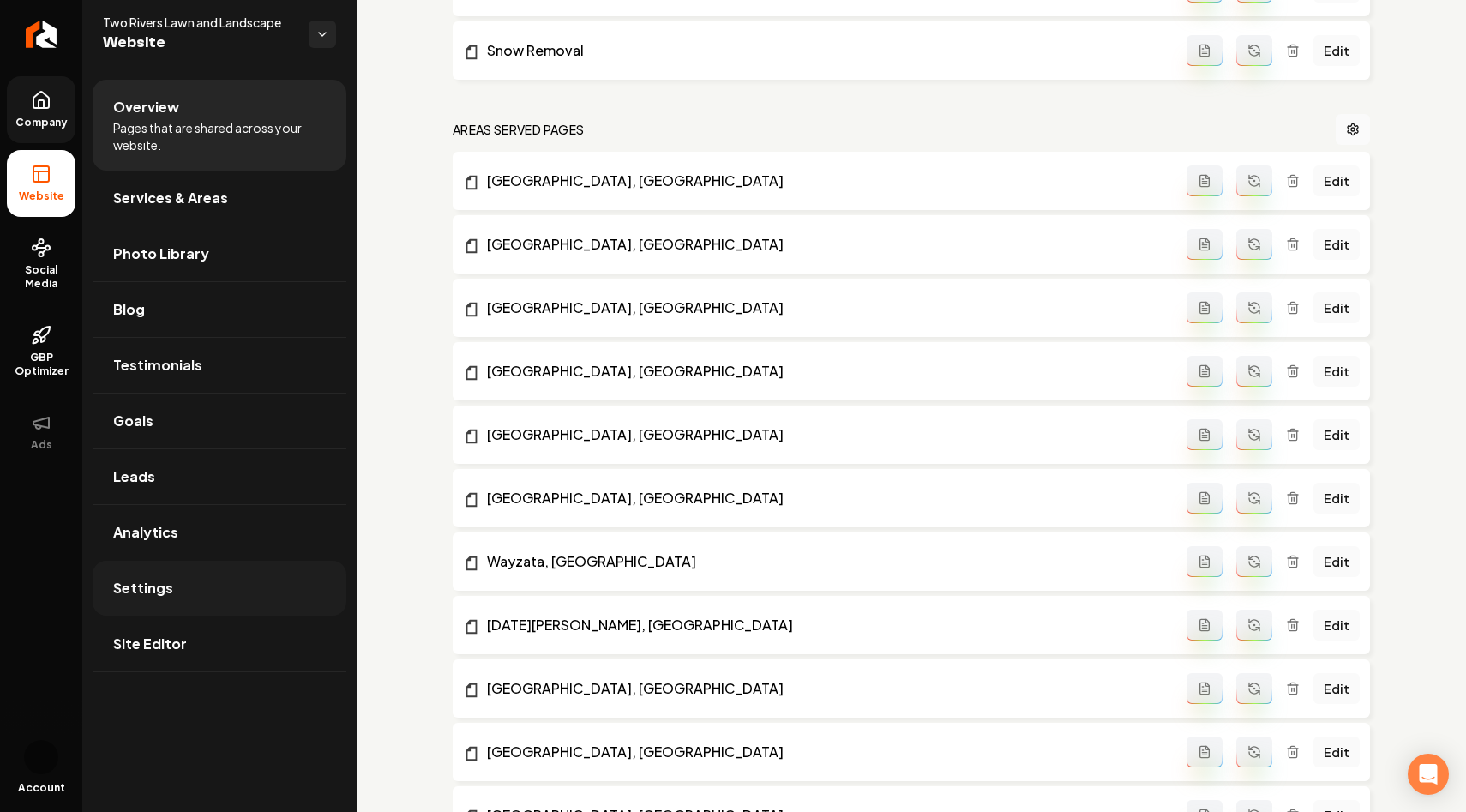
click at [147, 574] on link "Settings" at bounding box center [219, 587] width 253 height 55
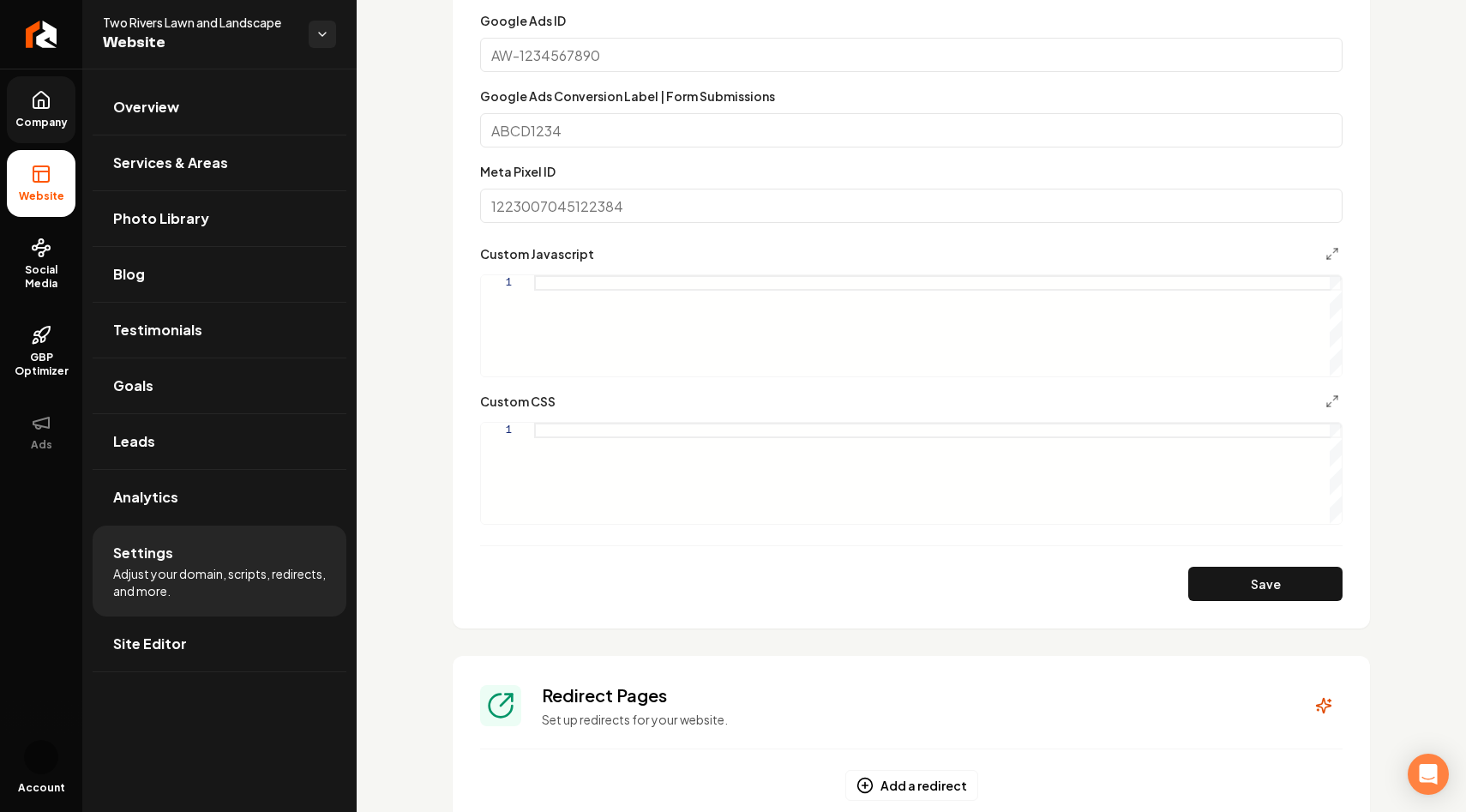
scroll to position [904, 0]
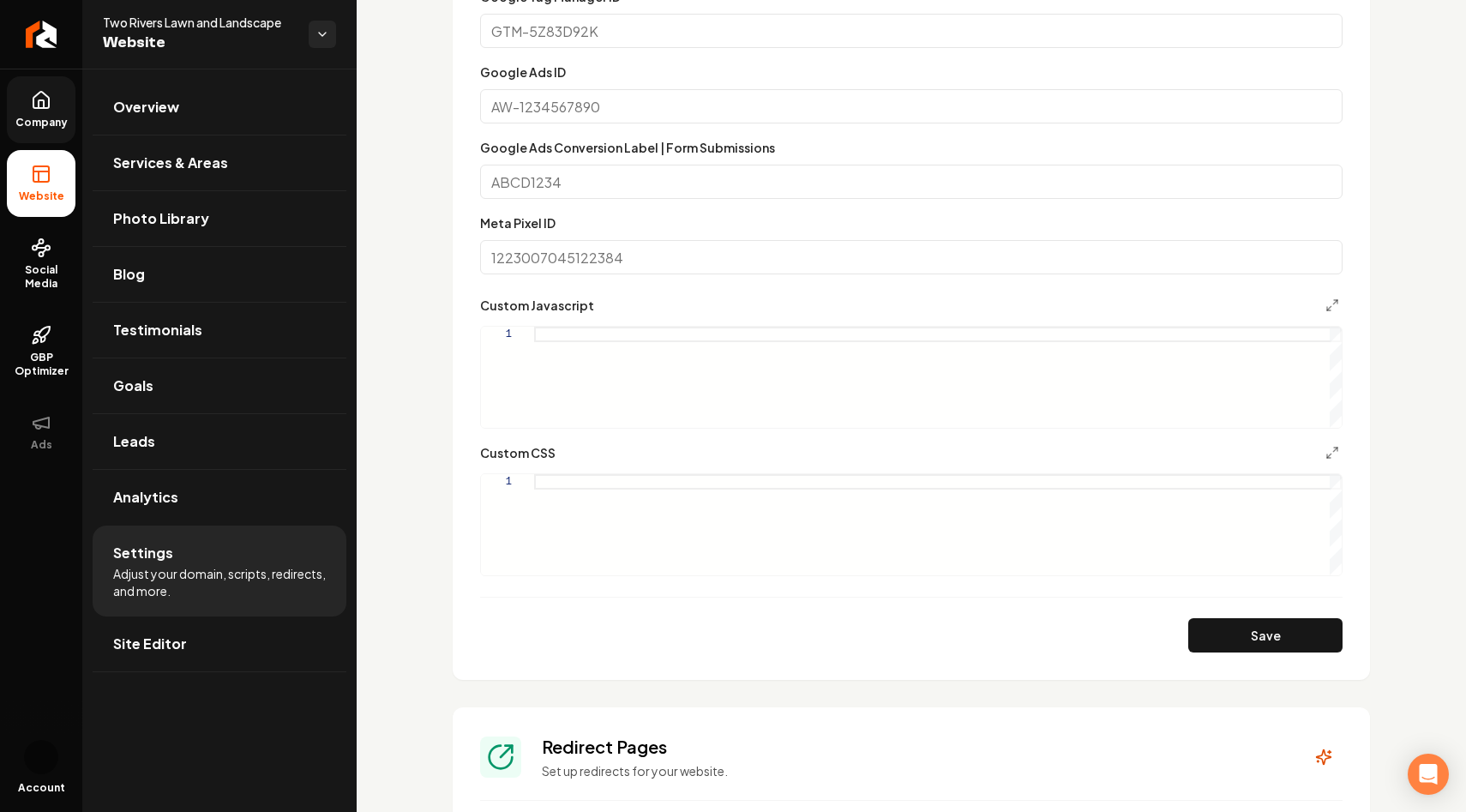
click at [605, 471] on div "Custom CSS 1" at bounding box center [911, 509] width 863 height 133
click at [608, 478] on div "Main content area" at bounding box center [938, 524] width 807 height 101
click at [61, 95] on link "Company" at bounding box center [40, 110] width 68 height 67
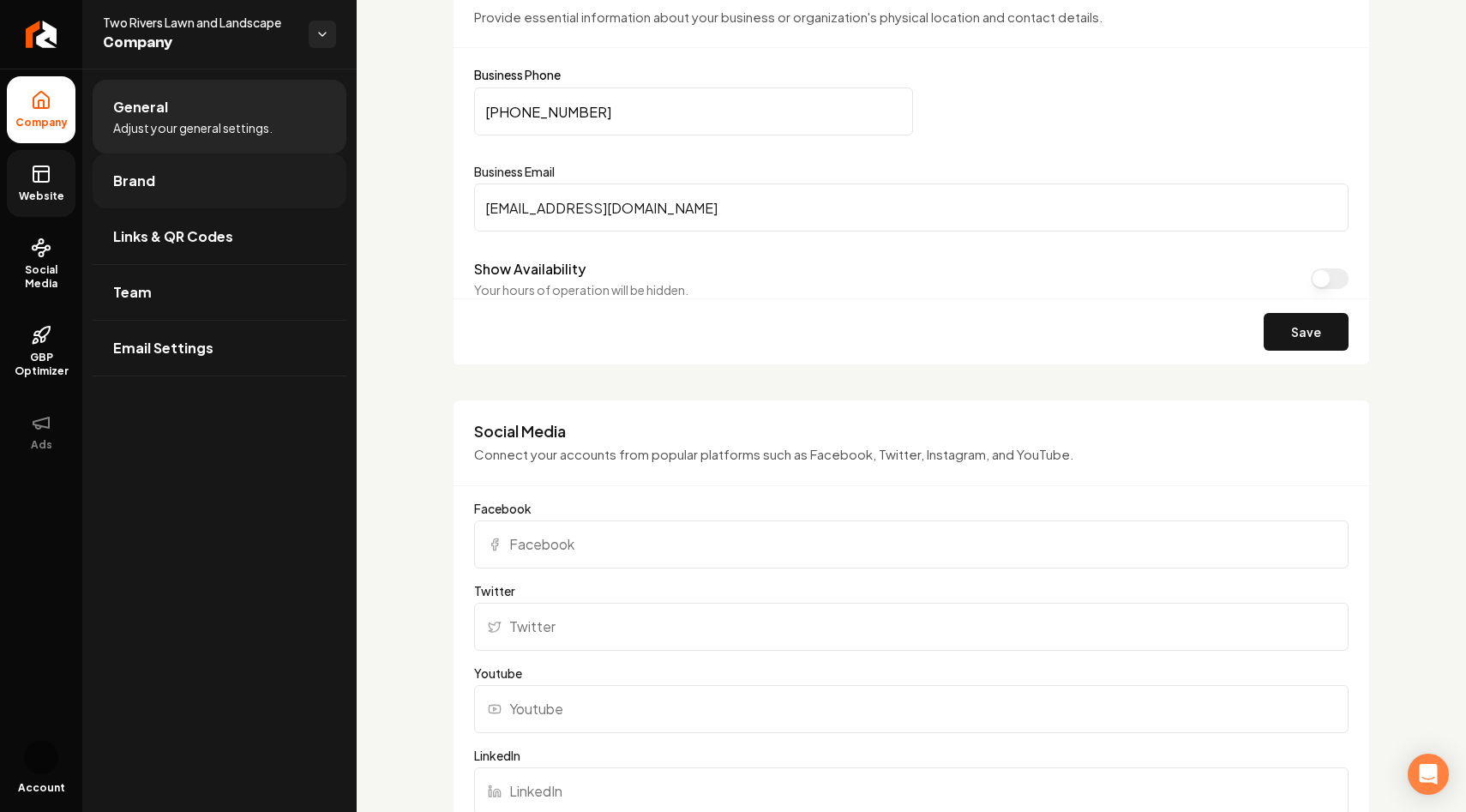
click at [191, 196] on link "Brand" at bounding box center [219, 180] width 253 height 55
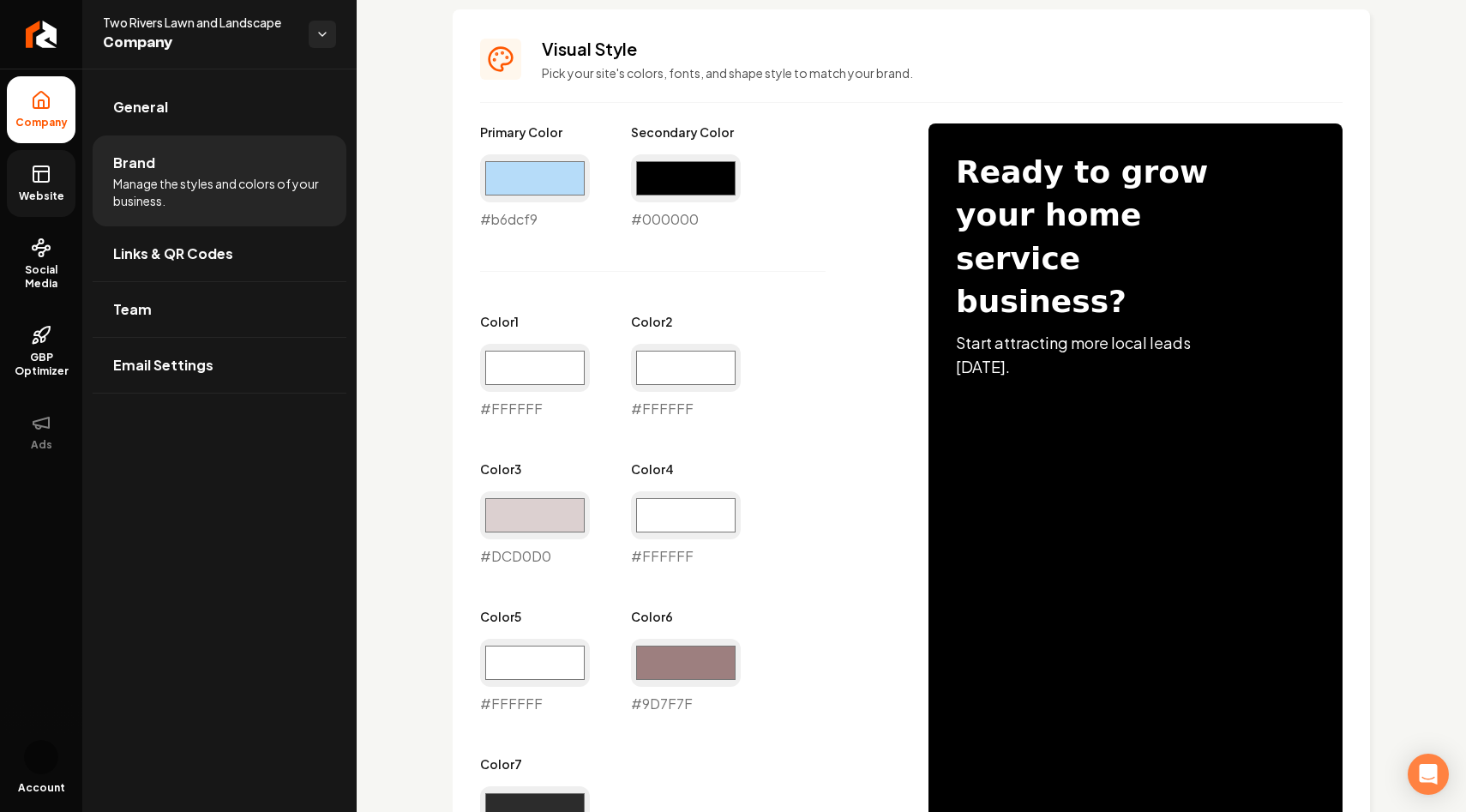
scroll to position [745, 0]
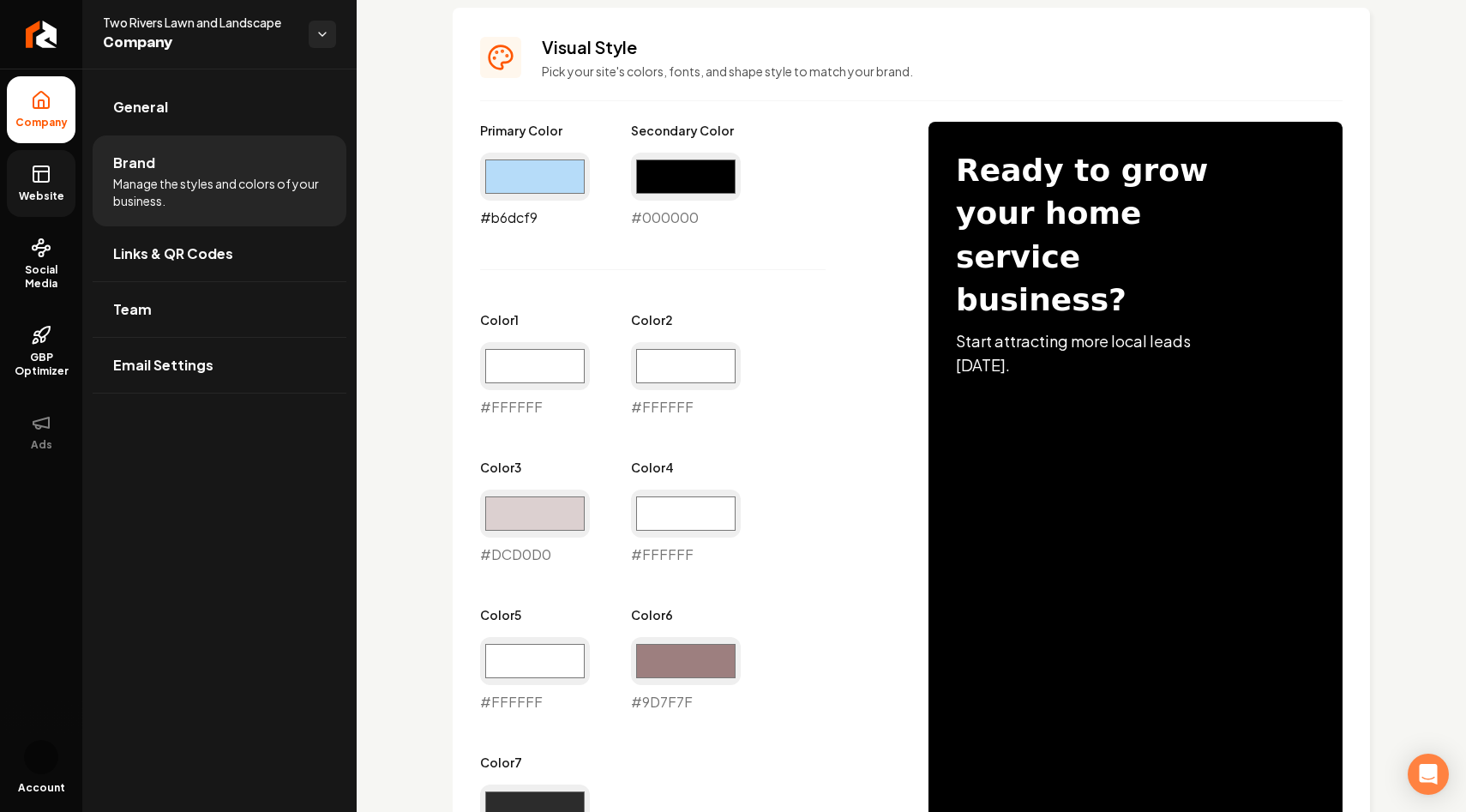
click at [528, 169] on input "#b6dcf9" at bounding box center [535, 177] width 109 height 48
click at [793, 271] on div "Primary Color #1c5078 #1c5078 Secondary Color #000000 #000000 Color 1 #ffffff #…" at bounding box center [686, 490] width 414 height 738
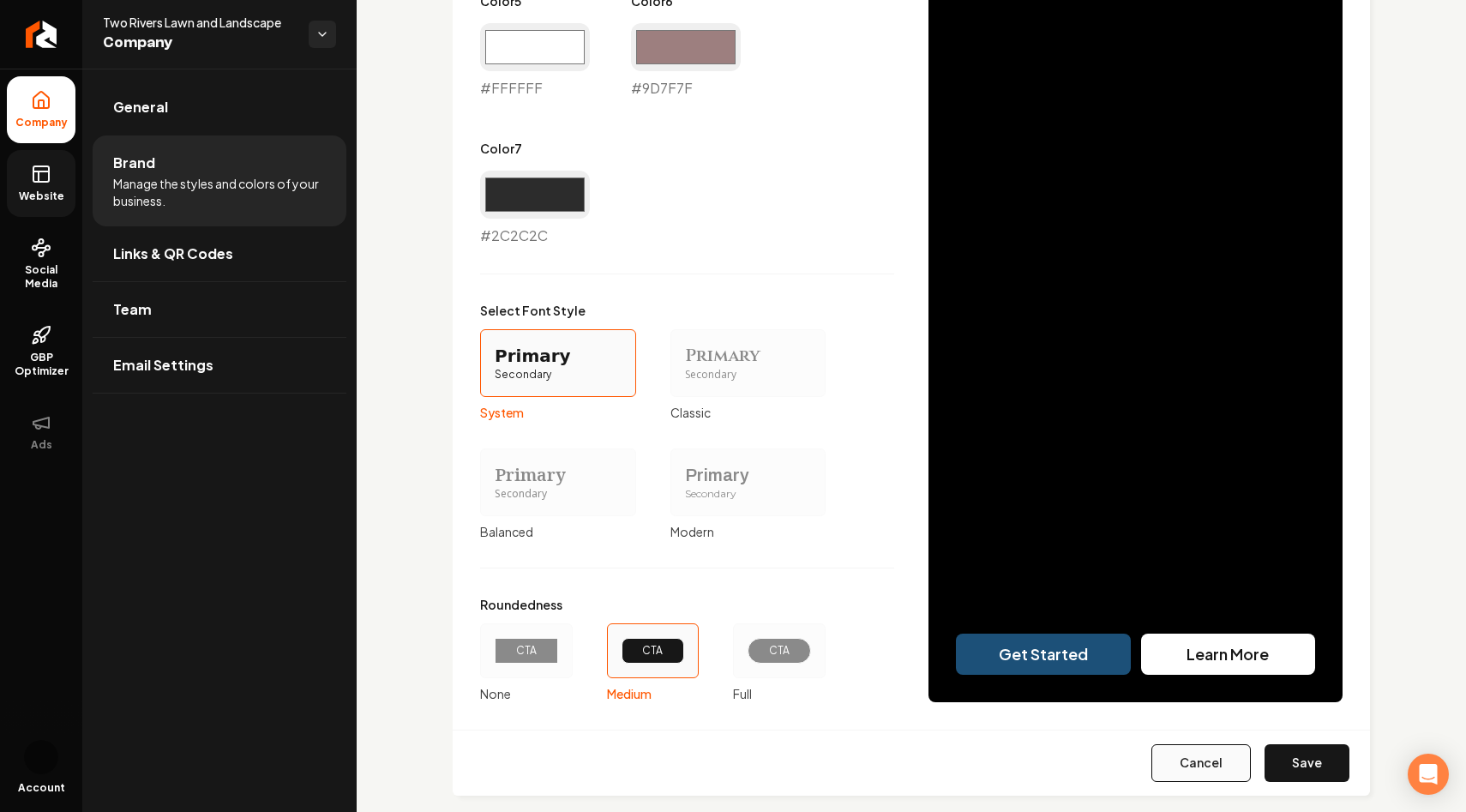
click at [1169, 752] on button "Cancel" at bounding box center [1202, 762] width 100 height 37
type input "#b6dcf9"
type input "#ffffff"
type input "#dcd0d0"
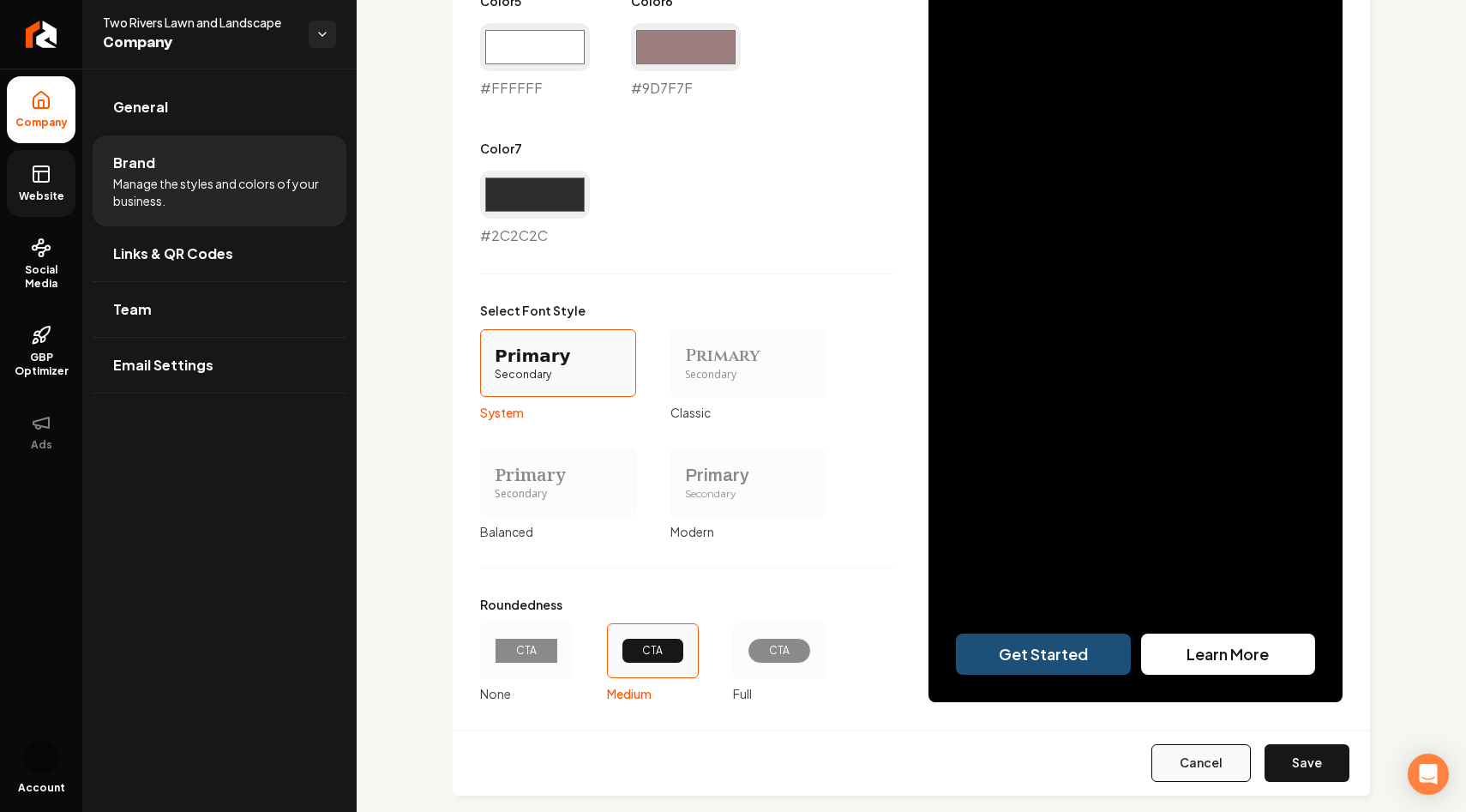
type input "#ffffff"
type input "#9d7f7f"
type input "#2c2c2c"
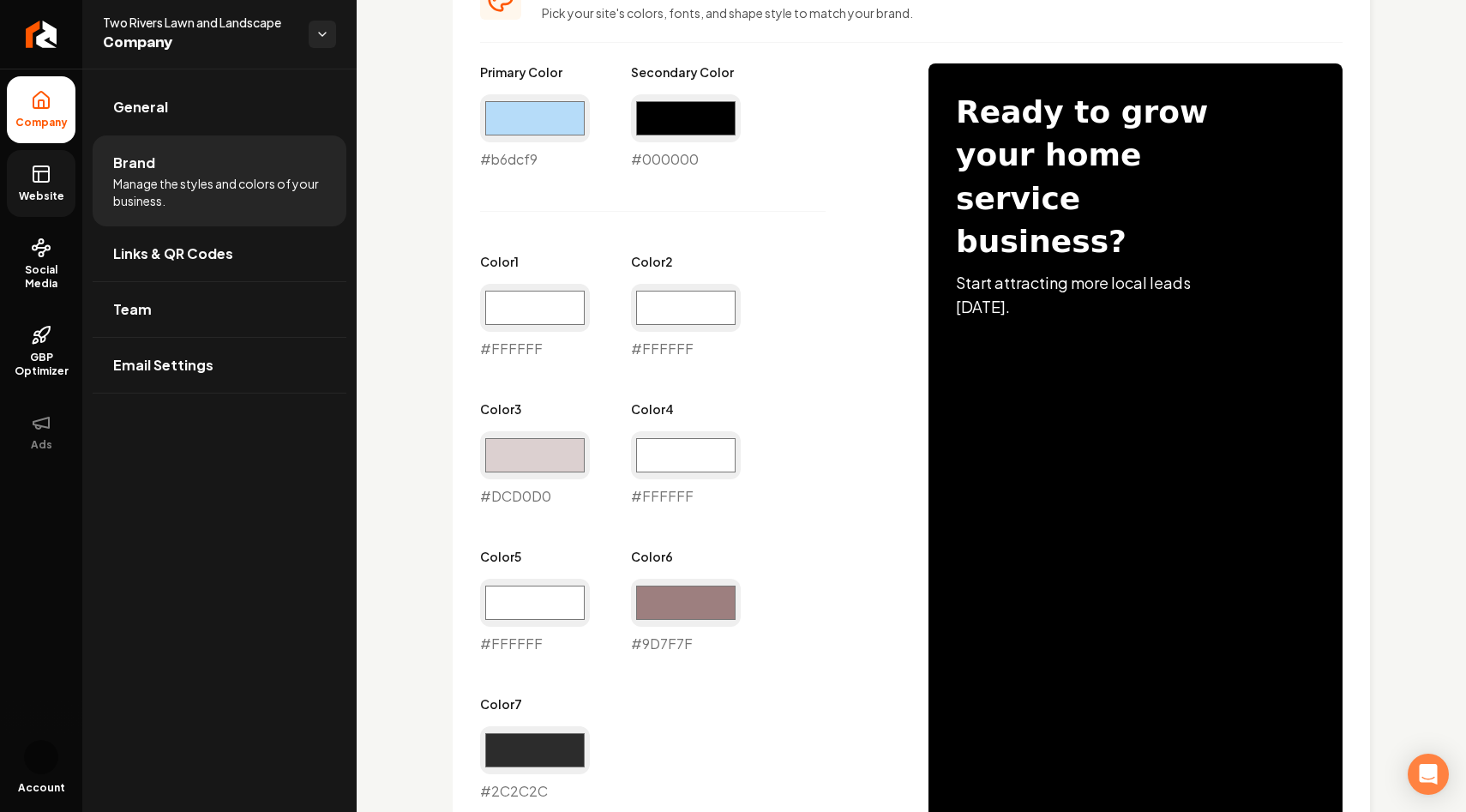
scroll to position [739, 0]
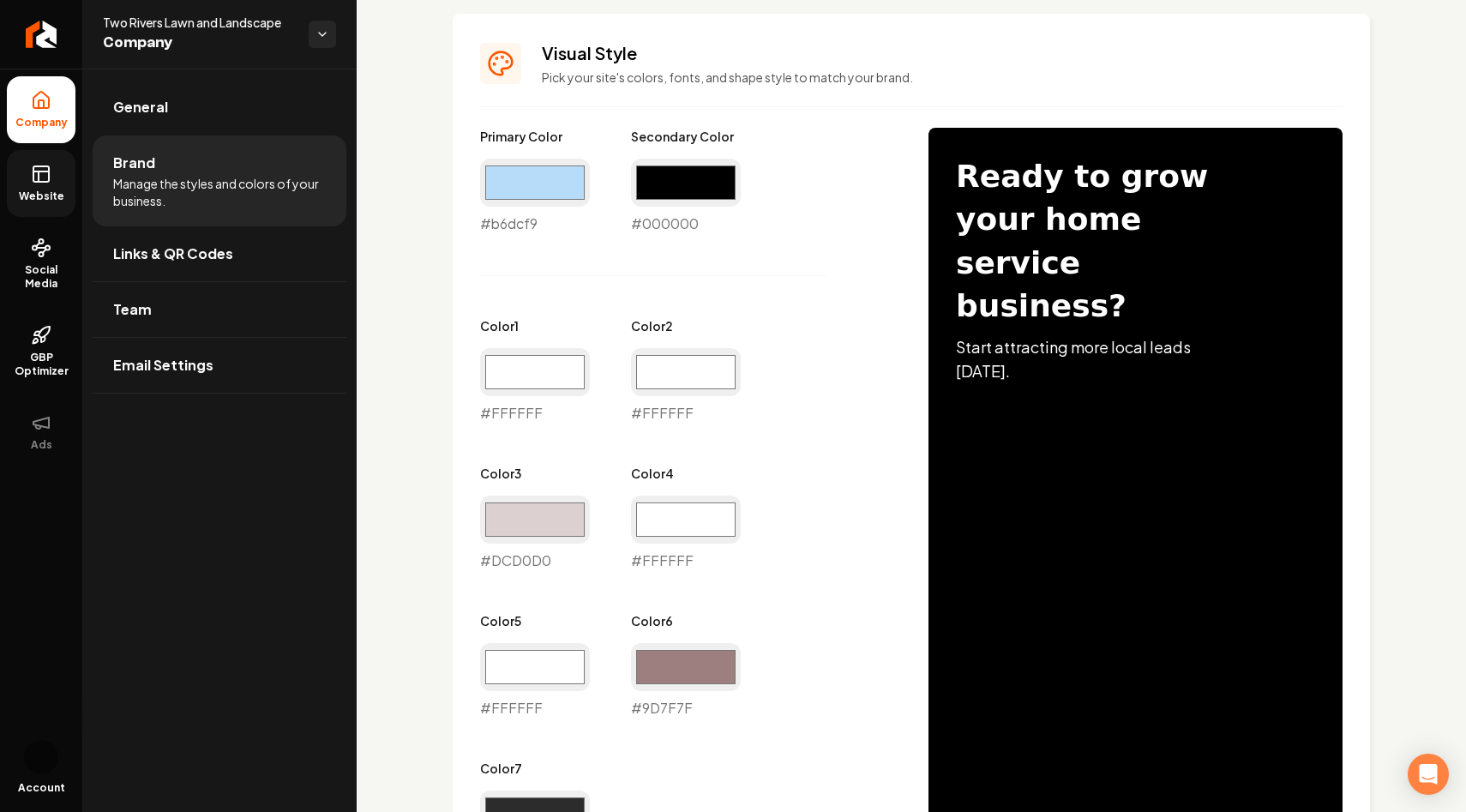
click at [495, 156] on div "Primary Color #b6dcf9 #b6dcf9" at bounding box center [535, 180] width 109 height 107
click at [501, 195] on input "#b6dcf9" at bounding box center [535, 182] width 109 height 48
drag, startPoint x: 659, startPoint y: 203, endPoint x: 687, endPoint y: 204, distance: 28.0
click at [687, 204] on input "#000000" at bounding box center [685, 182] width 109 height 48
click at [549, 186] on input "#b6dcf9" at bounding box center [535, 182] width 109 height 48
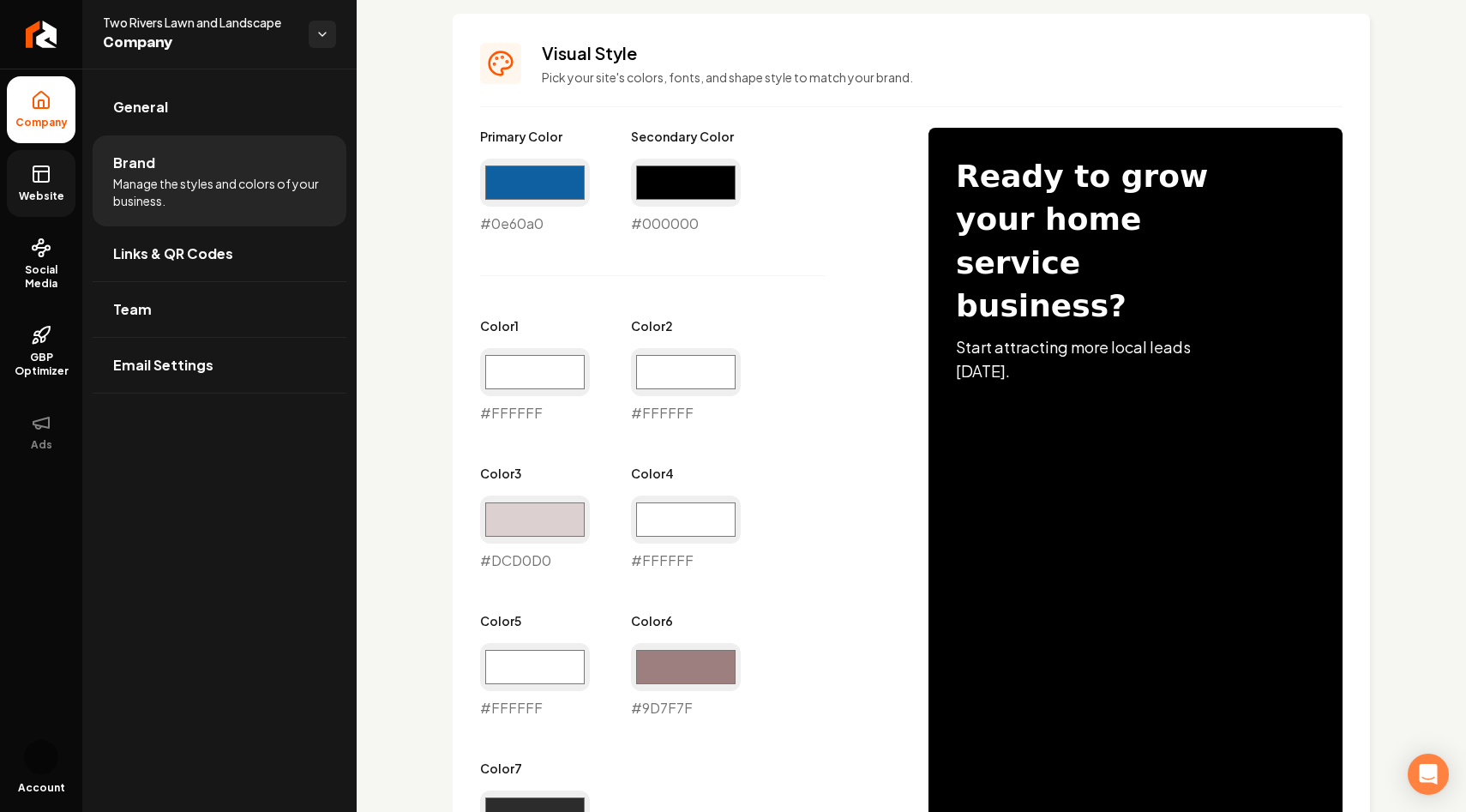
type input "#0e60a0"
click at [838, 318] on div "Primary Color #0e60a0 #0e60a0 Secondary Color #000000 #000000 Color 1 #ffffff #…" at bounding box center [686, 496] width 414 height 738
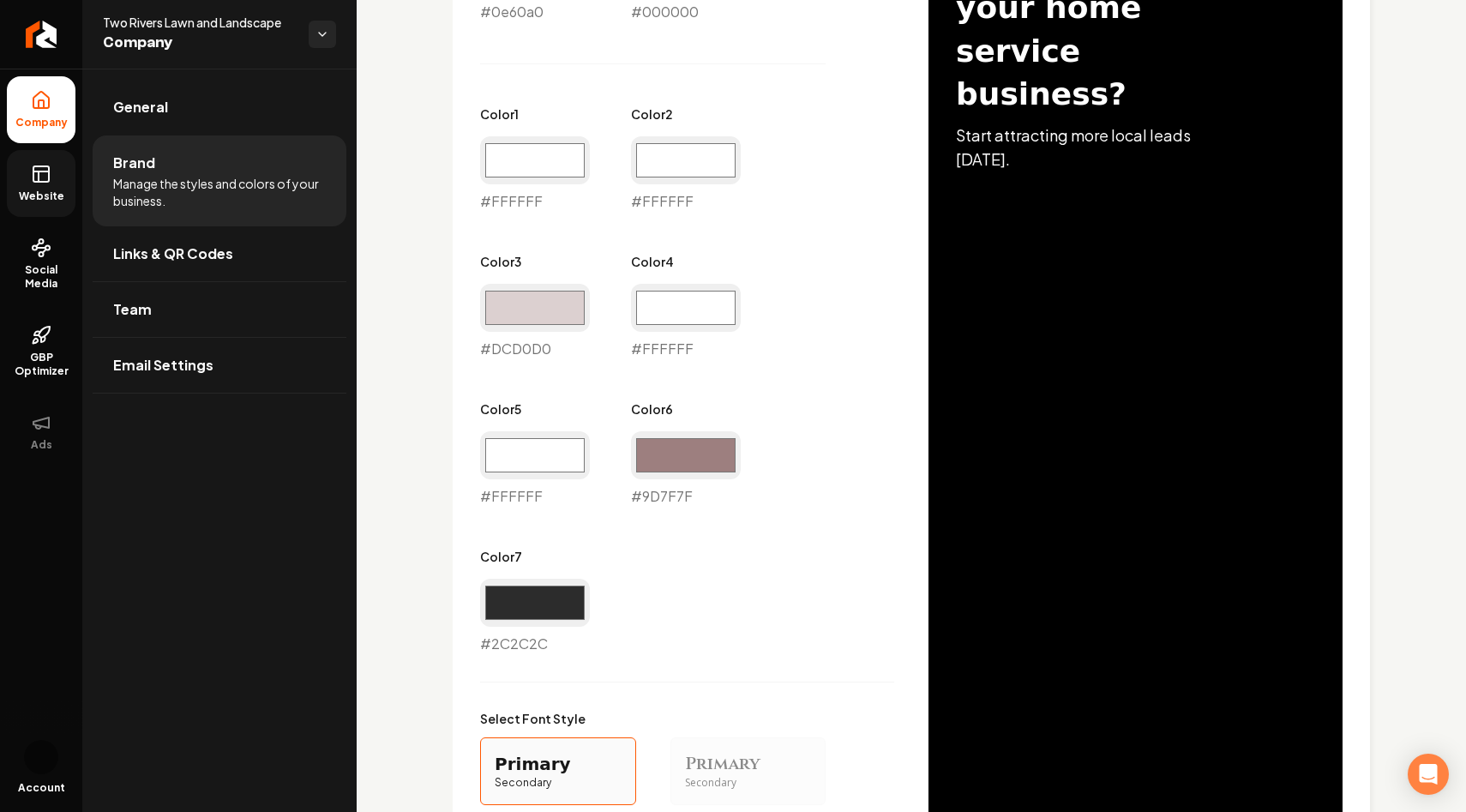
scroll to position [1383, 0]
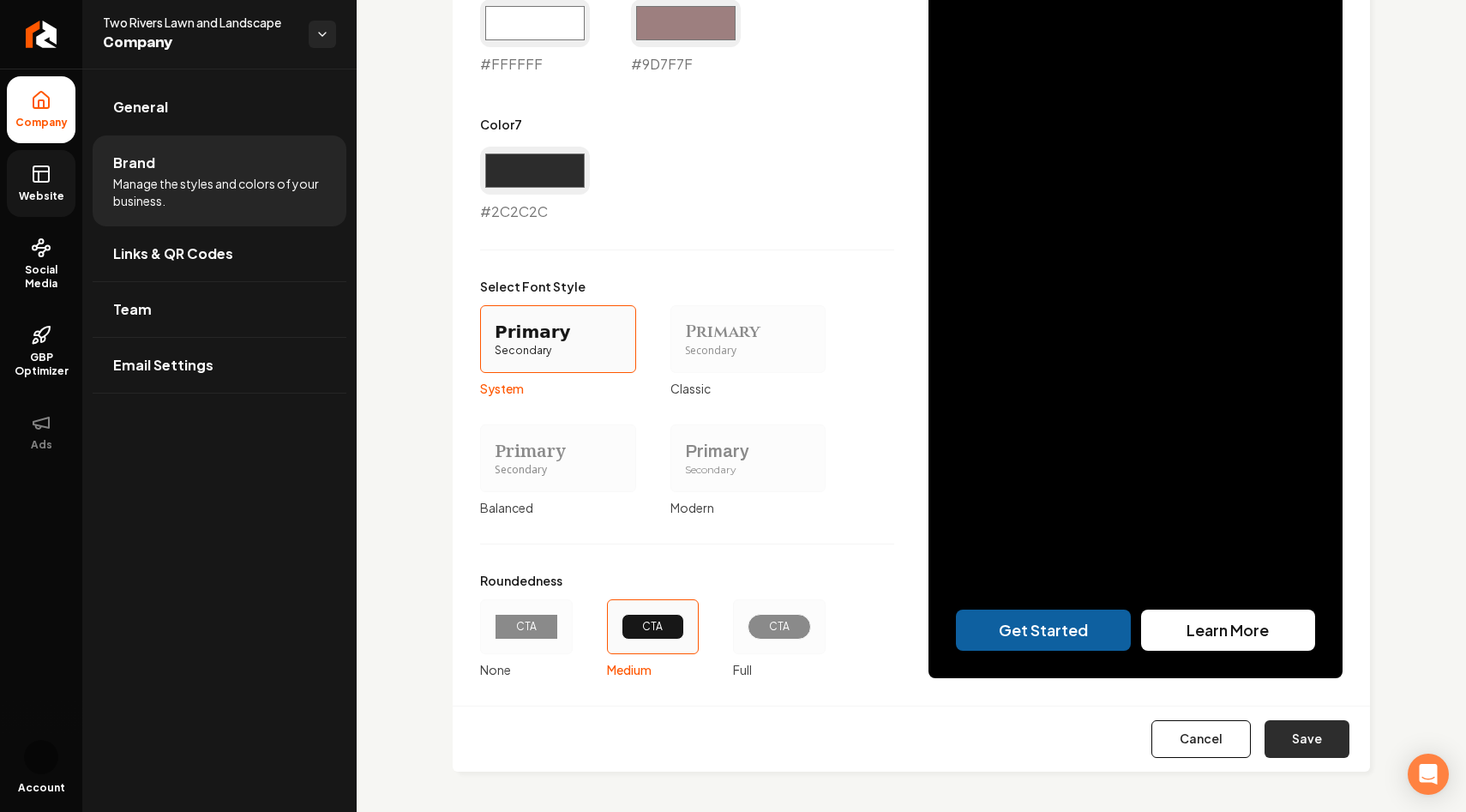
click at [1307, 738] on button "Save" at bounding box center [1308, 738] width 84 height 37
type input "#ffffff"
type input "#dcd0d0"
type input "#ffffff"
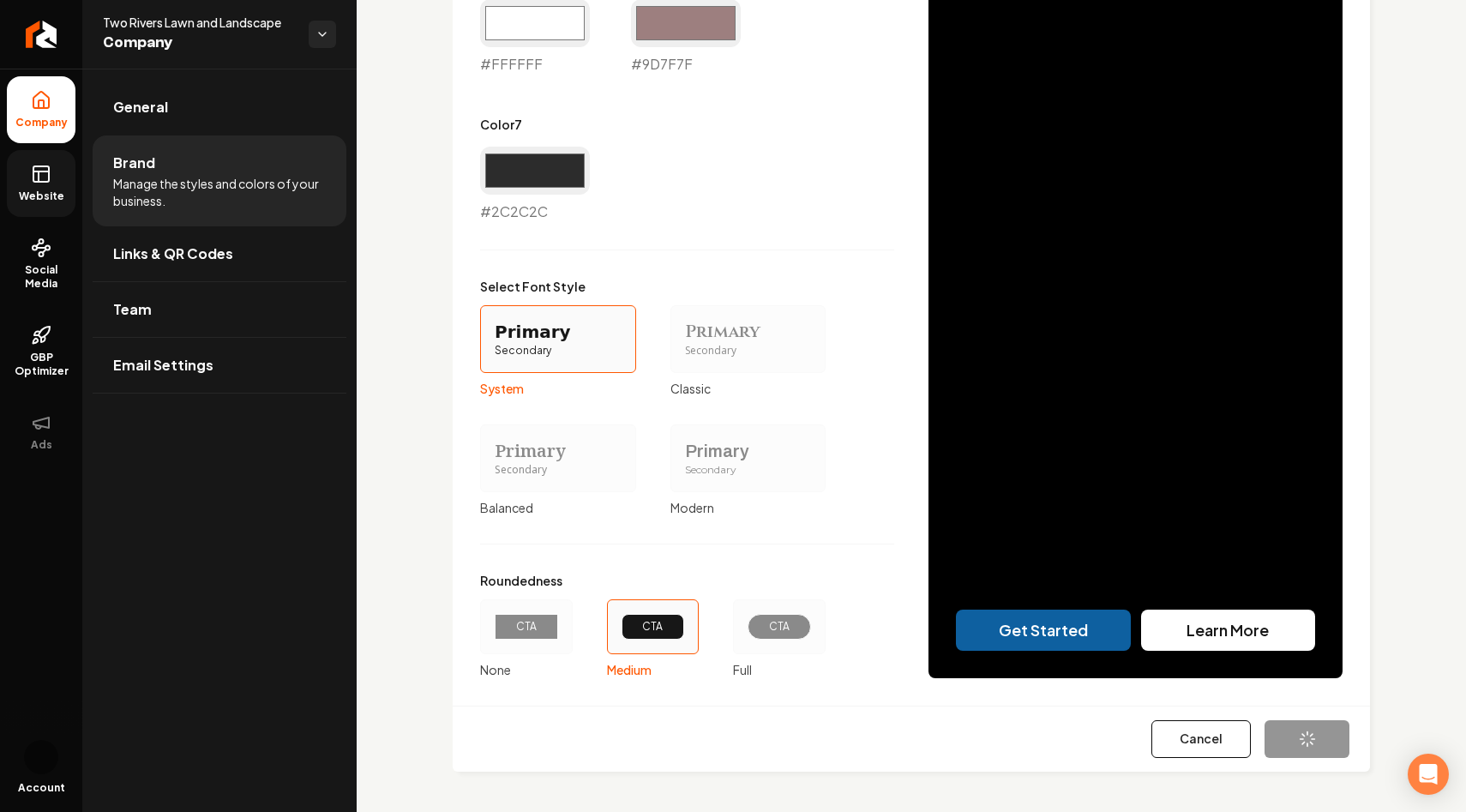
type input "#ffffff"
type input "#9d7f7f"
type input "#2c2c2c"
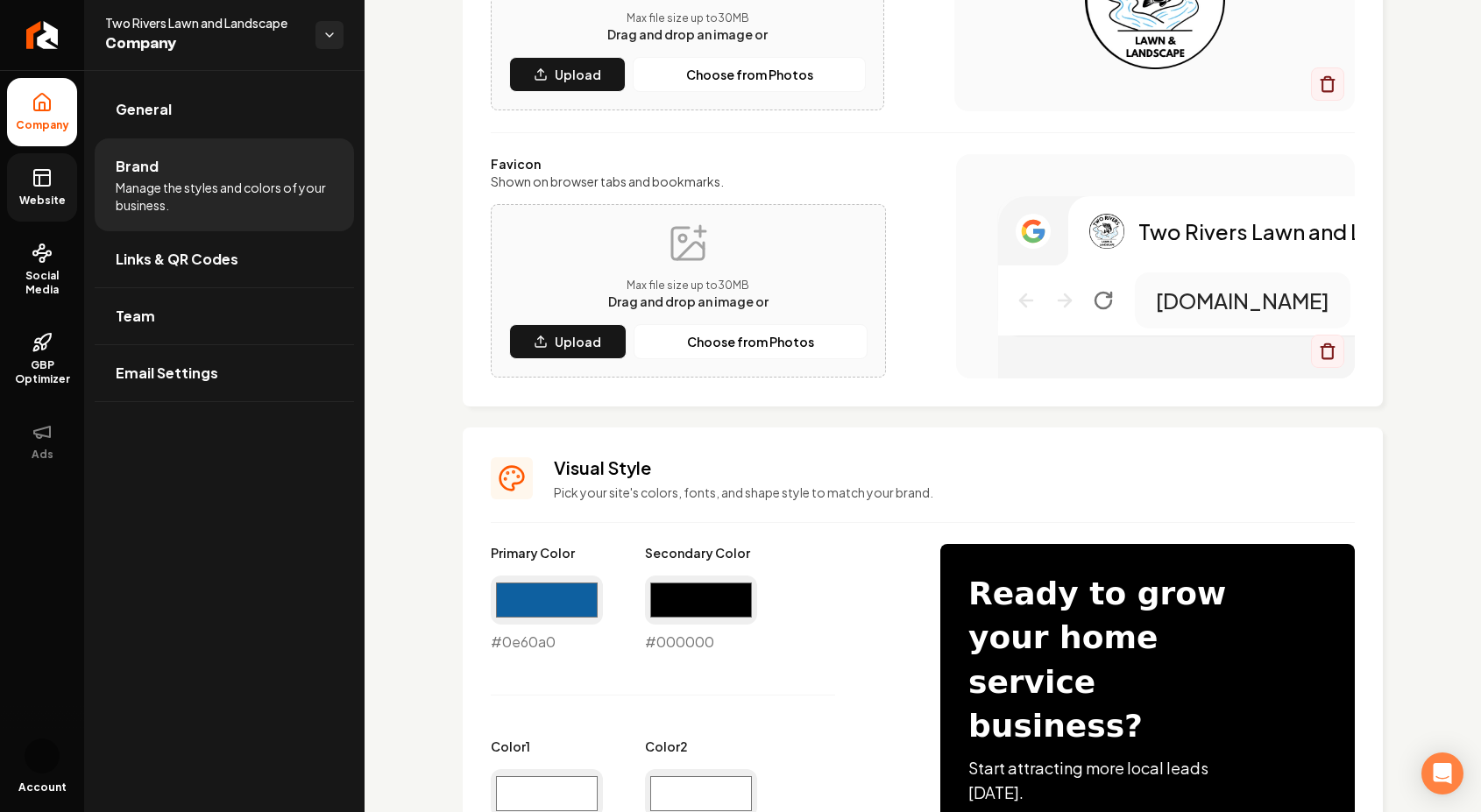
scroll to position [472, 0]
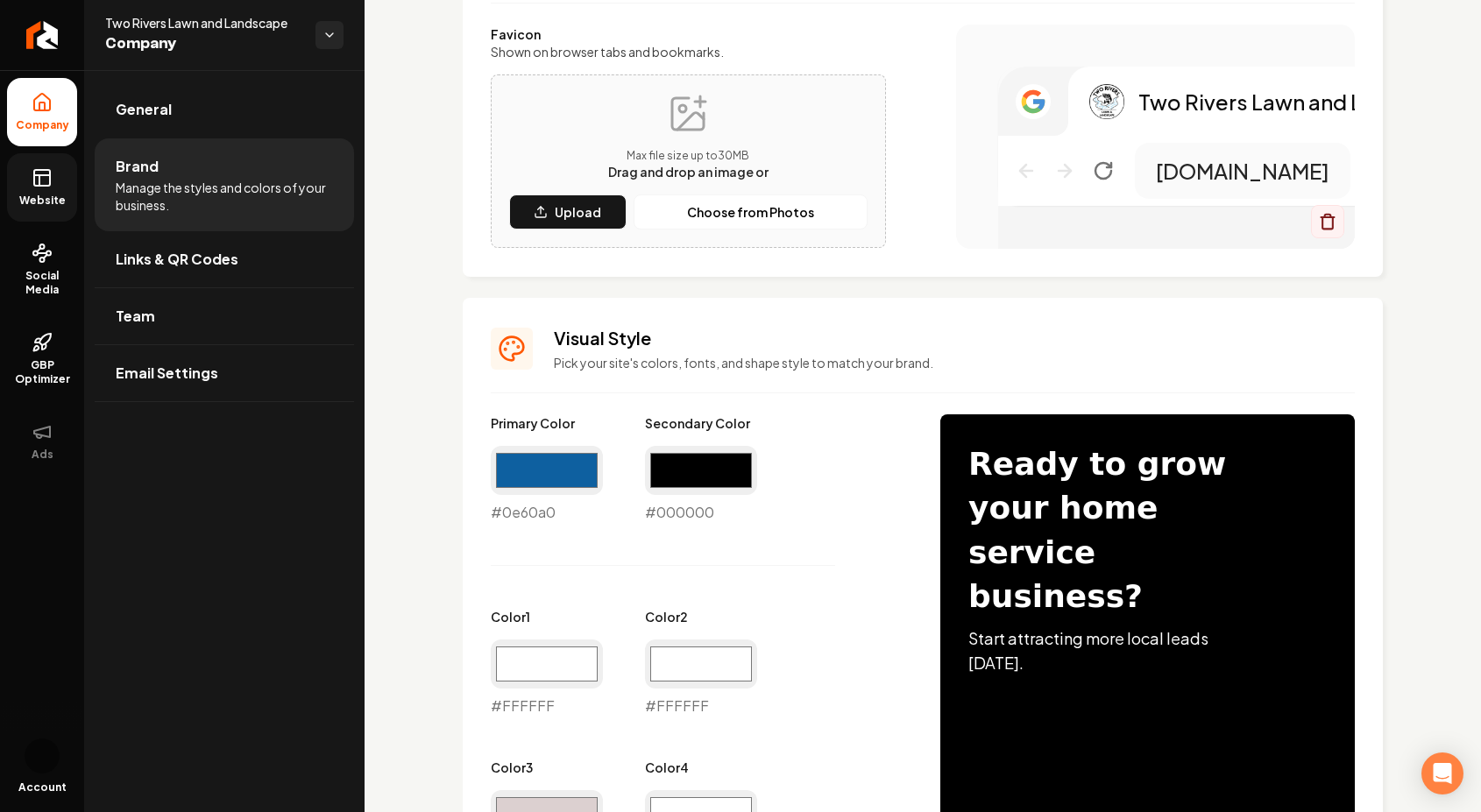
click at [683, 519] on div "#000000 #000000" at bounding box center [700, 484] width 112 height 77
click at [693, 464] on input "#000000" at bounding box center [700, 471] width 112 height 49
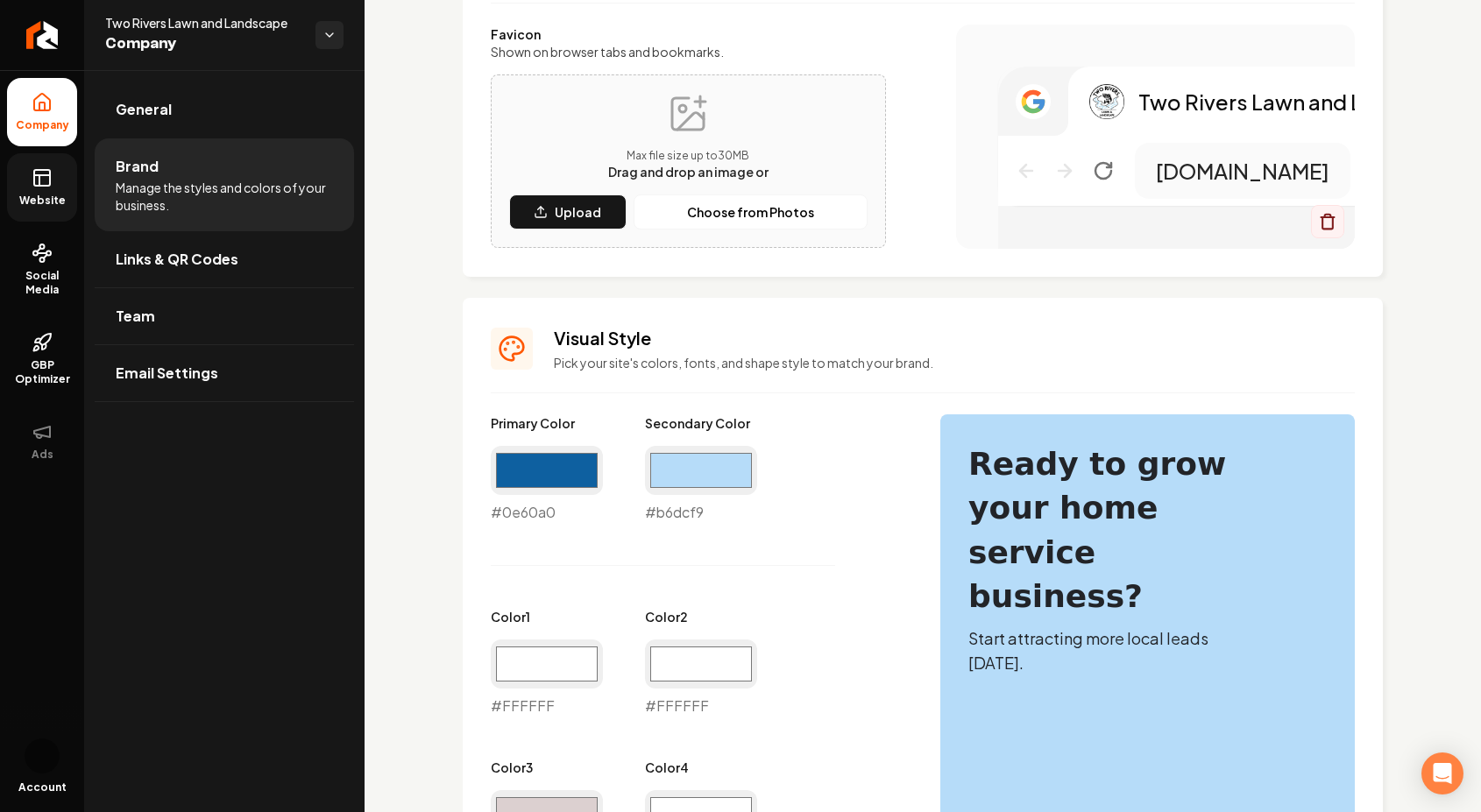
type input "#b6dcf9"
click at [888, 579] on div "Primary Color #0e60a0 #0e60a0 Secondary Color #b6dcf9 #b6dcf9 Color 1 #ffffff #…" at bounding box center [697, 791] width 415 height 754
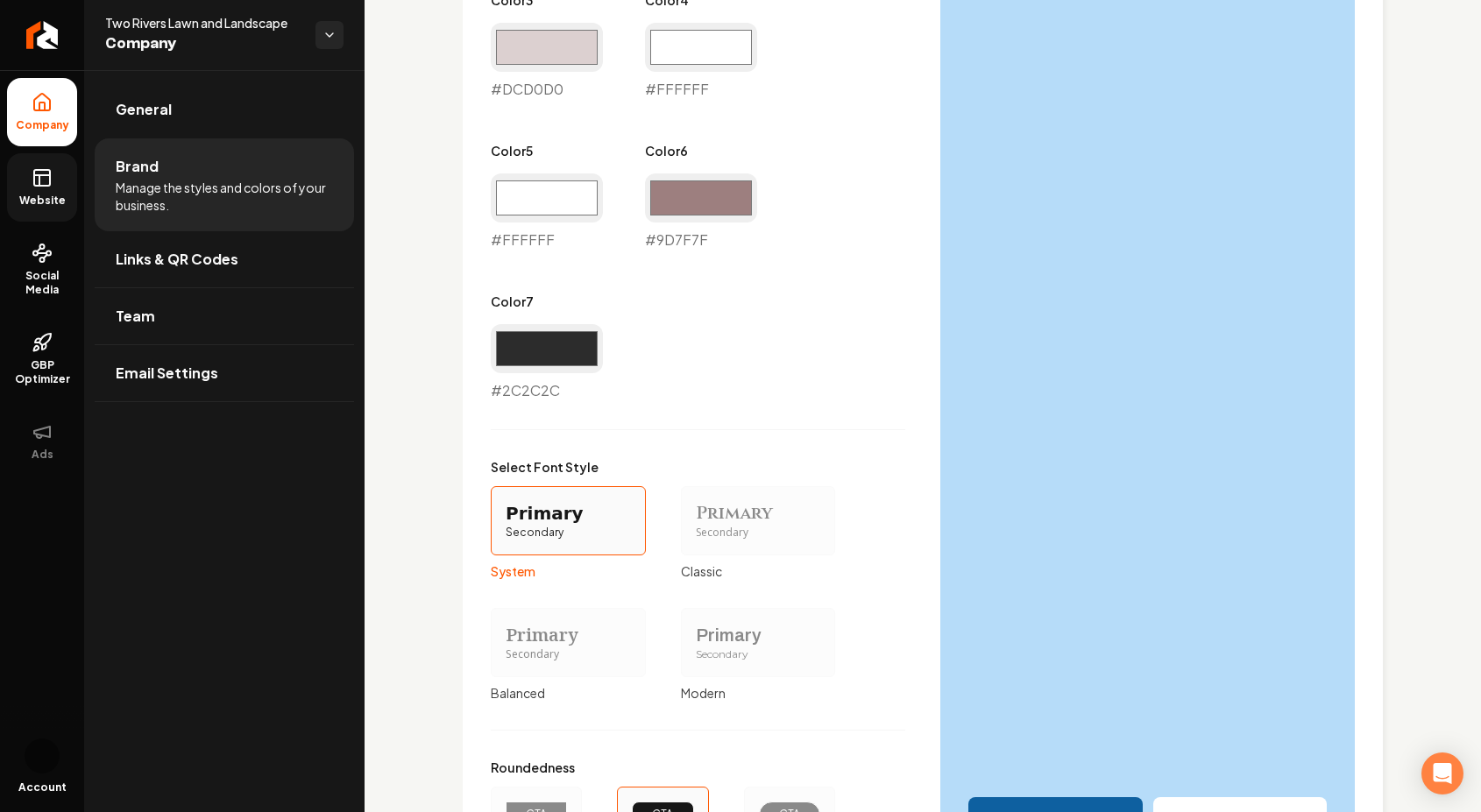
scroll to position [1431, 0]
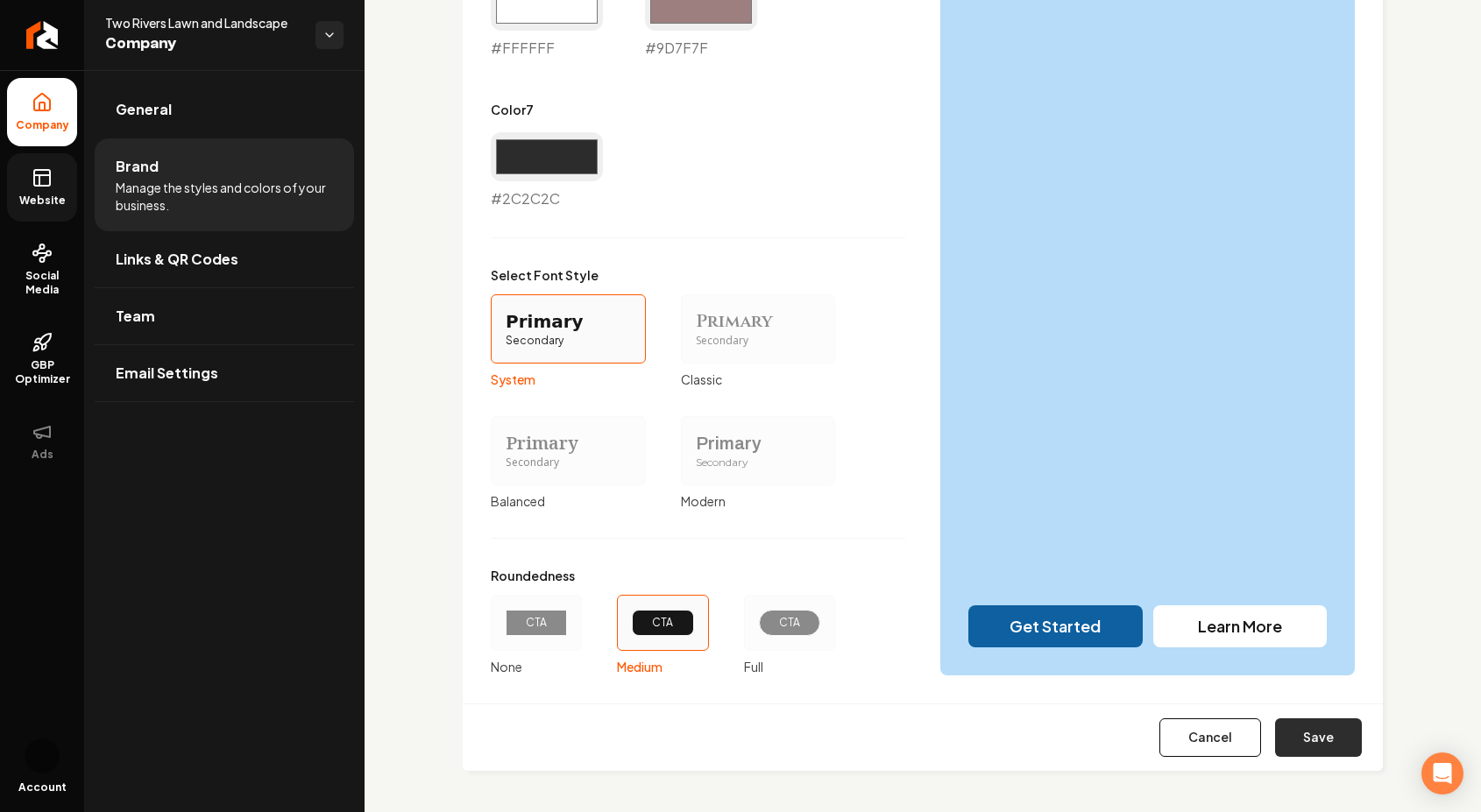
click at [1310, 736] on button "Save" at bounding box center [1318, 736] width 86 height 38
type input "#ffffff"
type input "#dcd0d0"
type input "#ffffff"
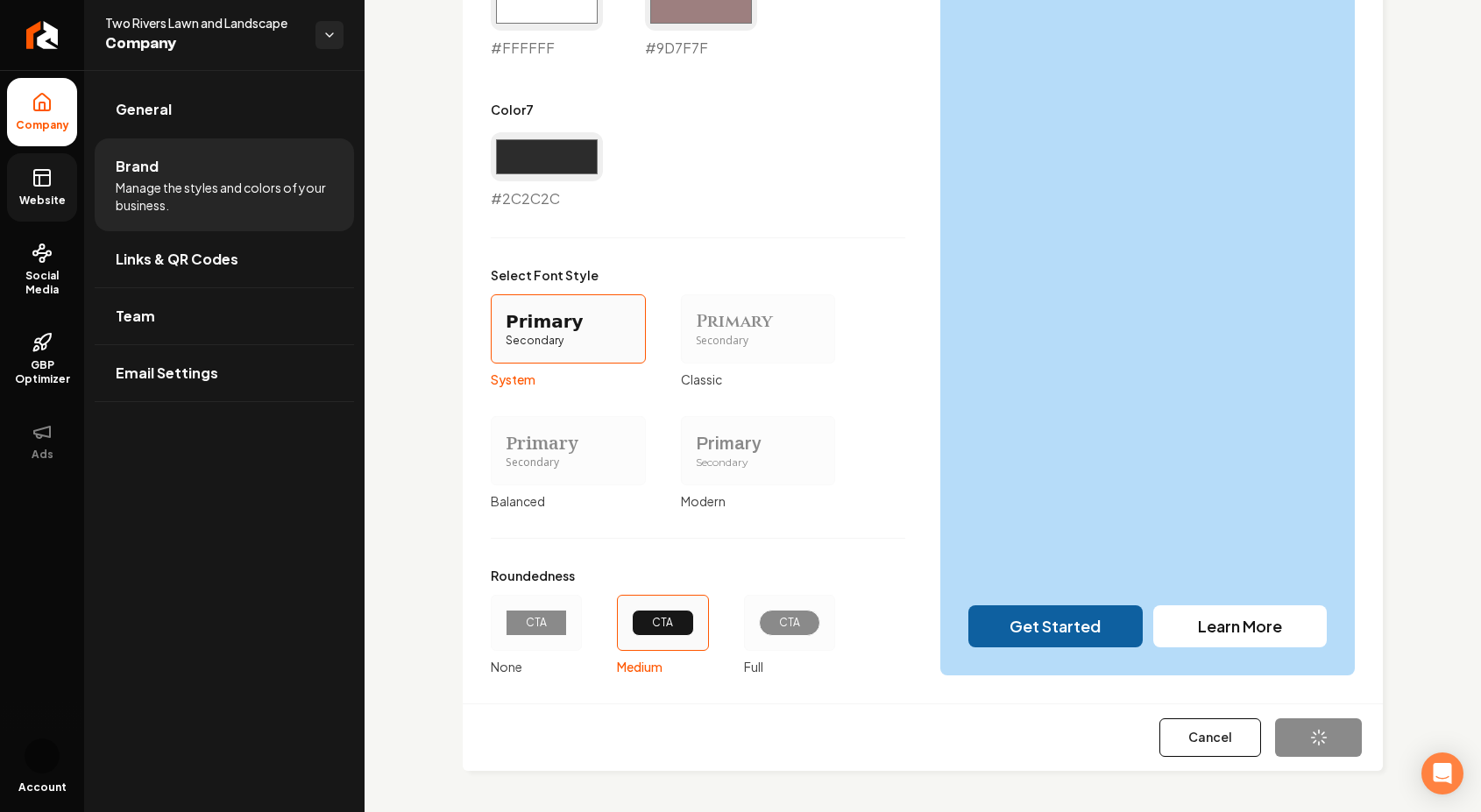
type input "#ffffff"
type input "#9d7f7f"
type input "#2c2c2c"
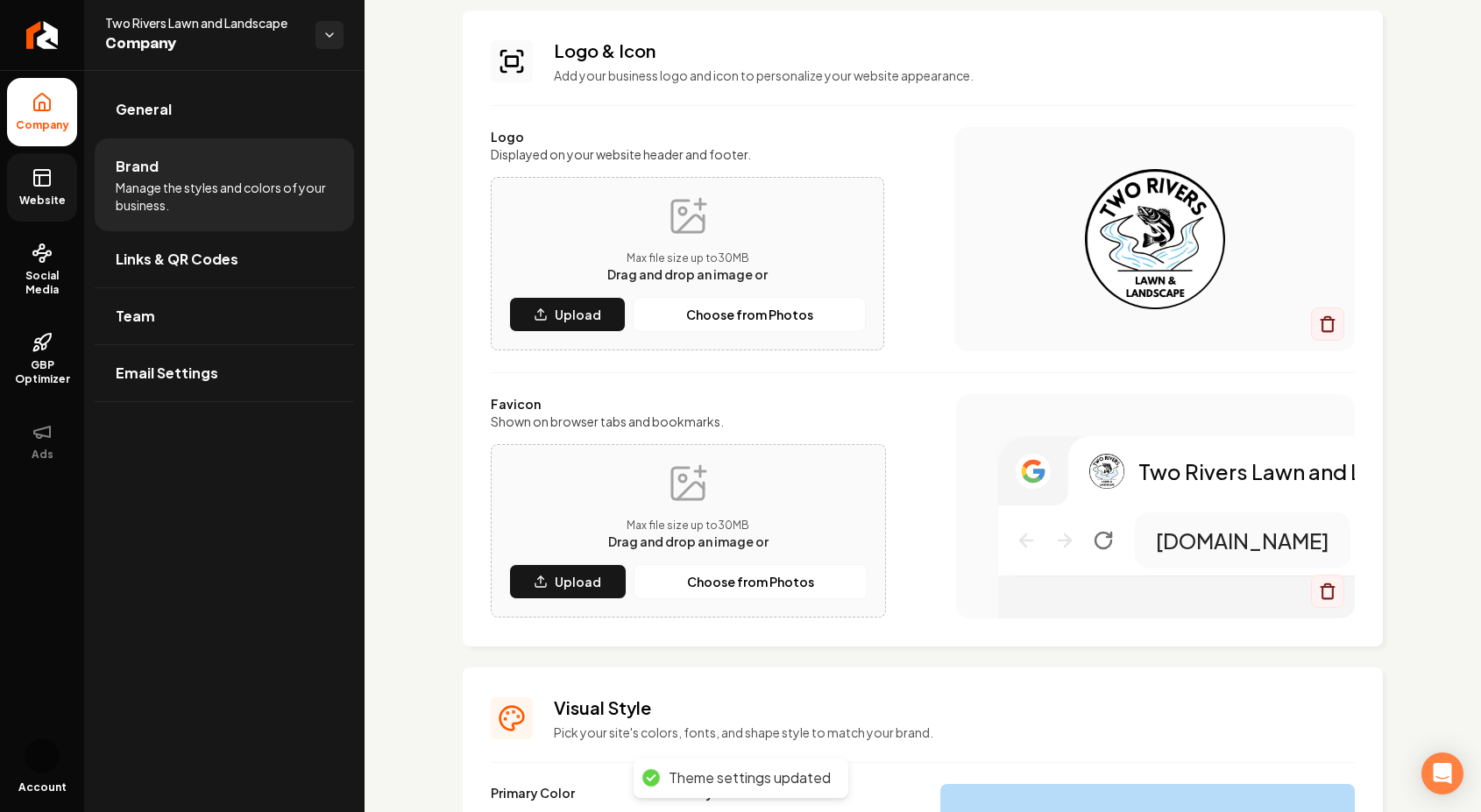
scroll to position [0, 0]
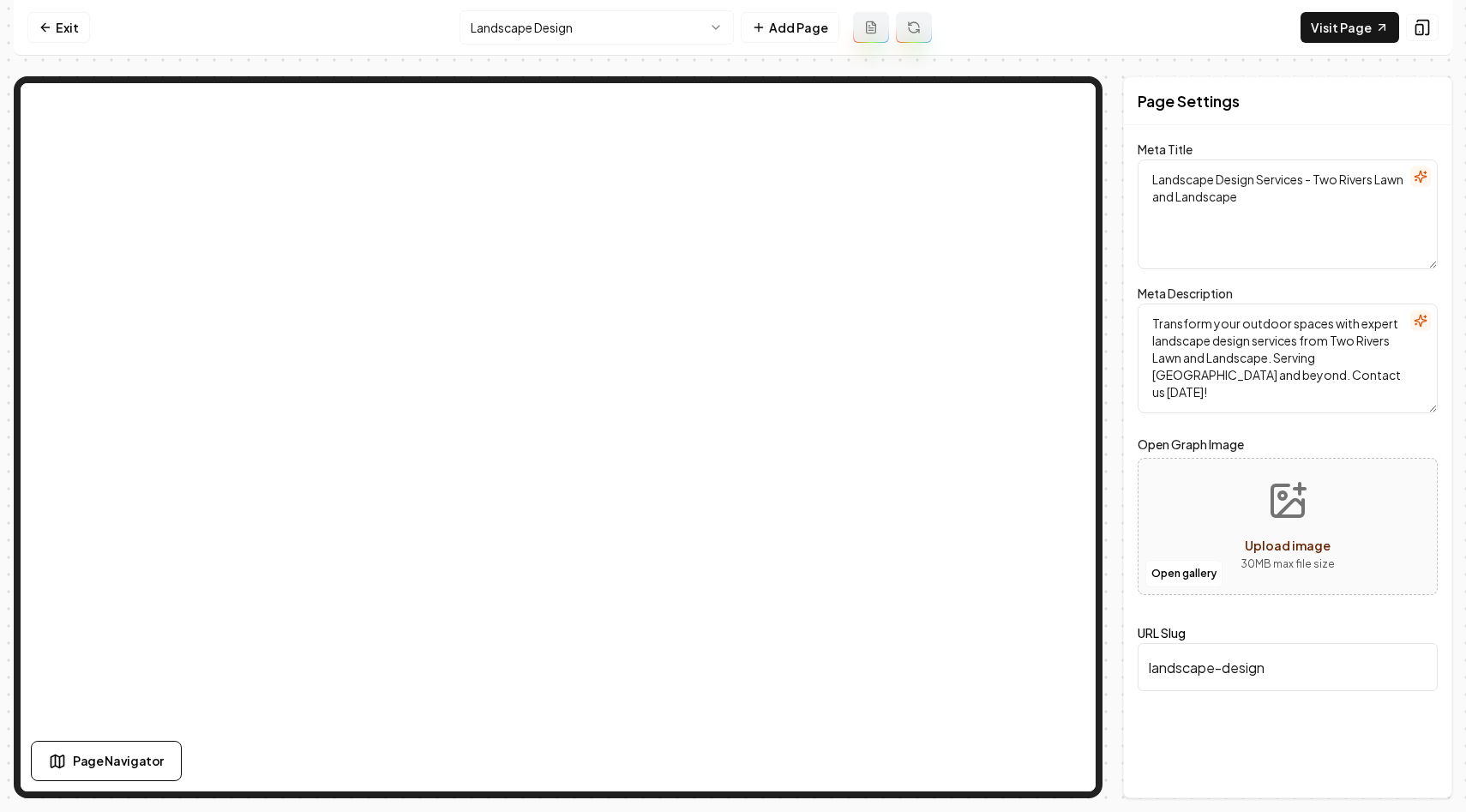
click at [673, 15] on html "Computer Required This feature is only available on a computer. Please switch t…" at bounding box center [733, 406] width 1466 height 812
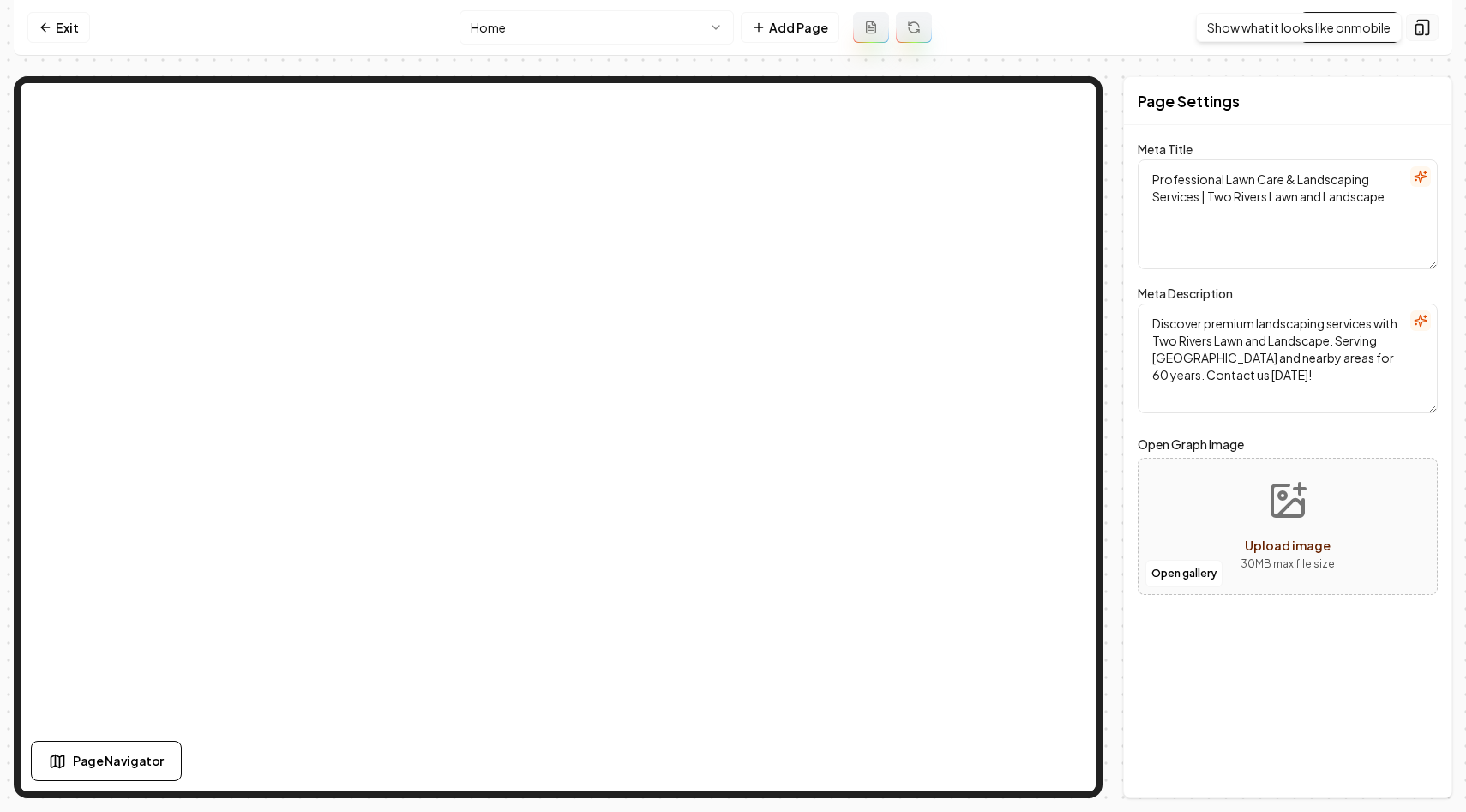
click at [1428, 25] on icon at bounding box center [1423, 28] width 17 height 17
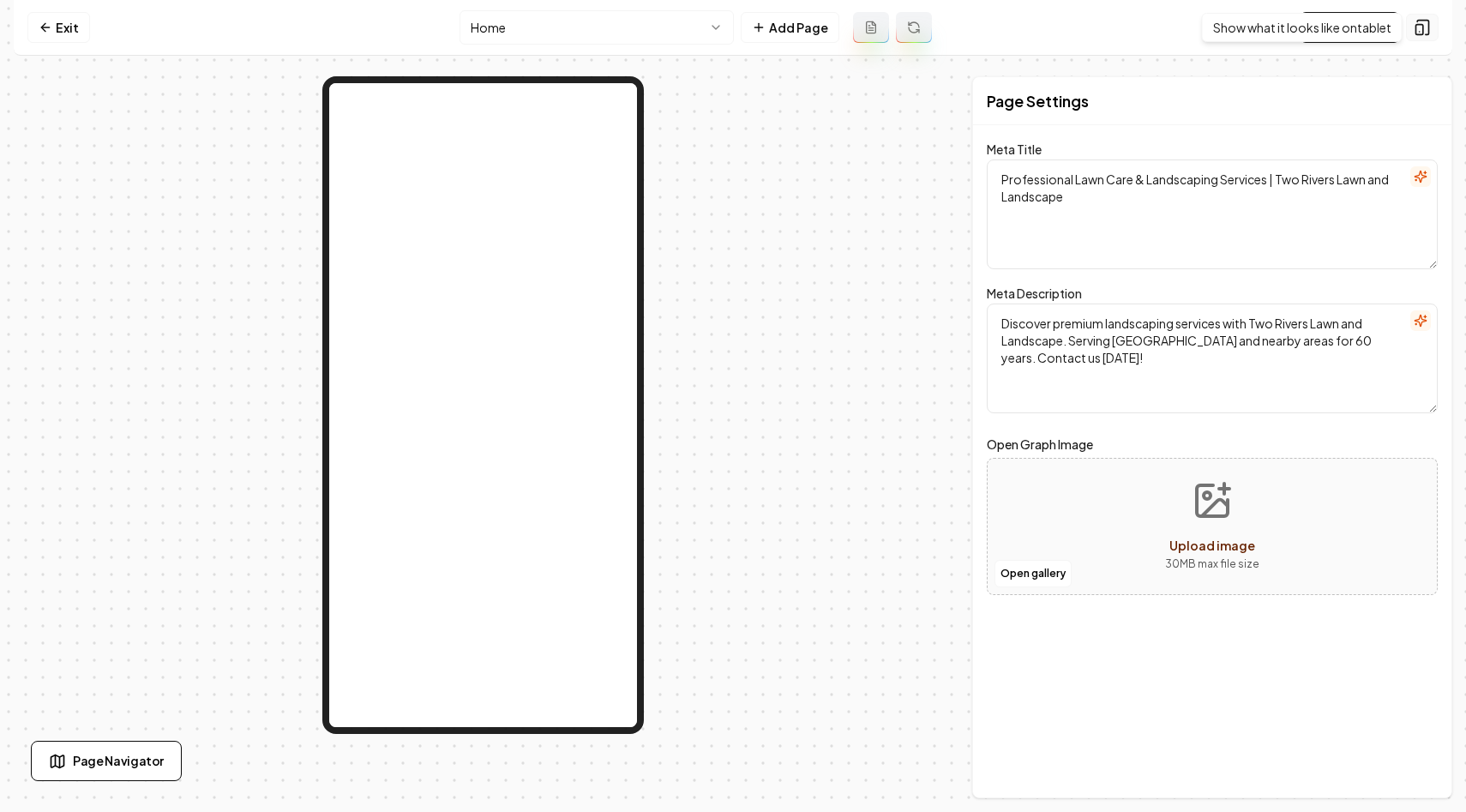
click at [1424, 27] on rect at bounding box center [1420, 30] width 7 height 11
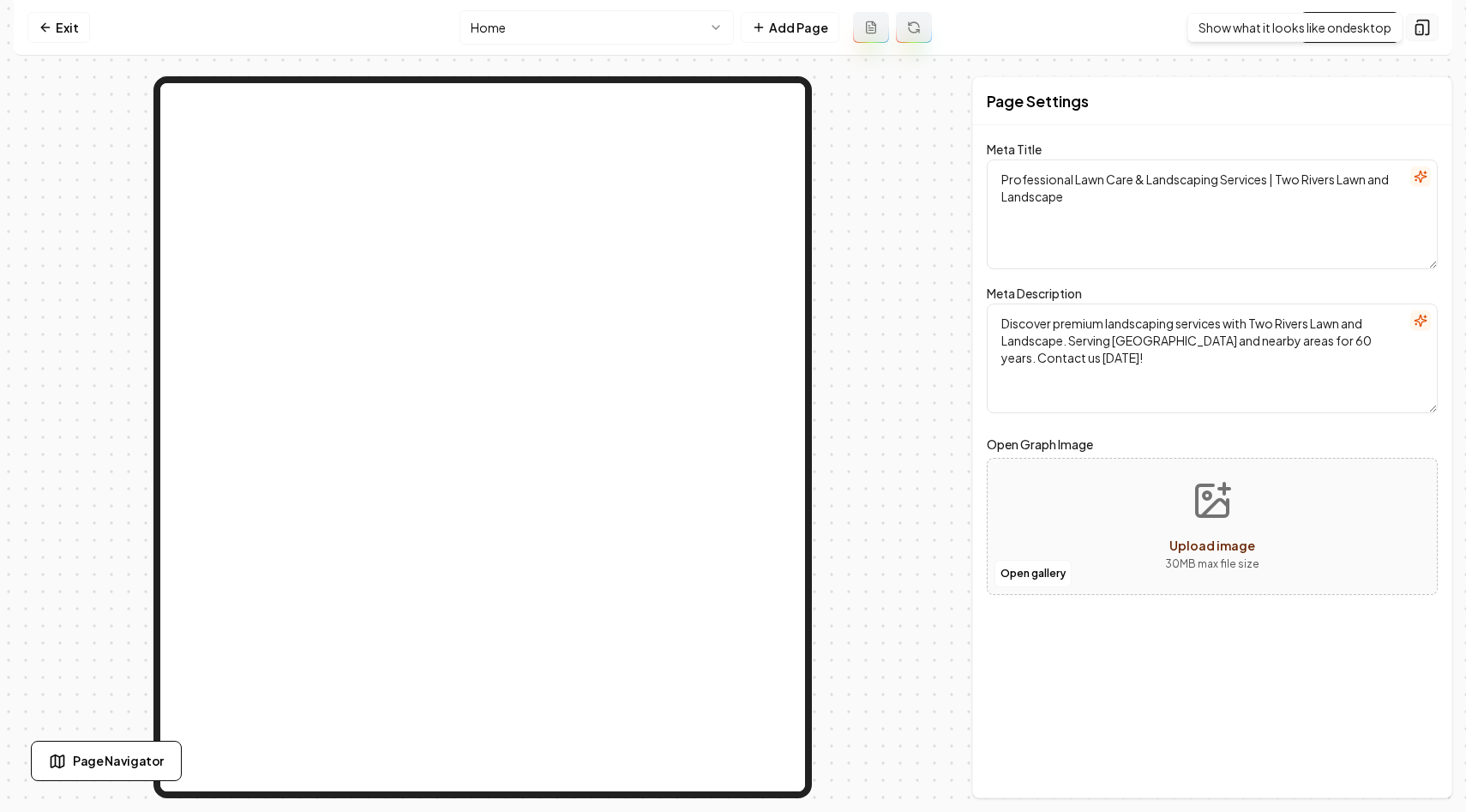
click at [1435, 28] on button at bounding box center [1423, 27] width 33 height 28
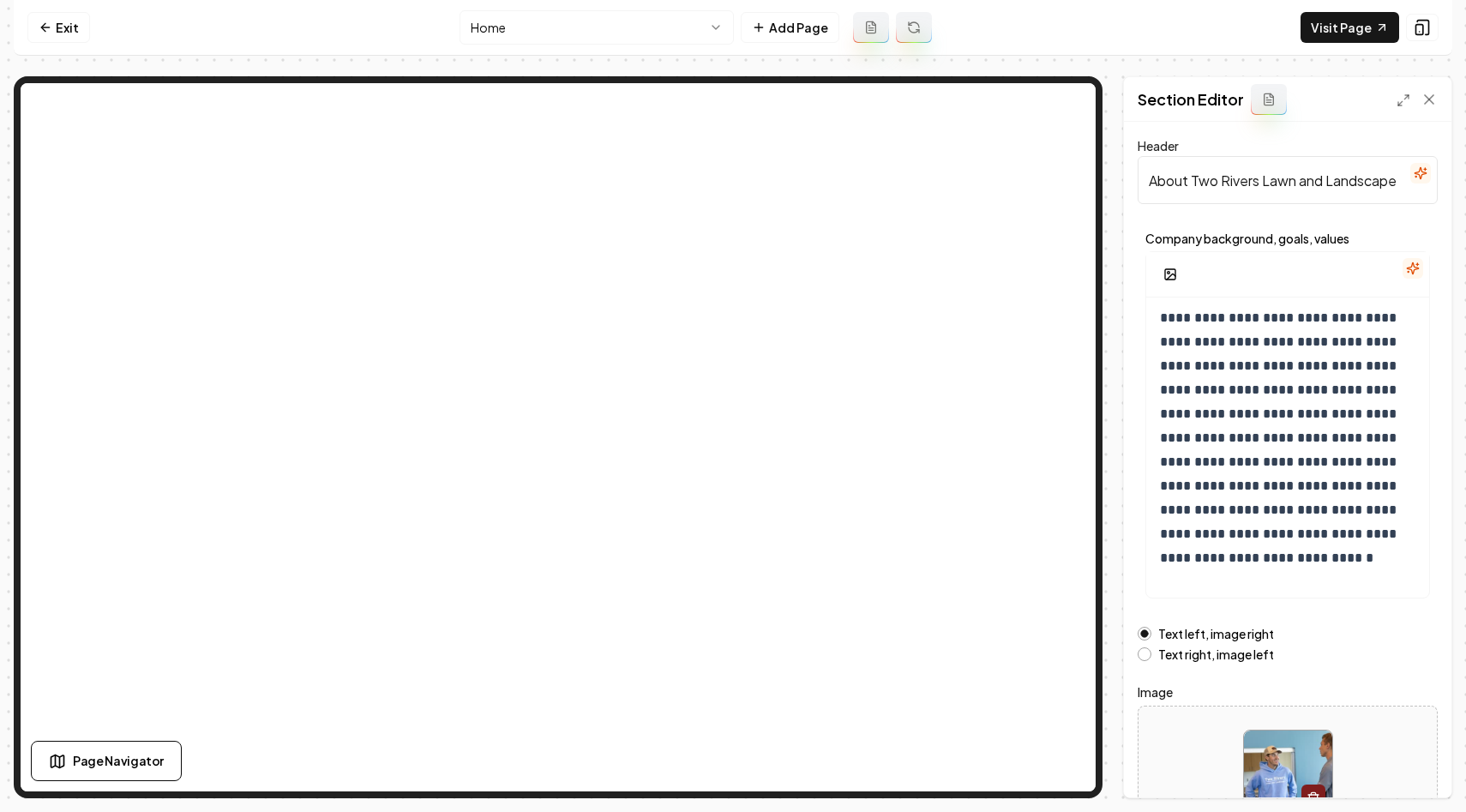
scroll to position [114, 0]
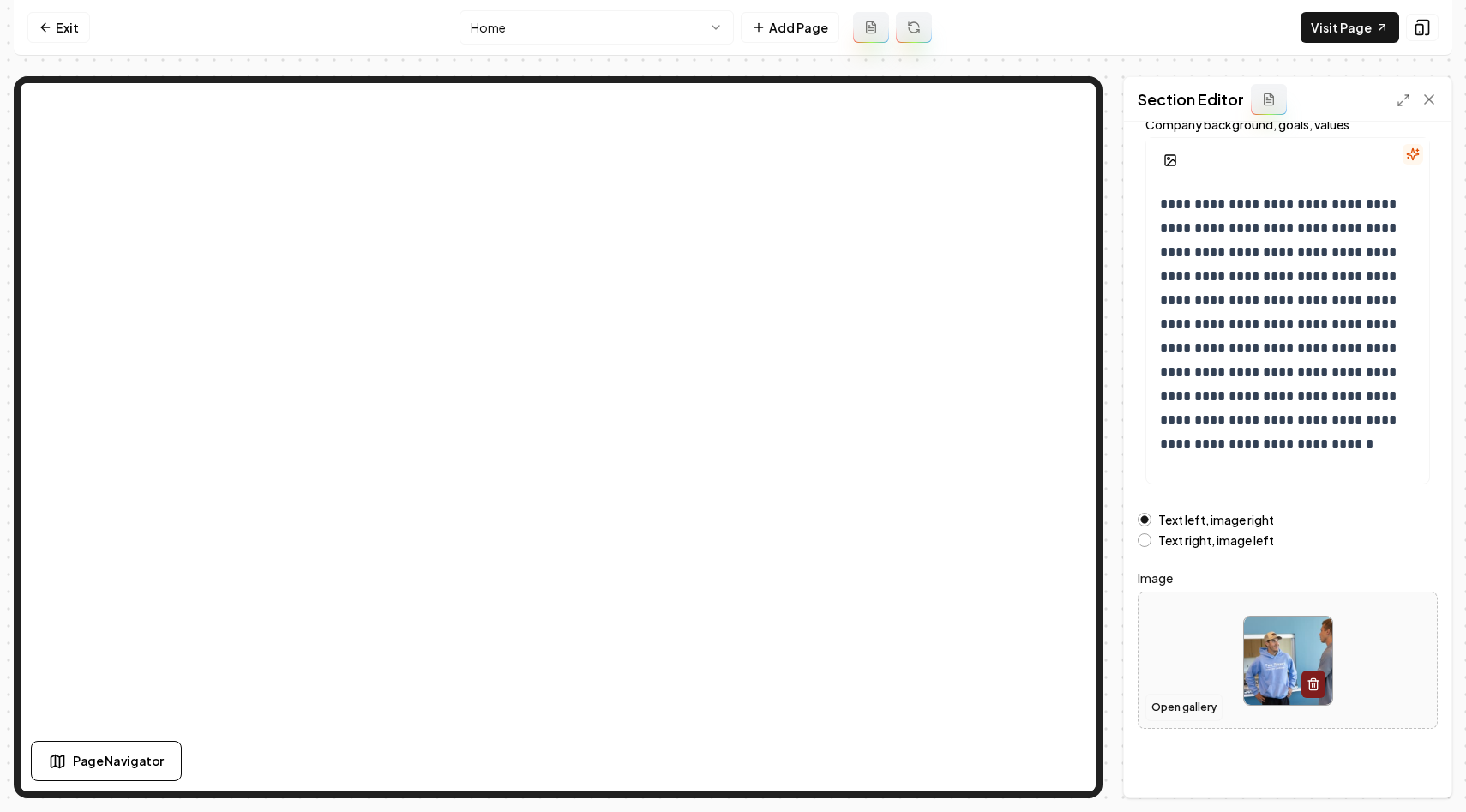
click at [1177, 714] on button "Open gallery" at bounding box center [1184, 707] width 77 height 28
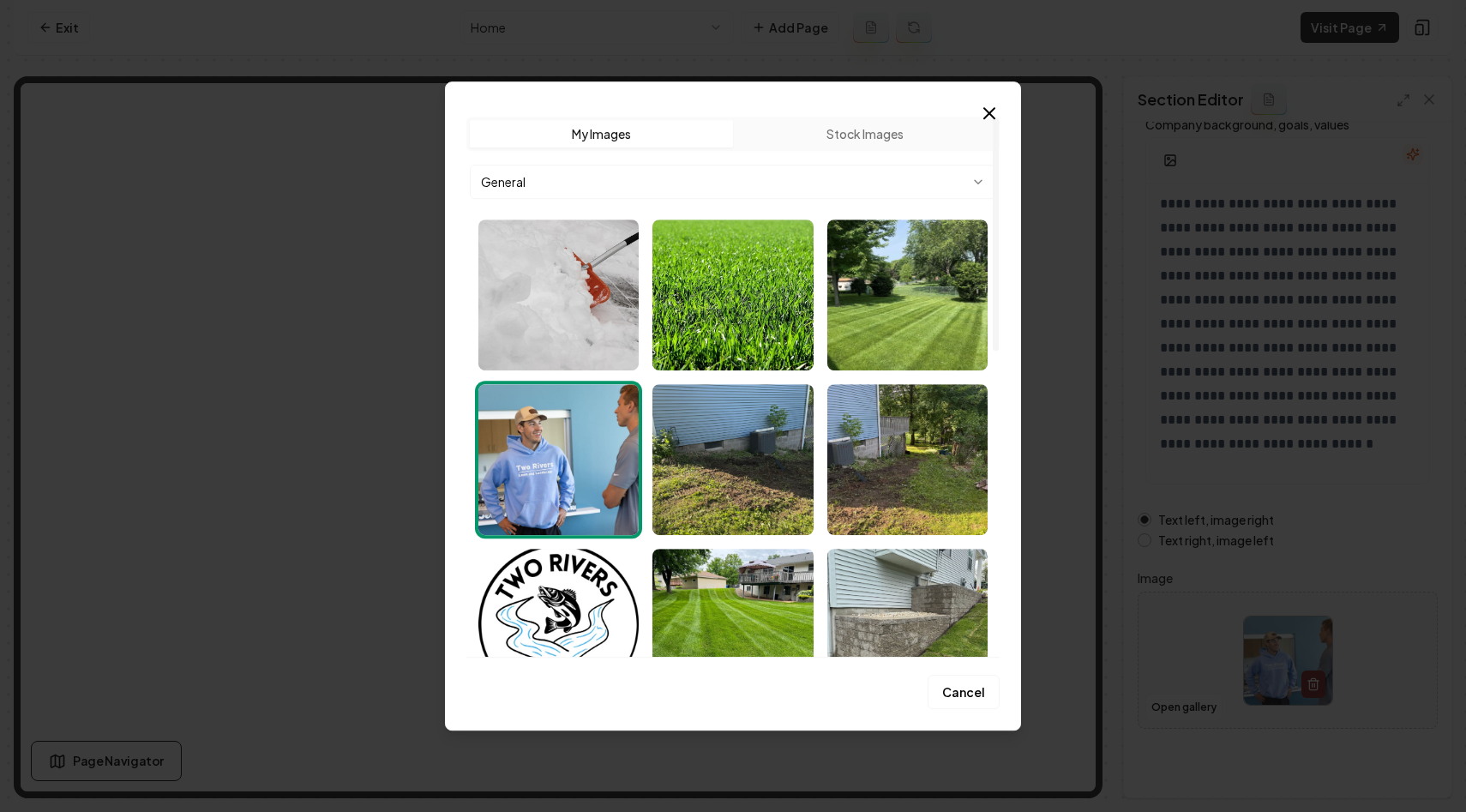
click at [557, 447] on img "Select image image_68c0e32b5c7cd75eb8ef568b.webp" at bounding box center [558, 459] width 160 height 151
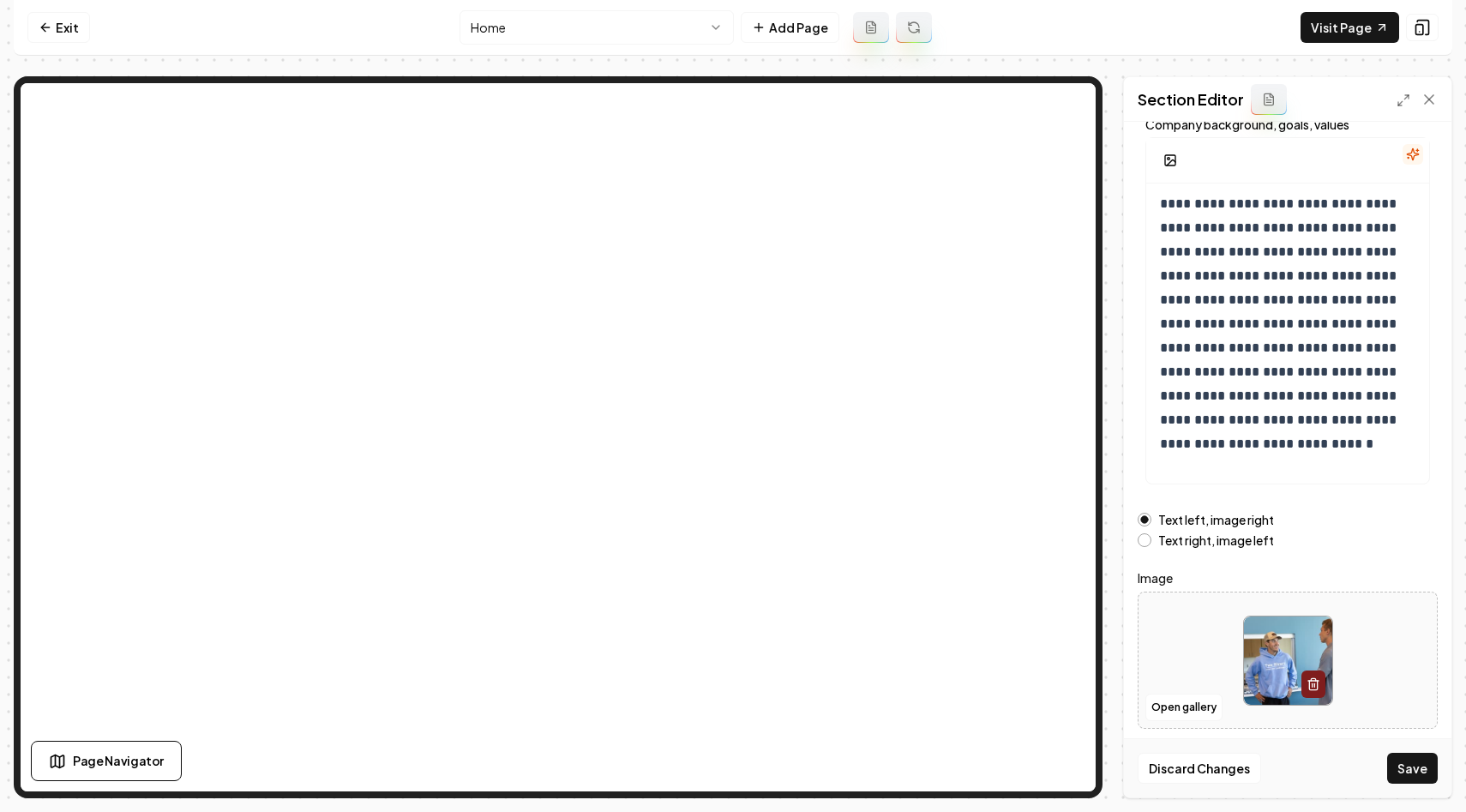
scroll to position [0, 0]
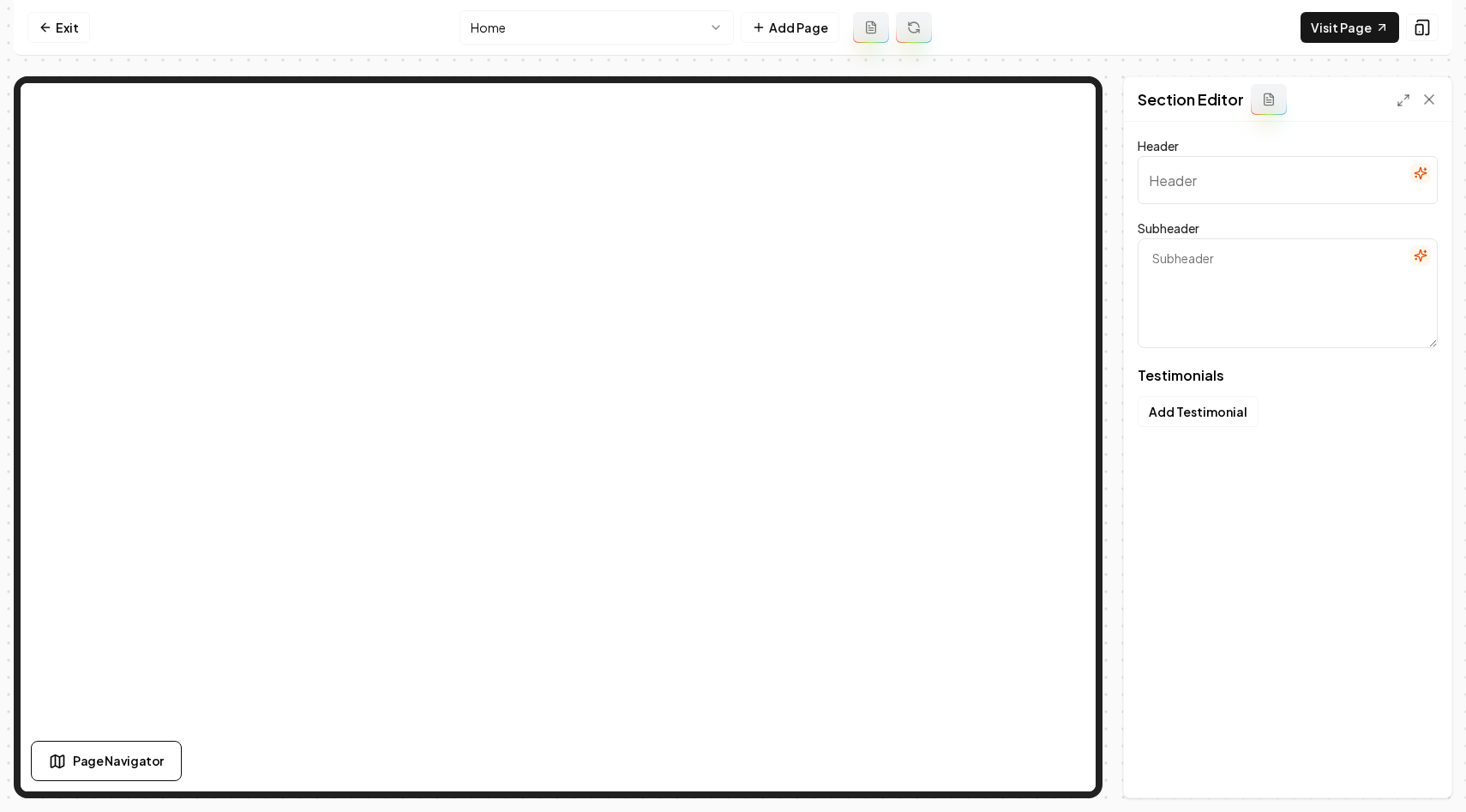
type input "What our clients love"
type textarea "See why neighbors trust us for their lawns and gardens"
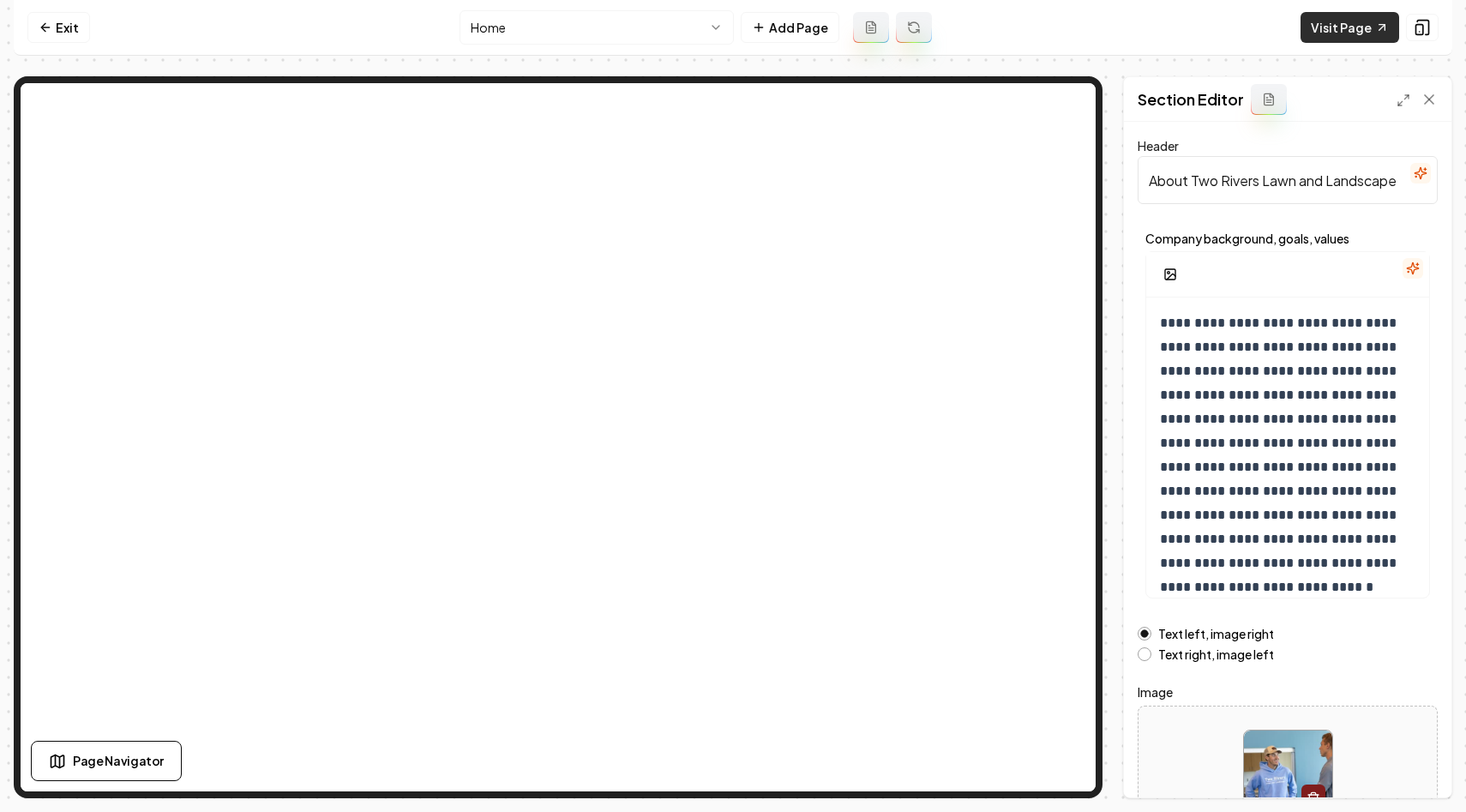
click at [1324, 28] on link "Visit Page" at bounding box center [1350, 28] width 99 height 31
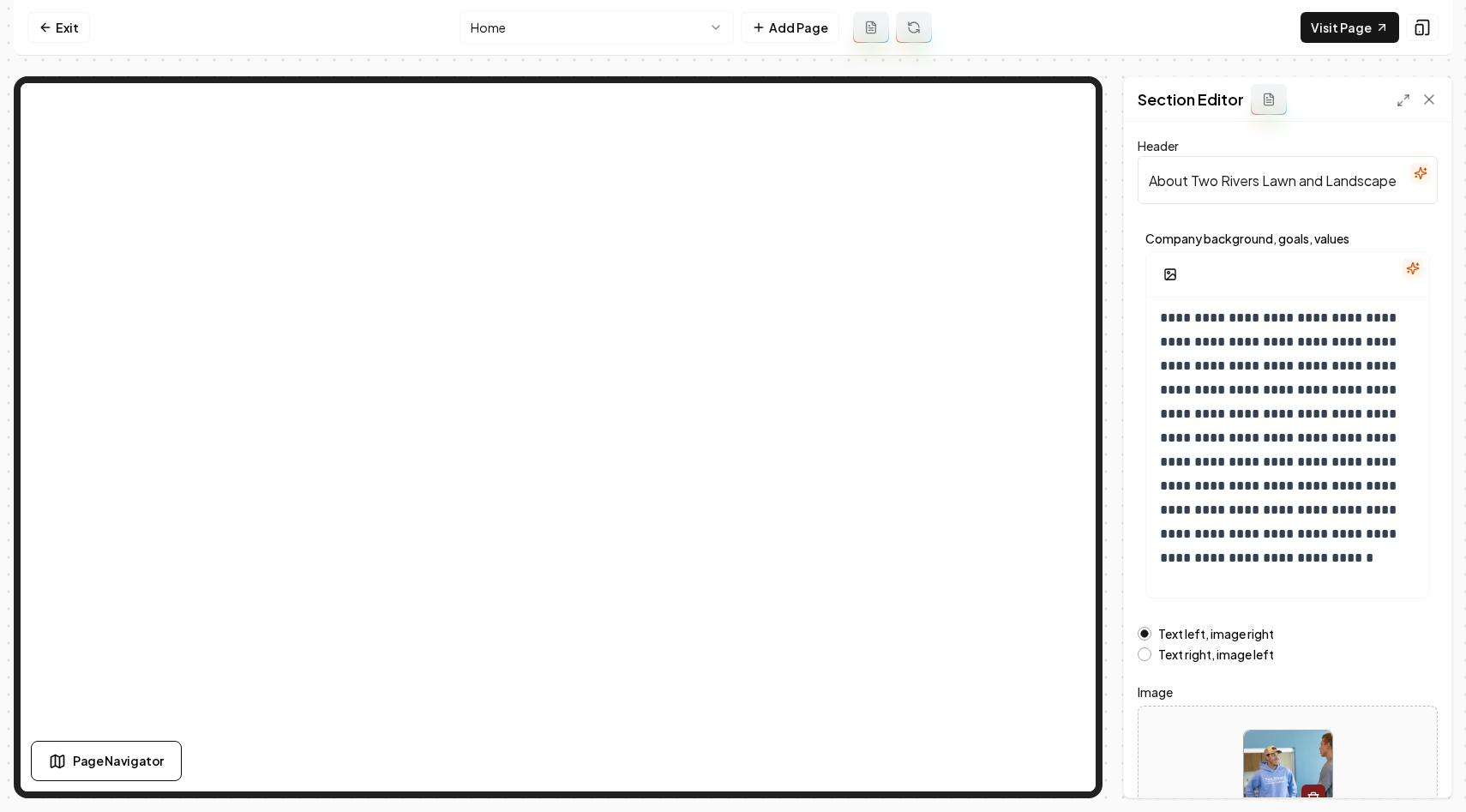
scroll to position [114, 0]
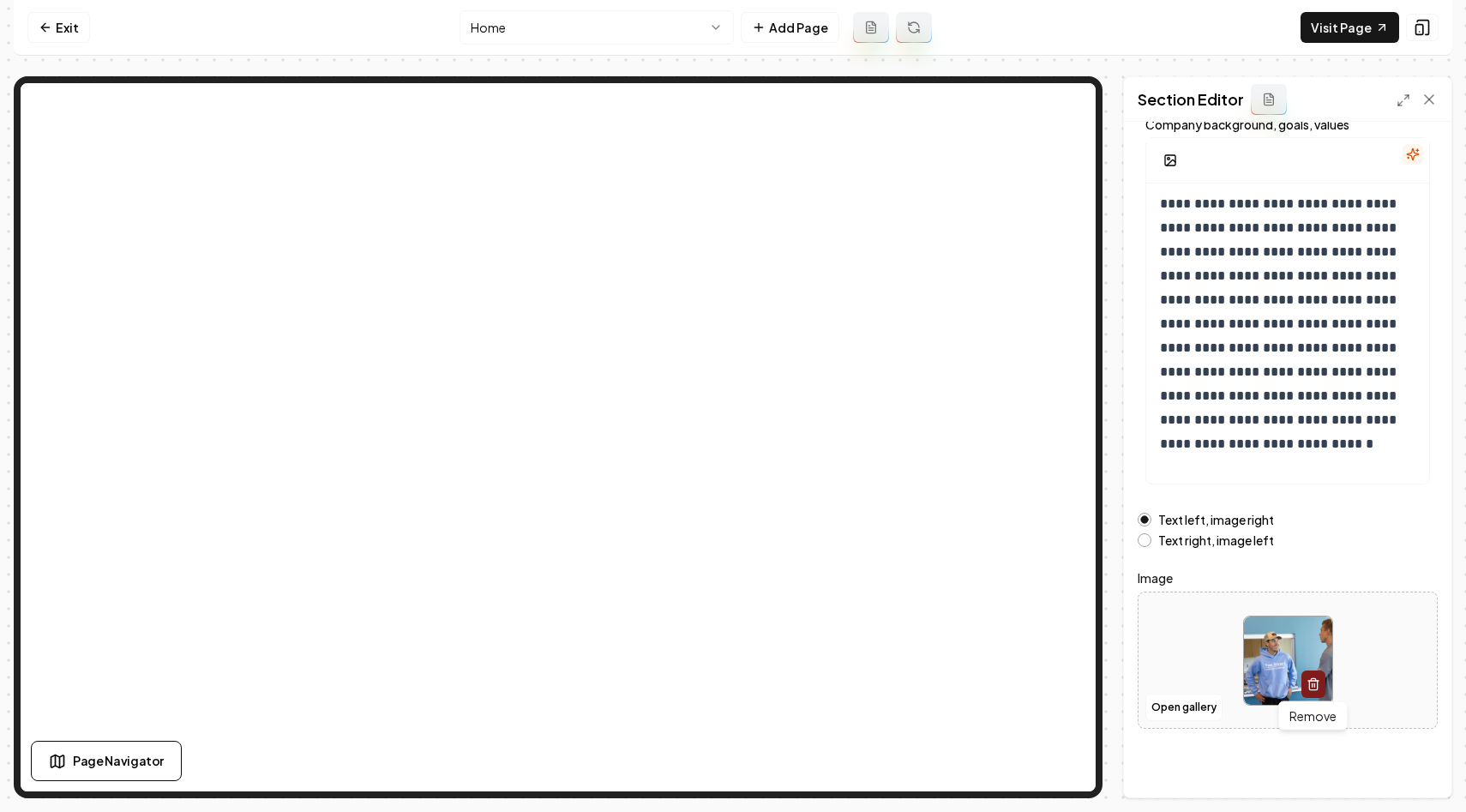
click at [1321, 688] on button "button" at bounding box center [1313, 684] width 24 height 28
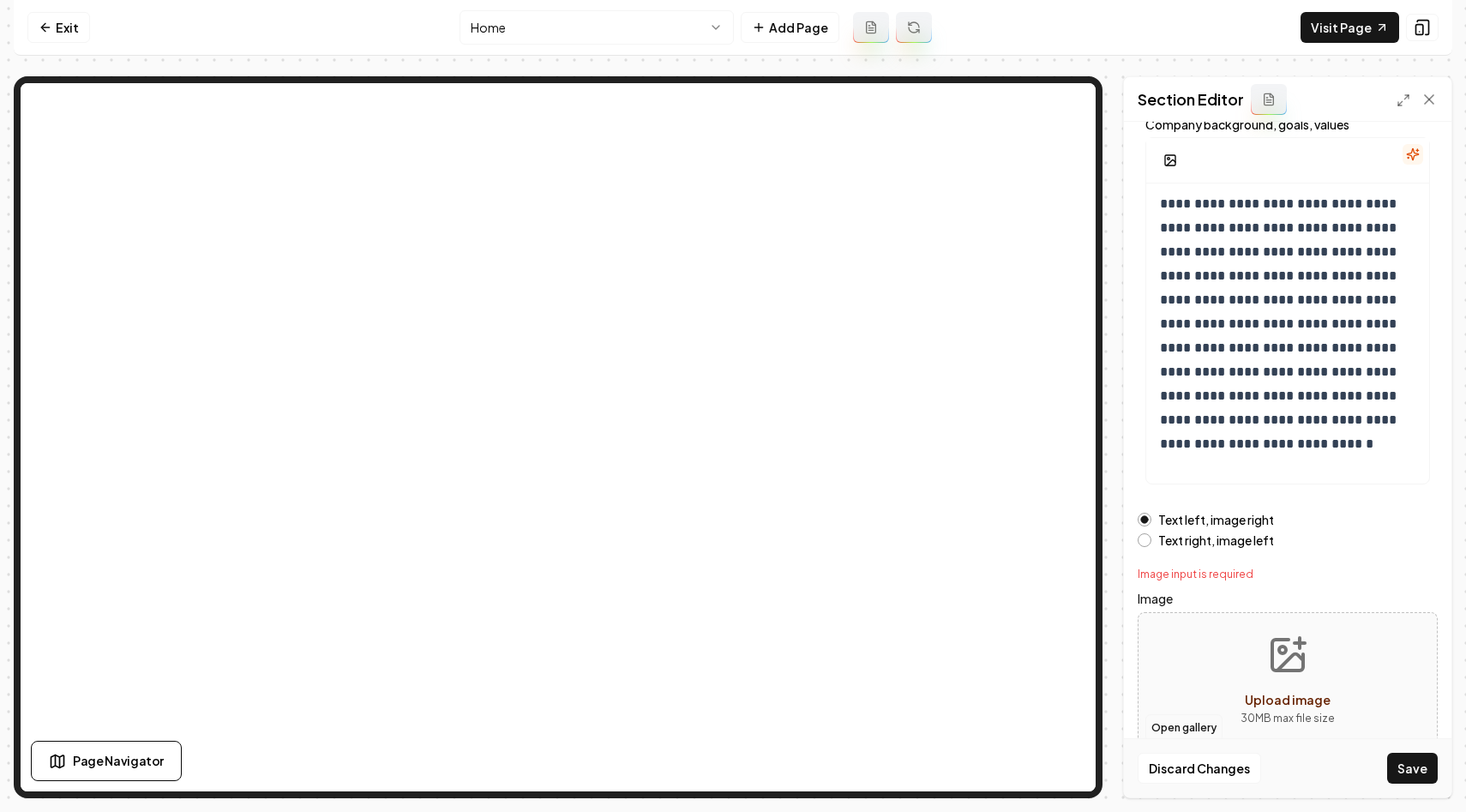
click at [1177, 730] on button "Open gallery" at bounding box center [1184, 728] width 77 height 28
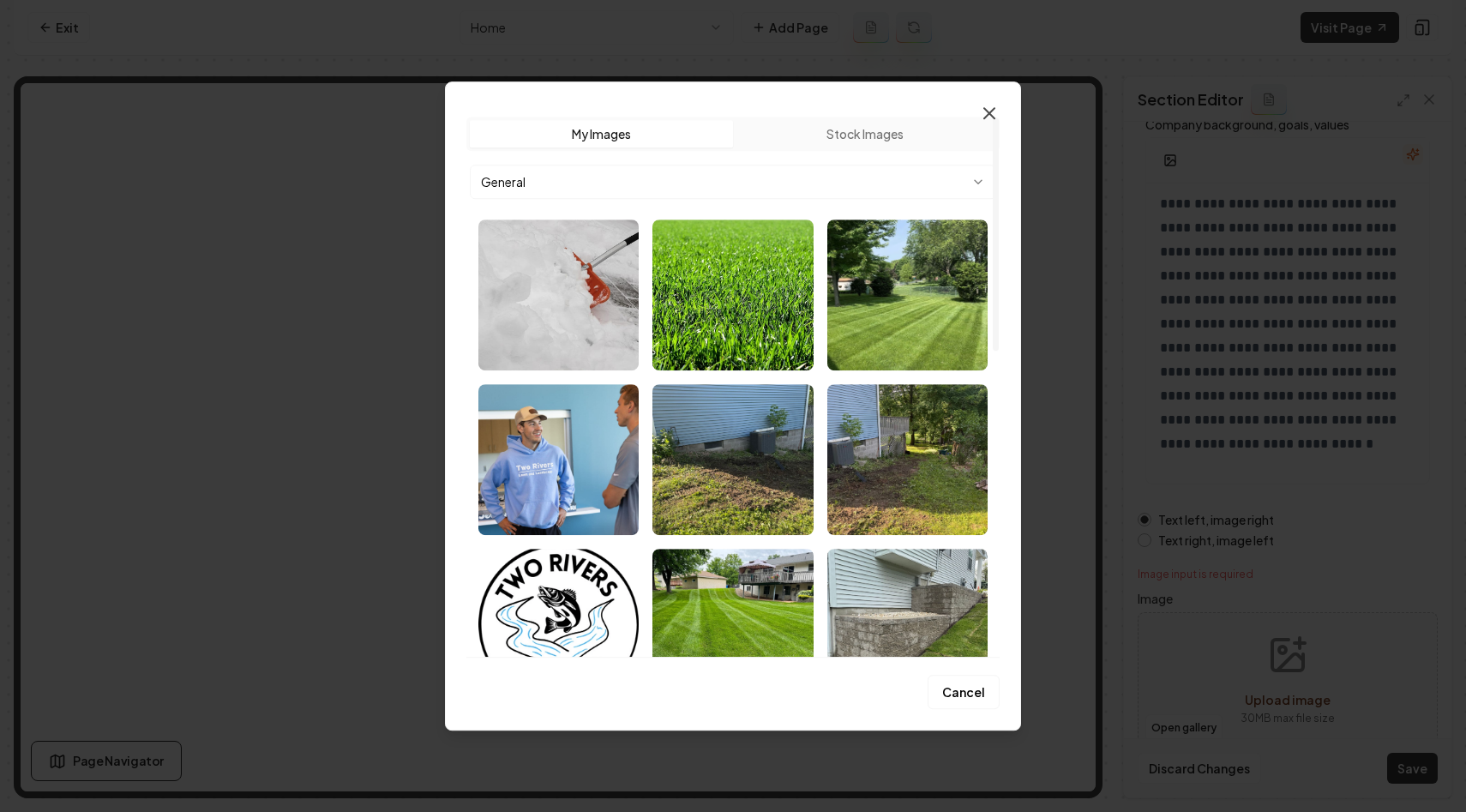
click at [991, 115] on icon "button" at bounding box center [989, 113] width 11 height 11
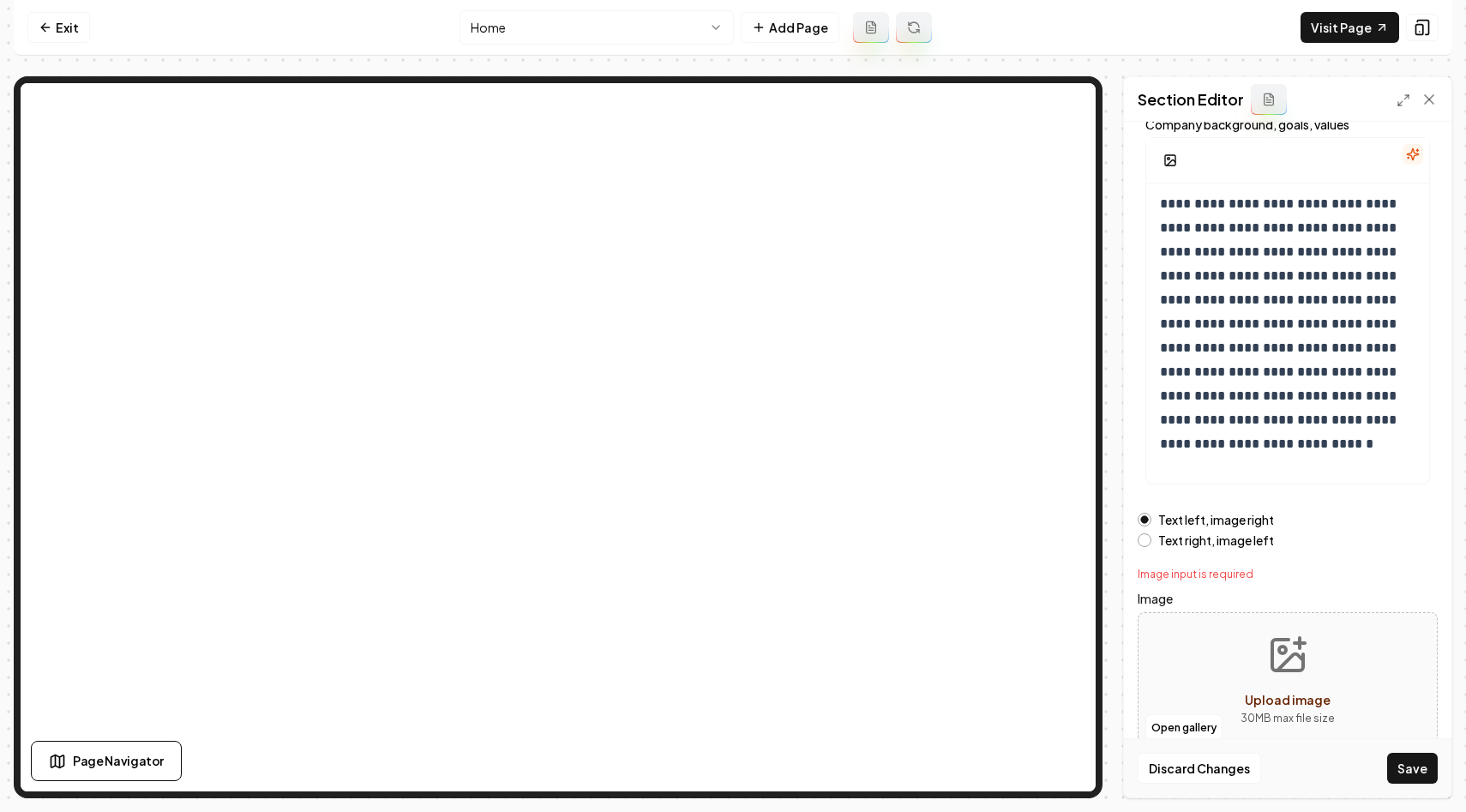
click at [1287, 685] on button "Upload image 30 MB max file size" at bounding box center [1287, 681] width 122 height 120
type input "**********"
click at [1401, 767] on button "Save" at bounding box center [1412, 768] width 51 height 31
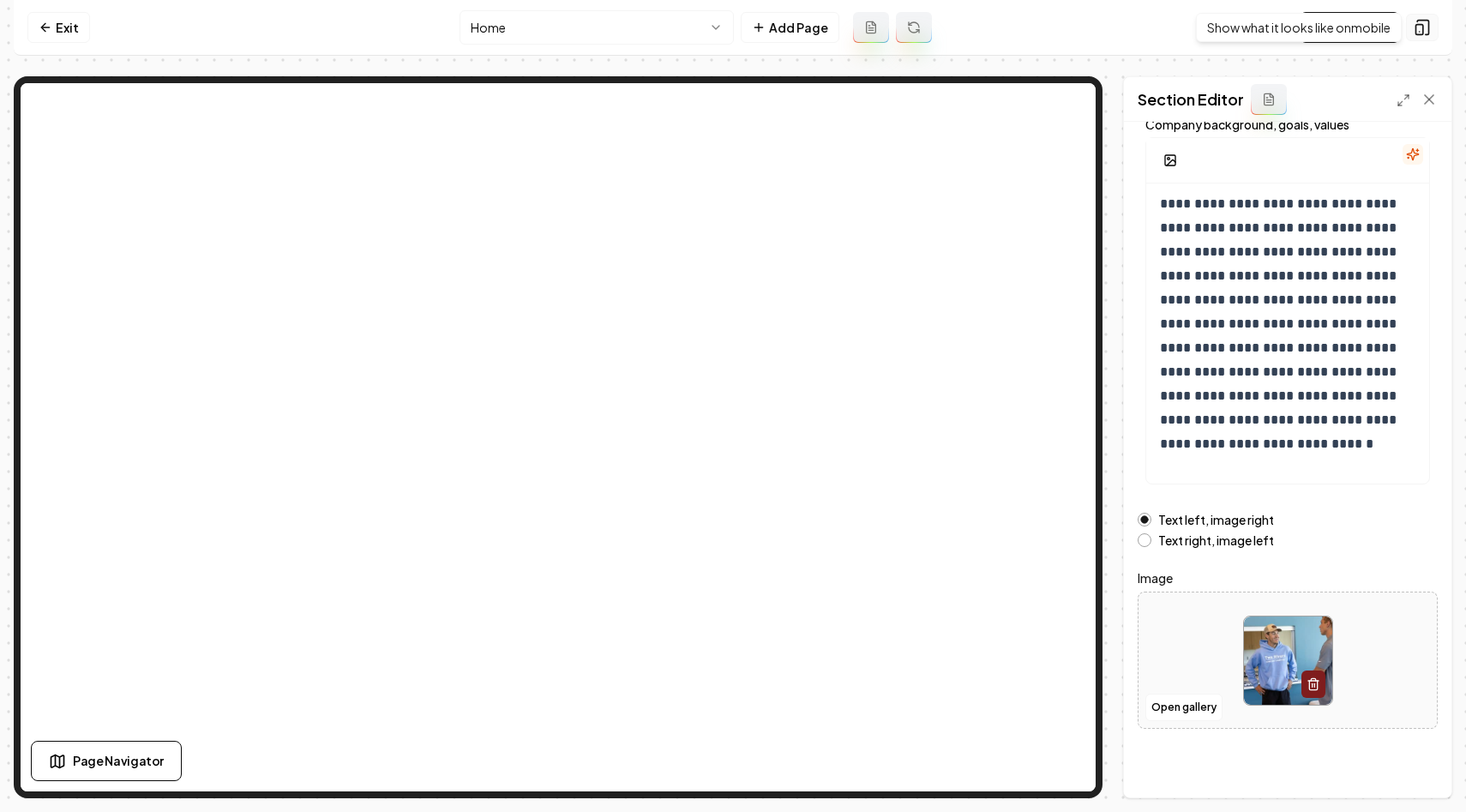
click at [1425, 20] on icon at bounding box center [1424, 27] width 12 height 14
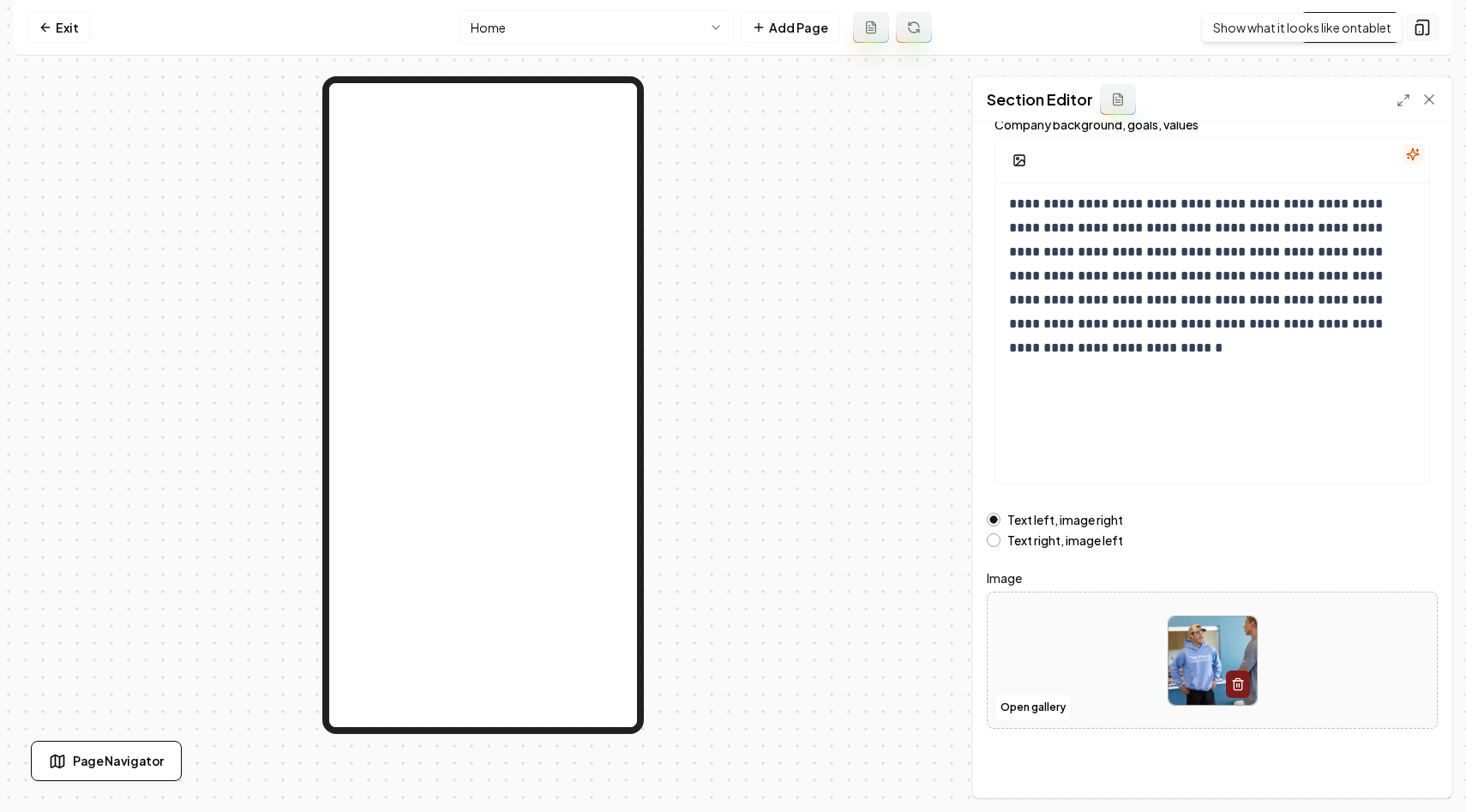
click at [1424, 30] on rect at bounding box center [1420, 30] width 7 height 11
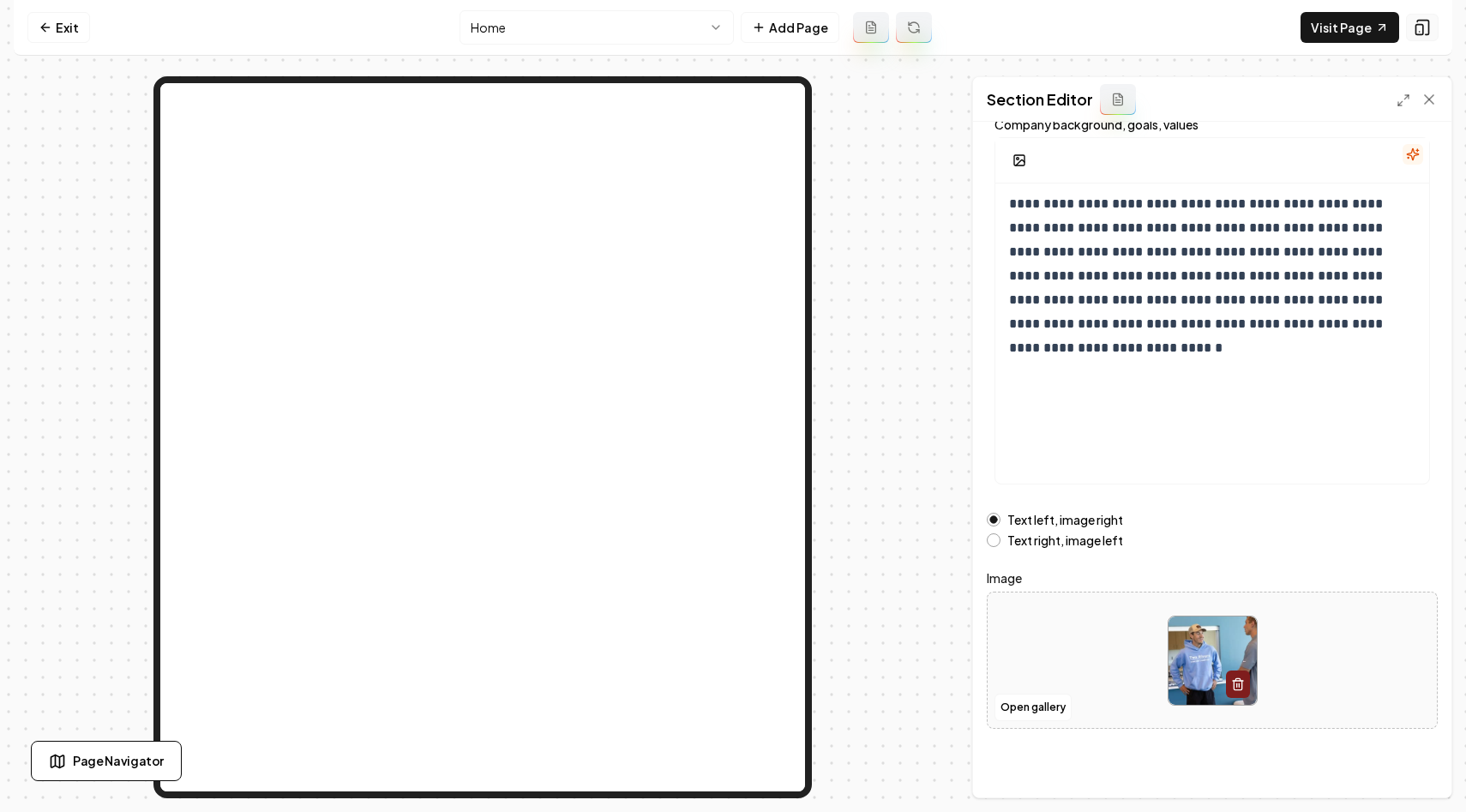
click at [1424, 28] on icon at bounding box center [1423, 28] width 17 height 17
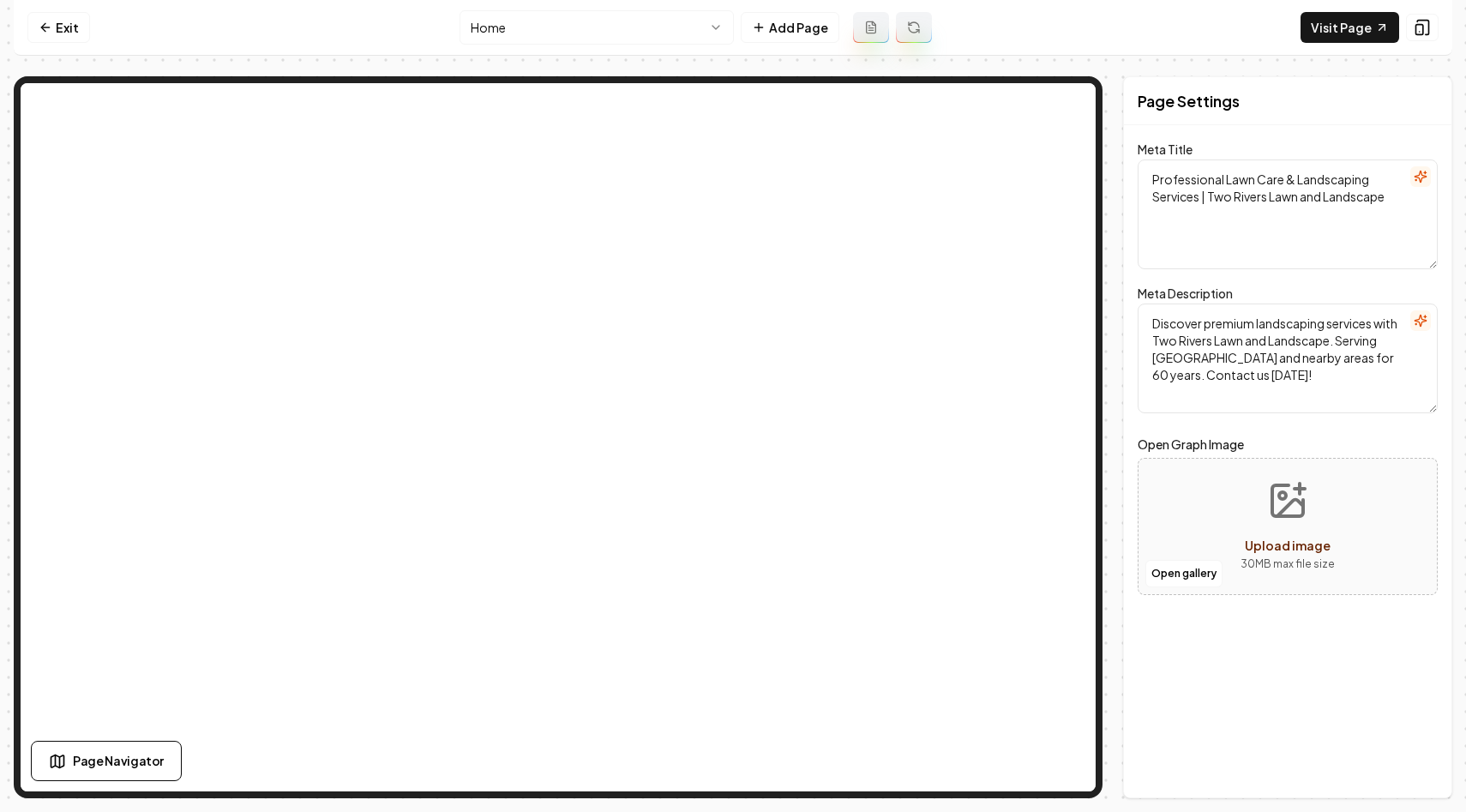
click at [600, 31] on html "Computer Required This feature is only available on a computer. Please switch t…" at bounding box center [733, 406] width 1466 height 812
click at [60, 34] on link "Exit" at bounding box center [59, 28] width 62 height 31
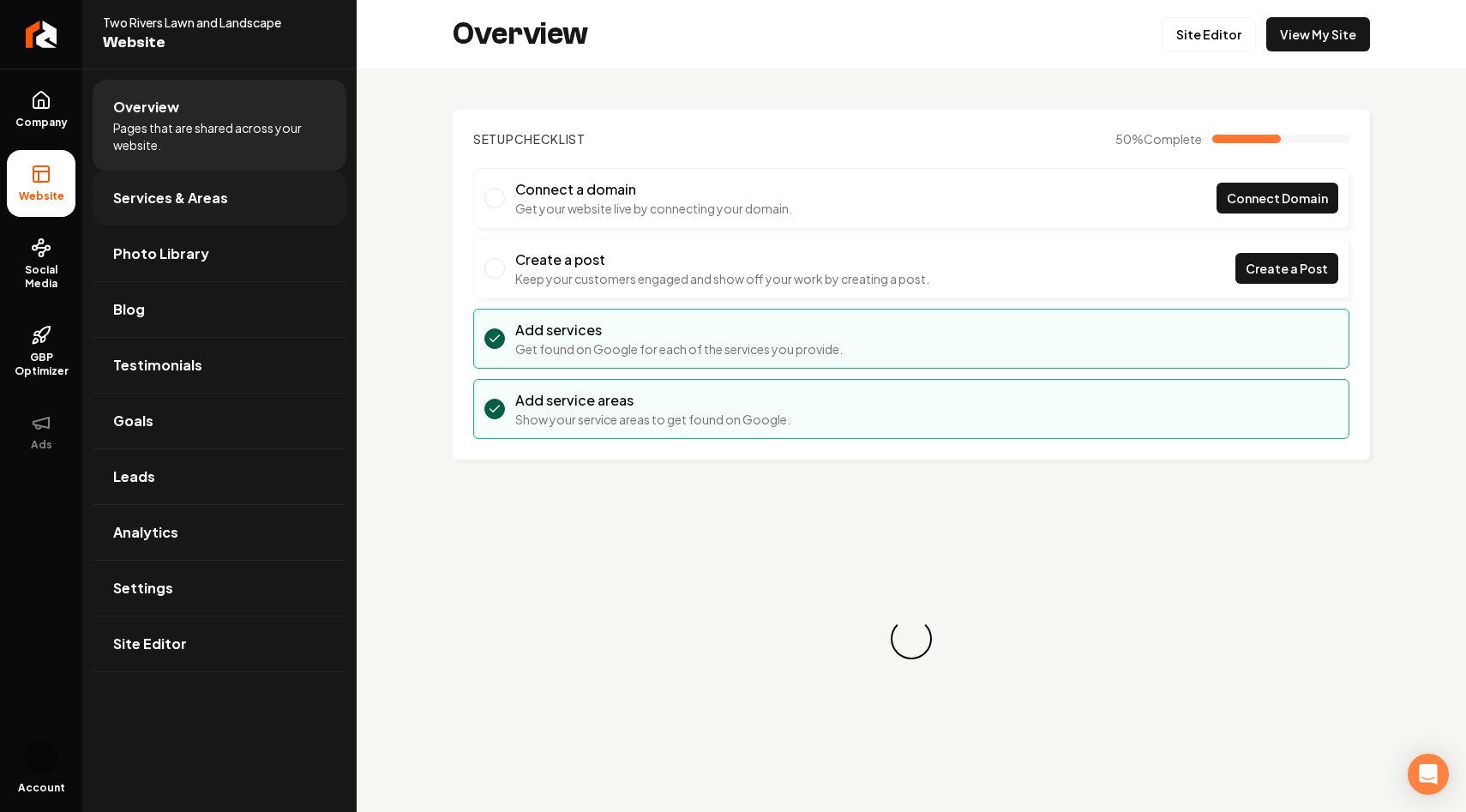
click at [155, 197] on span "Services & Areas" at bounding box center [171, 198] width 115 height 20
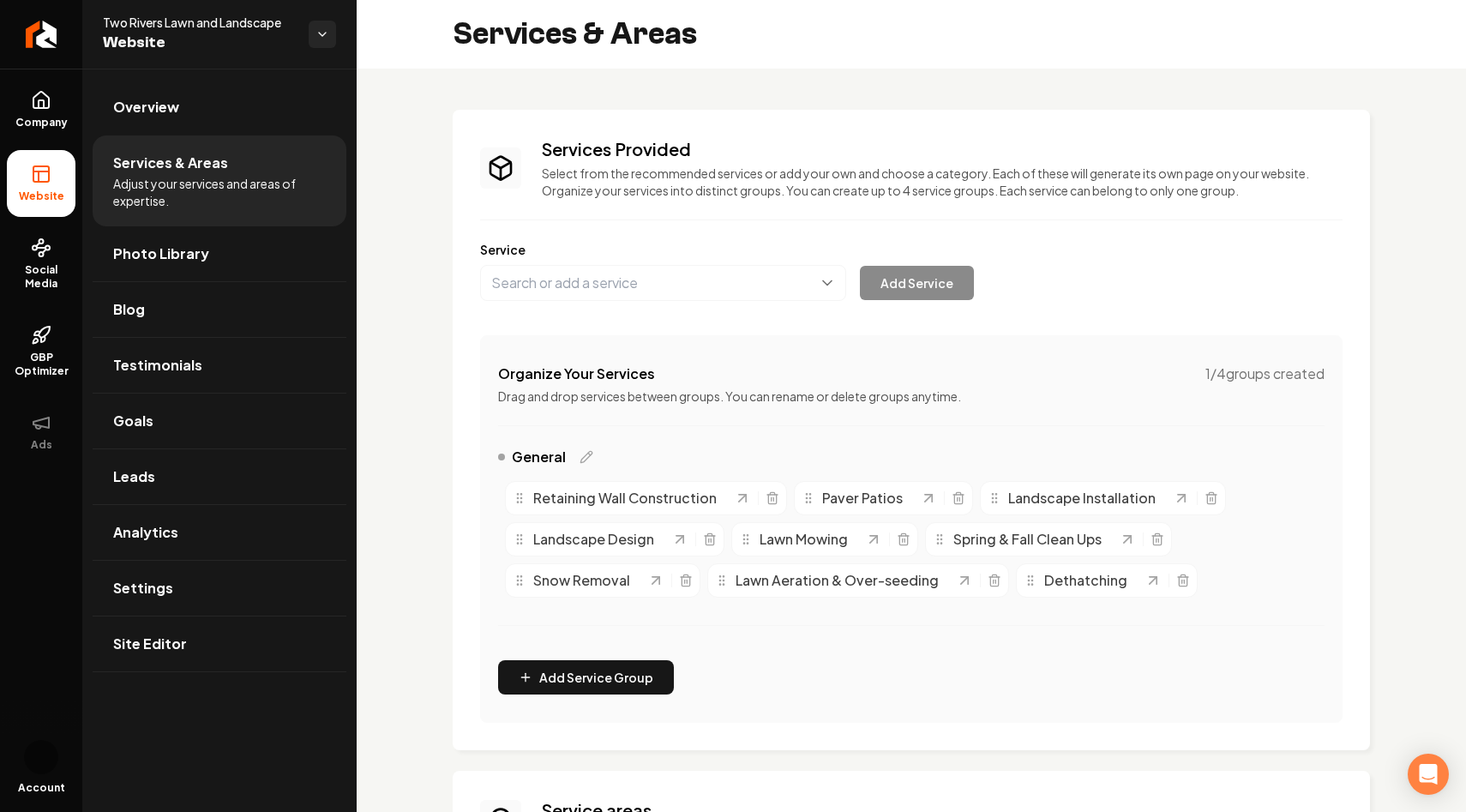
scroll to position [330, 0]
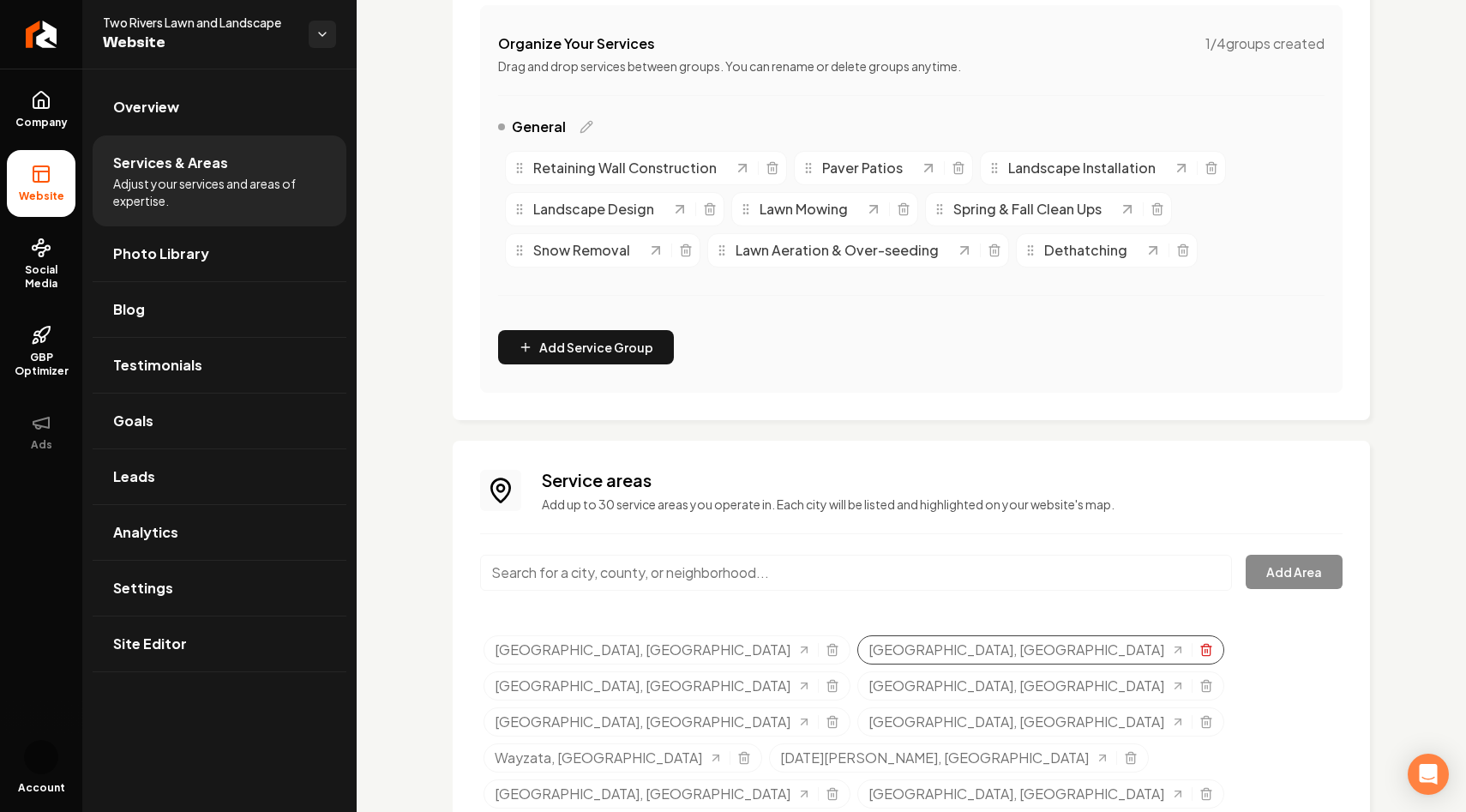
click at [1202, 649] on icon "Selected tags" at bounding box center [1206, 652] width 8 height 10
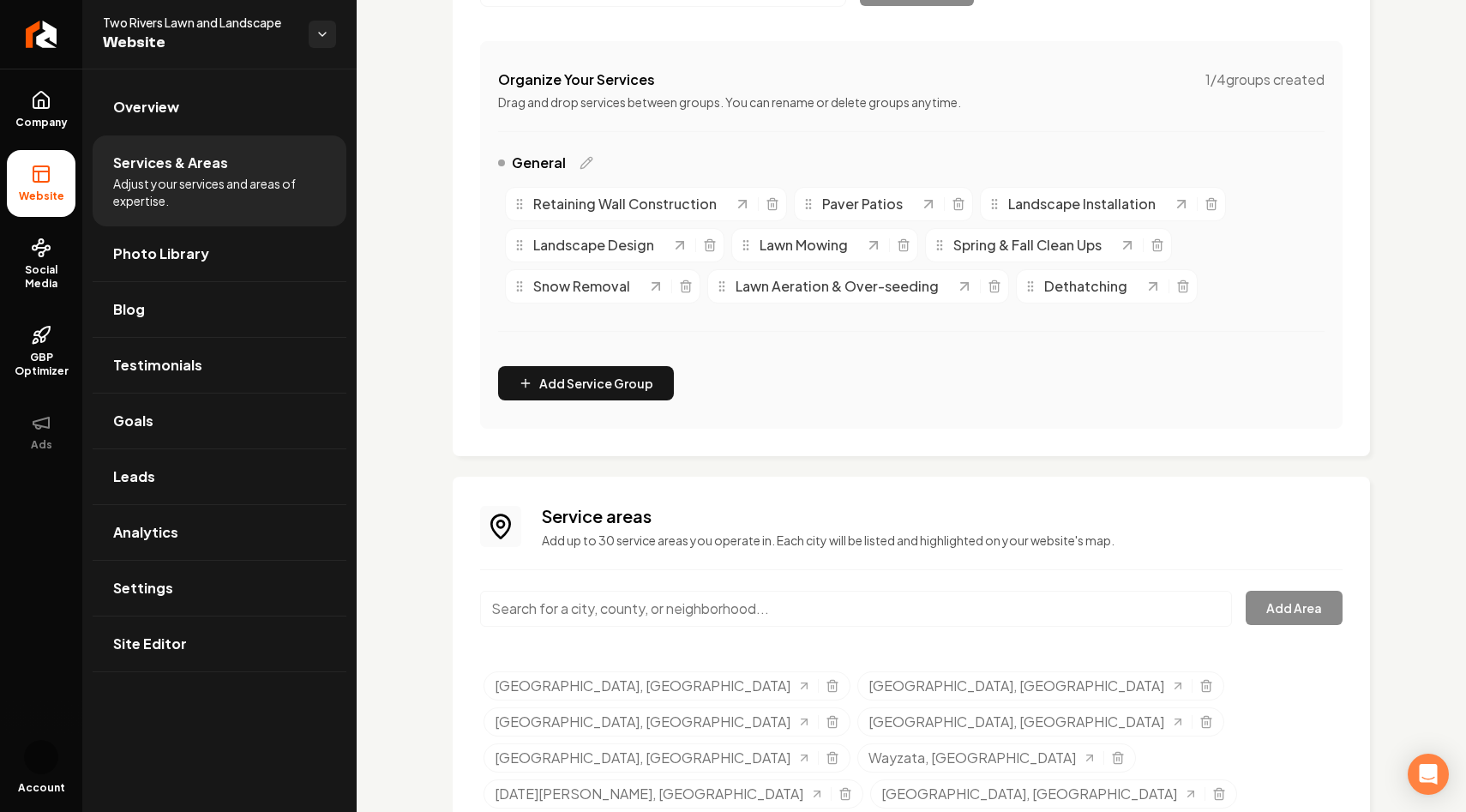
click at [424, 402] on div "Services Provided Select from the recommended services or add your own and choo…" at bounding box center [912, 346] width 1110 height 1145
click at [139, 94] on link "Overview" at bounding box center [219, 107] width 253 height 55
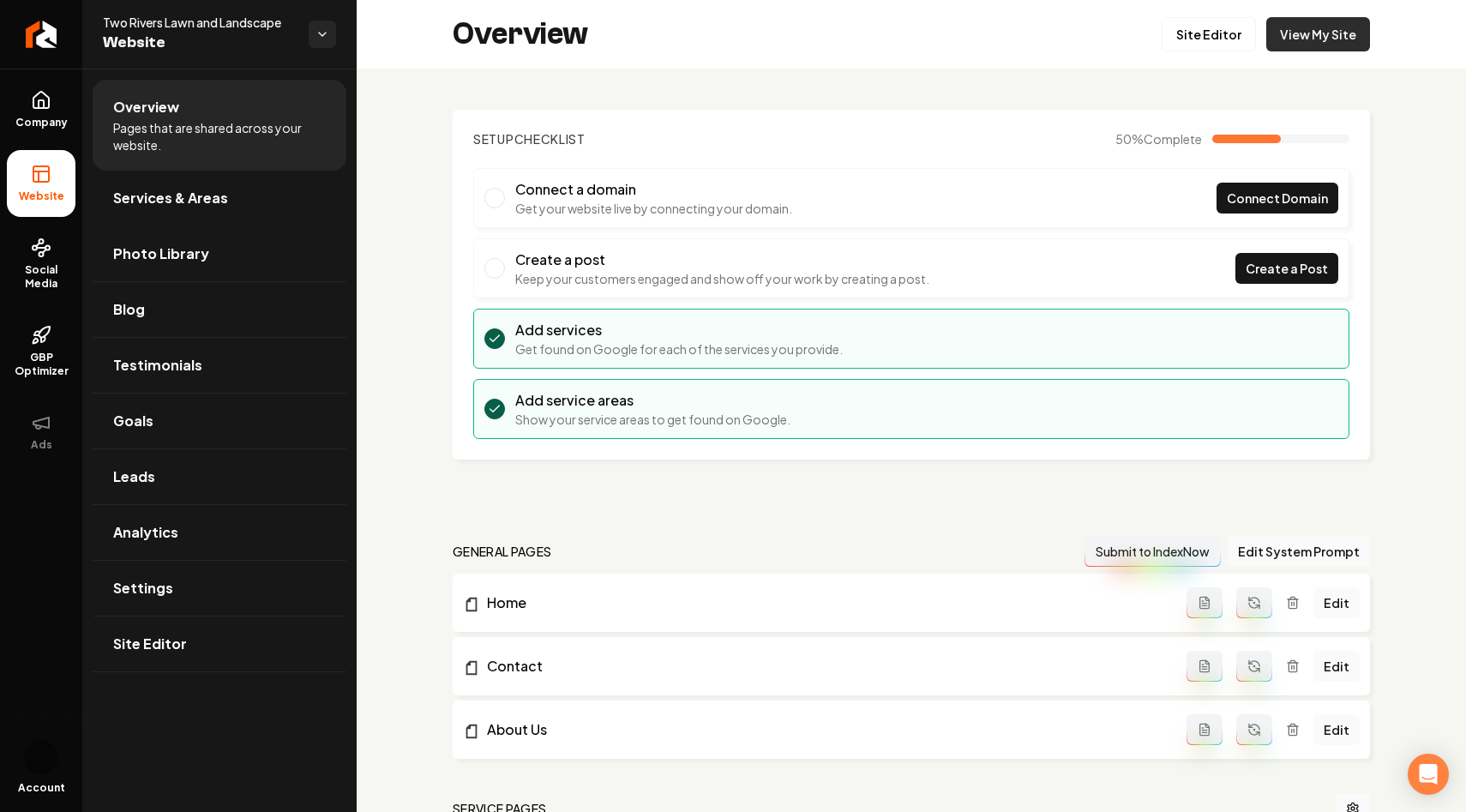
click at [1313, 33] on link "View My Site" at bounding box center [1318, 35] width 104 height 35
click at [28, 92] on link "Company" at bounding box center [40, 110] width 68 height 67
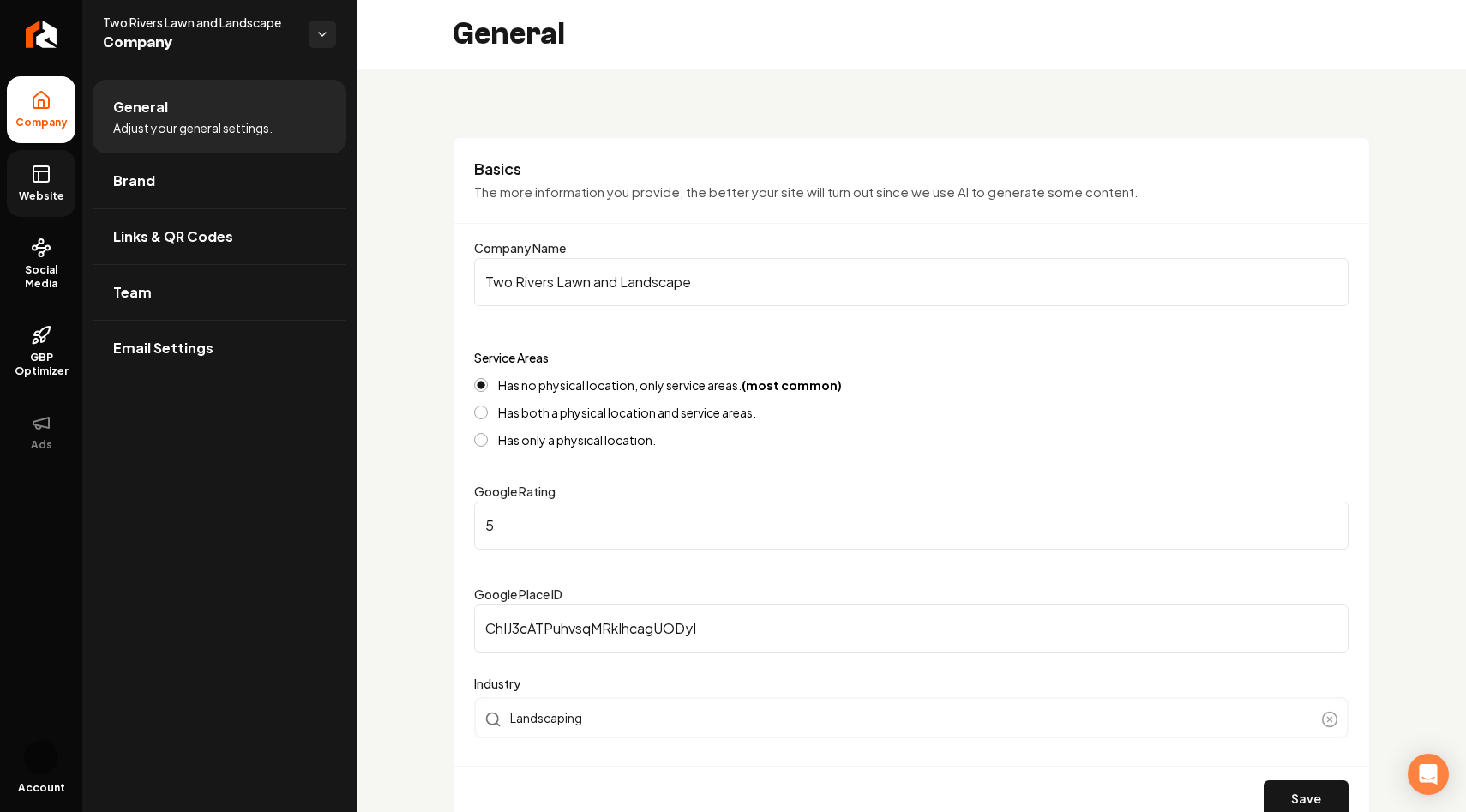
click at [37, 172] on icon at bounding box center [40, 174] width 20 height 20
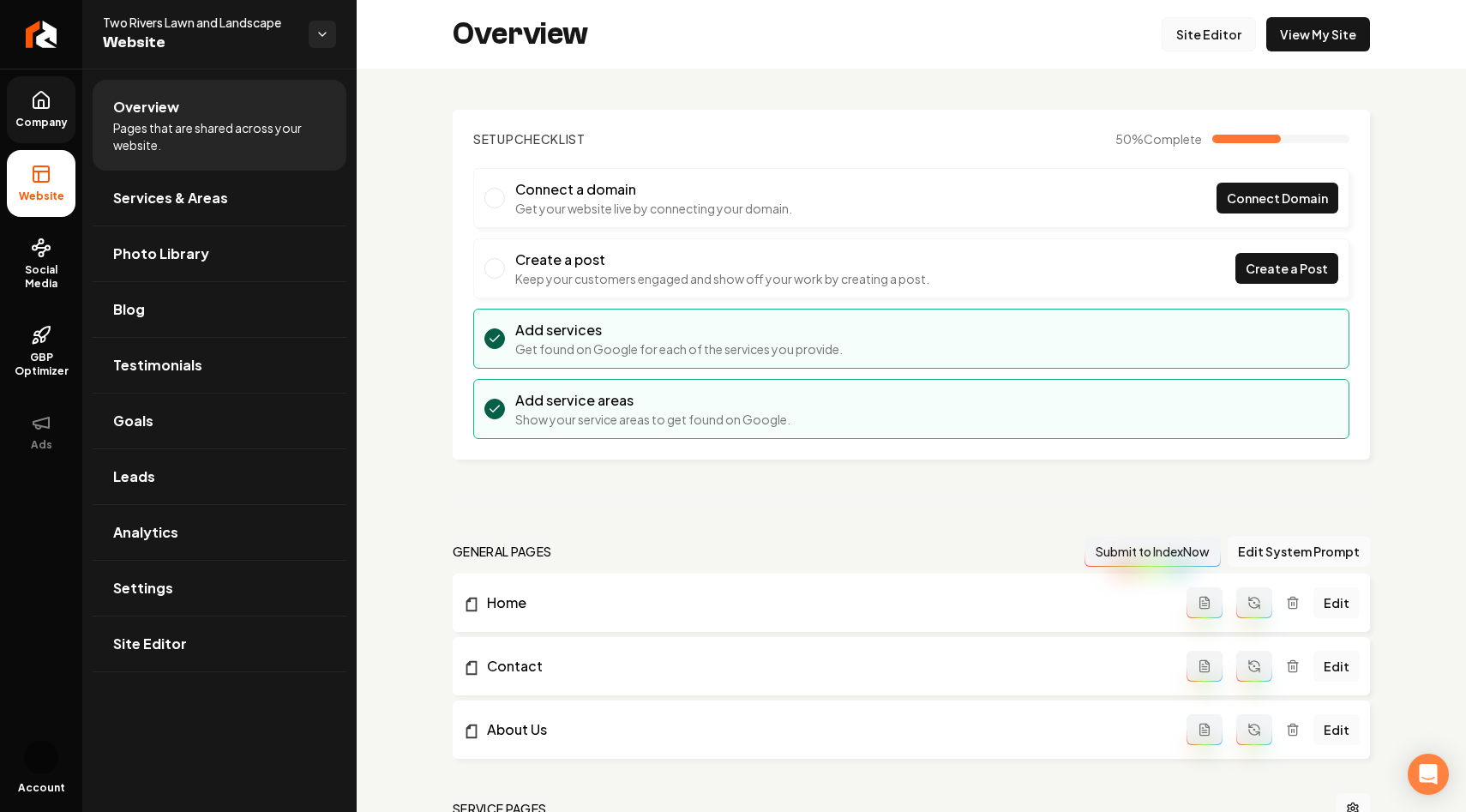
click at [1224, 46] on link "Site Editor" at bounding box center [1209, 35] width 94 height 35
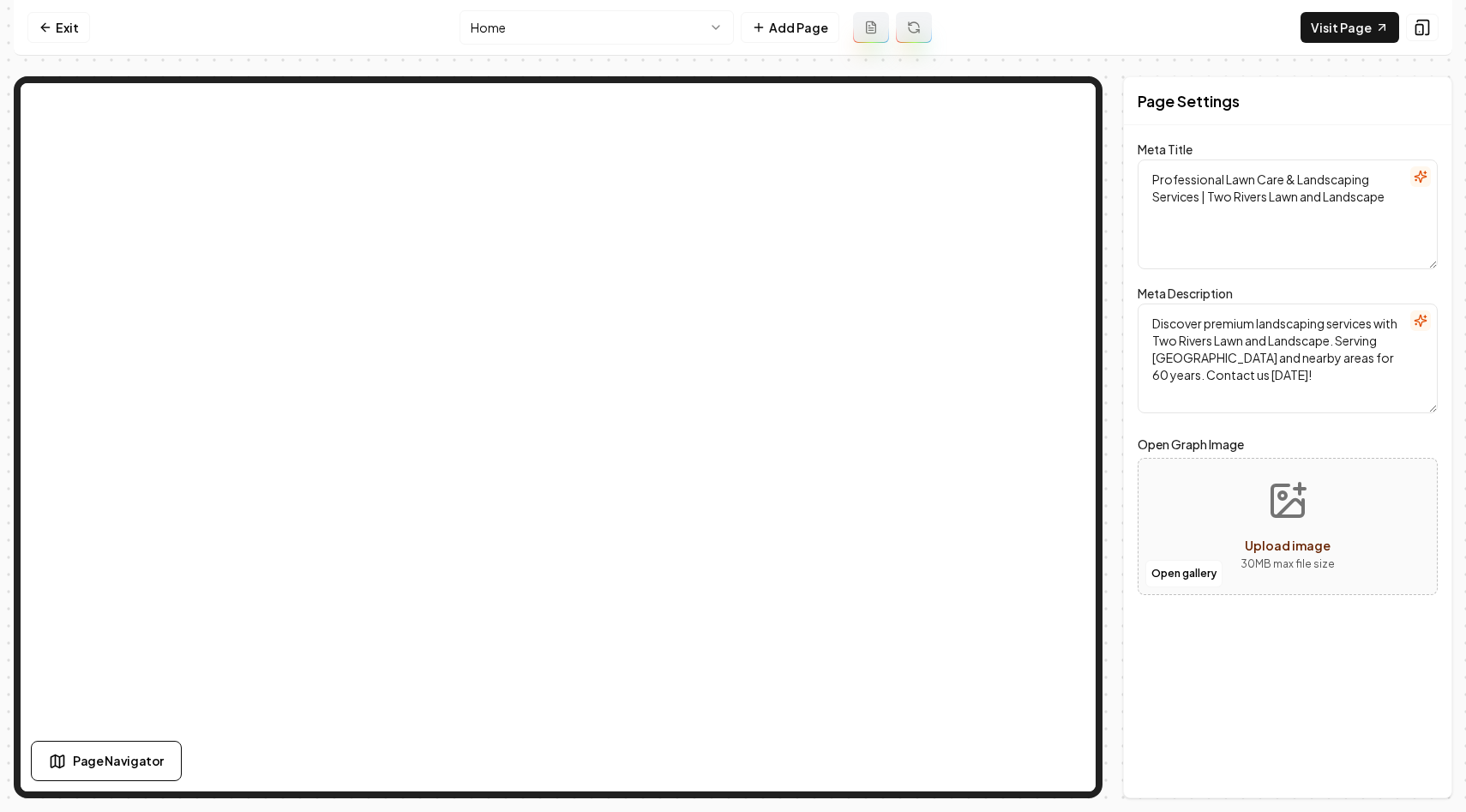
click at [718, 28] on html "Computer Required This feature is only available on a computer. Please switch t…" at bounding box center [733, 406] width 1466 height 812
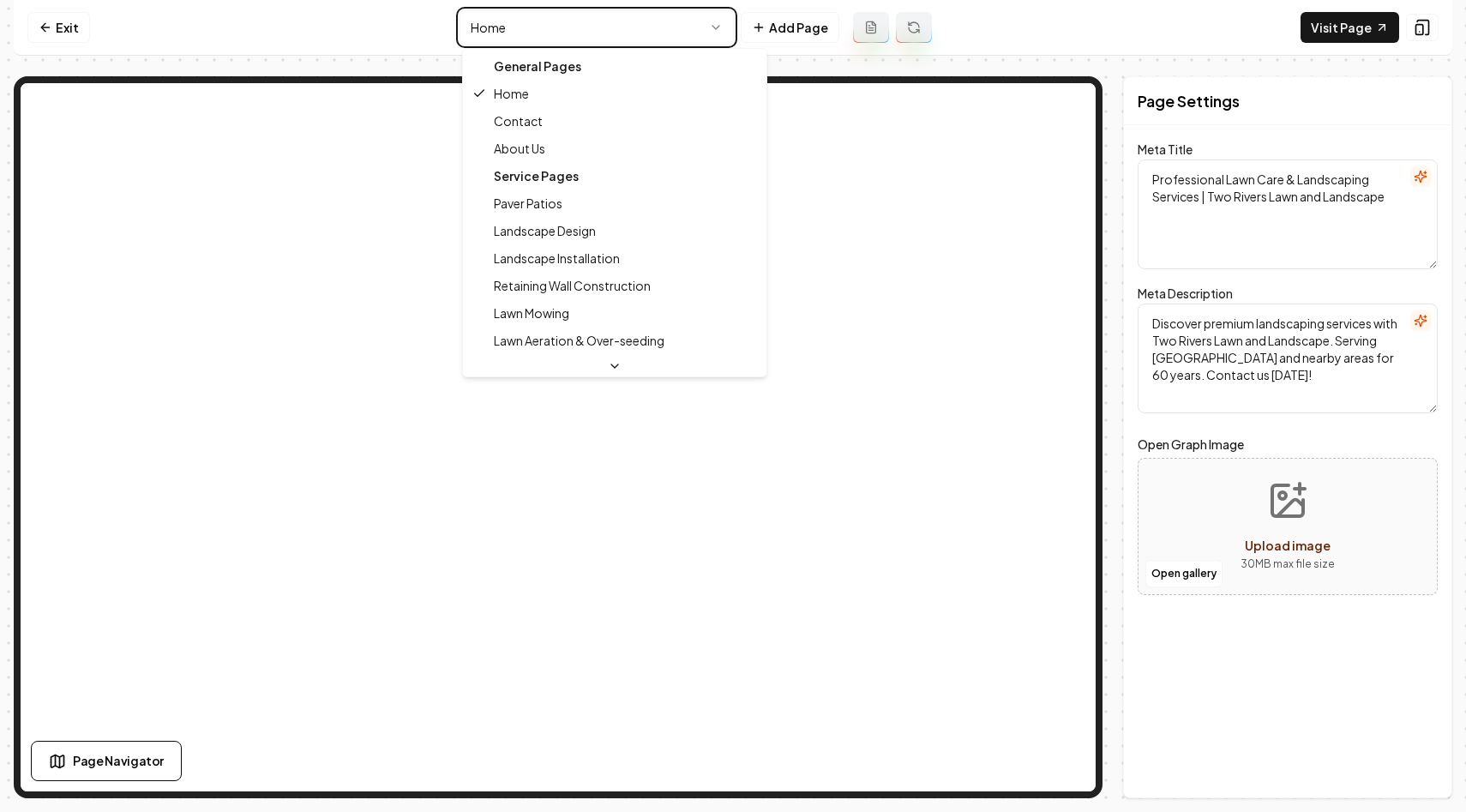
type textarea "Contact Two Rivers Lawn and Landscape | Expert Landscaping"
type textarea "Contact Two Rivers Lawn and Landscape for your expert lawn care and landscaping…"
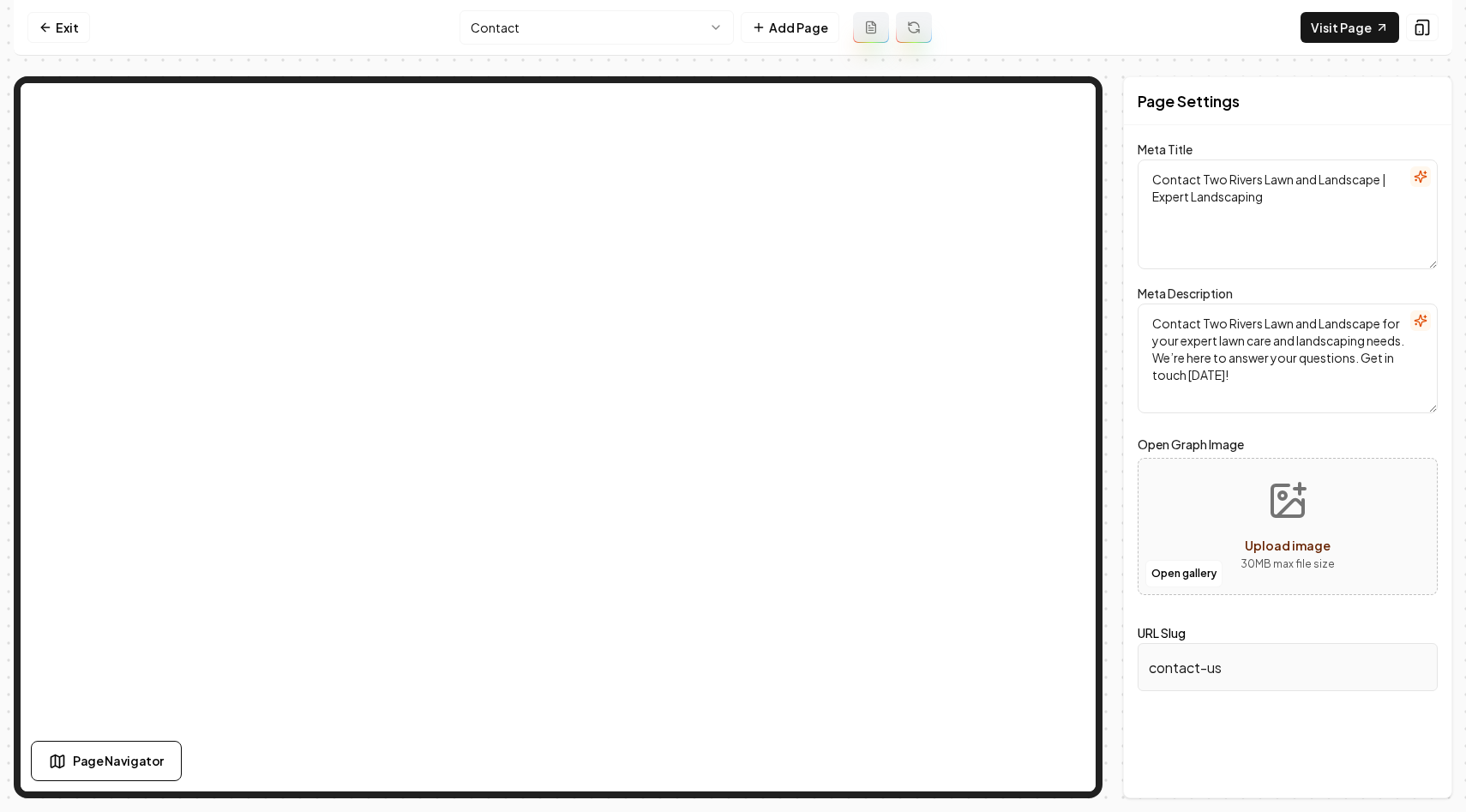
click at [620, 18] on html "Computer Required This feature is only available on a computer. Please switch t…" at bounding box center [733, 406] width 1466 height 812
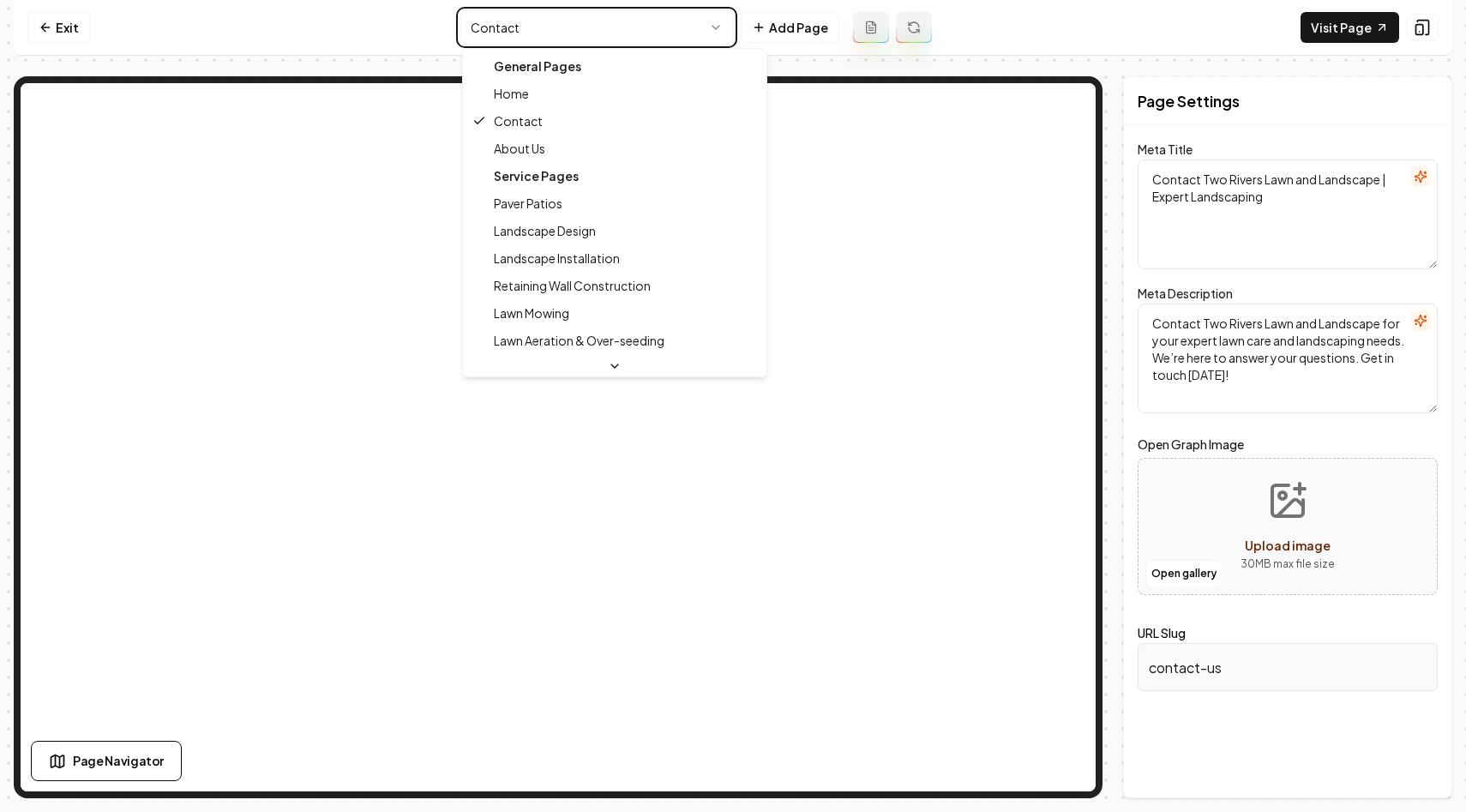
type textarea "Professional Lawn Care & Landscaping Services | Two Rivers Lawn and Landscape"
type textarea "Discover premium landscaping services with Two Rivers Lawn and Landscape. Servi…"
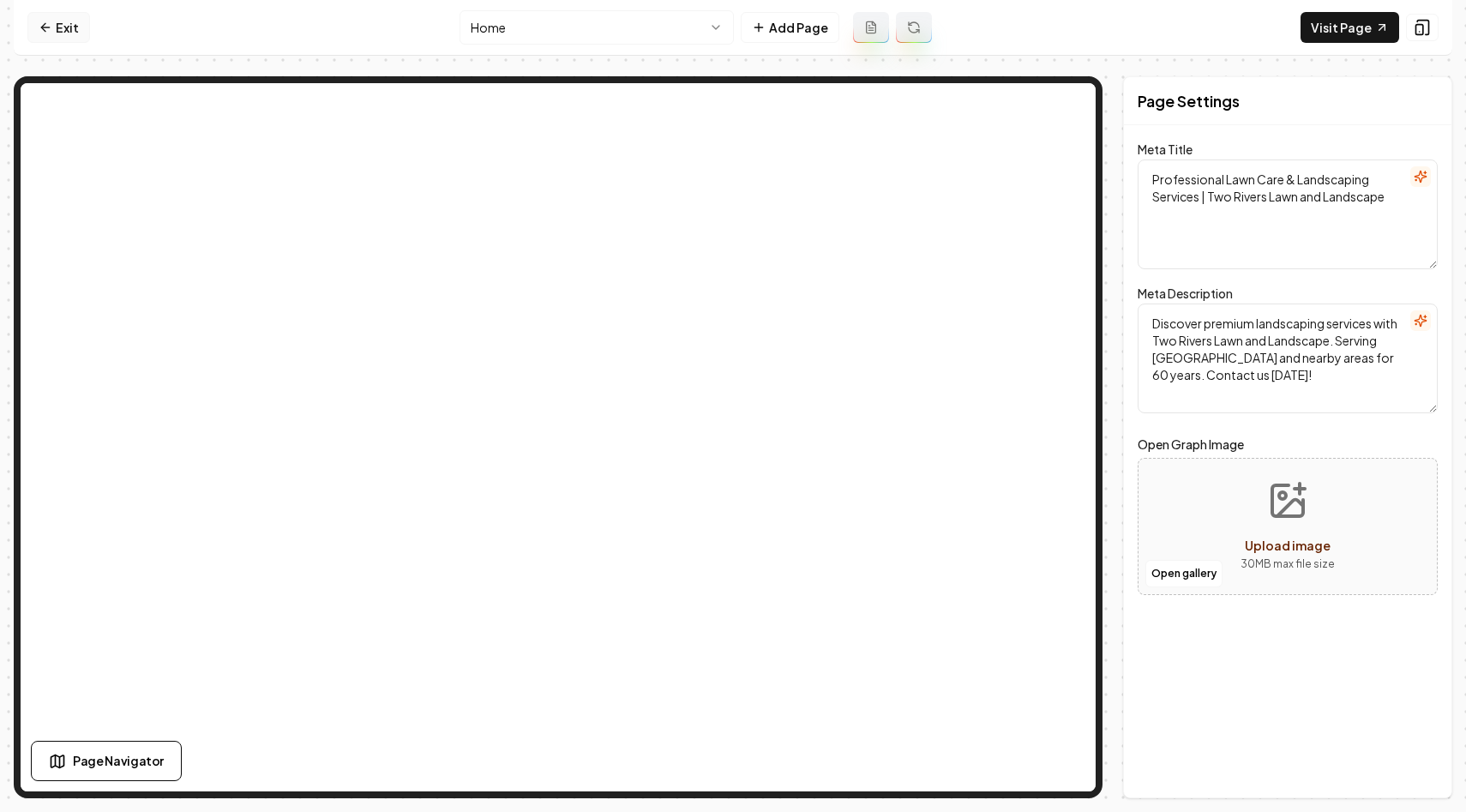
click at [39, 27] on icon at bounding box center [45, 27] width 13 height 13
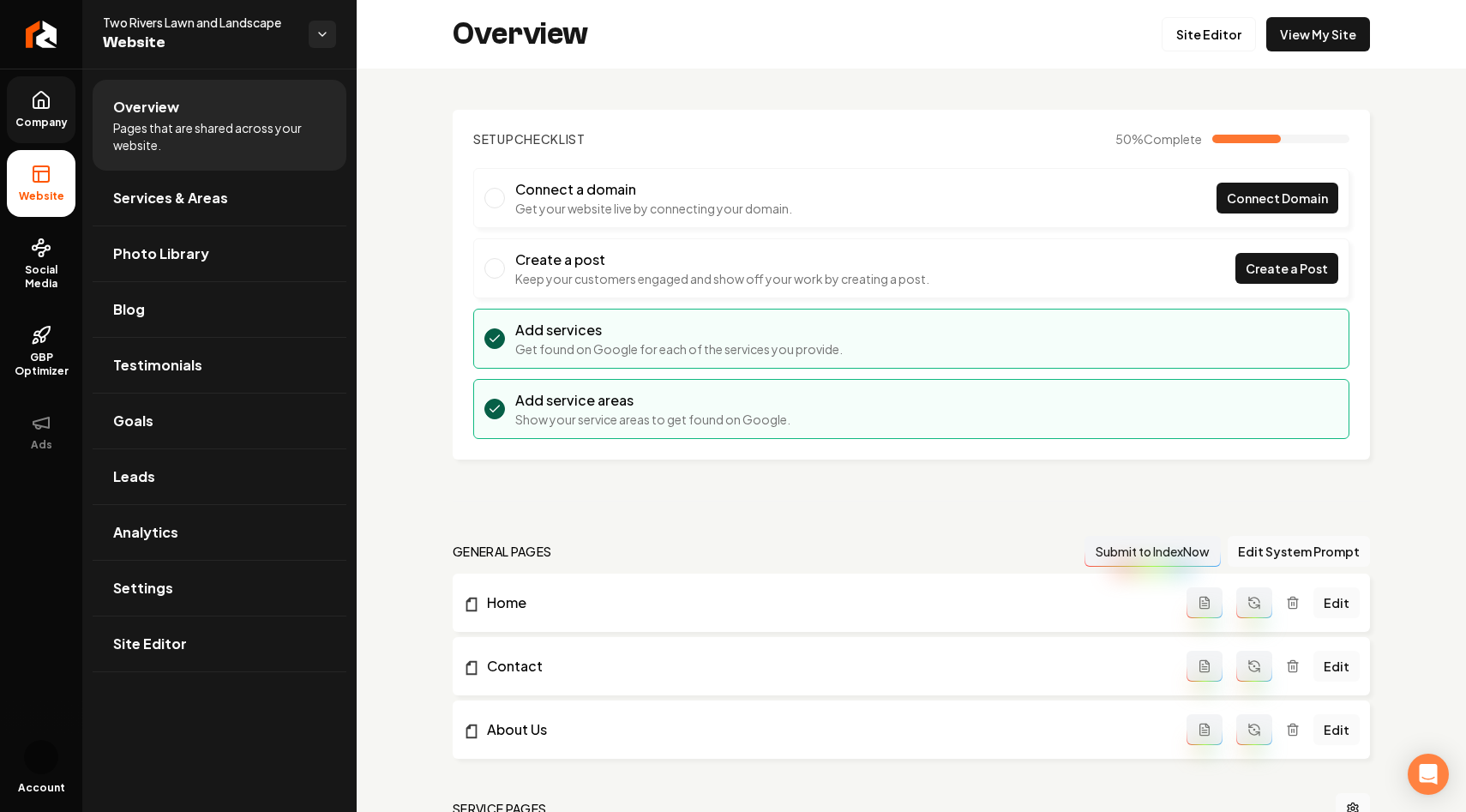
click at [36, 109] on icon at bounding box center [40, 100] width 20 height 20
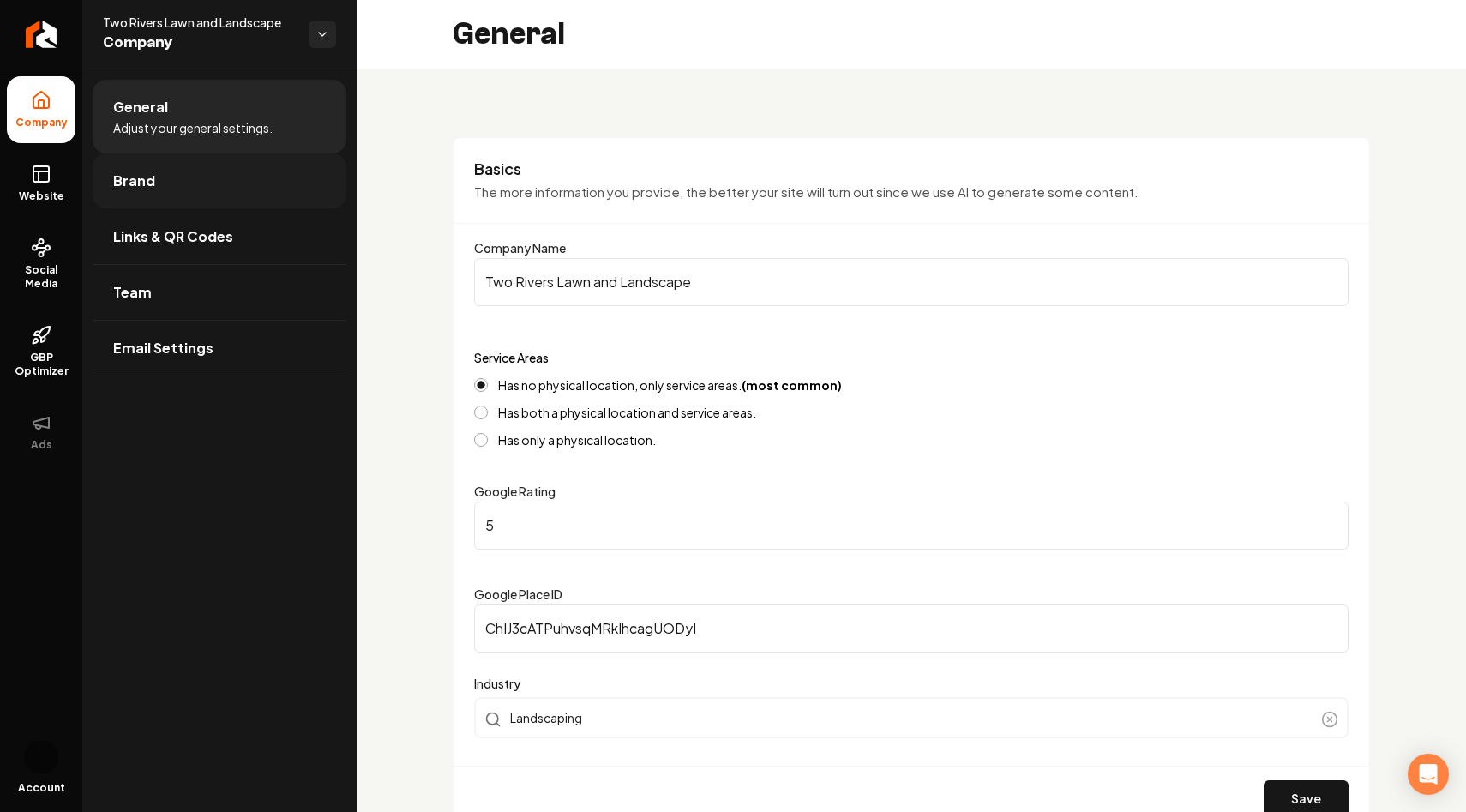
click at [141, 182] on span "Brand" at bounding box center [134, 180] width 42 height 20
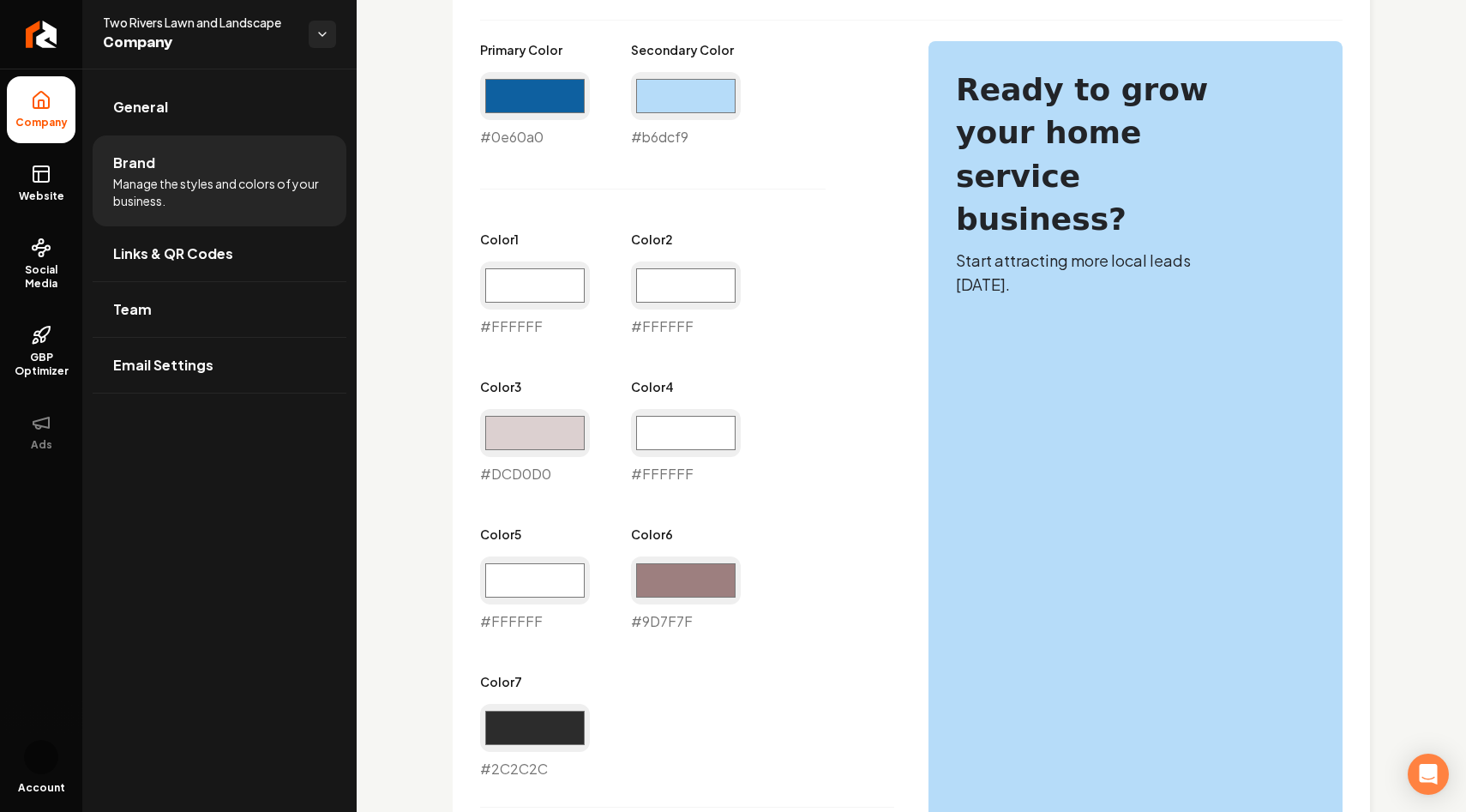
scroll to position [841, 0]
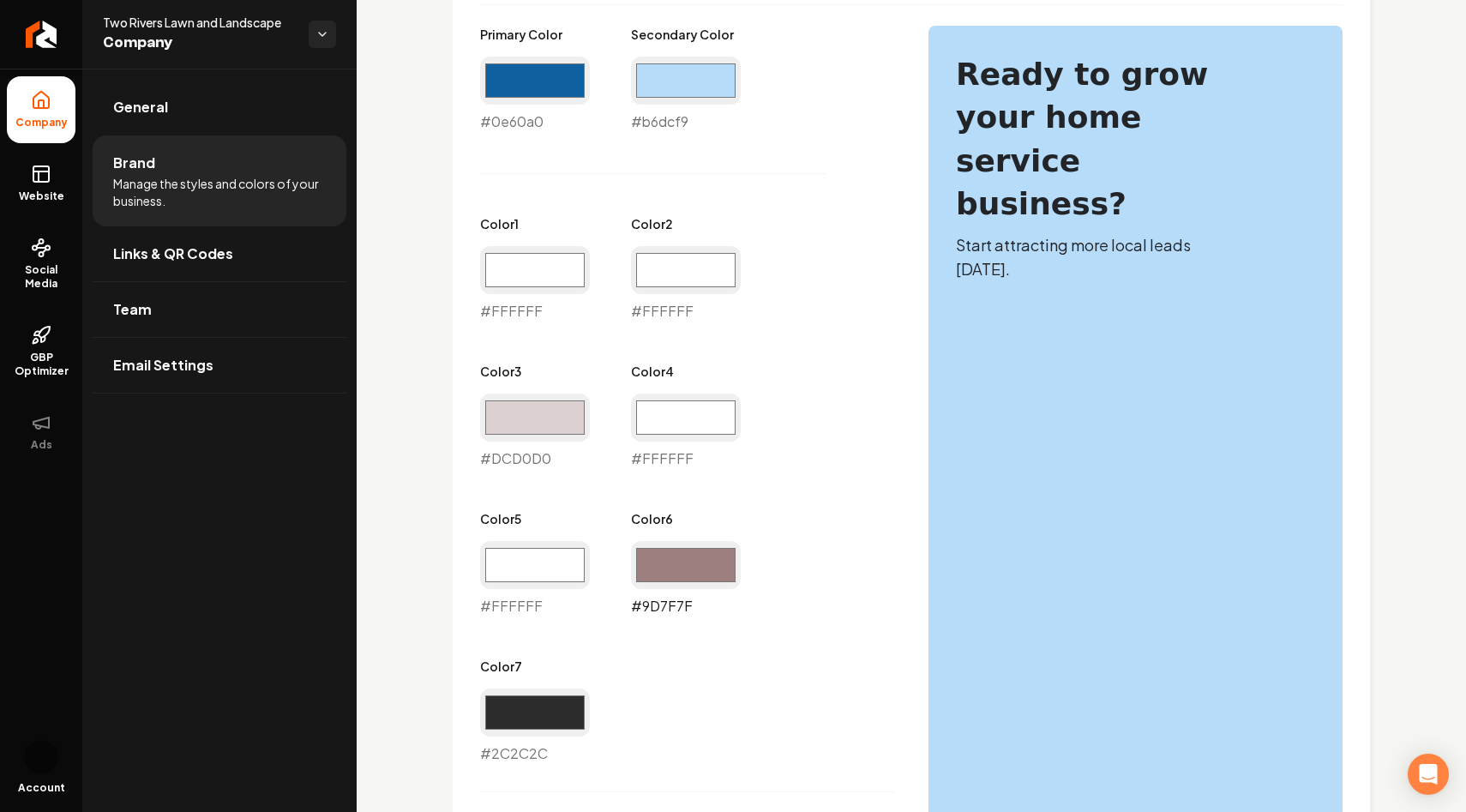
click at [665, 559] on input "#9d7f7f" at bounding box center [685, 565] width 109 height 48
type input "#0e60a0"
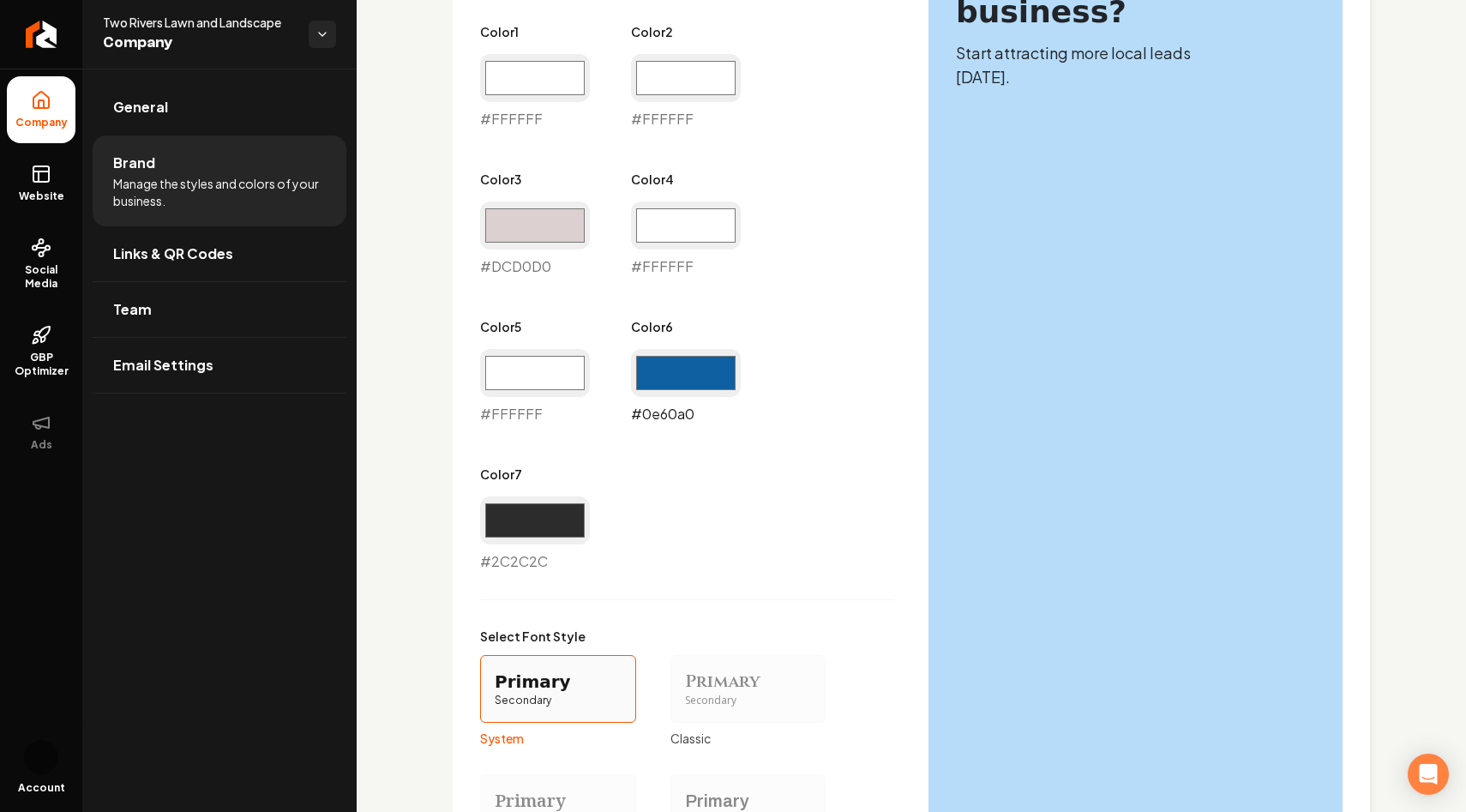
scroll to position [1383, 0]
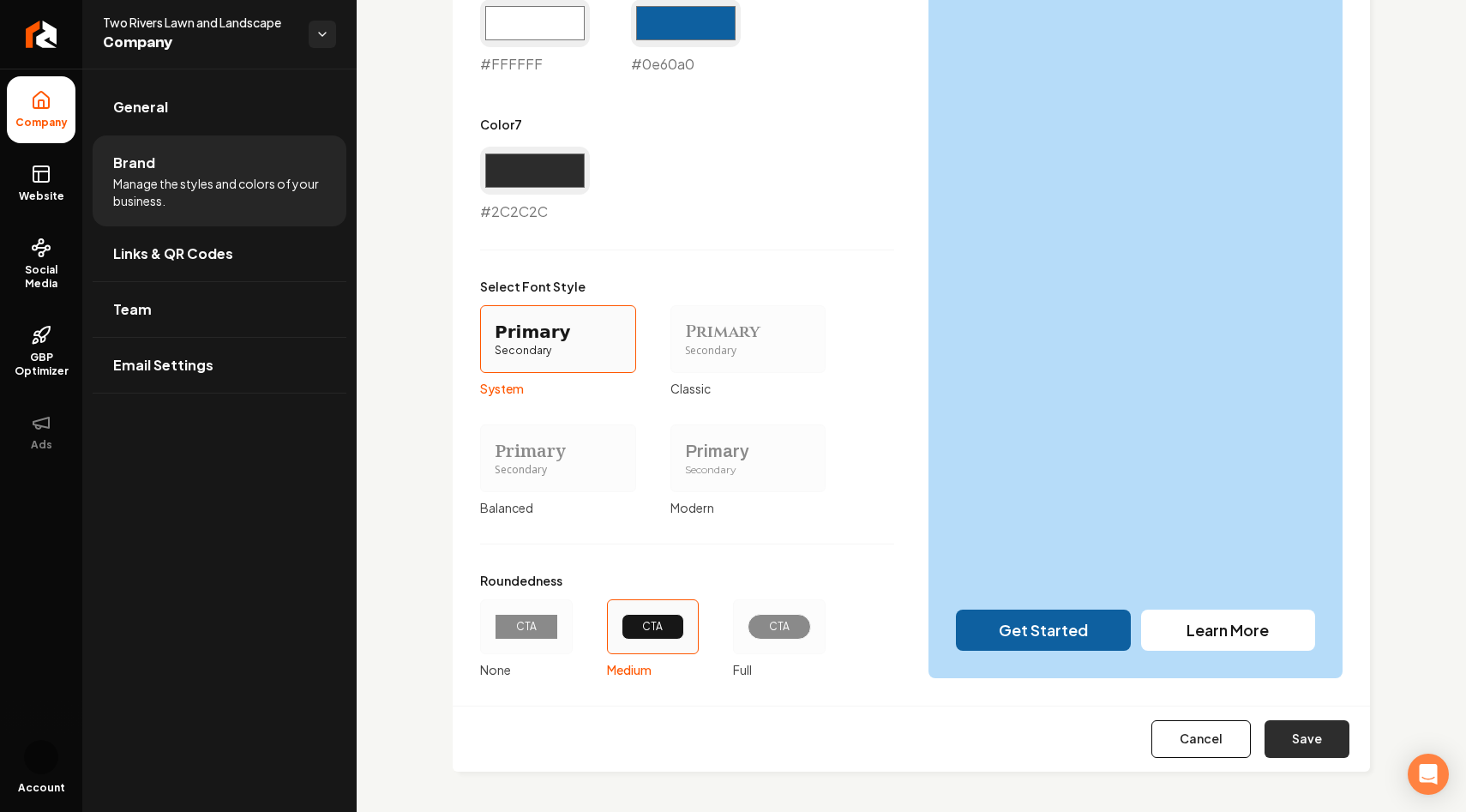
click at [1294, 741] on button "Save" at bounding box center [1308, 738] width 84 height 37
type input "#ffffff"
type input "#dcd0d0"
type input "#ffffff"
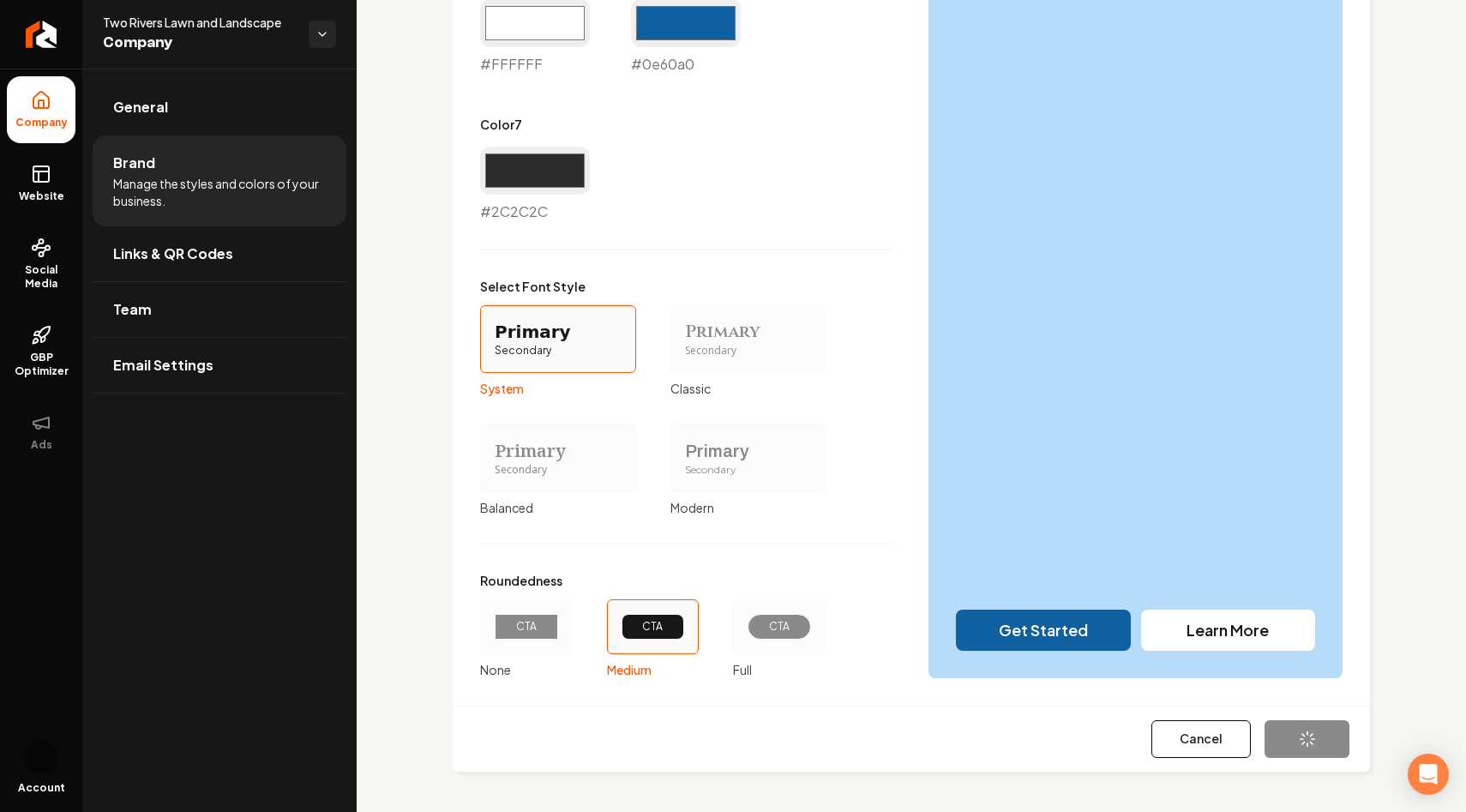
type input "#ffffff"
type input "#2c2c2c"
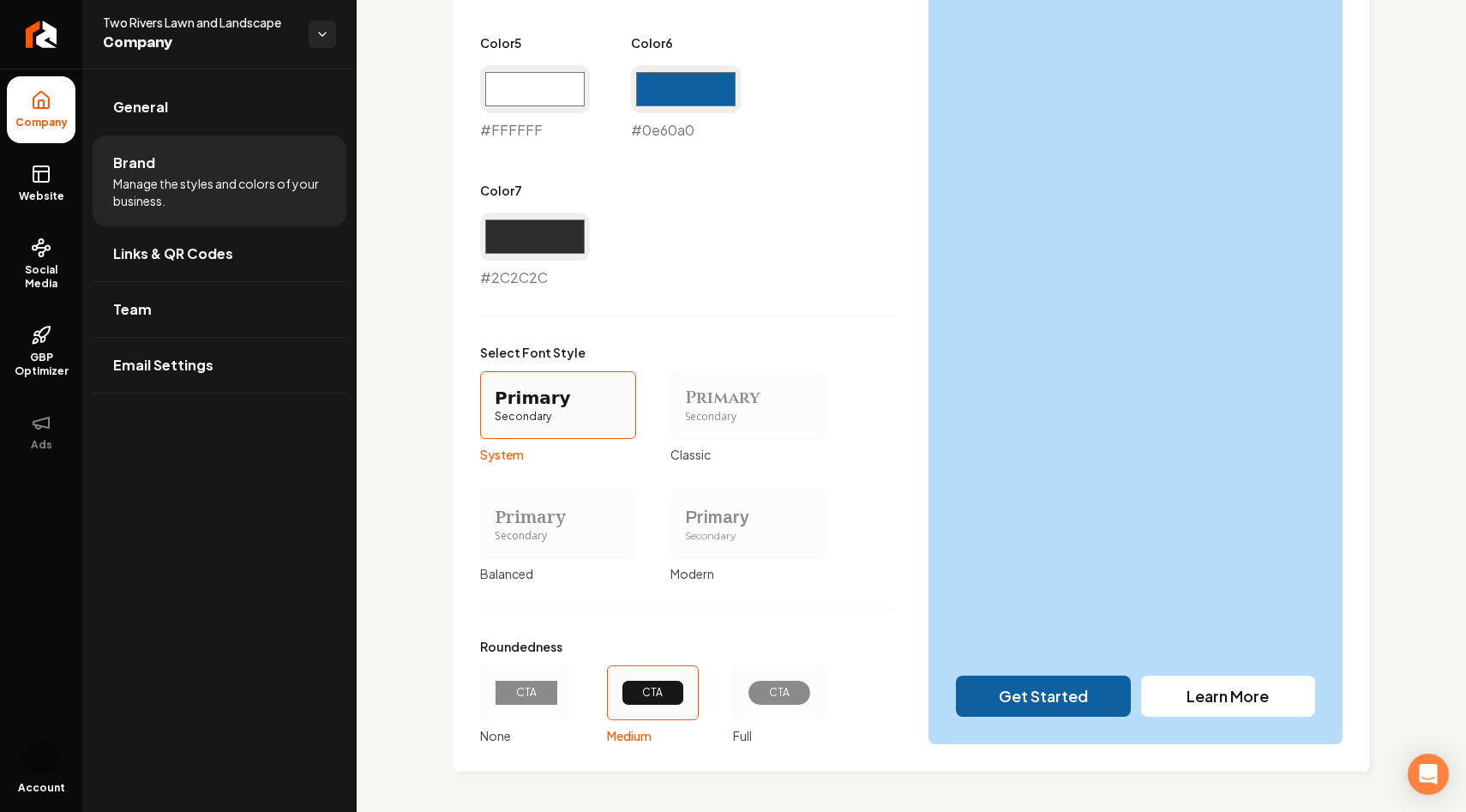
scroll to position [1312, 0]
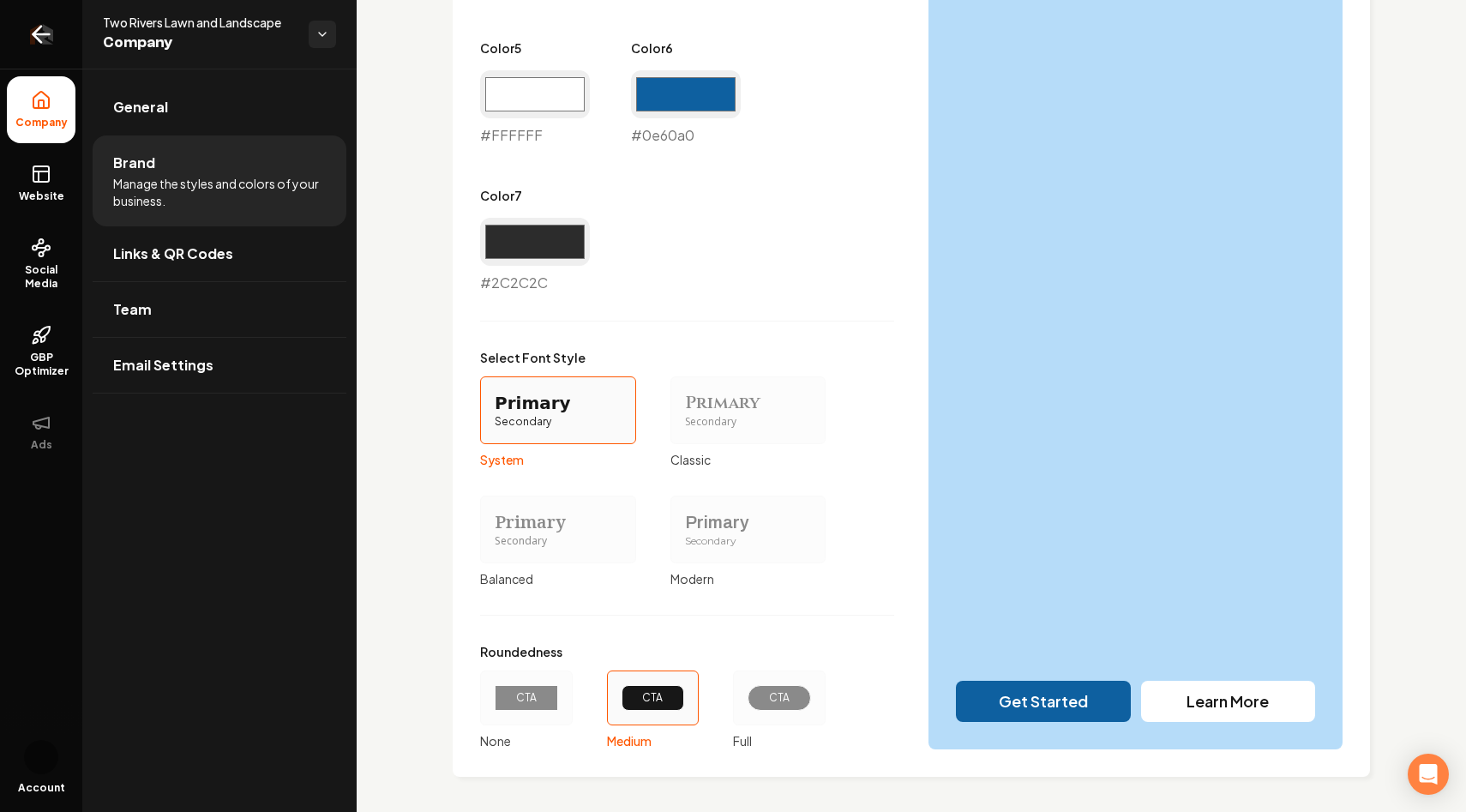
click at [57, 40] on link "Return to dashboard" at bounding box center [41, 34] width 83 height 68
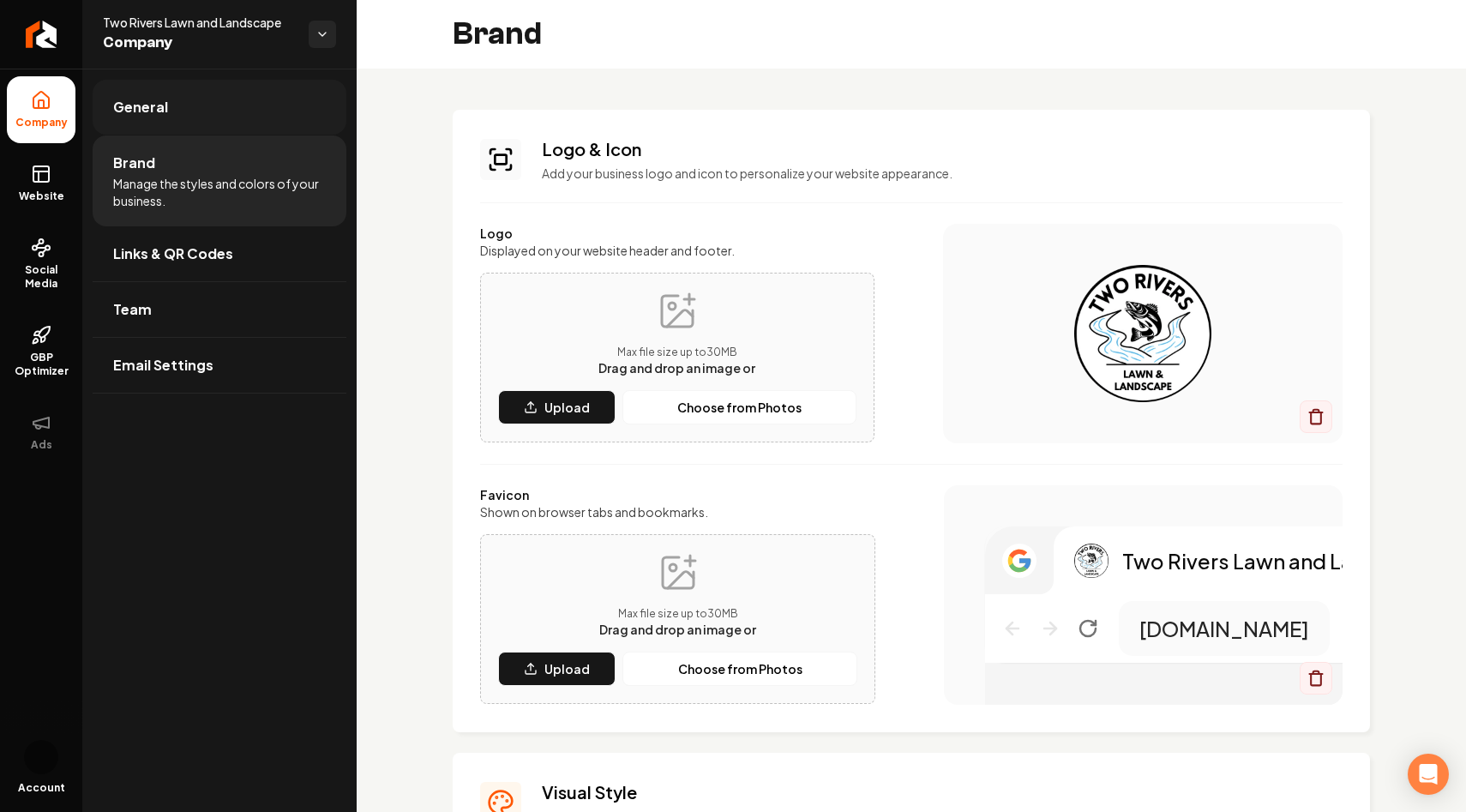
click at [213, 103] on link "General" at bounding box center [219, 107] width 253 height 55
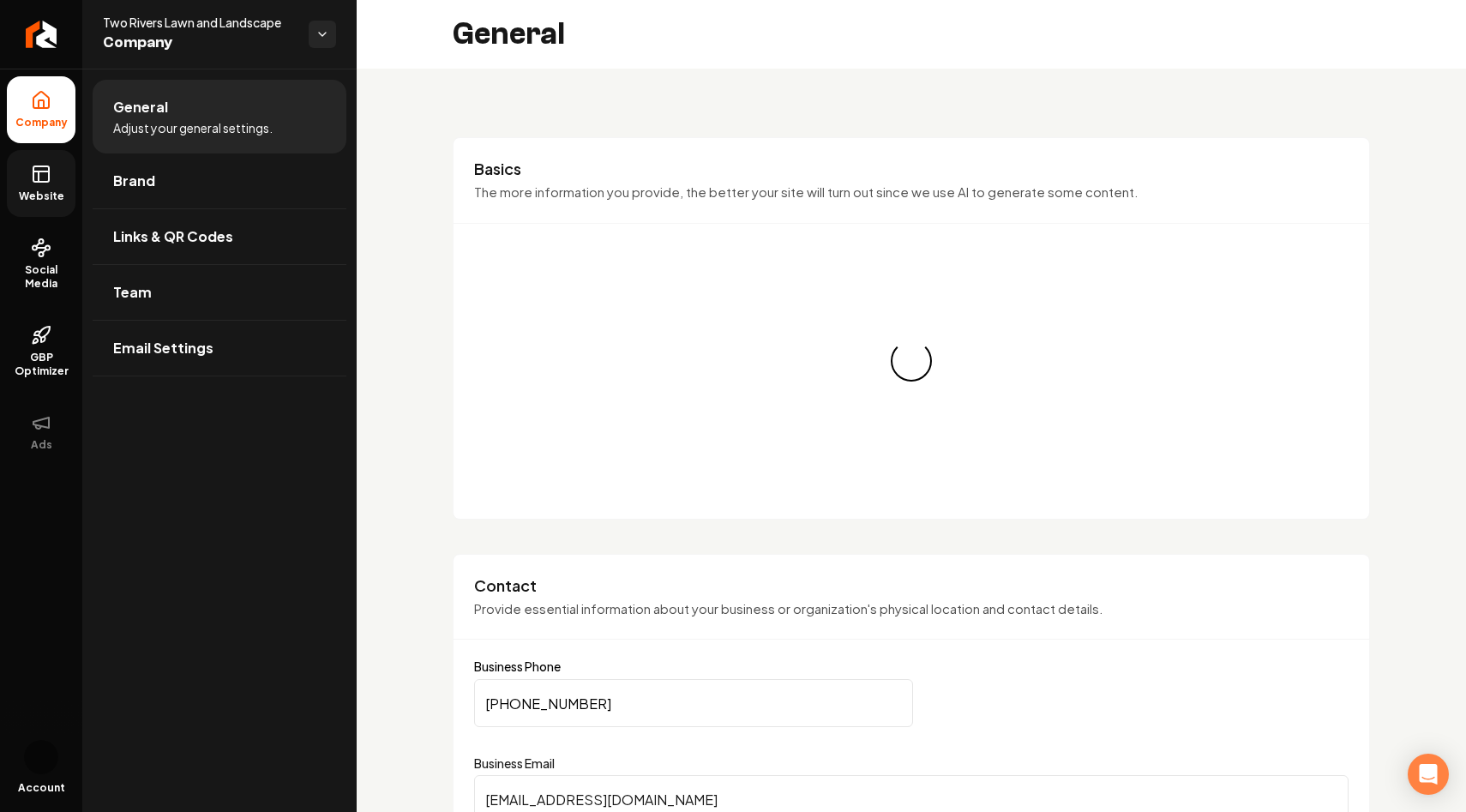
click at [36, 174] on icon at bounding box center [40, 174] width 20 height 20
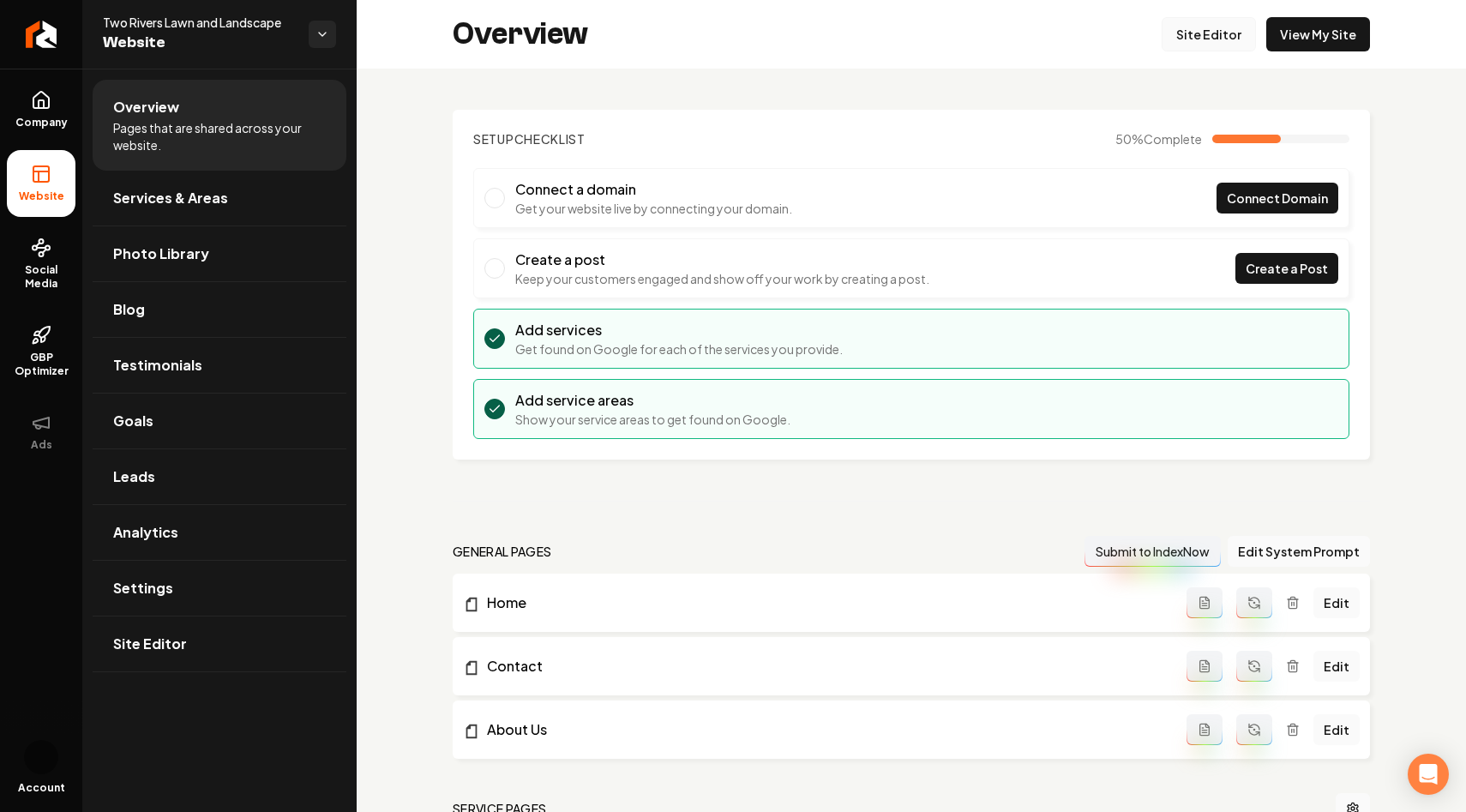
click at [1217, 31] on link "Site Editor" at bounding box center [1209, 35] width 94 height 35
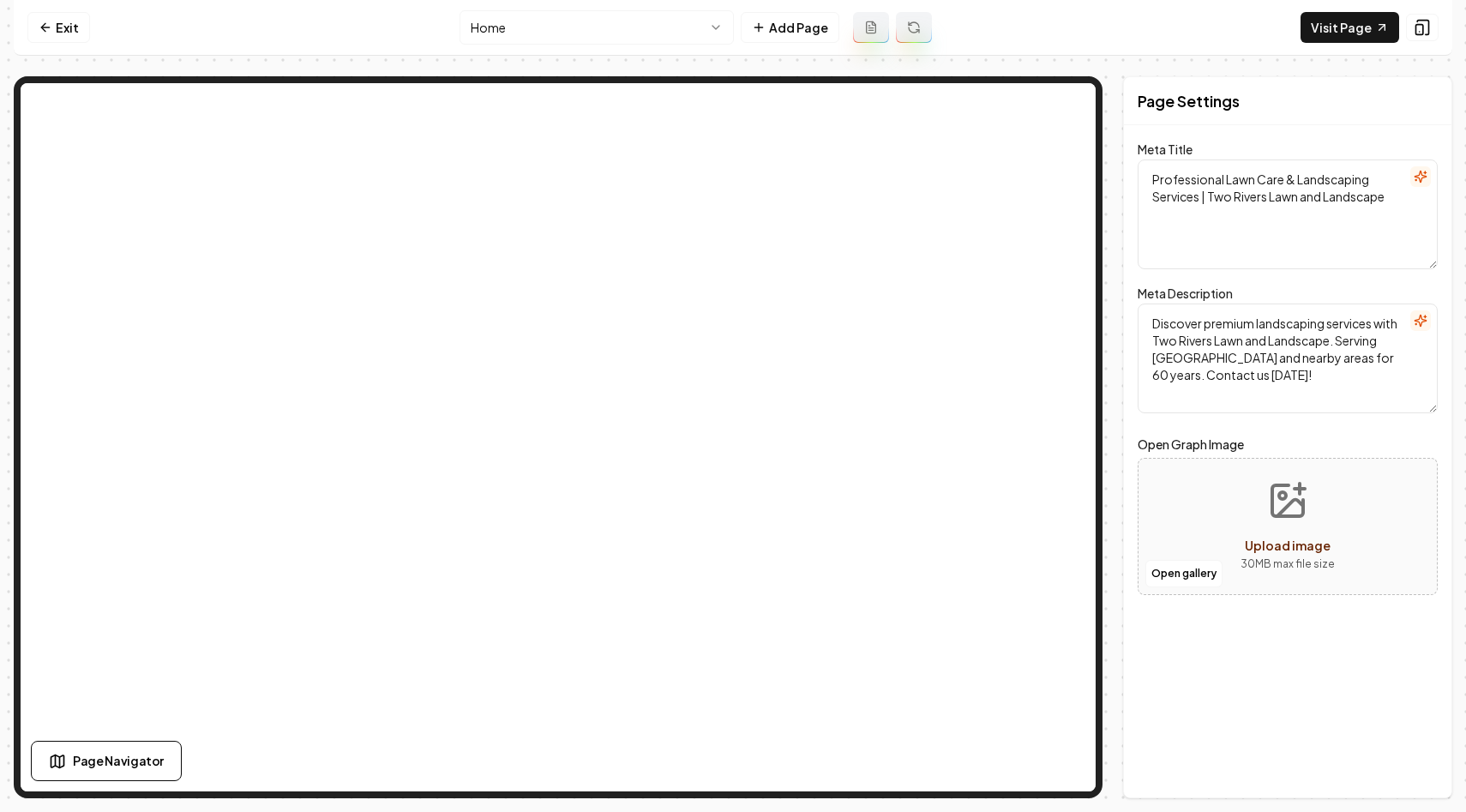
click at [599, 33] on html "Computer Required This feature is only available on a computer. Please switch t…" at bounding box center [733, 406] width 1466 height 812
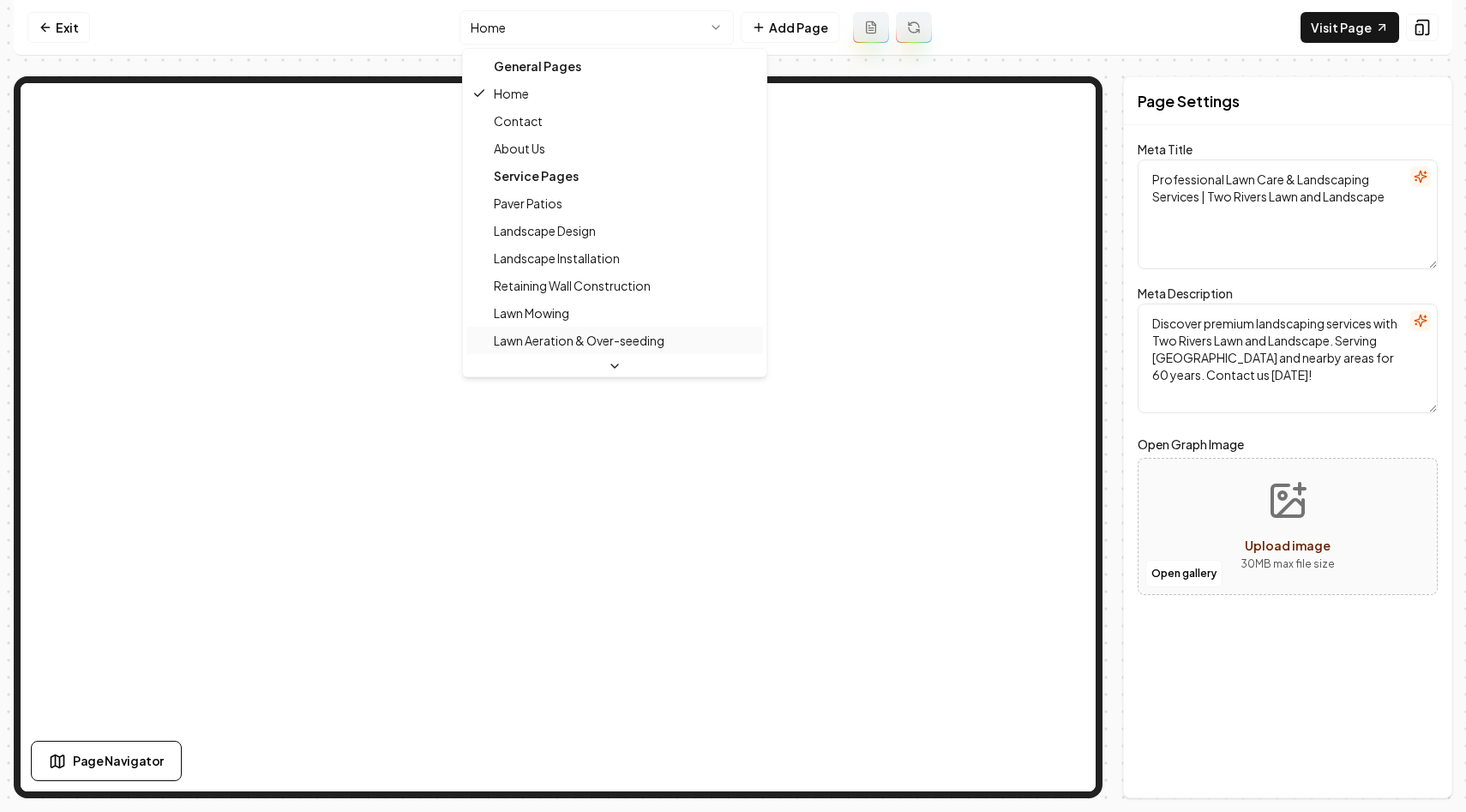
scroll to position [59, 0]
click at [610, 19] on html "Computer Required This feature is only available on a computer. Please switch t…" at bounding box center [733, 406] width 1466 height 812
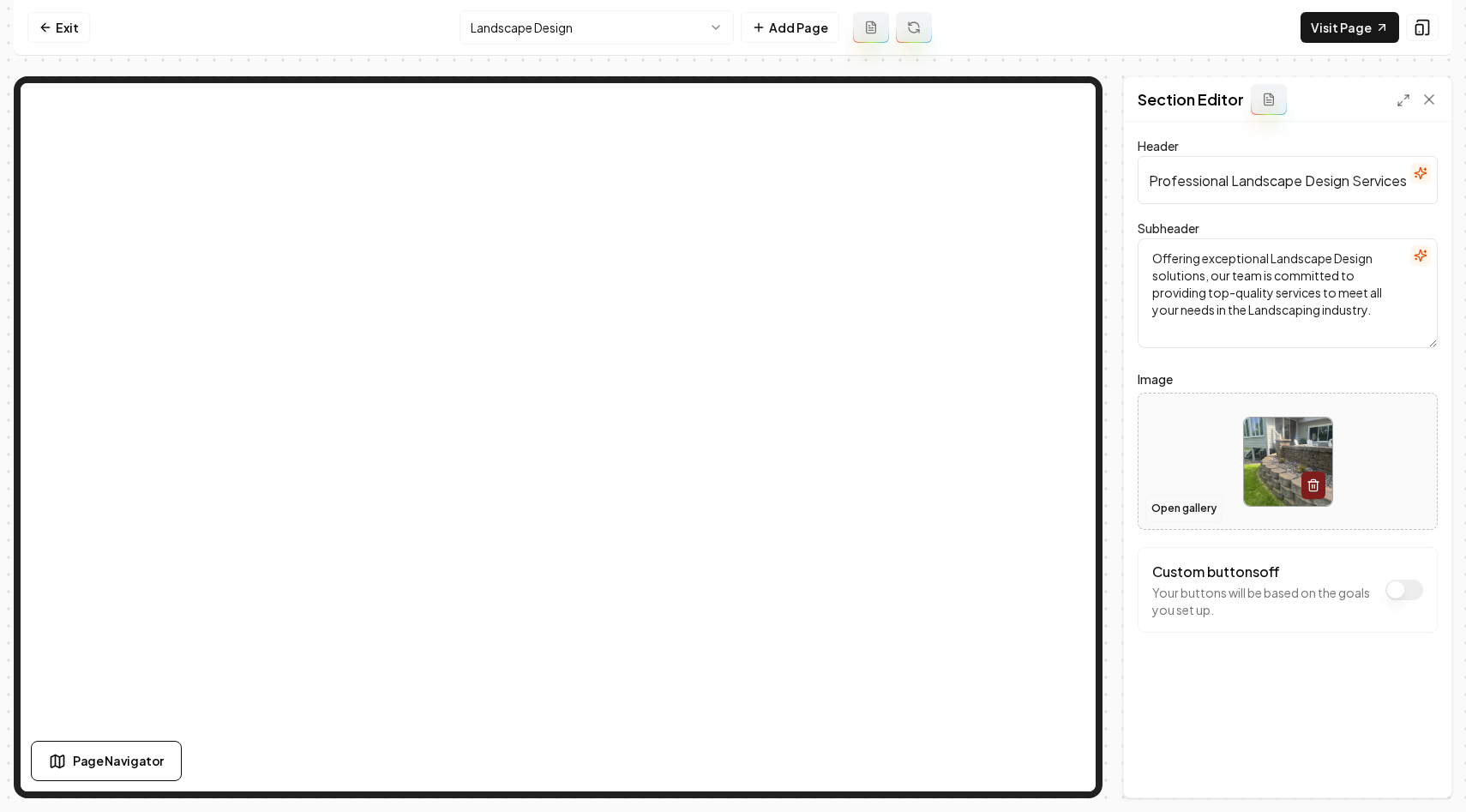
click at [1156, 509] on button "Open gallery" at bounding box center [1184, 508] width 77 height 28
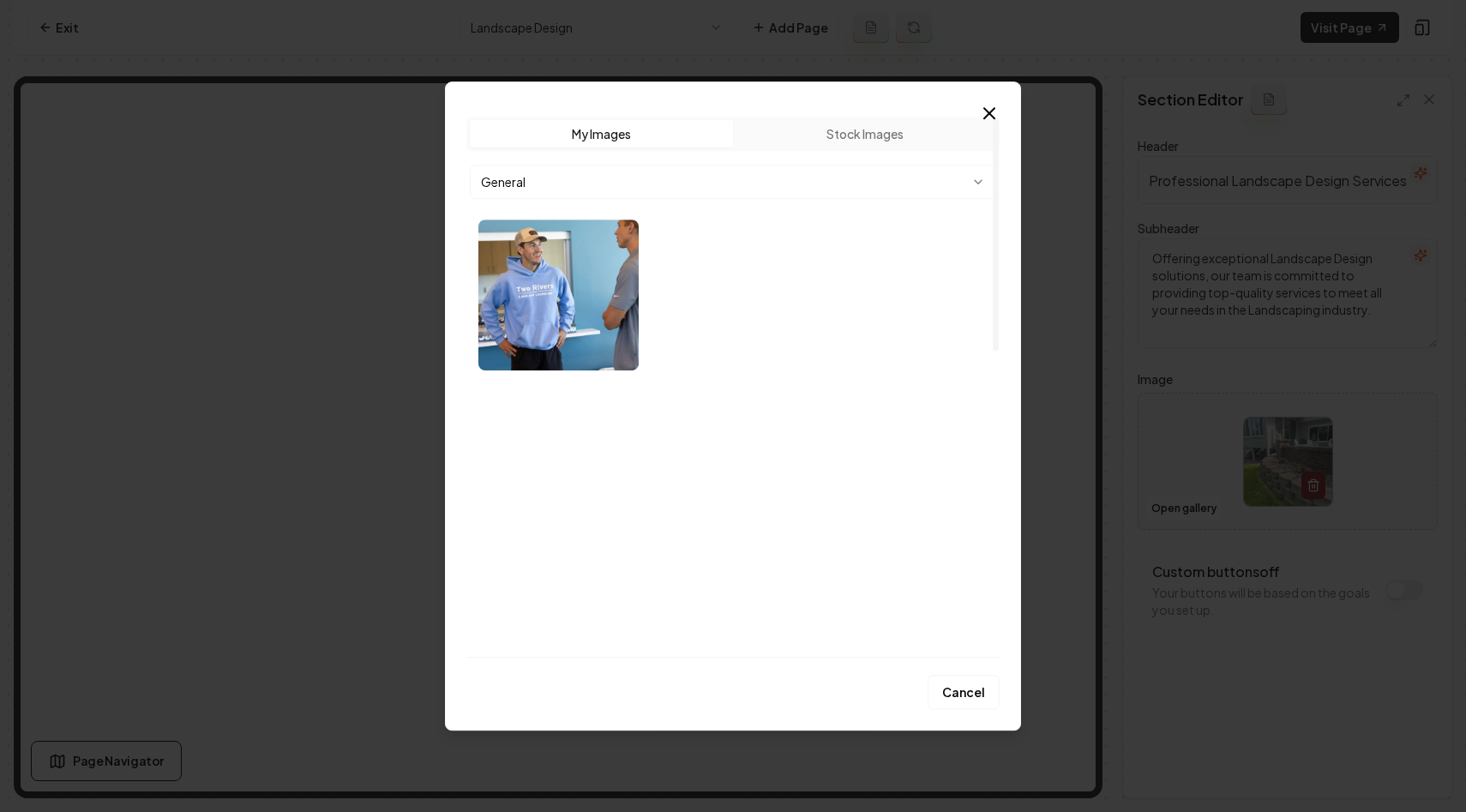
click at [626, 173] on body "Computer Required This feature is only available on a computer. Please switch t…" at bounding box center [733, 406] width 1466 height 812
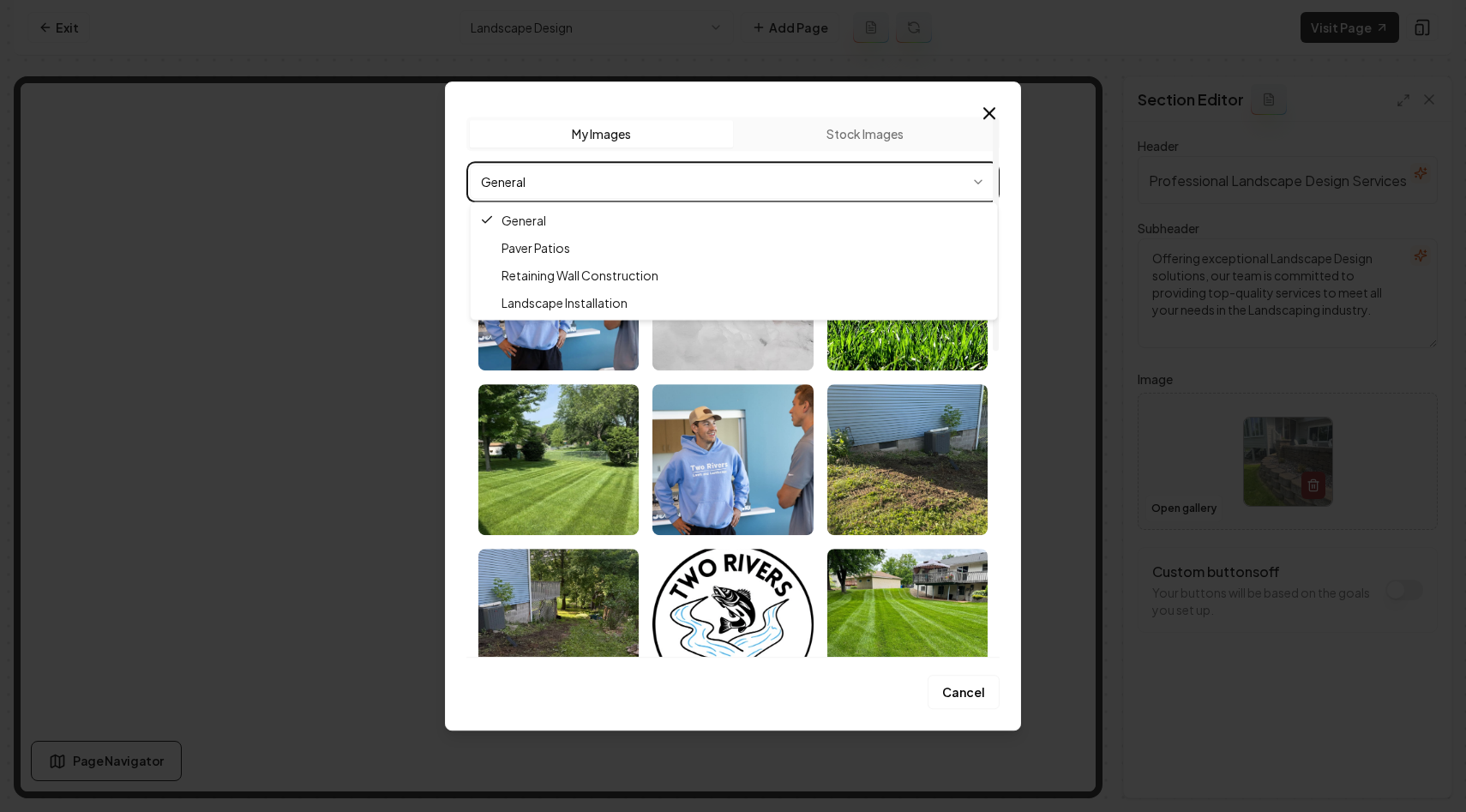
click at [626, 173] on body "Computer Required This feature is only available on a computer. Please switch t…" at bounding box center [733, 406] width 1466 height 812
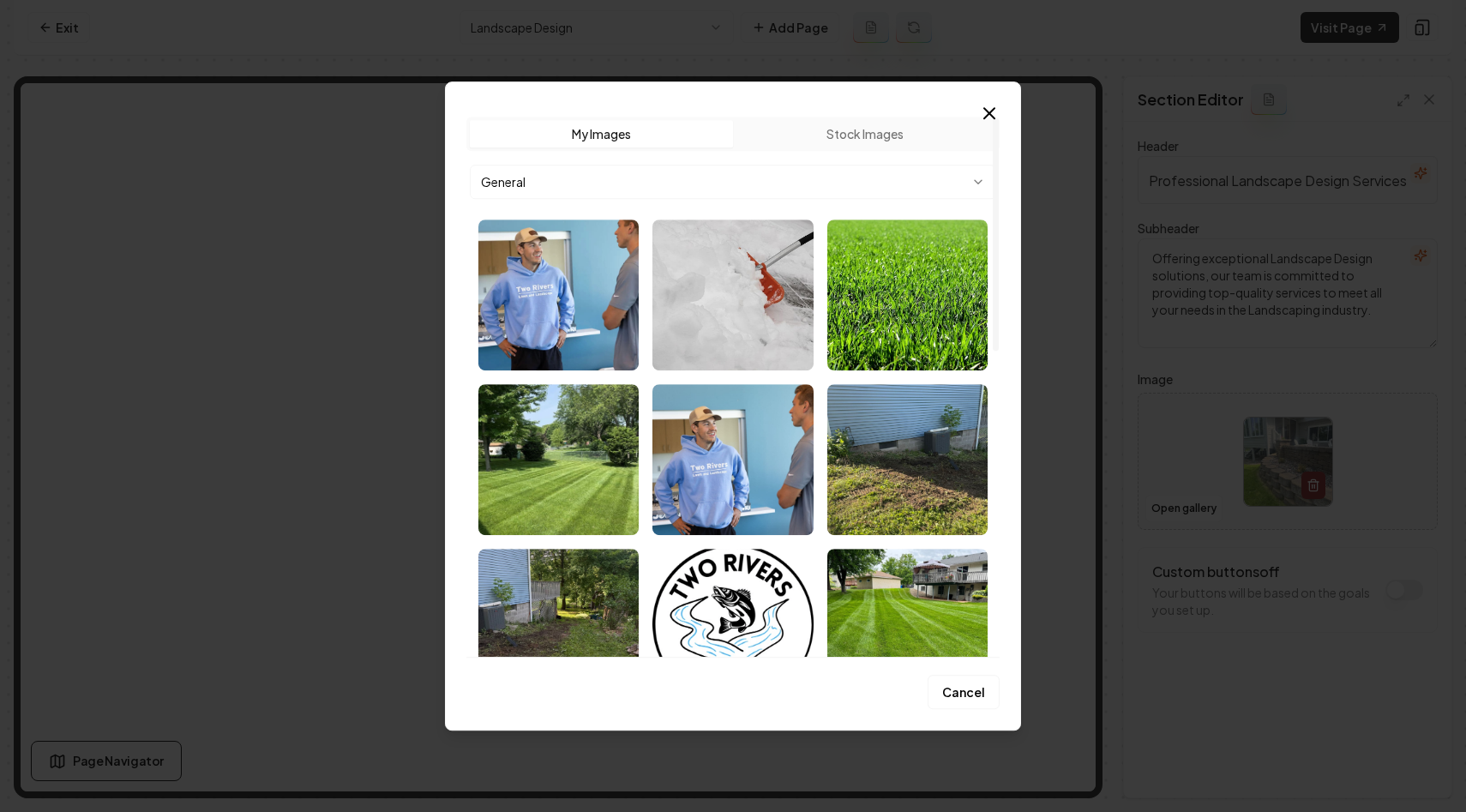
click at [626, 173] on body "Computer Required This feature is only available on a computer. Please switch t…" at bounding box center [733, 406] width 1466 height 812
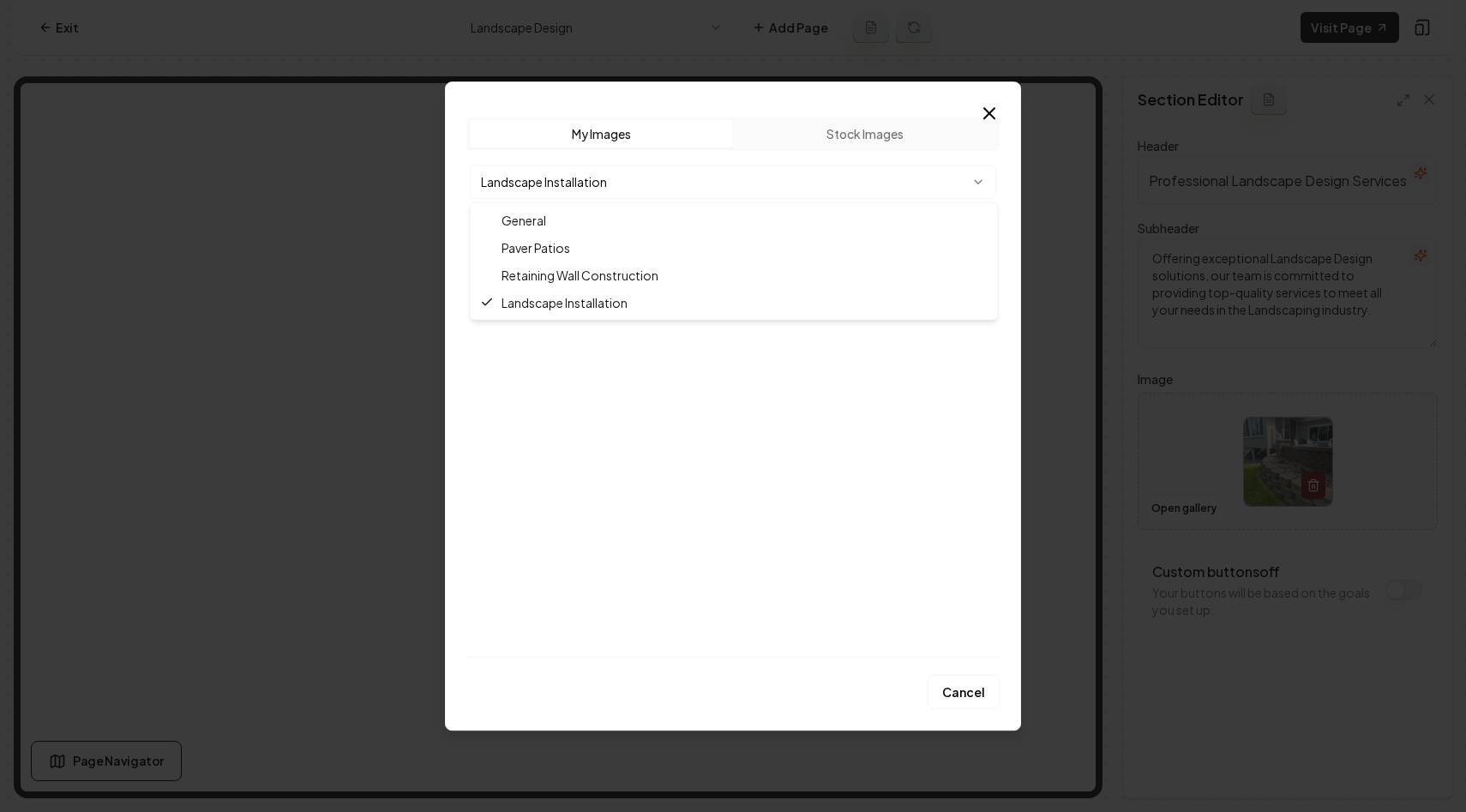
click at [638, 188] on body "Computer Required This feature is only available on a computer. Please switch t…" at bounding box center [733, 406] width 1466 height 812
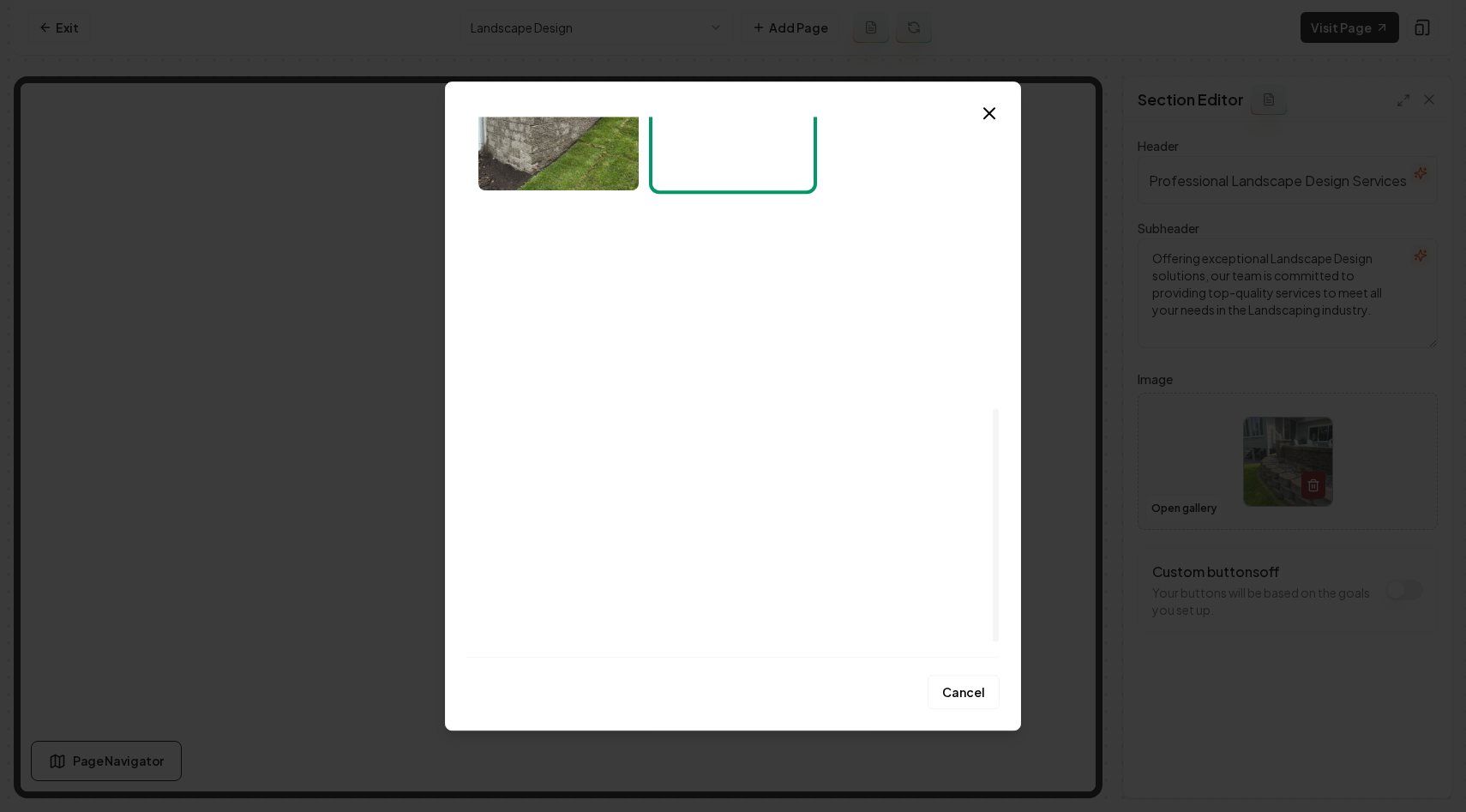
scroll to position [707, 0]
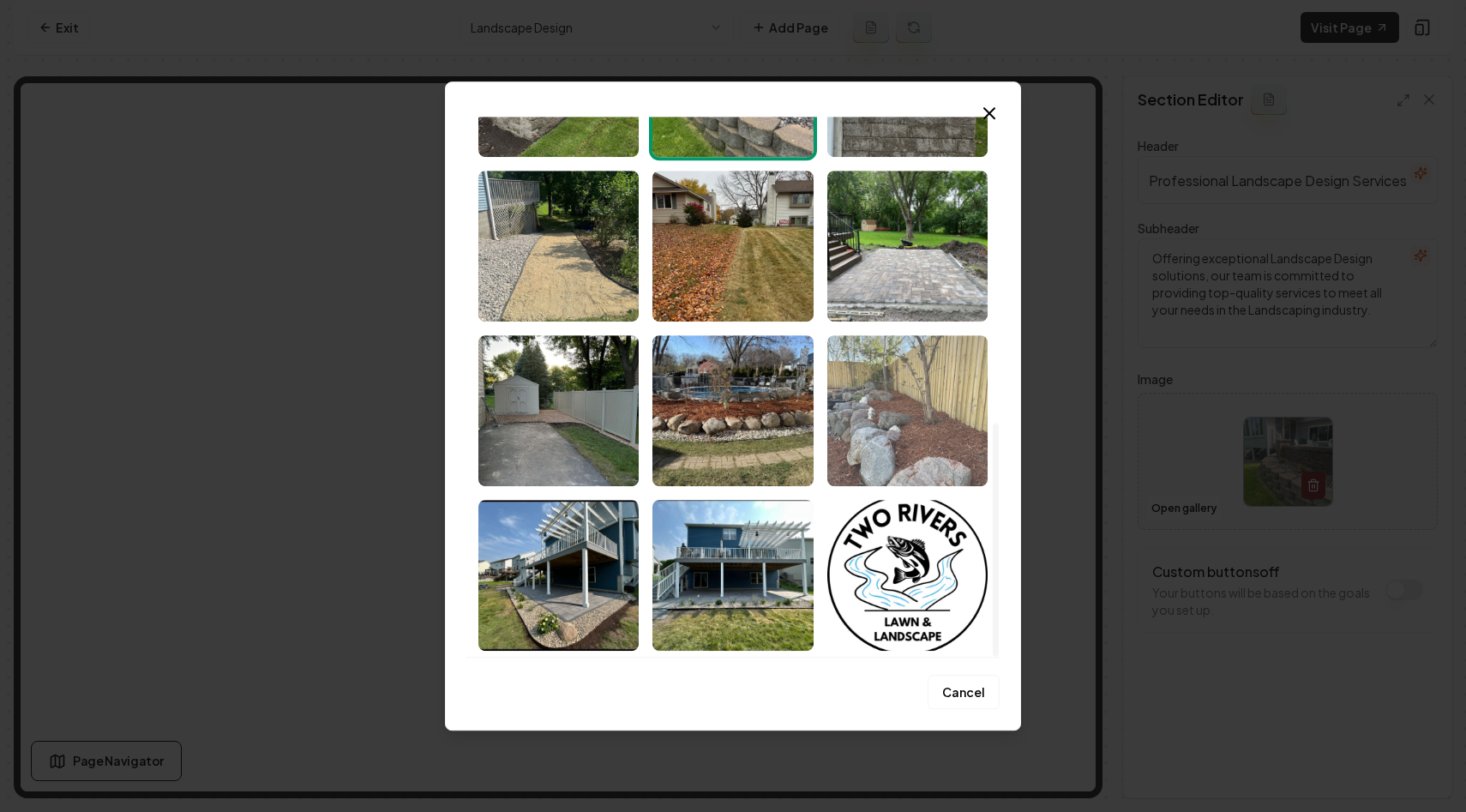
click at [918, 394] on img "Select image image_68c054945c7cd75eb86a5085.jpeg" at bounding box center [907, 410] width 160 height 151
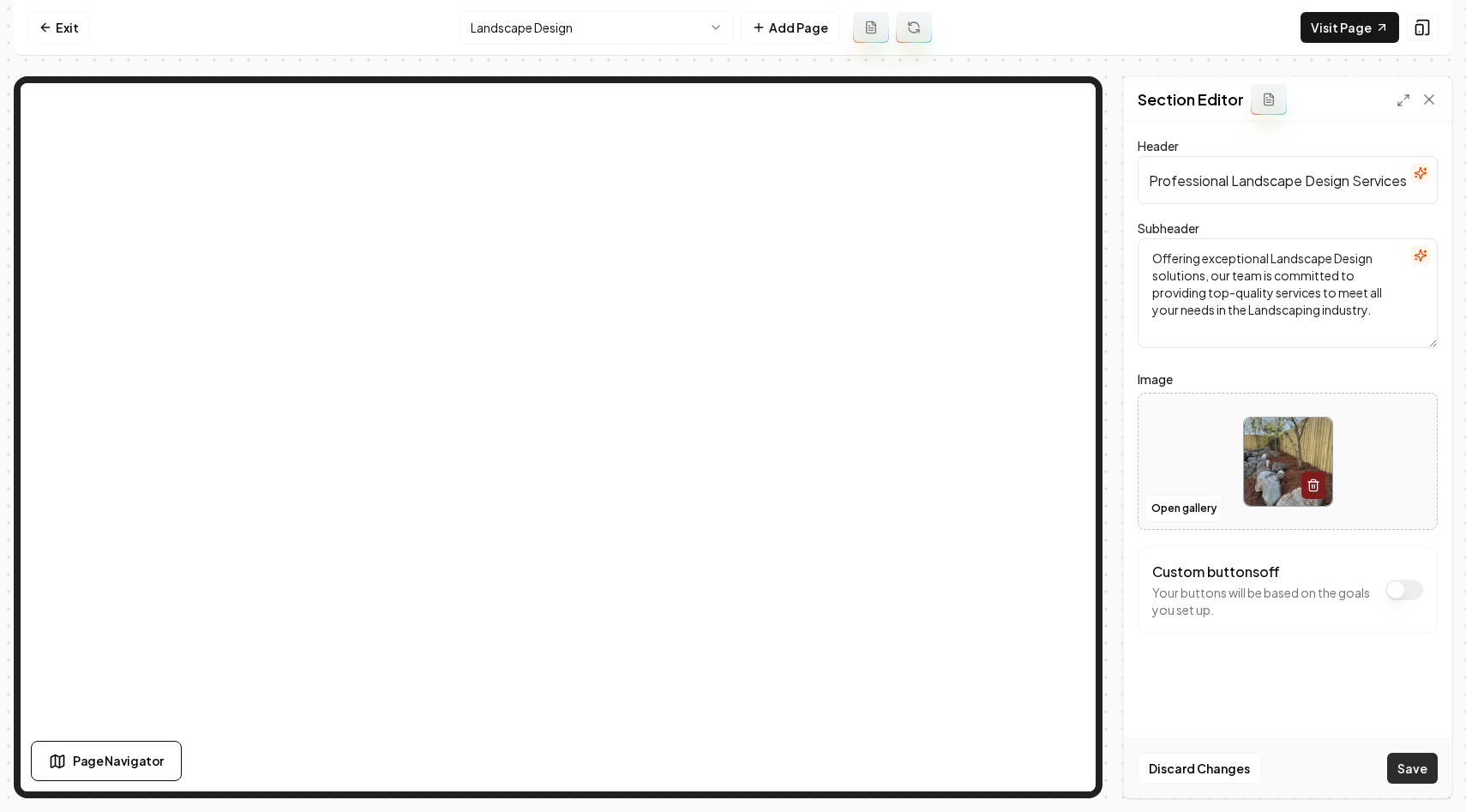
click at [1418, 767] on button "Save" at bounding box center [1412, 768] width 51 height 31
click at [674, 25] on html "Computer Required This feature is only available on a computer. Please switch t…" at bounding box center [733, 406] width 1466 height 812
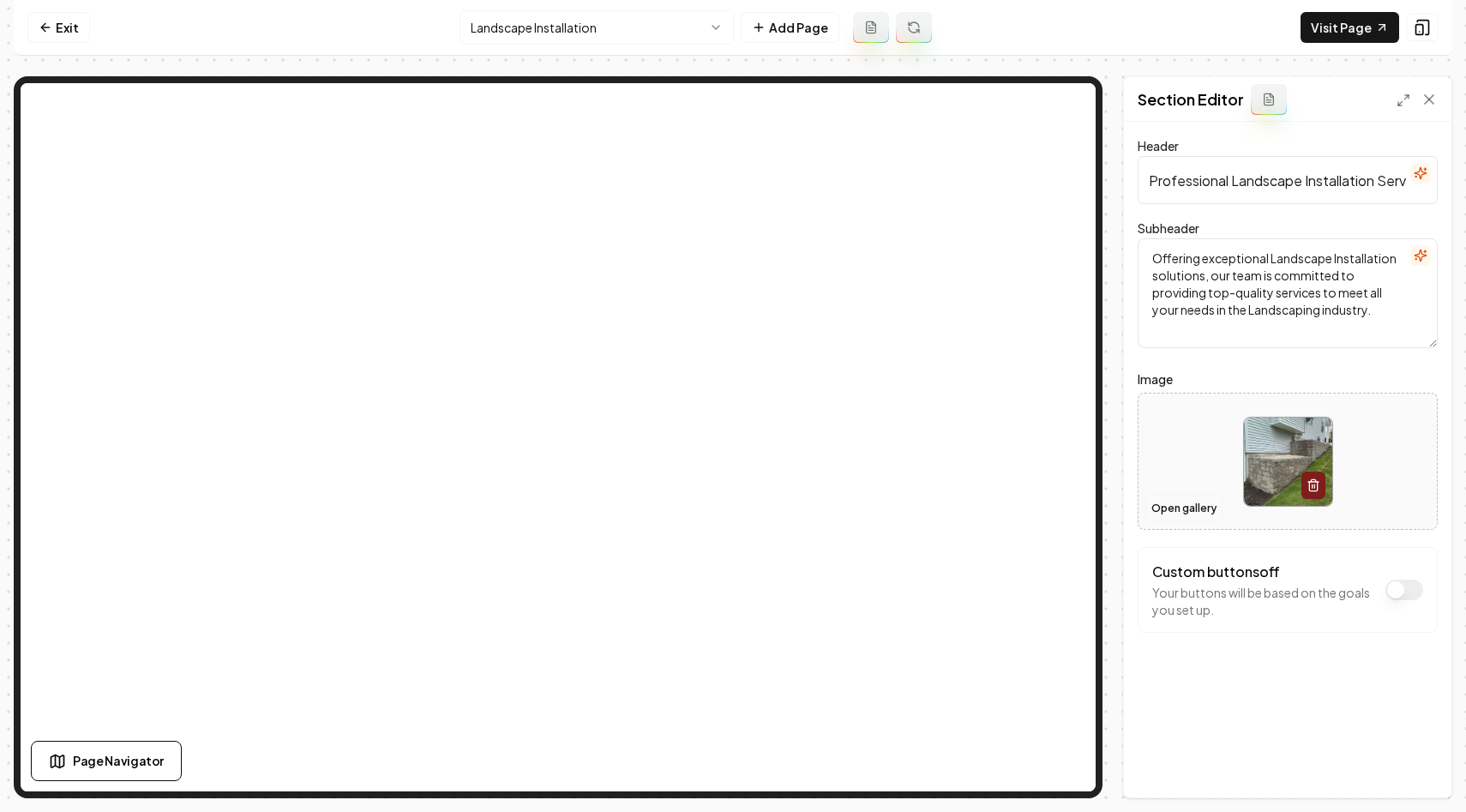
click at [1207, 507] on button "Open gallery" at bounding box center [1184, 508] width 77 height 28
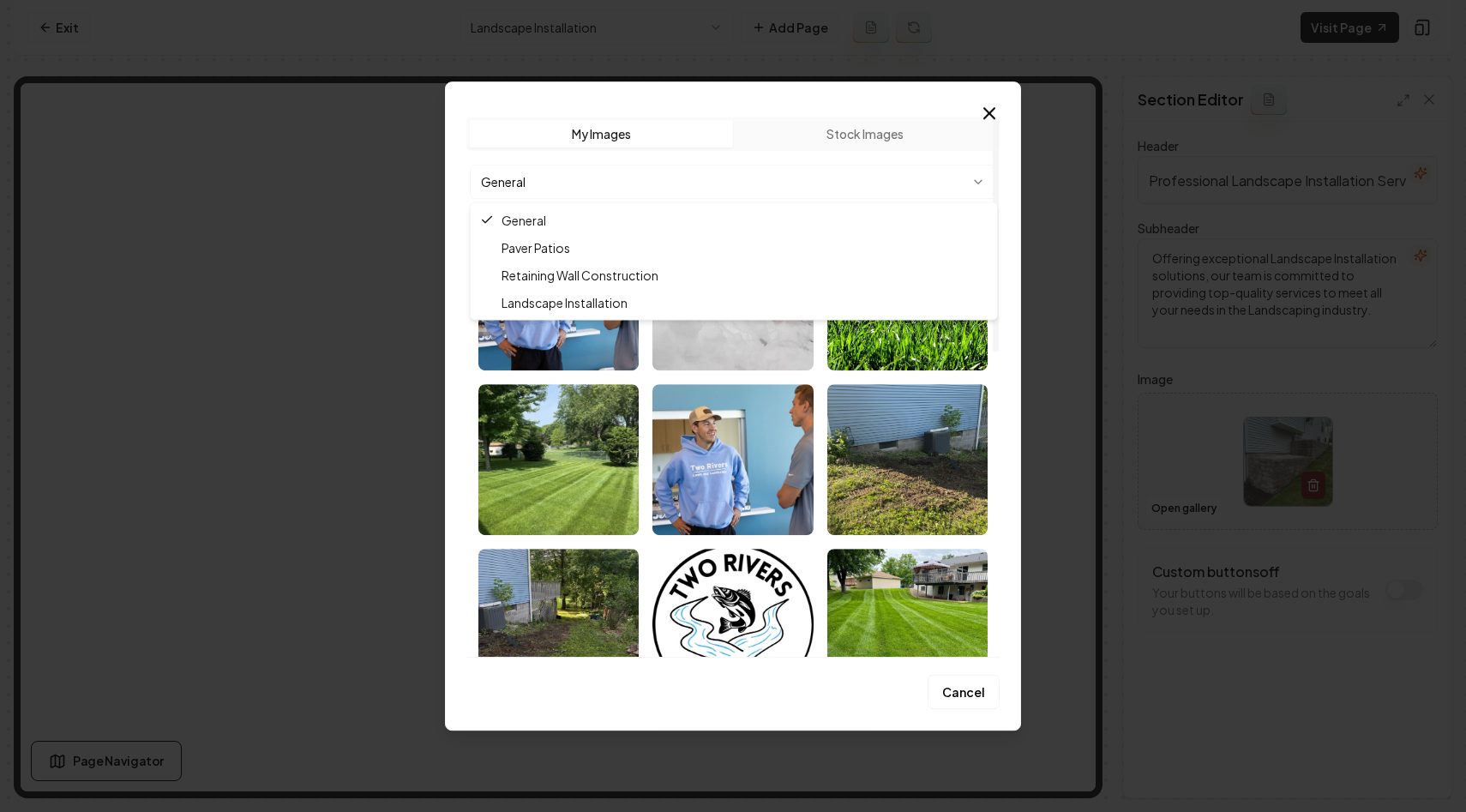
click at [607, 180] on body "Computer Required This feature is only available on a computer. Please switch t…" at bounding box center [733, 406] width 1466 height 812
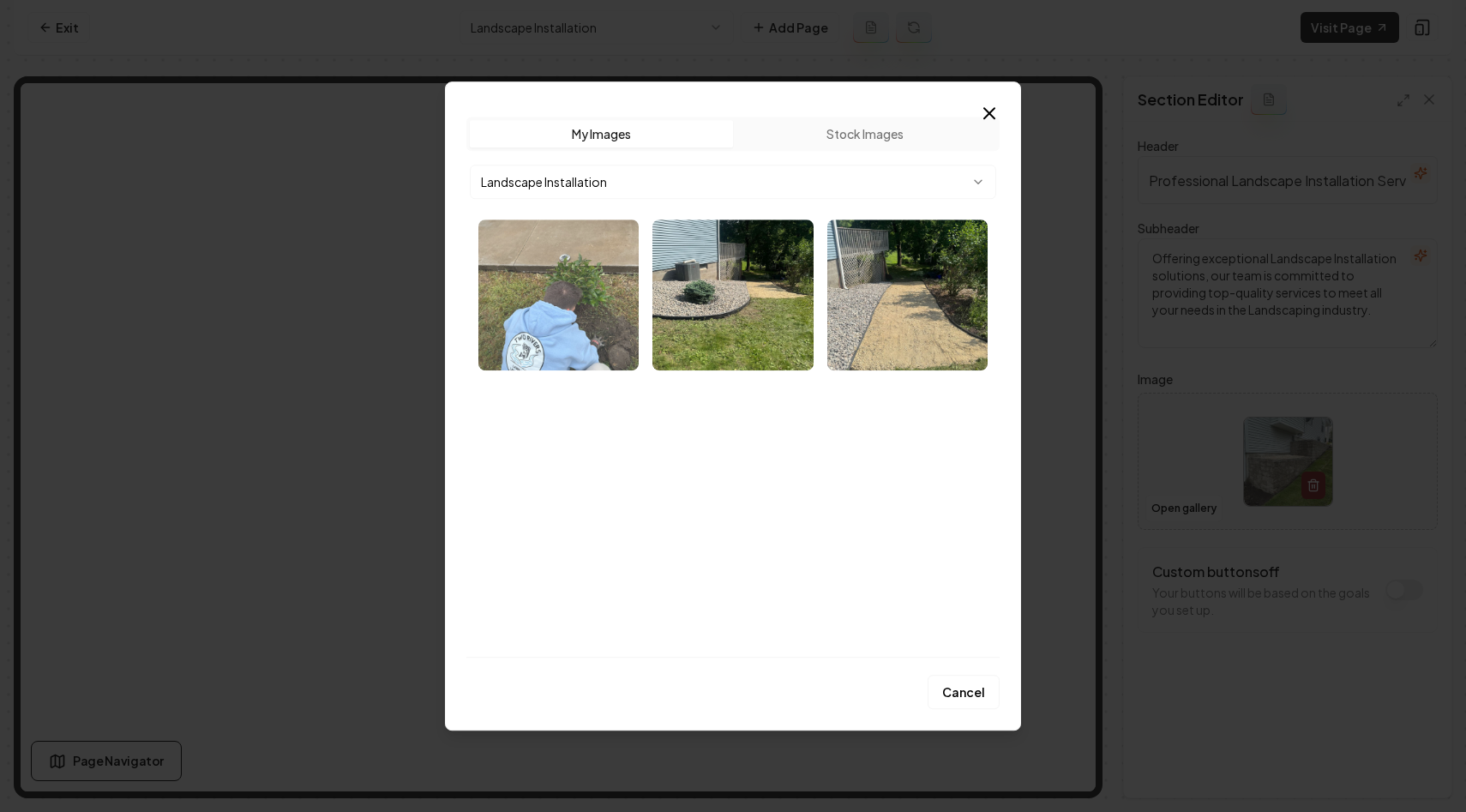
click at [578, 308] on img "Select image image_68c0e3465c7cd75eb8efdb75.webp" at bounding box center [558, 295] width 160 height 151
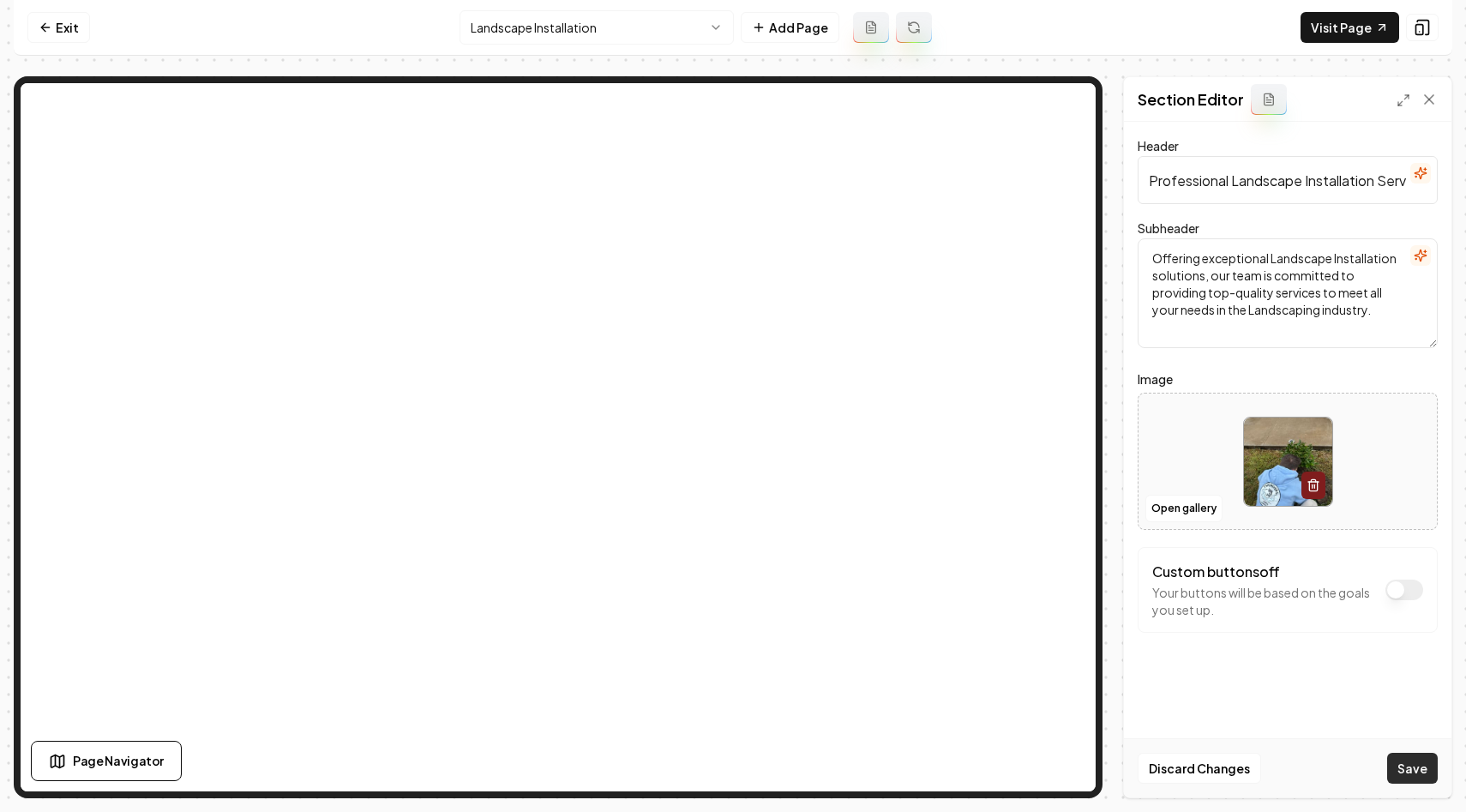
click at [1407, 767] on button "Save" at bounding box center [1412, 768] width 51 height 31
click at [1174, 508] on button "Open gallery" at bounding box center [1184, 508] width 77 height 28
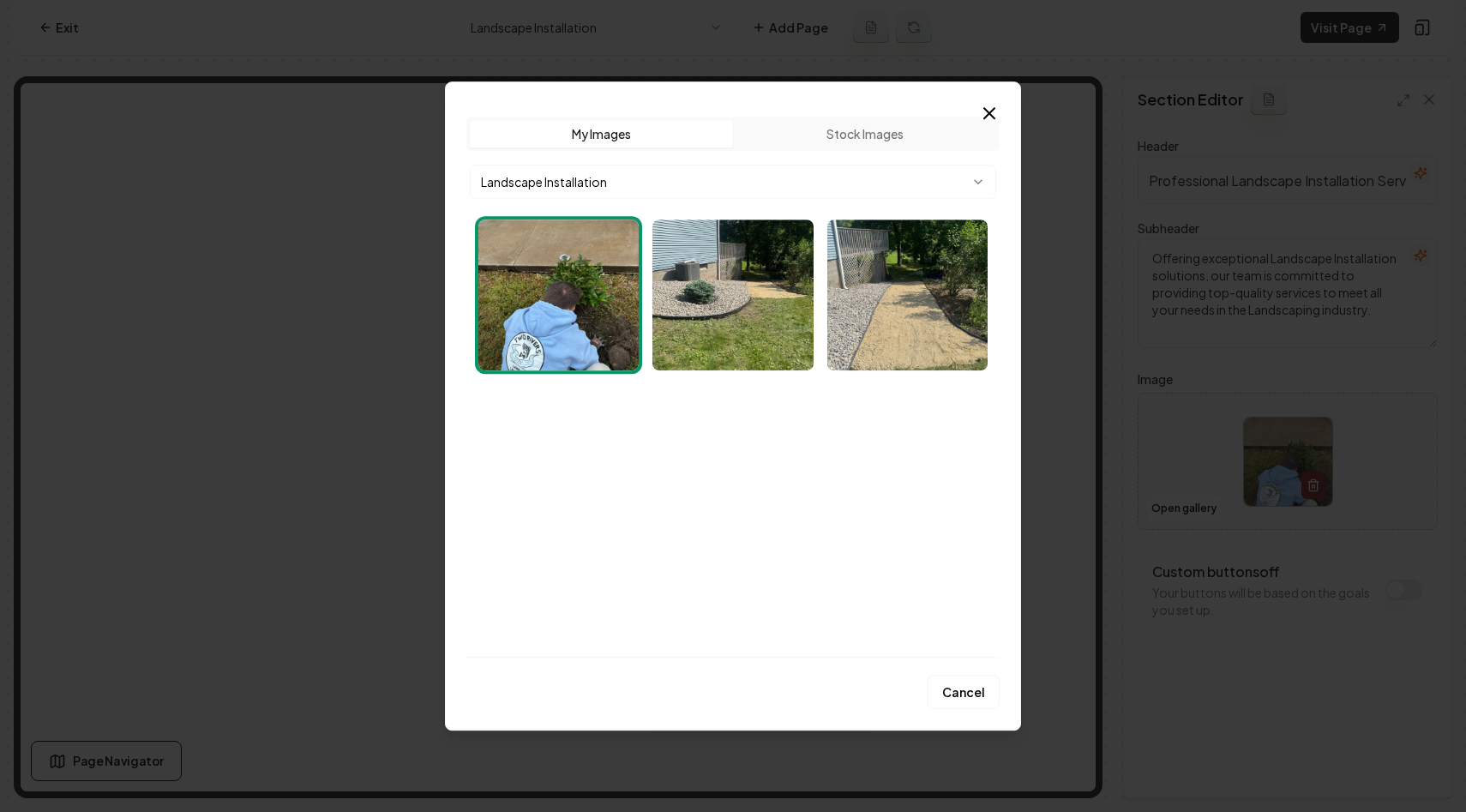
click at [752, 183] on body "Computer Required This feature is only available on a computer. Please switch t…" at bounding box center [733, 406] width 1466 height 812
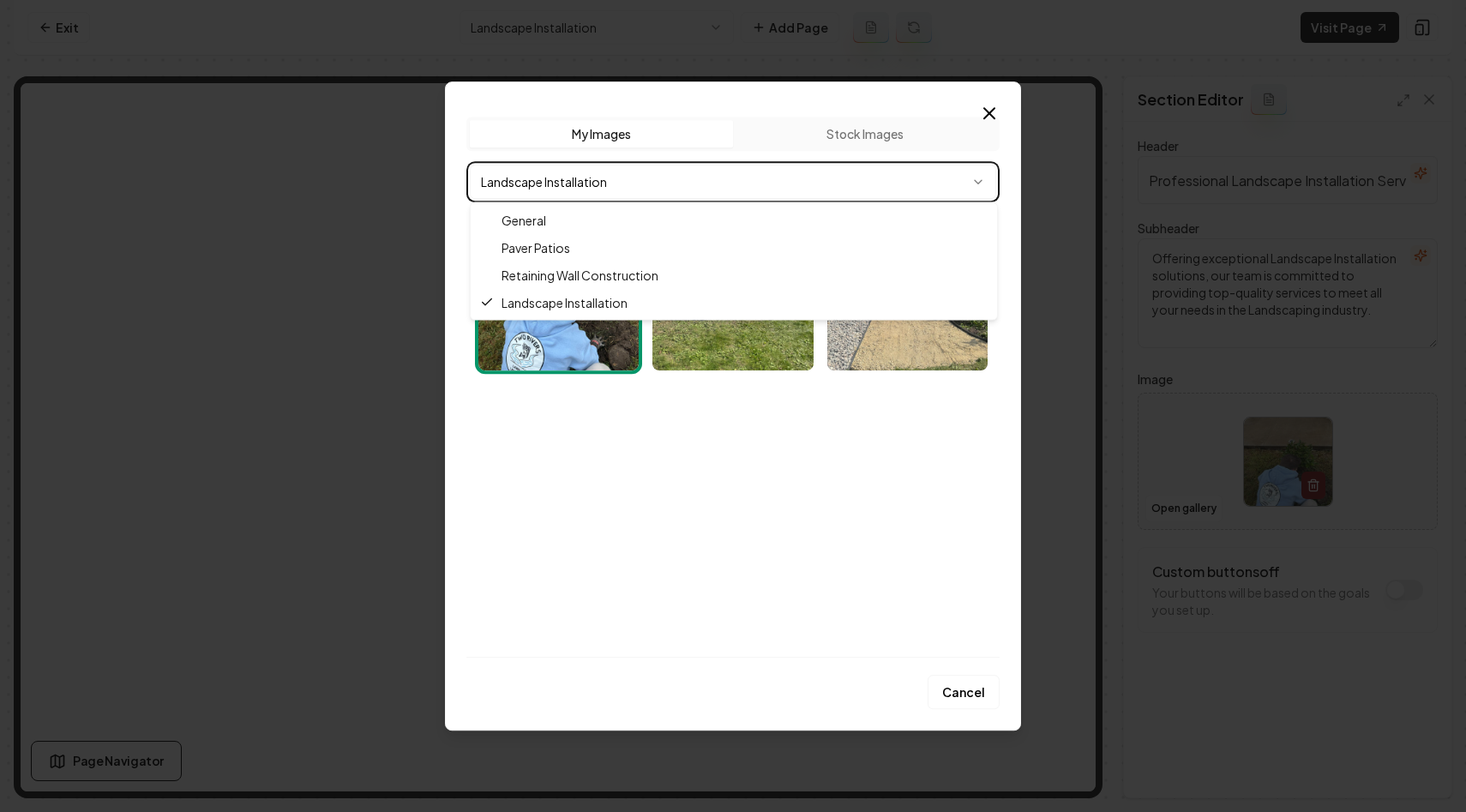
click at [751, 156] on body "Computer Required This feature is only available on a computer. Please switch t…" at bounding box center [733, 406] width 1466 height 812
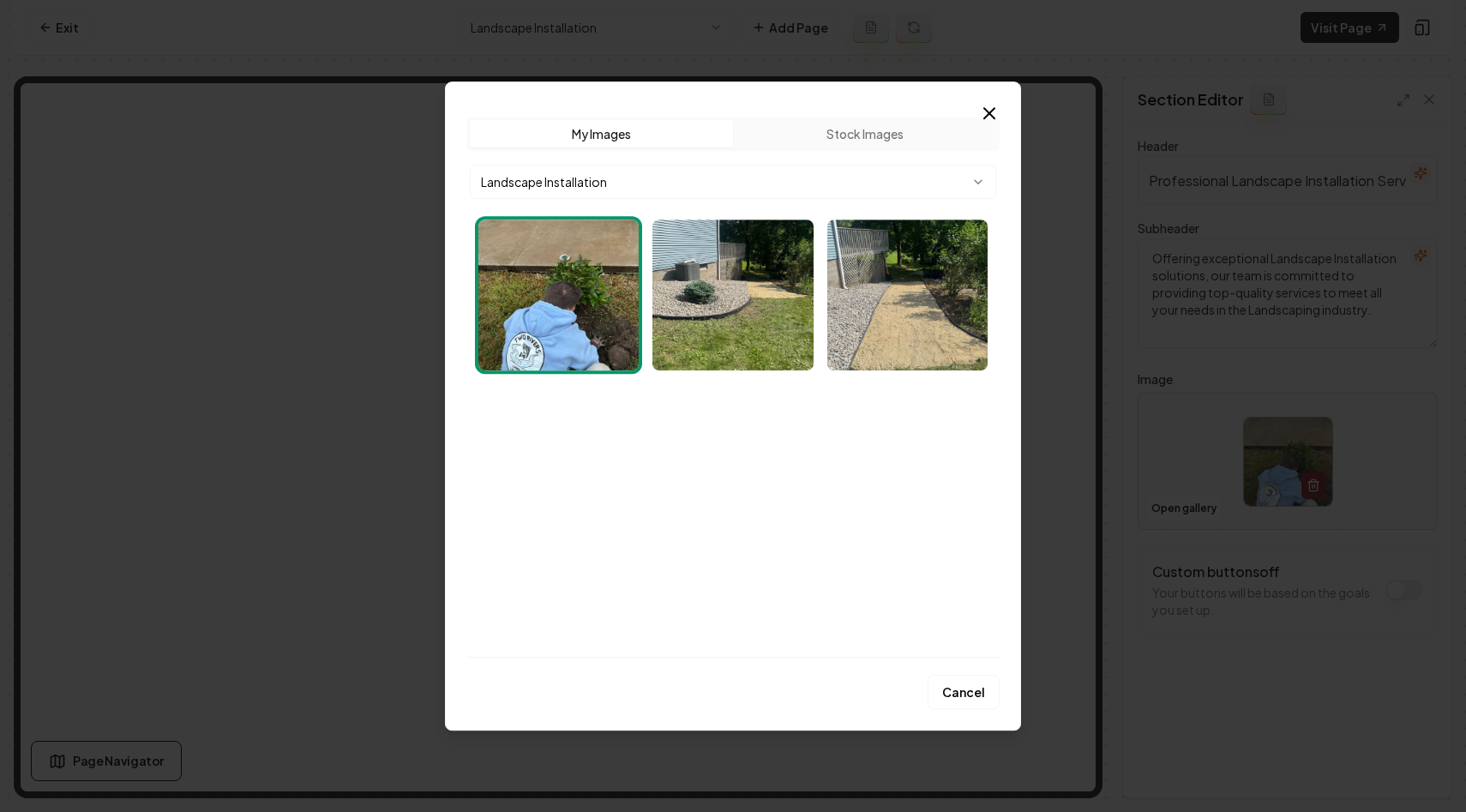
click at [673, 179] on body "Computer Required This feature is only available on a computer. Please switch t…" at bounding box center [733, 406] width 1466 height 812
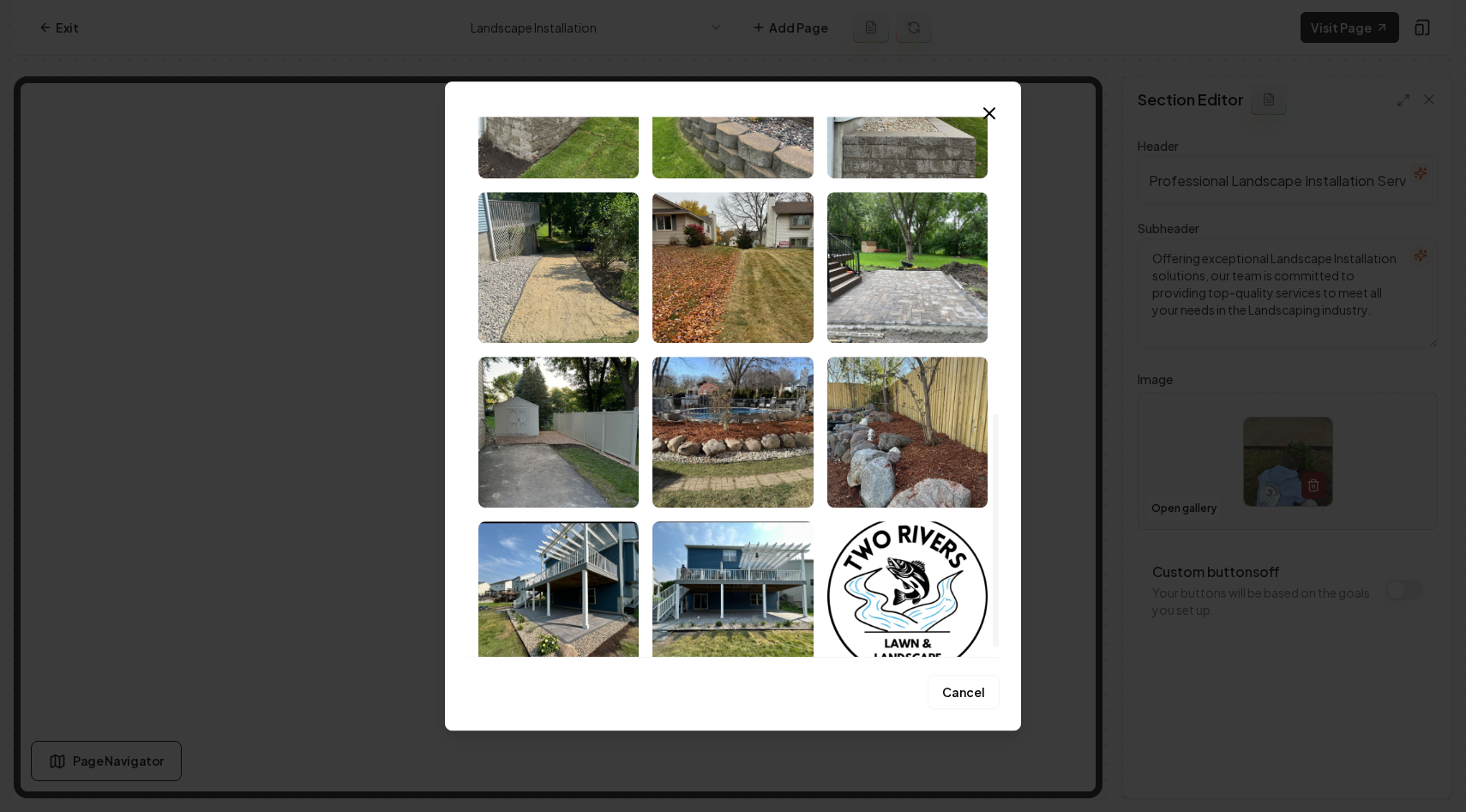
scroll to position [707, 0]
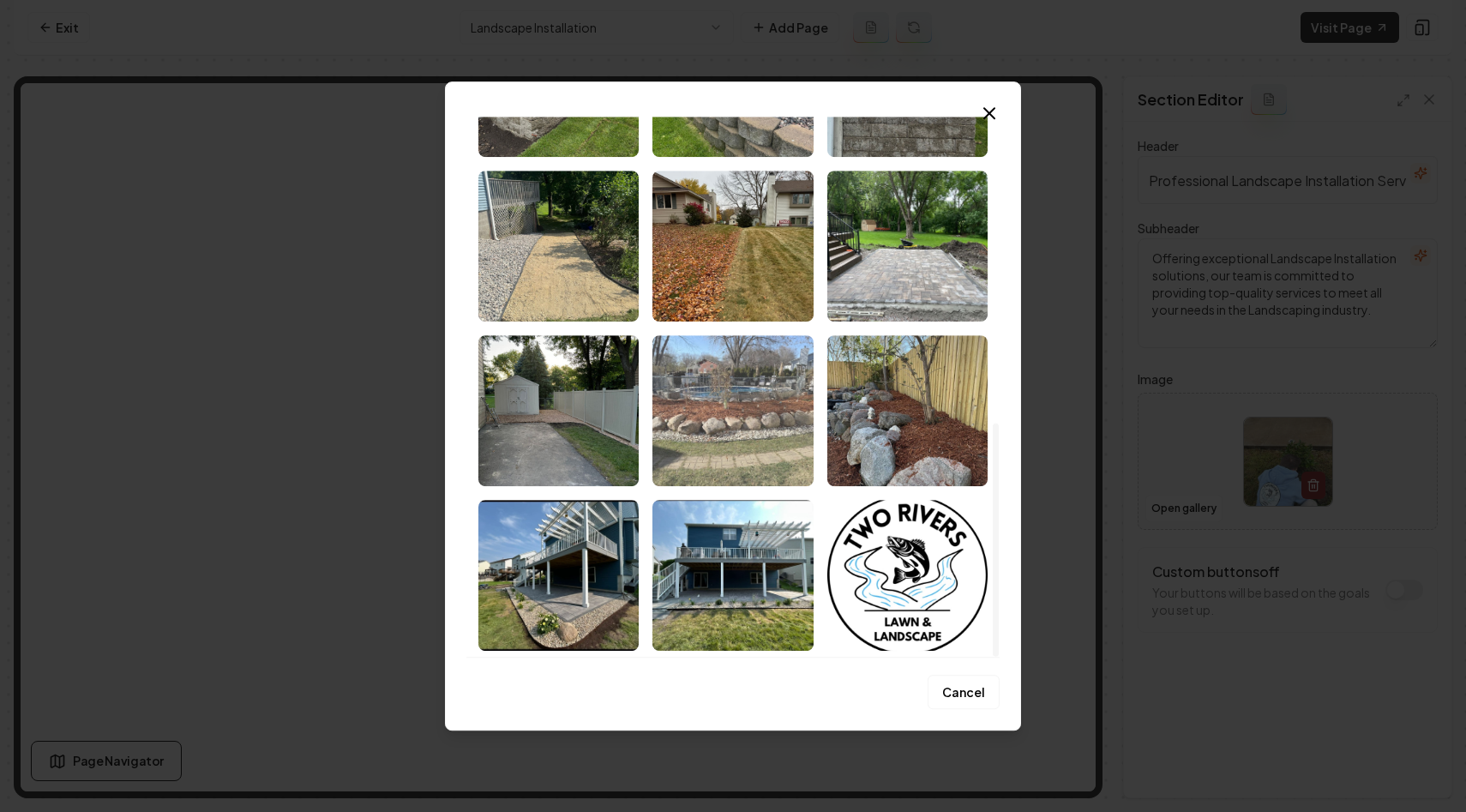
click at [754, 405] on img "Select image image_68c054945c7cd75eb86a51fa.jpeg" at bounding box center [733, 410] width 160 height 151
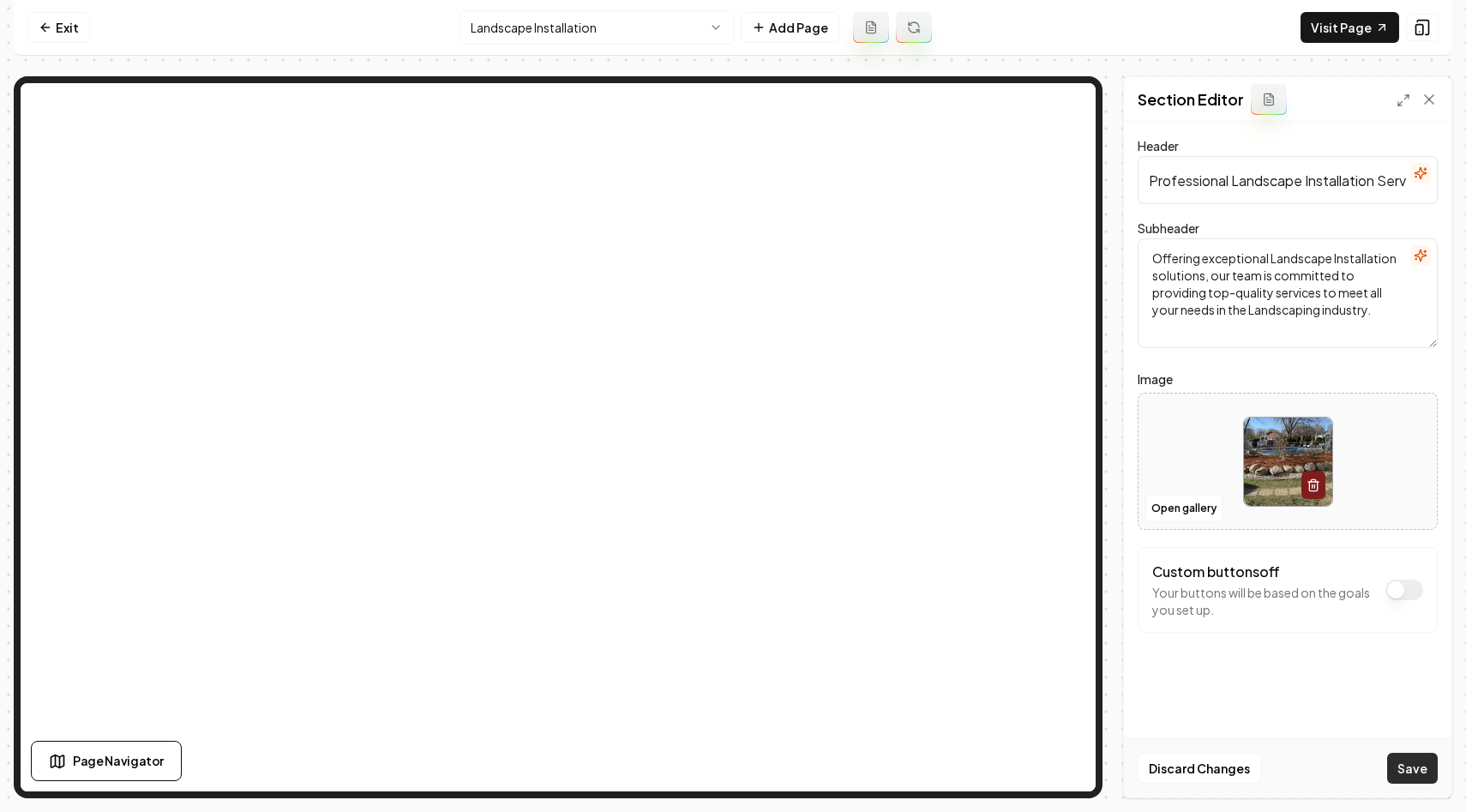
click at [1430, 771] on button "Save" at bounding box center [1412, 768] width 51 height 31
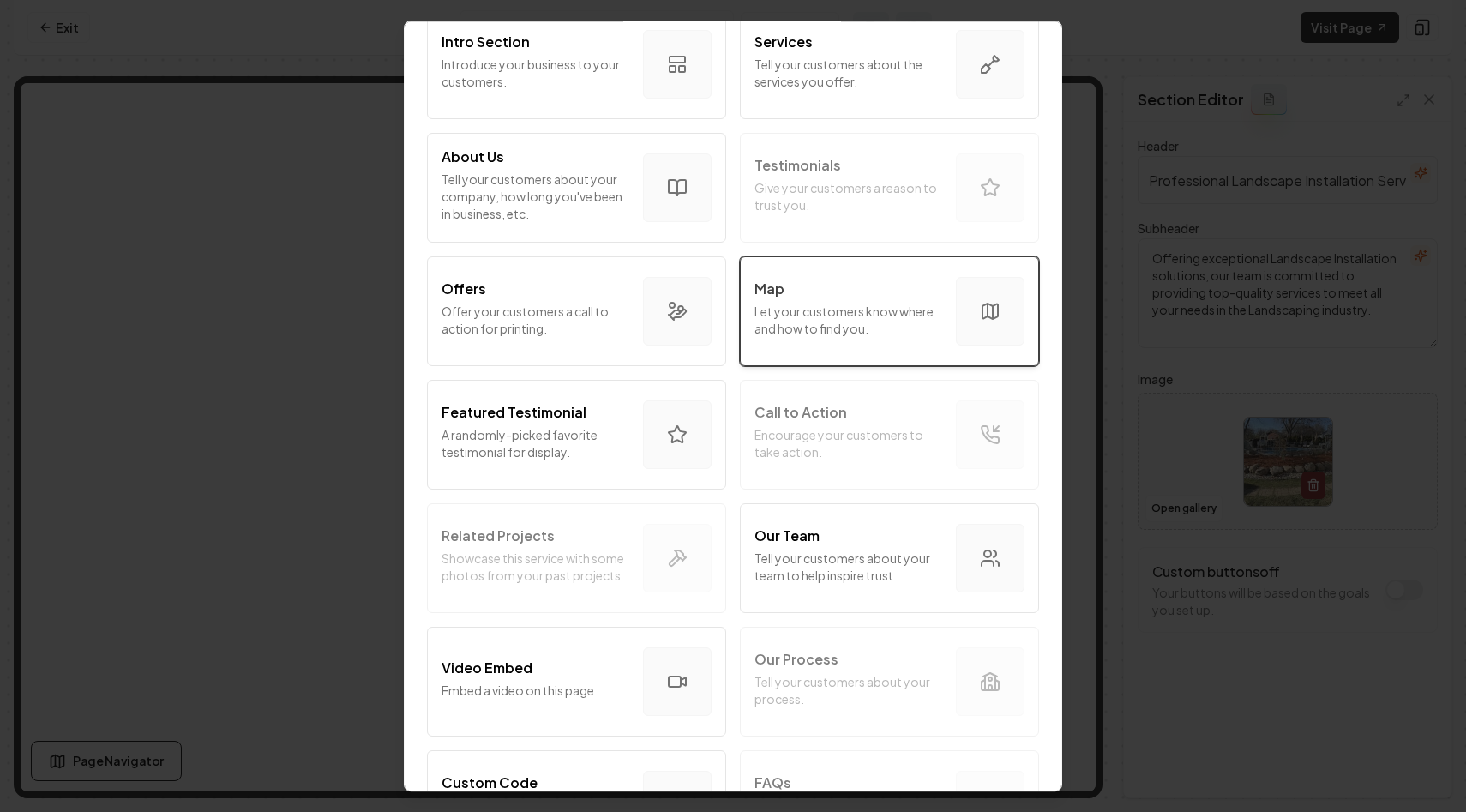
scroll to position [0, 0]
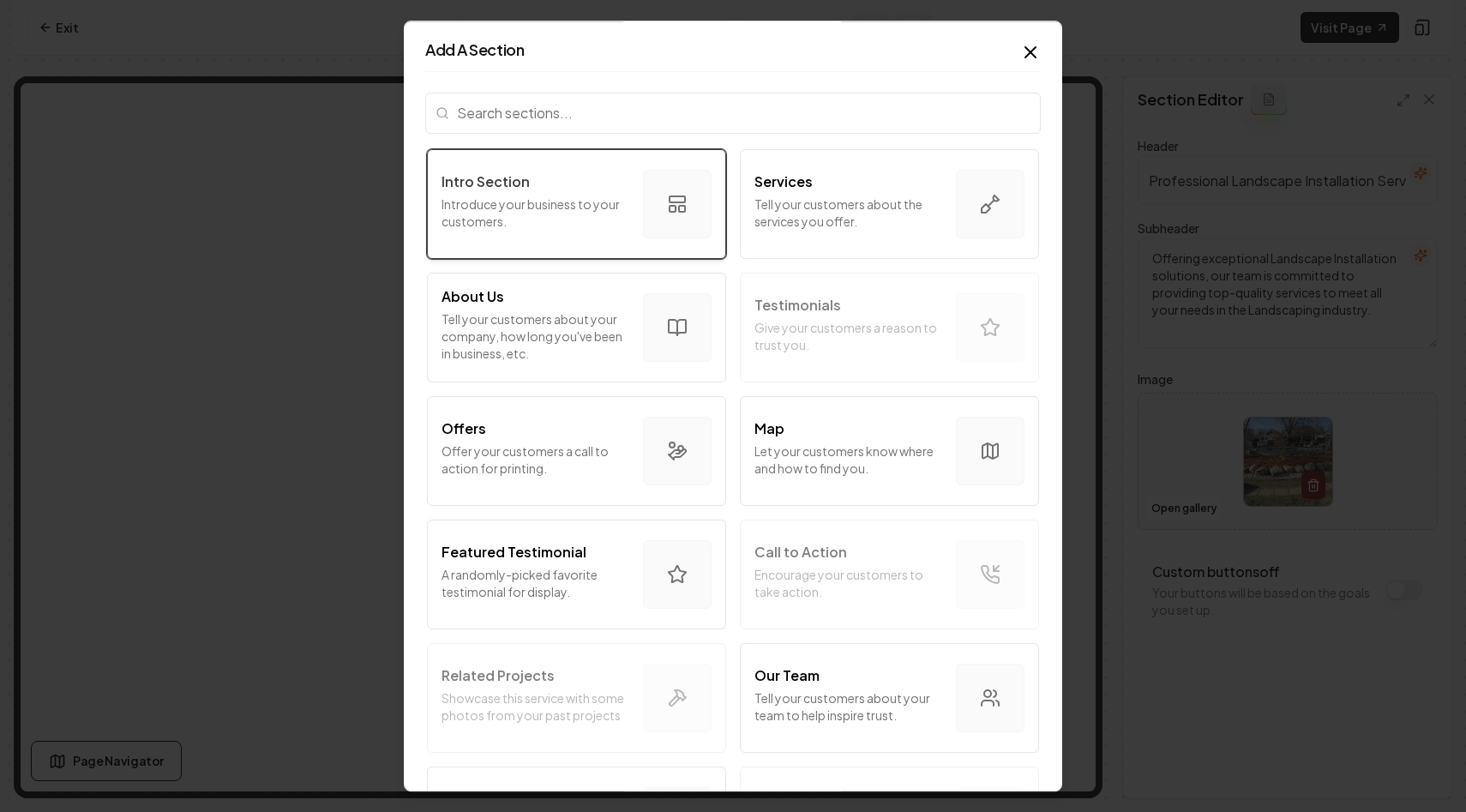
click at [549, 229] on p "Introduce your business to your customers." at bounding box center [536, 213] width 188 height 35
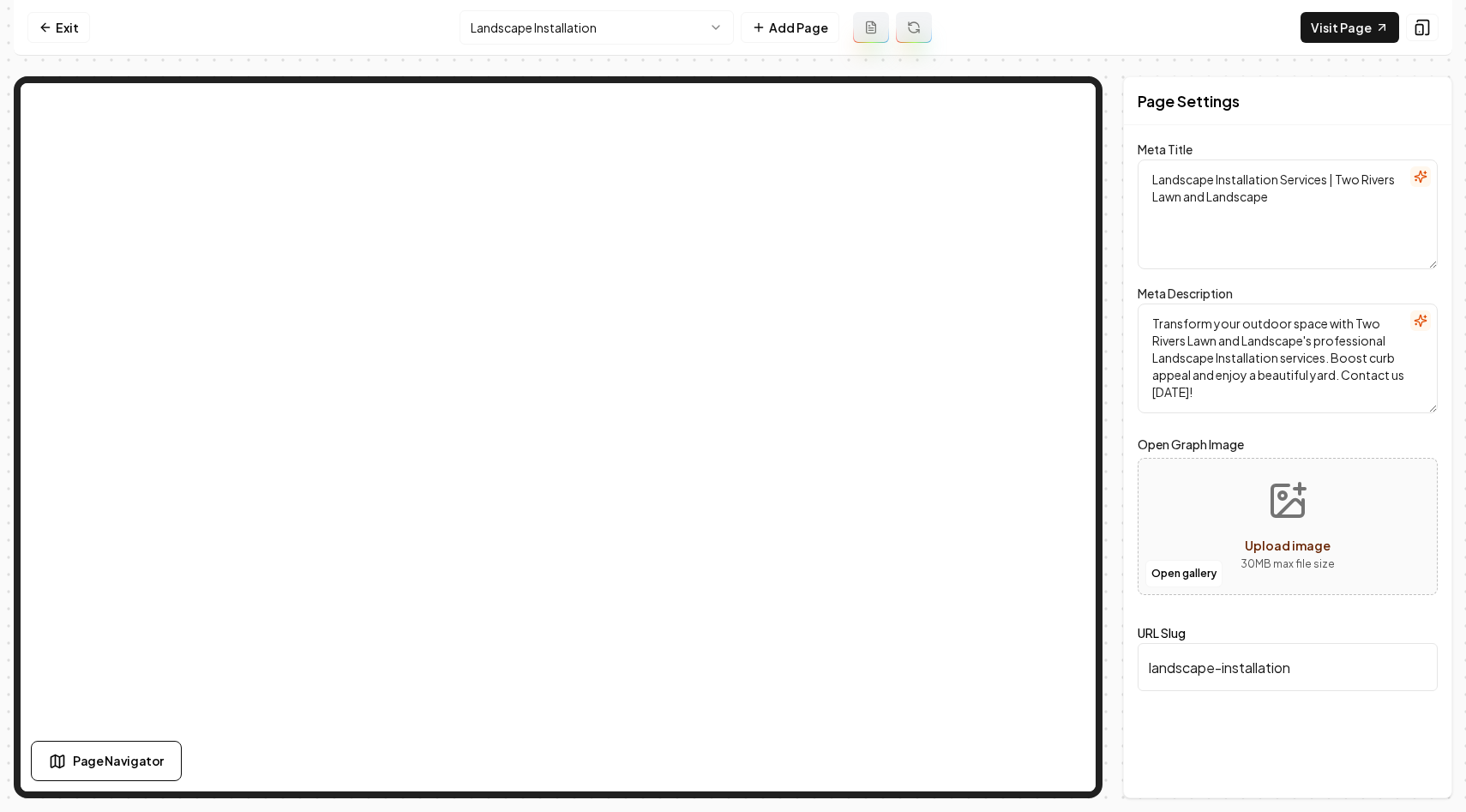
click at [1037, 36] on nav "Exit Landscape Installation Add Page Visit Page" at bounding box center [733, 28] width 1439 height 56
click at [640, 32] on html "Computer Required This feature is only available on a computer. Please switch t…" at bounding box center [733, 406] width 1466 height 812
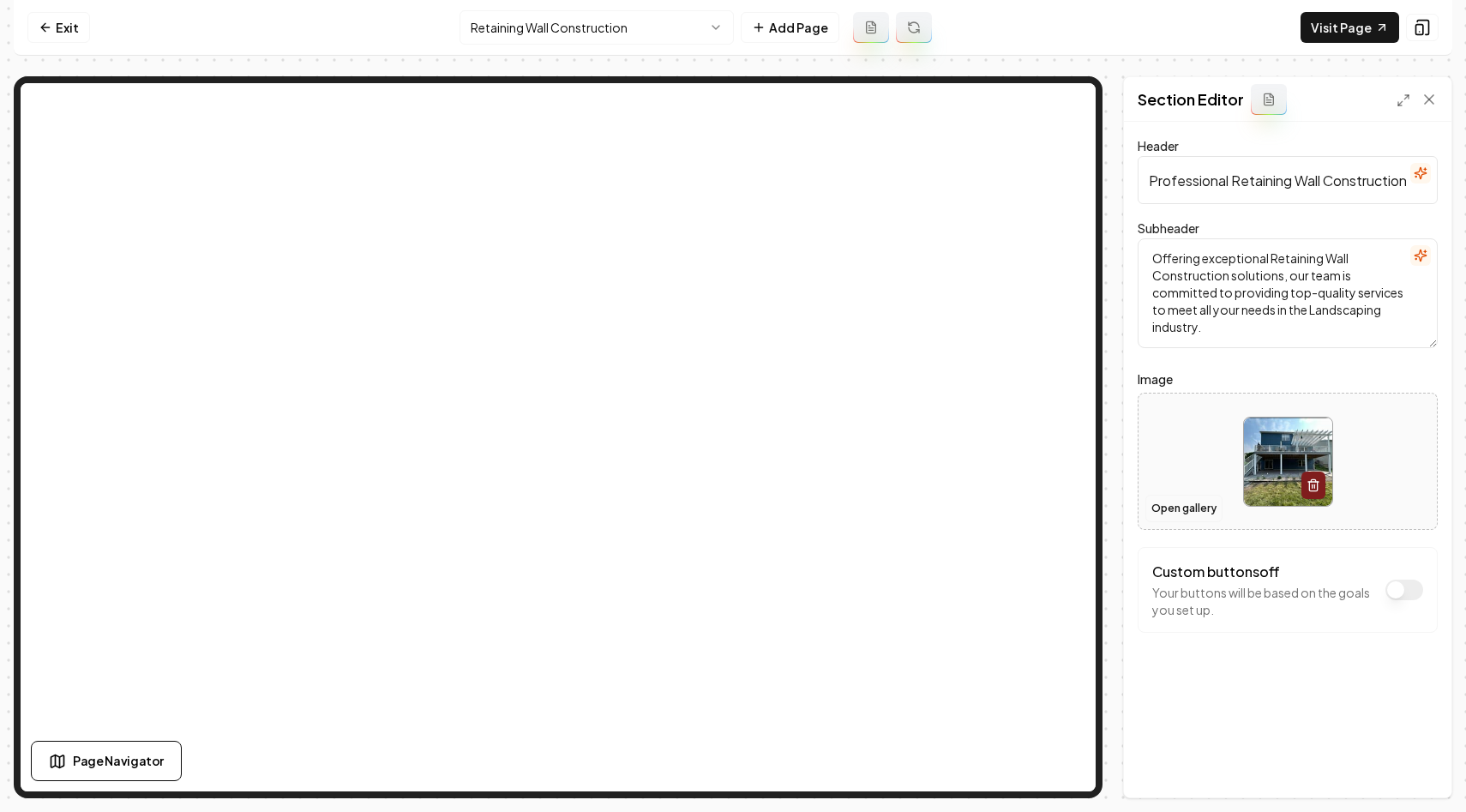
click at [1198, 516] on button "Open gallery" at bounding box center [1184, 508] width 77 height 28
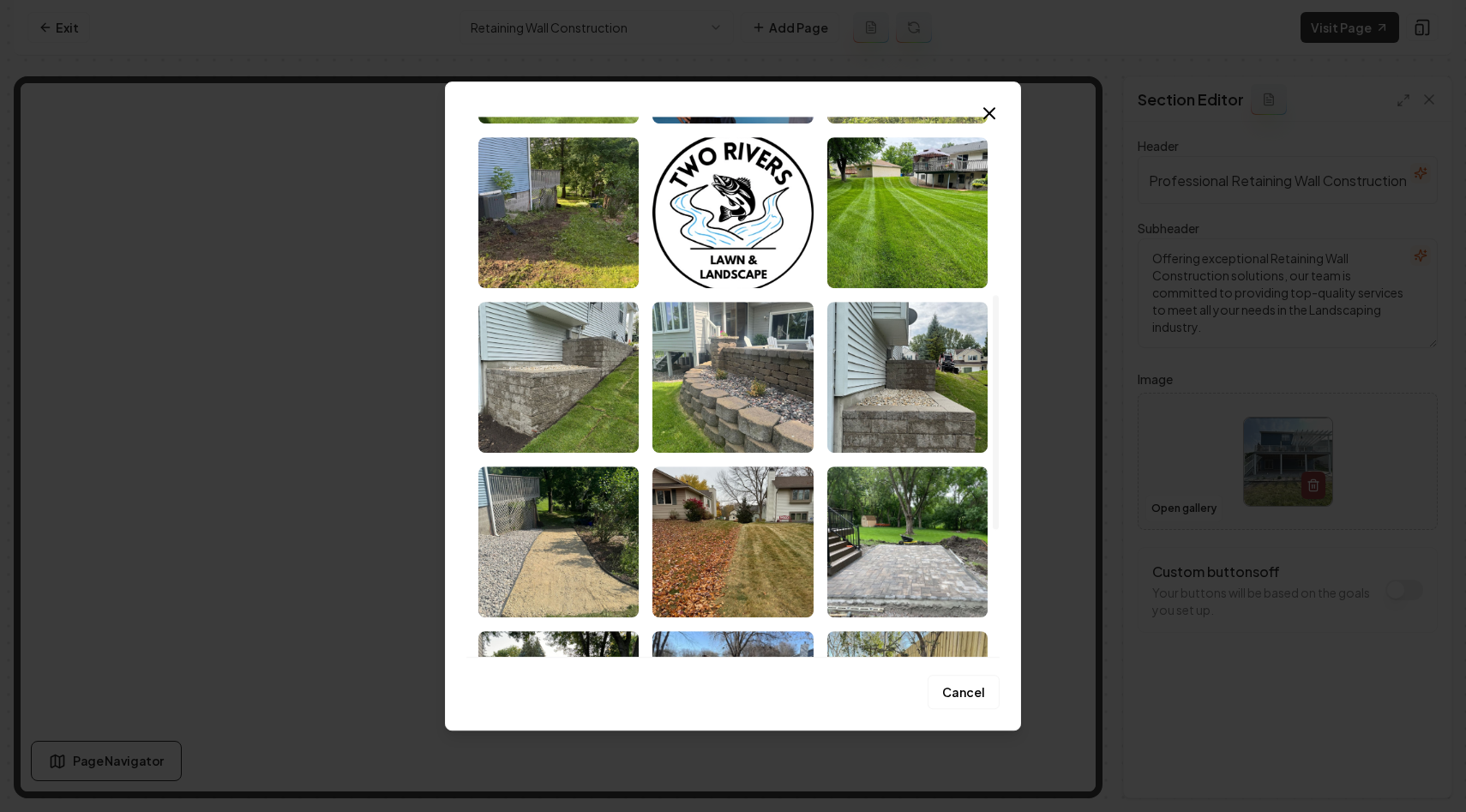
scroll to position [426, 0]
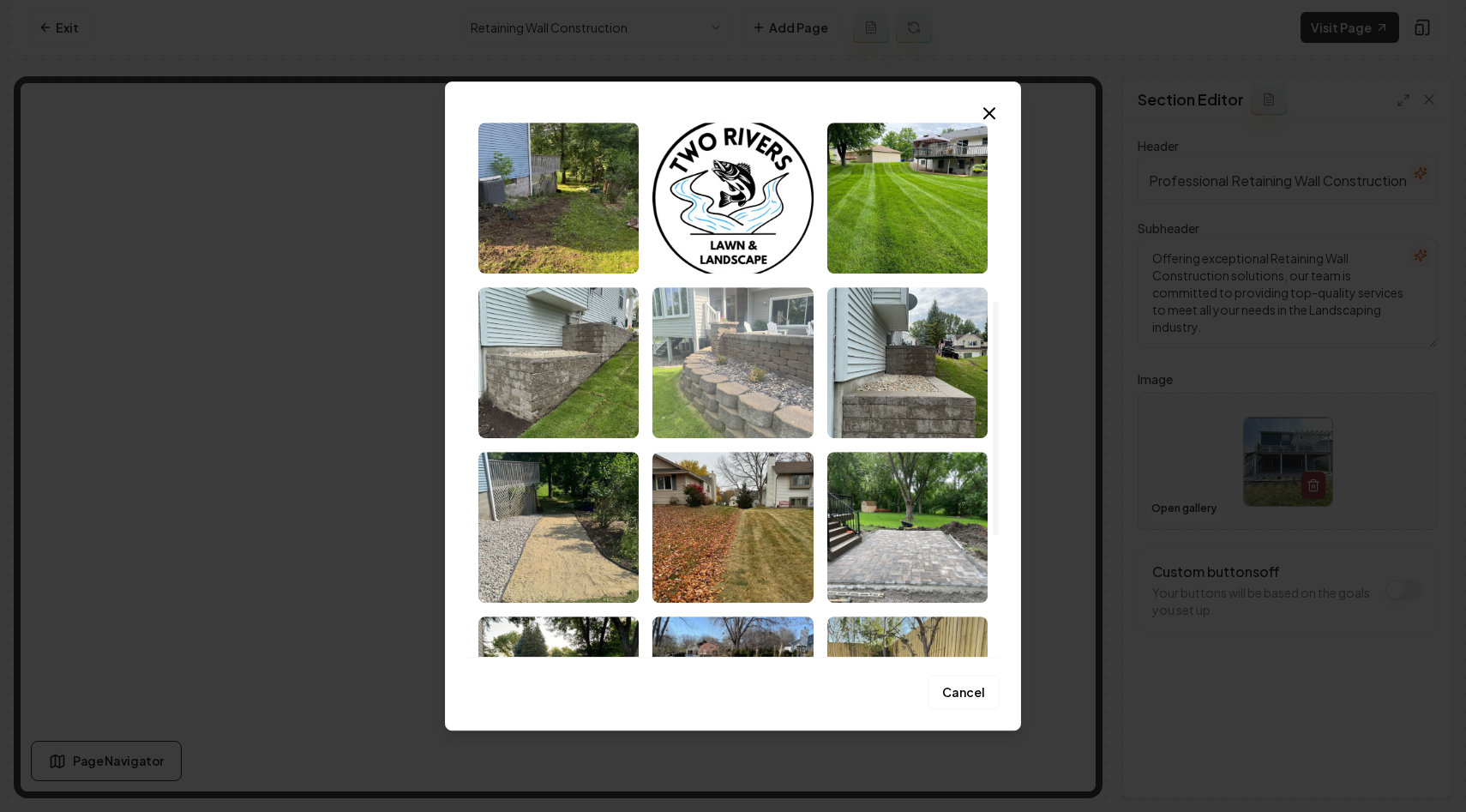
click at [757, 349] on img "Select image image_68c054975c7cd75eb86a5dc3.jpeg" at bounding box center [733, 362] width 160 height 151
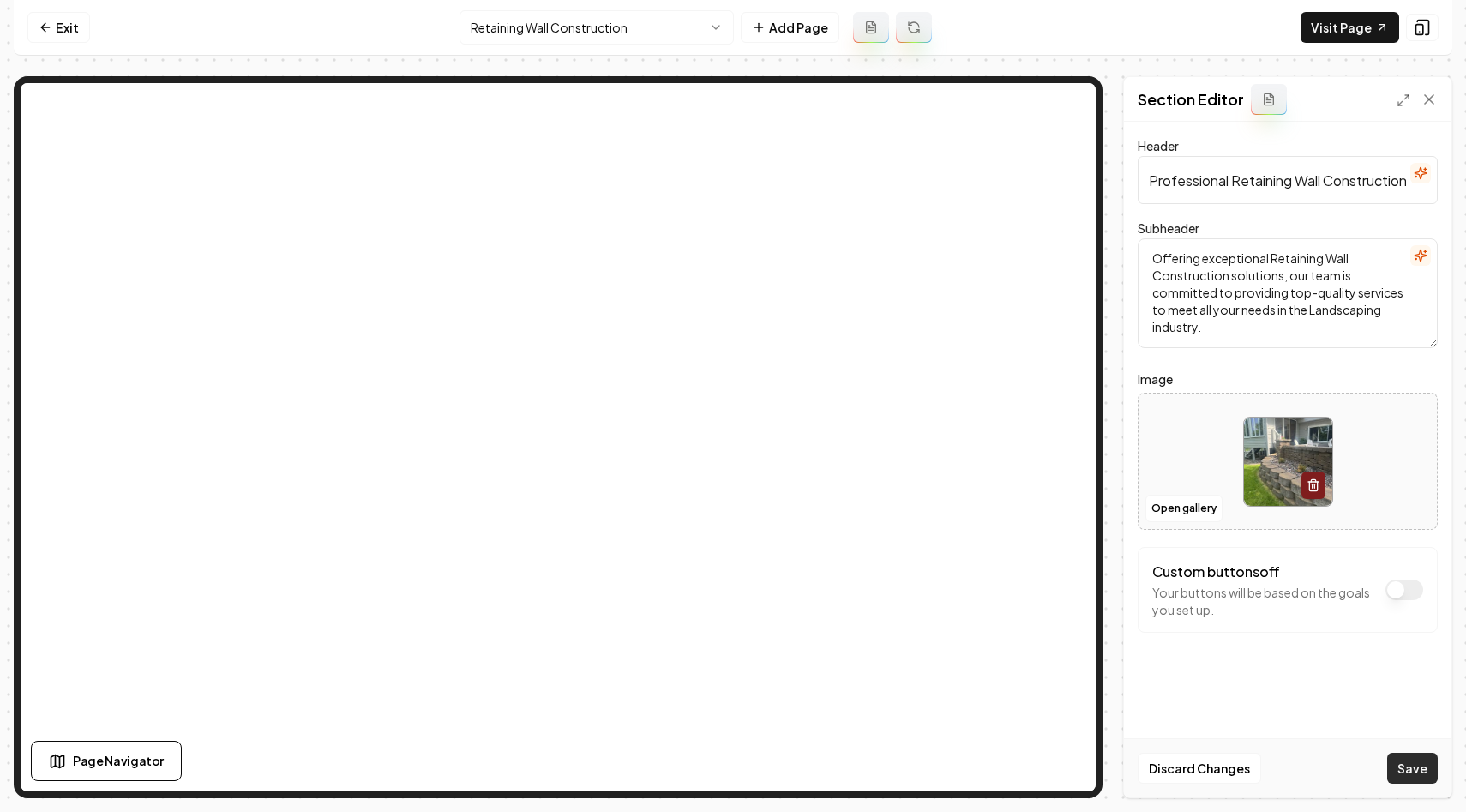
click at [1408, 766] on button "Save" at bounding box center [1412, 768] width 51 height 31
click at [655, 27] on html "Computer Required This feature is only available on a computer. Please switch t…" at bounding box center [733, 406] width 1466 height 812
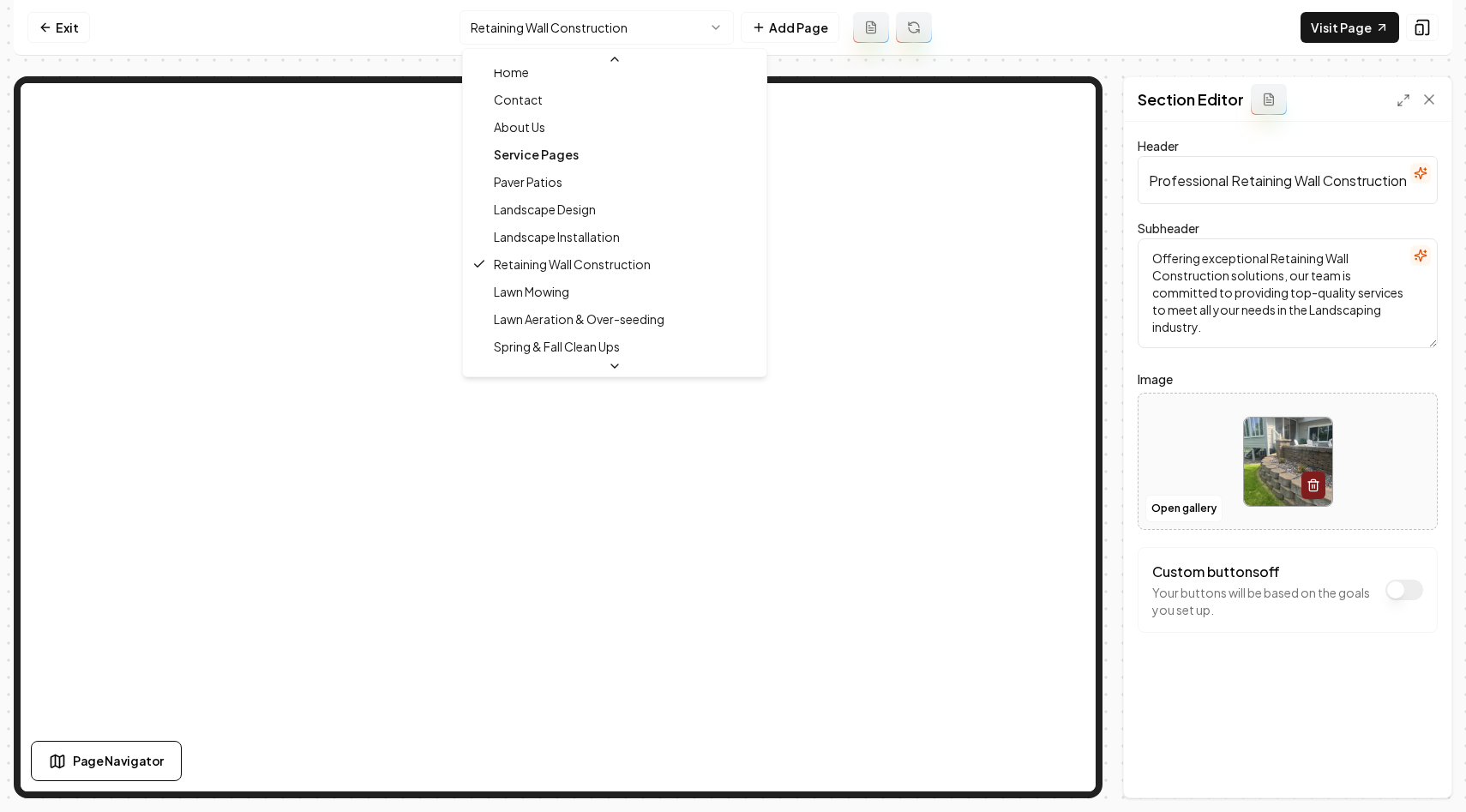
scroll to position [53, 0]
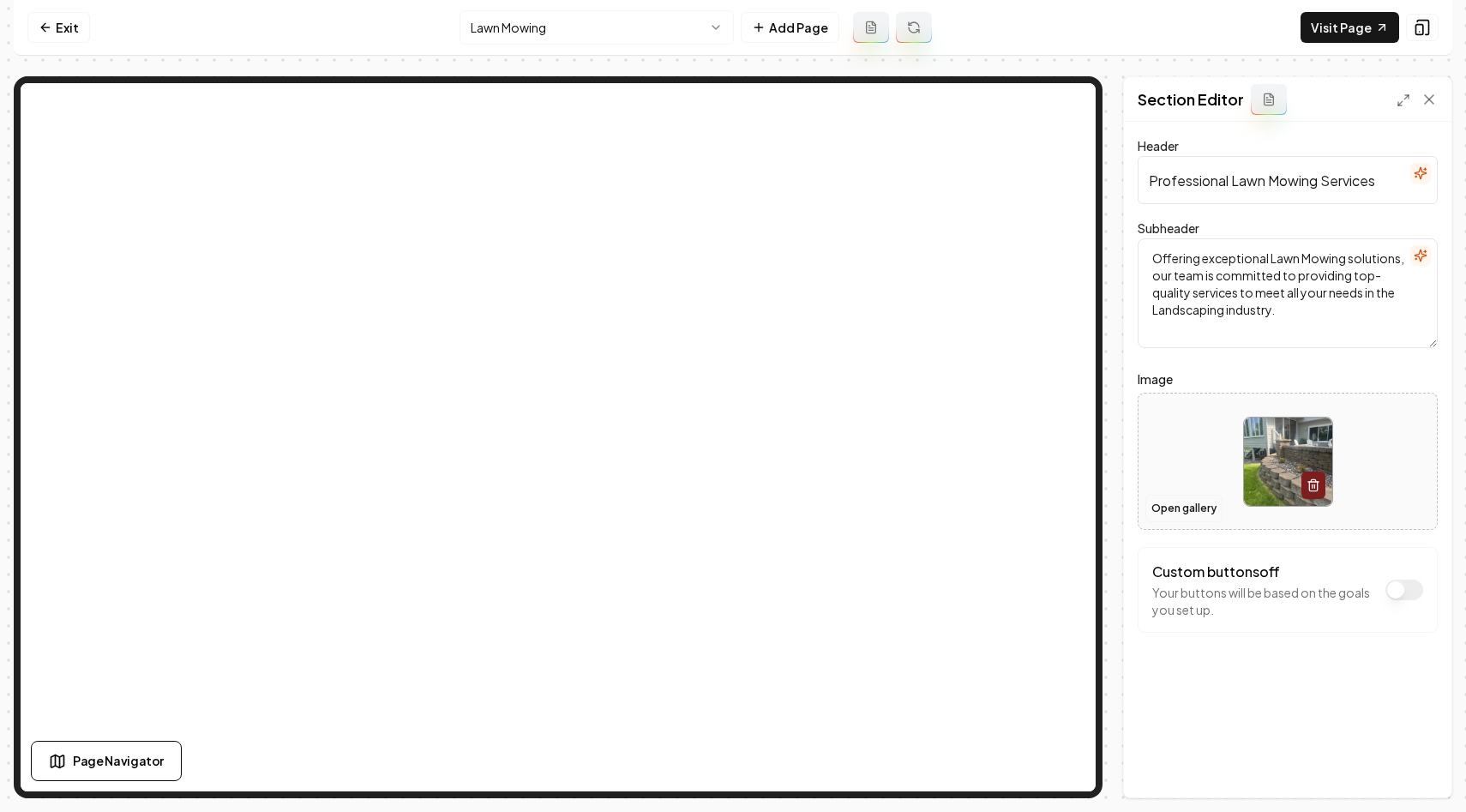
click at [1165, 503] on button "Open gallery" at bounding box center [1184, 508] width 77 height 28
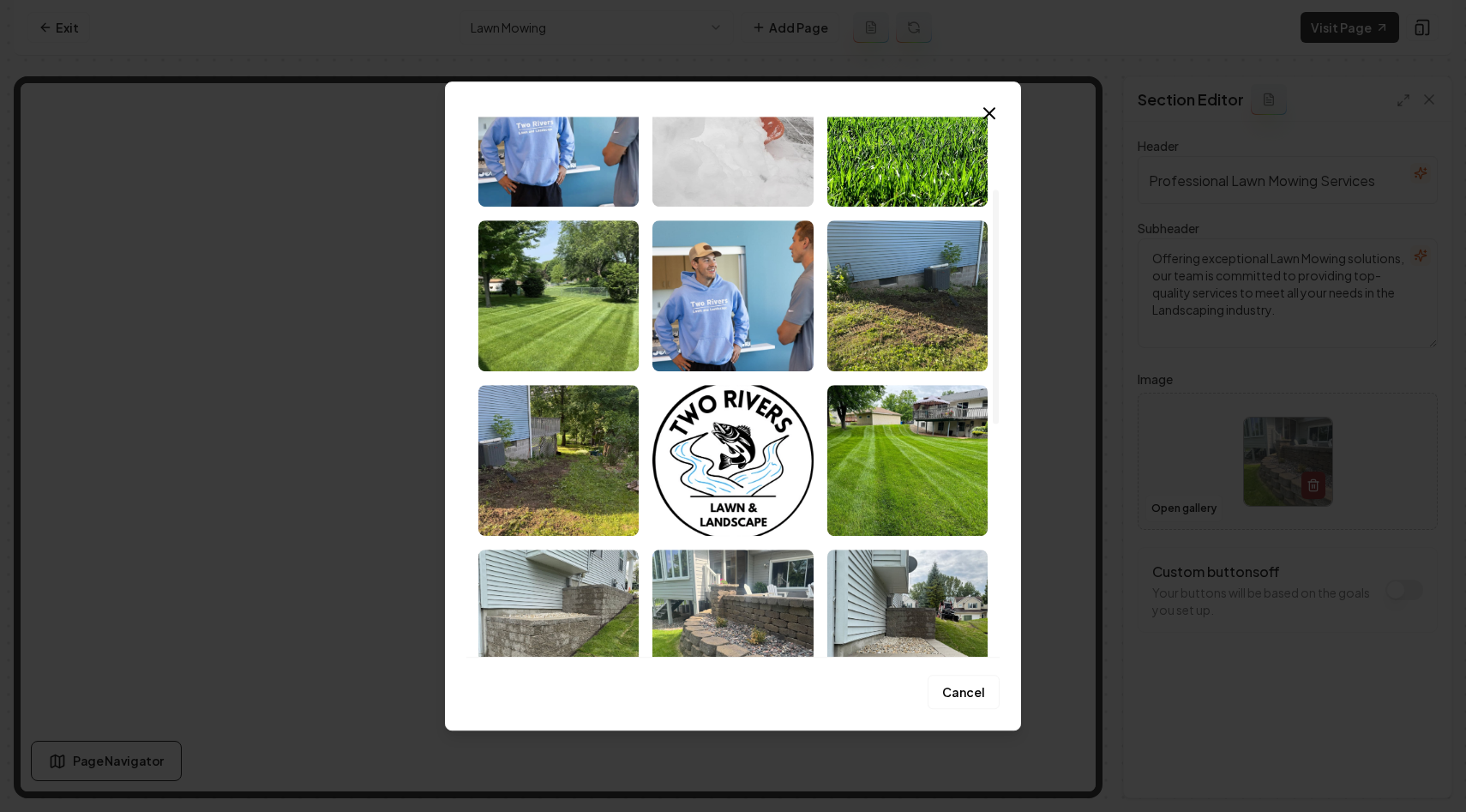
scroll to position [167, 0]
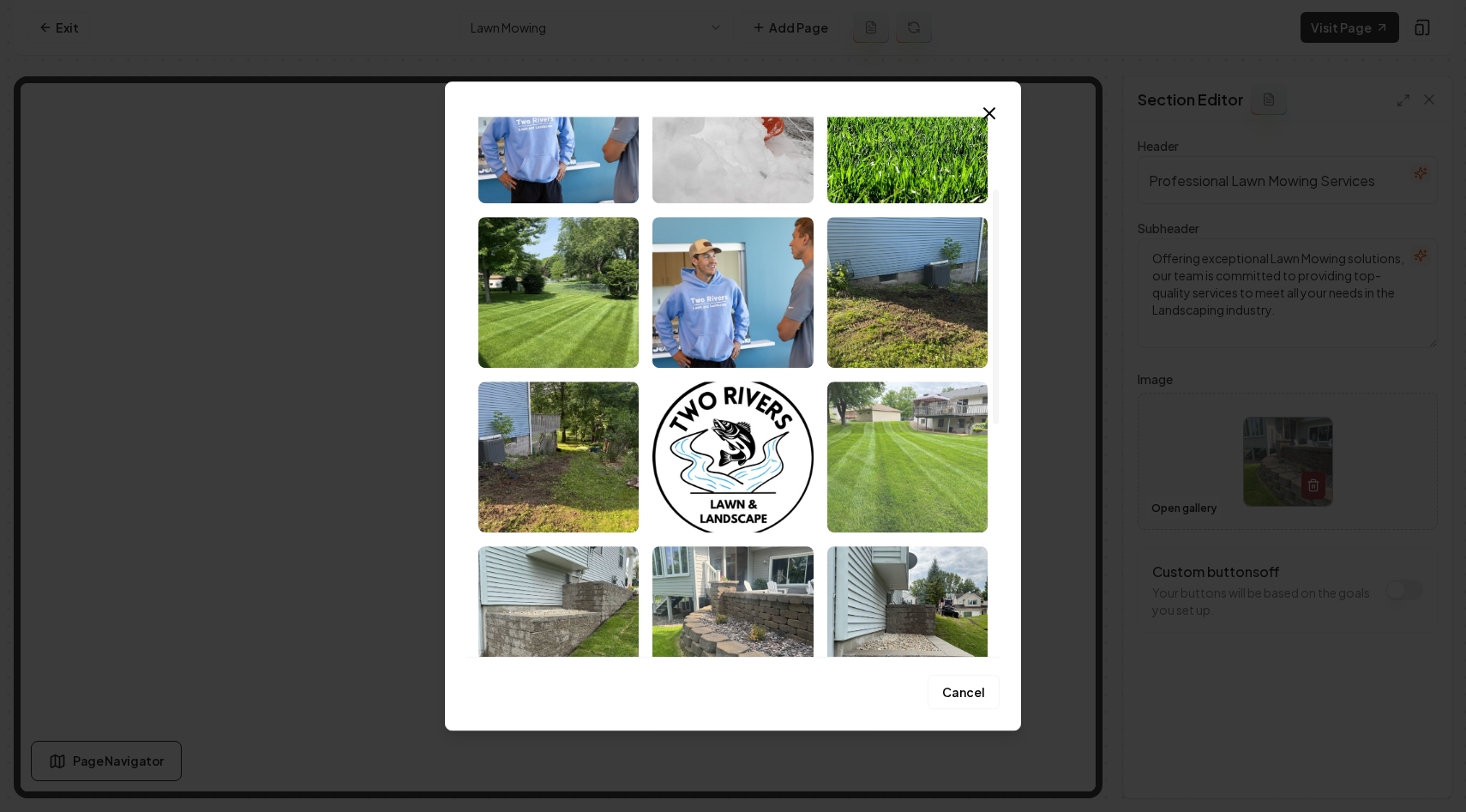
click at [896, 446] on img "Select image image_68c054975c7cd75eb86a60db.jpeg" at bounding box center [907, 457] width 160 height 151
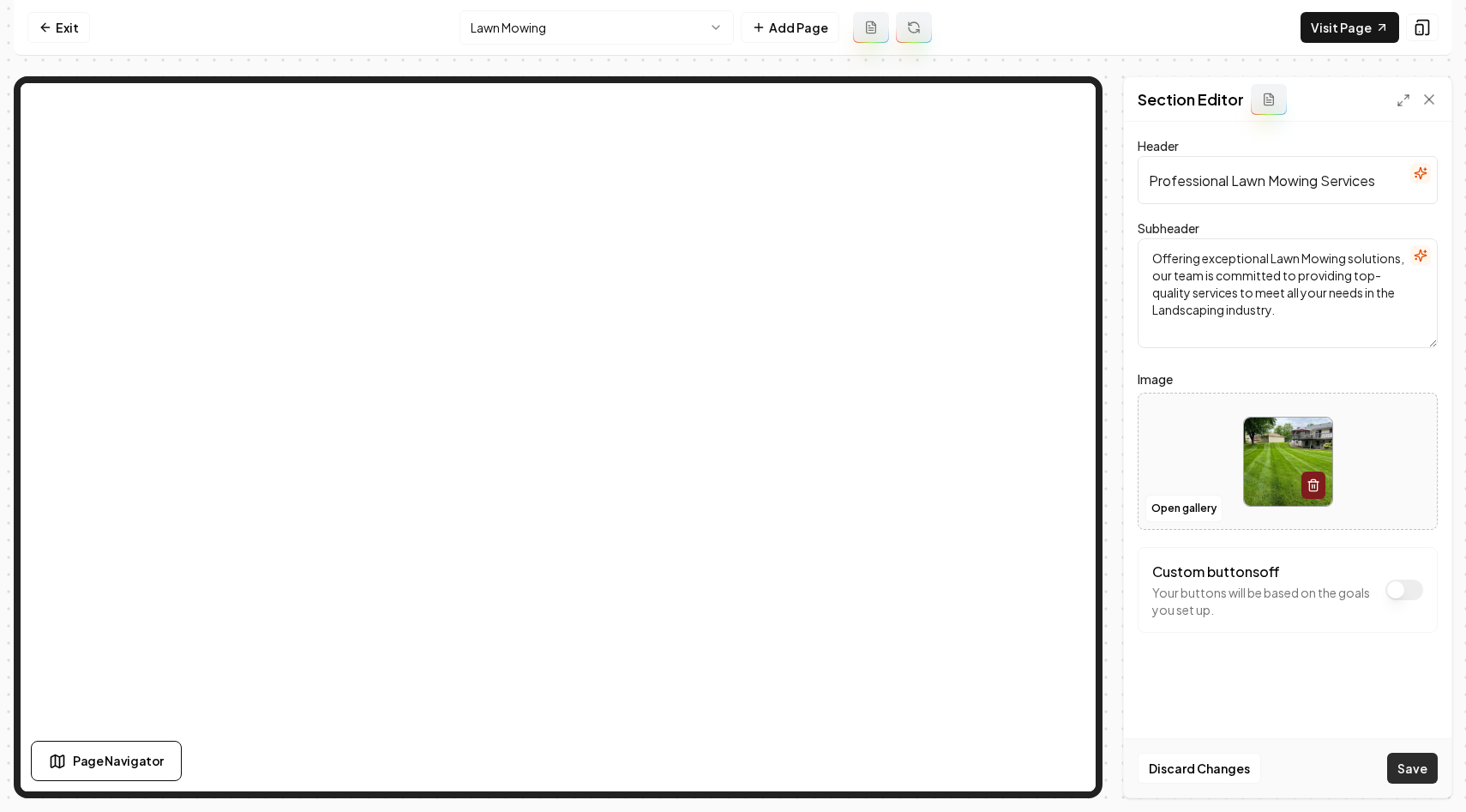
click at [1412, 761] on button "Save" at bounding box center [1412, 768] width 51 height 31
click at [703, 22] on html "Computer Required This feature is only available on a computer. Please switch t…" at bounding box center [733, 406] width 1466 height 812
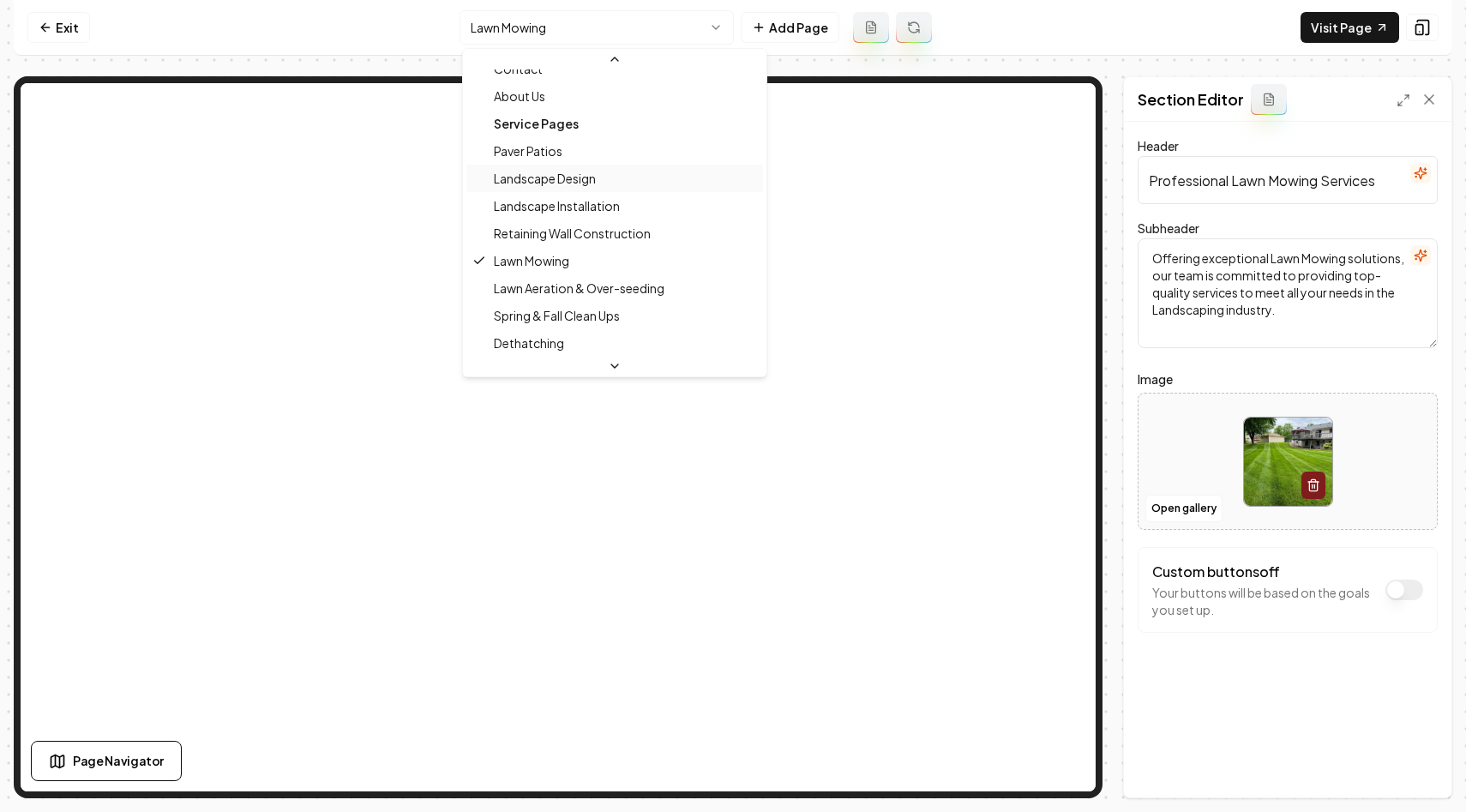
scroll to position [84, 0]
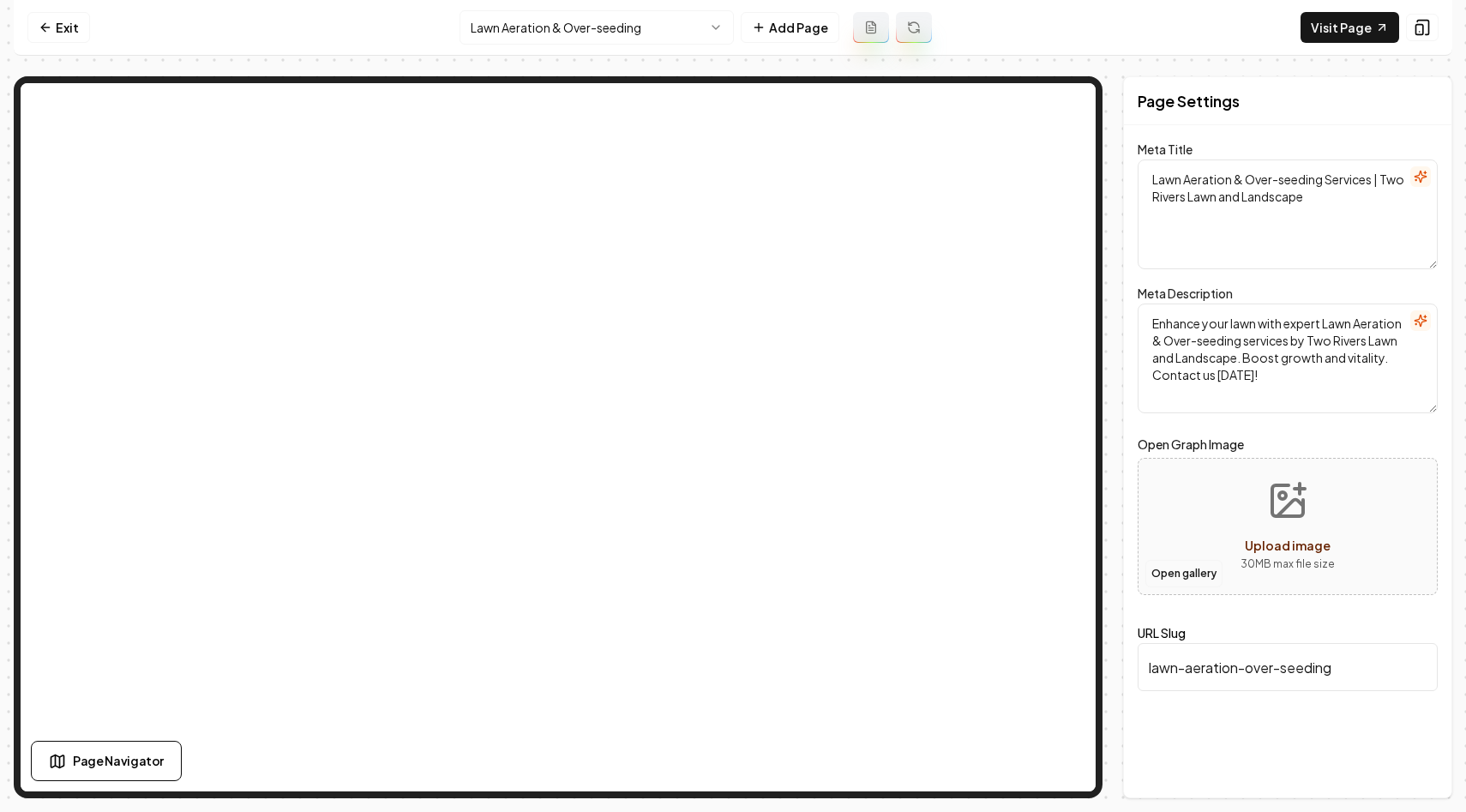
click at [1185, 577] on button "Open gallery" at bounding box center [1184, 573] width 77 height 28
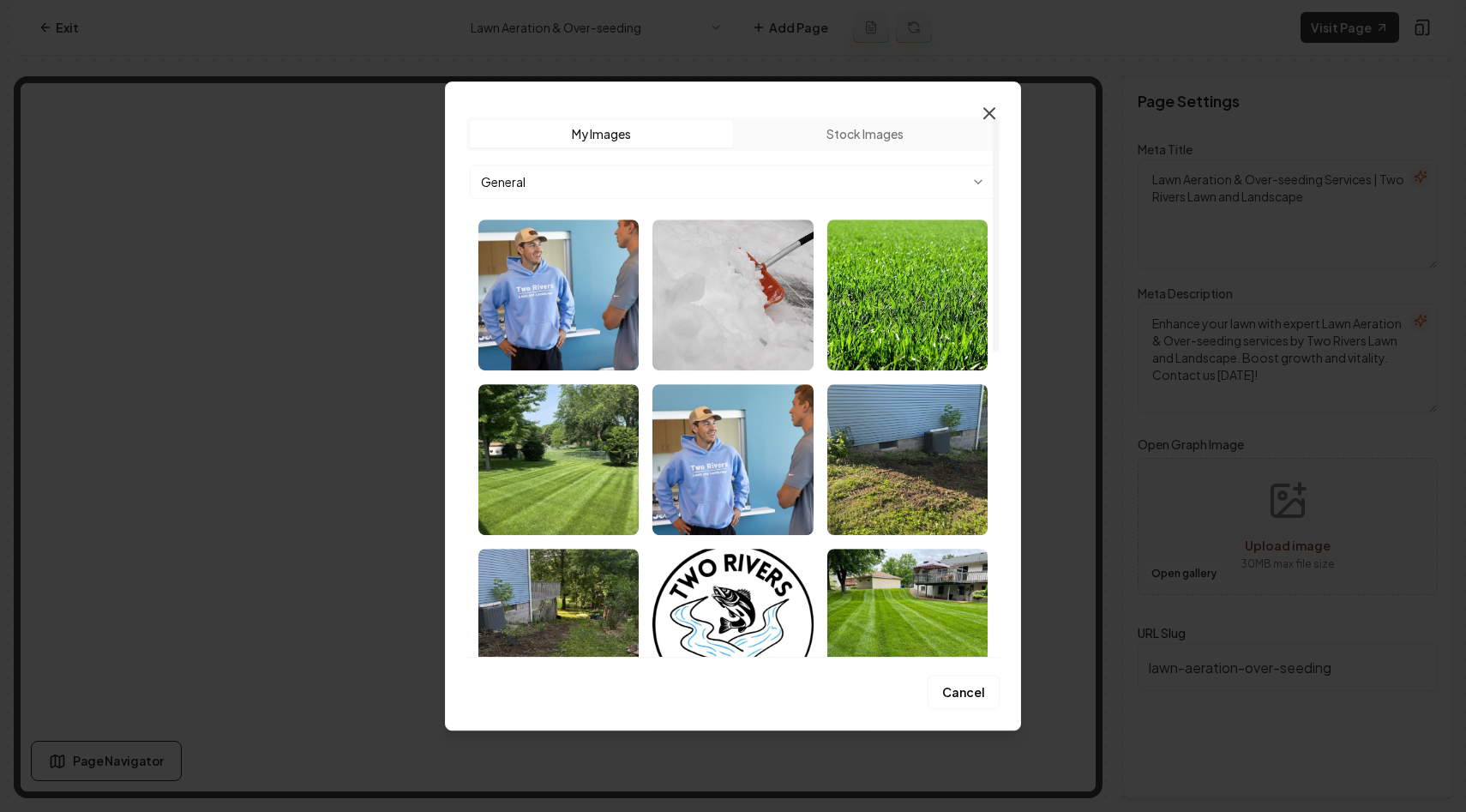
click at [992, 112] on icon "button" at bounding box center [989, 112] width 20 height 20
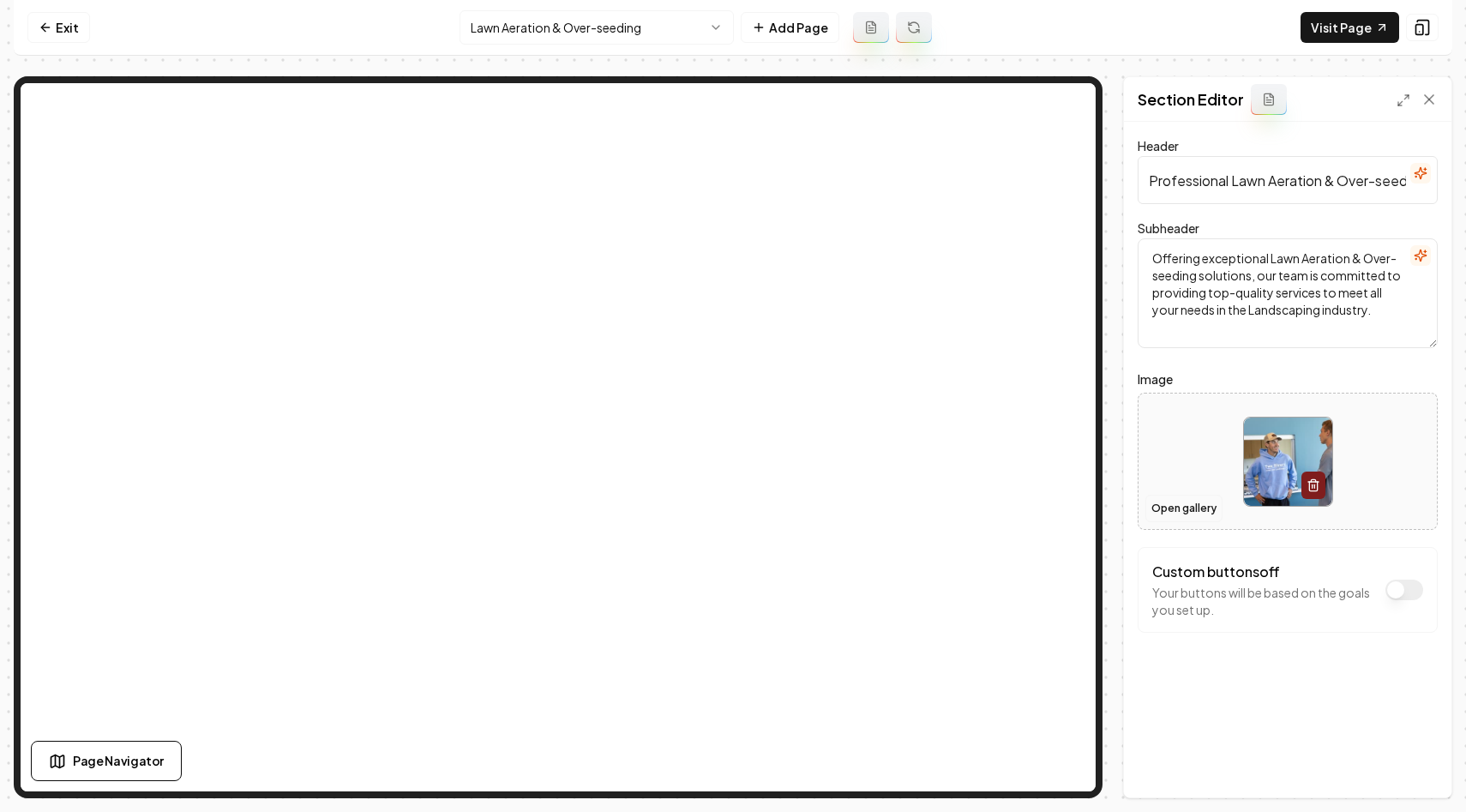
click at [1175, 503] on button "Open gallery" at bounding box center [1184, 508] width 77 height 28
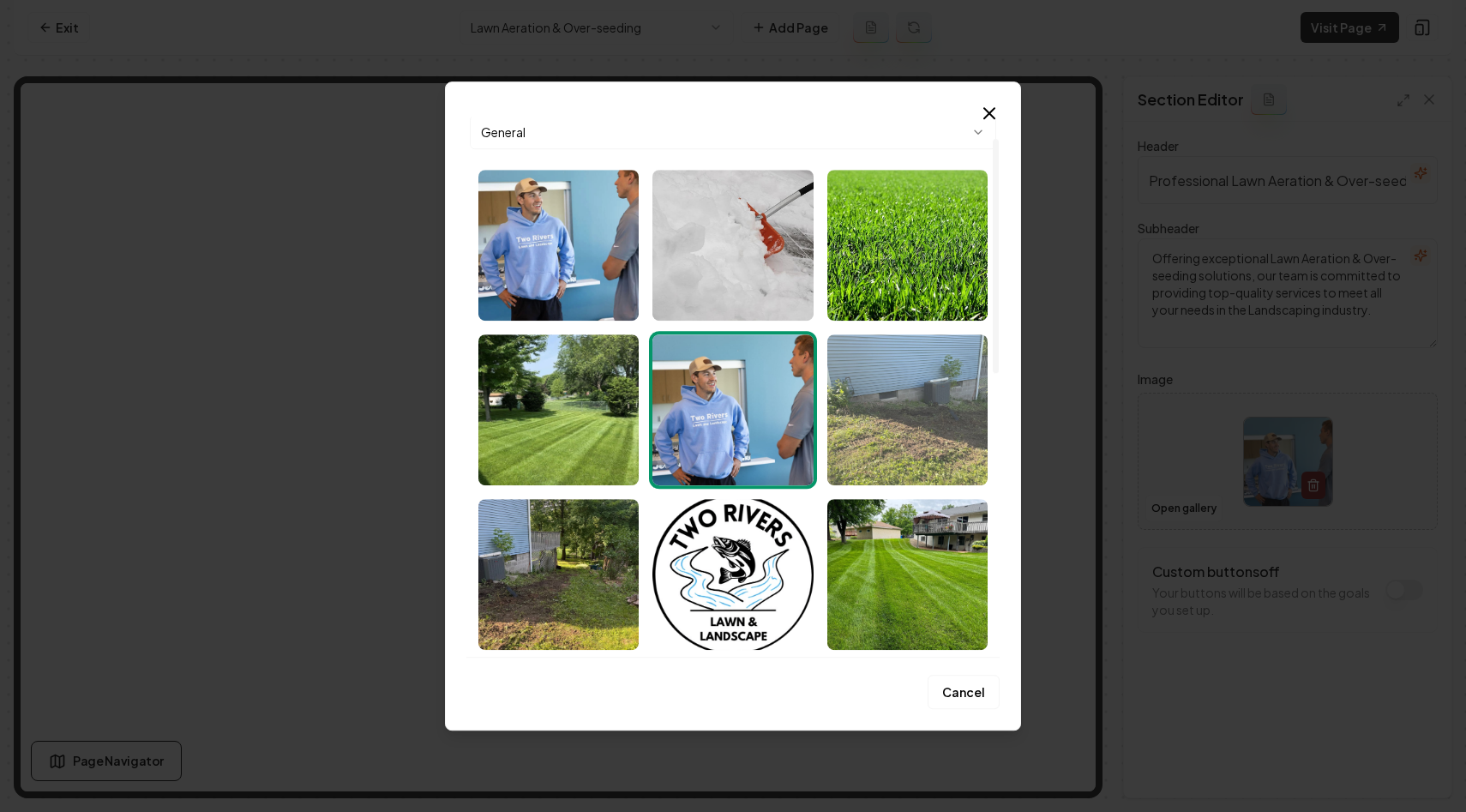
scroll to position [56, 0]
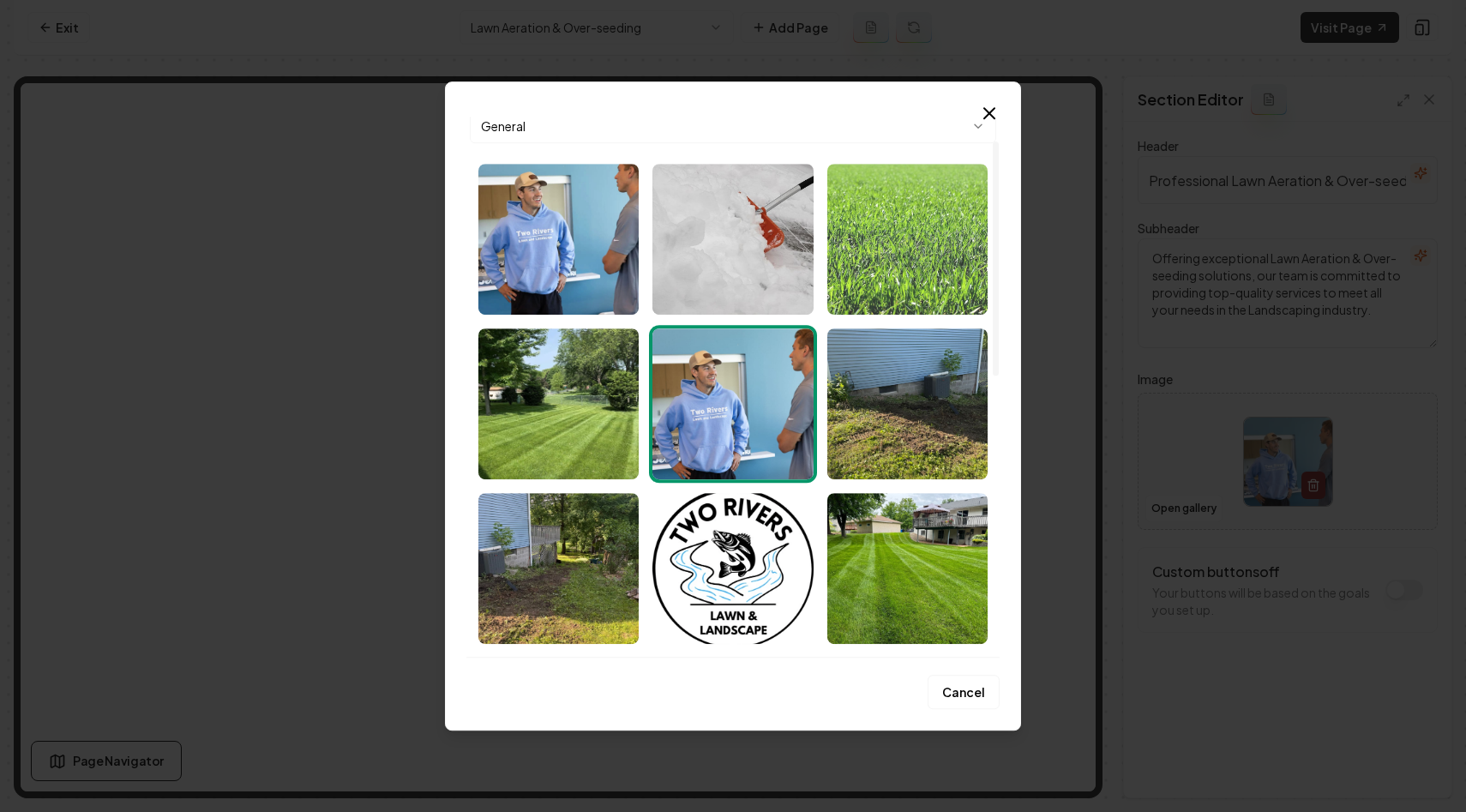
click at [892, 242] on img "Select image image_68c1d9f45c7cd75eb8cec463.jpeg" at bounding box center [907, 239] width 160 height 151
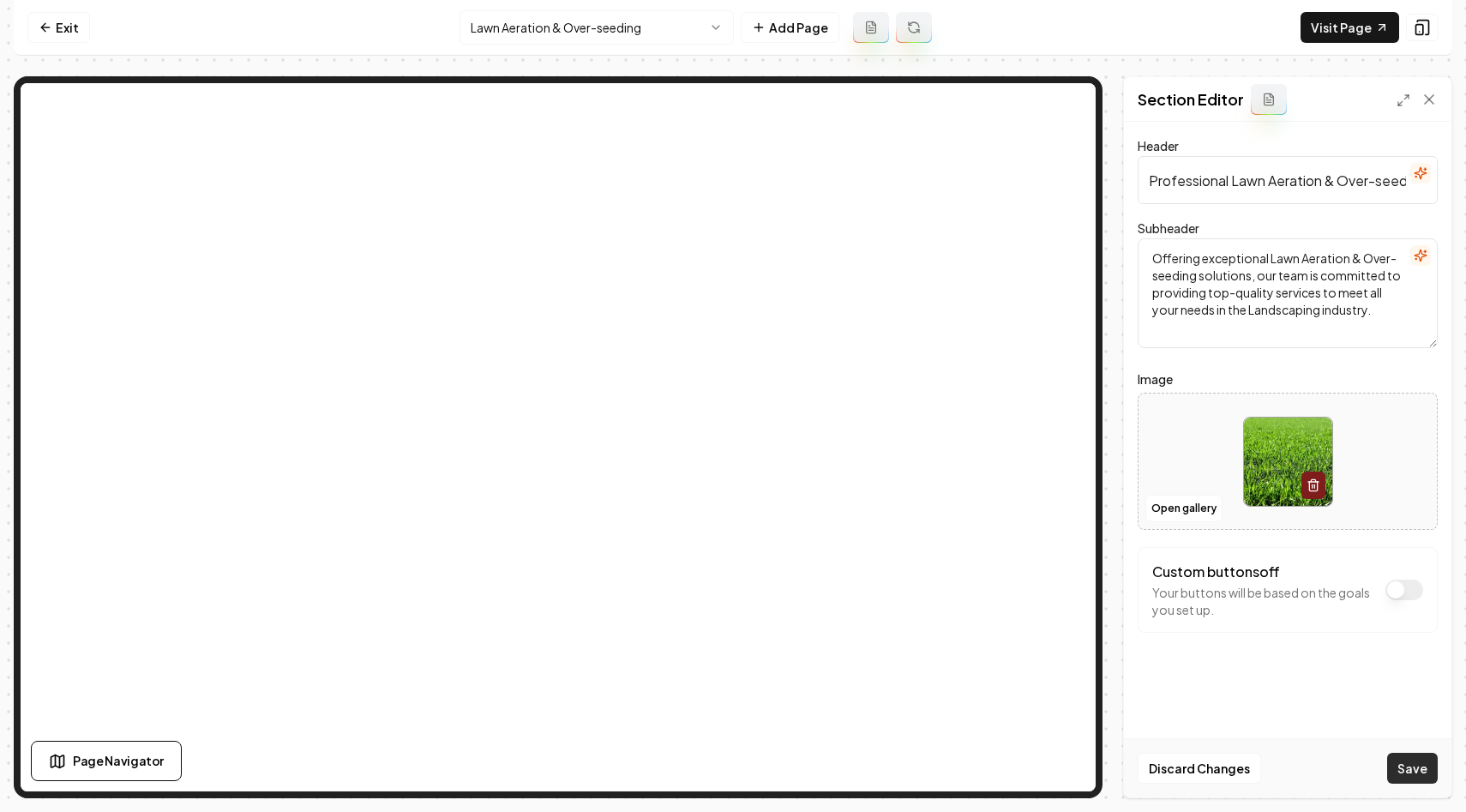
click at [1430, 779] on button "Save" at bounding box center [1412, 768] width 51 height 31
click at [676, 11] on html "Computer Required This feature is only available on a computer. Please switch t…" at bounding box center [733, 406] width 1466 height 812
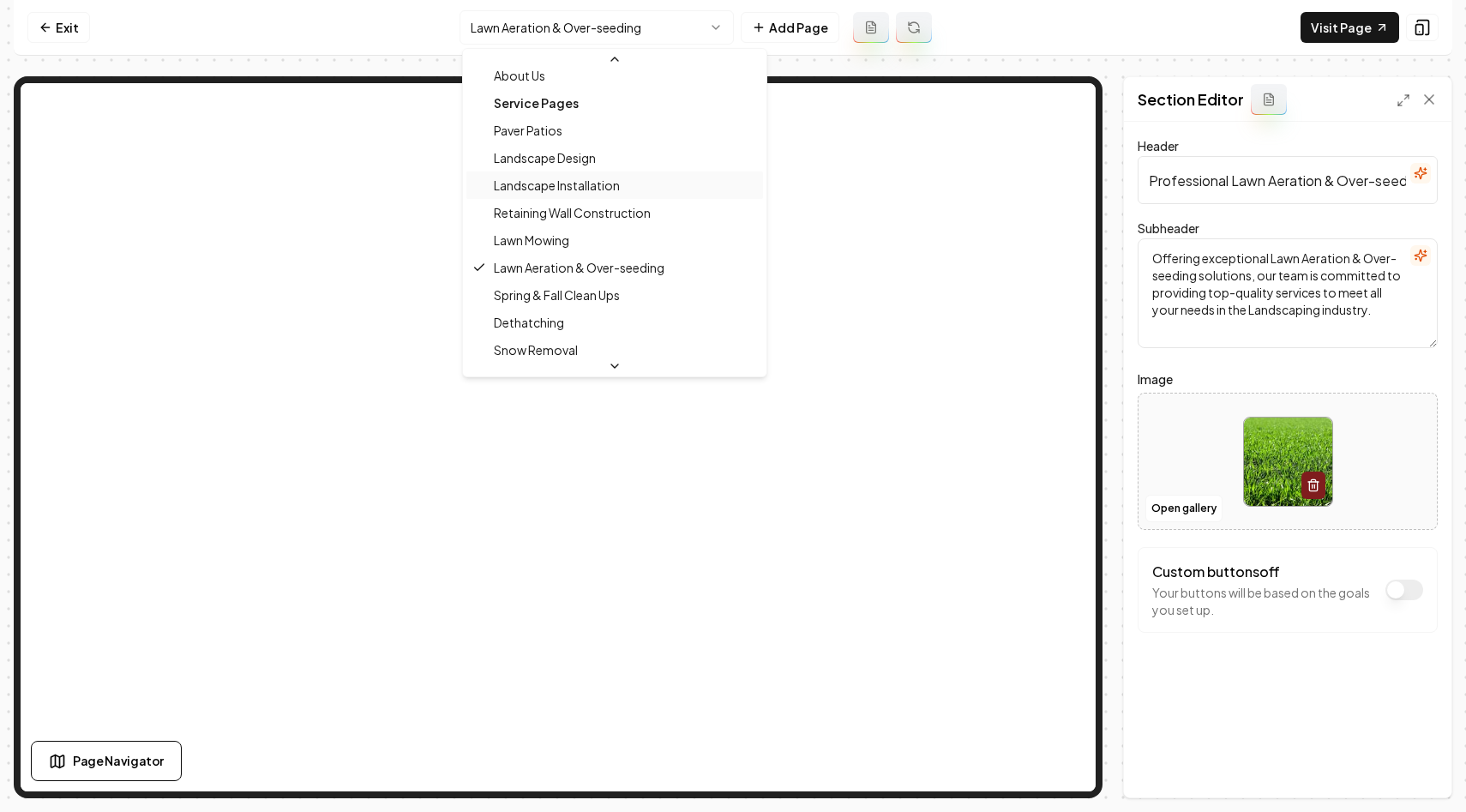
scroll to position [109, 0]
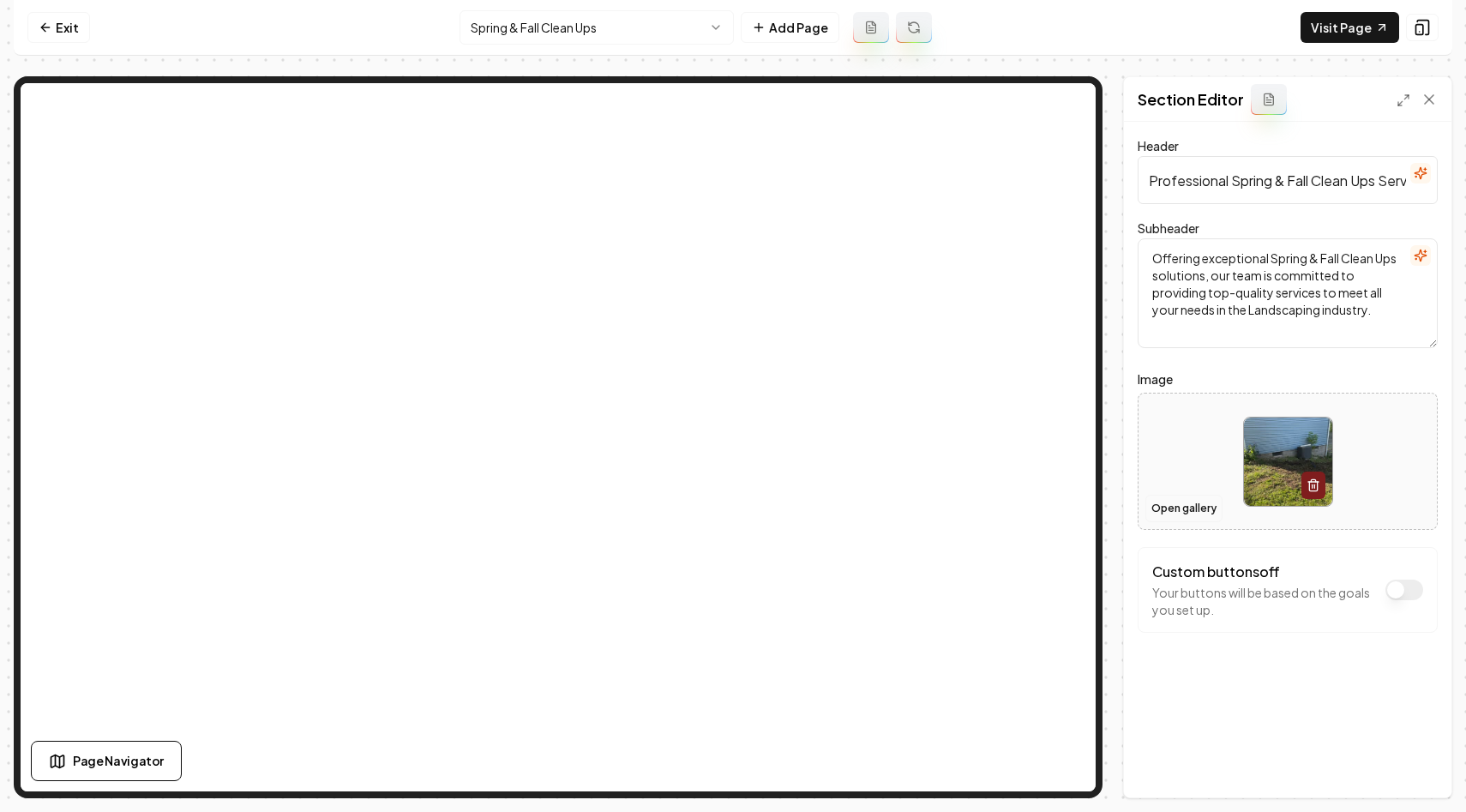
click at [1168, 511] on button "Open gallery" at bounding box center [1184, 508] width 77 height 28
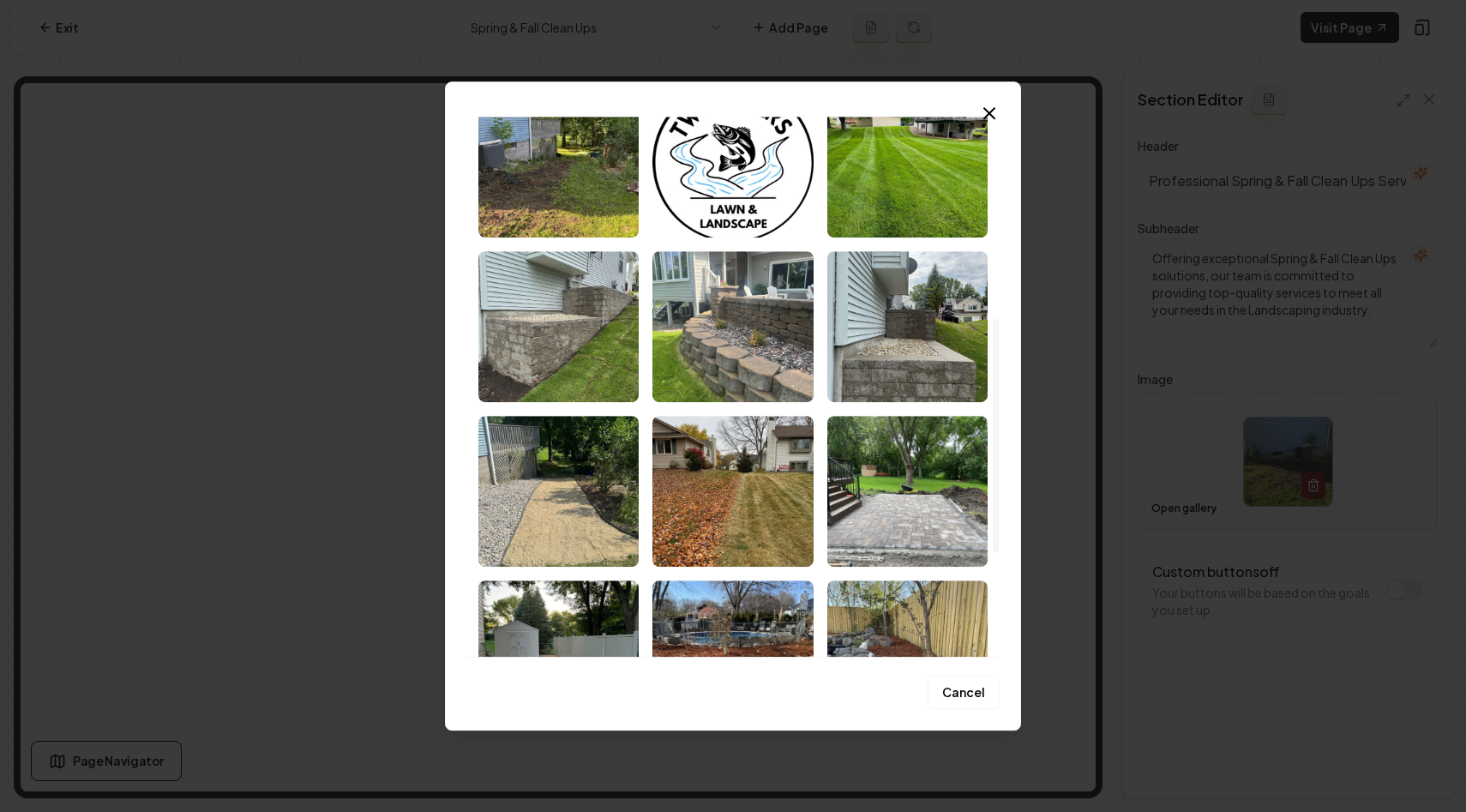
scroll to position [463, 0]
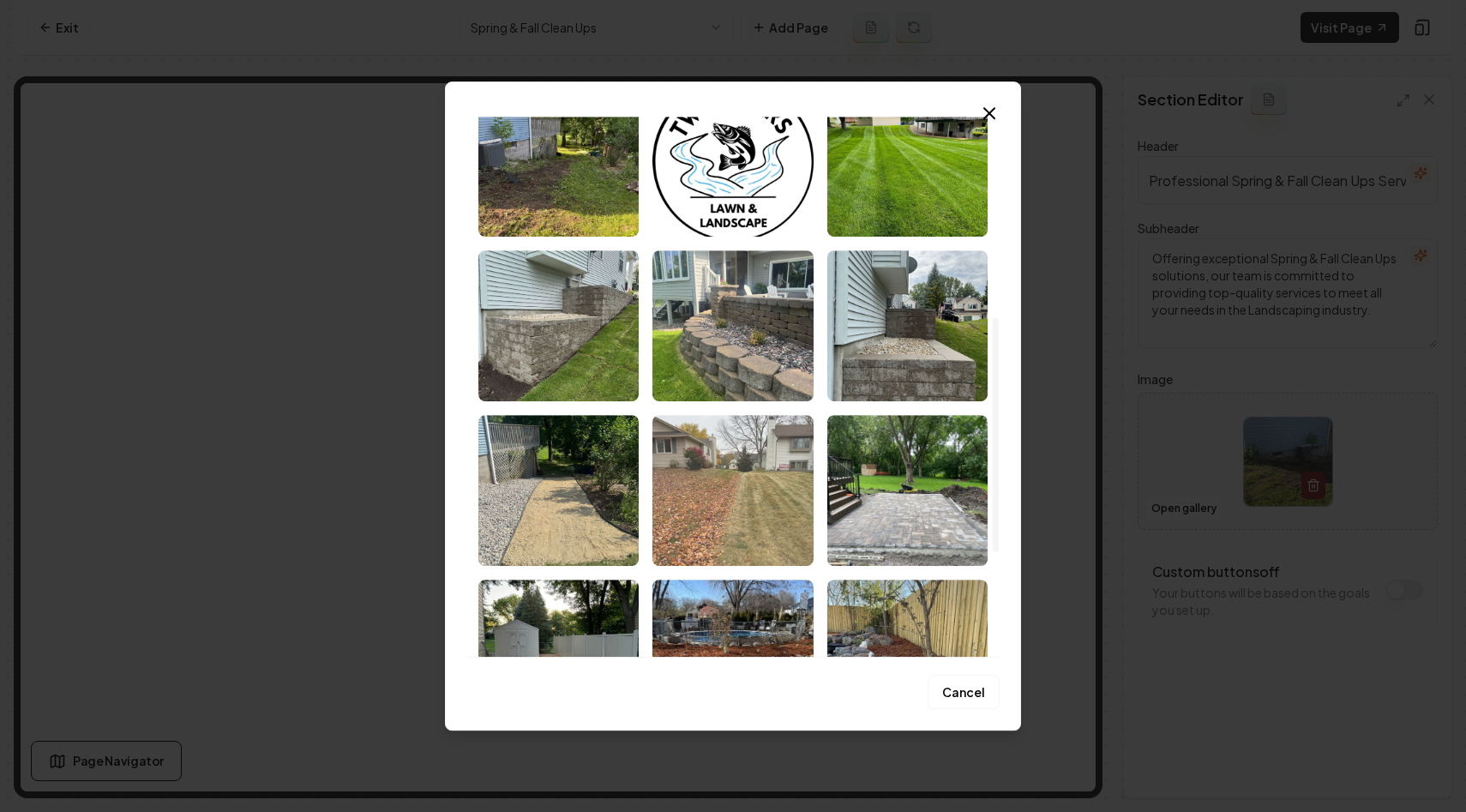
click at [716, 504] on img "Select image image_68c054965c7cd75eb86a5bd5.jpeg" at bounding box center [733, 490] width 160 height 151
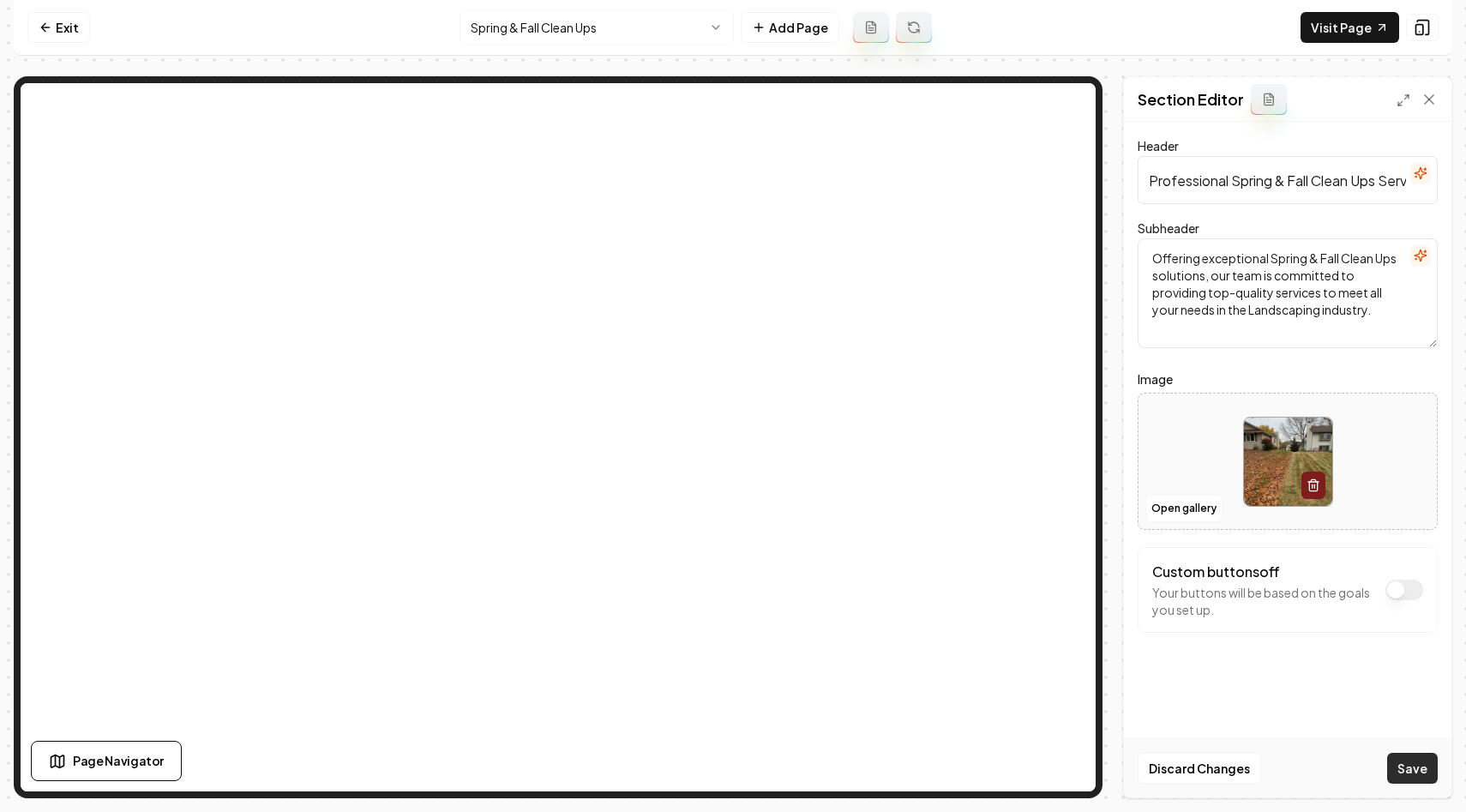
click at [1400, 764] on button "Save" at bounding box center [1412, 768] width 51 height 31
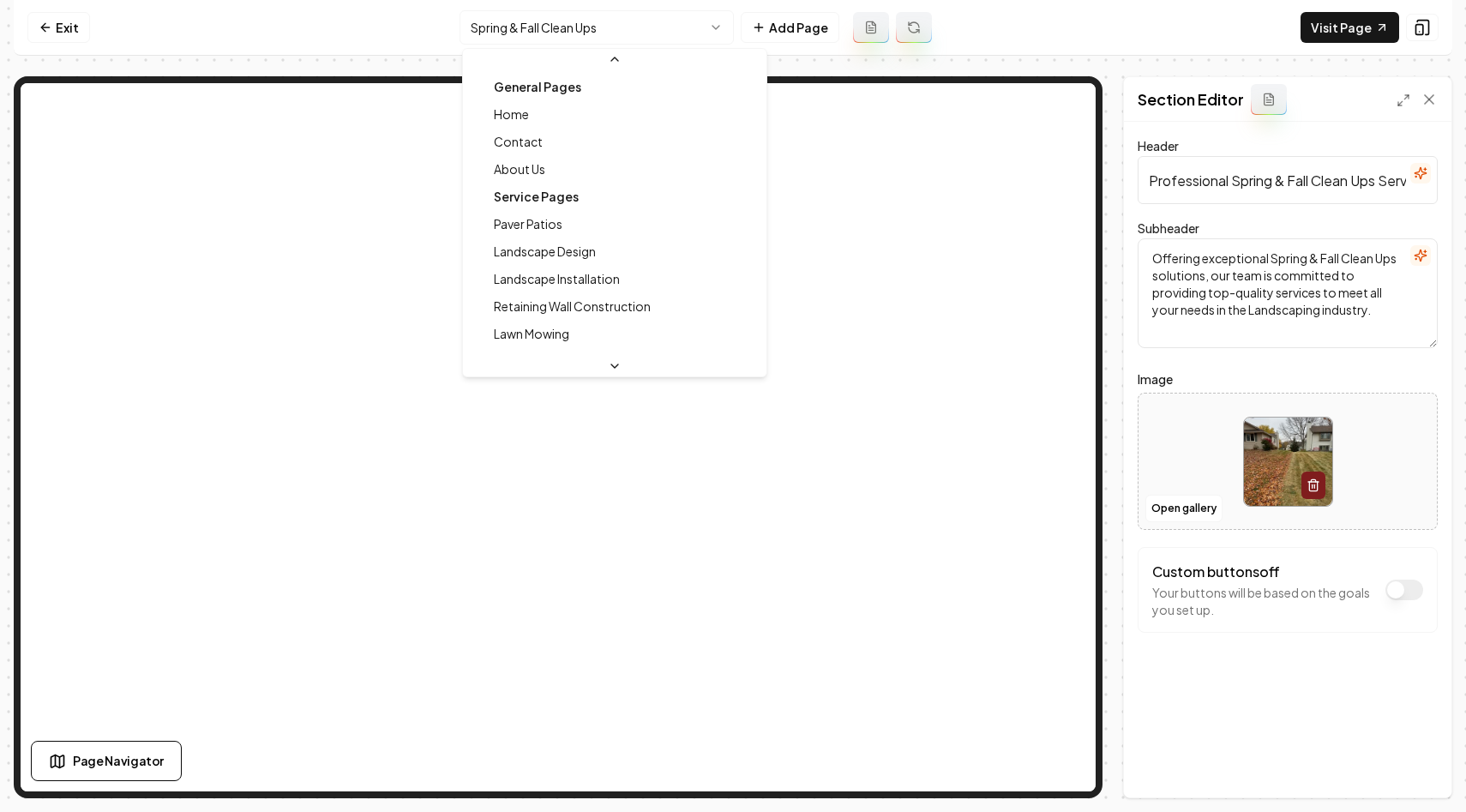
click at [659, 34] on html "Computer Required This feature is only available on a computer. Please switch t…" at bounding box center [733, 406] width 1466 height 812
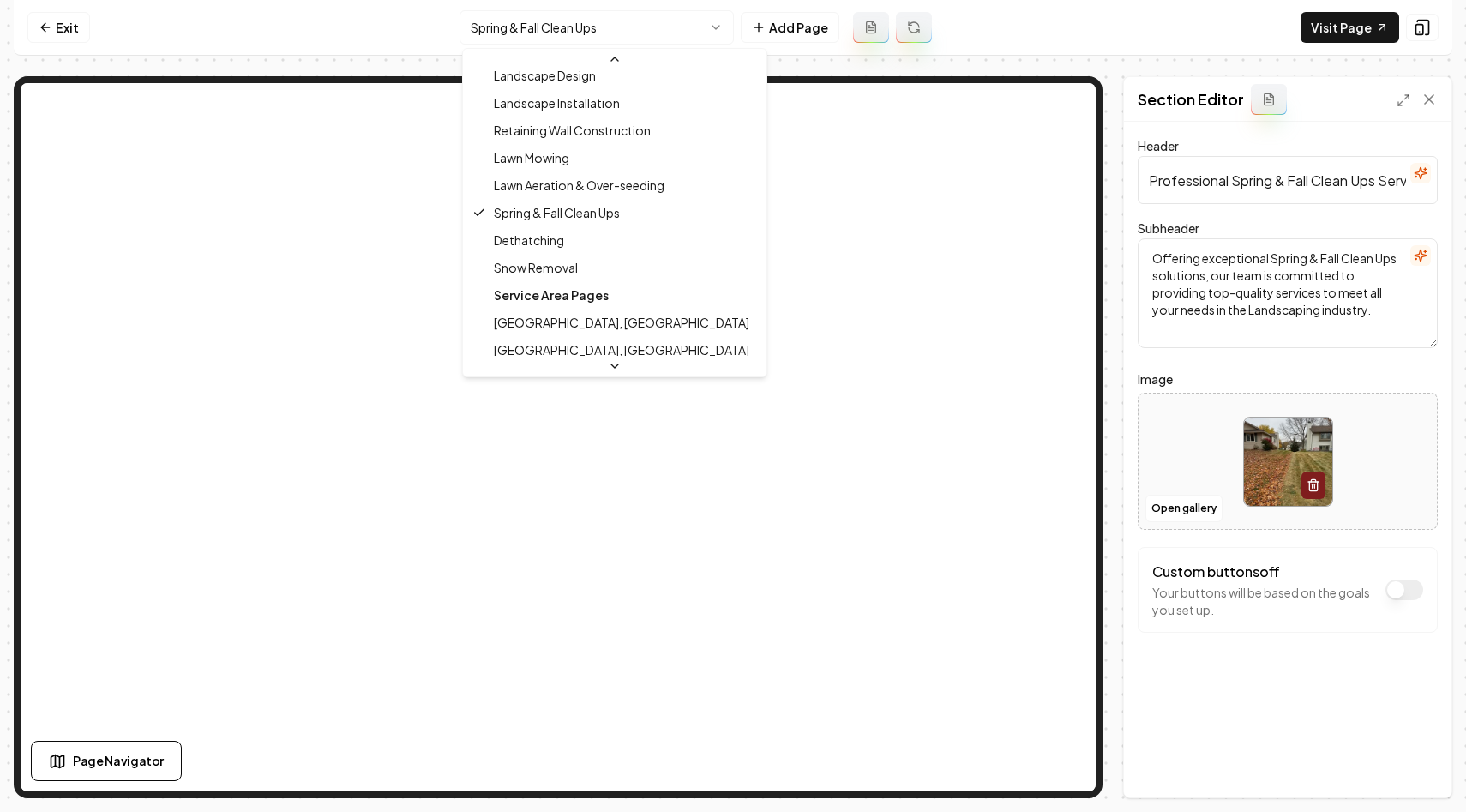
scroll to position [179, 0]
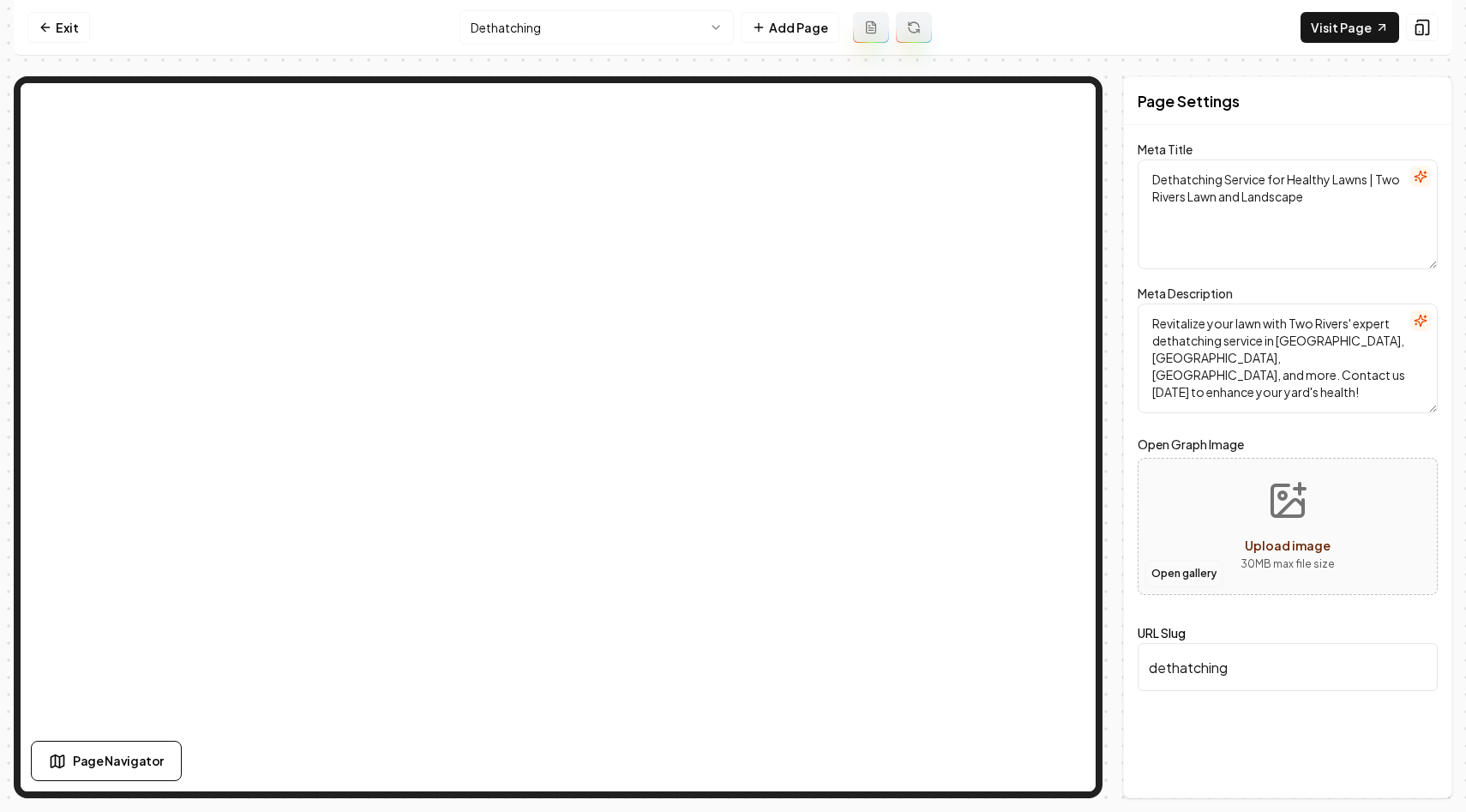
click at [1190, 574] on button "Open gallery" at bounding box center [1184, 573] width 77 height 28
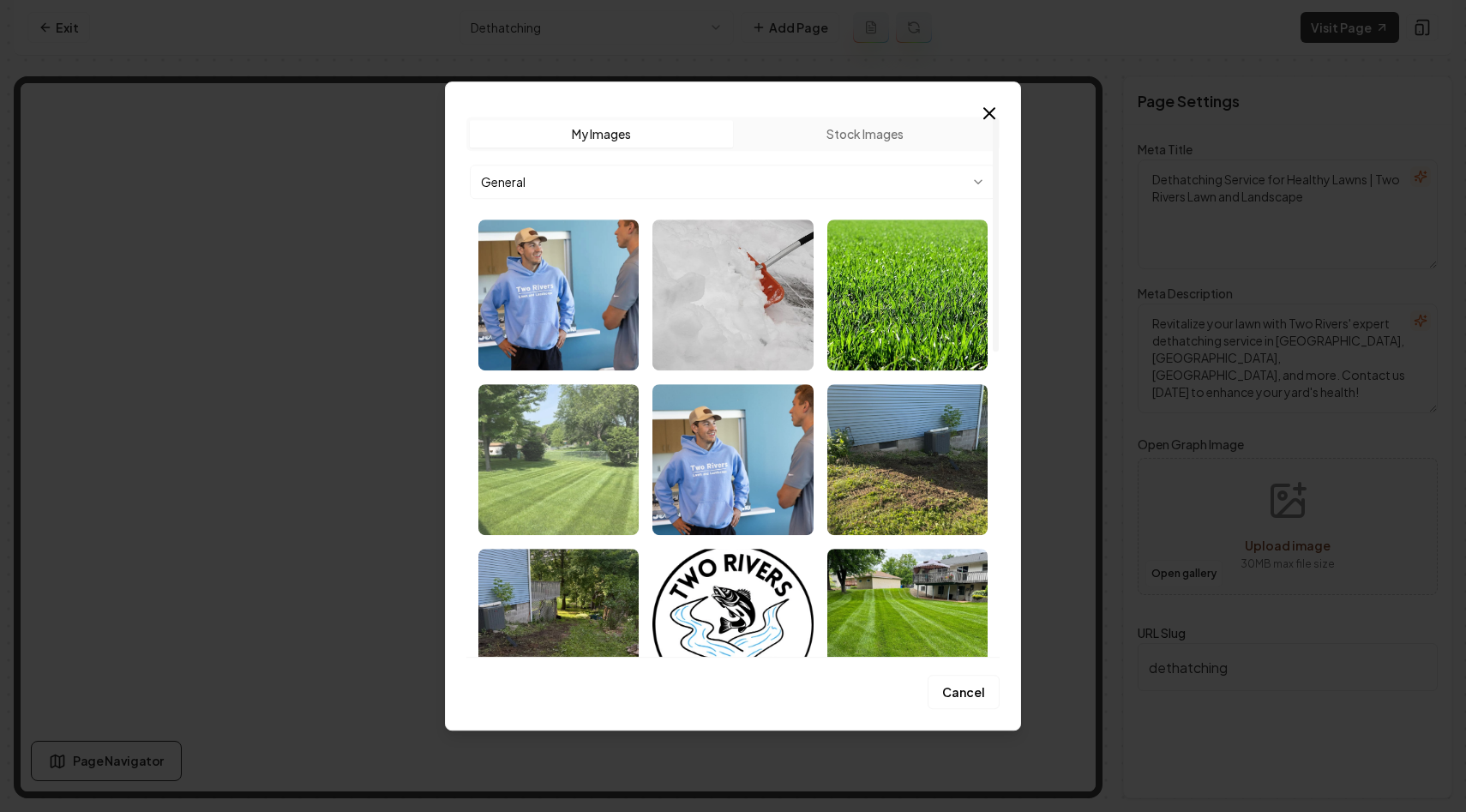
click at [527, 467] on img "Select image image_68c0e3265c7cd75eb8ef3061.webp" at bounding box center [558, 459] width 160 height 151
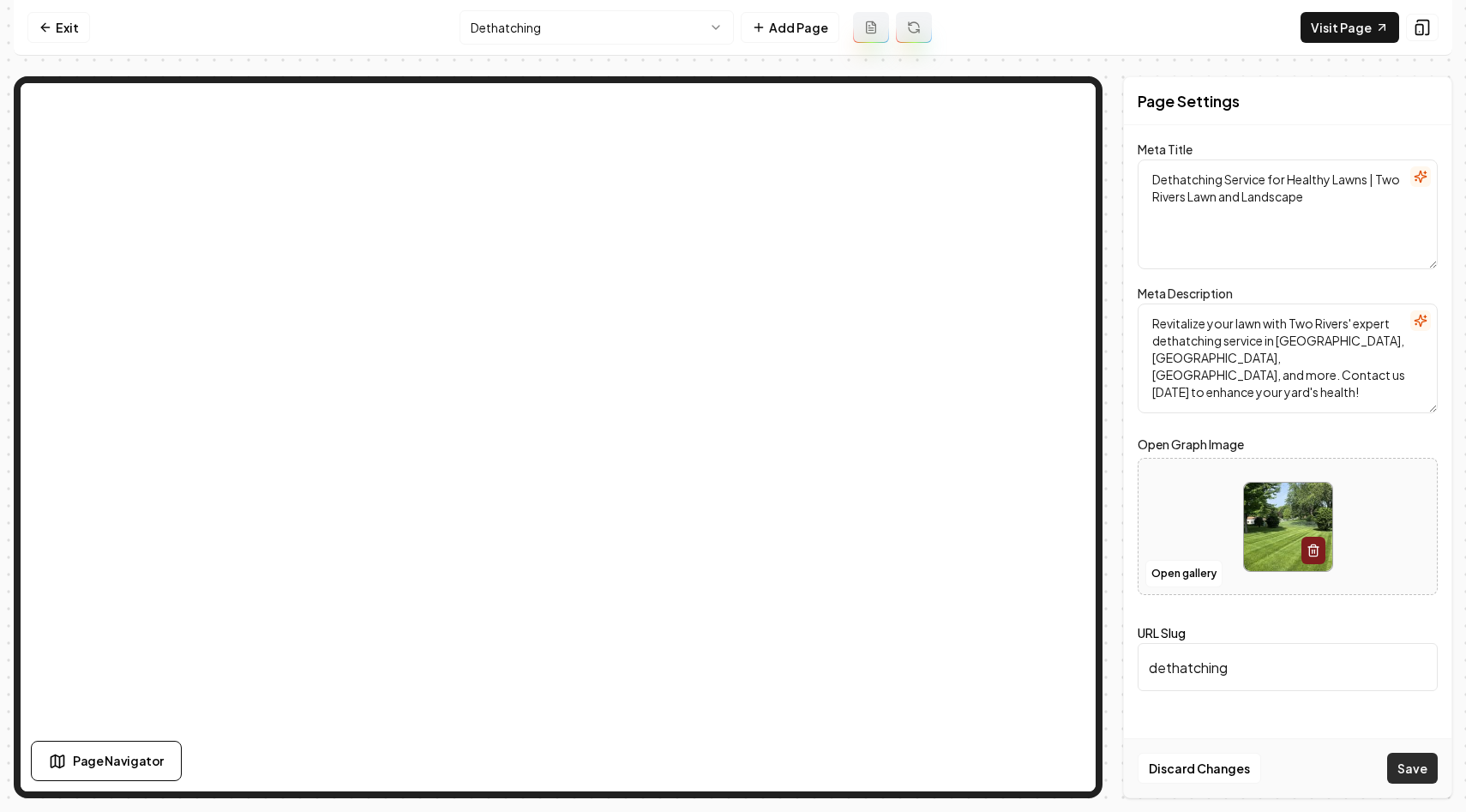
click at [1429, 770] on button "Save" at bounding box center [1412, 768] width 51 height 31
click at [1184, 579] on button "Open gallery" at bounding box center [1184, 573] width 77 height 28
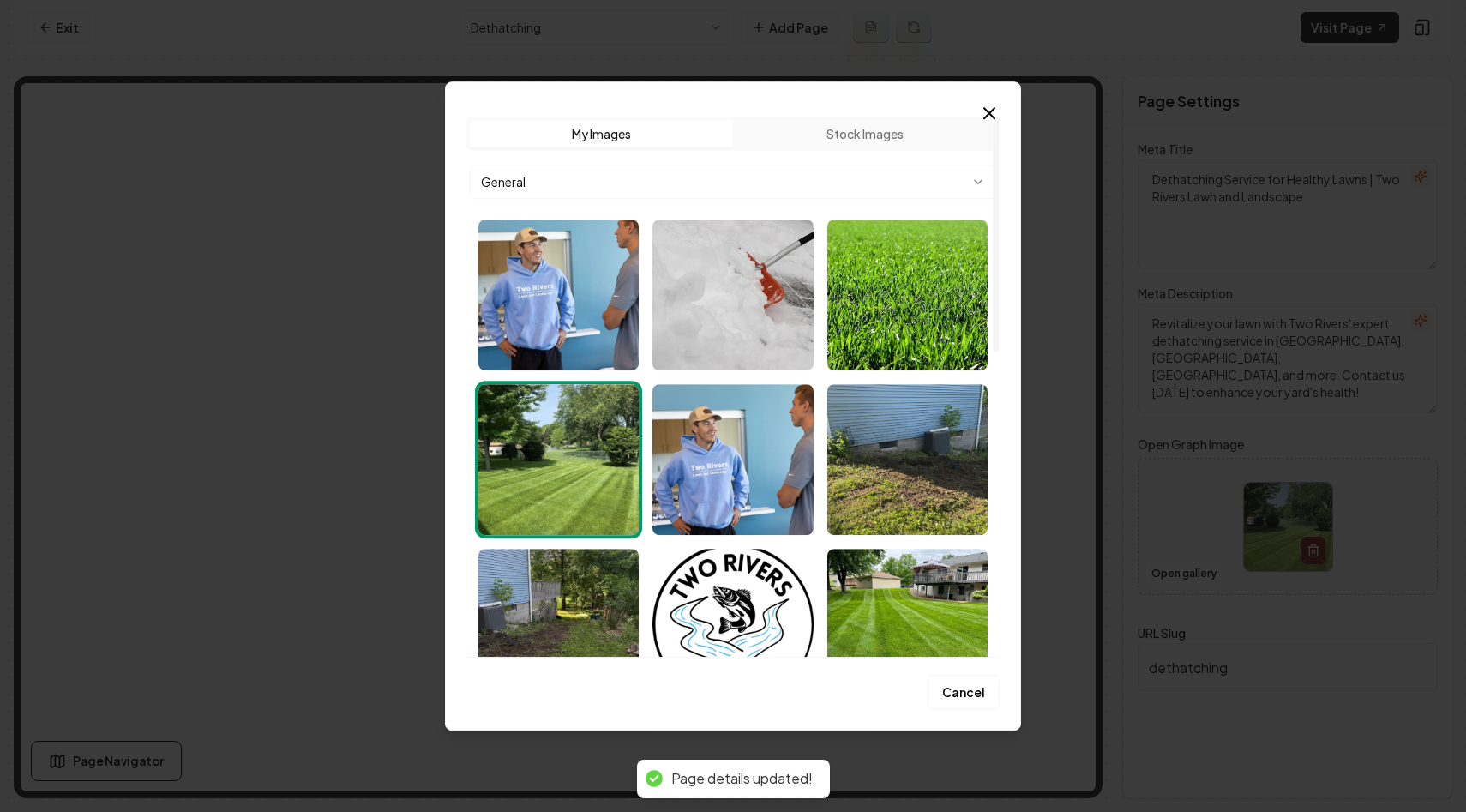
click at [809, 129] on button "Stock Images" at bounding box center [865, 133] width 263 height 28
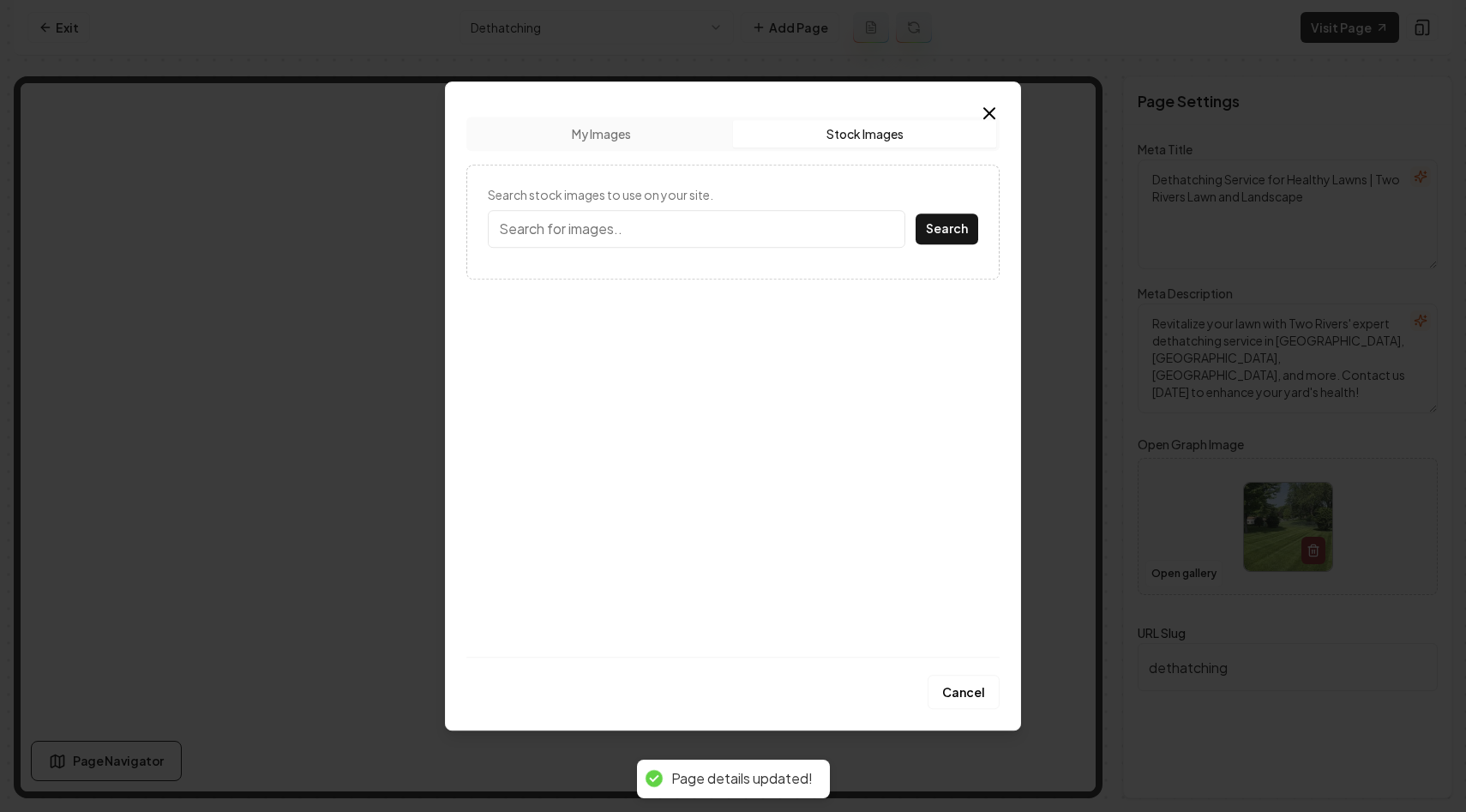
click at [615, 219] on input "Search stock images to use on your site." at bounding box center [696, 228] width 418 height 37
type input "dethatching"
click at [942, 226] on button "Search" at bounding box center [947, 228] width 62 height 31
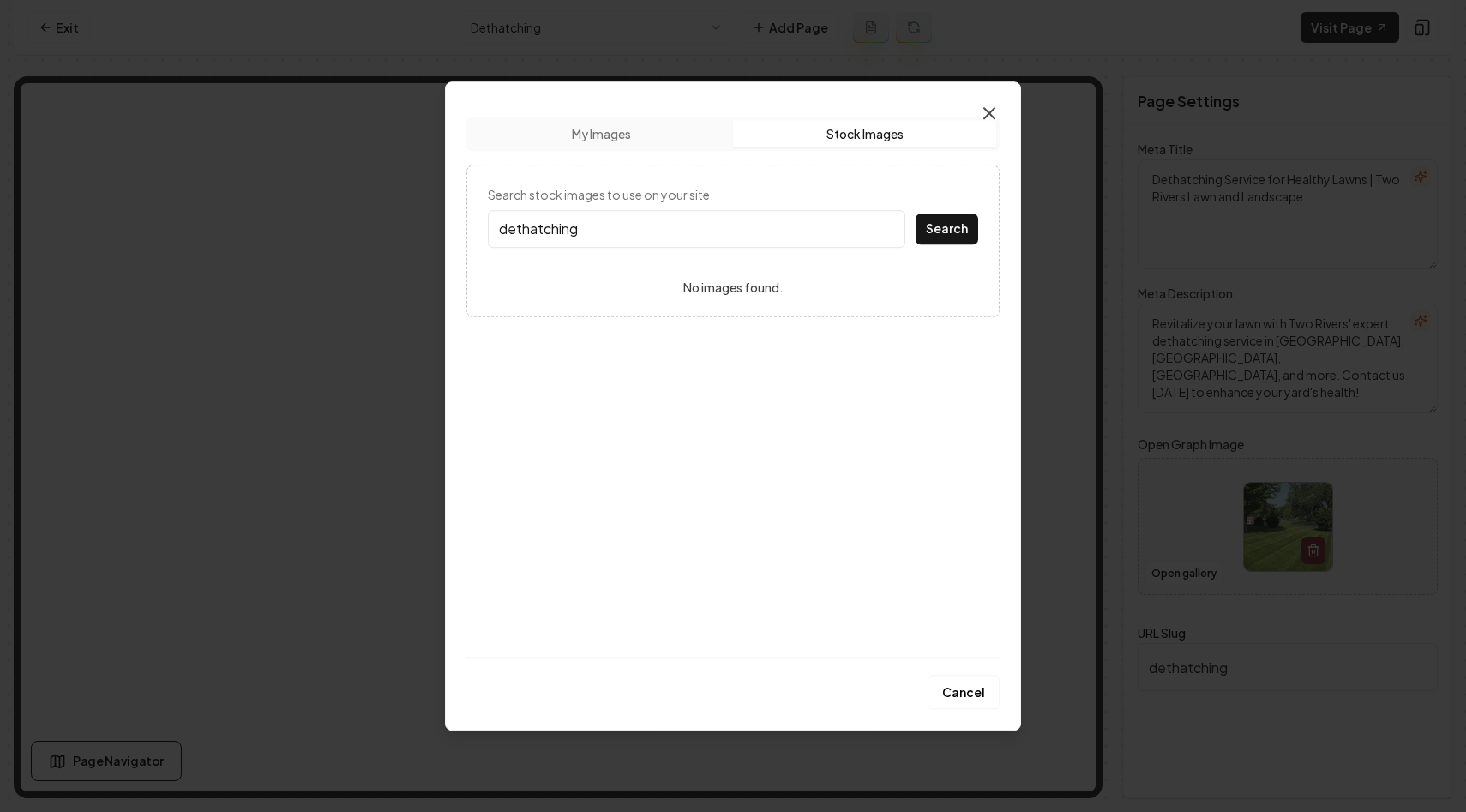
click at [989, 110] on icon "button" at bounding box center [989, 112] width 20 height 20
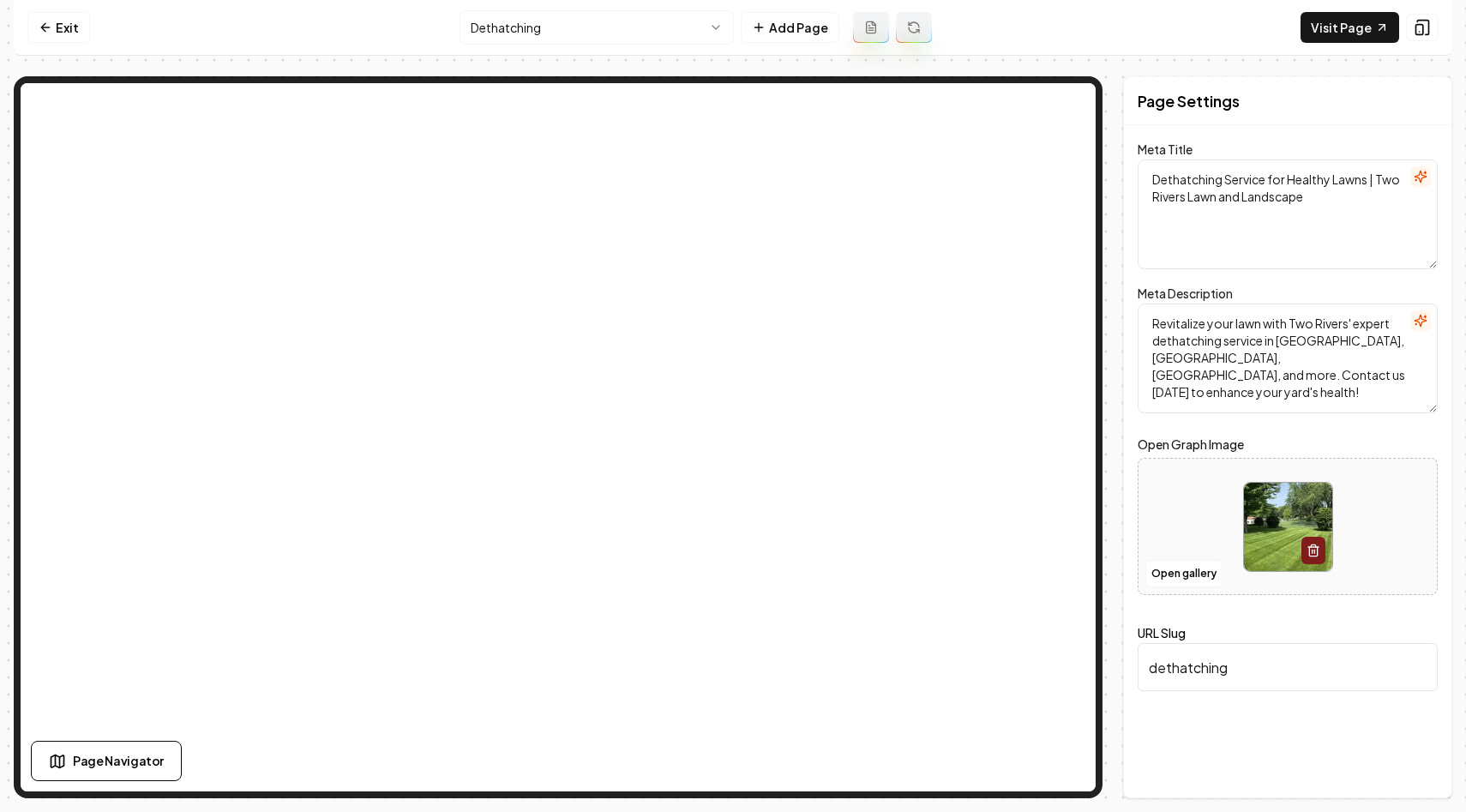
click at [571, 29] on html "Computer Required This feature is only available on a computer. Please switch t…" at bounding box center [733, 406] width 1466 height 812
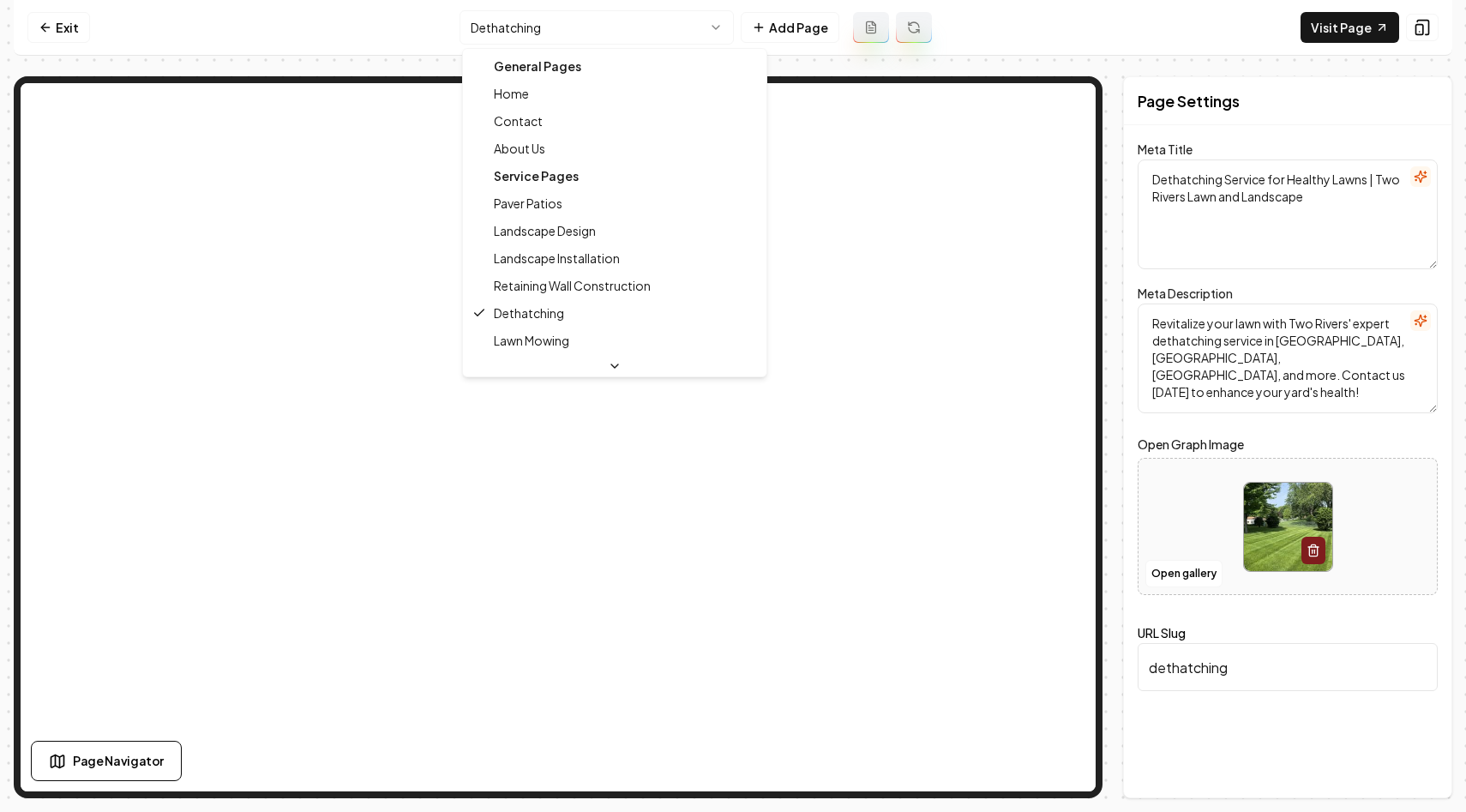
type textarea "Lawn Mowing Services | Two Rivers Lawn and Landscape"
type textarea "Experience top-tier lawn mowing services at Two Rivers Lawn and Landscape. Our …"
type input "lawn-mowing"
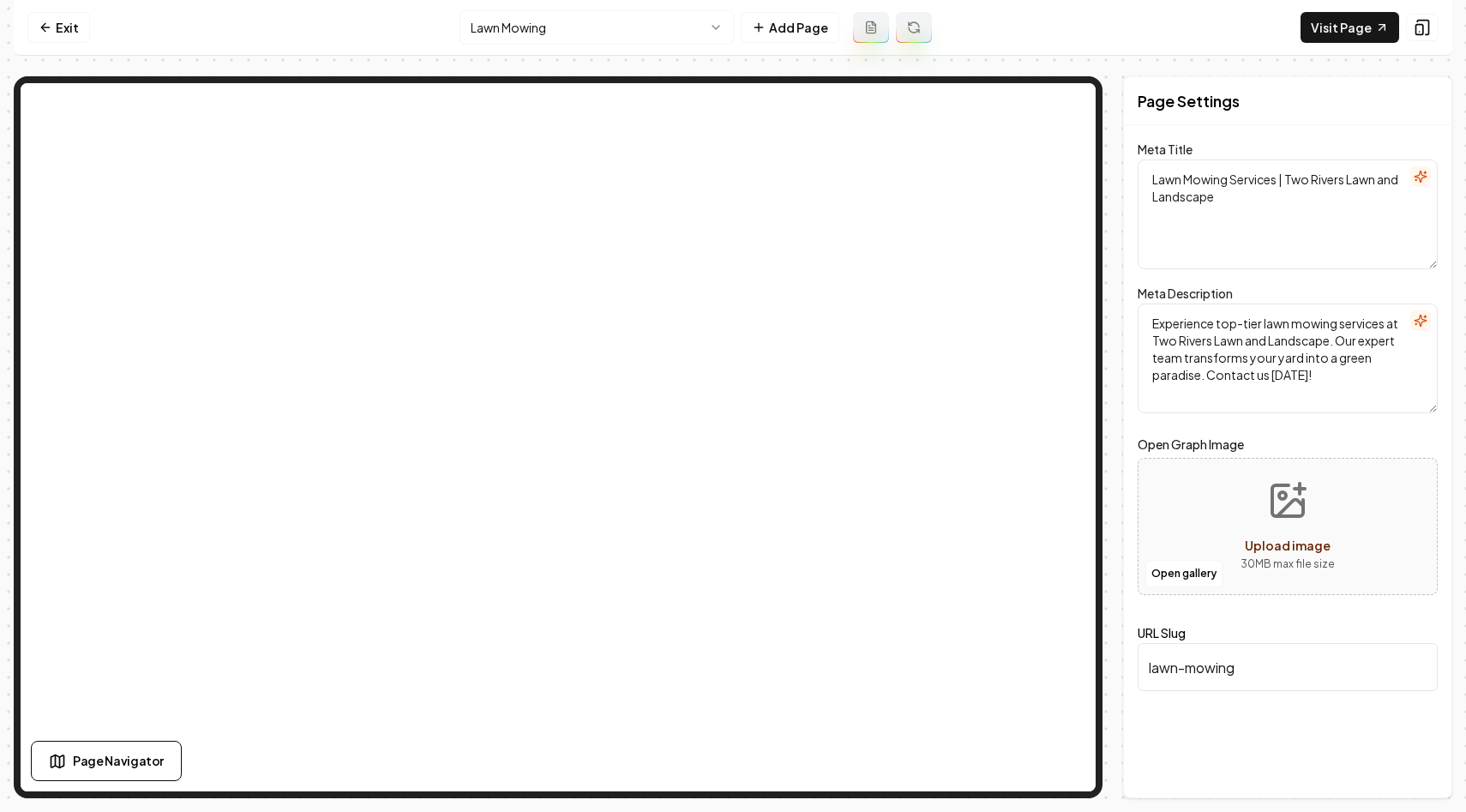
click at [605, 32] on html "Computer Required This feature is only available on a computer. Please switch t…" at bounding box center [733, 406] width 1466 height 812
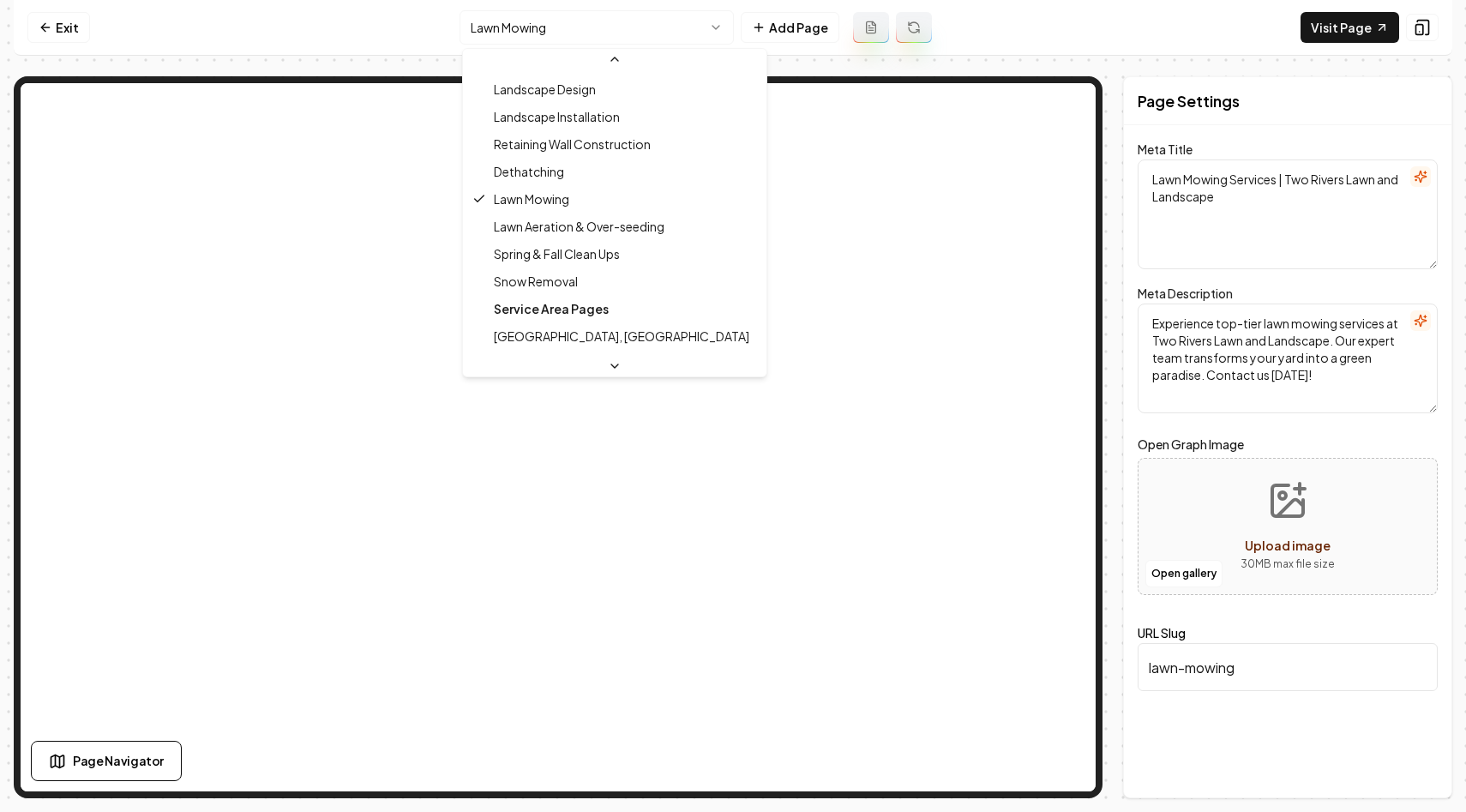
scroll to position [155, 0]
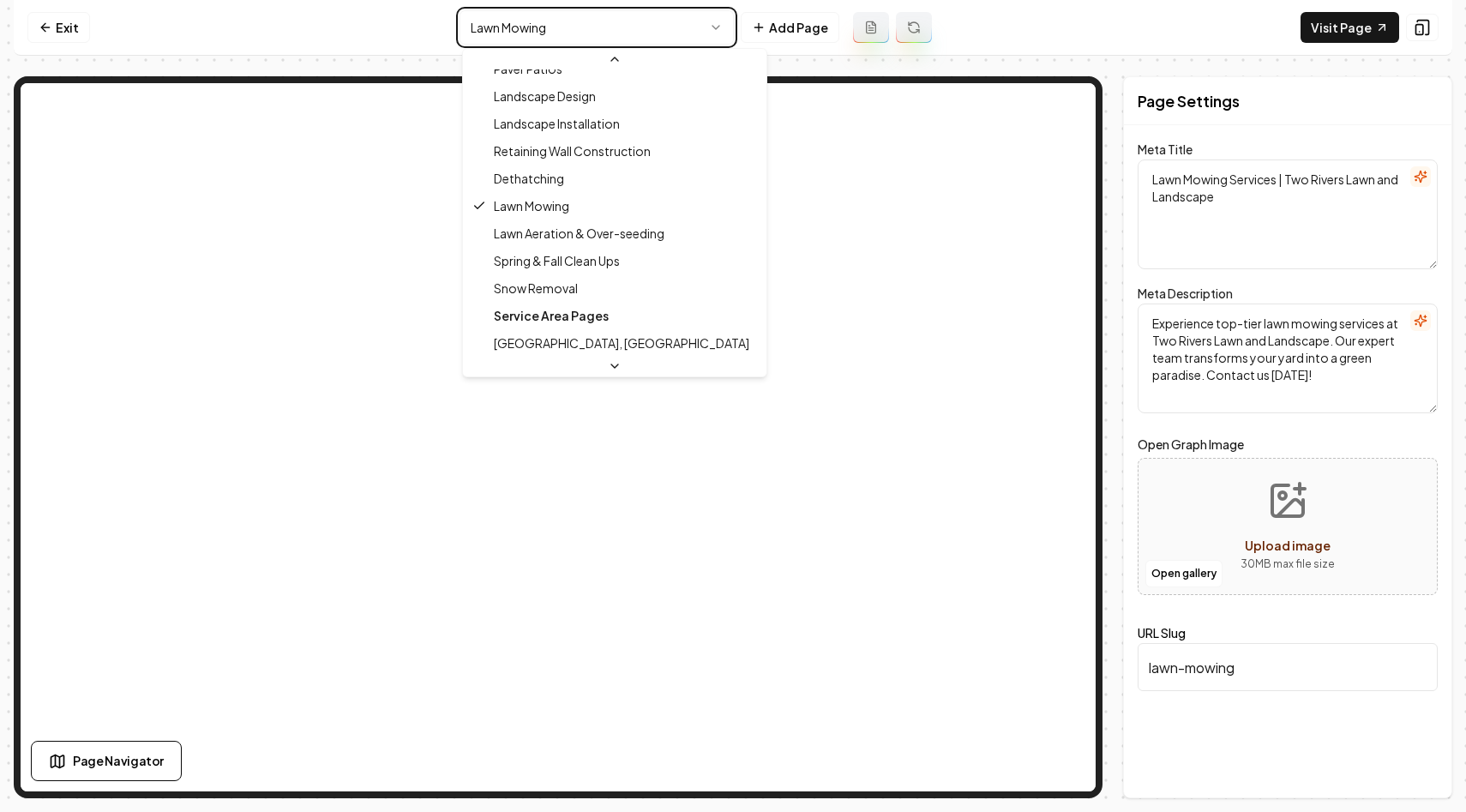
type textarea "Dethatching Service for Healthy Lawns | Two Rivers Lawn and Landscape"
type textarea "Revitalize your lawn with Two Rivers' expert dethatching service in [GEOGRAPHIC…"
type input "dethatching"
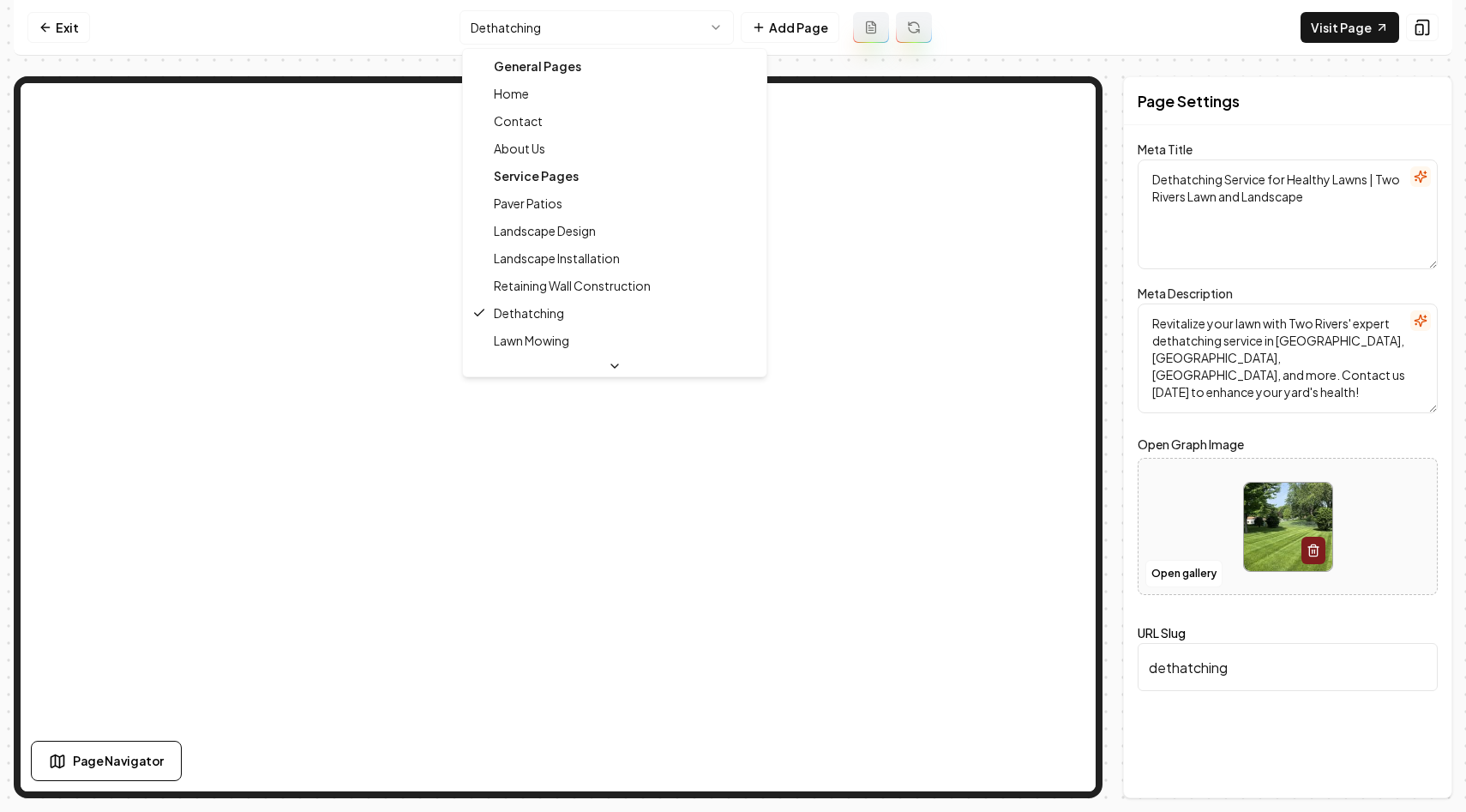
click at [585, 29] on html "Computer Required This feature is only available on a computer. Please switch t…" at bounding box center [733, 406] width 1466 height 812
click at [1180, 553] on html "Computer Required This feature is only available on a computer. Please switch t…" at bounding box center [733, 406] width 1466 height 812
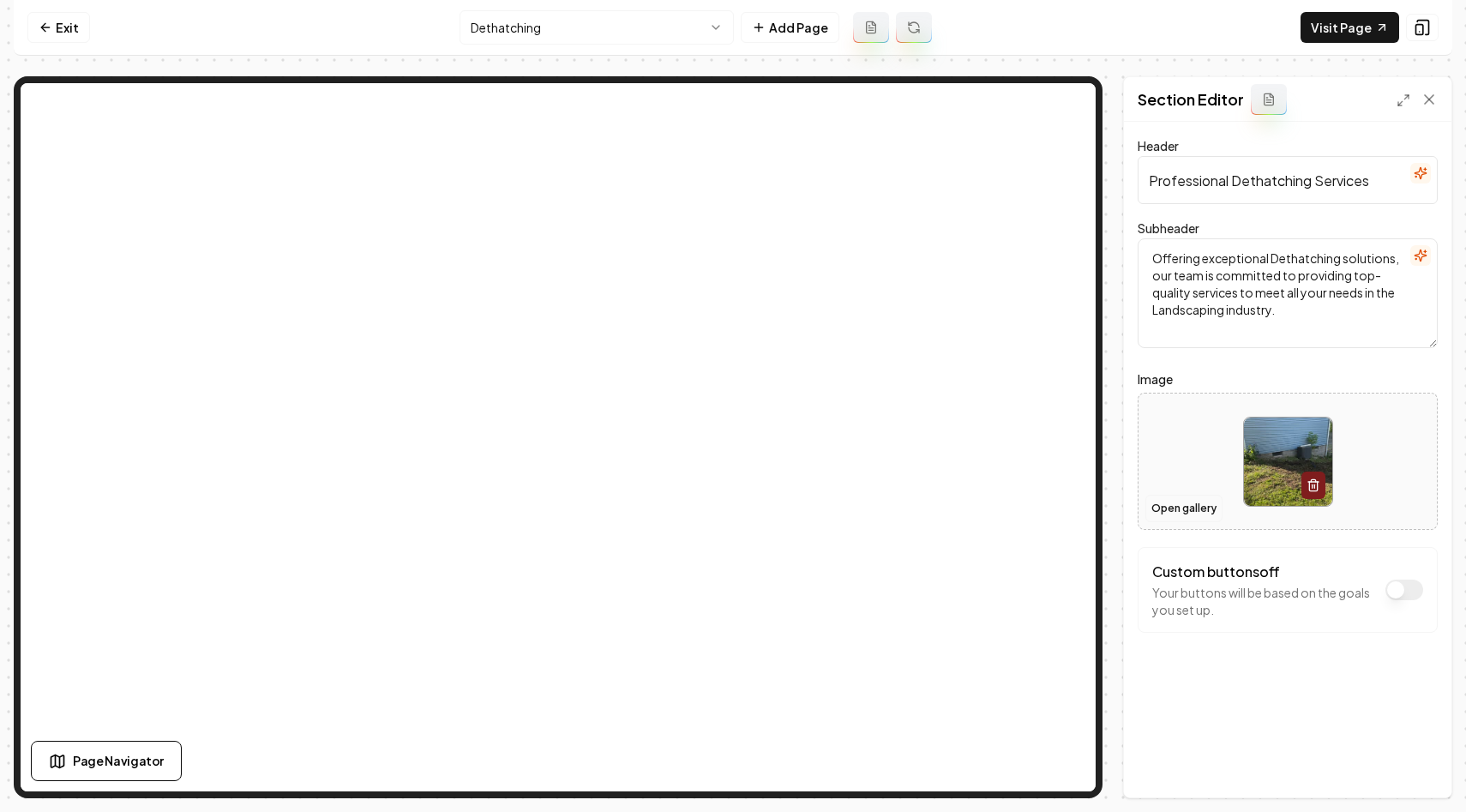
click at [1180, 510] on button "Open gallery" at bounding box center [1184, 508] width 77 height 28
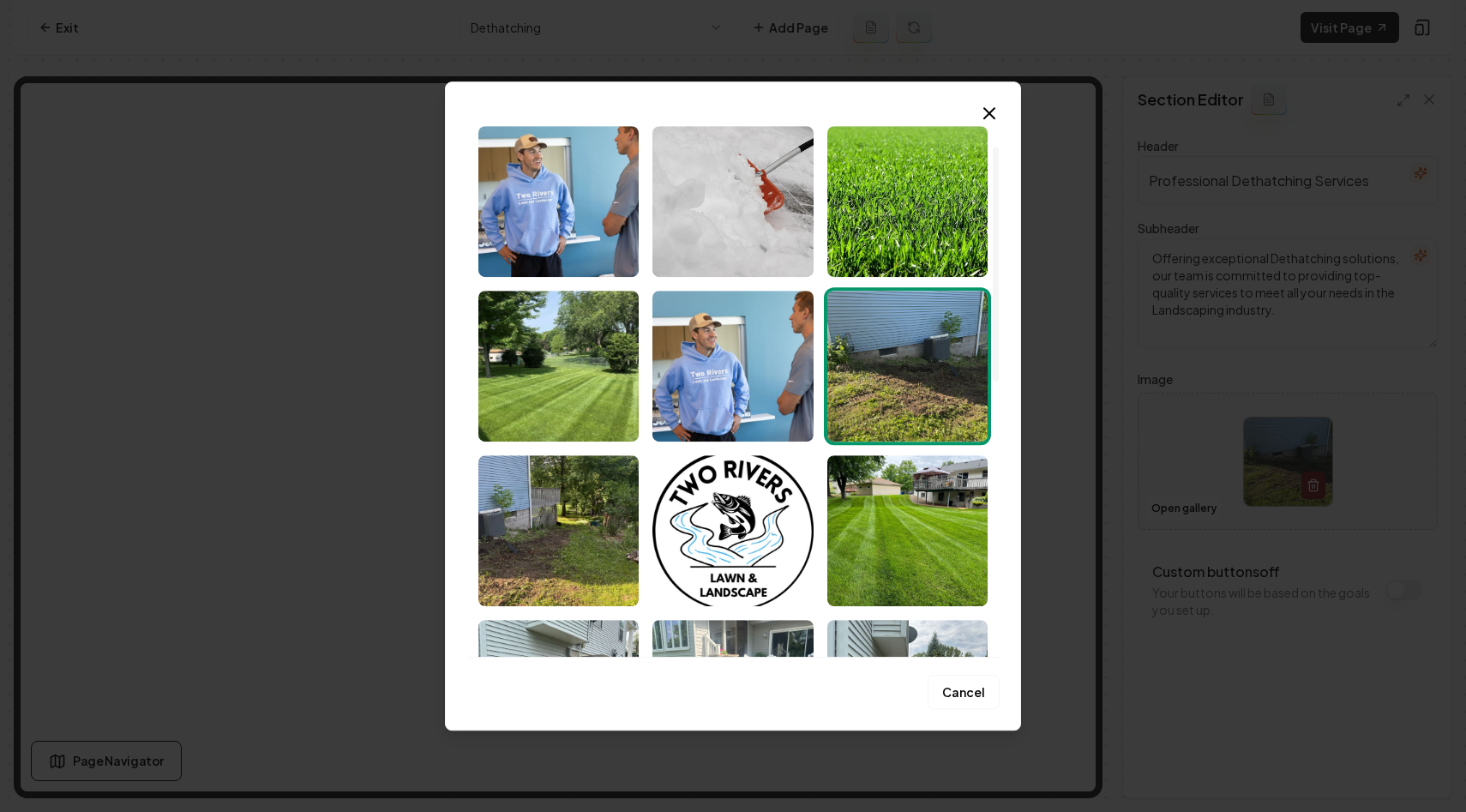
scroll to position [98, 0]
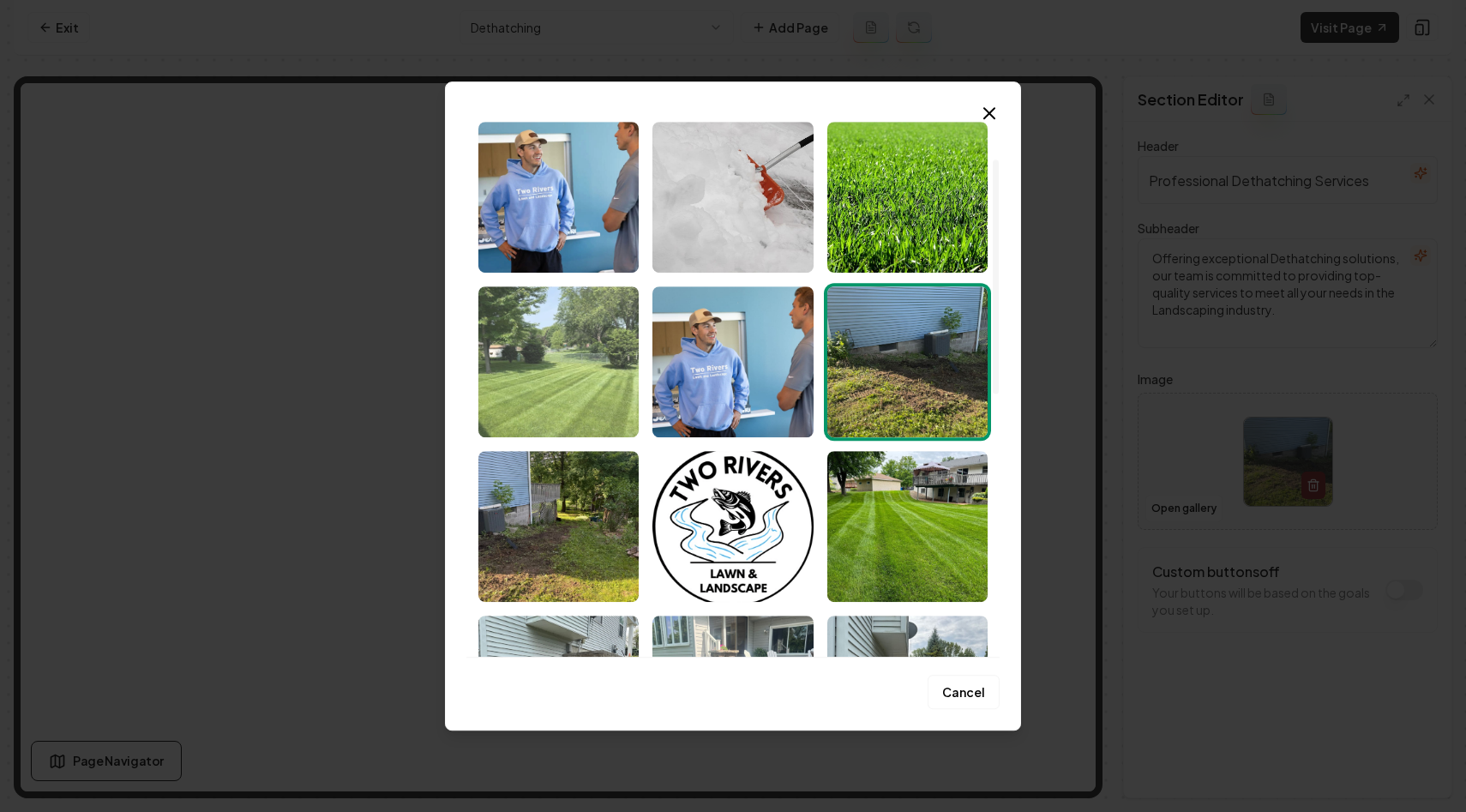
click at [586, 359] on img "Select image image_68c0e3265c7cd75eb8ef3061.webp" at bounding box center [558, 361] width 160 height 151
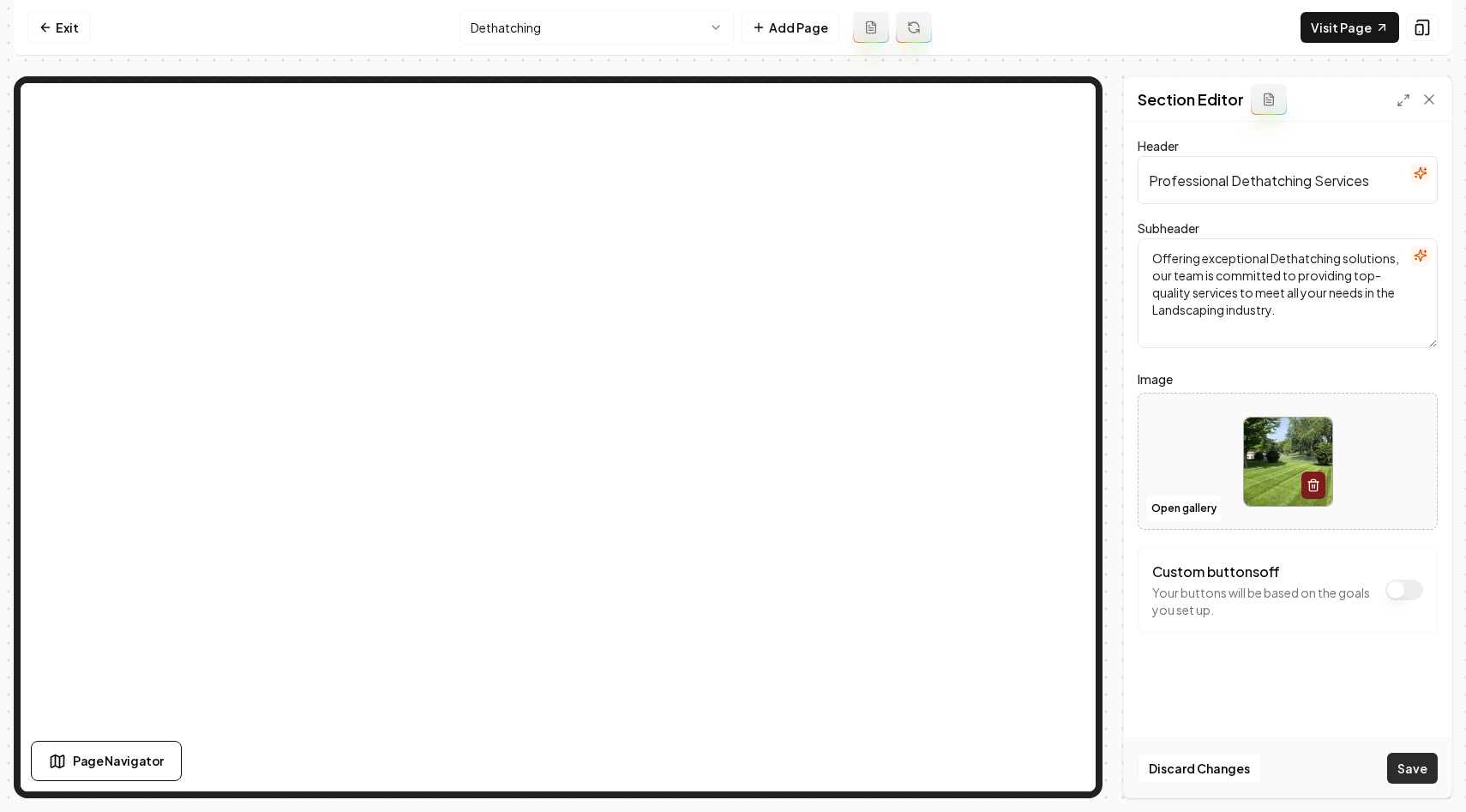
click at [1411, 778] on button "Save" at bounding box center [1412, 768] width 51 height 31
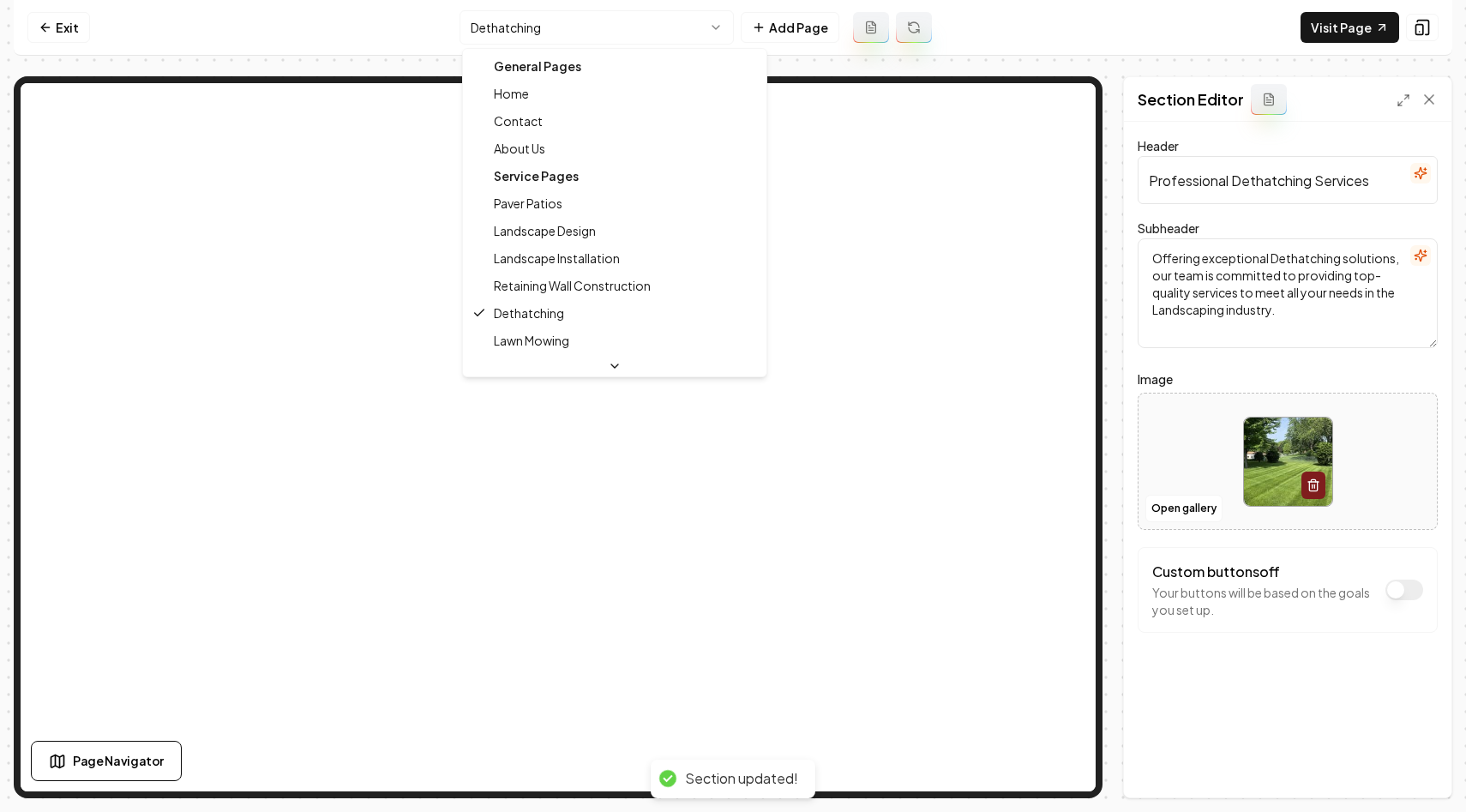
click at [625, 15] on html "Computer Required This feature is only available on a computer. Please switch t…" at bounding box center [733, 406] width 1466 height 812
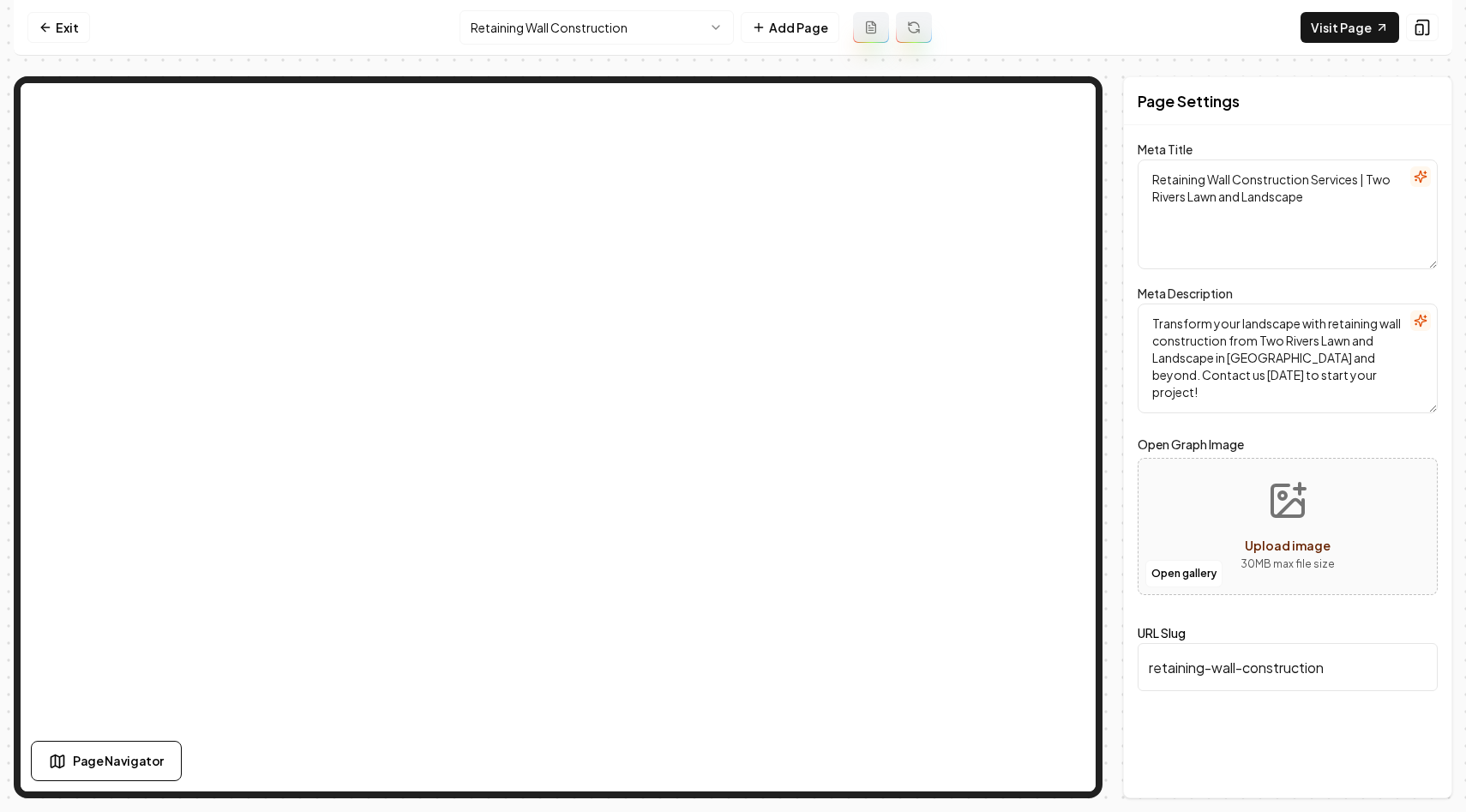
click at [554, 21] on html "Computer Required This feature is only available on a computer. Please switch t…" at bounding box center [733, 406] width 1466 height 812
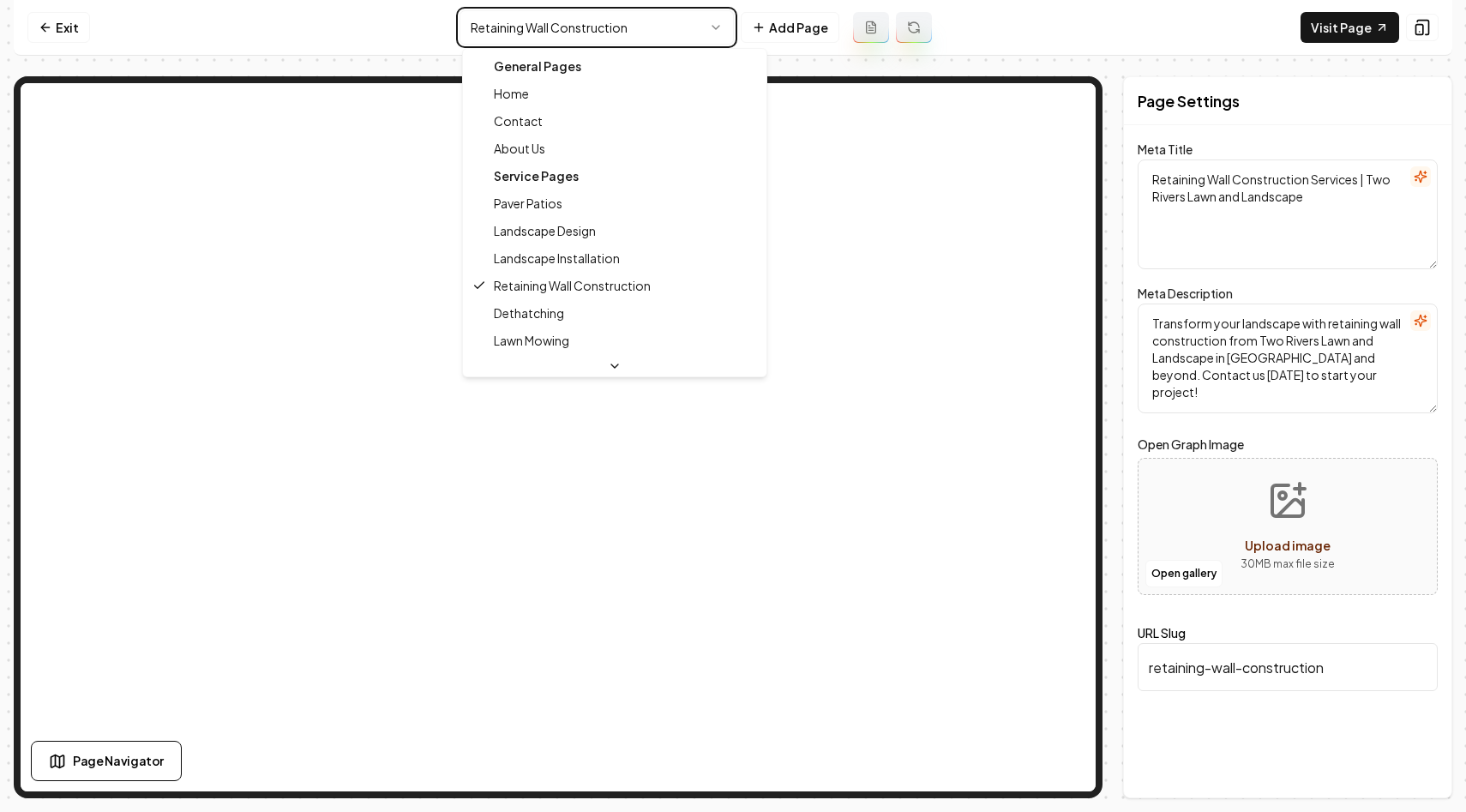
type textarea "Lawn Mowing Services | Two Rivers Lawn and Landscape"
type textarea "Experience top-tier lawn mowing services at Two Rivers Lawn and Landscape. Our …"
type input "lawn-mowing"
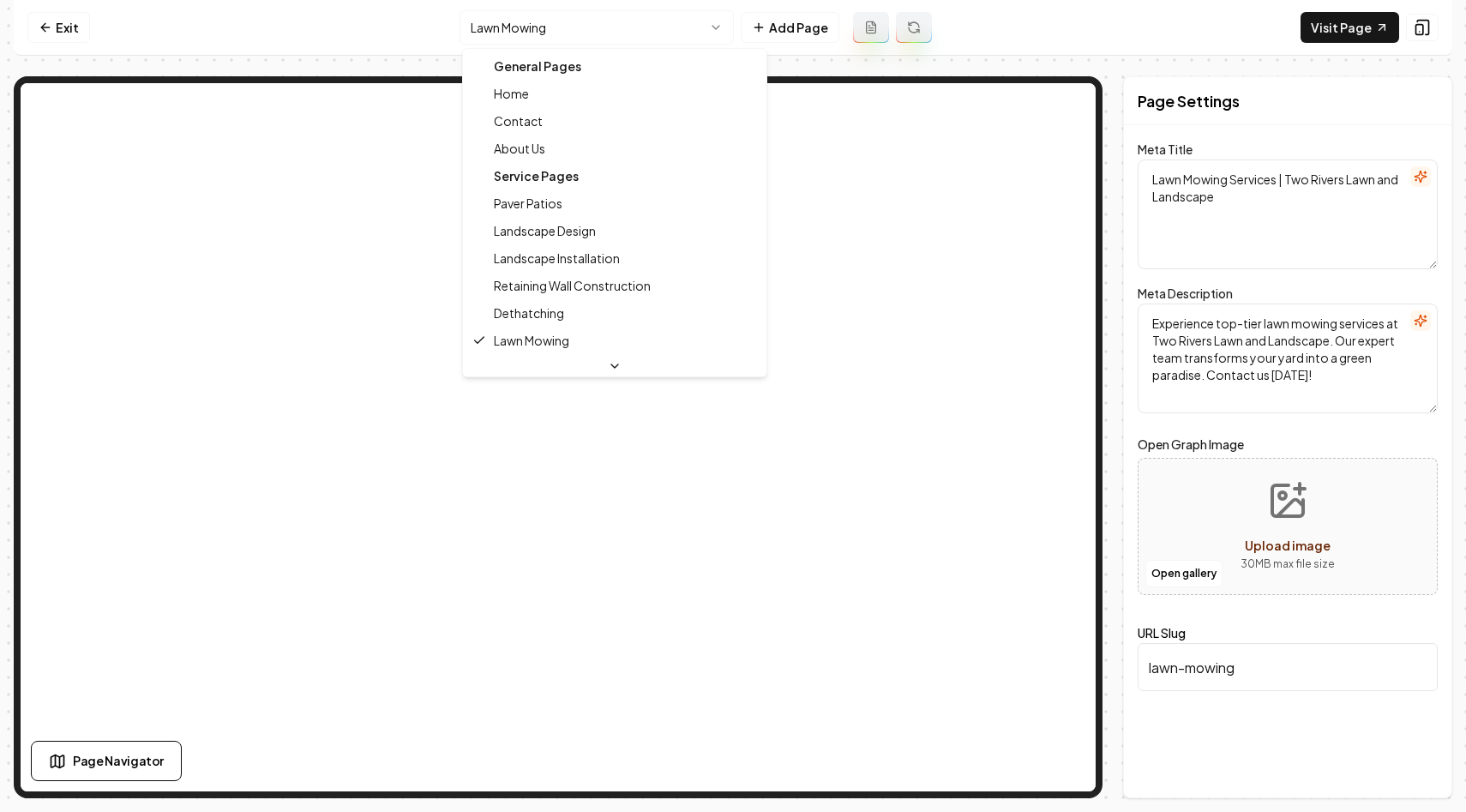
click at [557, 27] on html "Computer Required This feature is only available on a computer. Please switch t…" at bounding box center [733, 406] width 1466 height 812
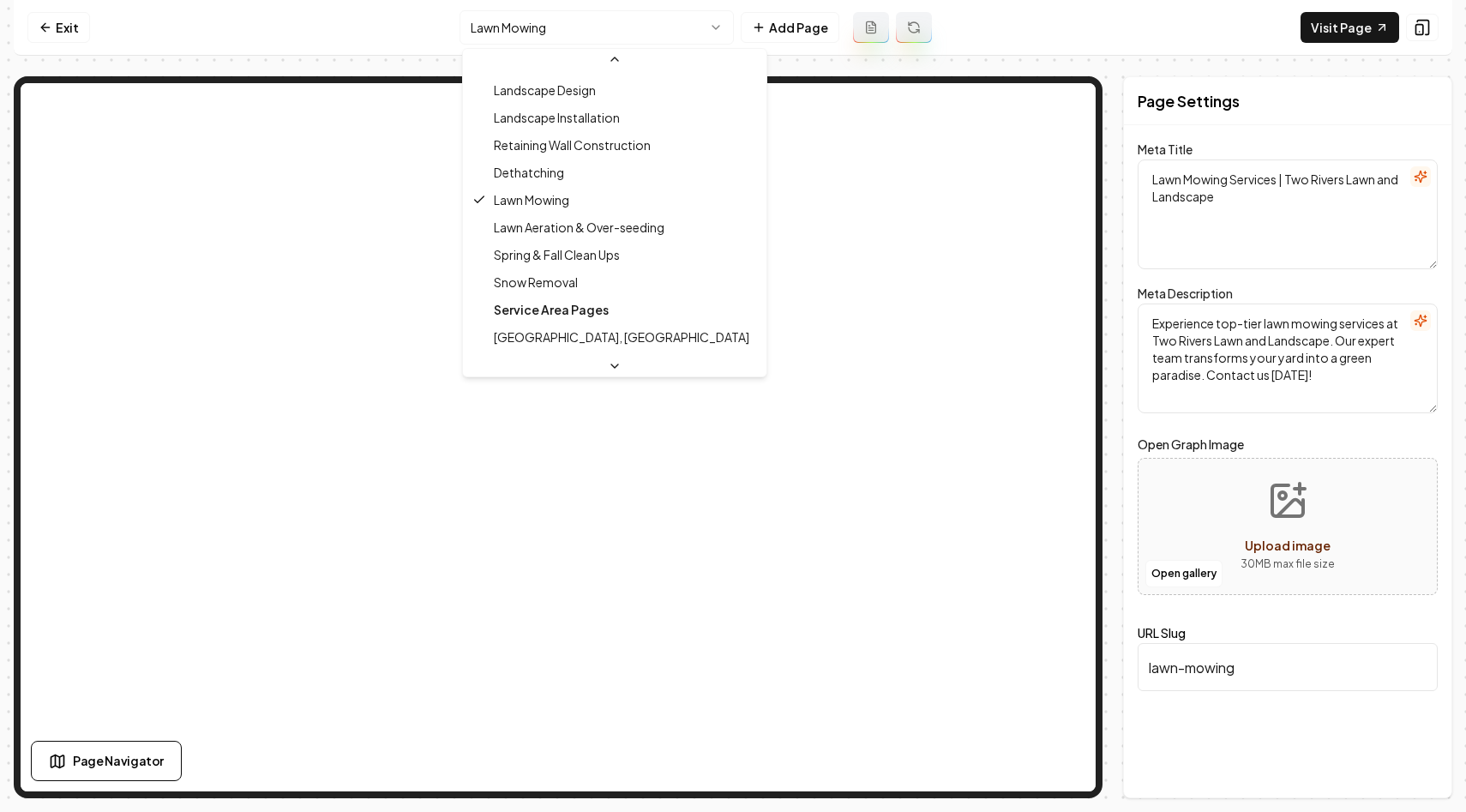
scroll to position [164, 0]
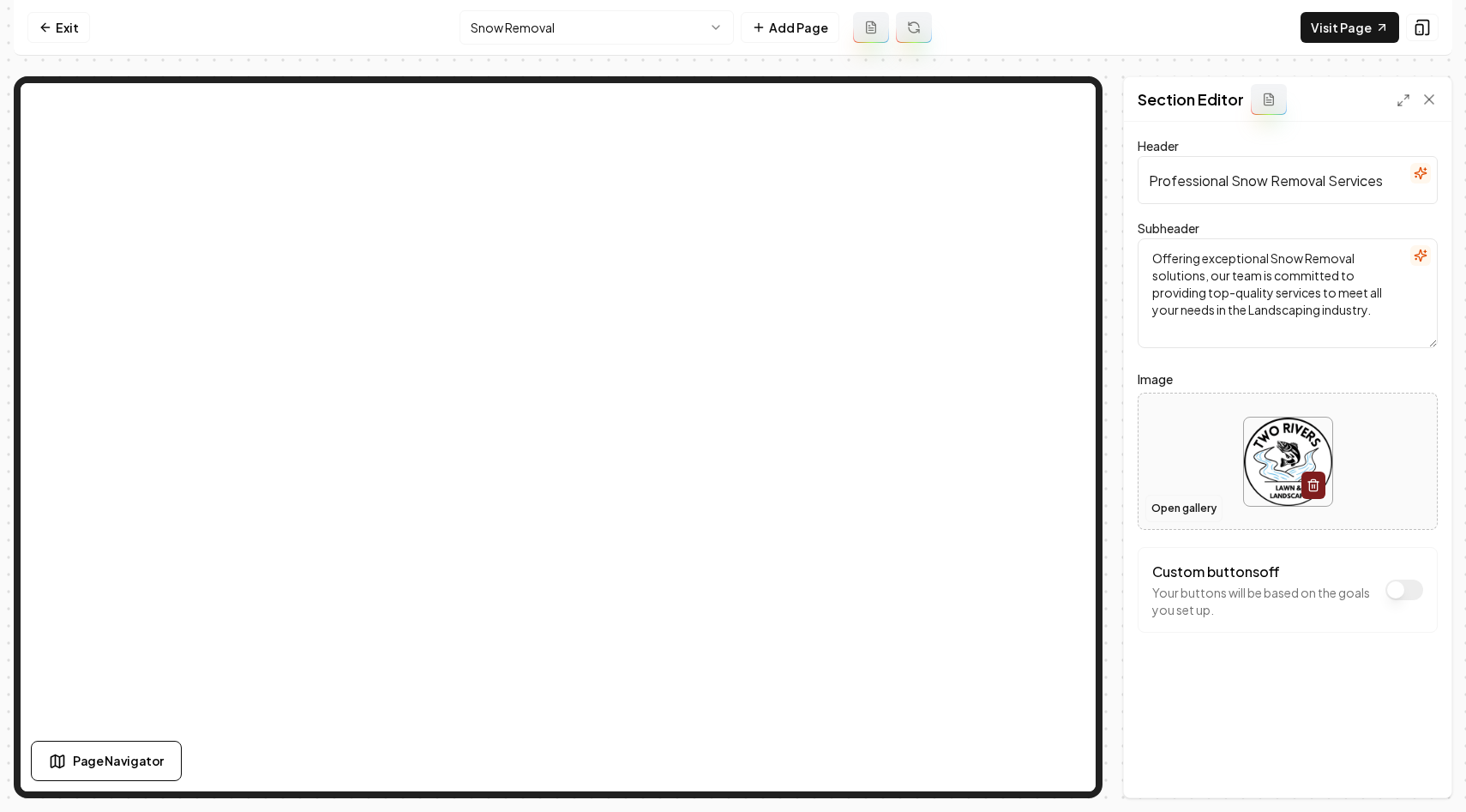
click at [1184, 507] on button "Open gallery" at bounding box center [1184, 508] width 77 height 28
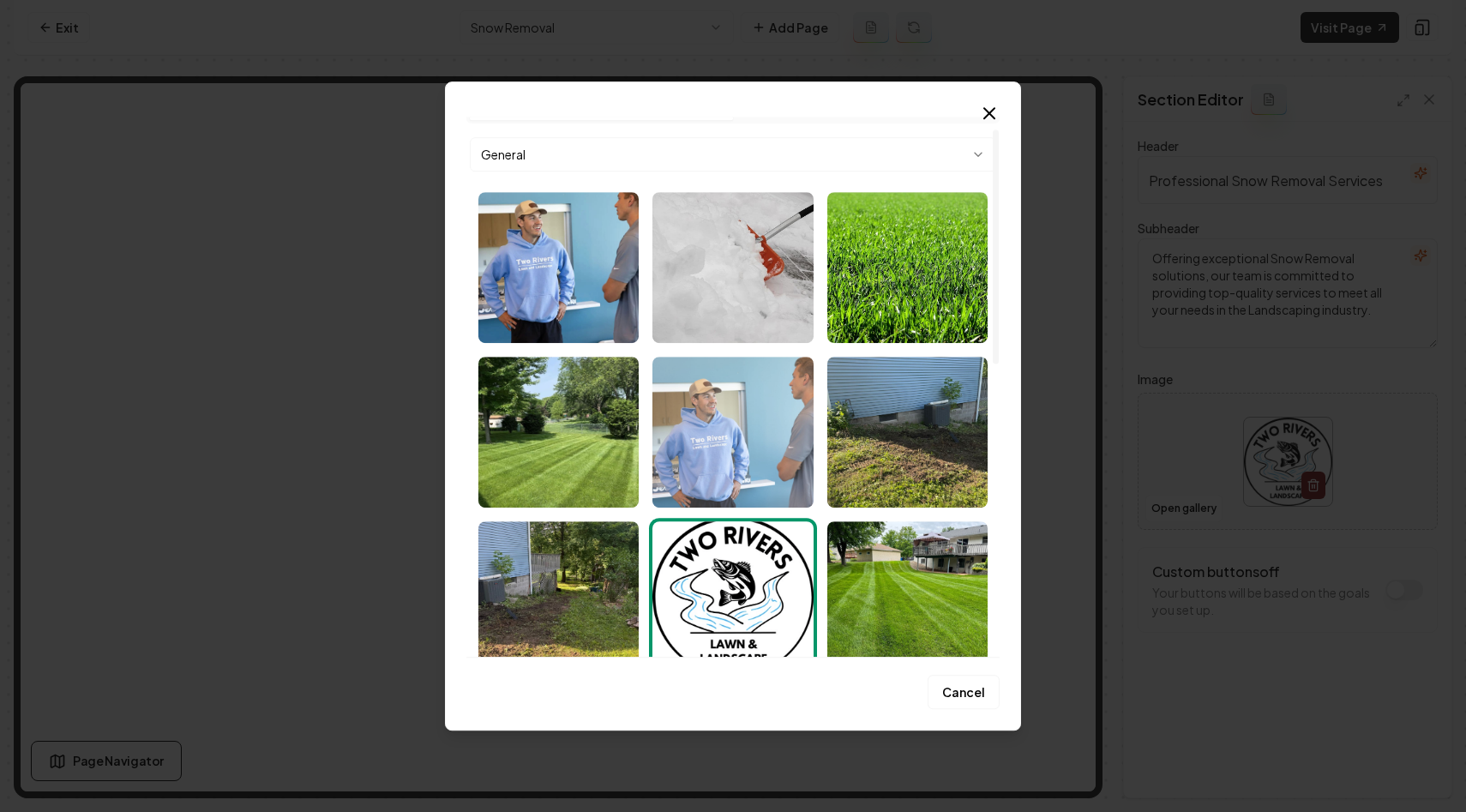
scroll to position [28, 0]
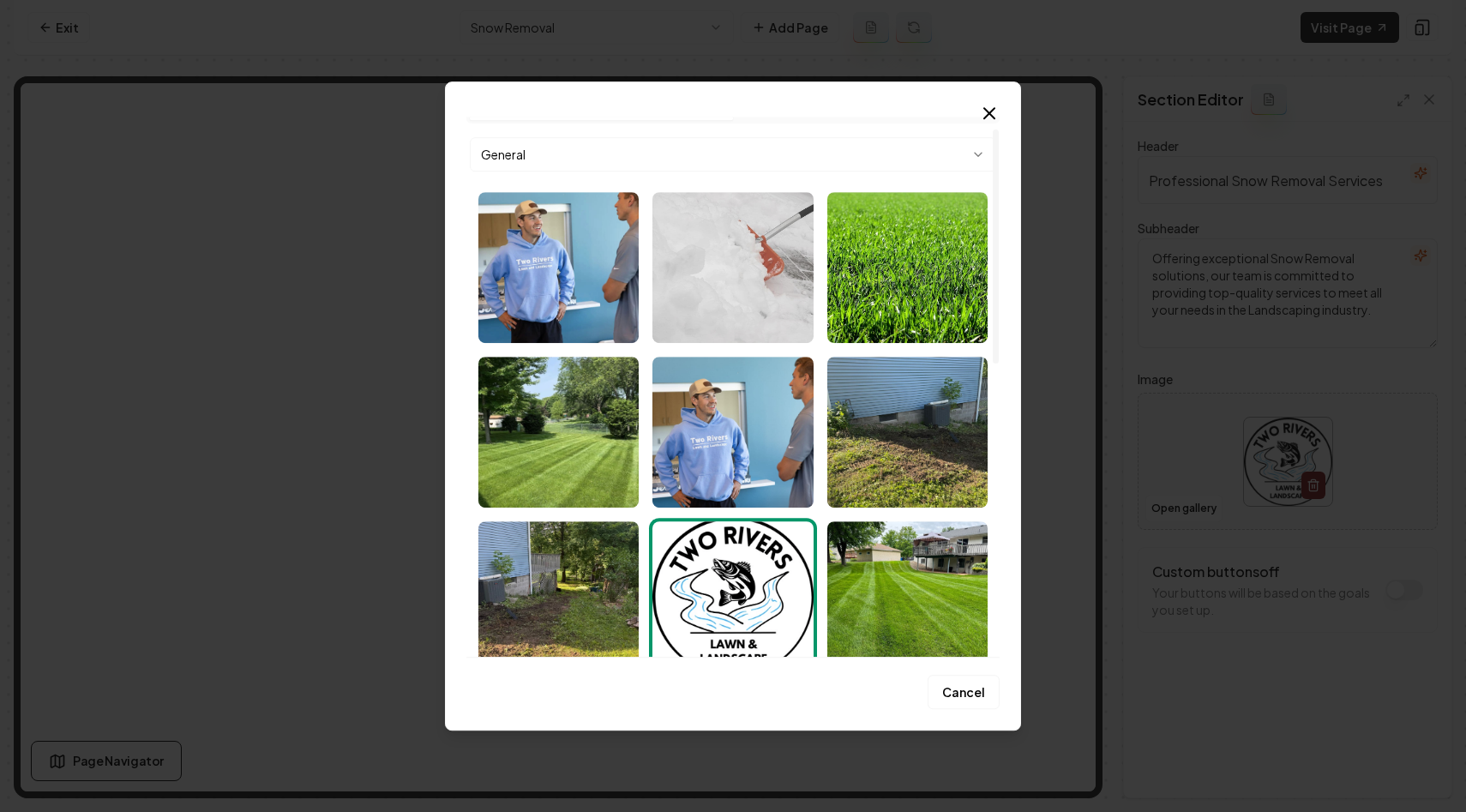
click at [695, 285] on img "Select image image_68c1da605c7cd75eb8d1786c.jpeg" at bounding box center [733, 267] width 160 height 151
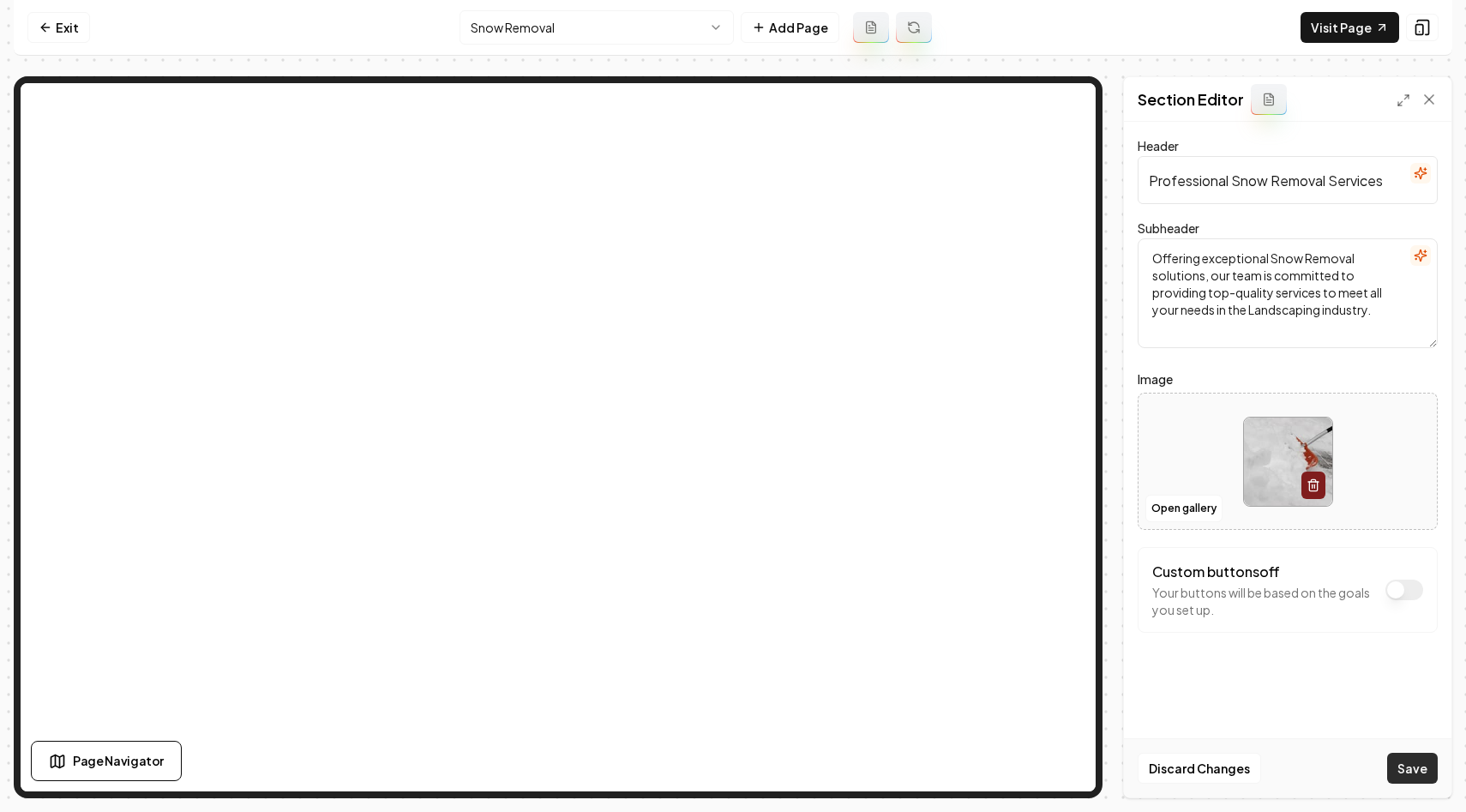
click at [1414, 771] on button "Save" at bounding box center [1412, 768] width 51 height 31
